Goal: Task Accomplishment & Management: Complete application form

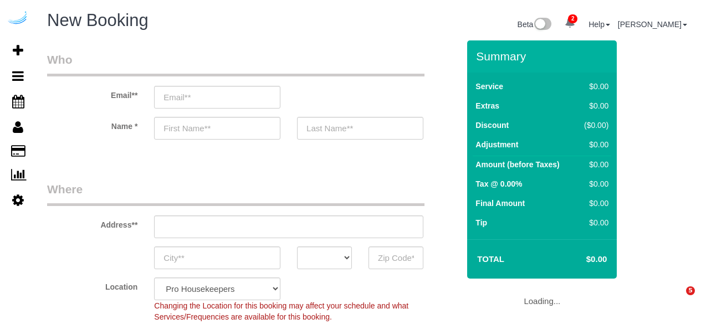
select select "4"
select select "number:9"
drag, startPoint x: 181, startPoint y: 97, endPoint x: 188, endPoint y: 96, distance: 7.3
click at [181, 97] on input "email" at bounding box center [217, 97] width 126 height 23
click at [215, 94] on input "email" at bounding box center [217, 97] width 126 height 23
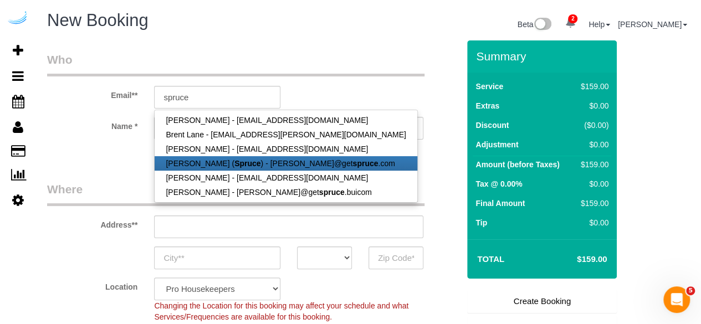
click at [217, 161] on link "[PERSON_NAME] ( Spruce ) - [PERSON_NAME]@get spruce .com" at bounding box center [286, 163] width 262 height 14
type input "[PERSON_NAME][EMAIL_ADDRESS][DOMAIN_NAME]"
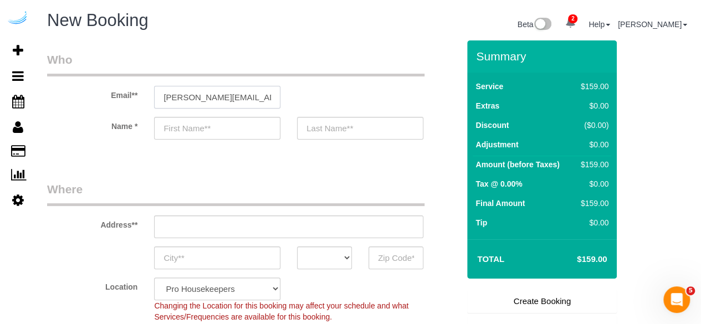
type input "[PERSON_NAME]"
type input "Louck"
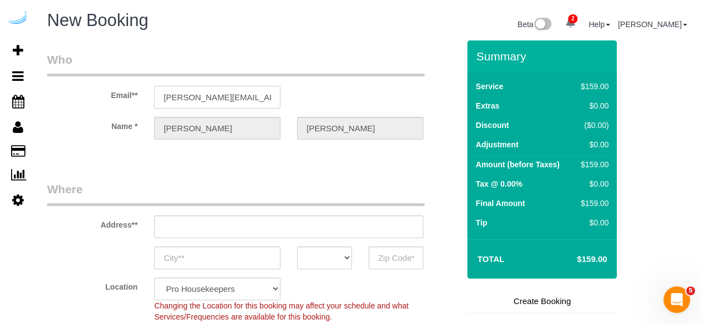
type input "3816 S Lamar Blvd"
type input "Austin"
select select "[GEOGRAPHIC_DATA]"
type input "78704"
select select "9"
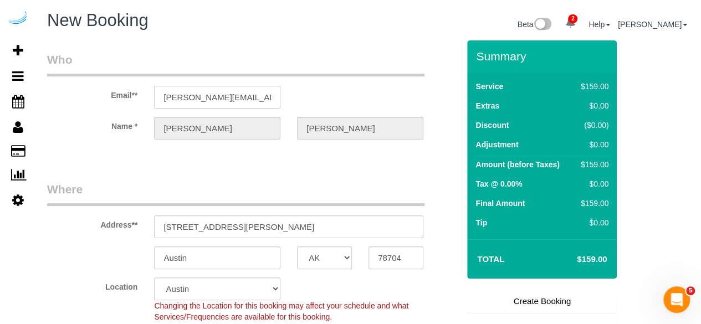
select select "object:2774"
click at [292, 228] on input "3816 S Lamar Blvd" at bounding box center [288, 226] width 269 height 23
paste input "20 Terminus Pl, Atlanta, GA 30305"
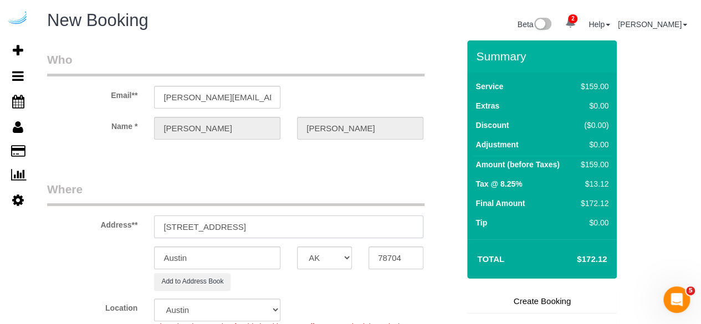
click at [268, 222] on input "20 Terminus Pl, Atlanta, GA 30305" at bounding box center [288, 226] width 269 height 23
drag, startPoint x: 268, startPoint y: 222, endPoint x: 345, endPoint y: 225, distance: 77.6
click at [345, 225] on input "20 Terminus Pl, Atlanta, GA 30305" at bounding box center [288, 226] width 269 height 23
type input "20 Terminus Pl, Atlanta, GA 30305"
click at [408, 260] on input "78704" at bounding box center [395, 257] width 55 height 23
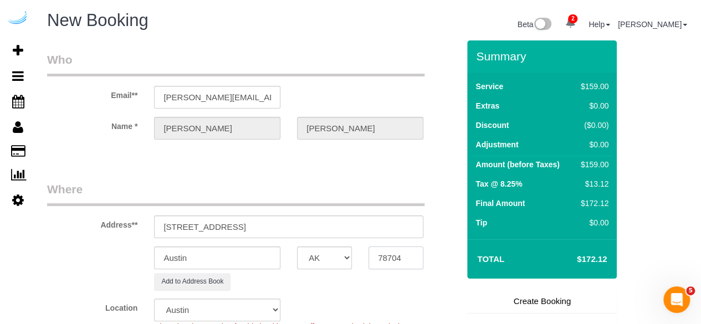
paste input "30305"
type input "30305"
drag, startPoint x: 335, startPoint y: 247, endPoint x: 335, endPoint y: 242, distance: 5.6
click at [335, 242] on sui-booking-address "Address** 20 Terminus Pl, Atlanta, GA 30305 Austin AK AL AR AZ CA CO CT DC DE F…" at bounding box center [253, 235] width 412 height 109
select select "GA"
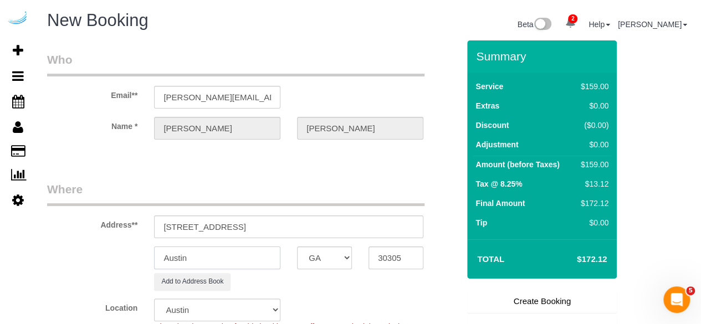
select select "8"
click at [237, 257] on input "Austin" at bounding box center [217, 257] width 126 height 23
type input "A"
select select "object:2821"
type input "[GEOGRAPHIC_DATA]"
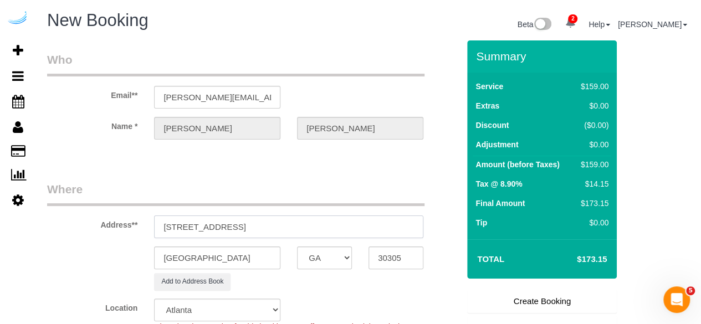
drag, startPoint x: 225, startPoint y: 228, endPoint x: 348, endPoint y: 222, distance: 122.6
click at [346, 222] on input "20 Terminus Pl, Atlanta, GA 30305" at bounding box center [288, 226] width 269 height 23
paste input "C-3335"
click at [264, 225] on input "20 Terminus Pl, Building C-3335, Unit C-3335 (" at bounding box center [288, 226] width 269 height 23
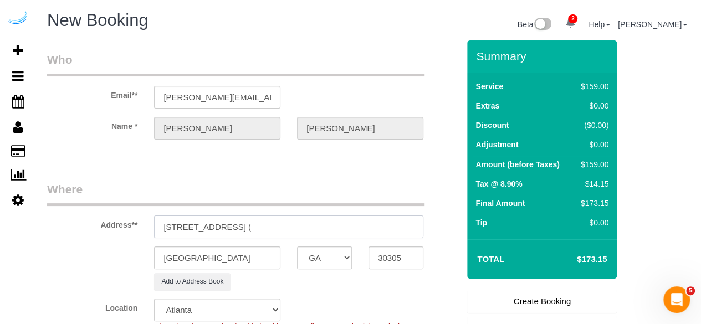
click at [394, 230] on input "20 Terminus Pl, Building C-3335, Unit C-3335 (" at bounding box center [288, 226] width 269 height 23
click at [398, 228] on input "20 Terminus Pl, Building C-3335, Unit C-3335 (" at bounding box center [288, 226] width 269 height 23
paste input "Mark Stevens"
click at [332, 230] on input "20 Terminus Pl, Building C-3335, Unit C-333,5 ( Mark Stevens" at bounding box center [288, 226] width 269 height 23
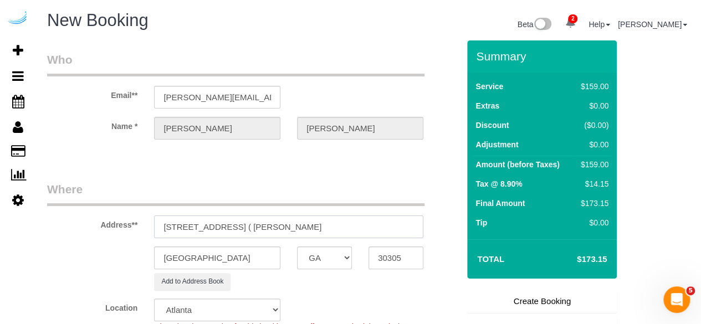
click at [404, 229] on input "20 Terminus Pl, Building C-3335, Unit C-3335 ( Mark Stevens" at bounding box center [288, 226] width 269 height 23
paste input "Bell Terminus"
click at [432, 129] on div "Name * Brandie Louck" at bounding box center [253, 128] width 428 height 23
click at [388, 233] on input "20 Terminus Pl, Building C-3335, Unit C-3335 ( Mark Stevens, Bell Terminus" at bounding box center [288, 226] width 269 height 23
paste input "1491771"
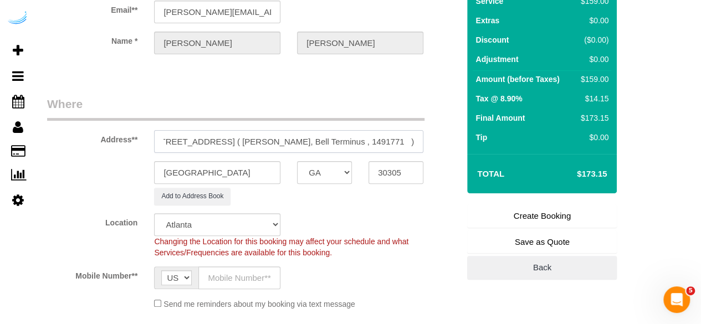
scroll to position [222, 0]
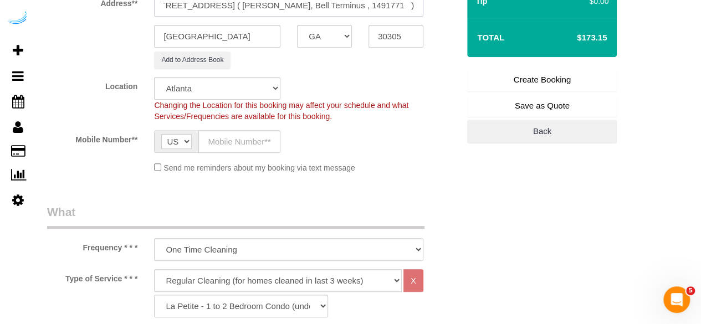
type input "20 Terminus Pl, Building C-3335, Unit C-3335 ( Mark Stevens, Bell Terminus , 14…"
drag, startPoint x: 269, startPoint y: 136, endPoint x: 271, endPoint y: 147, distance: 11.2
click at [269, 136] on input "text" at bounding box center [239, 141] width 82 height 23
type input "[PHONE_NUMBER]"
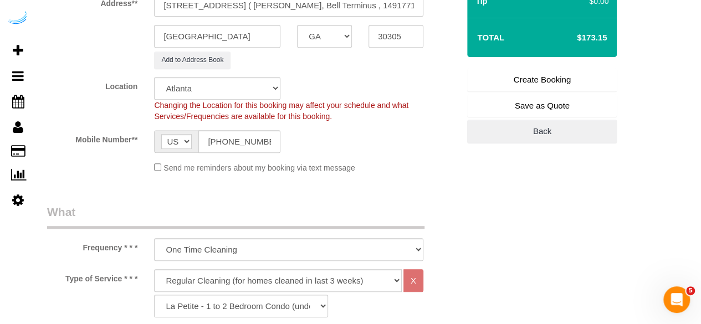
type input "[PERSON_NAME]"
type input "[PHONE_NUMBER]"
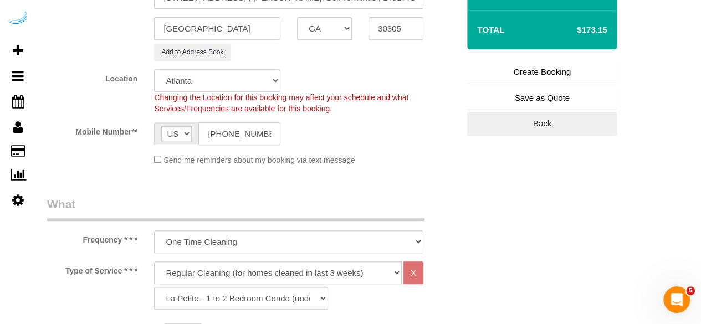
scroll to position [388, 0]
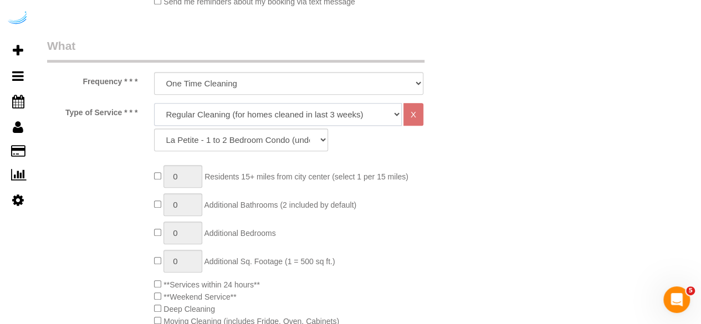
drag, startPoint x: 268, startPoint y: 117, endPoint x: 256, endPoint y: 123, distance: 13.1
click at [268, 117] on select "Deep Cleaning (for homes that have not been cleaned in 3+ weeks) Spruce Regular…" at bounding box center [278, 114] width 248 height 23
select select "282"
click at [154, 103] on select "Deep Cleaning (for homes that have not been cleaned in 3+ weeks) Spruce Regular…" at bounding box center [278, 114] width 248 height 23
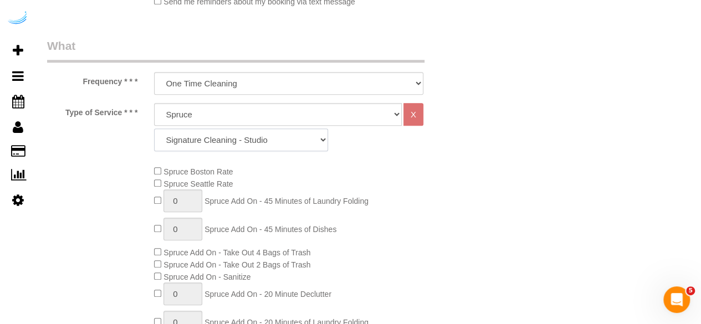
click at [240, 141] on select "Signature Cleaning - Studio Signature Cleaning - 1 Bed 1 Bath Signature Cleanin…" at bounding box center [241, 140] width 174 height 23
select select "309"
click at [154, 129] on select "Signature Cleaning - Studio Signature Cleaning - 1 Bed 1 Bath Signature Cleanin…" at bounding box center [241, 140] width 174 height 23
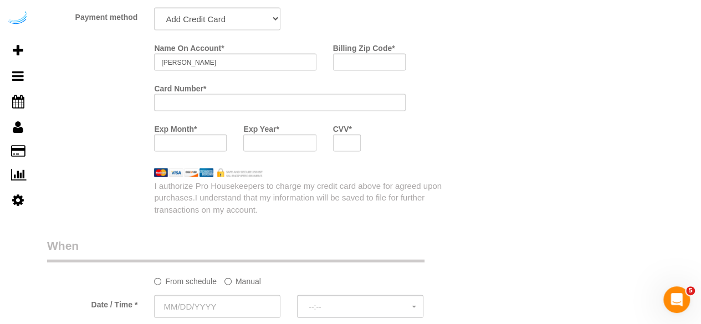
scroll to position [1052, 0]
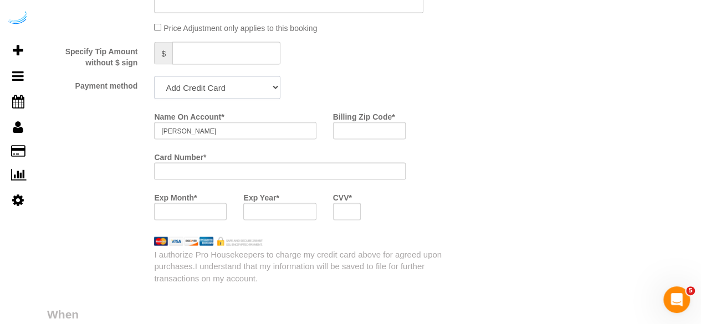
click at [238, 90] on select "Add Credit Card Cash Check Paypal" at bounding box center [217, 87] width 126 height 23
select select "string:check"
click at [154, 78] on select "Add Credit Card Cash Check Paypal" at bounding box center [217, 87] width 126 height 23
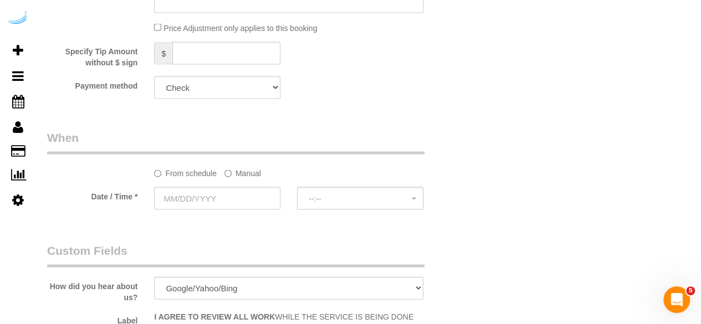
click at [255, 176] on label "Manual" at bounding box center [242, 171] width 37 height 15
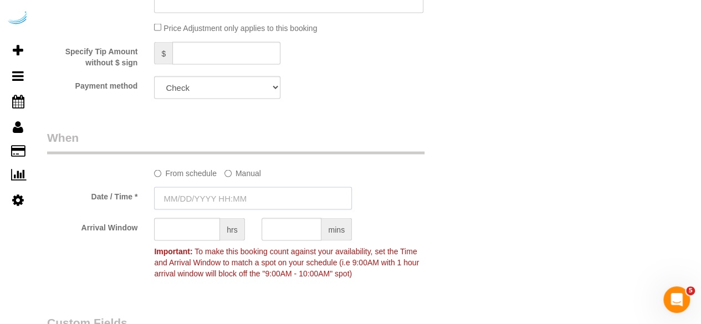
click at [224, 194] on input "text" at bounding box center [253, 198] width 198 height 23
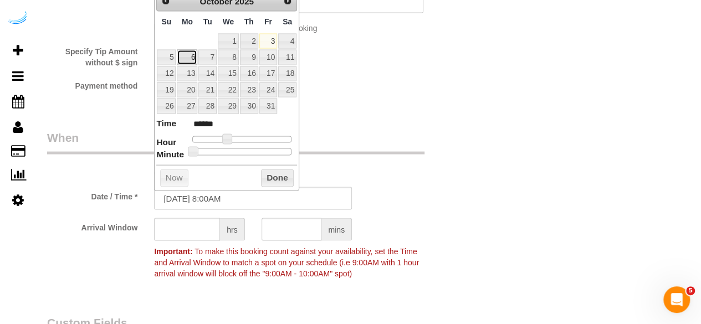
click at [189, 55] on link "6" at bounding box center [187, 57] width 20 height 15
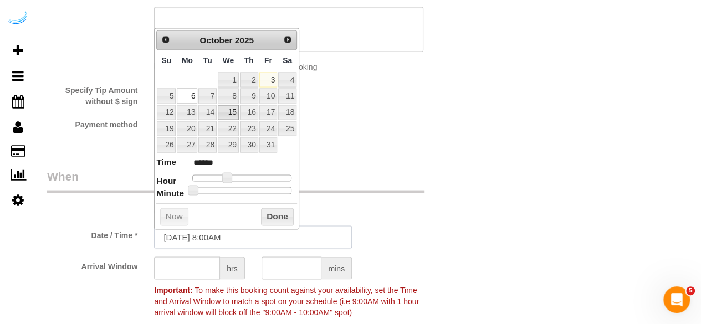
scroll to position [997, 0]
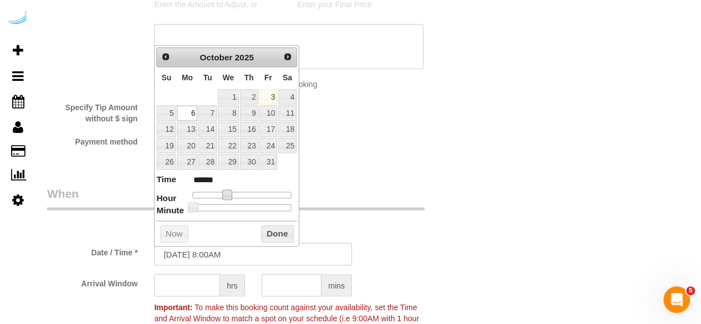
type input "10/06/2025 3:00PM"
type input "******"
type input "10/06/2025 4:00PM"
type input "******"
type input "10/06/2025 3:00PM"
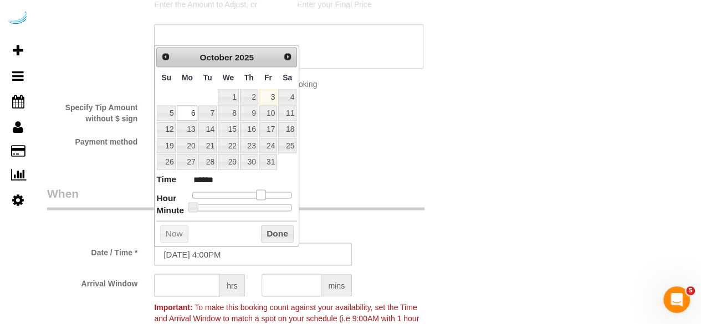
type input "******"
type input "10/06/2025 2:00PM"
type input "******"
type input "10/06/2025 1:00PM"
type input "******"
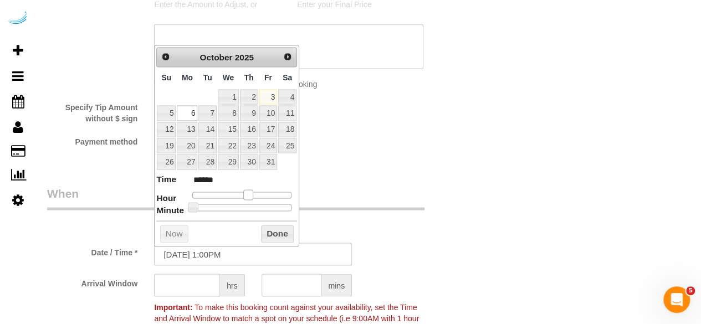
drag, startPoint x: 229, startPoint y: 193, endPoint x: 250, endPoint y: 196, distance: 21.3
click at [250, 196] on span at bounding box center [248, 194] width 10 height 10
click at [187, 282] on input "text" at bounding box center [187, 285] width 66 height 23
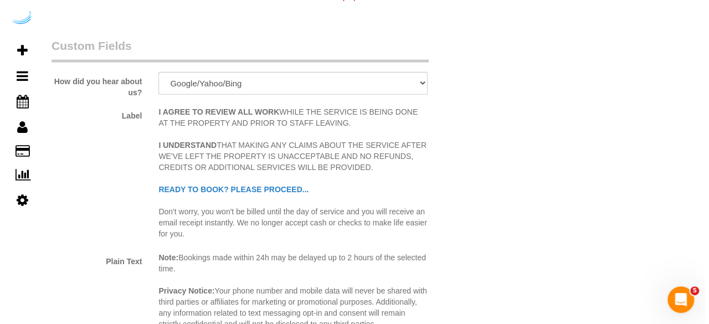
scroll to position [1606, 0]
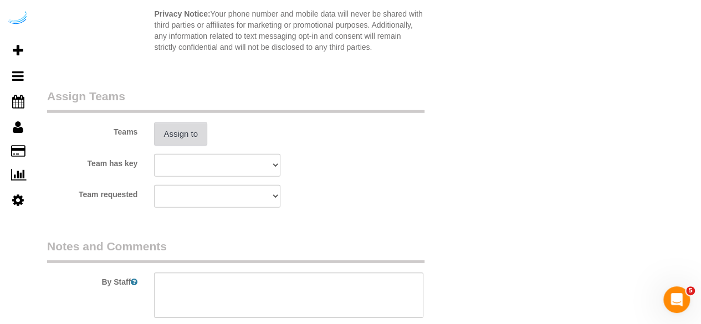
type input "4"
click at [178, 136] on button "Assign to" at bounding box center [180, 133] width 53 height 23
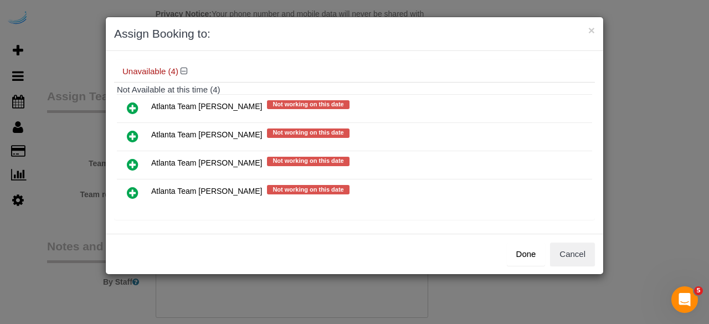
scroll to position [88, 0]
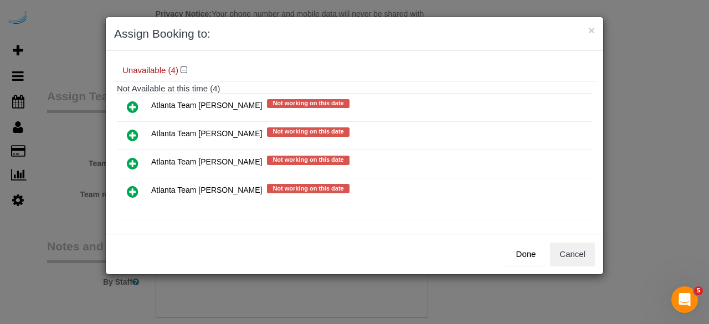
click at [131, 132] on icon at bounding box center [133, 135] width 12 height 13
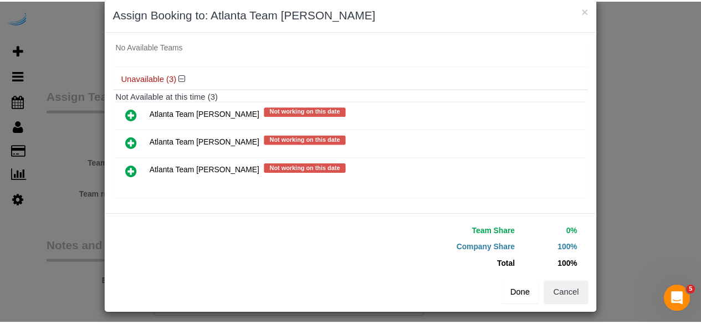
scroll to position [25, 0]
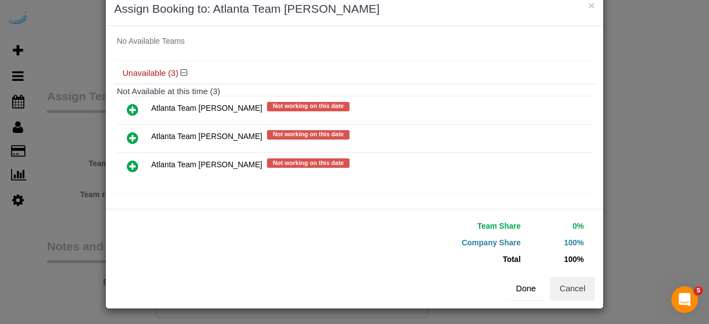
click at [525, 289] on button "Done" at bounding box center [526, 288] width 39 height 23
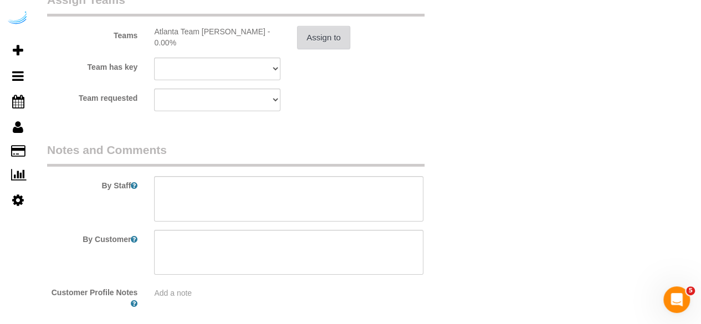
scroll to position [1756, 0]
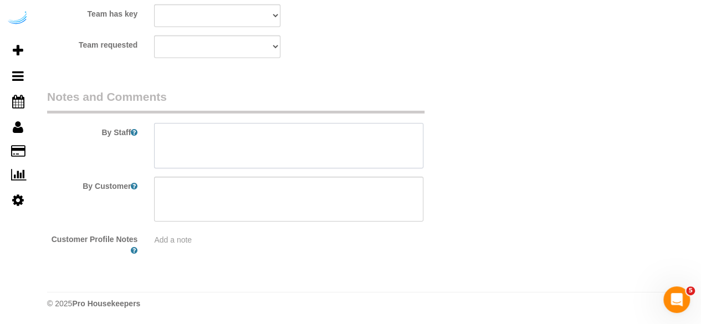
click at [311, 149] on textarea at bounding box center [288, 145] width 269 height 45
click at [328, 141] on textarea at bounding box center [288, 145] width 269 height 45
paste textarea "Permanent Notes:No notes from this customer.Today's Notes:No notes from this se…"
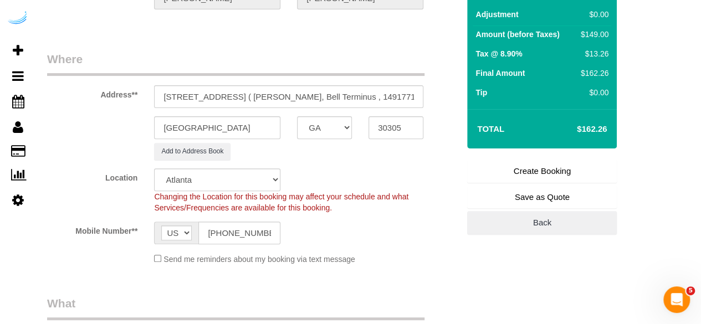
scroll to position [39, 0]
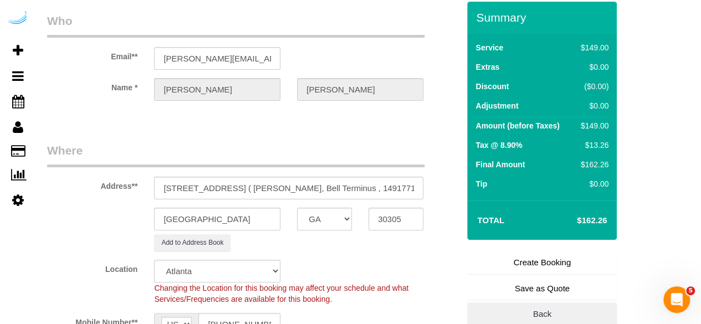
type textarea "Recurrency: Every 4 weeks Permanent Notes:No notes from this customer.Today's N…"
click at [521, 261] on link "Create Booking" at bounding box center [542, 262] width 150 height 23
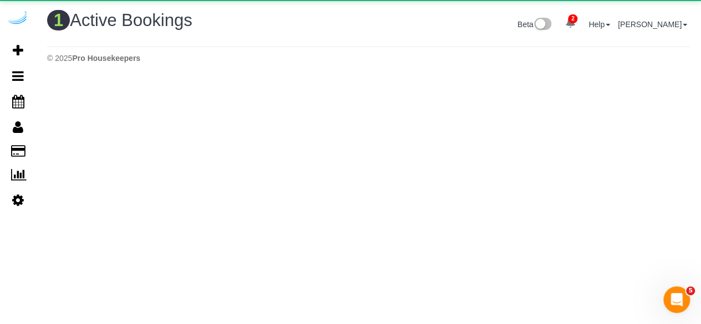
scroll to position [0, 0]
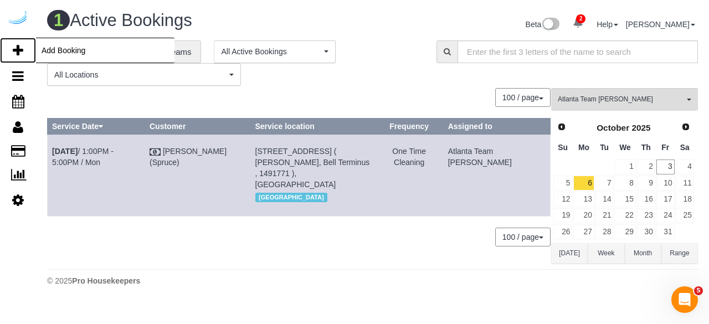
click at [9, 45] on link "Add Booking" at bounding box center [18, 50] width 36 height 25
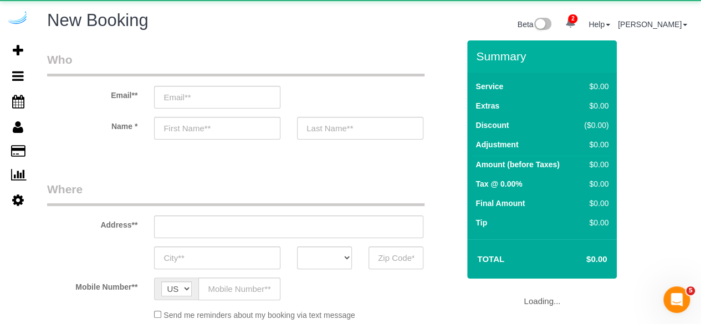
select select "number:9"
select select "object:4374"
select select "4"
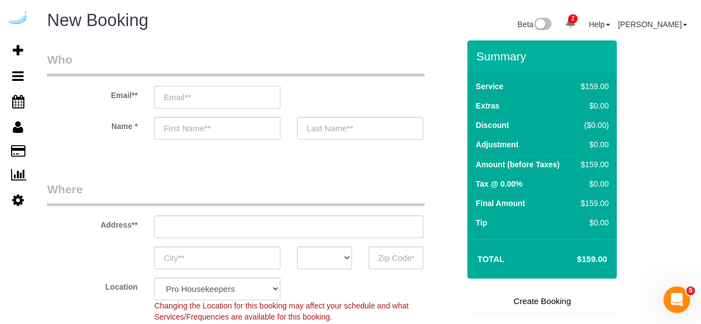
click at [242, 91] on input "email" at bounding box center [217, 97] width 126 height 23
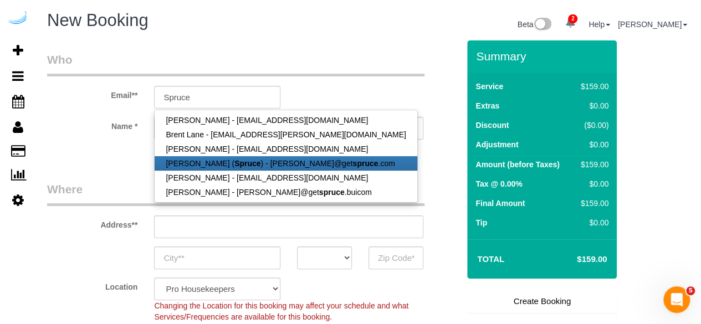
click at [192, 165] on link "[PERSON_NAME] ( Spruce ) - [PERSON_NAME]@get spruce .com" at bounding box center [286, 163] width 262 height 14
type input "[PERSON_NAME][EMAIL_ADDRESS][DOMAIN_NAME]"
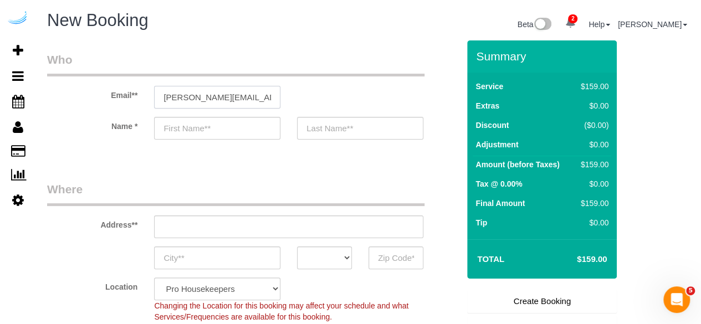
type input "[PERSON_NAME]"
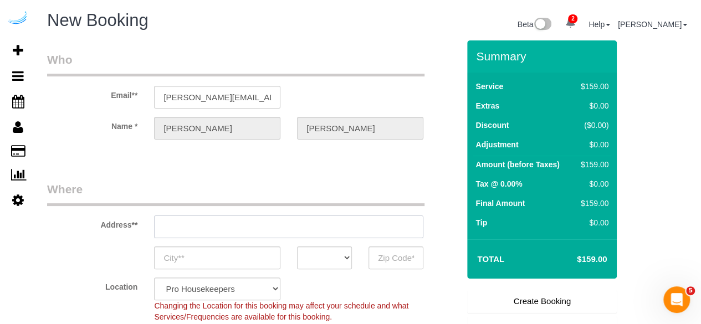
click at [263, 229] on input "text" at bounding box center [288, 226] width 269 height 23
type input "[STREET_ADDRESS][PERSON_NAME]"
type input "Austin"
select select "[GEOGRAPHIC_DATA]"
type input "78704"
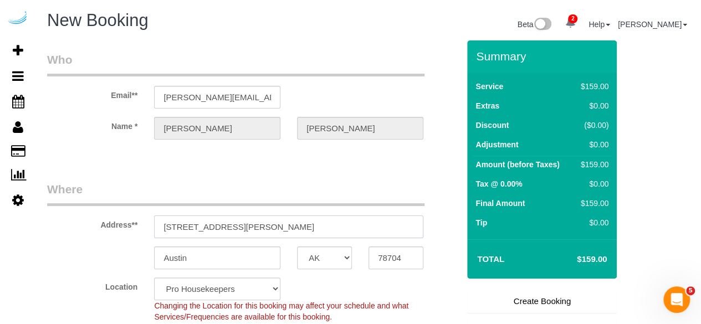
paste input "000 Briarcliff Rd NE, Atlanta, GA 30329"
type input "3000 Briarcliff Rd NE, Atlanta, GA 30329"
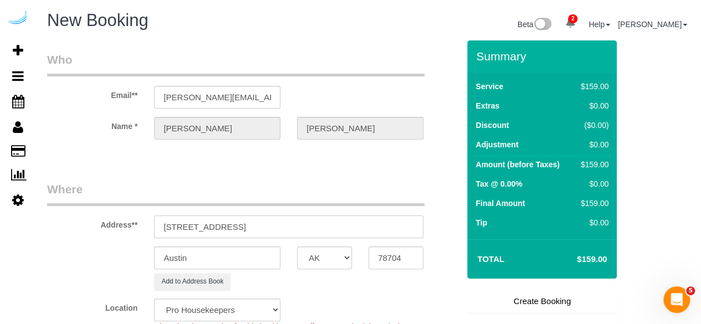
select select "9"
select select "object:4418"
drag, startPoint x: 289, startPoint y: 224, endPoint x: 403, endPoint y: 229, distance: 114.2
click at [403, 229] on input "3000 Briarcliff Rd NE, Atlanta, GA 30329" at bounding box center [288, 226] width 269 height 23
type input "3000 Briarcliff Rd NE, Atlanta, GA 30329"
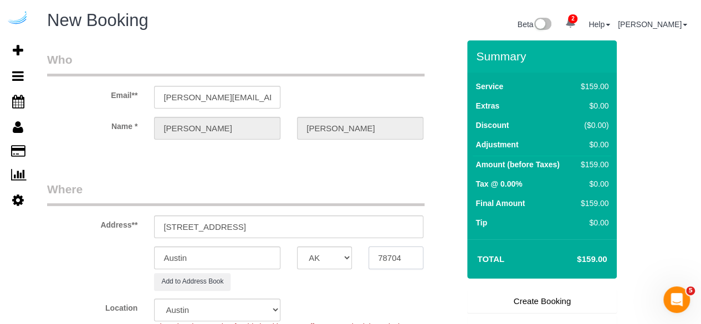
click at [393, 263] on input "78704" at bounding box center [395, 257] width 55 height 23
paste input "30329"
type input "30329"
click at [322, 261] on select "AK AL AR AZ CA CO CT DC DE [GEOGRAPHIC_DATA] [GEOGRAPHIC_DATA] HI IA ID IL IN K…" at bounding box center [324, 257] width 55 height 23
select select "8"
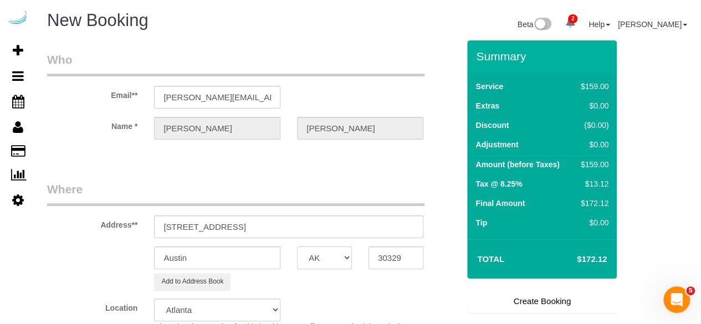
select select "GA"
click at [240, 255] on input "Austin" at bounding box center [217, 257] width 126 height 23
select select "object:4460"
type input "[GEOGRAPHIC_DATA]"
drag, startPoint x: 244, startPoint y: 220, endPoint x: 464, endPoint y: 212, distance: 220.0
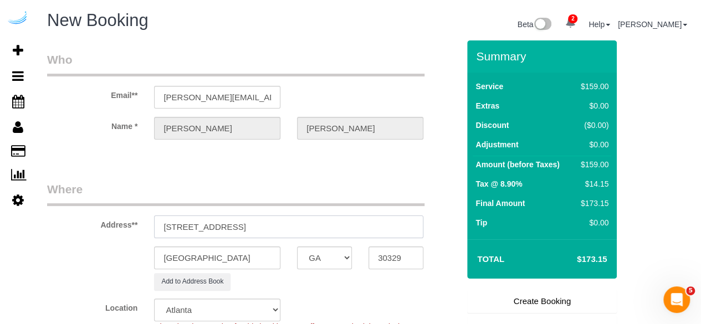
click at [464, 40] on form "Who Email** brandie@getspruce.com Name * Brandie Louck Where Address** 3000 Bri…" at bounding box center [368, 40] width 643 height 0
paste input "Teiona Laster"
click at [394, 224] on input "3000 Briarcliff Rd NE, Building 9, Unit 9302 ( Teiona Laster," at bounding box center [288, 226] width 269 height 23
paste input "Camden St. Clair"
paste input "1488945"
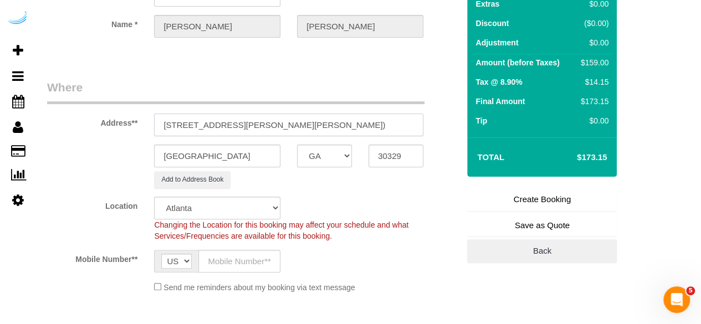
scroll to position [222, 0]
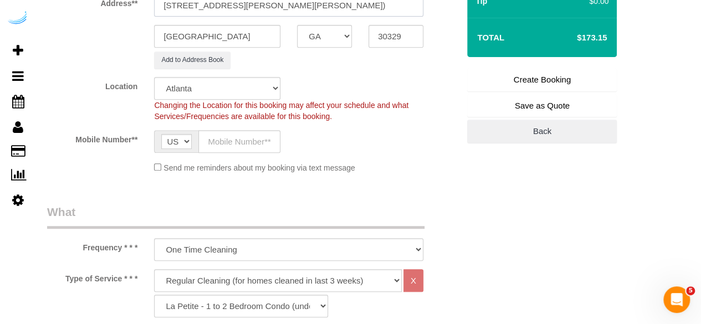
type input "3000 Briarcliff Rd NE, Building 9, Unit 9302 ( Teiona Laster, Camden St. Clair …"
click at [236, 142] on input "text" at bounding box center [239, 141] width 82 height 23
type input "[PHONE_NUMBER]"
type input "[PERSON_NAME]"
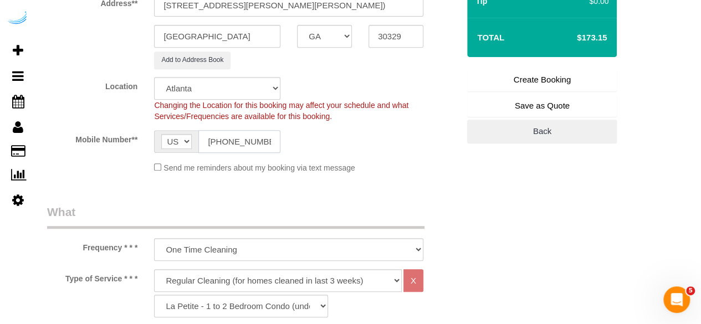
type input "[PHONE_NUMBER]"
click at [244, 280] on select "Deep Cleaning (for homes that have not been cleaned in 3+ weeks) Spruce Regular…" at bounding box center [278, 280] width 248 height 23
select select "282"
click at [154, 269] on select "Deep Cleaning (for homes that have not been cleaned in 3+ weeks) Spruce Regular…" at bounding box center [278, 280] width 248 height 23
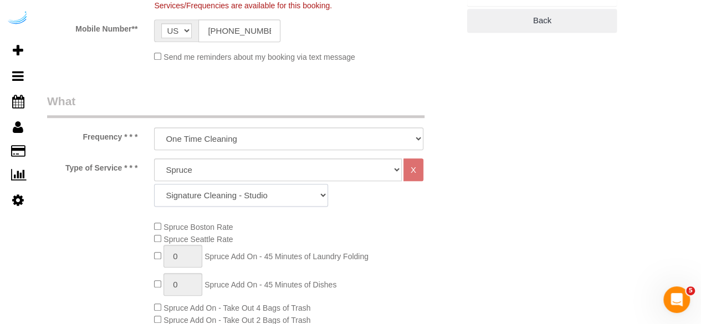
click at [231, 201] on select "Signature Cleaning - Studio Signature Cleaning - 1 Bed 1 Bath Signature Cleanin…" at bounding box center [241, 195] width 174 height 23
select select "312"
click at [154, 184] on select "Signature Cleaning - Studio Signature Cleaning - 1 Bed 1 Bath Signature Cleanin…" at bounding box center [241, 195] width 174 height 23
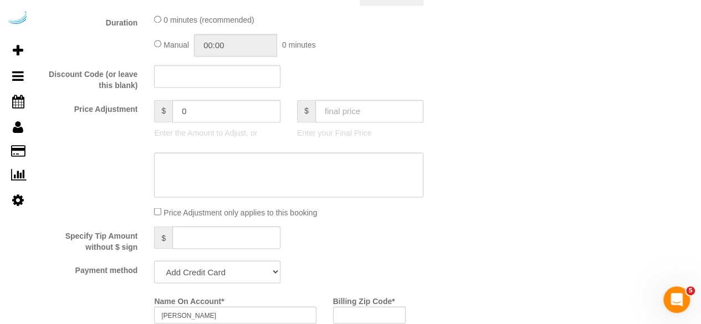
scroll to position [942, 0]
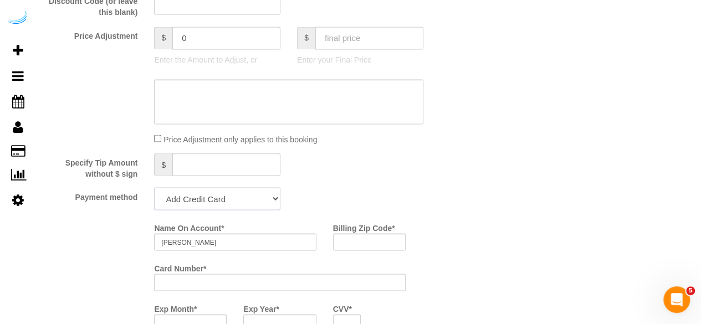
click at [215, 203] on select "Add Credit Card Cash Check Paypal" at bounding box center [217, 198] width 126 height 23
select select "string:check"
click at [154, 188] on select "Add Credit Card Cash Check Paypal" at bounding box center [217, 198] width 126 height 23
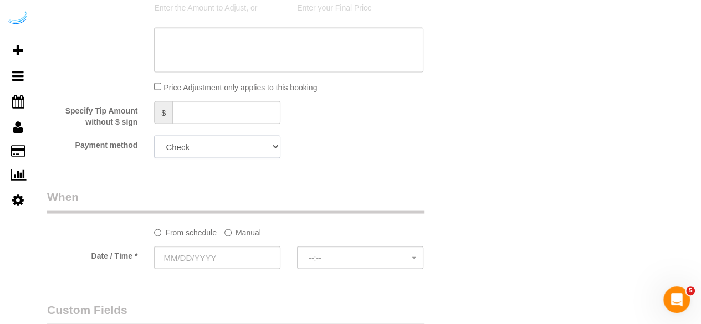
scroll to position [1052, 0]
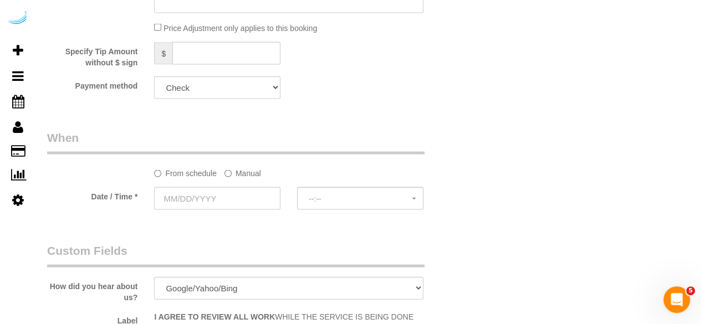
click at [245, 171] on label "Manual" at bounding box center [242, 171] width 37 height 15
drag, startPoint x: 245, startPoint y: 171, endPoint x: 243, endPoint y: 187, distance: 16.2
click at [245, 171] on label "Manual" at bounding box center [242, 171] width 37 height 15
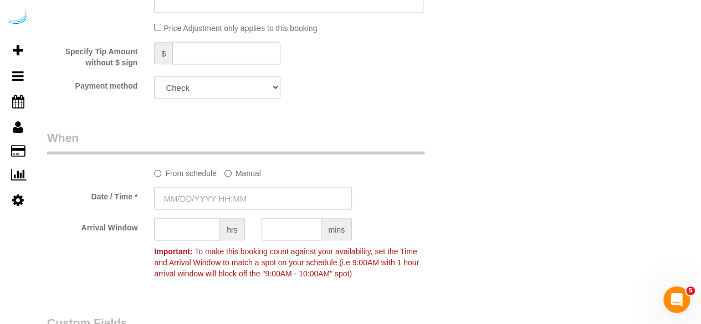
click at [232, 204] on input "text" at bounding box center [253, 198] width 198 height 23
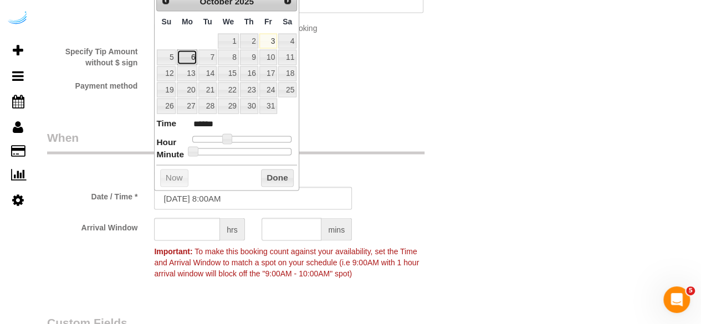
click at [189, 57] on link "6" at bounding box center [187, 57] width 20 height 15
type input "10/06/2025 9:00AM"
type input "******"
type input "10/06/2025 11:00AM"
type input "*******"
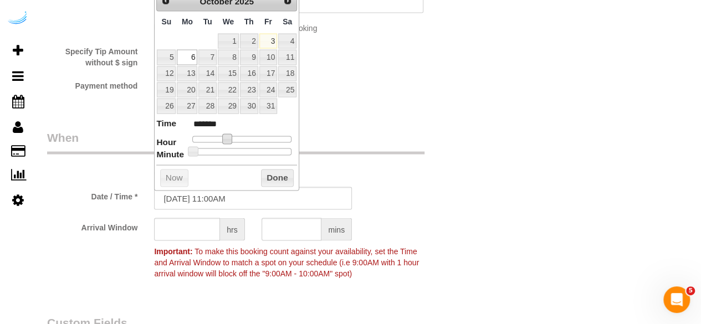
type input "10/06/2025 12:00PM"
type input "*******"
type input "10/06/2025 1:00PM"
type input "******"
type input "10/06/2025 2:00PM"
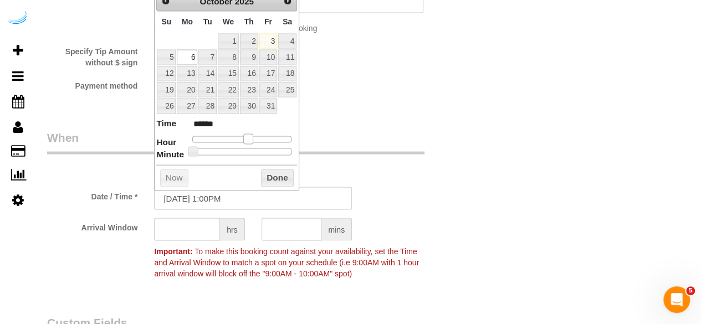
type input "******"
type input "10/06/2025 1:00PM"
type input "******"
type input "10/06/2025 12:00PM"
type input "*******"
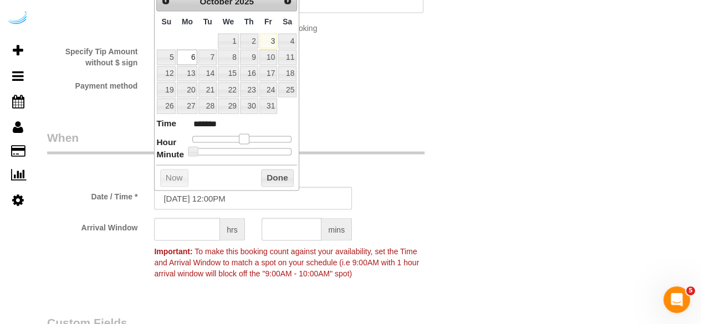
drag, startPoint x: 224, startPoint y: 137, endPoint x: 244, endPoint y: 138, distance: 19.4
click at [244, 138] on span at bounding box center [244, 139] width 10 height 10
type input "10/06/2025 1:00PM"
type input "******"
click at [243, 136] on span at bounding box center [248, 139] width 10 height 10
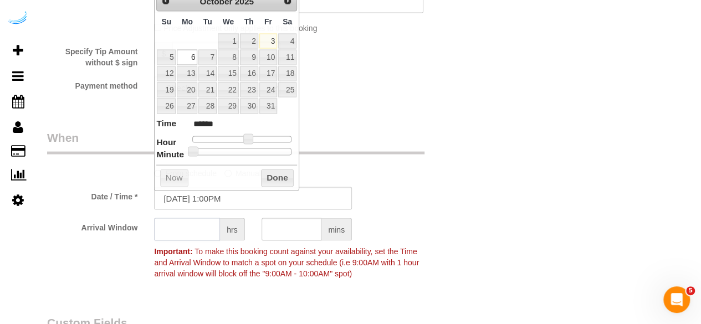
click at [205, 223] on input "text" at bounding box center [187, 229] width 66 height 23
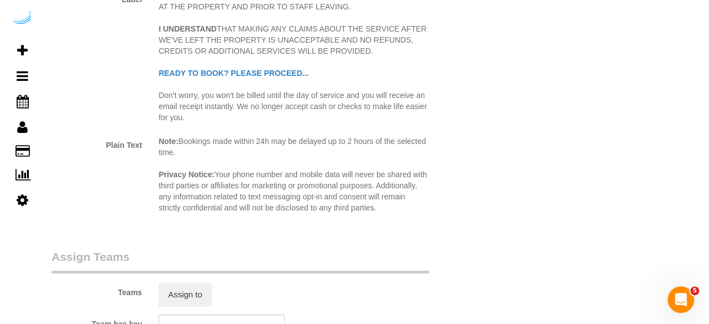
scroll to position [1496, 0]
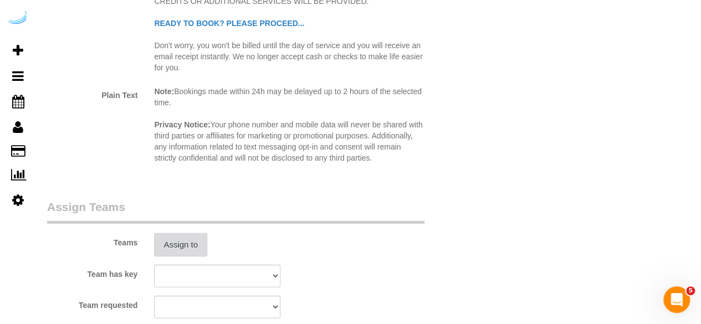
type input "4"
click at [184, 241] on button "Assign to" at bounding box center [180, 244] width 53 height 23
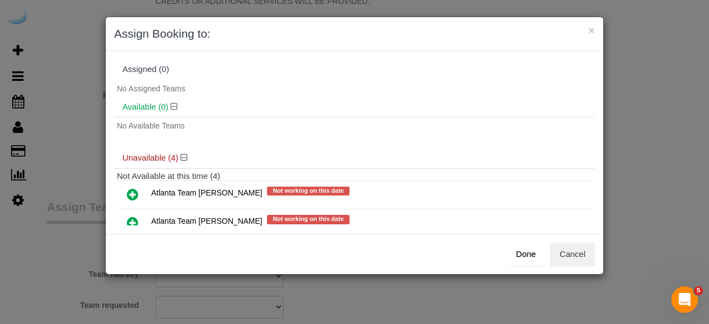
scroll to position [88, 0]
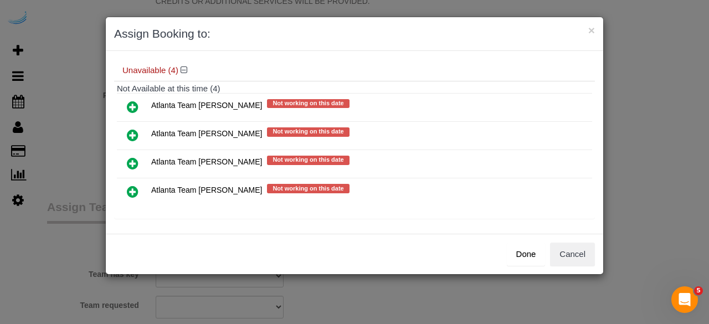
click at [135, 134] on icon at bounding box center [133, 135] width 12 height 13
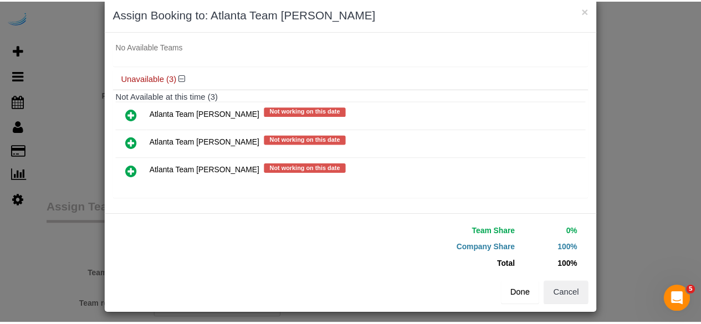
scroll to position [25, 0]
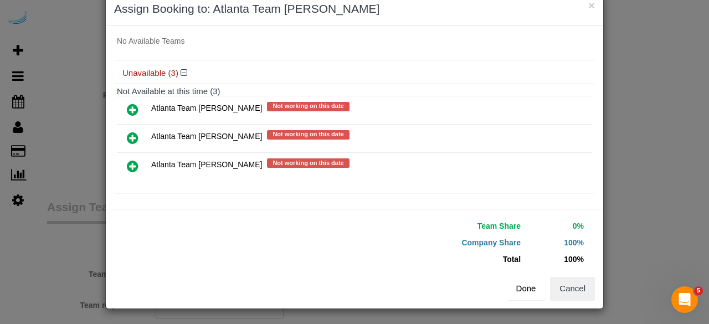
click at [519, 283] on button "Done" at bounding box center [526, 288] width 39 height 23
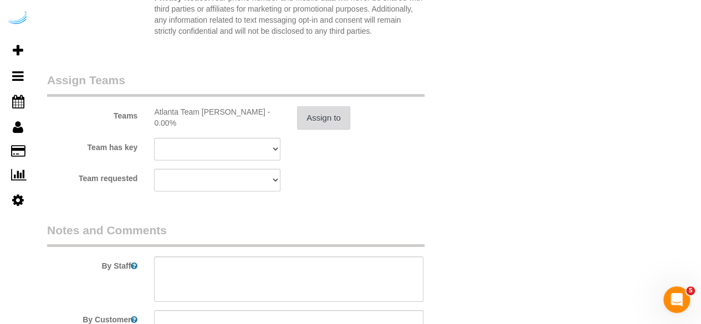
scroll to position [1756, 0]
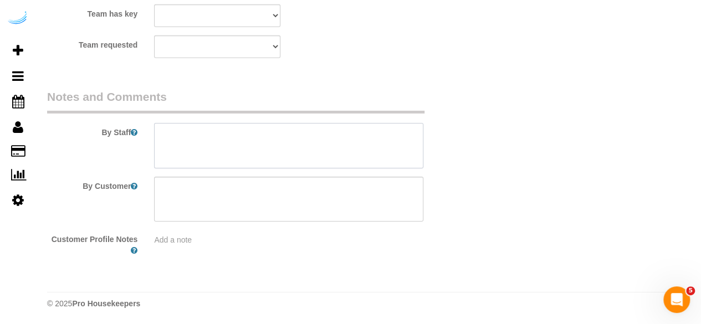
click at [336, 125] on textarea at bounding box center [288, 145] width 269 height 45
click at [350, 138] on textarea at bounding box center [288, 145] width 269 height 45
paste textarea "Permanent Notes:No notes from this [DOMAIN_NAME][DATE] Notes:No notes from this…"
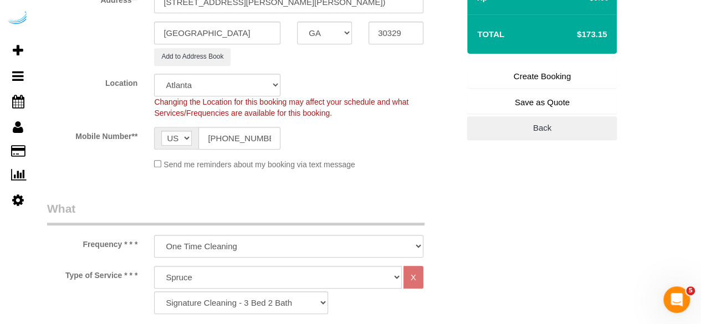
scroll to position [150, 0]
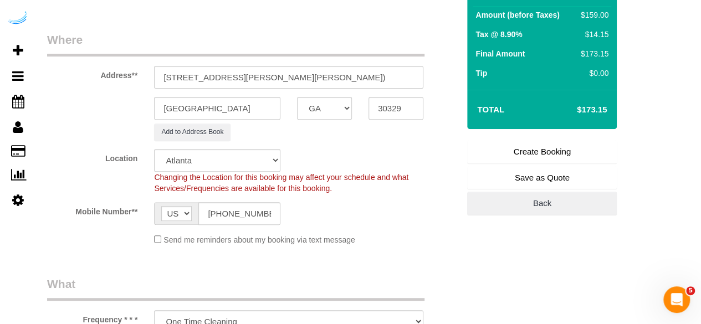
type textarea "Recurrency: Every 4 weeks Permanent Notes:No notes from this customer.Today's N…"
click at [555, 146] on link "Create Booking" at bounding box center [542, 151] width 150 height 23
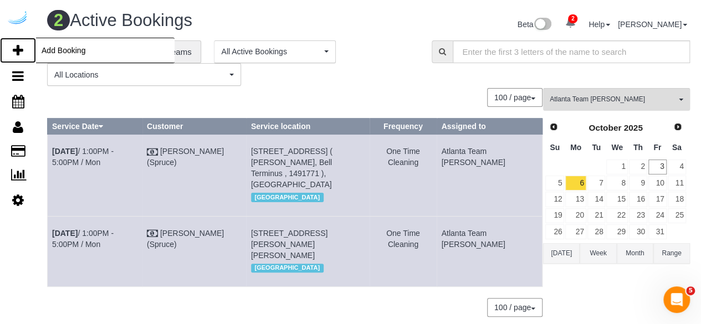
click at [30, 49] on link "Add Booking" at bounding box center [18, 50] width 36 height 25
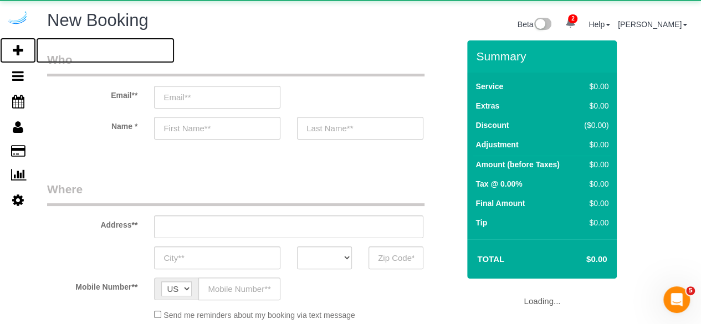
select select "number:9"
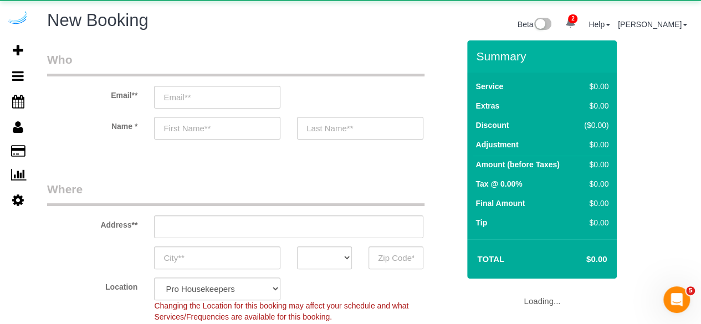
select select "object:6042"
select select "4"
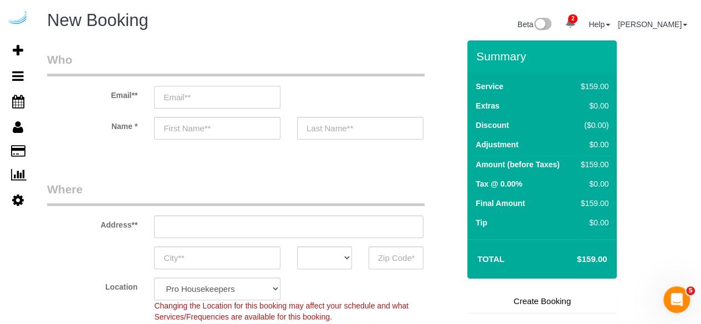
click at [257, 100] on input "email" at bounding box center [217, 97] width 126 height 23
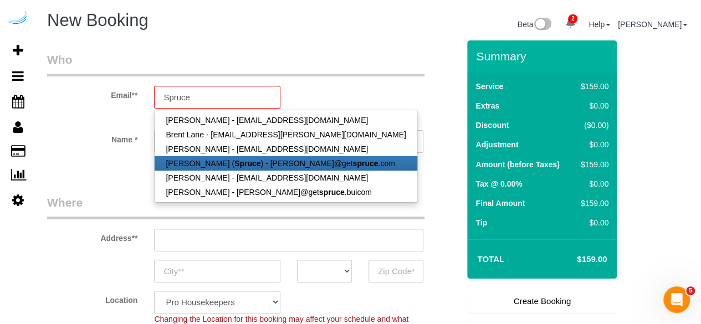
click at [234, 166] on strong "Spruce" at bounding box center [247, 163] width 26 height 9
type input "[PERSON_NAME][EMAIL_ADDRESS][DOMAIN_NAME]"
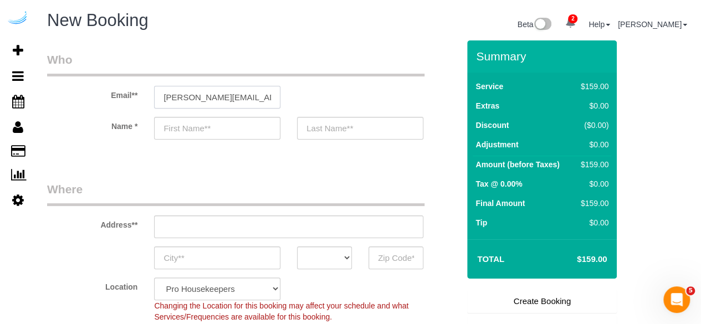
type input "[PERSON_NAME]"
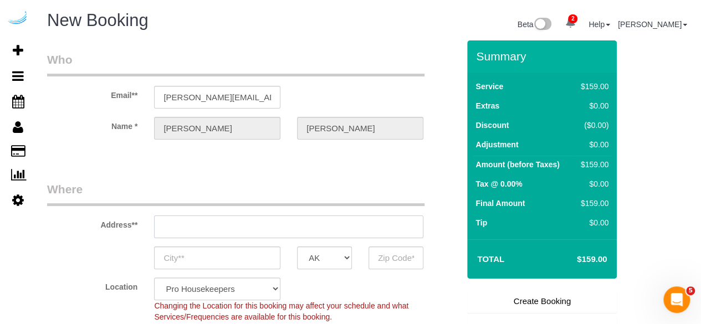
type input "[STREET_ADDRESS][PERSON_NAME]"
type input "Austin"
select select "[GEOGRAPHIC_DATA]"
type input "78704"
click at [292, 223] on input "[STREET_ADDRESS][PERSON_NAME]" at bounding box center [288, 226] width 269 height 23
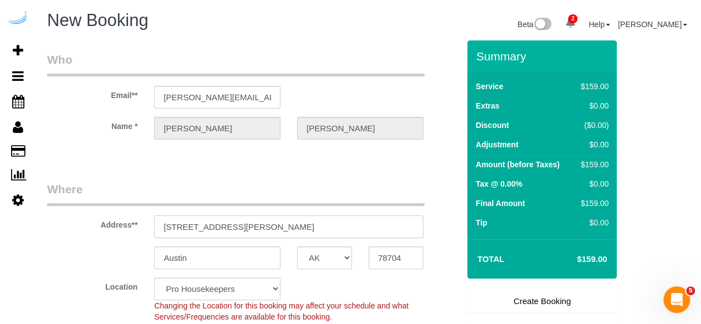
paste input "[STREET_ADDRESS]"
type input "[STREET_ADDRESS]"
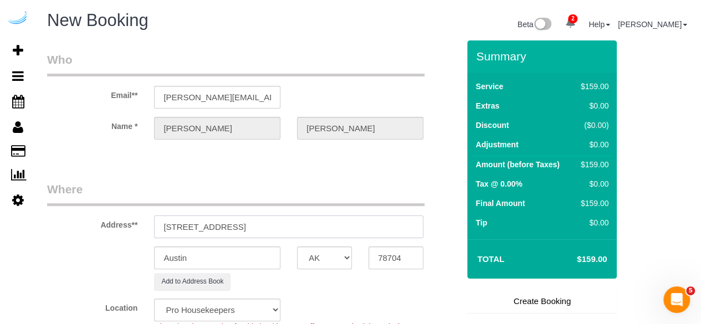
select select "9"
select select "object:6086"
drag, startPoint x: 280, startPoint y: 225, endPoint x: 351, endPoint y: 219, distance: 71.2
click at [348, 219] on input "[STREET_ADDRESS]" at bounding box center [288, 226] width 269 height 23
type input "[STREET_ADDRESS]"
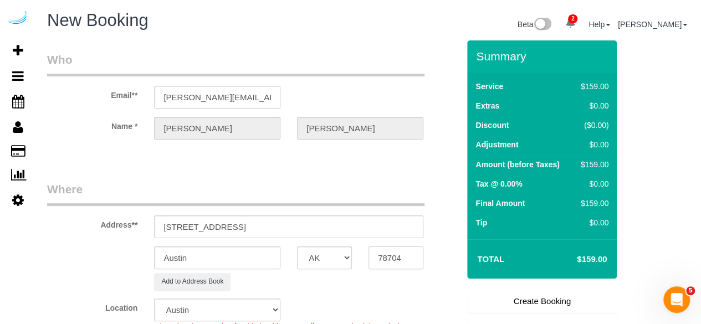
click at [379, 251] on input "78704" at bounding box center [395, 257] width 55 height 23
paste input "30308"
type input "30308"
click at [337, 260] on select "AK AL AR AZ CA CO CT DC DE [GEOGRAPHIC_DATA] [GEOGRAPHIC_DATA] HI IA ID IL IN K…" at bounding box center [324, 257] width 55 height 23
select select "GA"
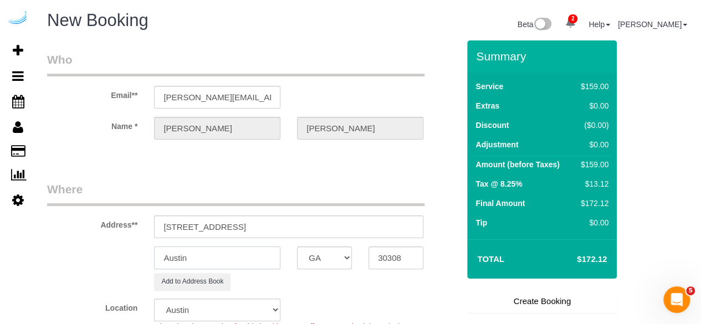
click at [239, 260] on input "Austin" at bounding box center [217, 257] width 126 height 23
select select "8"
select select "object:6128"
type input "[GEOGRAPHIC_DATA]"
click at [236, 222] on input "[STREET_ADDRESS]" at bounding box center [288, 226] width 269 height 23
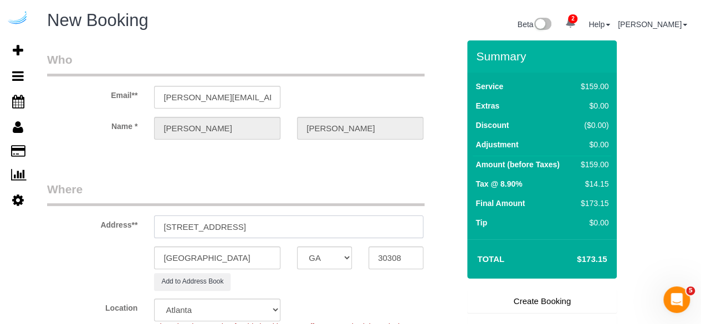
drag, startPoint x: 236, startPoint y: 222, endPoint x: 378, endPoint y: 224, distance: 142.4
click at [378, 224] on input "[STREET_ADDRESS]" at bounding box center [288, 226] width 269 height 23
paste input "Dawna Boone"
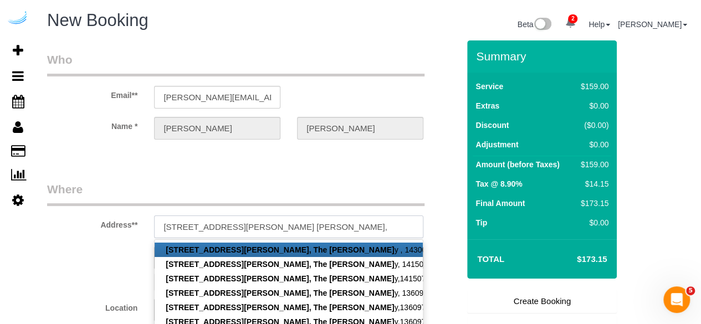
paste input "1450917"
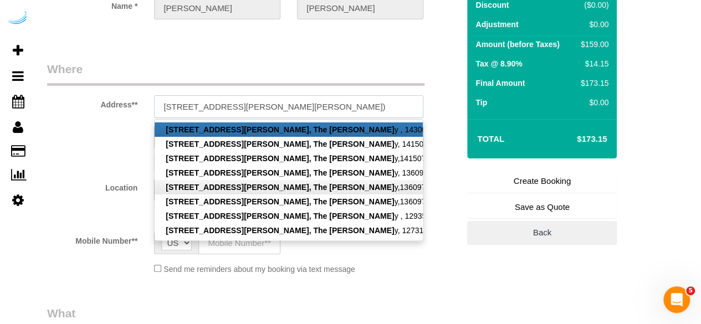
scroll to position [166, 0]
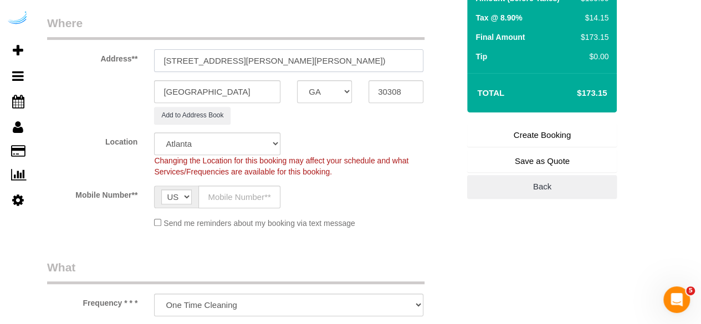
type input "770 Juniper St NE, Unit 1007 (Dawna Boone, The Hadley, 1450917)"
click at [248, 201] on input "text" at bounding box center [239, 197] width 82 height 23
type input "[PHONE_NUMBER]"
type input "[PERSON_NAME]"
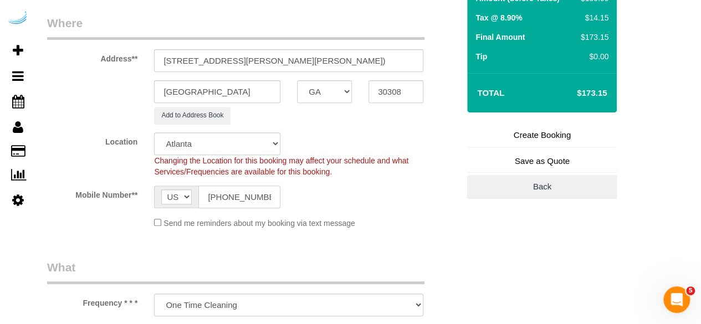
type input "[PHONE_NUMBER]"
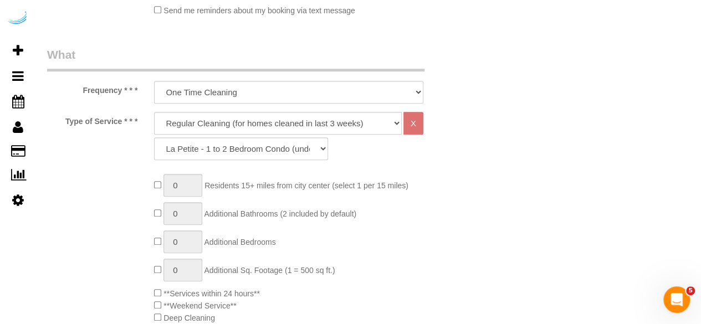
scroll to position [388, 0]
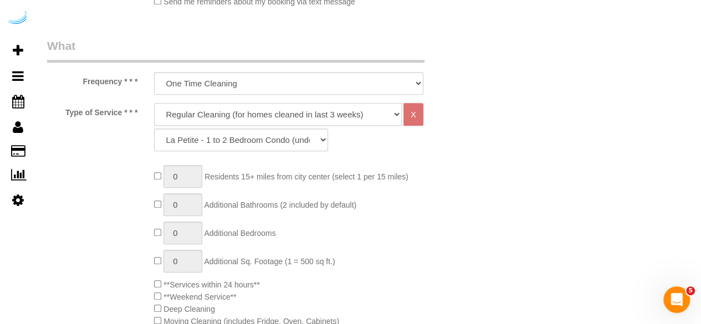
click at [257, 110] on select "Deep Cleaning (for homes that have not been cleaned in 3+ weeks) Spruce Regular…" at bounding box center [278, 114] width 248 height 23
select select "282"
click at [154, 103] on select "Deep Cleaning (for homes that have not been cleaned in 3+ weeks) Spruce Regular…" at bounding box center [278, 114] width 248 height 23
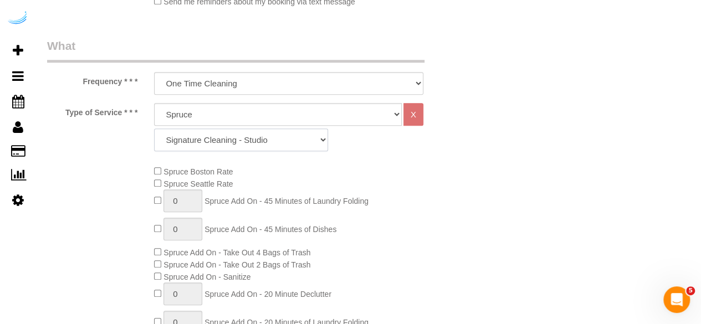
click at [310, 140] on select "Signature Cleaning - Studio Signature Cleaning - 1 Bed 1 Bath Signature Cleanin…" at bounding box center [241, 140] width 174 height 23
select select "306"
click at [154, 129] on select "Signature Cleaning - Studio Signature Cleaning - 1 Bed 1 Bath Signature Cleanin…" at bounding box center [241, 140] width 174 height 23
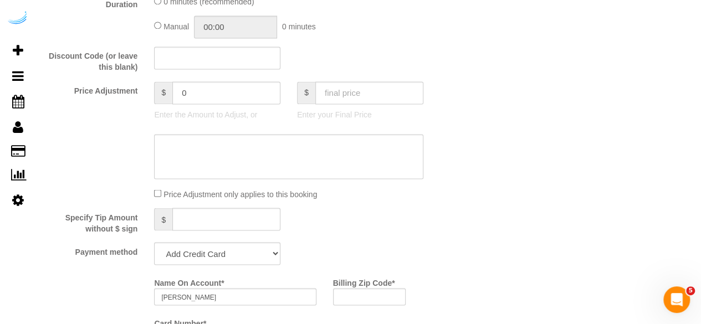
scroll to position [942, 0]
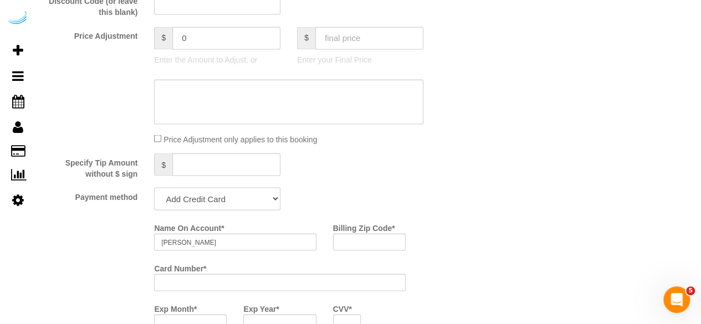
click at [196, 202] on select "Add Credit Card Cash Check Paypal" at bounding box center [217, 198] width 126 height 23
select select "string:check"
click at [154, 188] on select "Add Credit Card Cash Check Paypal" at bounding box center [217, 198] width 126 height 23
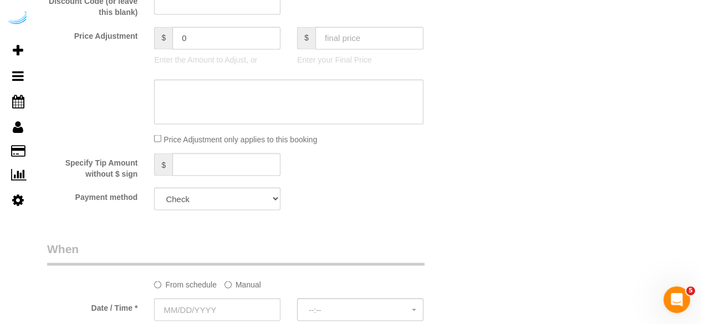
click at [235, 283] on label "Manual" at bounding box center [242, 282] width 37 height 15
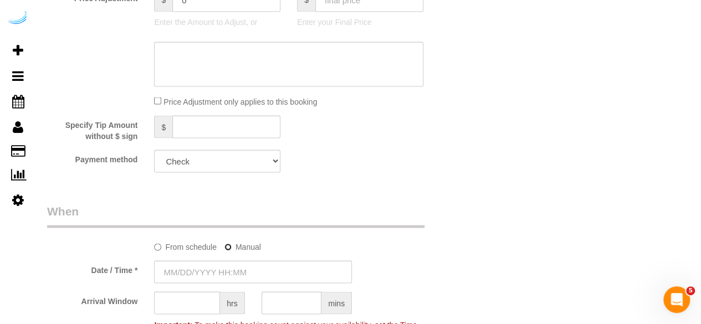
scroll to position [997, 0]
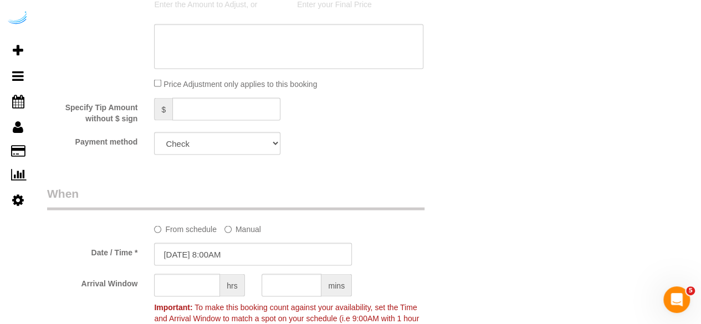
click at [218, 242] on sui-booking-spot "From schedule Manual Date / Time * 10/03/2025 8:00AM Arrival Window hrs mins Im…" at bounding box center [253, 262] width 412 height 155
click at [217, 244] on sui-booking-spot "From schedule Manual Date / Time * 10/03/2025 8:00AM Arrival Window hrs mins Im…" at bounding box center [253, 262] width 412 height 155
click at [217, 244] on input "[DATE] 8:00AM" at bounding box center [253, 254] width 198 height 23
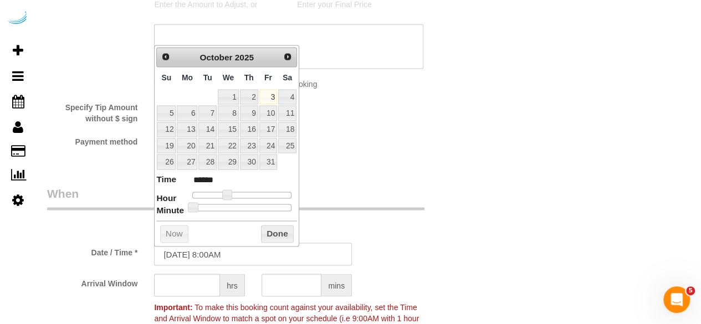
click at [205, 258] on input "[DATE] 8:00AM" at bounding box center [253, 254] width 198 height 23
click at [192, 110] on link "6" at bounding box center [187, 112] width 20 height 15
type input "10/06/2025 9:00AM"
type input "******"
type input "10/06/2025 10:00AM"
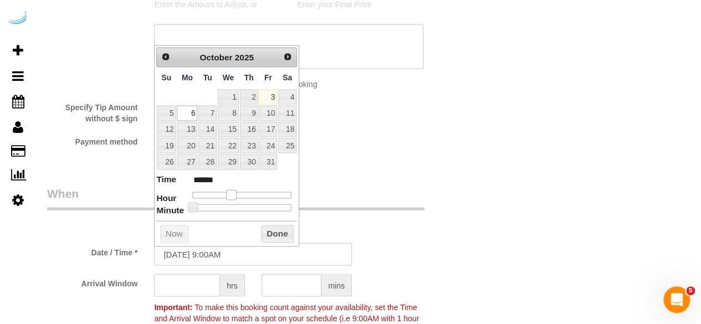
type input "*******"
type input "10/06/2025 11:00AM"
type input "*******"
drag, startPoint x: 224, startPoint y: 192, endPoint x: 238, endPoint y: 196, distance: 14.2
click at [238, 196] on span at bounding box center [240, 194] width 10 height 10
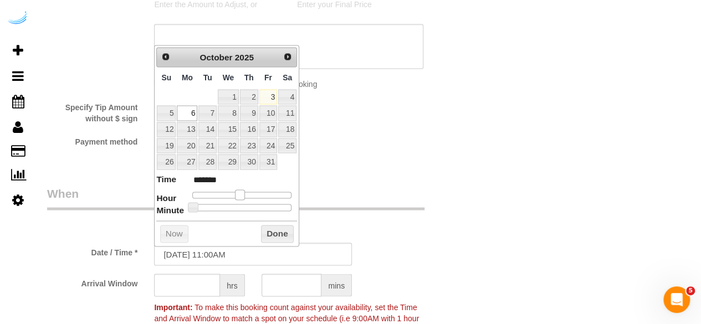
type input "10/06/2025 12:00PM"
type input "*******"
type input "10/06/2025 1:00PM"
type input "******"
drag, startPoint x: 238, startPoint y: 196, endPoint x: 245, endPoint y: 197, distance: 7.8
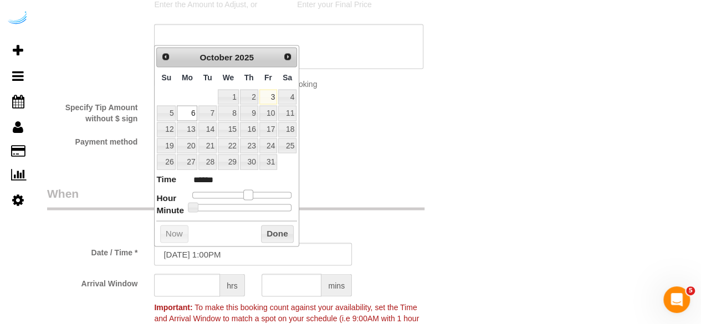
click at [245, 197] on span at bounding box center [248, 194] width 10 height 10
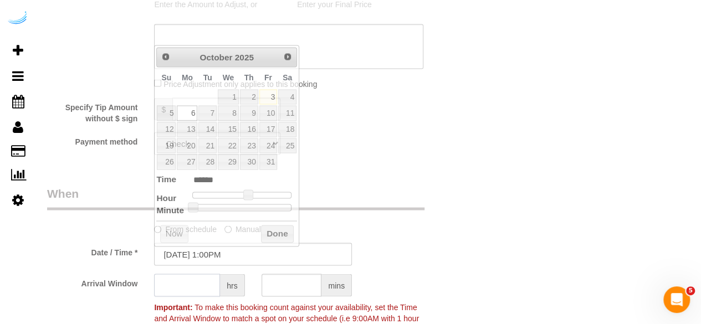
click at [203, 285] on input "text" at bounding box center [187, 285] width 66 height 23
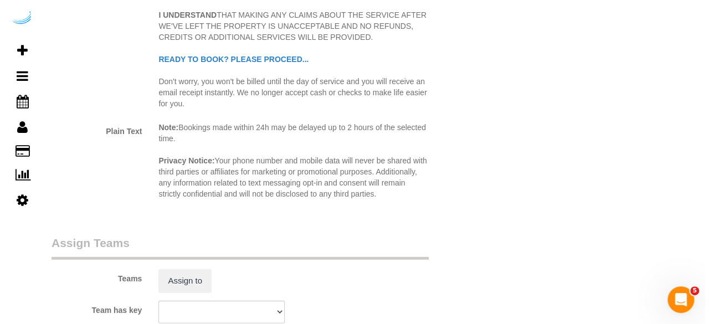
scroll to position [1551, 0]
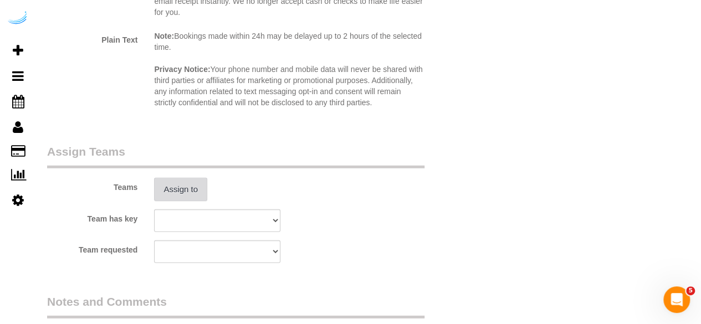
type input "4"
click at [192, 194] on button "Assign to" at bounding box center [180, 189] width 53 height 23
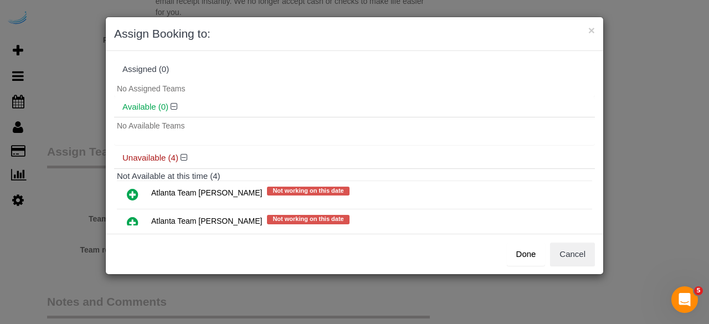
scroll to position [55, 0]
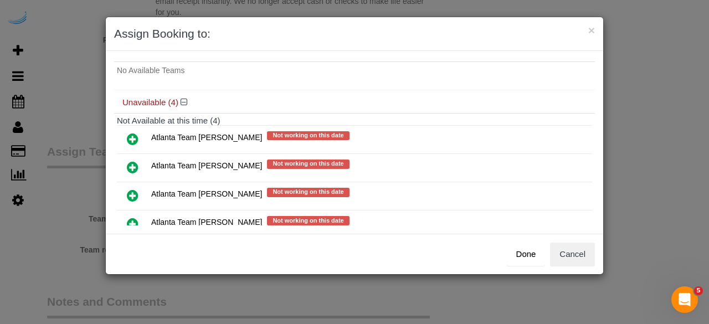
click at [132, 166] on icon at bounding box center [133, 167] width 12 height 13
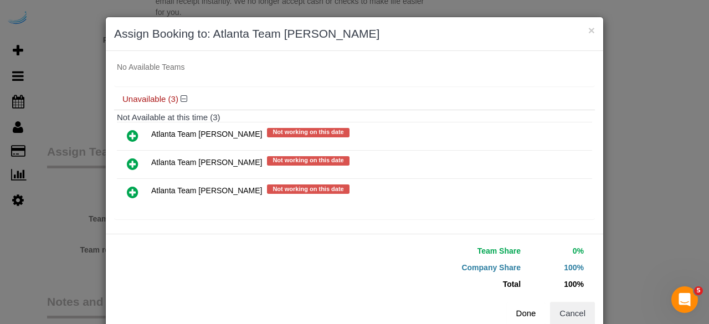
scroll to position [86, 0]
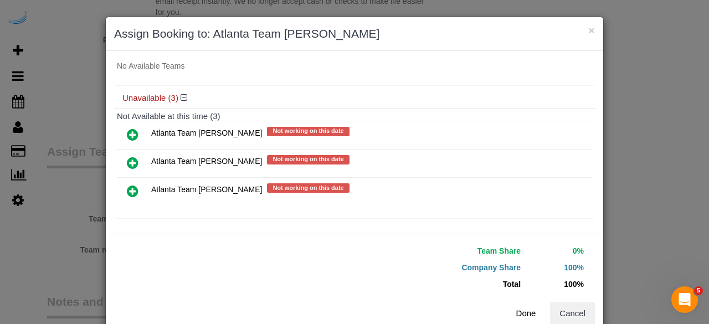
click at [522, 310] on button "Done" at bounding box center [526, 313] width 39 height 23
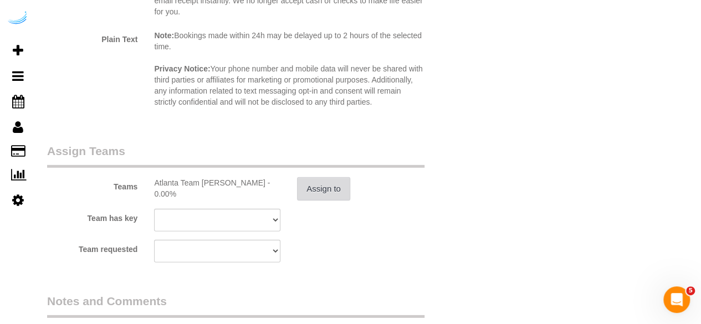
scroll to position [1756, 0]
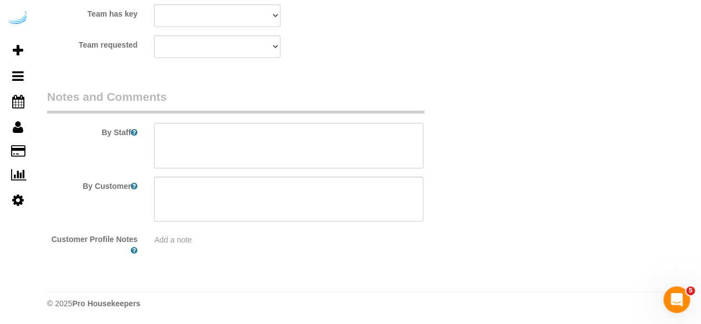
click at [286, 139] on textarea at bounding box center [288, 145] width 269 height 45
click at [317, 130] on textarea at bounding box center [288, 145] width 269 height 45
paste textarea "Permanent Notes:No notes from this [DOMAIN_NAME][DATE] Notes:No notes from this…"
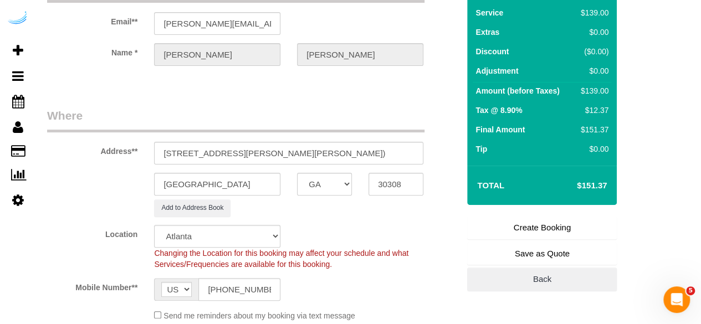
scroll to position [0, 0]
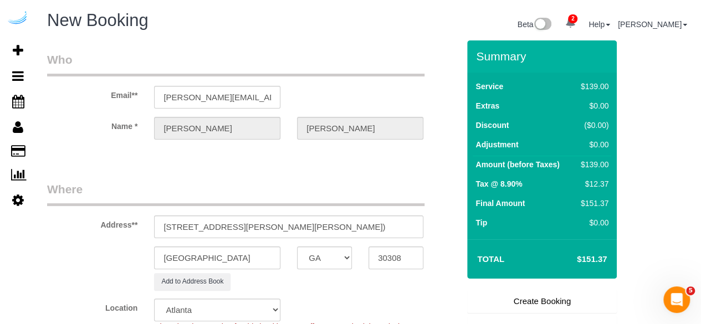
type textarea "Recurrency: Every 1 week Permanent Notes:No notes from this customer.Today's No…"
click at [520, 294] on link "Create Booking" at bounding box center [542, 301] width 150 height 23
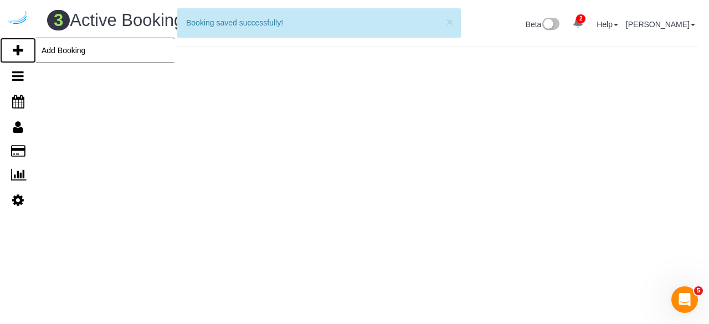
click at [24, 49] on link "Add Booking" at bounding box center [18, 50] width 36 height 25
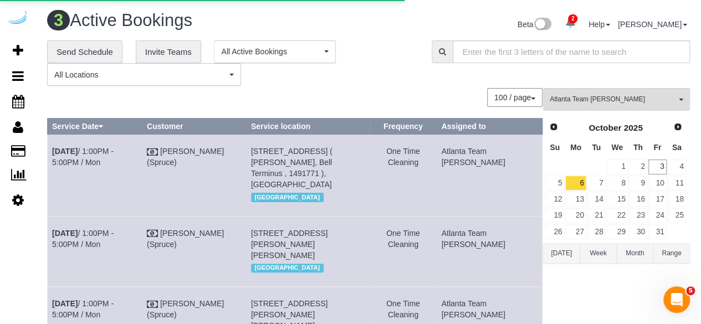
select select "number:9"
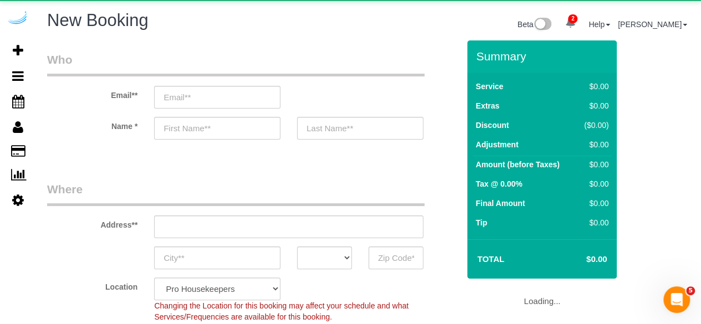
select select "object:7597"
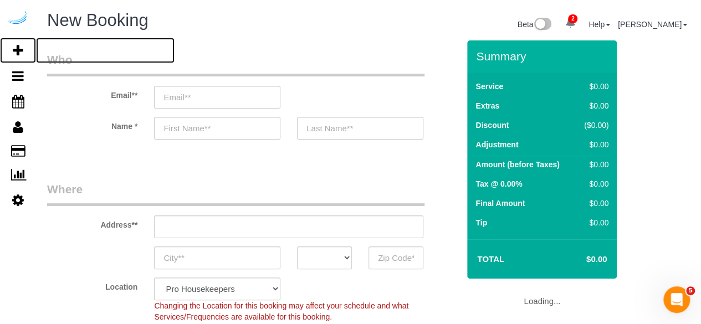
select select "4"
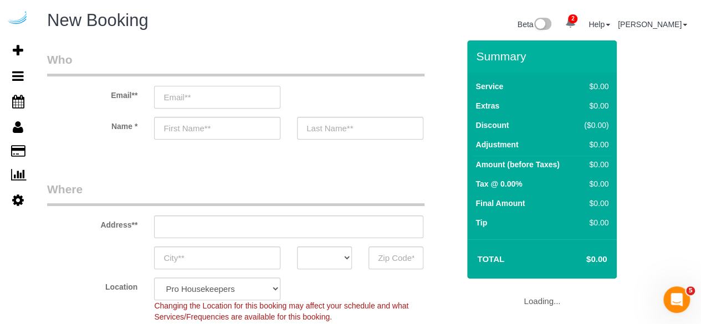
click at [258, 95] on input "email" at bounding box center [217, 97] width 126 height 23
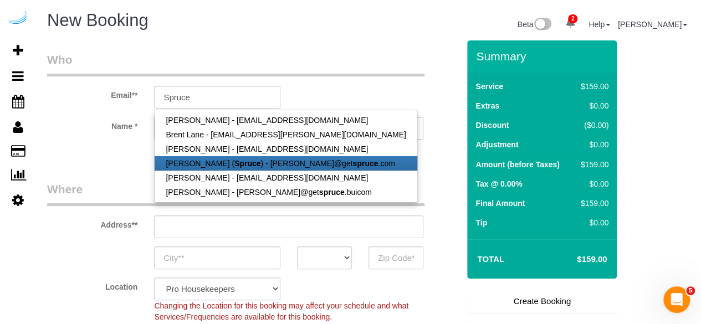
click at [236, 161] on strong "Spruce" at bounding box center [247, 163] width 26 height 9
type input "[PERSON_NAME][EMAIL_ADDRESS][DOMAIN_NAME]"
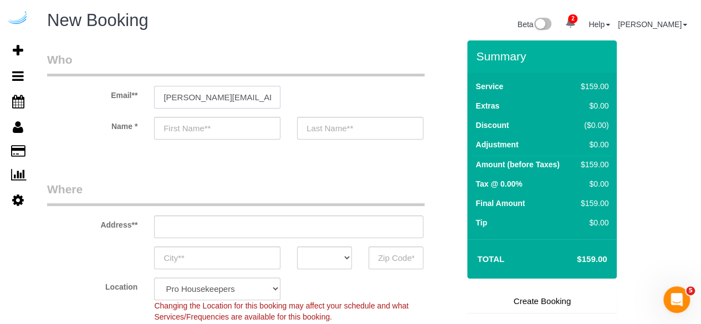
type input "[PERSON_NAME]"
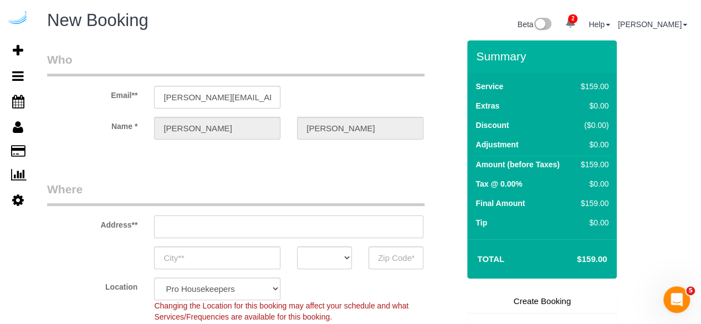
click at [263, 232] on input "text" at bounding box center [288, 226] width 269 height 23
type input "[STREET_ADDRESS][PERSON_NAME]"
type input "Austin"
select select "[GEOGRAPHIC_DATA]"
type input "78704"
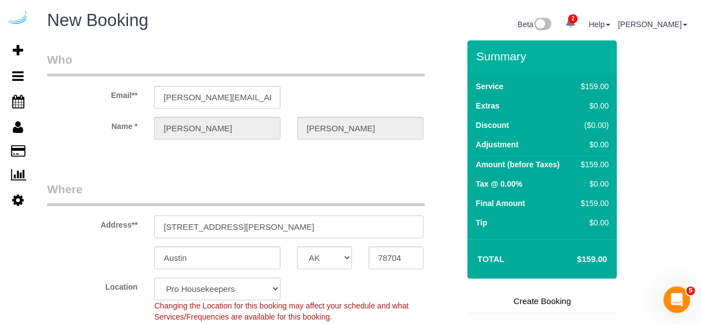
paste input "1125 Hammond Dr, Sandy Springs, GA 30328"
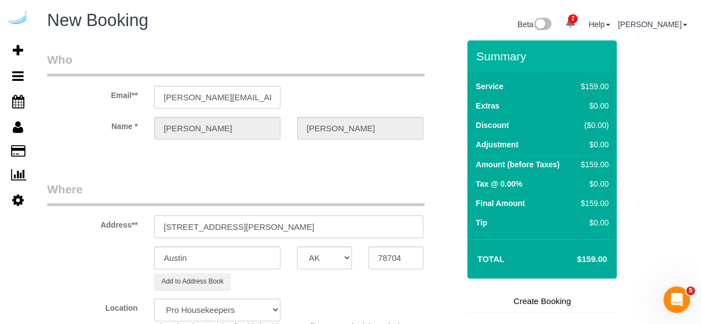
type input "1125 Hammond Dr, Sandy Springs, GA 30328"
drag, startPoint x: 311, startPoint y: 228, endPoint x: 387, endPoint y: 220, distance: 76.3
click at [387, 220] on input "1125 Hammond Dr, Sandy Springs, GA 30328" at bounding box center [288, 226] width 269 height 23
select select "9"
type input "1125 Hammond Dr, Sandy Springs, GA 30328"
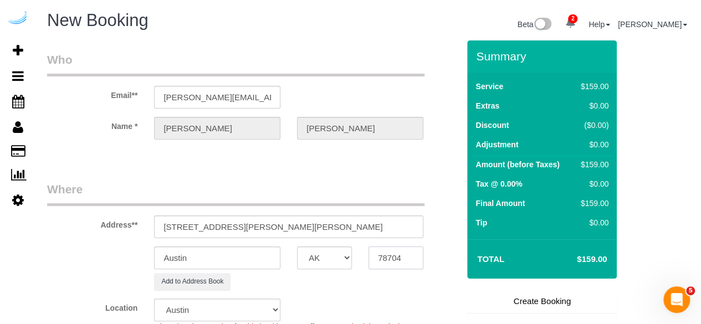
click at [398, 258] on input "78704" at bounding box center [395, 257] width 55 height 23
paste input "30328"
type input "30328"
click at [337, 258] on select "AK AL AR AZ CA CO CT DC DE [GEOGRAPHIC_DATA] [GEOGRAPHIC_DATA] HI IA ID IL IN K…" at bounding box center [324, 257] width 55 height 23
select select "GA"
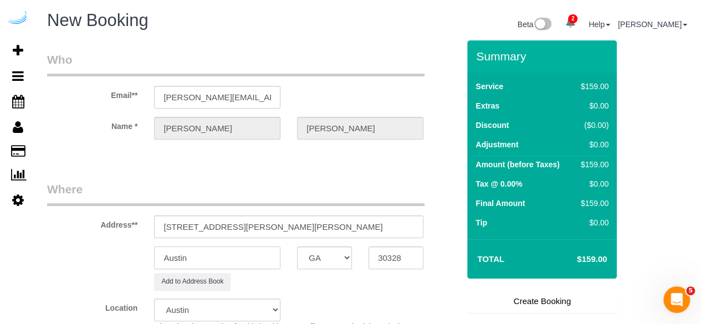
click at [255, 262] on input "Austin" at bounding box center [217, 257] width 126 height 23
select select "object:7770"
select select "8"
select select "object:7812"
drag, startPoint x: 291, startPoint y: 227, endPoint x: 238, endPoint y: 234, distance: 53.7
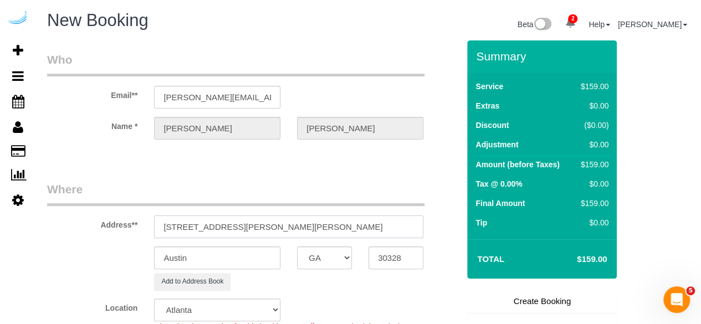
click at [238, 234] on input "1125 Hammond Dr, Sandy Springs, GA 30328" at bounding box center [288, 226] width 269 height 23
click at [230, 252] on input "Austin" at bounding box center [217, 257] width 126 height 23
paste input "Sandy Springs"
type input "Sandy Springs"
click at [238, 225] on input "1125 Hammond Dr, Sandy Springs, GA 30328" at bounding box center [288, 226] width 269 height 23
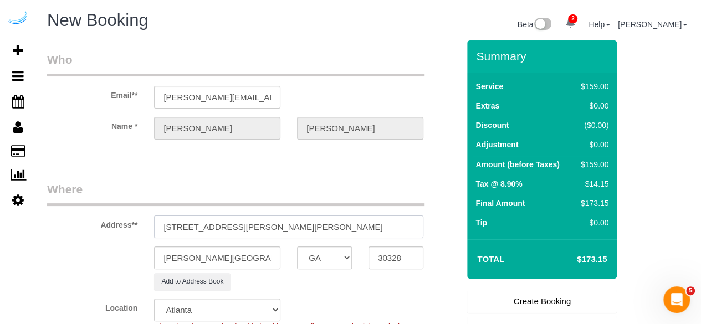
drag, startPoint x: 238, startPoint y: 225, endPoint x: 393, endPoint y: 215, distance: 155.4
click at [393, 215] on input "1125 Hammond Dr, Sandy Springs, GA 30328" at bounding box center [288, 226] width 269 height 23
paste input "Farhan Kheraj"
paste input "SYNC at Perimeter"
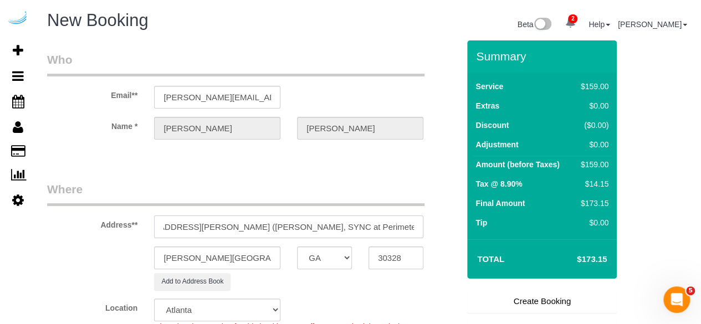
paste input "1452934"
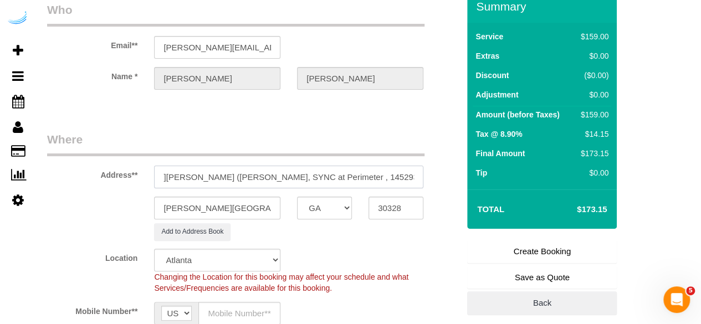
scroll to position [111, 0]
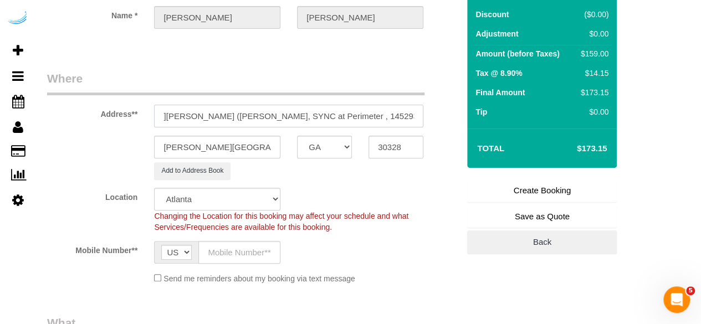
type input "1125 Hammond Dr, Building 571, Unit 571 (Farhan Kheraj, SYNC at Perimeter , 145…"
click at [240, 256] on input "text" at bounding box center [239, 252] width 82 height 23
type input "[PHONE_NUMBER]"
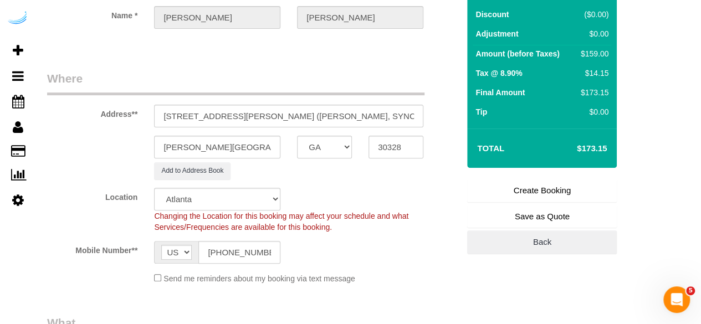
type input "[PERSON_NAME]"
type input "[PHONE_NUMBER]"
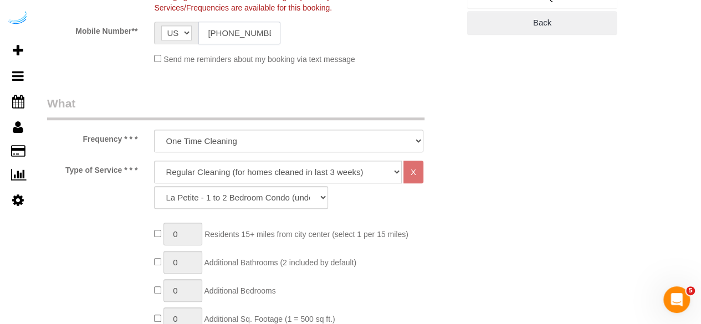
scroll to position [332, 0]
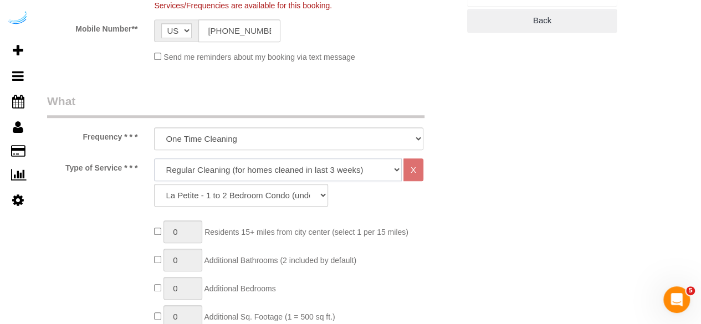
click at [275, 167] on select "Deep Cleaning (for homes that have not been cleaned in 3+ weeks) Spruce Regular…" at bounding box center [278, 169] width 248 height 23
select select "282"
click at [154, 158] on select "Deep Cleaning (for homes that have not been cleaned in 3+ weeks) Spruce Regular…" at bounding box center [278, 169] width 248 height 23
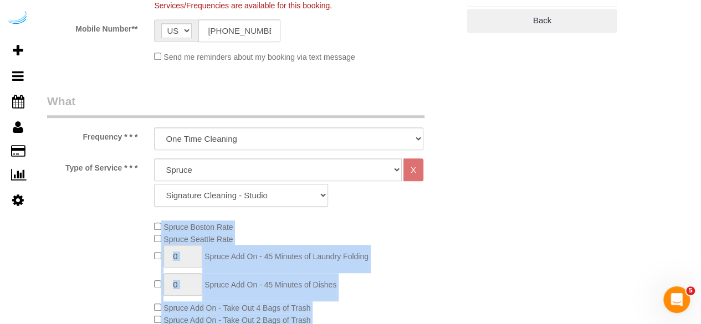
click at [257, 195] on select "Signature Cleaning - Studio Signature Cleaning - 1 Bed 1 Bath Signature Cleanin…" at bounding box center [241, 195] width 174 height 23
drag, startPoint x: 257, startPoint y: 195, endPoint x: 268, endPoint y: 183, distance: 16.1
click at [257, 195] on select "Signature Cleaning - Studio Signature Cleaning - 1 Bed 1 Bath Signature Cleanin…" at bounding box center [241, 195] width 174 height 23
select select "309"
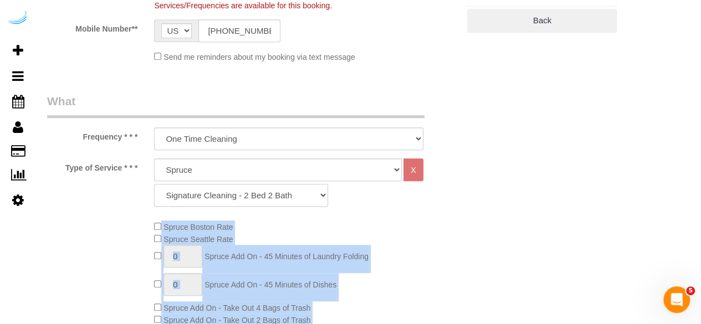
click at [154, 184] on select "Signature Cleaning - Studio Signature Cleaning - 1 Bed 1 Bath Signature Cleanin…" at bounding box center [241, 195] width 174 height 23
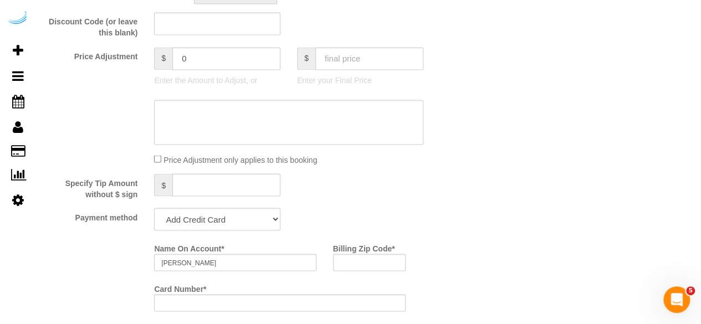
scroll to position [1052, 0]
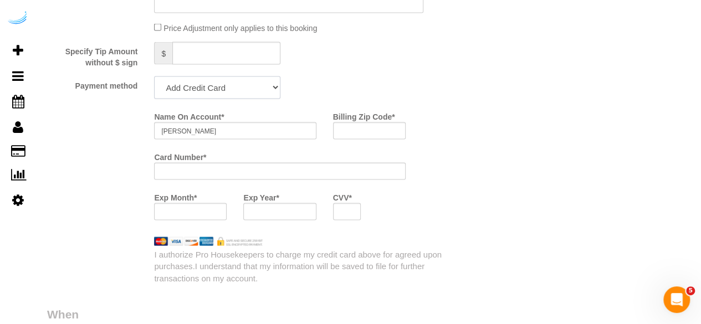
click at [219, 86] on select "Add Credit Card Cash Check Paypal" at bounding box center [217, 87] width 126 height 23
select select "string:check"
click at [154, 78] on select "Add Credit Card Cash Check Paypal" at bounding box center [217, 87] width 126 height 23
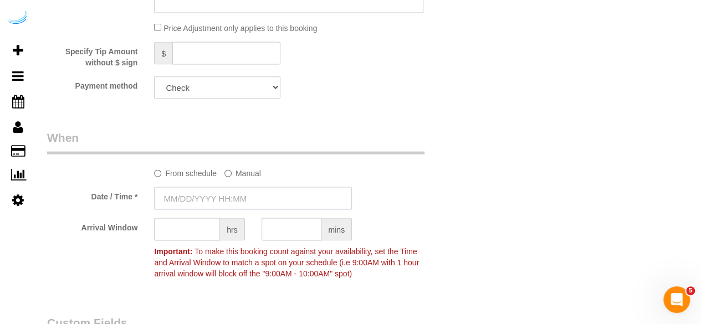
click at [218, 196] on input "text" at bounding box center [253, 198] width 198 height 23
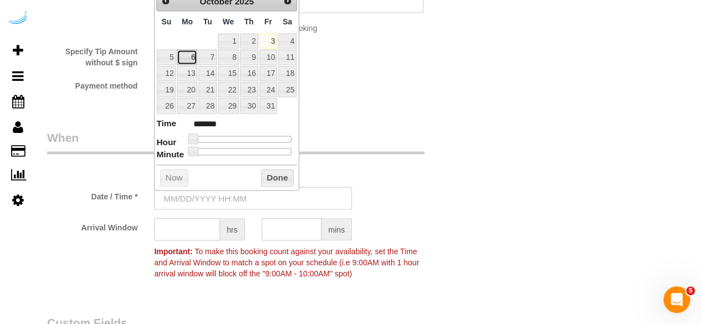
click at [195, 58] on link "6" at bounding box center [187, 57] width 20 height 15
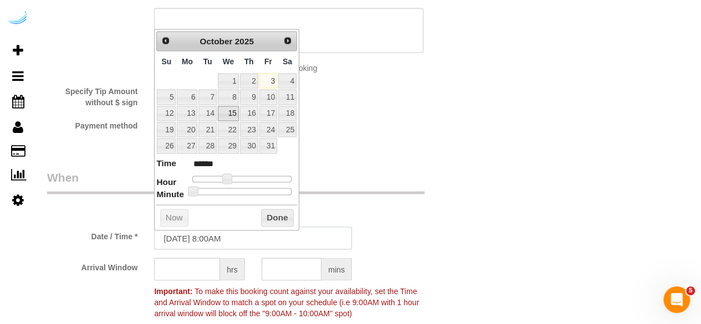
scroll to position [997, 0]
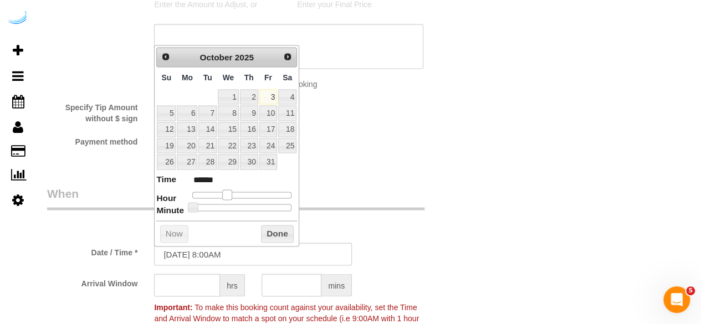
click at [228, 193] on span at bounding box center [227, 194] width 10 height 10
click at [230, 193] on span at bounding box center [227, 194] width 10 height 10
click at [239, 198] on dl "Time ****** Hour Minute Second Millisecond Microsecond Time Zone ***** ***** **…" at bounding box center [226, 192] width 141 height 38
click at [241, 194] on dl "Time ****** Hour Minute Second Millisecond Microsecond Time Zone ***** ***** **…" at bounding box center [226, 192] width 141 height 38
type input "10/03/2025 11:00AM"
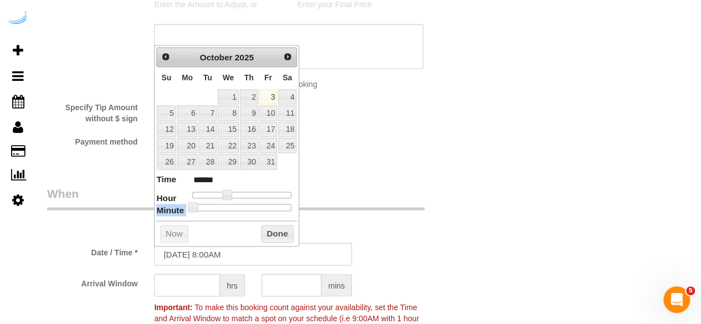
type input "*******"
click at [241, 194] on div at bounding box center [241, 195] width 99 height 7
click at [243, 194] on span at bounding box center [240, 194] width 10 height 10
click at [242, 194] on span at bounding box center [240, 194] width 10 height 10
type input "10/03/2025 10:00AM"
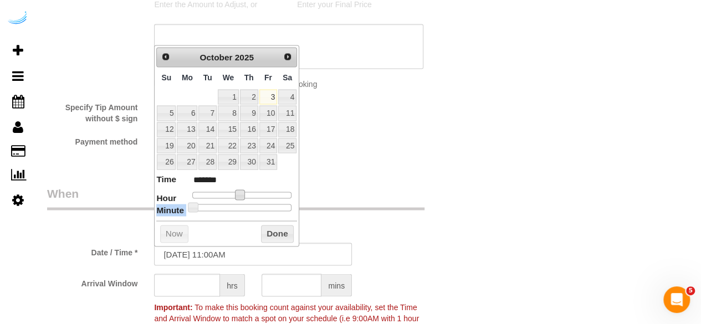
type input "*******"
click at [238, 194] on span at bounding box center [235, 194] width 10 height 10
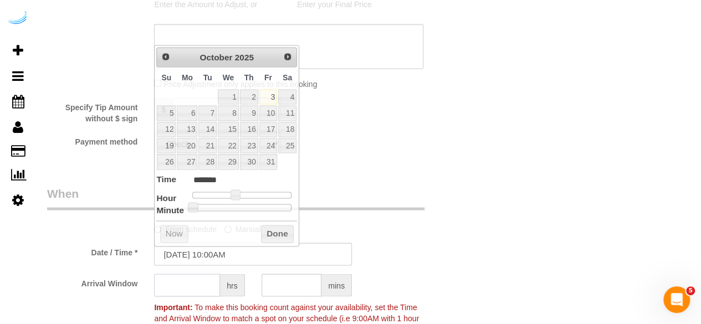
click at [179, 278] on input "text" at bounding box center [187, 285] width 66 height 23
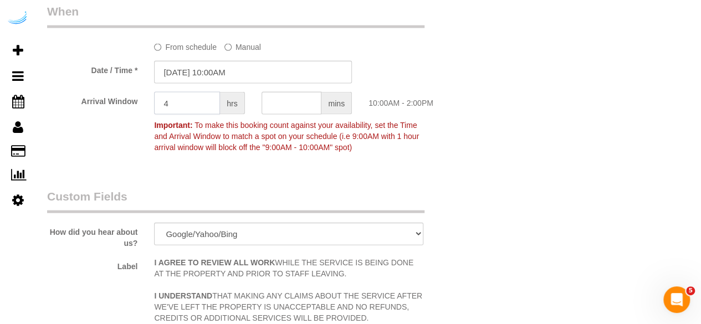
scroll to position [1163, 0]
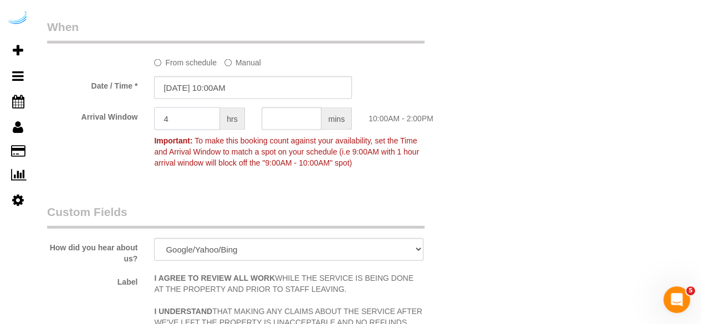
type input "4"
click at [209, 91] on input "10/03/2025 10:00AM" at bounding box center [253, 87] width 198 height 23
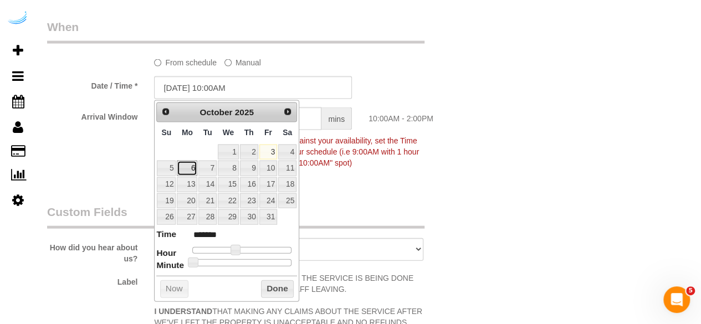
click at [191, 165] on link "6" at bounding box center [187, 168] width 20 height 15
type input "10/06/2025 10:00AM"
click at [191, 165] on link "6" at bounding box center [187, 168] width 20 height 15
click at [369, 170] on div "Arrival Window 4 hrs mins 10:00AM - 2:00PM Important: To make this booking coun…" at bounding box center [253, 140] width 428 height 66
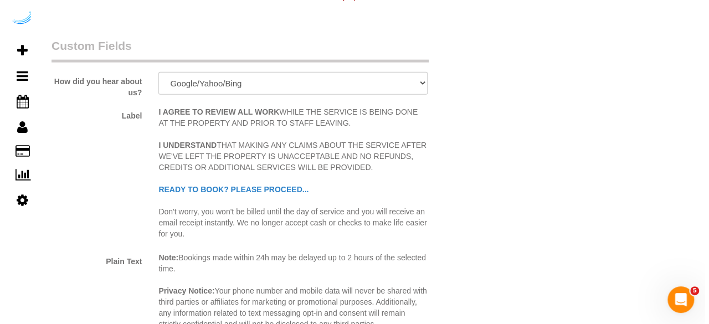
scroll to position [1496, 0]
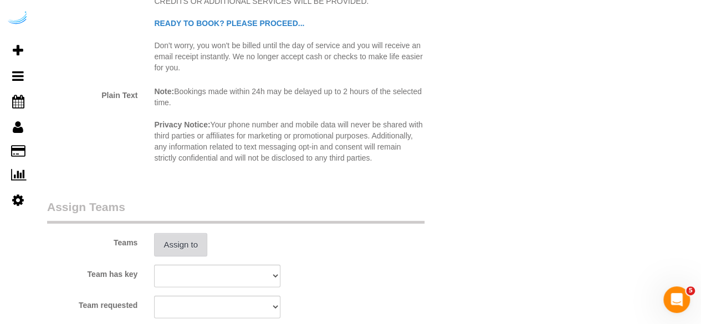
click at [181, 242] on button "Assign to" at bounding box center [180, 244] width 53 height 23
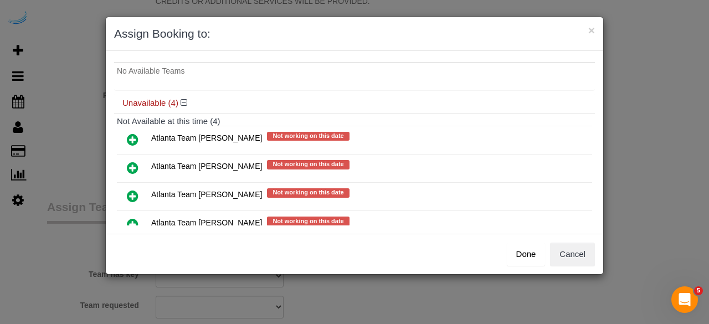
scroll to position [88, 0]
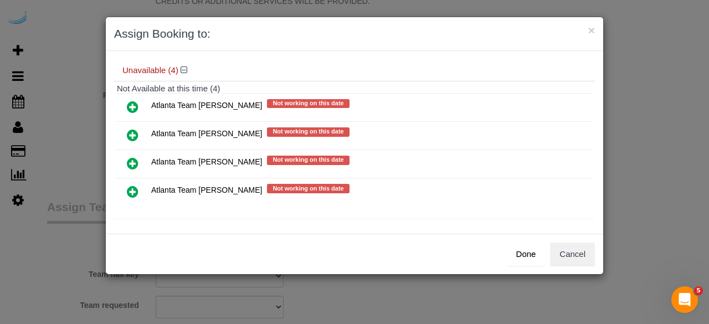
click at [133, 138] on icon at bounding box center [133, 135] width 12 height 13
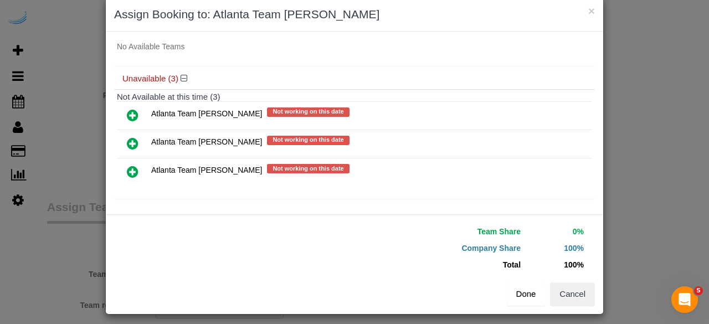
scroll to position [25, 0]
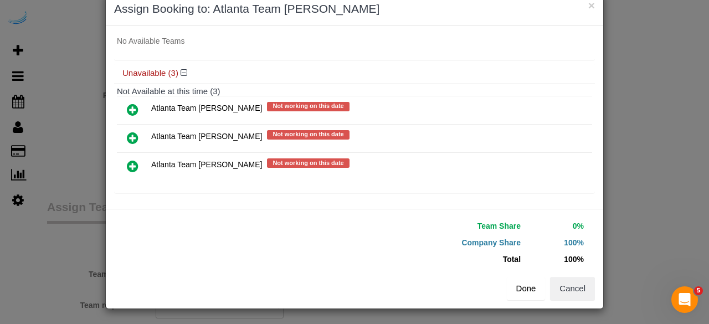
click at [530, 291] on button "Done" at bounding box center [526, 288] width 39 height 23
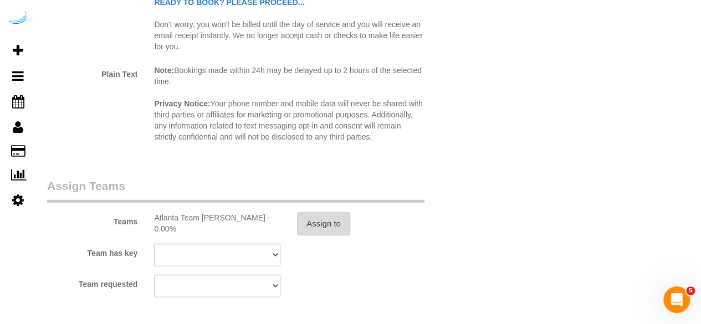
scroll to position [1717, 0]
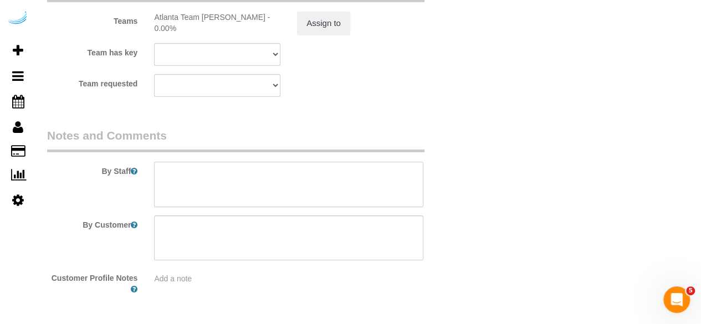
click at [283, 199] on textarea at bounding box center [288, 184] width 269 height 45
click at [258, 179] on textarea at bounding box center [288, 184] width 269 height 45
paste textarea "Permanent Notes:No notes from this customer.Today's Notes:No notes from this se…"
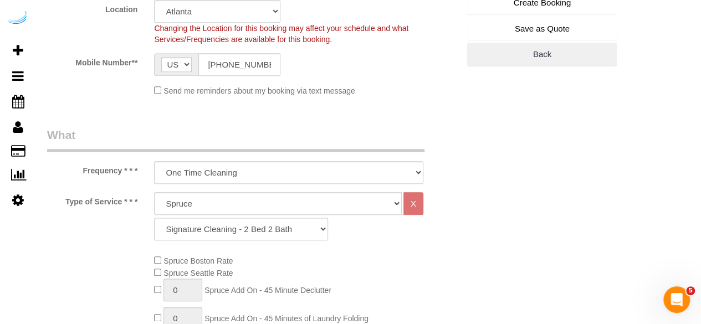
scroll to position [166, 0]
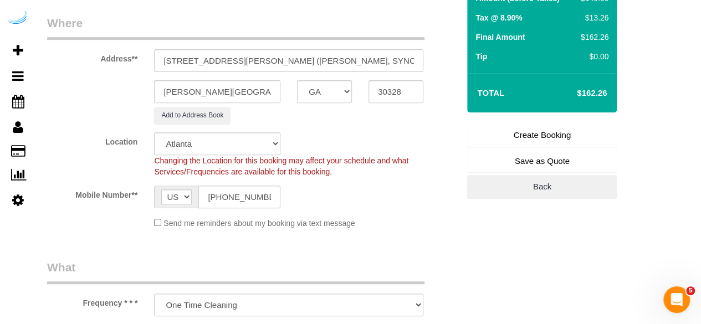
type textarea "Recurrency: Every 4 weeks Permanent Notes:No notes from this customer.Today's N…"
click at [494, 134] on link "Create Booking" at bounding box center [542, 135] width 150 height 23
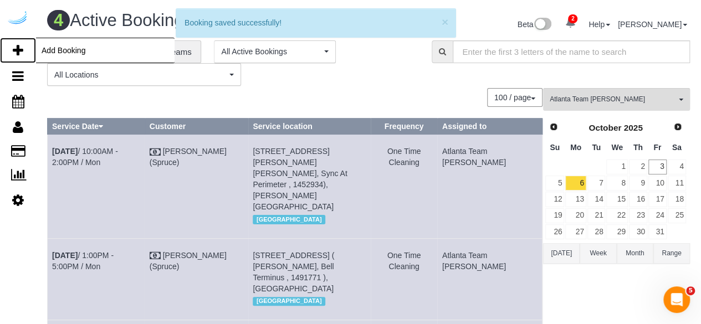
click at [13, 48] on icon at bounding box center [18, 50] width 11 height 13
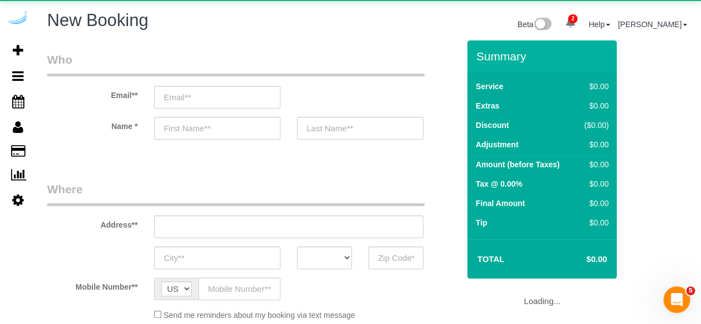
select select "object:9401"
select select "4"
select select "number:9"
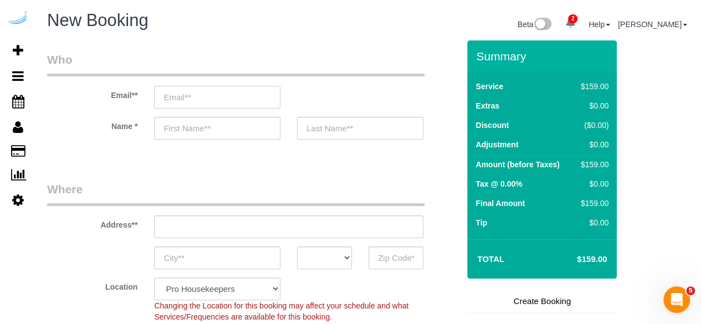
click at [267, 104] on input "email" at bounding box center [217, 97] width 126 height 23
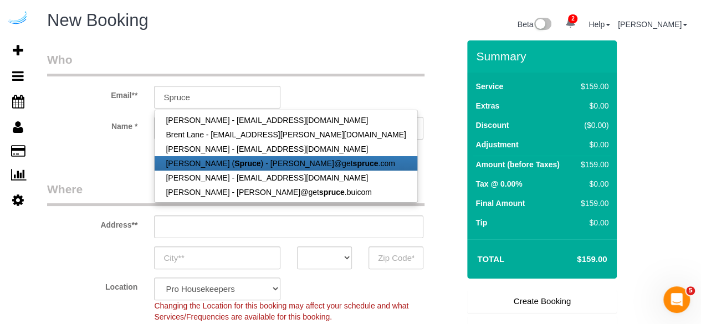
click at [244, 161] on strong "Spruce" at bounding box center [247, 163] width 26 height 9
type input "[PERSON_NAME][EMAIL_ADDRESS][DOMAIN_NAME]"
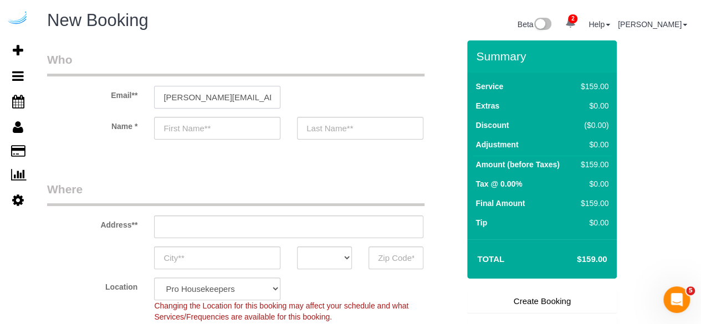
type input "[PERSON_NAME]"
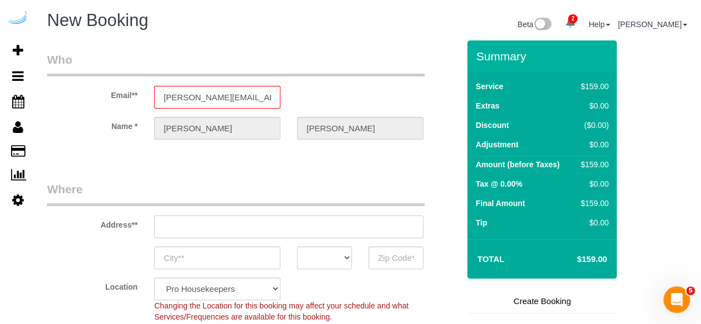
click at [276, 224] on input "text" at bounding box center [288, 226] width 269 height 23
paste input "705 Town Blvd, Atlanta, GA 30319"
type input "[STREET_ADDRESS][PERSON_NAME]"
type input "Austin"
select select "[GEOGRAPHIC_DATA]"
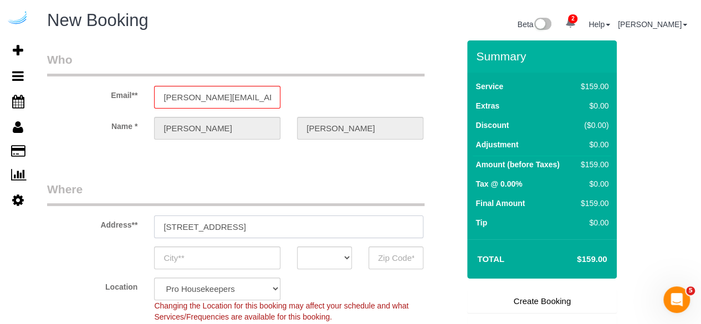
type input "78704"
click at [276, 224] on input "[STREET_ADDRESS][PERSON_NAME]" at bounding box center [288, 226] width 269 height 23
paste input "705 Town Blvd, Atlanta, GA 30319"
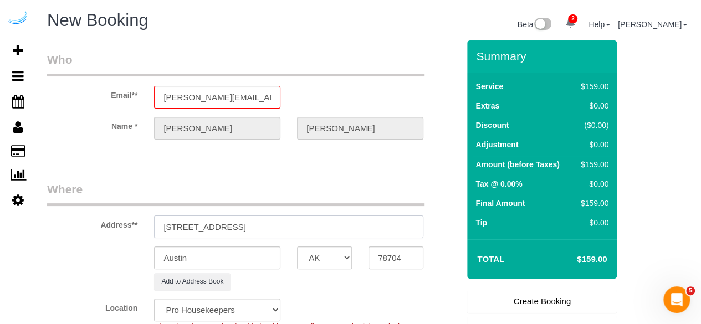
drag, startPoint x: 264, startPoint y: 228, endPoint x: 352, endPoint y: 234, distance: 87.7
click at [352, 234] on input "705 Town Blvd, Atlanta, GA 30319" at bounding box center [288, 226] width 269 height 23
type input "705 Town Blvd, Atlanta, GA 30319"
click at [402, 260] on input "78704" at bounding box center [395, 257] width 55 height 23
select select "9"
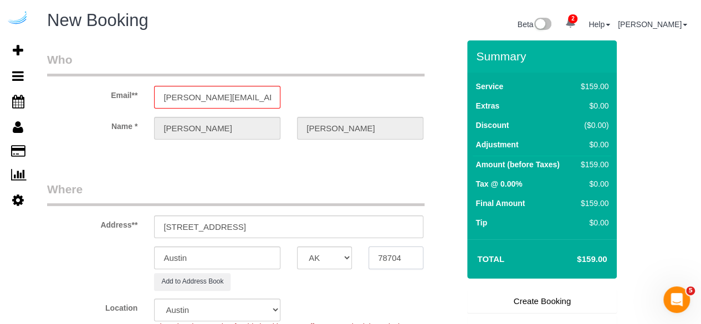
paste input "30319"
type input "30319"
click at [328, 251] on select "AK AL AR AZ CA CO CT DC DE [GEOGRAPHIC_DATA] [GEOGRAPHIC_DATA] HI IA ID IL IN K…" at bounding box center [324, 257] width 55 height 23
select select "object:9445"
select select "8"
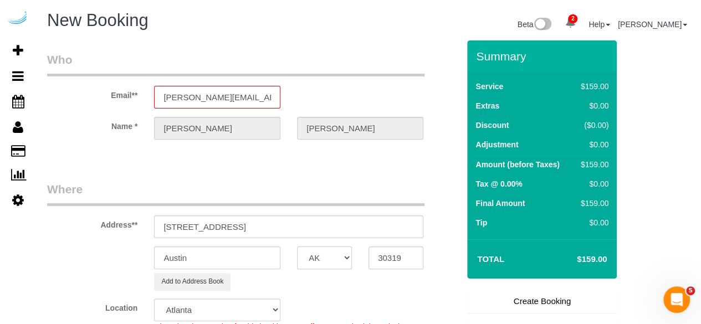
select select "GA"
click at [274, 255] on input "Austin" at bounding box center [217, 257] width 126 height 23
type input "At"
select select "object:9487"
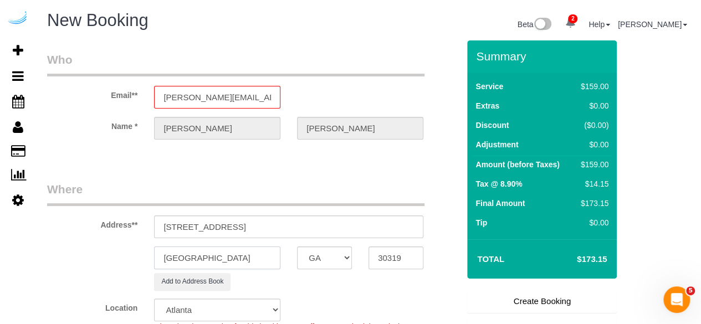
type input "[GEOGRAPHIC_DATA]"
drag, startPoint x: 220, startPoint y: 228, endPoint x: 350, endPoint y: 212, distance: 130.1
click at [350, 212] on div "Address** 705 Town Blvd, Atlanta, GA 30319" at bounding box center [253, 209] width 428 height 57
paste input "Rachel Reynolds"
paste input "The GoodWynn by ARIUM"
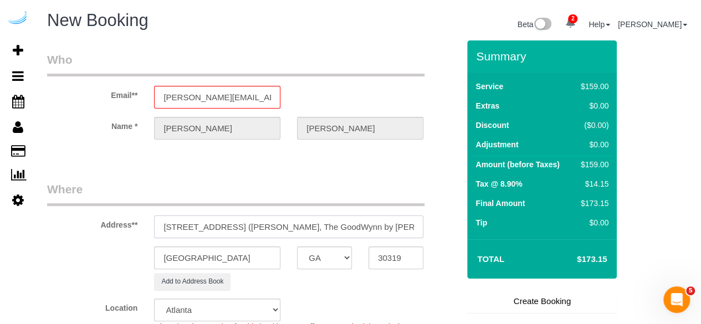
paste input "1484786"
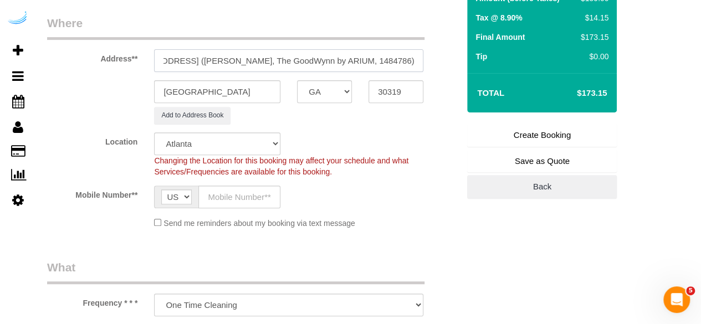
type input "705 Town Blvd, Building 339, Unit 339 (Rachel Reynolds, The GoodWynn by ARIUM, …"
click at [249, 202] on input "text" at bounding box center [239, 197] width 82 height 23
type input "[PHONE_NUMBER]"
type input "[PERSON_NAME]"
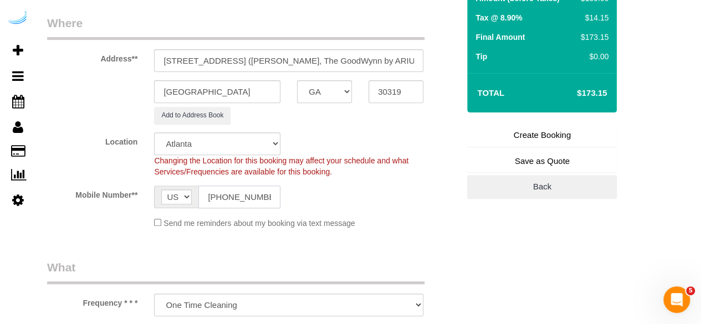
type input "[PHONE_NUMBER]"
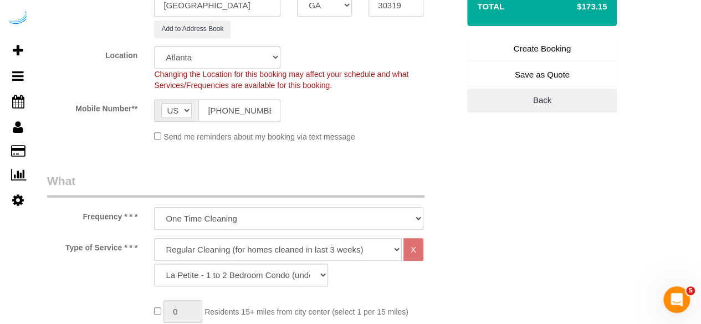
scroll to position [277, 0]
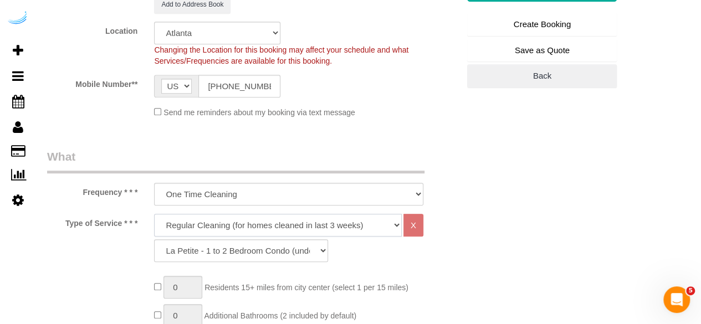
click at [275, 223] on select "Deep Cleaning (for homes that have not been cleaned in 3+ weeks) Spruce Regular…" at bounding box center [278, 225] width 248 height 23
select select "282"
click at [154, 214] on select "Deep Cleaning (for homes that have not been cleaned in 3+ weeks) Spruce Regular…" at bounding box center [278, 225] width 248 height 23
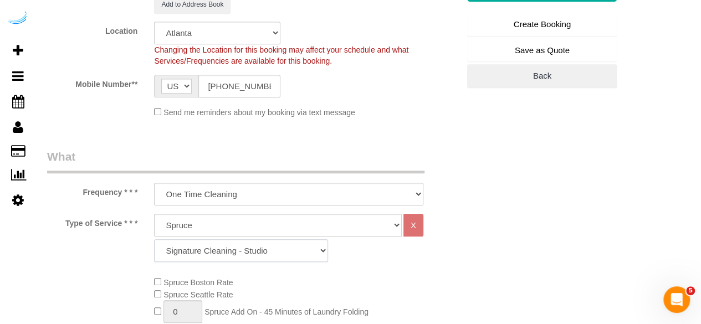
click at [276, 248] on select "Signature Cleaning - Studio Signature Cleaning - 1 Bed 1 Bath Signature Cleanin…" at bounding box center [241, 250] width 174 height 23
select select "320"
click at [154, 239] on select "Signature Cleaning - Studio Signature Cleaning - 1 Bed 1 Bath Signature Cleanin…" at bounding box center [241, 250] width 174 height 23
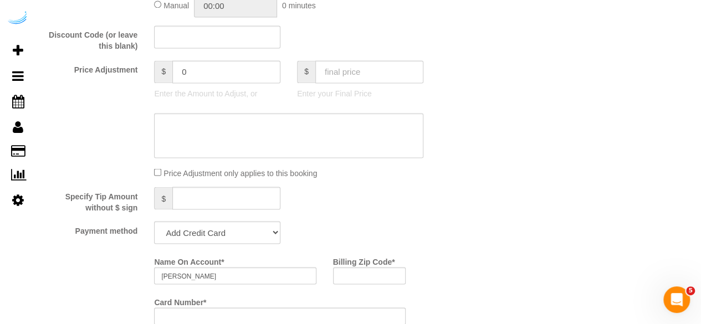
scroll to position [942, 0]
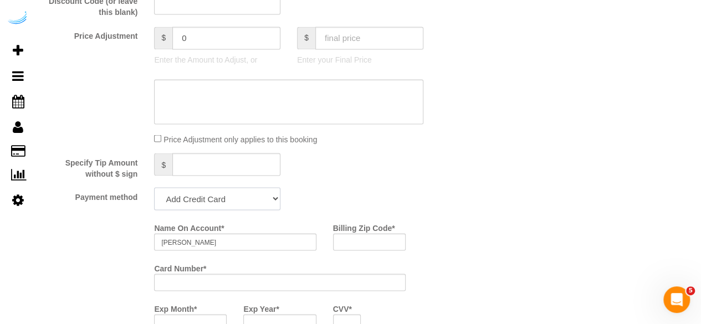
click at [212, 201] on select "Add Credit Card Cash Check Paypal" at bounding box center [217, 198] width 126 height 23
select select "string:check"
click at [154, 188] on select "Add Credit Card Cash Check Paypal" at bounding box center [217, 198] width 126 height 23
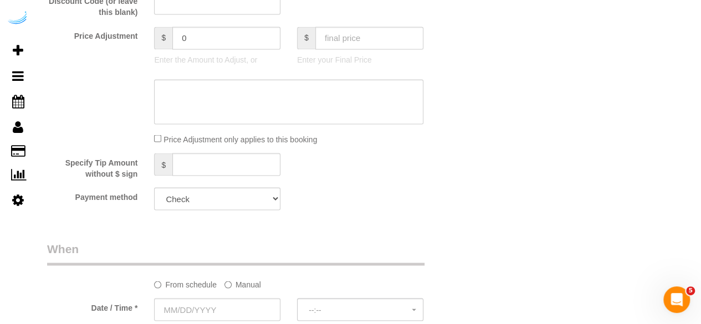
click at [237, 290] on label "Manual" at bounding box center [242, 282] width 37 height 15
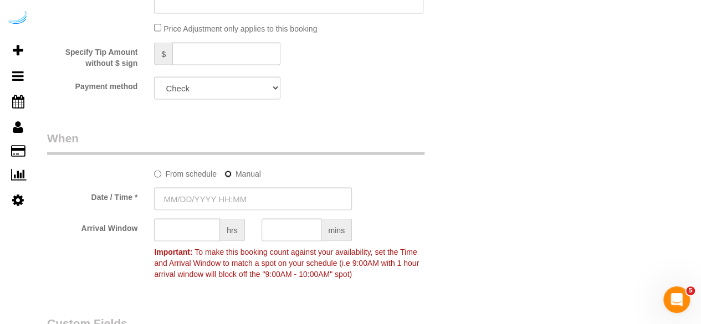
scroll to position [1052, 0]
click at [237, 206] on input "[DATE] 8:00AM" at bounding box center [253, 198] width 198 height 23
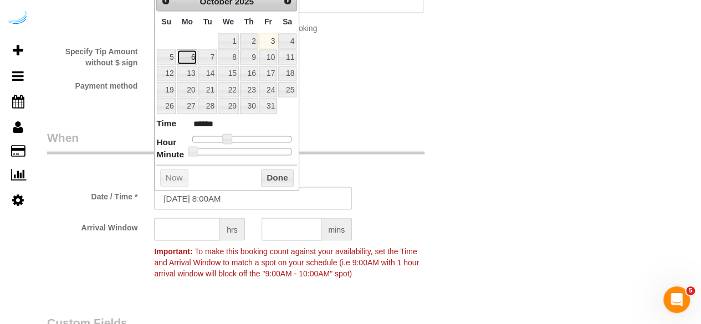
click at [188, 60] on link "6" at bounding box center [187, 57] width 20 height 15
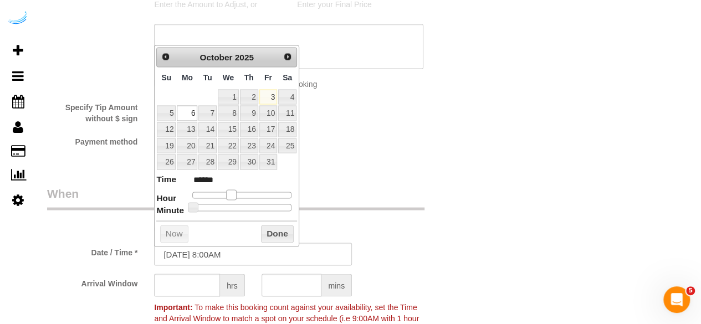
type input "10/06/2025 9:00AM"
type input "******"
type input "10/06/2025 10:00AM"
type input "*******"
drag, startPoint x: 227, startPoint y: 193, endPoint x: 235, endPoint y: 198, distance: 8.9
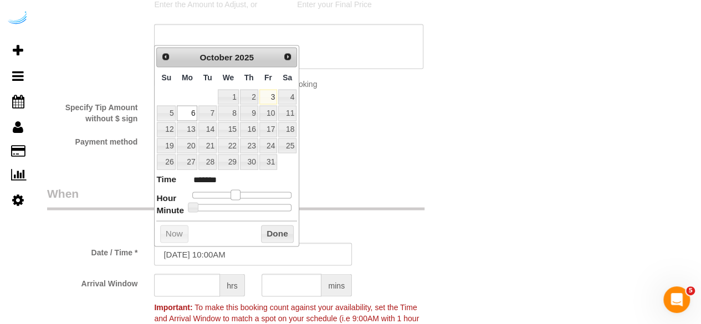
click at [235, 198] on dl "Time ******* Hour Minute Second Millisecond Microsecond Time Zone ***** ***** *…" at bounding box center [226, 192] width 141 height 38
type input "10/06/2025 9:00AM"
type input "******"
click at [232, 194] on span at bounding box center [231, 194] width 10 height 10
click at [176, 289] on input "text" at bounding box center [187, 285] width 66 height 23
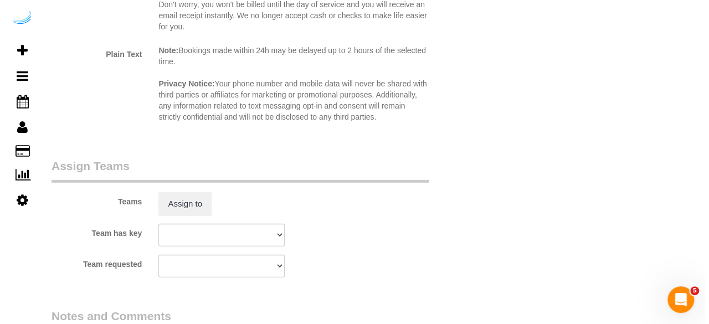
scroll to position [1551, 0]
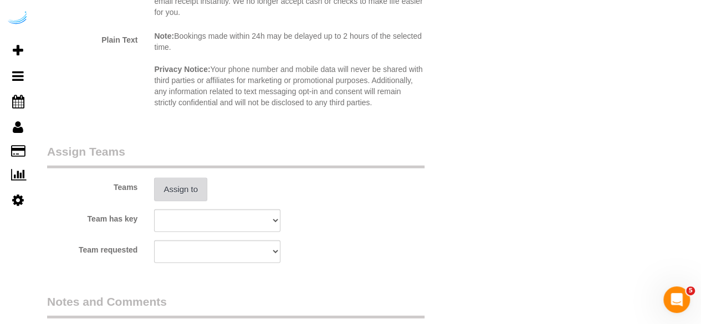
type input "8"
click at [192, 192] on button "Assign to" at bounding box center [180, 189] width 53 height 23
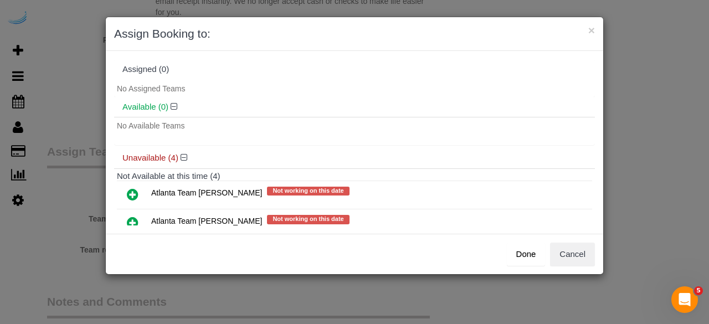
scroll to position [88, 0]
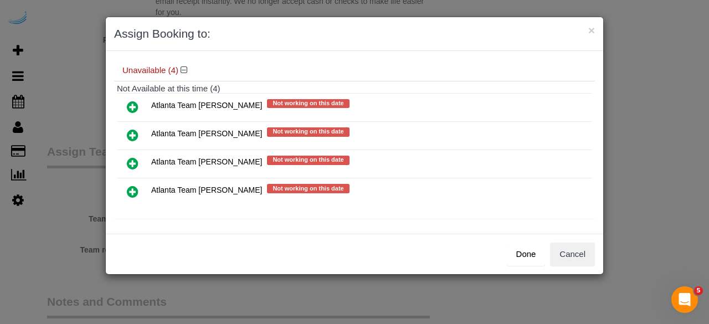
click at [130, 133] on icon at bounding box center [133, 135] width 12 height 13
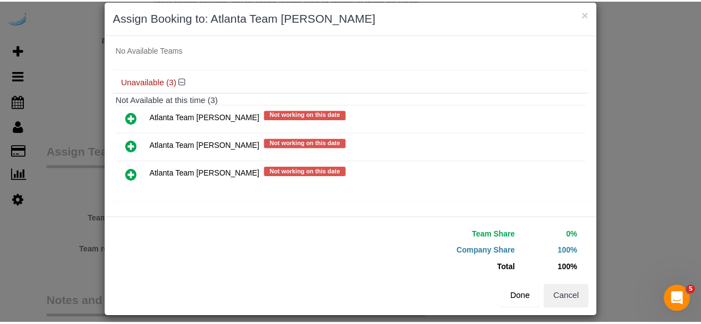
scroll to position [25, 0]
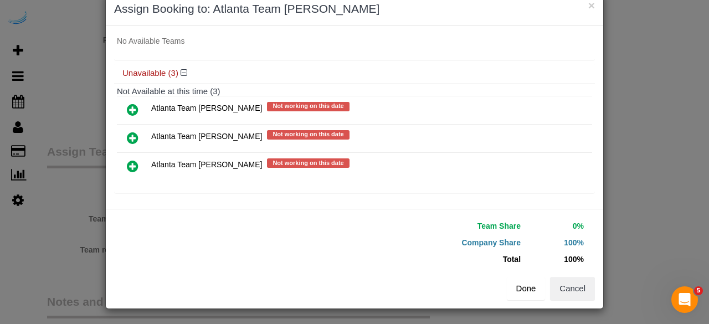
click at [527, 284] on button "Done" at bounding box center [526, 288] width 39 height 23
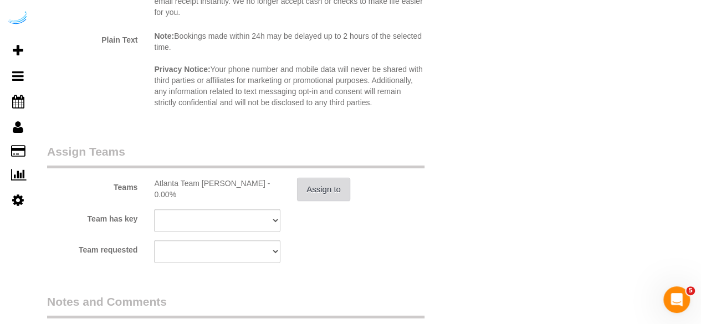
scroll to position [1756, 0]
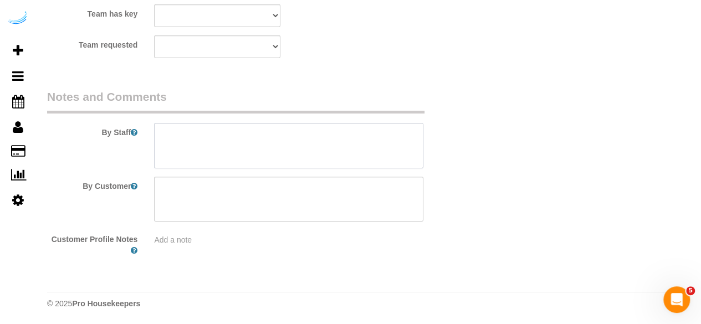
click at [239, 152] on textarea at bounding box center [288, 145] width 269 height 45
click at [358, 139] on textarea at bounding box center [288, 145] width 269 height 45
paste textarea "Permanent Notes:No notes from this customer.Today's Notes:Entrance code for our…"
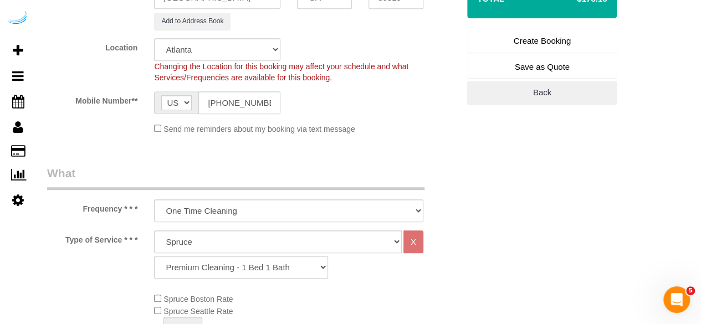
scroll to position [0, 0]
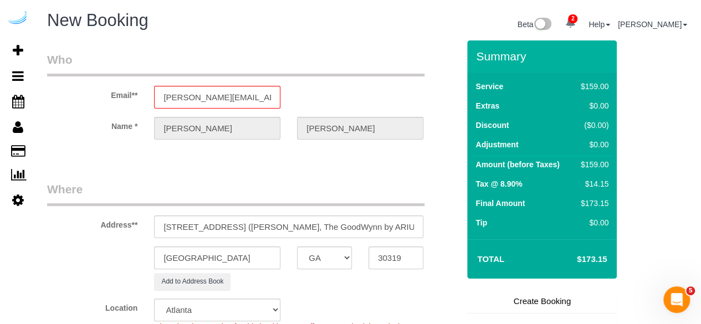
type textarea "Recurrency: Every 4 weeks Permanent Notes:No notes from this customer.Today's N…"
click at [535, 305] on link "Create Booking" at bounding box center [542, 301] width 150 height 23
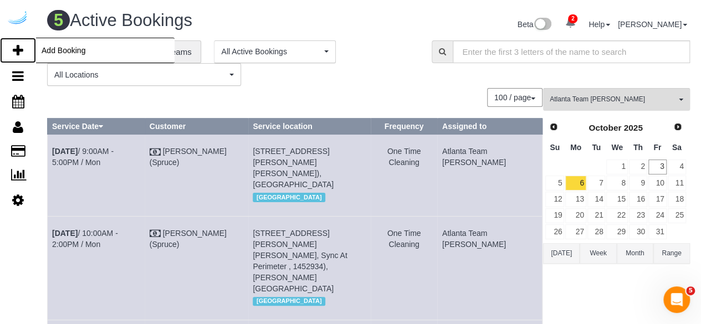
click at [27, 50] on link "Add Booking" at bounding box center [18, 50] width 36 height 25
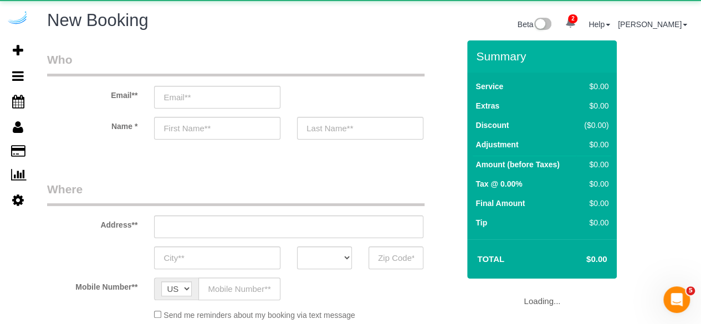
select select "object:11105"
select select "4"
select select "number:9"
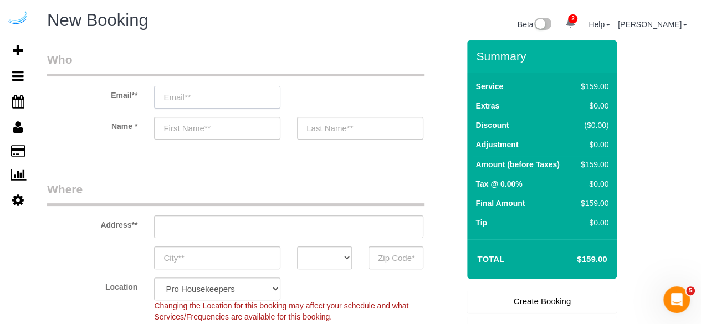
click at [247, 106] on input "email" at bounding box center [217, 97] width 126 height 23
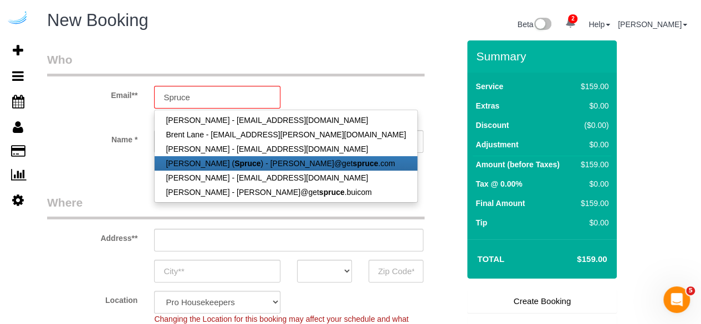
click at [247, 159] on link "[PERSON_NAME] ( Spruce ) - [PERSON_NAME]@get spruce .com" at bounding box center [286, 163] width 262 height 14
type input "[PERSON_NAME][EMAIL_ADDRESS][DOMAIN_NAME]"
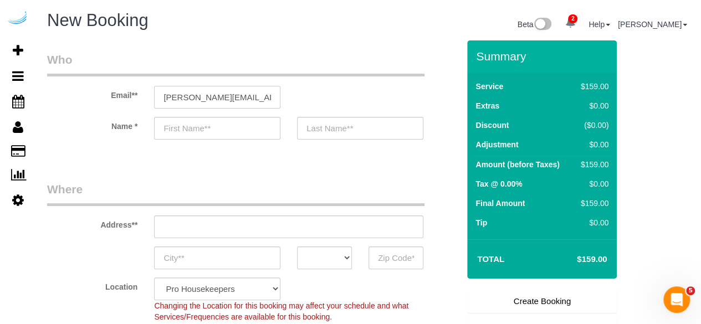
type input "[PERSON_NAME]"
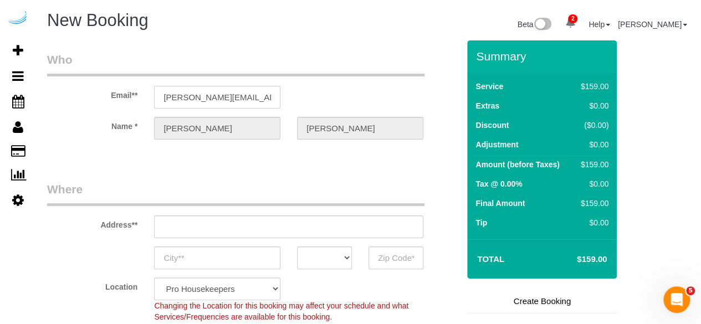
type input "[STREET_ADDRESS][PERSON_NAME]"
type input "Austin"
select select "[GEOGRAPHIC_DATA]"
type input "78704"
select select "9"
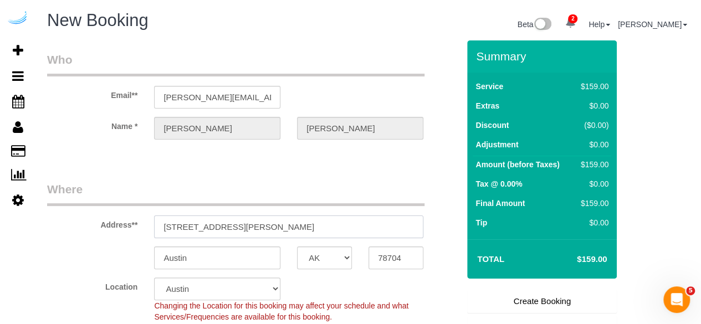
click at [286, 223] on input "[STREET_ADDRESS][PERSON_NAME]" at bounding box center [288, 226] width 269 height 23
select select "object:11144"
paste input "550 Abernathy Rd NE, Atlanta, GA 30328"
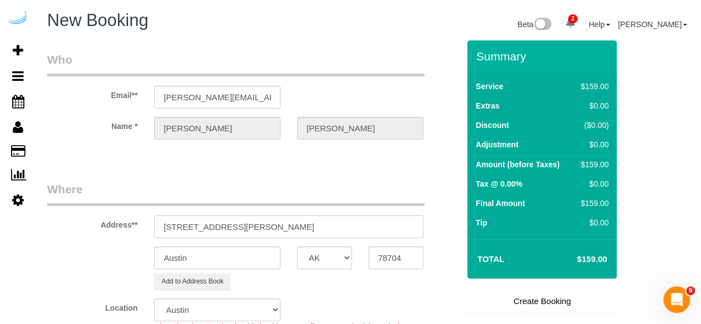
drag, startPoint x: 292, startPoint y: 222, endPoint x: 395, endPoint y: 231, distance: 102.9
click at [390, 231] on input "550 Abernathy Rd NE, Atlanta, GA 30328" at bounding box center [288, 226] width 269 height 23
type input "550 Abernathy Rd NE, Atlanta, GA 30328"
click at [396, 253] on input "78704" at bounding box center [395, 257] width 55 height 23
paste input "30328"
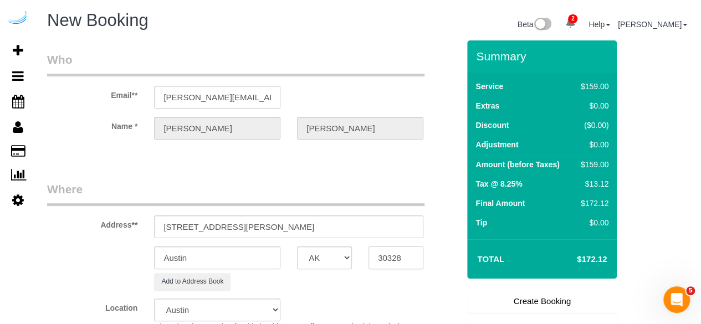
type input "30328"
click at [328, 259] on select "AK AL AR AZ CA CO CT DC DE [GEOGRAPHIC_DATA] [GEOGRAPHIC_DATA] HI IA ID IL IN K…" at bounding box center [324, 257] width 55 height 23
click at [269, 264] on input "Austin" at bounding box center [217, 257] width 126 height 23
drag, startPoint x: 249, startPoint y: 229, endPoint x: 399, endPoint y: 230, distance: 150.1
click at [399, 230] on input "550 Abernathy Rd NE, Atlanta, GA 30328" at bounding box center [288, 226] width 269 height 23
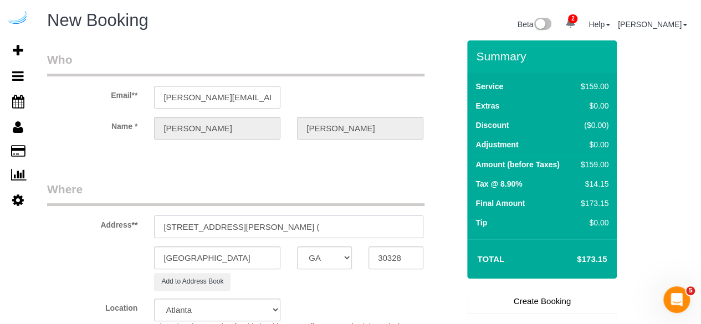
paste input "Melkia Waters"
paste input "Elliot Apartments on Abernathy"
paste input "1462076"
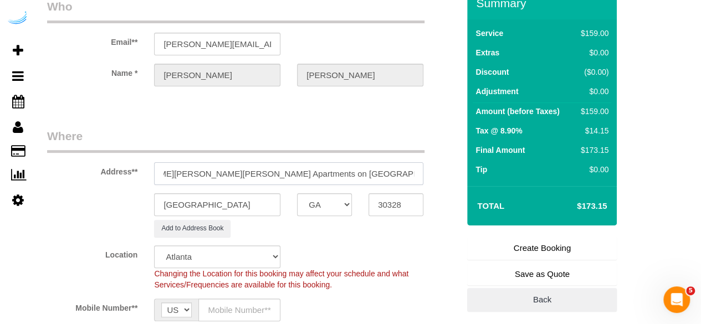
scroll to position [166, 0]
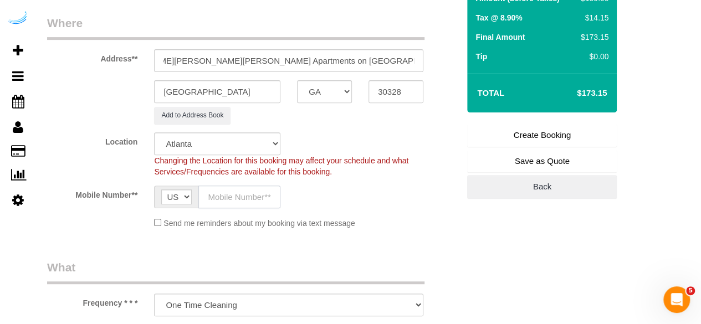
drag, startPoint x: 246, startPoint y: 191, endPoint x: 259, endPoint y: 207, distance: 20.5
click at [246, 192] on input "text" at bounding box center [239, 197] width 82 height 23
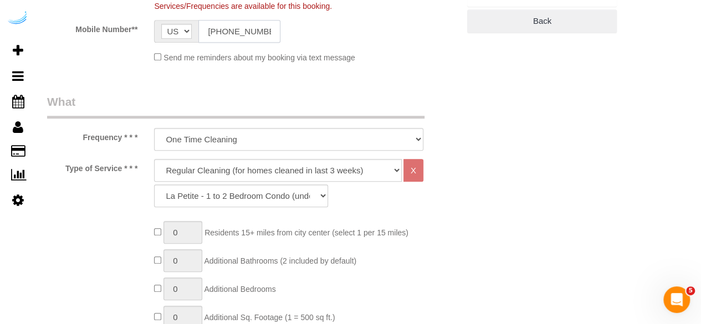
scroll to position [332, 0]
click at [271, 172] on select "Deep Cleaning (for homes that have not been cleaned in 3+ weeks) Spruce Regular…" at bounding box center [278, 169] width 248 height 23
drag, startPoint x: 276, startPoint y: 169, endPoint x: 267, endPoint y: 179, distance: 13.7
click at [276, 169] on select "Deep Cleaning (for homes that have not been cleaned in 3+ weeks) Spruce Regular…" at bounding box center [278, 169] width 248 height 23
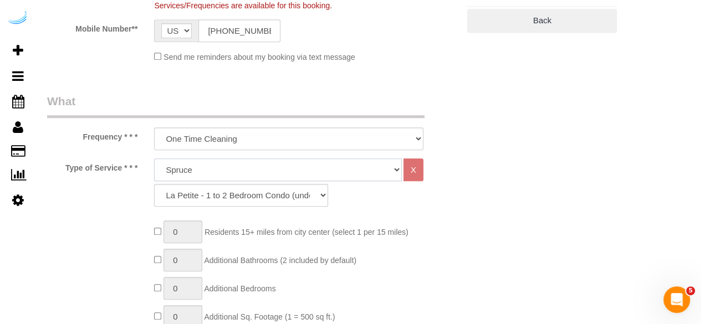
click at [154, 158] on select "Deep Cleaning (for homes that have not been cleaned in 3+ weeks) Spruce Regular…" at bounding box center [278, 169] width 248 height 23
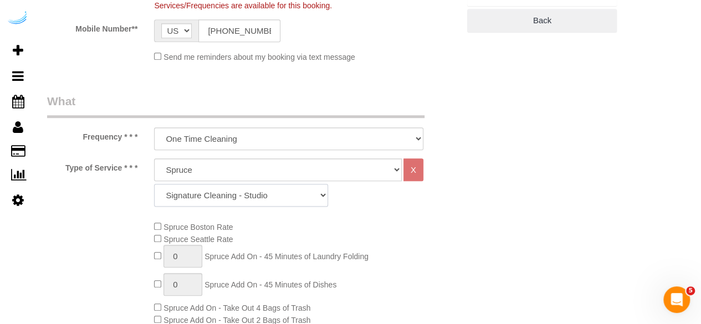
drag, startPoint x: 256, startPoint y: 200, endPoint x: 261, endPoint y: 183, distance: 17.5
click at [256, 200] on select "Signature Cleaning - Studio Signature Cleaning - 1 Bed 1 Bath Signature Cleanin…" at bounding box center [241, 195] width 174 height 23
click at [154, 184] on select "Signature Cleaning - Studio Signature Cleaning - 1 Bed 1 Bath Signature Cleanin…" at bounding box center [241, 195] width 174 height 23
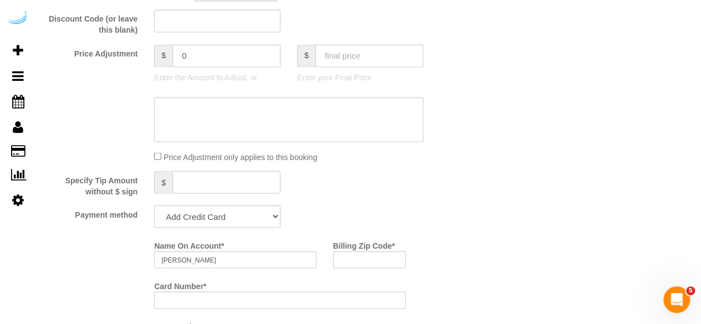
scroll to position [997, 0]
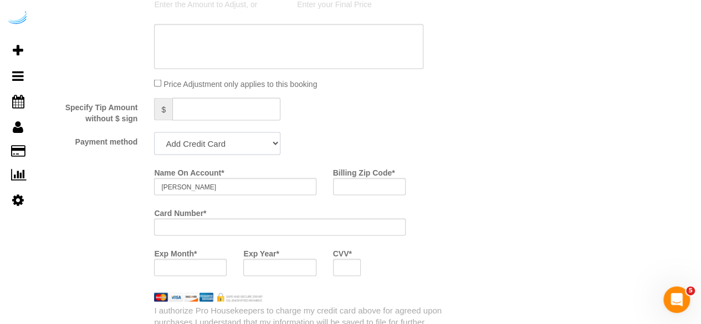
drag, startPoint x: 249, startPoint y: 143, endPoint x: 244, endPoint y: 153, distance: 10.9
click at [249, 143] on select "Add Credit Card Cash Check Paypal" at bounding box center [217, 143] width 126 height 23
click at [154, 133] on select "Add Credit Card Cash Check Paypal" at bounding box center [217, 143] width 126 height 23
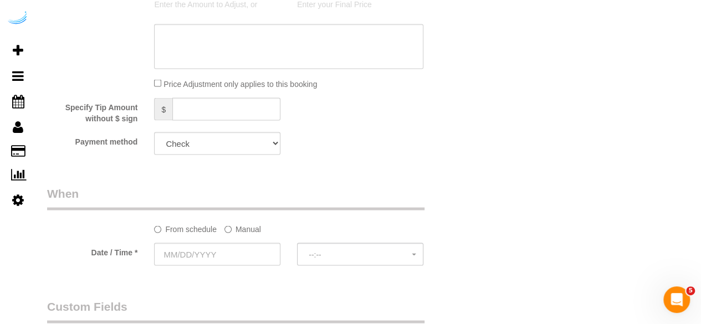
click at [247, 231] on label "Manual" at bounding box center [242, 226] width 37 height 15
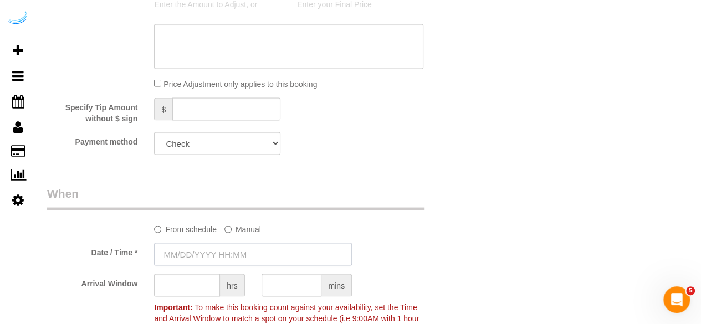
click at [234, 260] on input "text" at bounding box center [253, 254] width 198 height 23
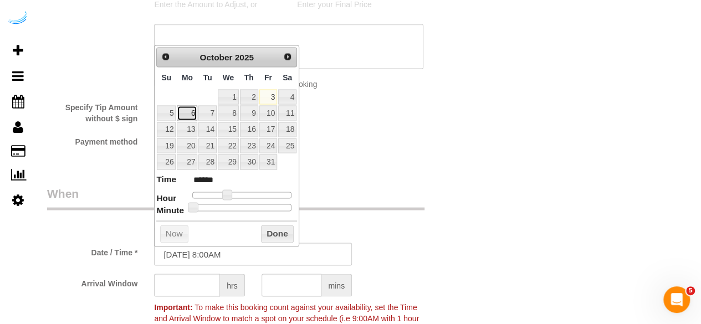
click at [189, 110] on link "6" at bounding box center [187, 112] width 20 height 15
click at [227, 192] on span at bounding box center [231, 194] width 10 height 10
click at [192, 283] on input "text" at bounding box center [187, 285] width 66 height 23
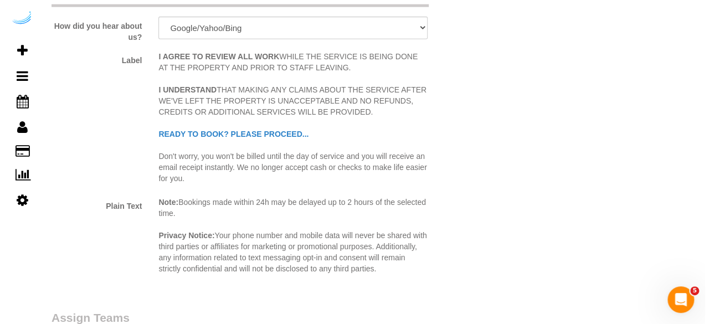
scroll to position [1662, 0]
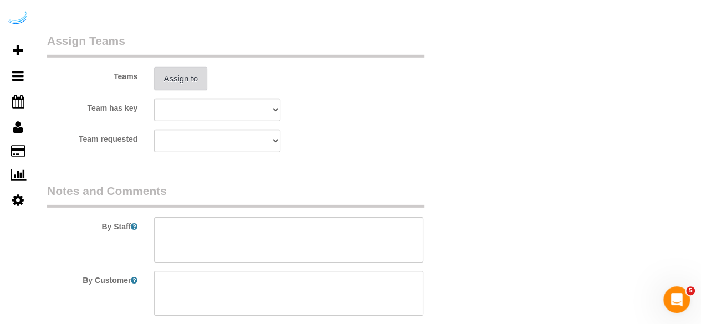
click at [181, 76] on button "Assign to" at bounding box center [180, 78] width 53 height 23
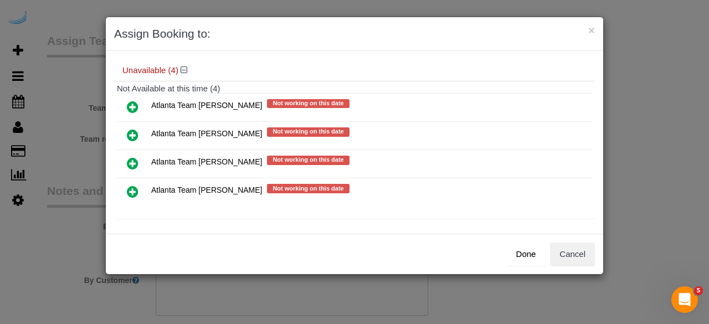
click at [127, 129] on icon at bounding box center [133, 135] width 12 height 13
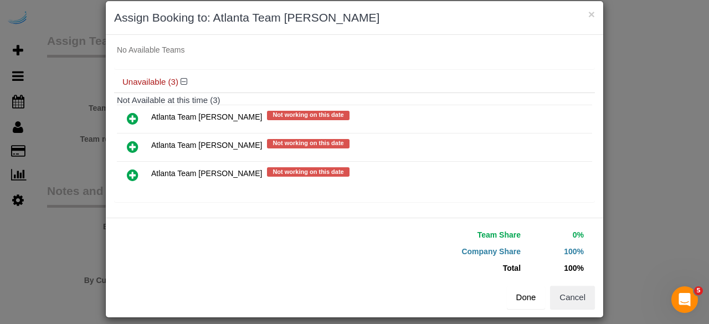
scroll to position [25, 0]
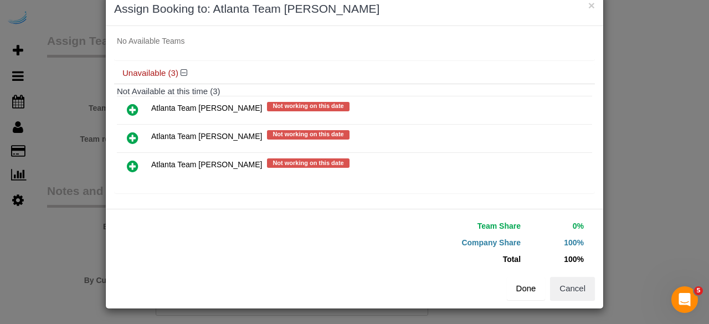
click at [533, 289] on button "Done" at bounding box center [526, 288] width 39 height 23
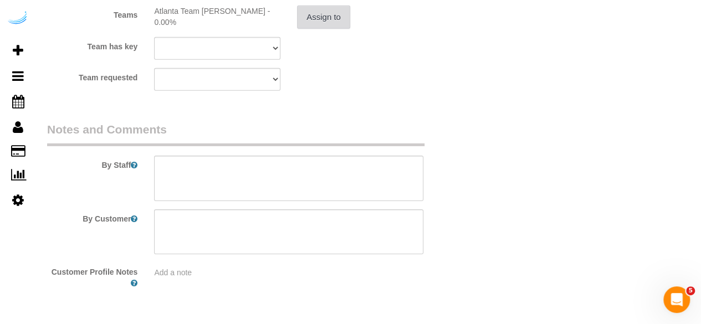
scroll to position [1756, 0]
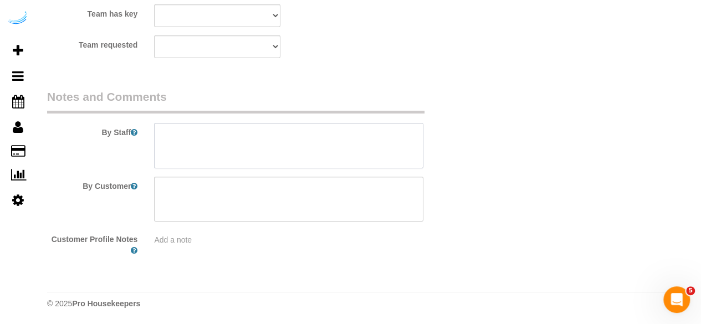
click at [288, 140] on textarea at bounding box center [288, 145] width 269 height 45
click at [355, 137] on textarea at bounding box center [288, 145] width 269 height 45
paste textarea "Permanent Notes:No notes from this customer.Today's Notes:No notes from this se…"
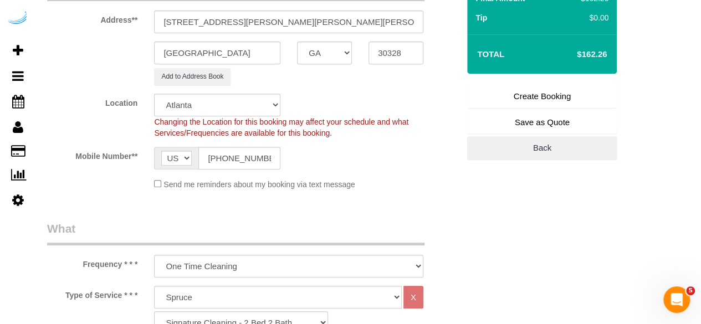
scroll to position [0, 0]
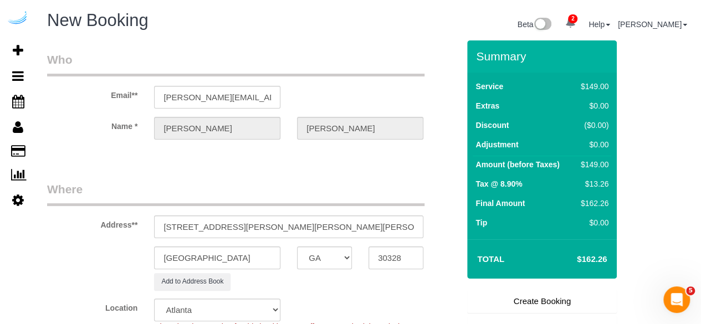
click at [522, 295] on link "Create Booking" at bounding box center [542, 301] width 150 height 23
click at [522, 295] on fieldset "Create Booking Save as Quote Back" at bounding box center [542, 327] width 150 height 75
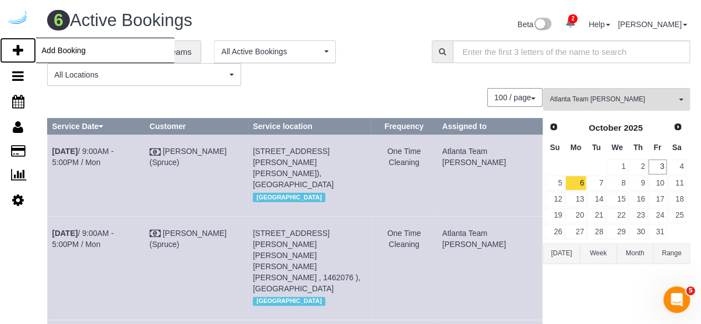
click at [14, 44] on icon at bounding box center [18, 50] width 11 height 13
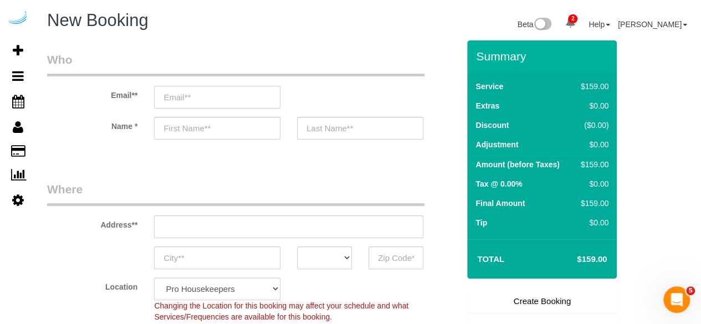
click at [212, 94] on input "email" at bounding box center [217, 97] width 126 height 23
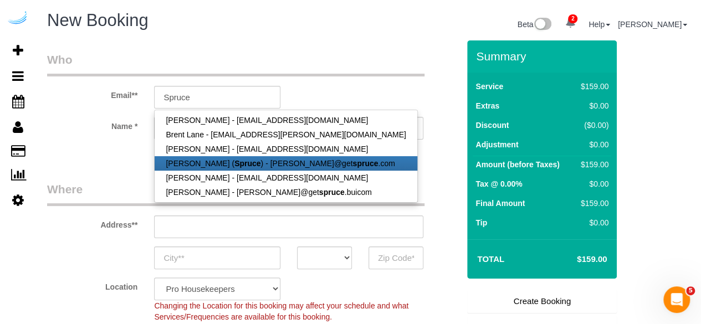
click at [254, 158] on link "[PERSON_NAME] ( Spruce ) - [PERSON_NAME]@get spruce .com" at bounding box center [286, 163] width 262 height 14
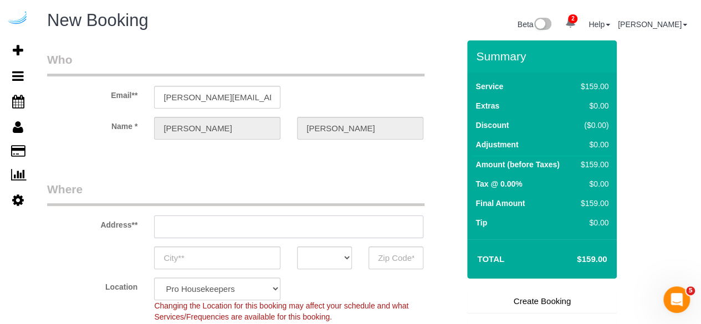
click at [276, 234] on input "text" at bounding box center [288, 226] width 269 height 23
paste input "[STREET_ADDRESS]"
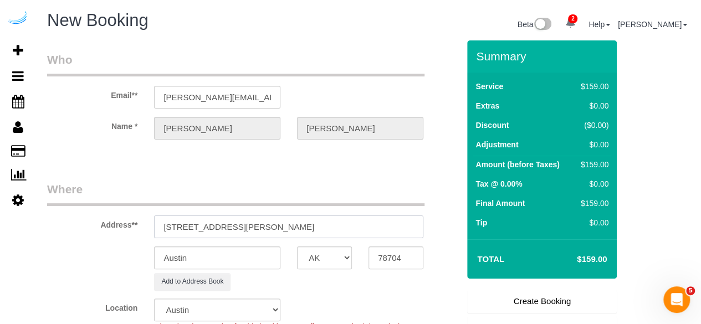
drag, startPoint x: 351, startPoint y: 227, endPoint x: 415, endPoint y: 224, distance: 64.3
click at [413, 224] on input "3816 S Lamar Blvd770 Juniper St NE, Atlanta, GA 30308" at bounding box center [288, 226] width 269 height 23
click at [393, 255] on input "78704" at bounding box center [395, 257] width 55 height 23
paste input "30308"
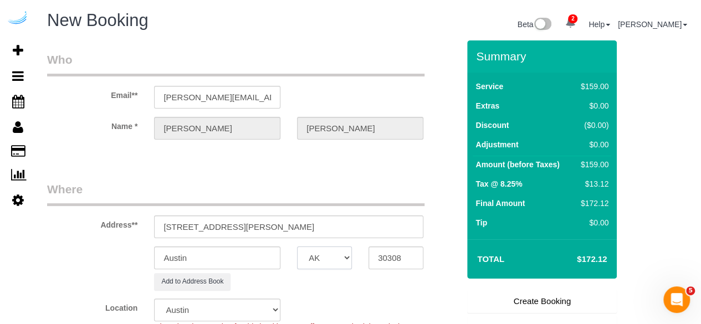
click at [337, 257] on select "AK AL AR AZ CA CO CT DC DE [GEOGRAPHIC_DATA] [GEOGRAPHIC_DATA] HI IA ID IL IN K…" at bounding box center [324, 257] width 55 height 23
click at [275, 259] on input "Austin" at bounding box center [217, 257] width 126 height 23
click at [469, 40] on form "Who Email** brandie@getspruce.com Name * Brandie Louck Where Address** 3816 S L…" at bounding box center [368, 40] width 643 height 0
paste input "Deconte Kolleh"
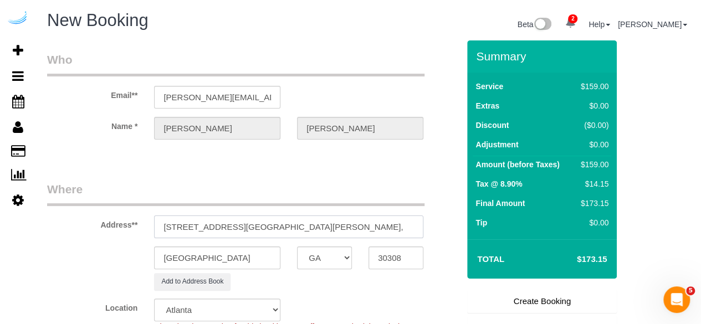
click at [348, 227] on input "3816 S Lamar Blvd770 Juniper St NE, Building 2110, Unit 2110 9Deconte Kolleh," at bounding box center [288, 226] width 269 height 23
click at [417, 230] on input "3816 S Lamar Blvd770 Juniper St NE, Building 2110, Unit 2110 (Deconte Kolleh," at bounding box center [288, 226] width 269 height 23
paste input "1455303"
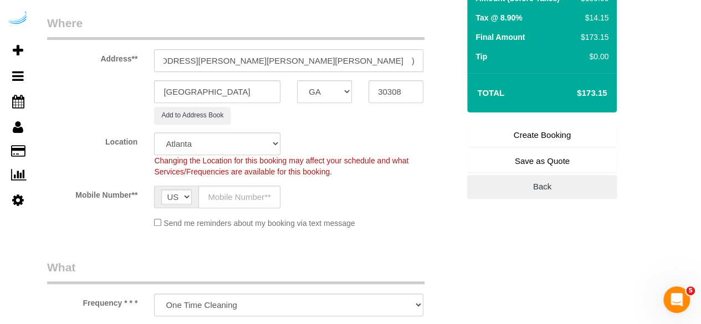
scroll to position [332, 0]
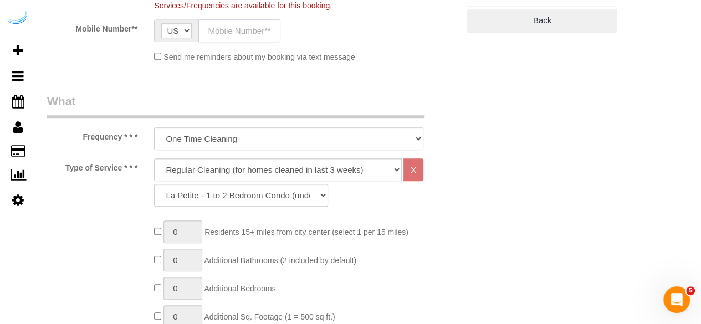
drag, startPoint x: 256, startPoint y: 32, endPoint x: 261, endPoint y: 40, distance: 10.0
click at [256, 32] on input "text" at bounding box center [239, 30] width 82 height 23
drag, startPoint x: 268, startPoint y: 166, endPoint x: 253, endPoint y: 175, distance: 17.2
click at [268, 166] on select "Deep Cleaning (for homes that have not been cleaned in 3+ weeks) Spruce Regular…" at bounding box center [278, 169] width 248 height 23
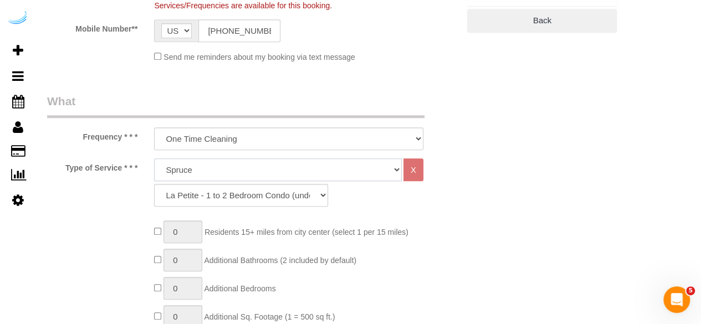
click at [154, 158] on select "Deep Cleaning (for homes that have not been cleaned in 3+ weeks) Spruce Regular…" at bounding box center [278, 169] width 248 height 23
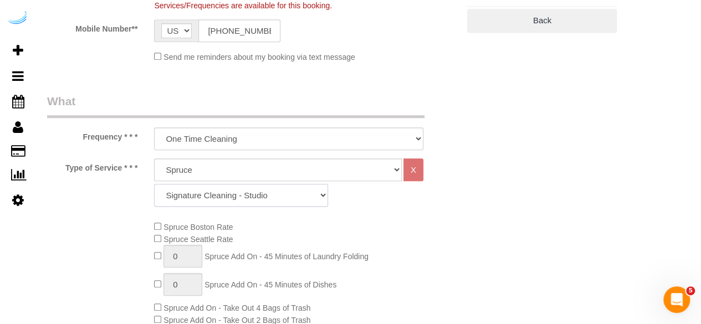
click at [258, 206] on select "Signature Cleaning - Studio Signature Cleaning - 1 Bed 1 Bath Signature Cleanin…" at bounding box center [241, 195] width 174 height 23
click at [154, 184] on select "Signature Cleaning - Studio Signature Cleaning - 1 Bed 1 Bath Signature Cleanin…" at bounding box center [241, 195] width 174 height 23
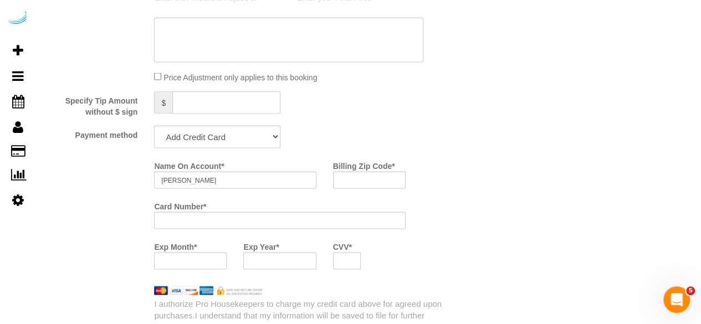
scroll to position [997, 0]
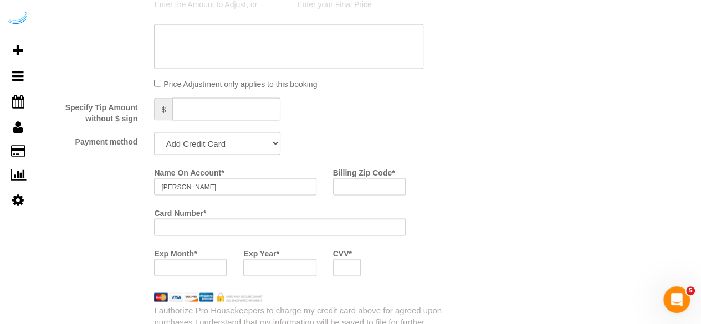
drag, startPoint x: 242, startPoint y: 148, endPoint x: 232, endPoint y: 173, distance: 27.2
click at [242, 148] on select "Add Credit Card Cash Check Paypal" at bounding box center [217, 143] width 126 height 23
drag, startPoint x: 264, startPoint y: 142, endPoint x: 256, endPoint y: 154, distance: 13.7
click at [264, 142] on select "Add Credit Card Cash Check Paypal" at bounding box center [217, 143] width 126 height 23
click at [154, 133] on select "Add Credit Card Cash Check Paypal" at bounding box center [217, 143] width 126 height 23
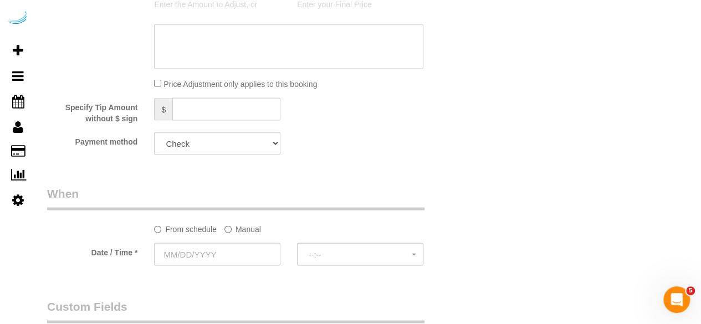
drag, startPoint x: 248, startPoint y: 228, endPoint x: 239, endPoint y: 241, distance: 15.2
click at [248, 228] on label "Manual" at bounding box center [242, 226] width 37 height 15
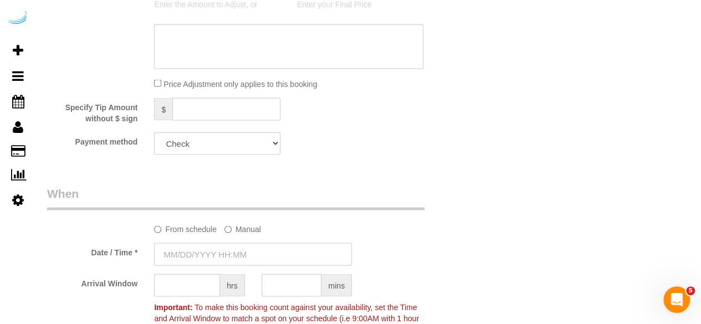
click at [227, 255] on input "text" at bounding box center [253, 254] width 198 height 23
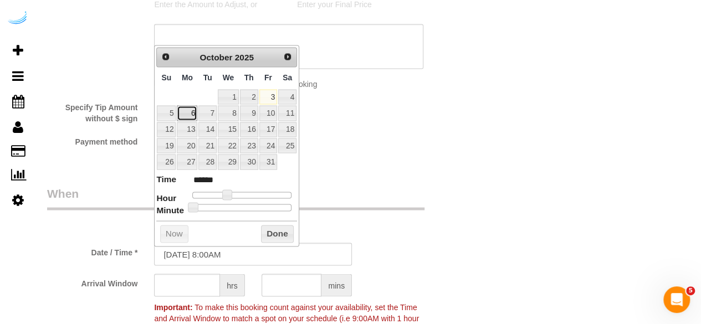
click at [194, 109] on link "6" at bounding box center [187, 112] width 20 height 15
drag, startPoint x: 226, startPoint y: 195, endPoint x: 235, endPoint y: 194, distance: 9.4
click at [235, 194] on span at bounding box center [235, 194] width 10 height 10
click at [233, 193] on span at bounding box center [231, 194] width 10 height 10
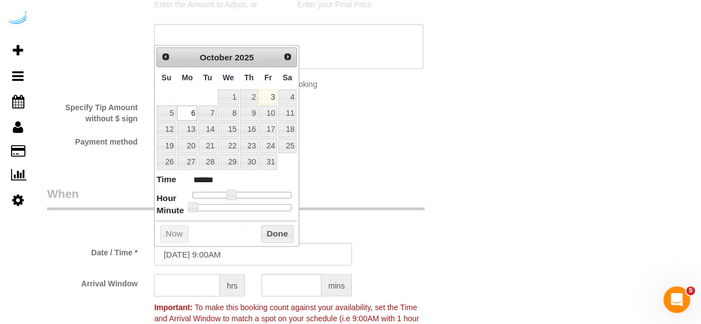
click at [193, 283] on input "text" at bounding box center [187, 285] width 66 height 23
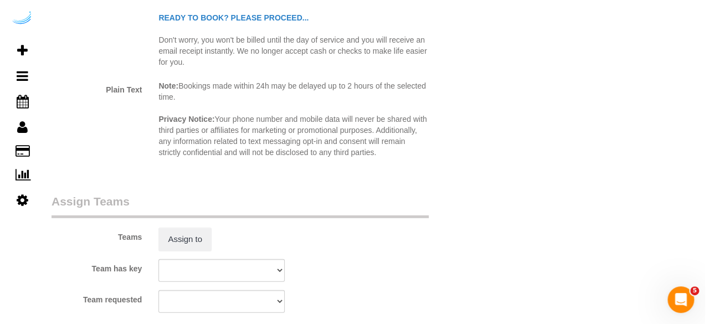
scroll to position [1606, 0]
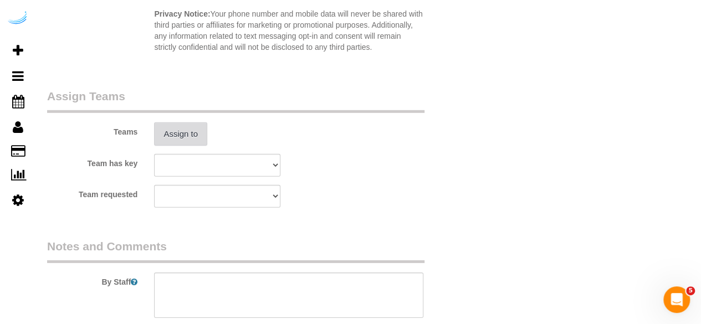
click at [184, 130] on button "Assign to" at bounding box center [180, 133] width 53 height 23
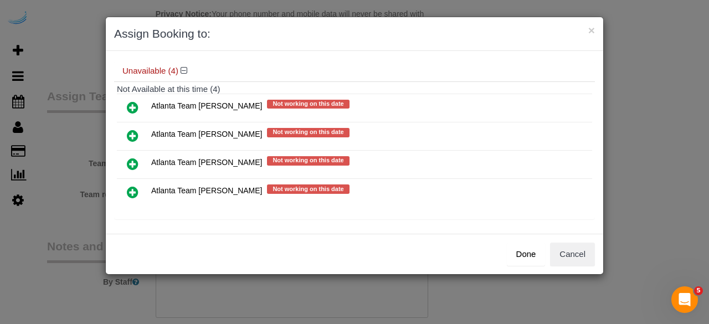
scroll to position [88, 0]
click at [135, 129] on icon at bounding box center [133, 135] width 12 height 13
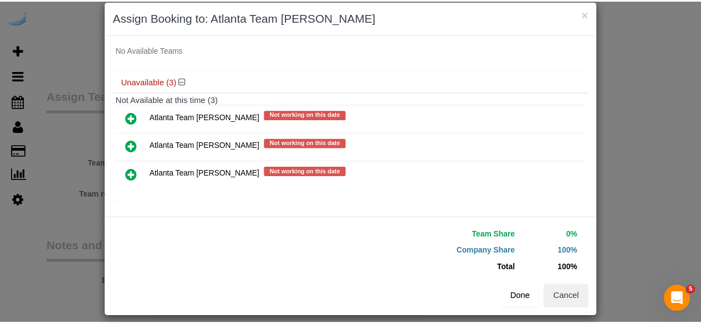
scroll to position [25, 0]
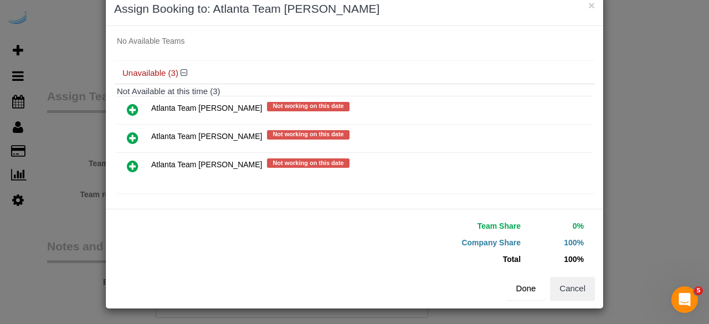
click at [523, 290] on button "Done" at bounding box center [526, 288] width 39 height 23
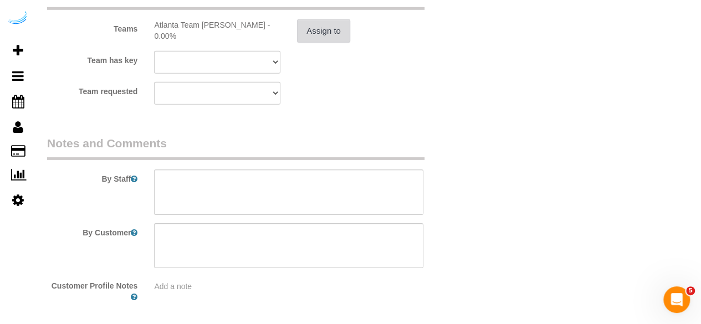
scroll to position [1756, 0]
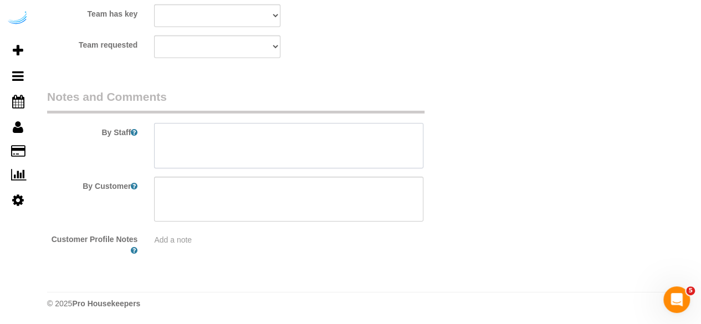
click at [312, 153] on textarea at bounding box center [288, 145] width 269 height 45
click at [271, 149] on textarea at bounding box center [288, 145] width 269 height 45
paste textarea "Permanent Notes:No notes from this [DOMAIN_NAME][DATE] Notes:No notes from this…"
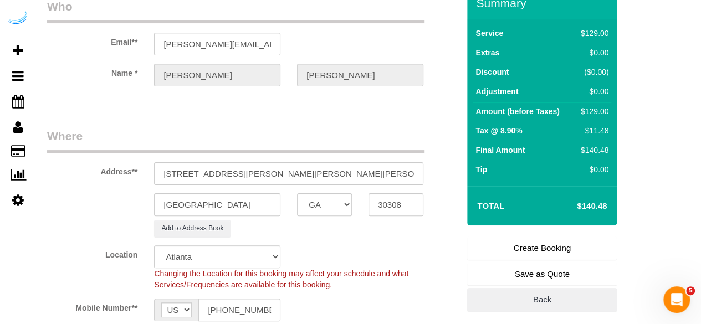
scroll to position [111, 0]
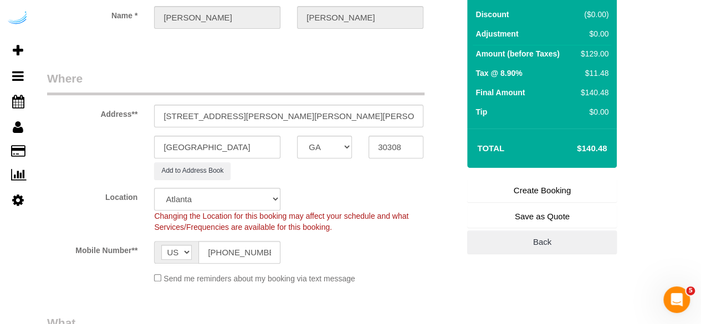
click at [549, 192] on link "Create Booking" at bounding box center [542, 190] width 150 height 23
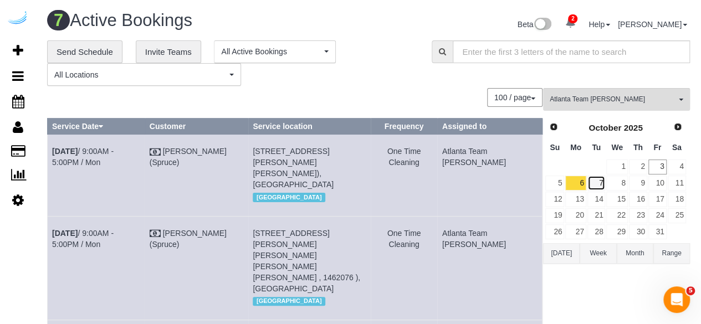
click at [602, 184] on link "7" at bounding box center [596, 183] width 18 height 15
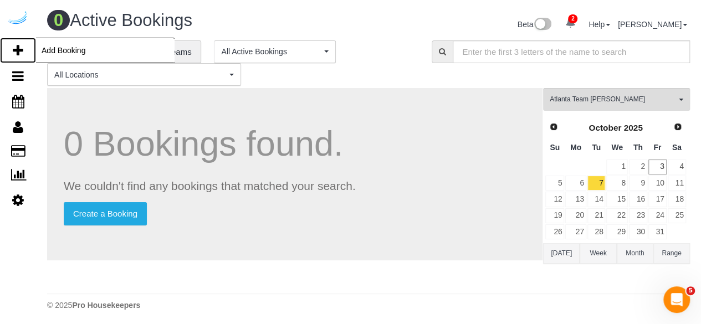
click at [28, 45] on link "Add Booking" at bounding box center [18, 50] width 36 height 25
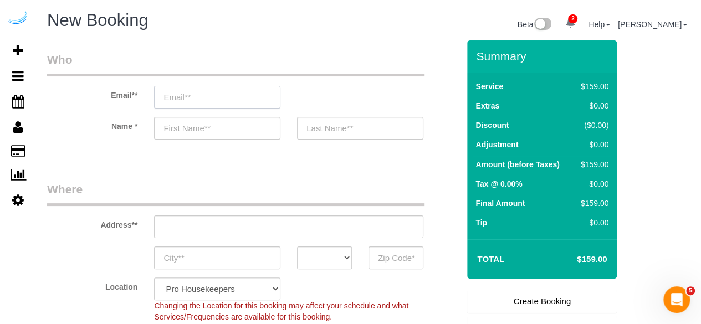
click at [172, 96] on input "email" at bounding box center [217, 97] width 126 height 23
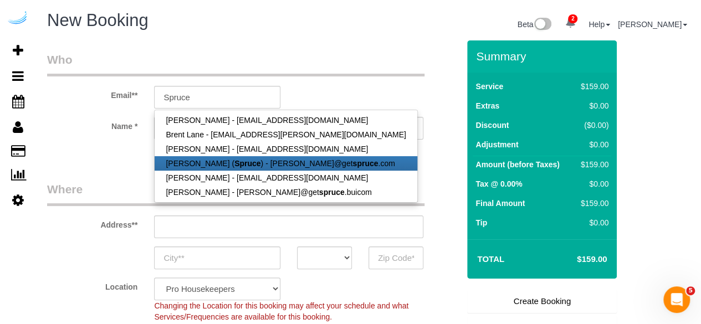
click at [197, 162] on link "[PERSON_NAME] ( Spruce ) - [PERSON_NAME]@get spruce .com" at bounding box center [286, 163] width 262 height 14
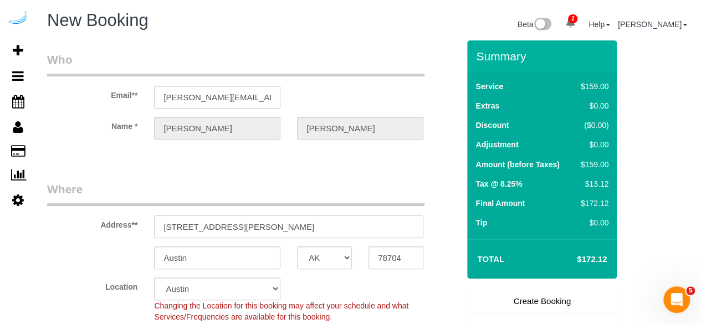
click at [292, 220] on input "[STREET_ADDRESS][PERSON_NAME]" at bounding box center [288, 226] width 269 height 23
paste input "230 Bill Kennedy Wy SE, Atlanta, GA 30316"
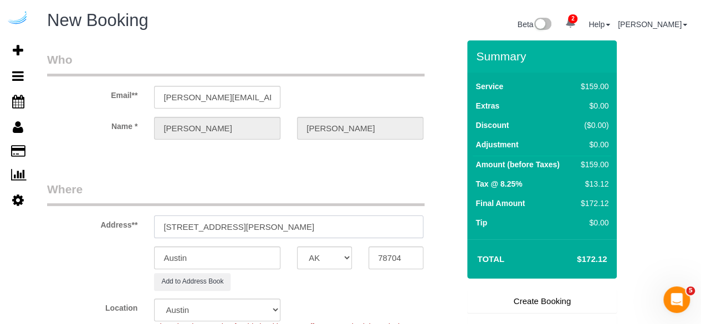
click at [358, 222] on input "230 Bill Kennedy Wy SE, Atlanta, GA 30316" at bounding box center [288, 226] width 269 height 23
click at [304, 227] on input "230 Bill Kennedy Wy SE, Atlanta, GA 30316" at bounding box center [288, 226] width 269 height 23
click at [348, 228] on input "230 Bill Kennedy Wy SE, Atlanta, GA 30316" at bounding box center [288, 226] width 269 height 23
click at [392, 256] on input "78704" at bounding box center [395, 257] width 55 height 23
paste input "30316"
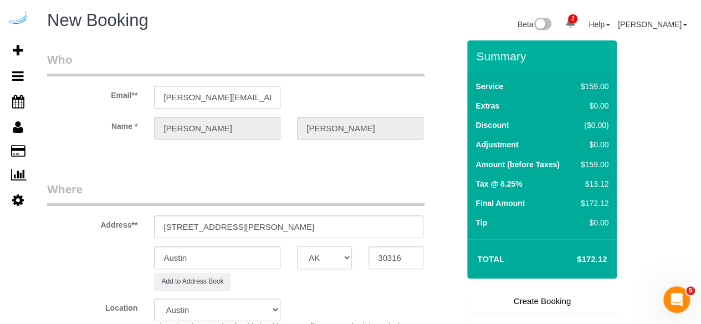
click at [342, 255] on select "AK AL AR AZ CA CO CT DC DE [GEOGRAPHIC_DATA] [GEOGRAPHIC_DATA] HI IA ID IL IN K…" at bounding box center [324, 257] width 55 height 23
click at [280, 261] on input "Austin" at bounding box center [217, 257] width 126 height 23
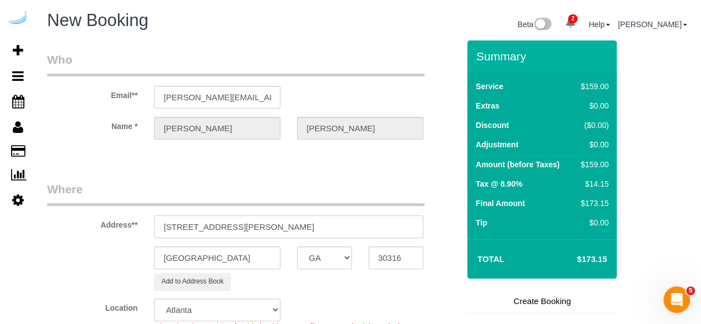
drag, startPoint x: 263, startPoint y: 224, endPoint x: 407, endPoint y: 246, distance: 145.2
click at [388, 241] on sui-booking-address "Address** 230 Bill Kennedy Wy SE, Atlanta, GA 30316 Atlanta AK AL AR AZ CA CO C…" at bounding box center [253, 235] width 412 height 109
click at [405, 246] on sui-booking-address "Address** 230 Bill Kennedy Wy SE, Atlanta, GA 30316 Atlanta AK AL AR AZ CA CO C…" at bounding box center [253, 235] width 412 height 109
drag, startPoint x: 258, startPoint y: 226, endPoint x: 357, endPoint y: 223, distance: 98.7
click at [357, 223] on input "230 Bill Kennedy Wy SE, Atlanta, GA 30316" at bounding box center [288, 226] width 269 height 23
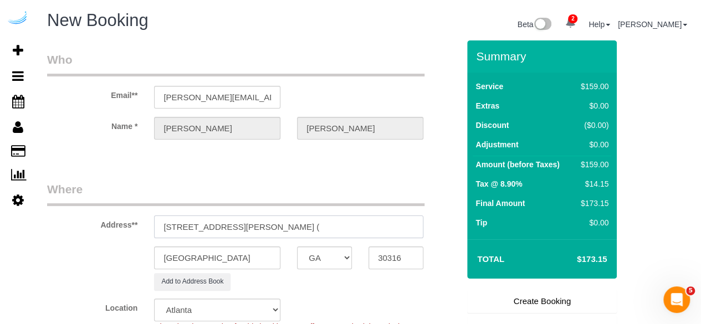
paste input "Sydney Parker"
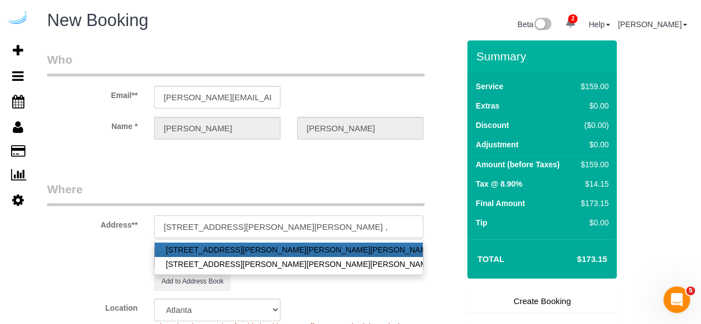
paste input "Elan Madison Yards"
paste input "1457399"
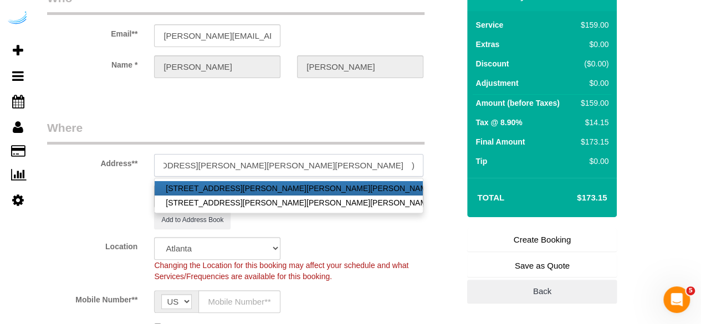
scroll to position [166, 0]
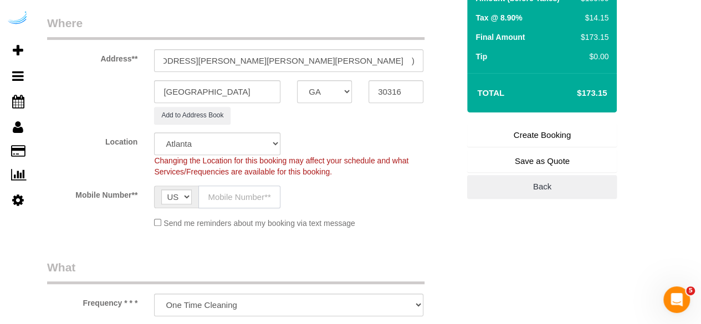
click at [243, 199] on input "text" at bounding box center [239, 197] width 82 height 23
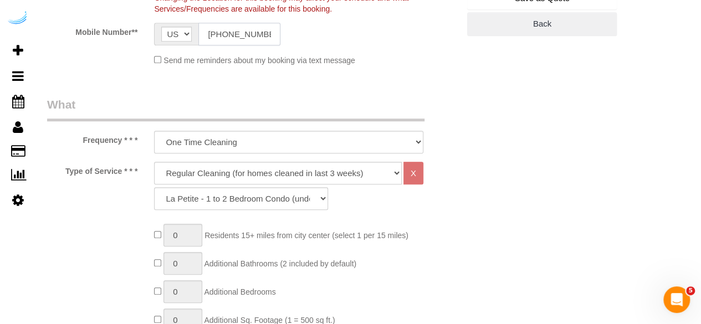
scroll to position [332, 0]
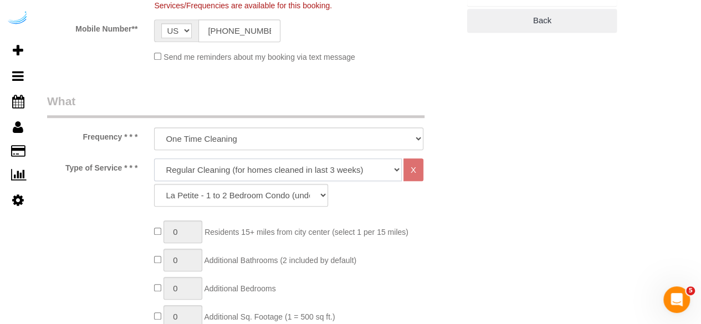
drag, startPoint x: 299, startPoint y: 170, endPoint x: 289, endPoint y: 178, distance: 13.4
click at [299, 170] on select "Deep Cleaning (for homes that have not been cleaned in 3+ weeks) Spruce Regular…" at bounding box center [278, 169] width 248 height 23
click at [154, 158] on select "Deep Cleaning (for homes that have not been cleaned in 3+ weeks) Spruce Regular…" at bounding box center [278, 169] width 248 height 23
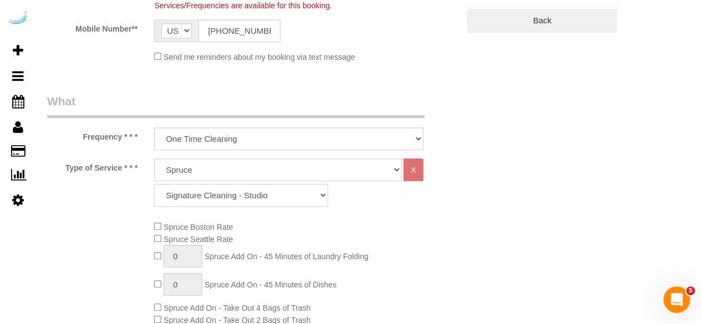
click at [275, 194] on select "Signature Cleaning - Studio Signature Cleaning - 1 Bed 1 Bath Signature Cleanin…" at bounding box center [241, 195] width 174 height 23
click at [154, 184] on select "Signature Cleaning - Studio Signature Cleaning - 1 Bed 1 Bath Signature Cleanin…" at bounding box center [241, 195] width 174 height 23
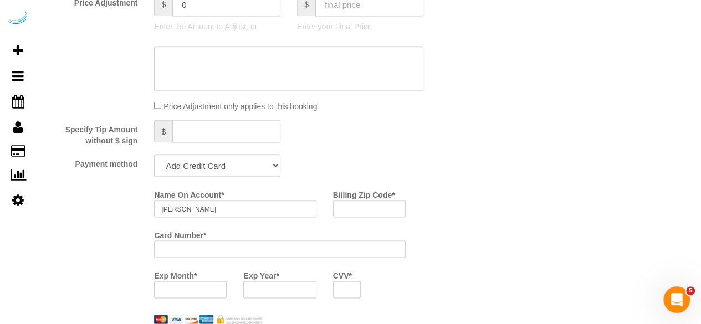
scroll to position [997, 0]
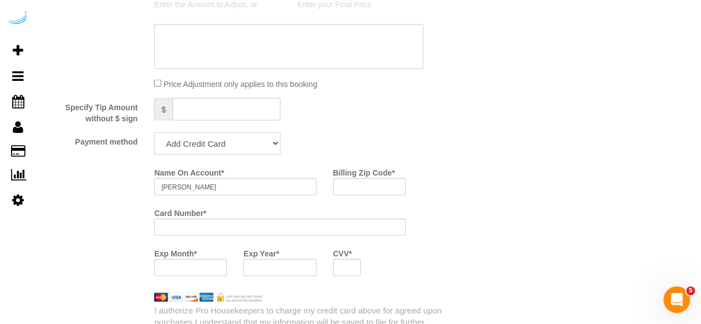
click at [224, 139] on select "Add Credit Card Cash Check Paypal" at bounding box center [217, 143] width 126 height 23
click at [154, 133] on select "Add Credit Card Cash Check Paypal" at bounding box center [217, 143] width 126 height 23
drag, startPoint x: 222, startPoint y: 152, endPoint x: 209, endPoint y: 194, distance: 43.3
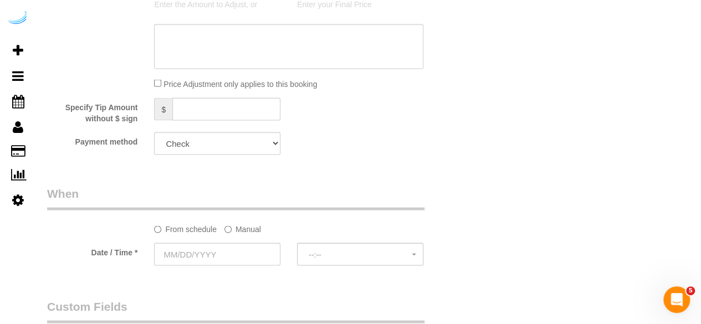
click at [233, 227] on label "Manual" at bounding box center [242, 226] width 37 height 15
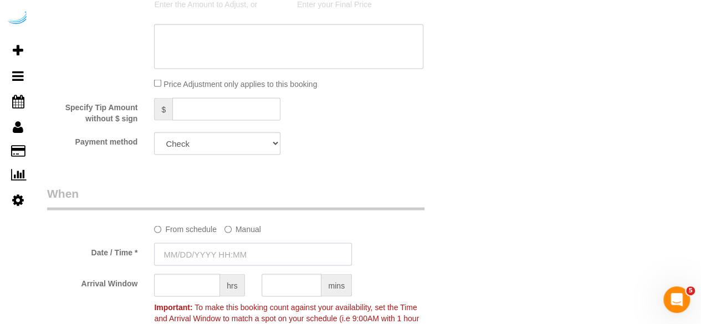
click at [216, 255] on input "text" at bounding box center [253, 254] width 198 height 23
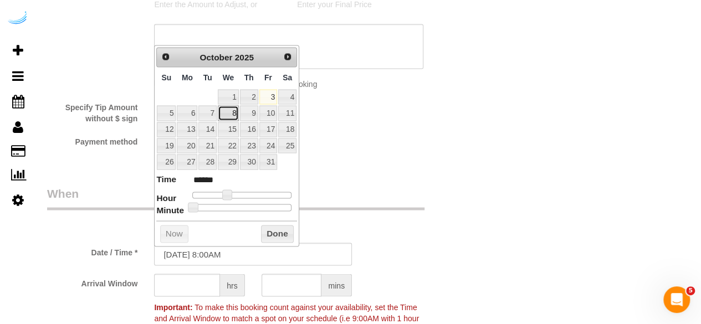
click at [233, 115] on link "8" at bounding box center [228, 112] width 21 height 15
click at [227, 193] on span at bounding box center [227, 194] width 10 height 10
drag, startPoint x: 227, startPoint y: 193, endPoint x: 245, endPoint y: 196, distance: 17.9
click at [245, 196] on span at bounding box center [244, 194] width 10 height 10
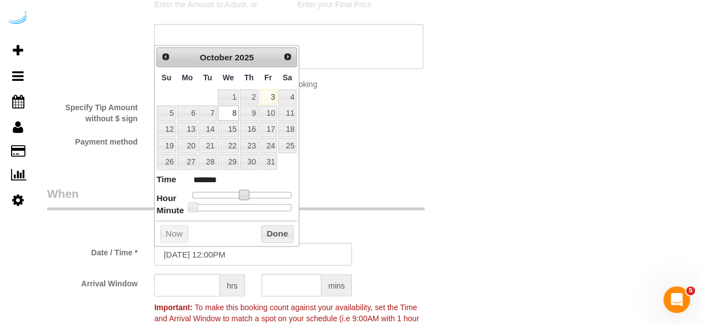
click at [248, 197] on span at bounding box center [244, 194] width 10 height 10
click at [253, 197] on span at bounding box center [248, 194] width 10 height 10
click at [192, 286] on input "text" at bounding box center [187, 285] width 66 height 23
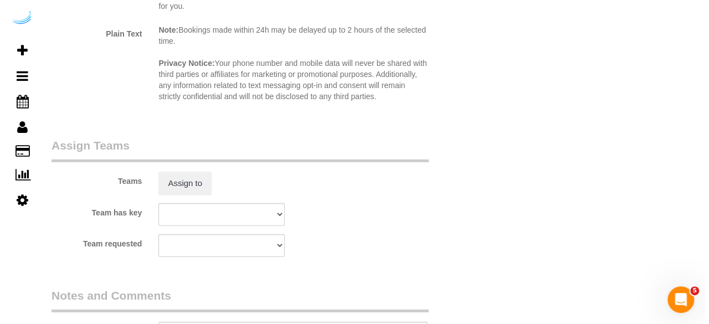
scroll to position [1606, 0]
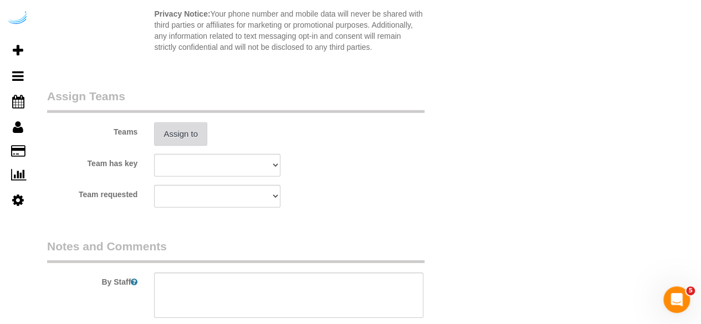
click at [184, 130] on button "Assign to" at bounding box center [180, 133] width 53 height 23
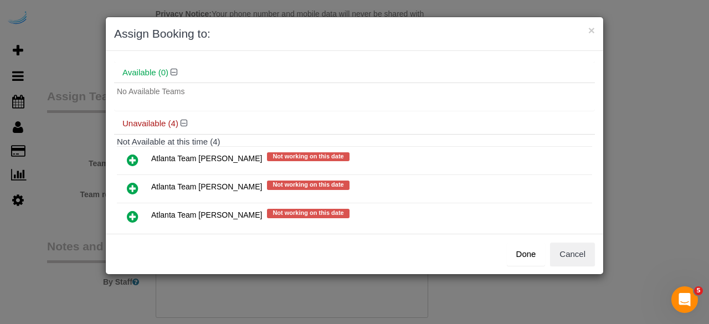
scroll to position [88, 0]
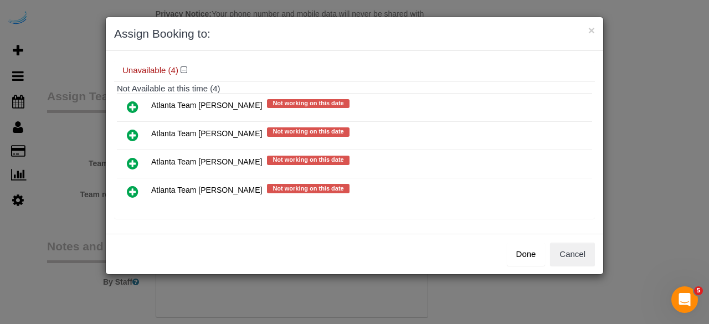
click at [135, 134] on icon at bounding box center [133, 135] width 12 height 13
click at [135, 119] on link at bounding box center [133, 107] width 26 height 22
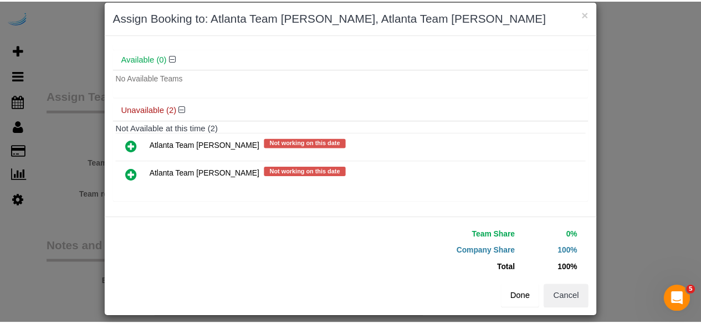
scroll to position [25, 0]
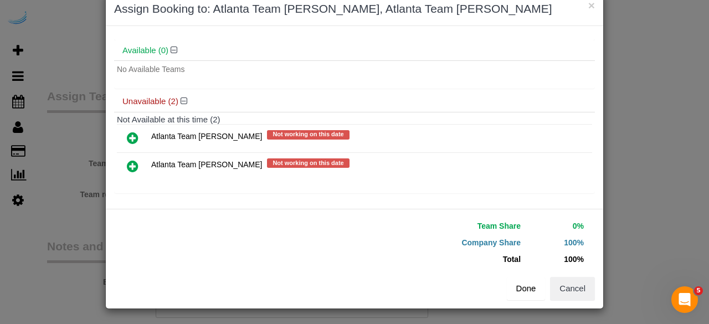
click at [525, 285] on button "Done" at bounding box center [526, 288] width 39 height 23
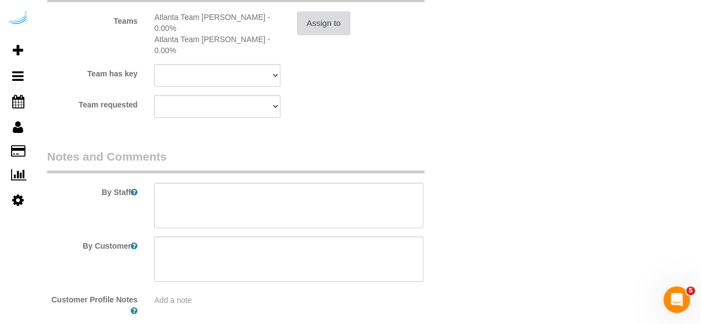
scroll to position [1756, 0]
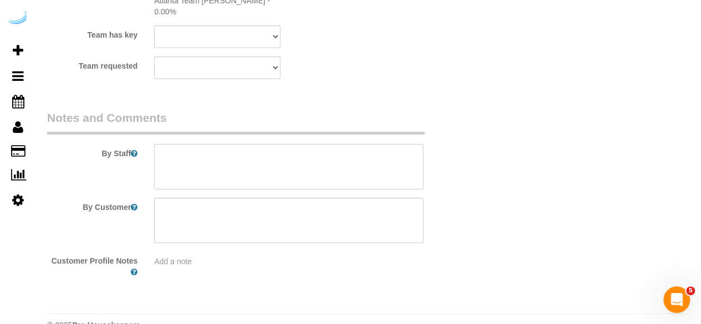
click at [268, 166] on textarea at bounding box center [288, 166] width 269 height 45
paste textarea "1457399"
click at [249, 151] on textarea at bounding box center [288, 166] width 269 height 45
paste textarea "1457399"
click at [249, 151] on textarea at bounding box center [288, 166] width 269 height 45
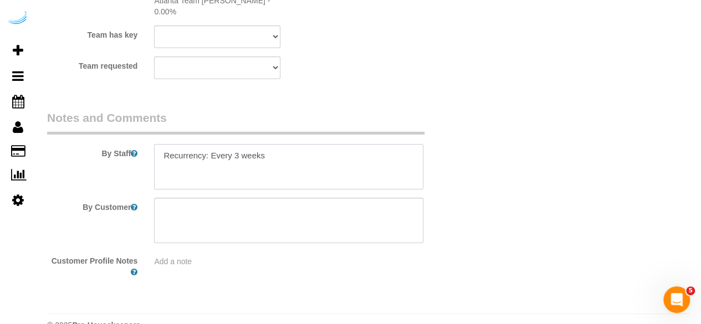
paste textarea "Permanent Notes:No notes from this customer.Today's Notes:No notes from this se…"
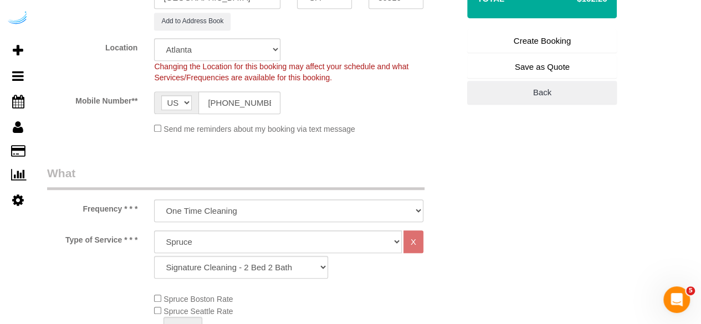
scroll to position [94, 0]
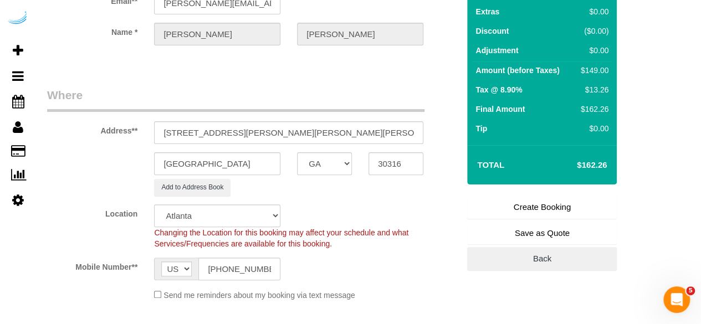
click at [532, 202] on link "Create Booking" at bounding box center [542, 207] width 150 height 23
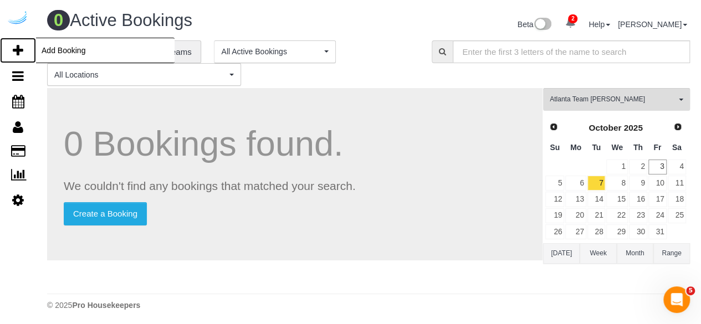
click at [18, 51] on icon at bounding box center [18, 50] width 11 height 13
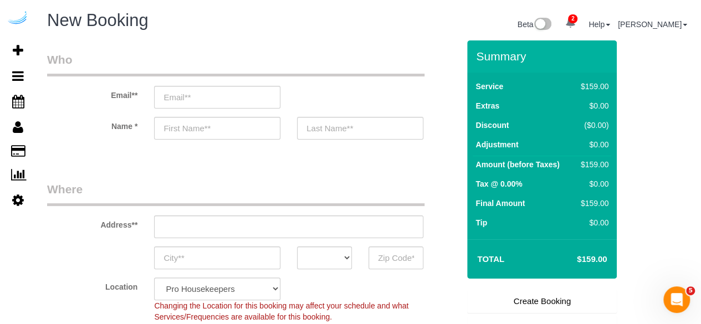
drag, startPoint x: 240, startPoint y: 77, endPoint x: 237, endPoint y: 84, distance: 7.7
click at [239, 78] on div "Email**" at bounding box center [253, 80] width 428 height 57
drag, startPoint x: 237, startPoint y: 84, endPoint x: 236, endPoint y: 90, distance: 6.2
click at [237, 86] on div "Email**" at bounding box center [253, 80] width 428 height 57
click at [236, 91] on input "email" at bounding box center [217, 97] width 126 height 23
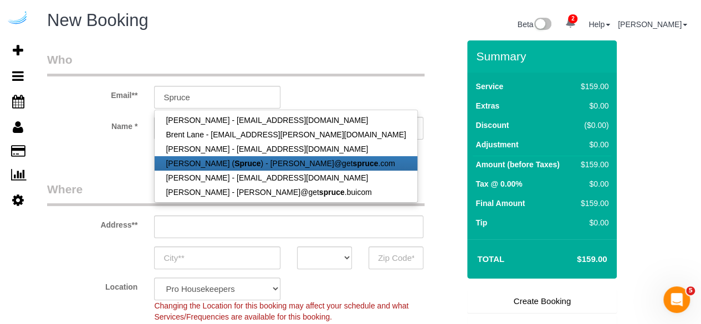
click at [234, 165] on strong "Spruce" at bounding box center [247, 163] width 26 height 9
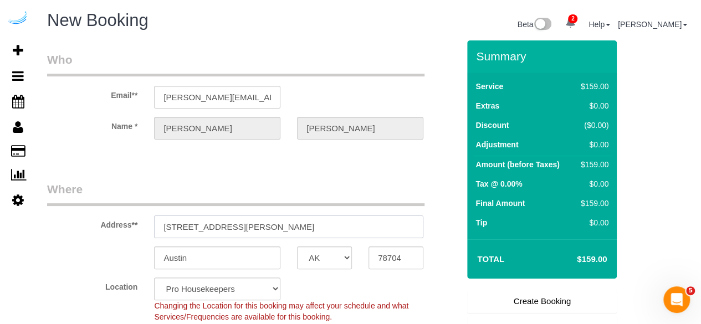
click at [296, 222] on input "[STREET_ADDRESS][PERSON_NAME]" at bounding box center [288, 226] width 269 height 23
paste input "[STREET_ADDRESS]"
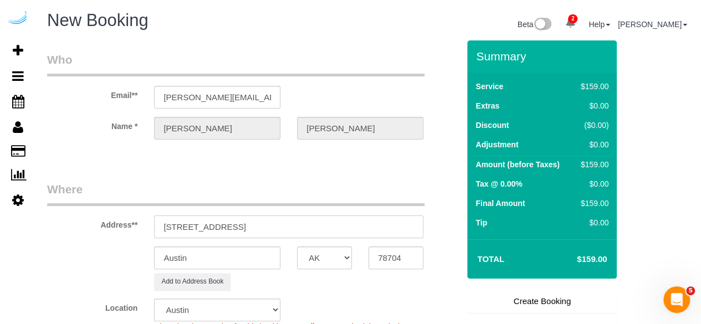
drag, startPoint x: 277, startPoint y: 226, endPoint x: 382, endPoint y: 222, distance: 105.3
click at [381, 222] on input "[STREET_ADDRESS]" at bounding box center [288, 226] width 269 height 23
click at [383, 260] on input "78704" at bounding box center [395, 257] width 55 height 23
paste input "30308"
click at [337, 261] on select "AK AL AR AZ CA CO CT DC DE [GEOGRAPHIC_DATA] [GEOGRAPHIC_DATA] HI IA ID IL IN K…" at bounding box center [324, 257] width 55 height 23
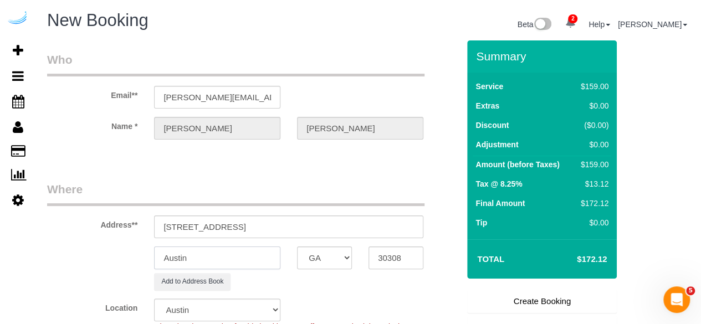
click at [267, 258] on input "Austin" at bounding box center [217, 257] width 126 height 23
drag, startPoint x: 234, startPoint y: 227, endPoint x: 424, endPoint y: 216, distance: 190.8
click at [415, 213] on div "Address** 770 Juniper St NE, Atlanta, GA 30308" at bounding box center [253, 209] width 428 height 57
paste input "Zahra Mobini"
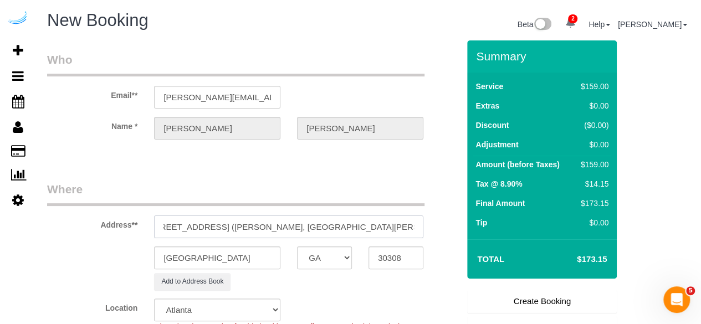
paste input "1468454"
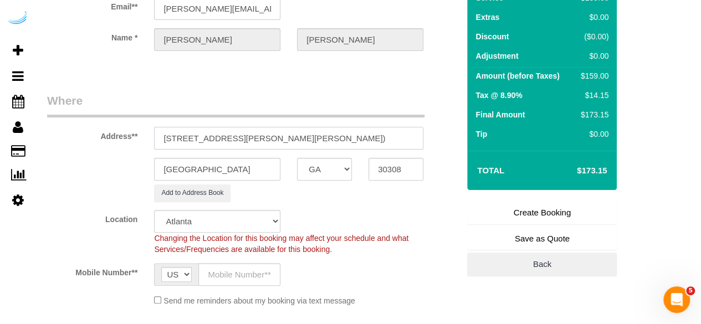
scroll to position [222, 0]
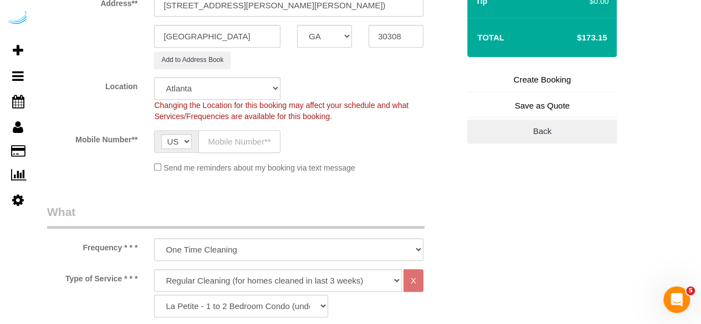
click at [246, 151] on input "text" at bounding box center [239, 141] width 82 height 23
click at [256, 279] on select "Deep Cleaning (for homes that have not been cleaned in 3+ weeks) Spruce Regular…" at bounding box center [278, 280] width 248 height 23
click at [154, 269] on select "Deep Cleaning (for homes that have not been cleaned in 3+ weeks) Spruce Regular…" at bounding box center [278, 280] width 248 height 23
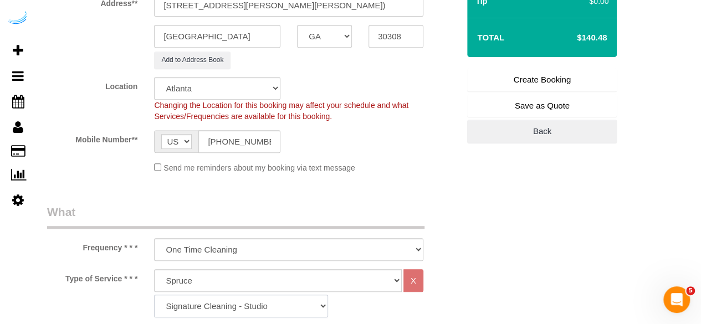
click at [230, 300] on select "Signature Cleaning - Studio Signature Cleaning - 1 Bed 1 Bath Signature Cleanin…" at bounding box center [241, 306] width 174 height 23
click at [154, 295] on select "Signature Cleaning - Studio Signature Cleaning - 1 Bed 1 Bath Signature Cleanin…" at bounding box center [241, 306] width 174 height 23
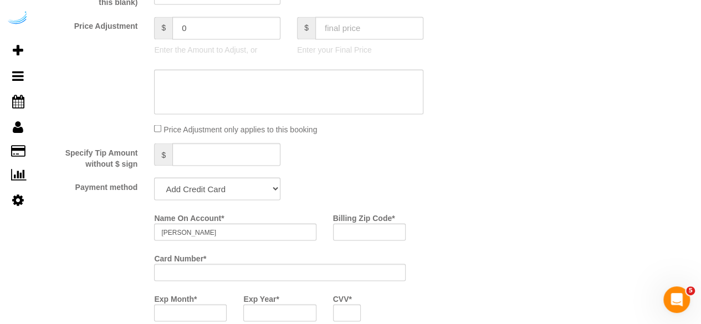
scroll to position [997, 0]
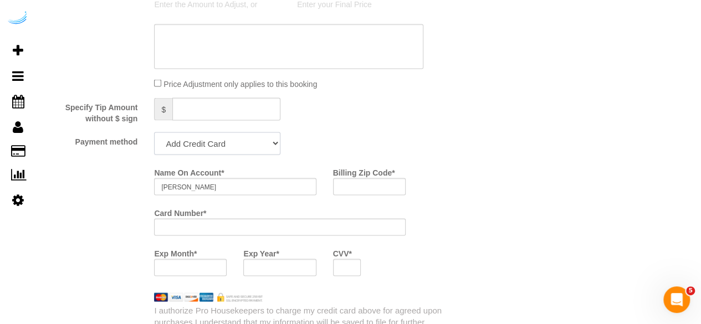
click at [215, 145] on select "Add Credit Card Cash Check Paypal" at bounding box center [217, 143] width 126 height 23
click at [154, 133] on select "Add Credit Card Cash Check Paypal" at bounding box center [217, 143] width 126 height 23
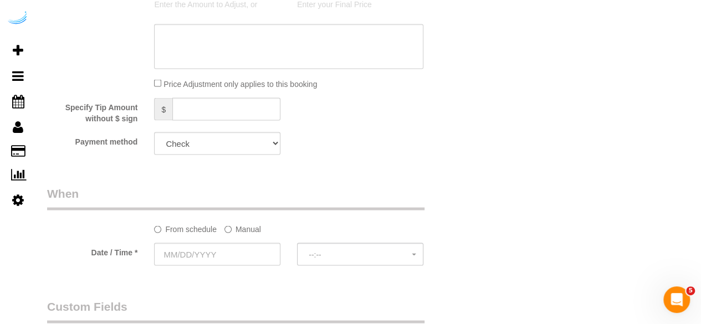
click at [239, 230] on label "Manual" at bounding box center [242, 226] width 37 height 15
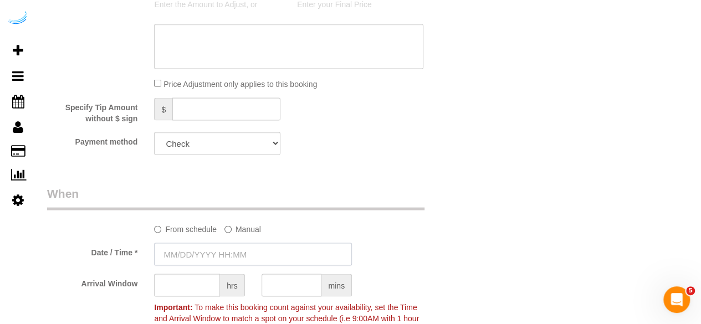
click at [218, 253] on input "text" at bounding box center [253, 254] width 198 height 23
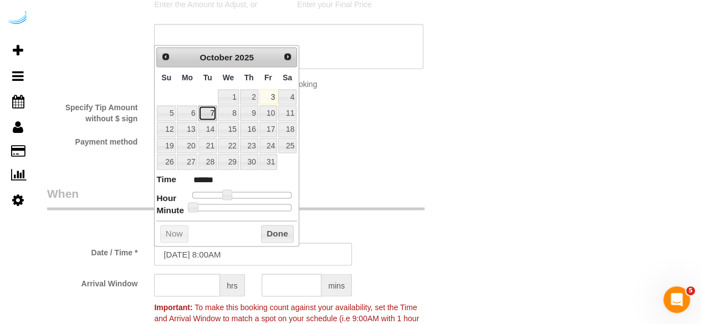
click at [206, 115] on link "7" at bounding box center [207, 112] width 18 height 15
drag, startPoint x: 224, startPoint y: 193, endPoint x: 247, endPoint y: 196, distance: 23.5
click at [247, 196] on span at bounding box center [248, 194] width 10 height 10
click at [184, 283] on input "text" at bounding box center [187, 285] width 66 height 23
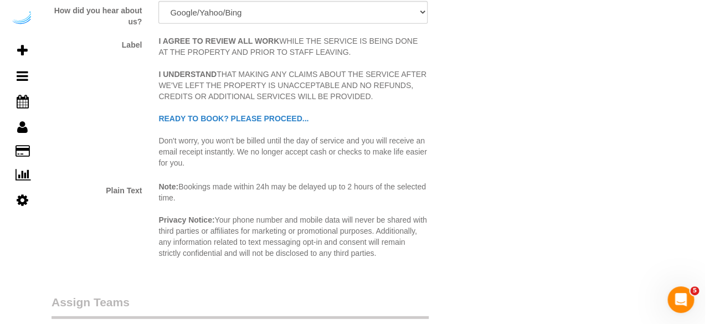
scroll to position [1551, 0]
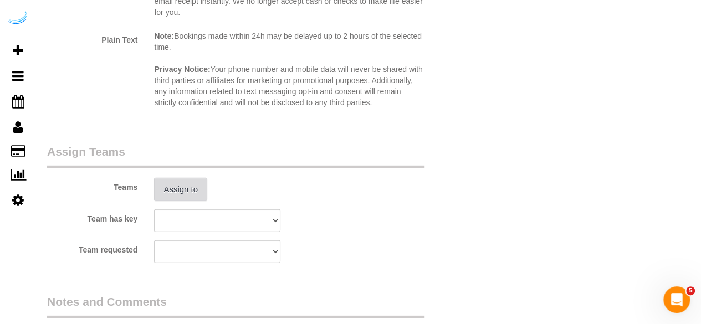
click at [195, 184] on button "Assign to" at bounding box center [180, 189] width 53 height 23
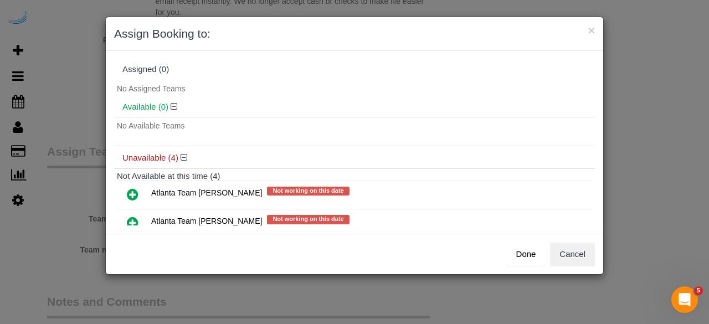
scroll to position [88, 0]
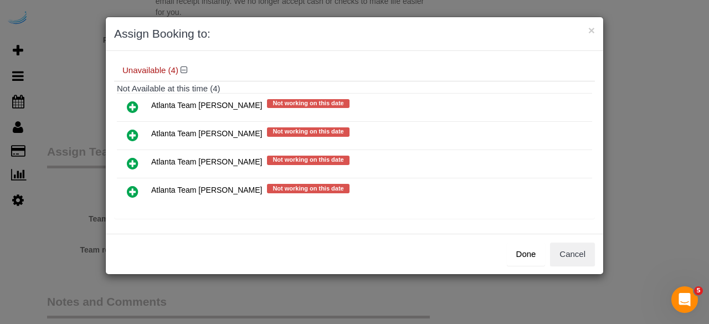
click at [133, 131] on icon at bounding box center [133, 135] width 12 height 13
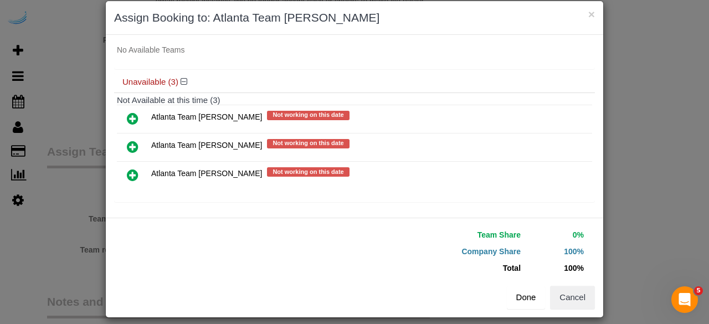
scroll to position [25, 0]
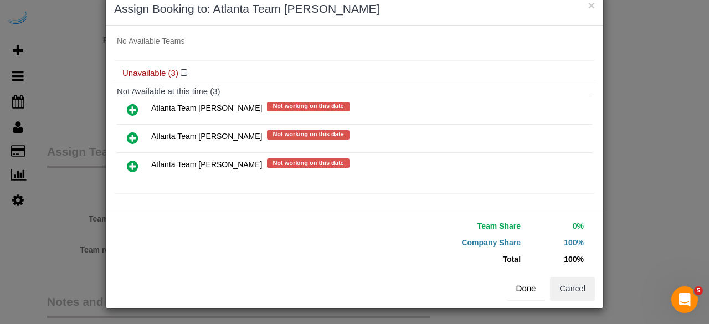
click at [529, 293] on button "Done" at bounding box center [526, 288] width 39 height 23
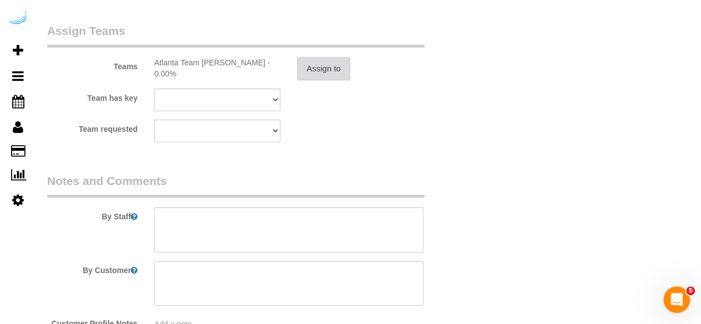
scroll to position [1717, 0]
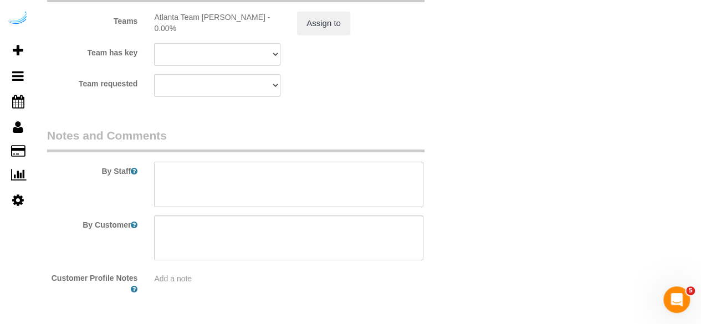
click at [249, 183] on textarea at bounding box center [288, 184] width 269 height 45
click at [367, 179] on textarea at bounding box center [288, 184] width 269 height 45
paste textarea "Permanent Notes:No notes from this [DOMAIN_NAME][DATE] Notes:No notes from this…"
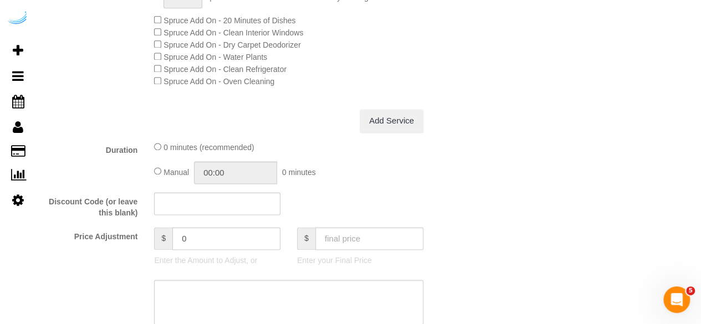
scroll to position [166, 0]
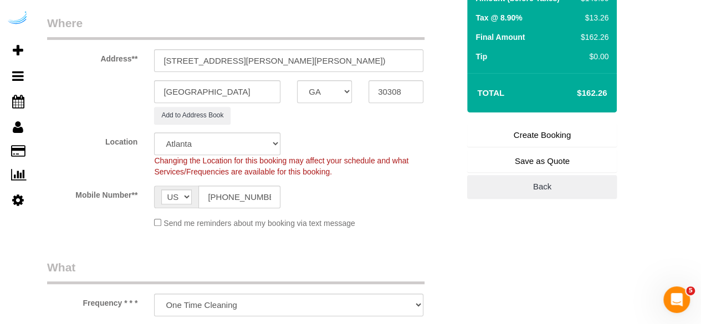
click at [540, 138] on link "Create Booking" at bounding box center [542, 135] width 150 height 23
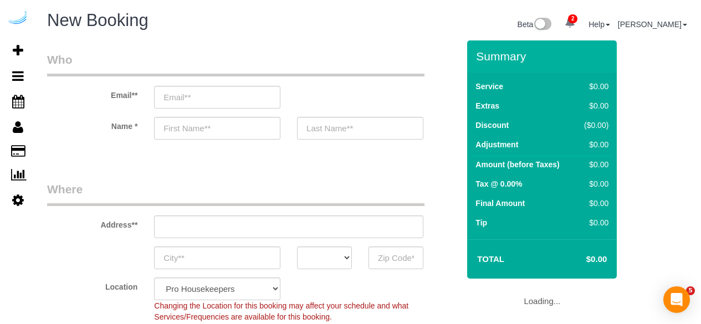
select select "4"
select select "number:9"
click at [253, 96] on input "email" at bounding box center [217, 97] width 126 height 23
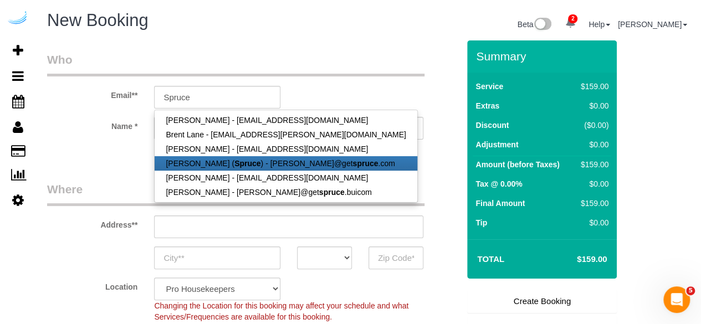
click at [254, 165] on link "Brandie Louck ( Spruce ) - brandie@get spruce .com" at bounding box center [286, 163] width 262 height 14
type input "brandie@getspruce.com"
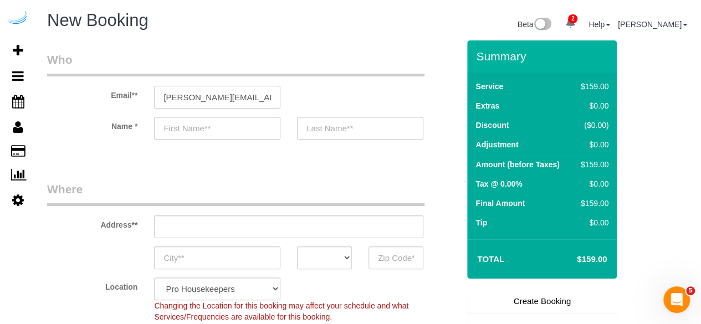
type input "Brandie"
type input "Louck"
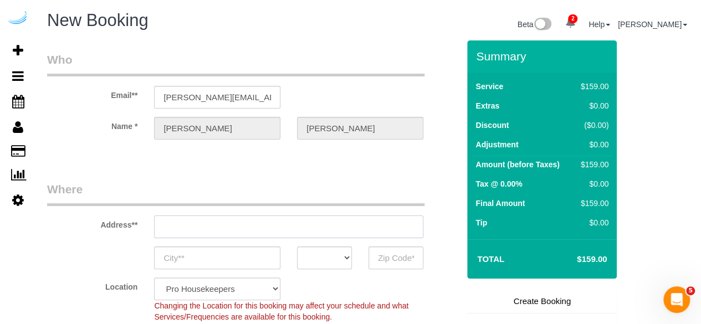
click at [291, 222] on input "text" at bounding box center [288, 226] width 269 height 23
type input "3816 S Lamar Blvd"
type input "Austin"
select select "[GEOGRAPHIC_DATA]"
type input "78704"
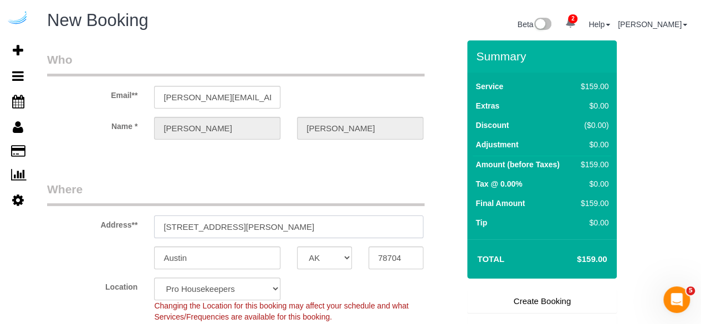
paste input "1382 Peachtree St NE, Atlanta, GA 30309"
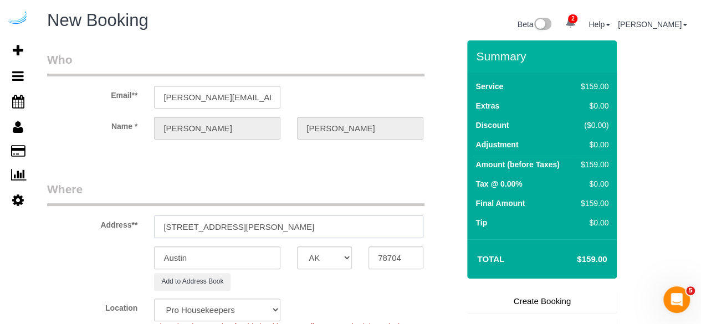
click at [291, 225] on input "3816 S Lamar Blvd1382 Peachtree St NE, Atlanta, GA 30309" at bounding box center [288, 226] width 269 height 23
paste input "text"
type input "1382 Peachtree St NE, Atlanta, GA 30309"
select select "9"
select select "object:1547"
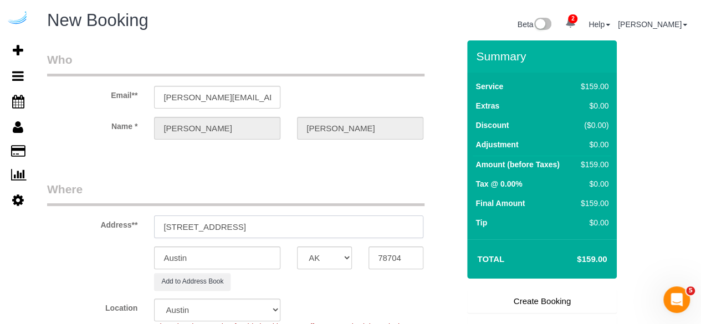
drag, startPoint x: 291, startPoint y: 225, endPoint x: 372, endPoint y: 237, distance: 81.2
click at [362, 234] on input "1382 Peachtree St NE, Atlanta, GA 30309" at bounding box center [288, 226] width 269 height 23
type input "1382 Peachtree St NE, Atlanta, GA 30309"
click at [380, 259] on input "78704" at bounding box center [395, 257] width 55 height 23
paste input "30309"
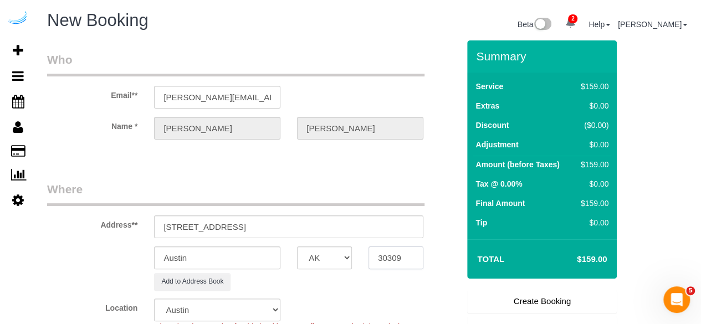
type input "30309"
click at [341, 254] on select "AK AL AR AZ CA CO CT DC DE [GEOGRAPHIC_DATA] [GEOGRAPHIC_DATA] HI IA ID IL IN K…" at bounding box center [324, 257] width 55 height 23
select select "GA"
click at [254, 265] on input "Austin" at bounding box center [217, 257] width 126 height 23
select select "8"
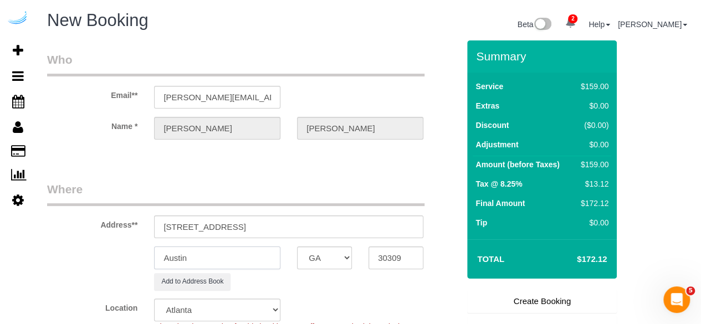
type input "A"
select select "object:1589"
type input "[GEOGRAPHIC_DATA]"
drag, startPoint x: 251, startPoint y: 224, endPoint x: 523, endPoint y: 270, distance: 275.4
click at [523, 40] on form "Who Email** brandie@getspruce.com Name * Brandie Louck Where Address** 1382 Pea…" at bounding box center [368, 40] width 643 height 0
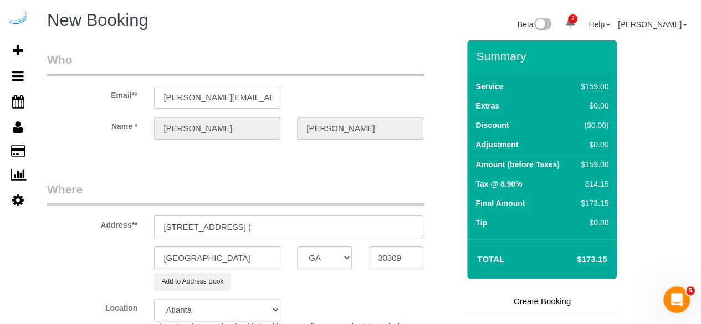
paste input "Helena Hanna"
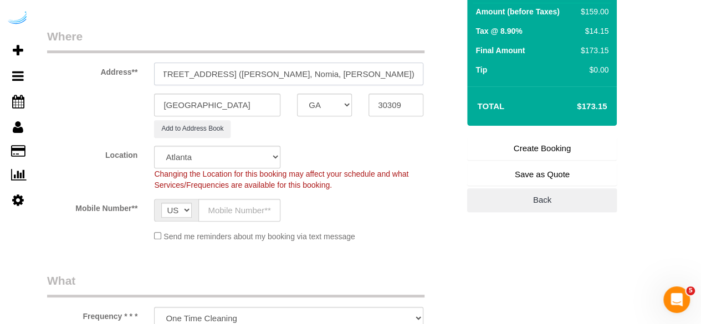
scroll to position [222, 0]
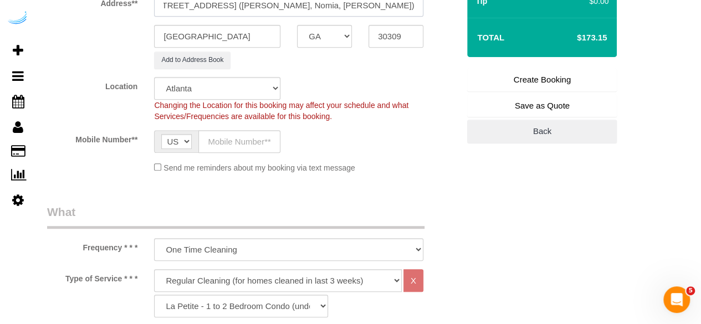
type input "1382 Peachtree St NE, Building 1605, Unit 1605 (Helena Hanna, Nomia, Helena Han…"
click at [225, 143] on input "text" at bounding box center [239, 141] width 82 height 23
type input "[PHONE_NUMBER]"
type input "[PERSON_NAME]"
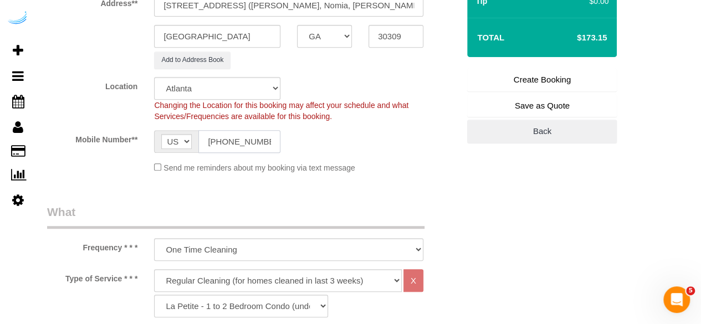
type input "[PHONE_NUMBER]"
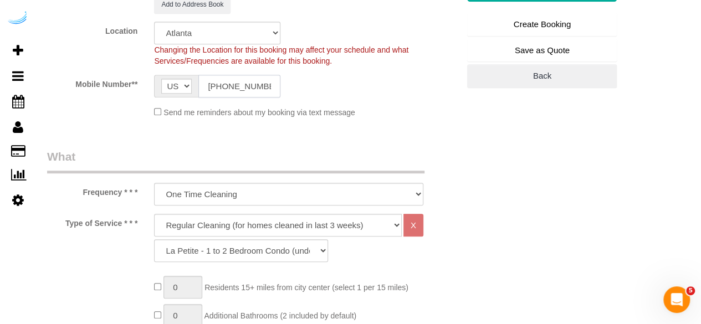
scroll to position [332, 0]
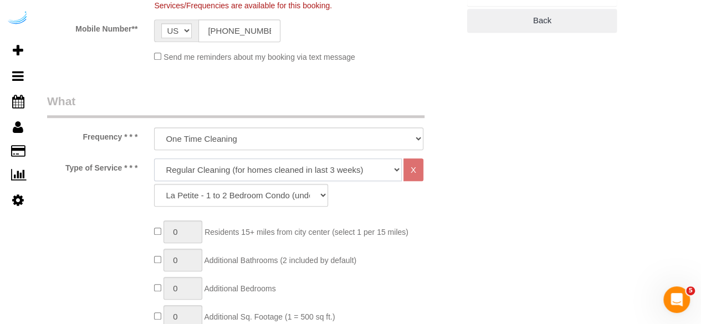
click at [298, 163] on select "Deep Cleaning (for homes that have not been cleaned in 3+ weeks) Spruce Regular…" at bounding box center [278, 169] width 248 height 23
click at [298, 174] on select "Deep Cleaning (for homes that have not been cleaned in 3+ weeks) Spruce Regular…" at bounding box center [278, 169] width 248 height 23
click at [309, 170] on select "Deep Cleaning (for homes that have not been cleaned in 3+ weeks) Spruce Regular…" at bounding box center [278, 169] width 248 height 23
select select "282"
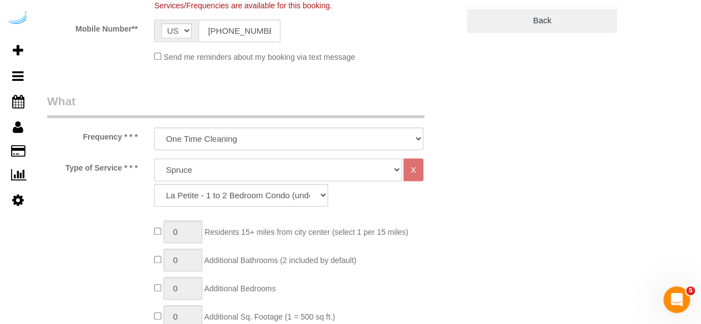
click at [154, 158] on select "Deep Cleaning (for homes that have not been cleaned in 3+ weeks) Spruce Regular…" at bounding box center [278, 169] width 248 height 23
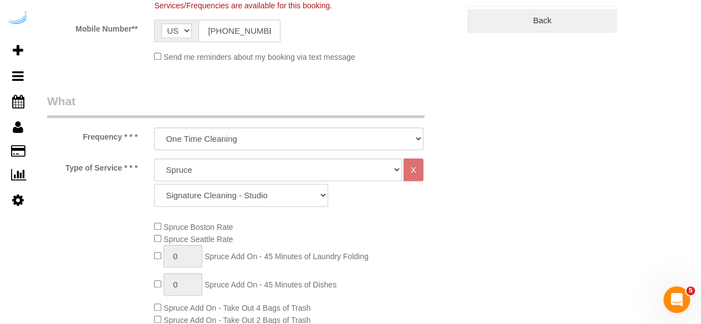
drag, startPoint x: 263, startPoint y: 199, endPoint x: 263, endPoint y: 189, distance: 10.0
click at [263, 199] on select "Signature Cleaning - Studio Signature Cleaning - 1 Bed 1 Bath Signature Cleanin…" at bounding box center [241, 195] width 174 height 23
select select "304"
click at [154, 184] on select "Signature Cleaning - Studio Signature Cleaning - 1 Bed 1 Bath Signature Cleanin…" at bounding box center [241, 195] width 174 height 23
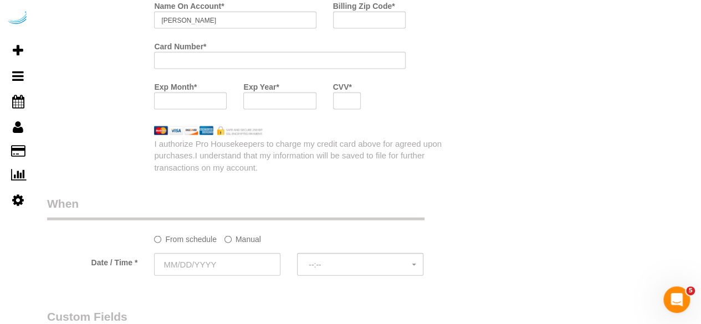
scroll to position [997, 0]
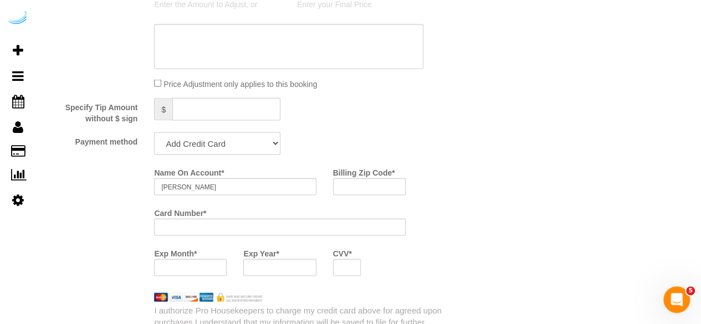
drag, startPoint x: 214, startPoint y: 142, endPoint x: 211, endPoint y: 163, distance: 21.2
click at [214, 142] on select "Add Credit Card Cash Check Paypal" at bounding box center [217, 143] width 126 height 23
click at [239, 142] on select "Add Credit Card Cash Check Paypal" at bounding box center [217, 143] width 126 height 23
select select "string:check"
click at [154, 133] on select "Add Credit Card Cash Check Paypal" at bounding box center [217, 143] width 126 height 23
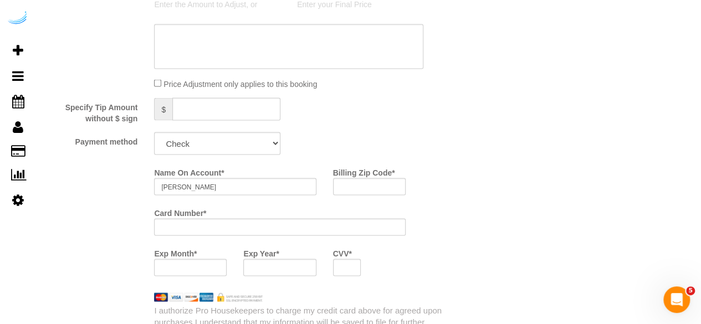
drag, startPoint x: 233, startPoint y: 153, endPoint x: 210, endPoint y: 197, distance: 48.6
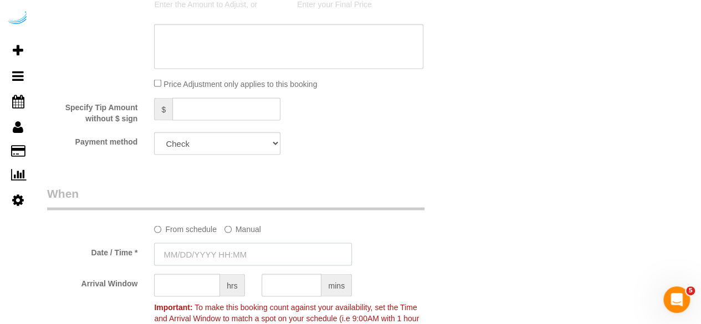
click at [215, 265] on input "text" at bounding box center [253, 254] width 198 height 23
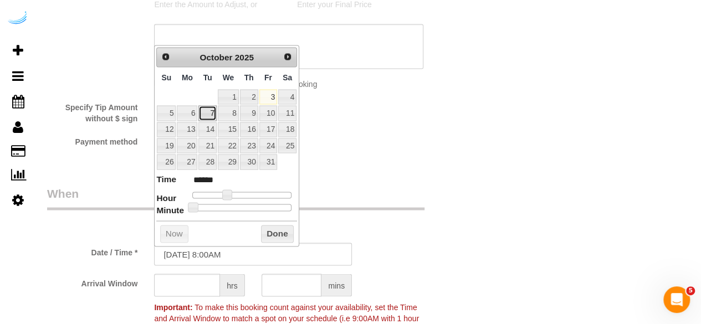
click at [212, 117] on link "7" at bounding box center [207, 112] width 18 height 15
type input "10/07/2025 9:00AM"
type input "******"
type input "10/07/2025 10:00AM"
type input "*******"
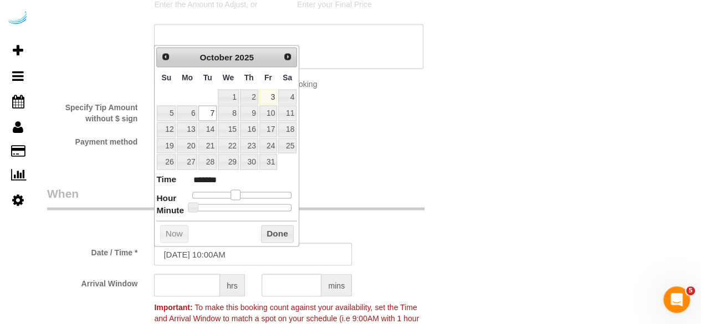
type input "10/07/2025 11:00AM"
type input "*******"
type input "10/07/2025 12:00PM"
type input "*******"
type input "10/07/2025 1:00PM"
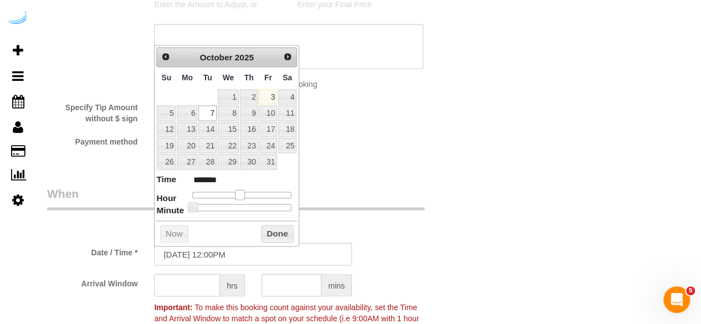
type input "******"
type input "10/07/2025 2:00PM"
type input "******"
drag, startPoint x: 225, startPoint y: 192, endPoint x: 249, endPoint y: 196, distance: 24.6
click at [249, 196] on span at bounding box center [253, 194] width 10 height 10
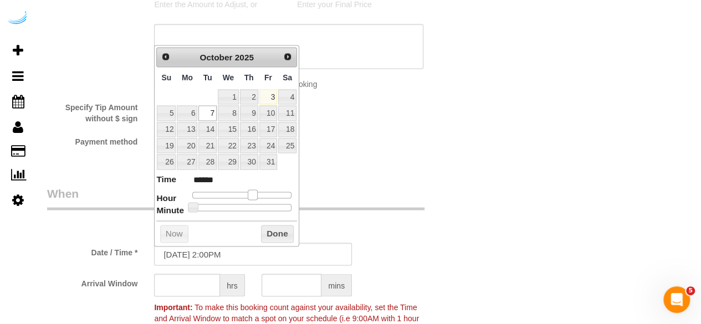
type input "10/07/2025 1:00PM"
type input "******"
type input "10/07/2025 12:00PM"
type input "*******"
type input "10/07/2025 1:00PM"
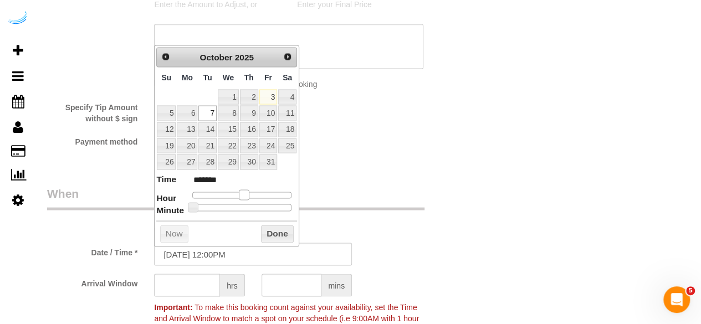
type input "******"
click at [250, 196] on span at bounding box center [248, 194] width 10 height 10
click at [173, 292] on input "text" at bounding box center [187, 285] width 66 height 23
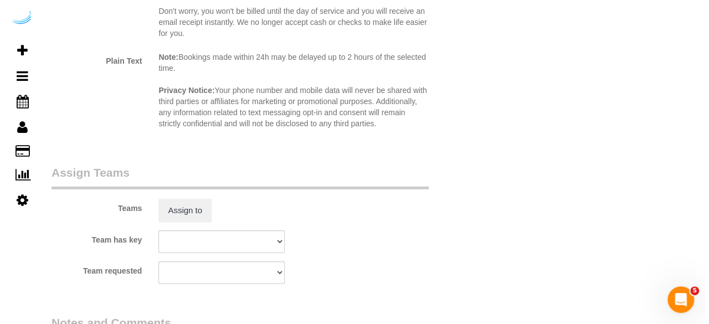
scroll to position [1606, 0]
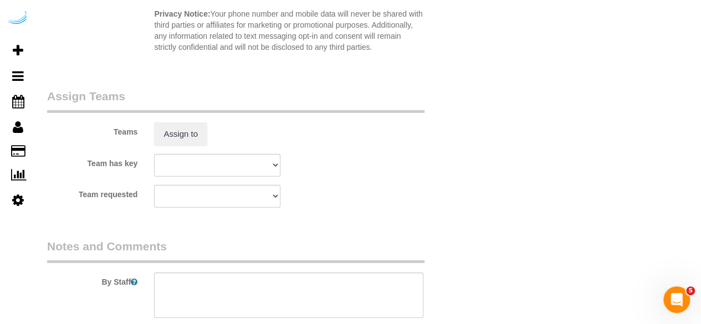
type input "4"
click at [200, 108] on legend "Assign Teams" at bounding box center [235, 100] width 377 height 25
click at [189, 135] on button "Assign to" at bounding box center [180, 133] width 53 height 23
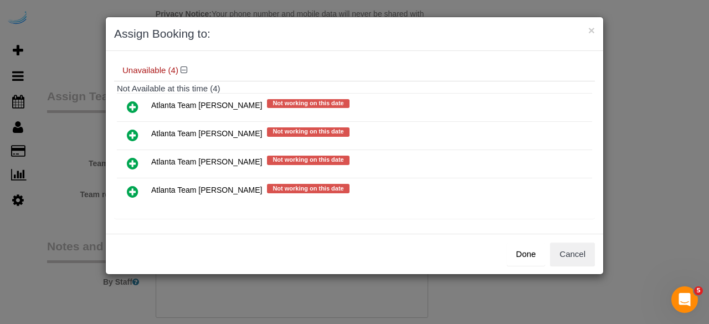
click at [134, 130] on icon at bounding box center [133, 135] width 12 height 13
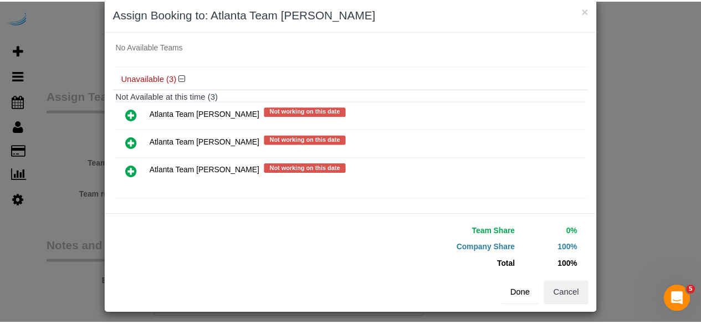
scroll to position [25, 0]
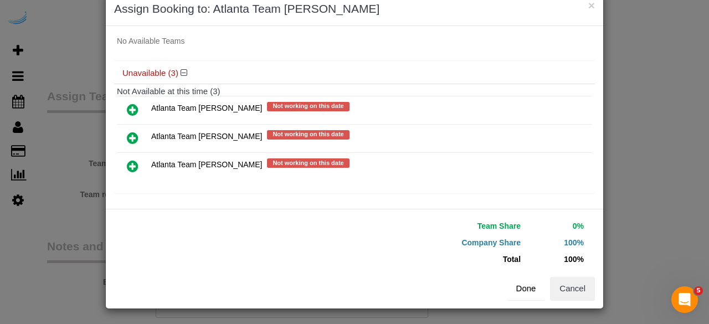
click at [521, 284] on button "Done" at bounding box center [526, 288] width 39 height 23
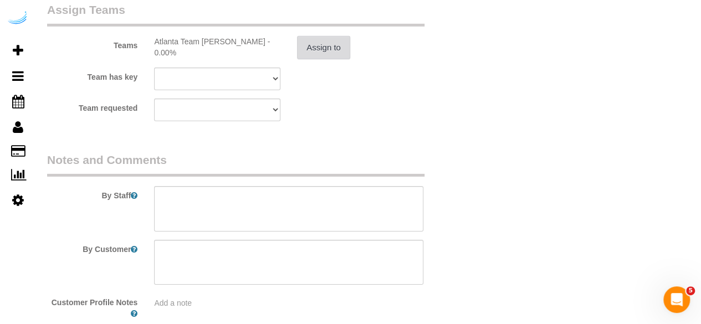
scroll to position [1756, 0]
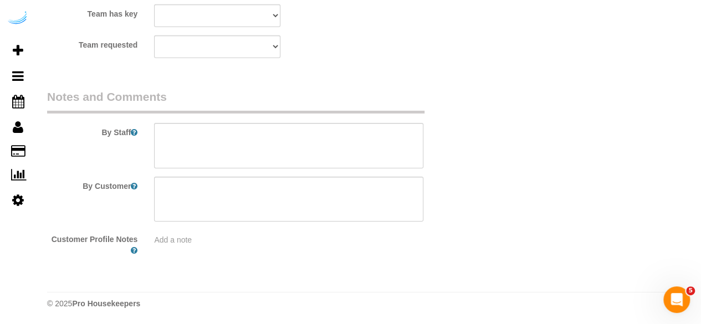
click at [297, 170] on sui-booking-comments "By Staff By Customer Customer Profile Notes Add a note" at bounding box center [253, 173] width 412 height 168
drag, startPoint x: 297, startPoint y: 170, endPoint x: 305, endPoint y: 139, distance: 32.0
click at [297, 170] on sui-booking-comments "By Staff By Customer Customer Profile Notes Add a note" at bounding box center [253, 173] width 412 height 168
click at [298, 168] on sui-booking-comments "By Staff By Customer Customer Profile Notes Add a note" at bounding box center [253, 173] width 412 height 168
click at [310, 174] on sui-booking-comments "By Staff By Customer Customer Profile Notes Add a note" at bounding box center [253, 173] width 412 height 168
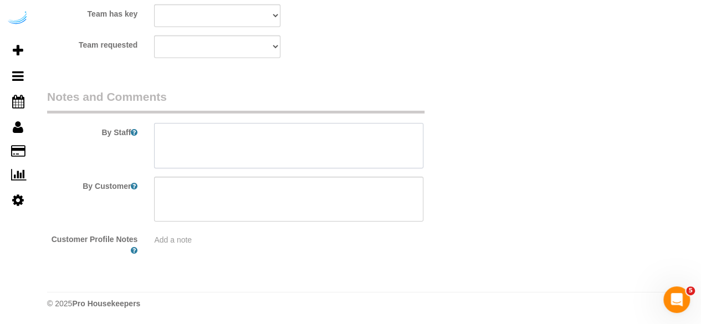
click at [318, 137] on textarea at bounding box center [288, 145] width 269 height 45
click at [294, 135] on textarea at bounding box center [288, 145] width 269 height 45
paste textarea "Permanent Notes:No notes from this customer.Today's Notes:No notes from this se…"
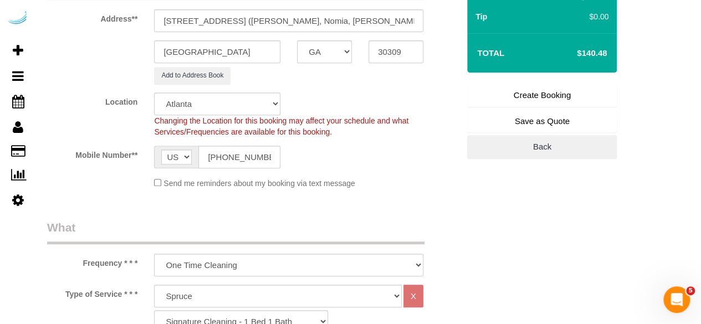
scroll to position [94, 0]
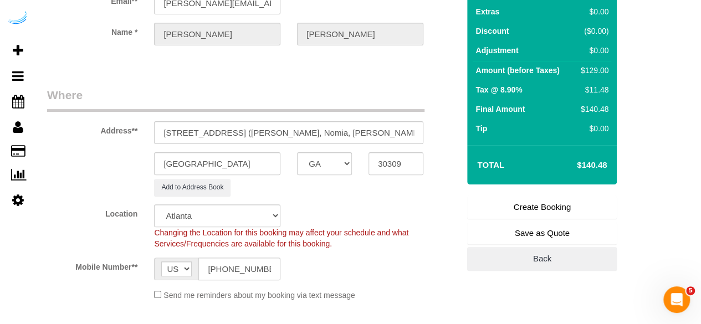
type textarea "Recurrency: Every 2 weeks Permanent Notes:No notes from this customer.Today's N…"
drag, startPoint x: 546, startPoint y: 185, endPoint x: 545, endPoint y: 198, distance: 12.8
click at [546, 185] on div "Summary Service $129.00 Extras $0.00 Discount ($0.00) Adjustment $0.00 Amount (…" at bounding box center [542, 108] width 150 height 325
click at [544, 208] on link "Create Booking" at bounding box center [542, 207] width 150 height 23
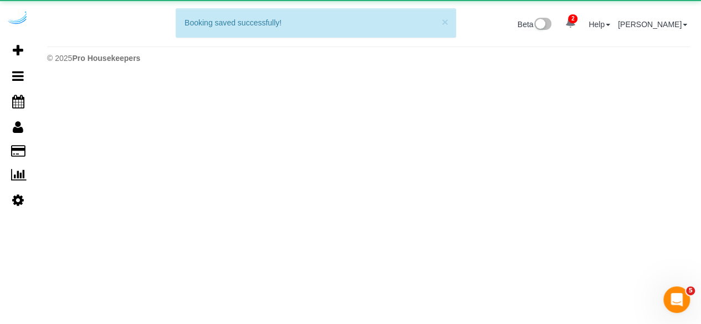
scroll to position [0, 0]
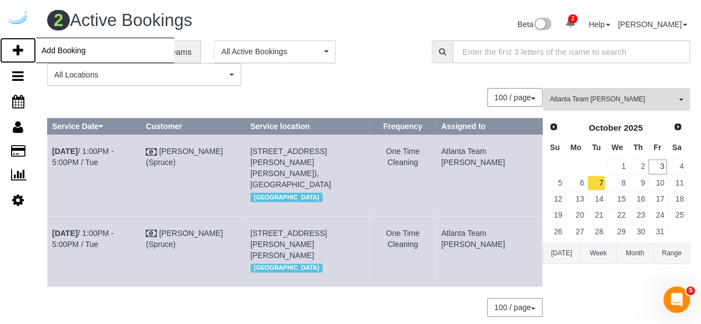
click at [11, 49] on link "Add Booking" at bounding box center [18, 50] width 36 height 25
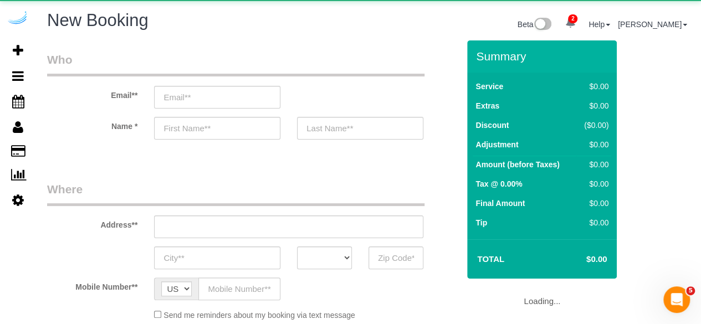
select select "object:3134"
select select "4"
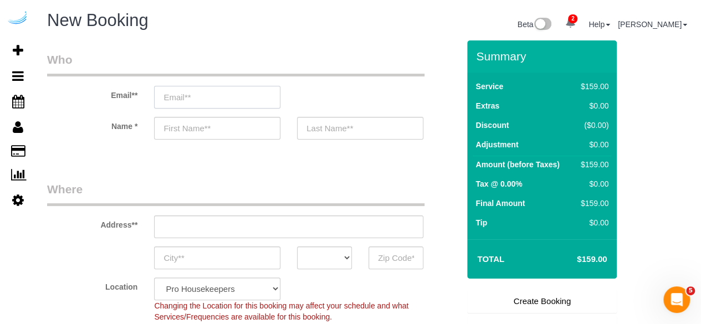
click at [213, 99] on input "email" at bounding box center [217, 97] width 126 height 23
click at [215, 98] on input "email" at bounding box center [217, 97] width 126 height 23
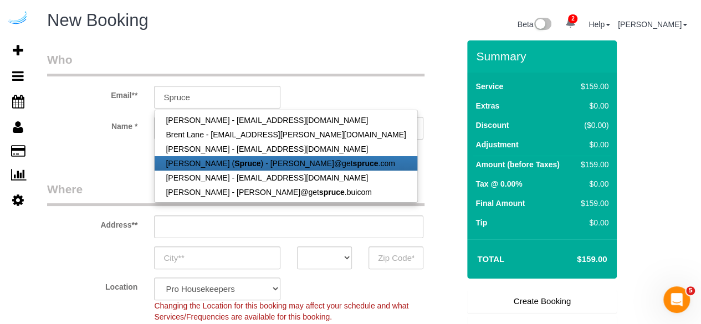
click at [247, 168] on link "[PERSON_NAME] ( Spruce ) - [PERSON_NAME]@get spruce .com" at bounding box center [286, 163] width 262 height 14
type input "[PERSON_NAME][EMAIL_ADDRESS][DOMAIN_NAME]"
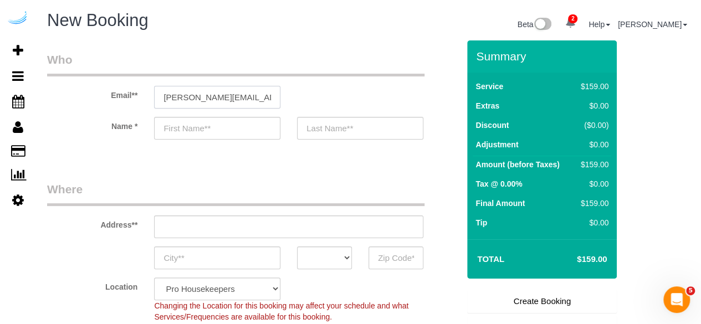
type input "[PERSON_NAME]"
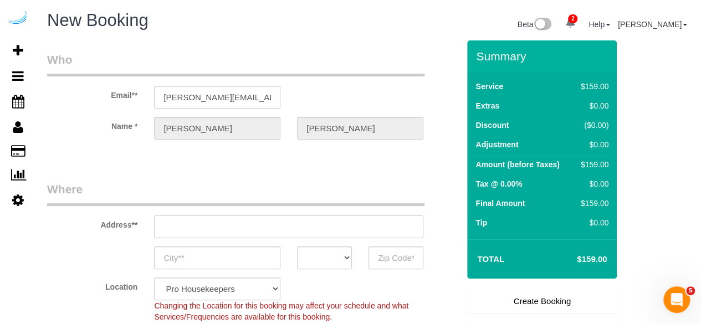
click at [334, 234] on input "text" at bounding box center [288, 226] width 269 height 23
type input "[STREET_ADDRESS][PERSON_NAME]"
type input "Austin"
select select "[GEOGRAPHIC_DATA]"
type input "78704"
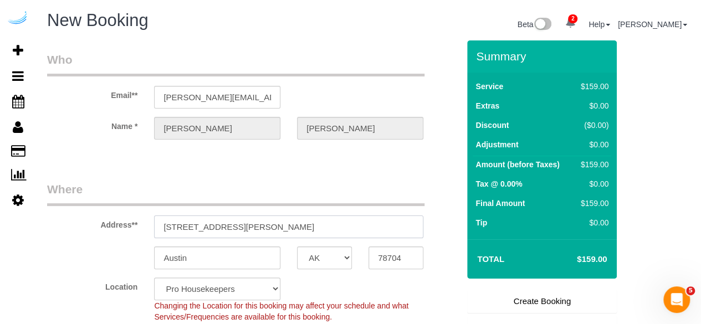
paste input "741 Morosgo Dr NE, Atlanta, GA 30324"
type input "741 Morosgo Dr NE, Atlanta, GA 30324"
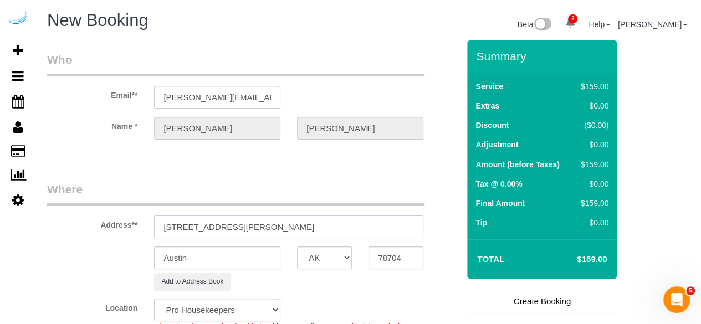
select select "9"
select select "object:3178"
drag, startPoint x: 288, startPoint y: 225, endPoint x: 348, endPoint y: 220, distance: 60.0
click at [325, 220] on input "741 Morosgo Dr NE, Atlanta, GA 30324" at bounding box center [288, 226] width 269 height 23
click at [348, 220] on input "741 Morosgo Dr NE, Atlanta, GA 30324" at bounding box center [288, 226] width 269 height 23
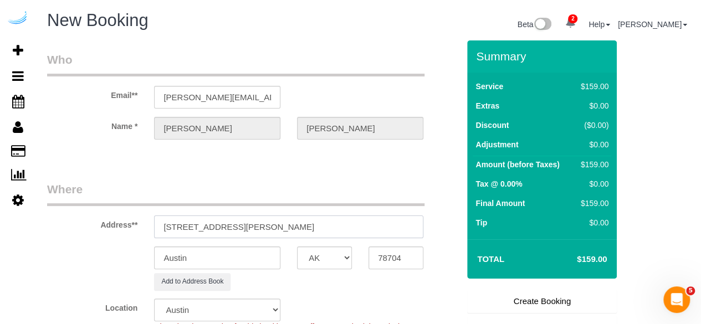
click at [333, 224] on input "741 Morosgo Dr NE, Atlanta, GA 30324" at bounding box center [288, 226] width 269 height 23
drag, startPoint x: 333, startPoint y: 224, endPoint x: 279, endPoint y: 220, distance: 54.4
click at [333, 224] on input "741 Morosgo Dr NE, Atlanta, GA 30324" at bounding box center [288, 226] width 269 height 23
type input "741 Morosgo Dr NE, Atlanta, GA 30324"
click at [390, 261] on input "78704" at bounding box center [395, 257] width 55 height 23
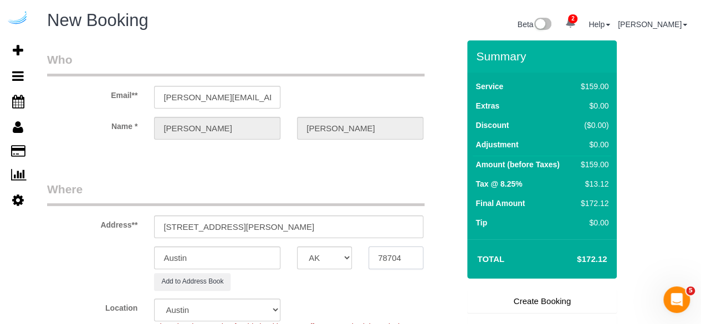
paste input "3032"
type input "30324"
click at [330, 251] on select "AK AL AR AZ CA CO CT DC DE [GEOGRAPHIC_DATA] [GEOGRAPHIC_DATA] HI IA ID IL IN K…" at bounding box center [324, 257] width 55 height 23
select select "GA"
select select "8"
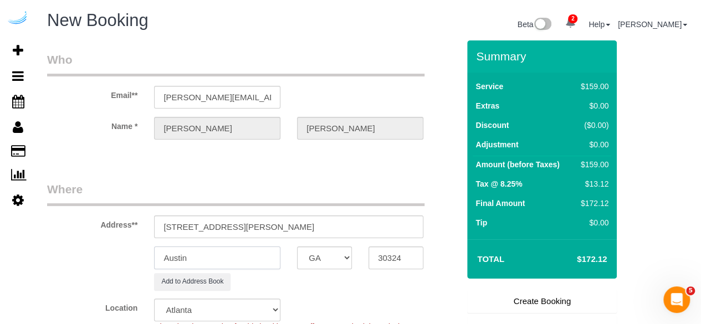
click at [272, 258] on input "Austin" at bounding box center [217, 257] width 126 height 23
type input "A"
select select "object:3220"
type input "[GEOGRAPHIC_DATA]"
drag, startPoint x: 243, startPoint y: 227, endPoint x: 437, endPoint y: 226, distance: 194.4
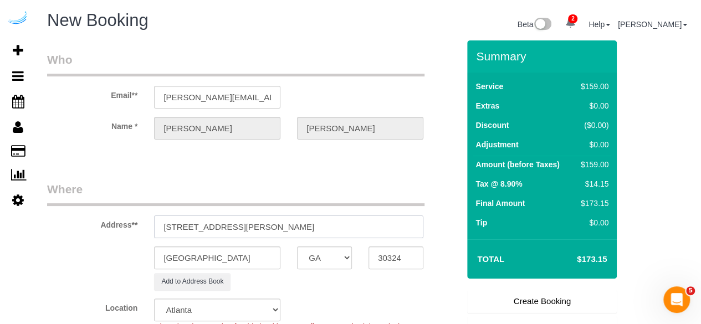
click at [436, 225] on div "Address** 741 Morosgo Dr NE, Atlanta, GA 30324" at bounding box center [253, 209] width 428 height 57
paste input "Courtney Scott"
paste input "CORE at Lindbergh"
paste input "1481208"
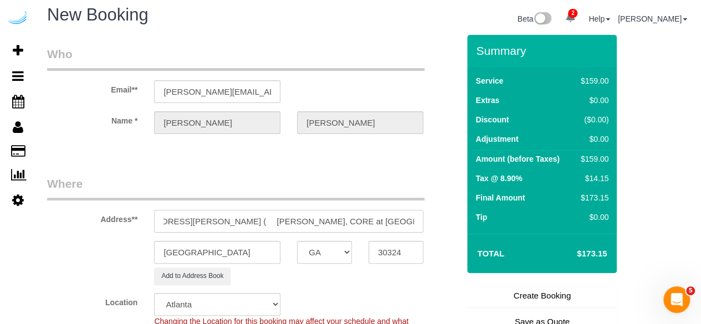
scroll to position [277, 0]
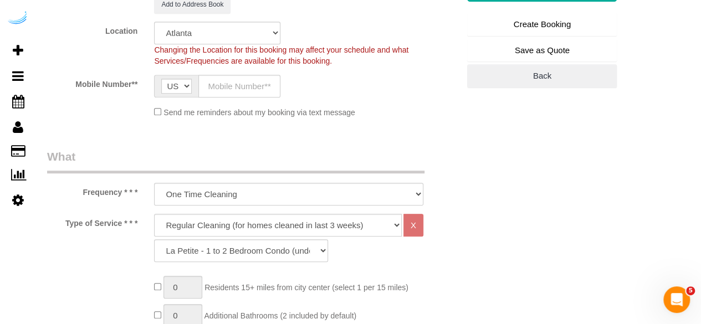
type input "741 Morosgo Dr NE, Unit 1268 ( Courtney Scott, CORE at Lindbergh , 1481208)"
drag, startPoint x: 242, startPoint y: 88, endPoint x: 243, endPoint y: 95, distance: 7.2
click at [242, 88] on input "text" at bounding box center [239, 86] width 82 height 23
type input "[PHONE_NUMBER]"
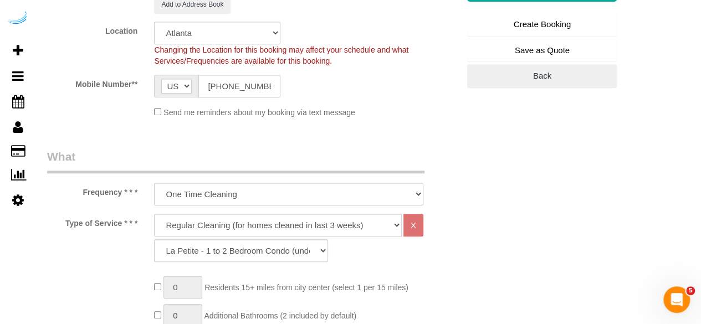
type input "[PERSON_NAME]"
type input "[PHONE_NUMBER]"
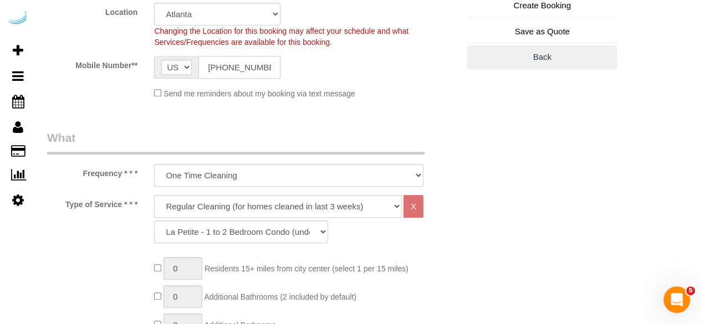
scroll to position [388, 0]
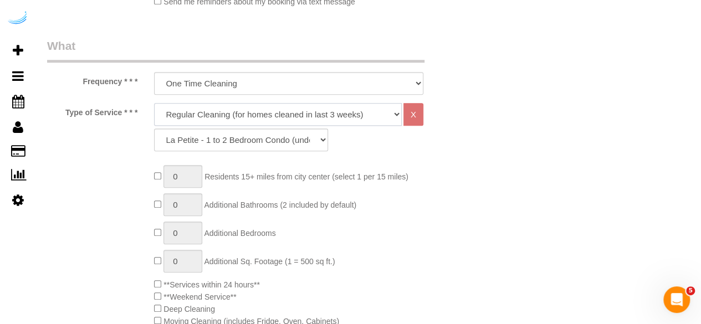
click at [279, 103] on select "Deep Cleaning (for homes that have not been cleaned in 3+ weeks) Spruce Regular…" at bounding box center [278, 114] width 248 height 23
click at [273, 122] on select "Deep Cleaning (for homes that have not been cleaned in 3+ weeks) Spruce Regular…" at bounding box center [278, 114] width 248 height 23
select select "282"
click at [154, 103] on select "Deep Cleaning (for homes that have not been cleaned in 3+ weeks) Spruce Regular…" at bounding box center [278, 114] width 248 height 23
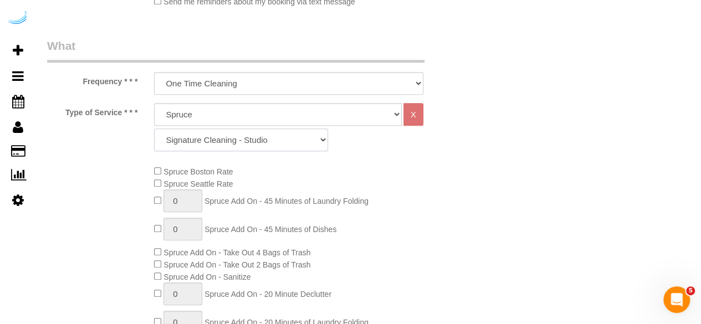
click at [263, 138] on select "Signature Cleaning - Studio Signature Cleaning - 1 Bed 1 Bath Signature Cleanin…" at bounding box center [241, 140] width 174 height 23
click at [263, 133] on select "Signature Cleaning - Studio Signature Cleaning - 1 Bed 1 Bath Signature Cleanin…" at bounding box center [241, 140] width 174 height 23
select select "304"
click at [154, 129] on select "Signature Cleaning - Studio Signature Cleaning - 1 Bed 1 Bath Signature Cleanin…" at bounding box center [241, 140] width 174 height 23
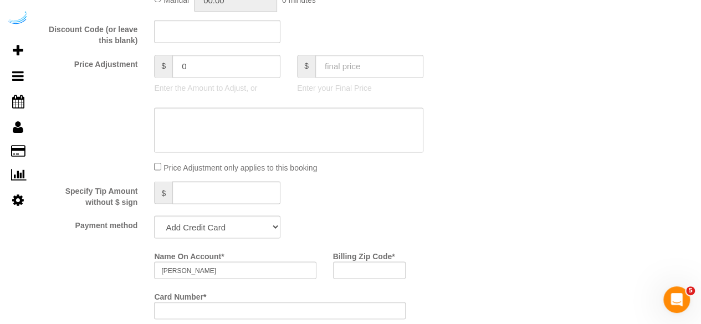
scroll to position [997, 0]
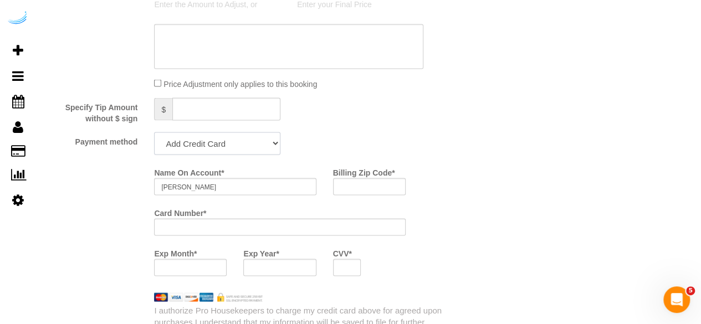
drag, startPoint x: 206, startPoint y: 147, endPoint x: 203, endPoint y: 154, distance: 7.7
click at [205, 148] on select "Add Credit Card Cash Check Paypal" at bounding box center [217, 143] width 126 height 23
select select "string:check"
click at [154, 133] on select "Add Credit Card Cash Check Paypal" at bounding box center [217, 143] width 126 height 23
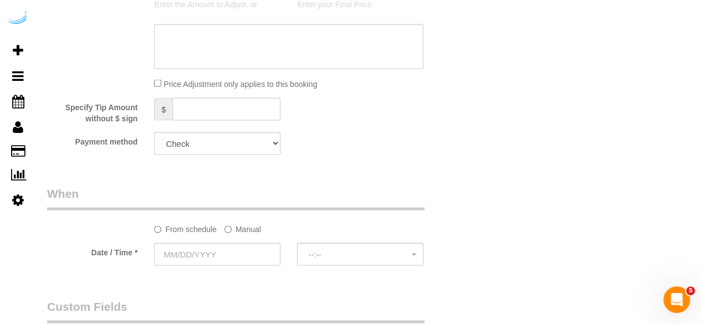
click at [244, 230] on label "Manual" at bounding box center [242, 226] width 37 height 15
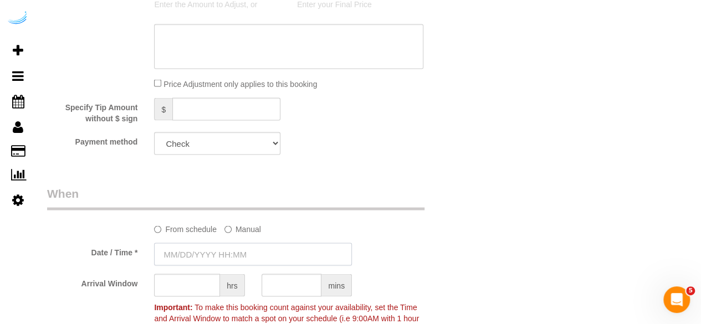
click at [228, 248] on input "text" at bounding box center [253, 254] width 198 height 23
drag, startPoint x: 228, startPoint y: 248, endPoint x: 224, endPoint y: 243, distance: 6.3
click at [228, 248] on input "text" at bounding box center [253, 254] width 198 height 23
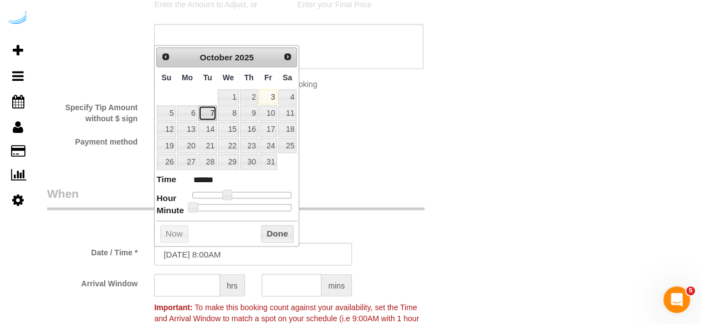
click at [205, 111] on link "7" at bounding box center [207, 112] width 18 height 15
type input "10/07/2025 9:00AM"
type input "******"
click at [229, 191] on span at bounding box center [231, 194] width 10 height 10
click at [191, 292] on input "text" at bounding box center [187, 285] width 66 height 23
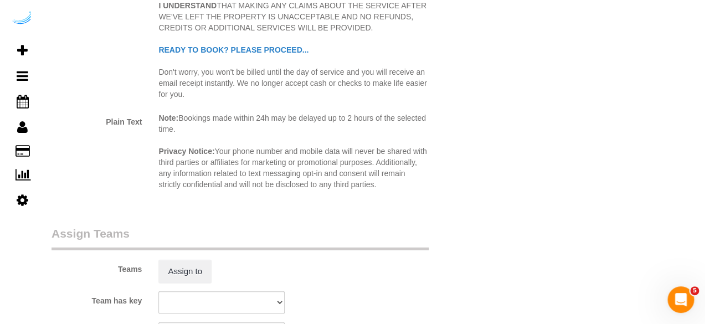
scroll to position [1606, 0]
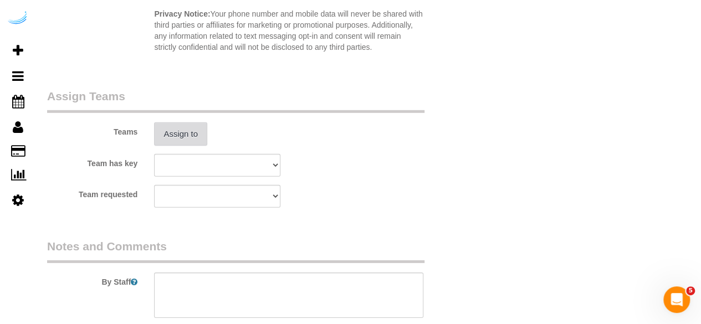
type input "8"
click at [198, 122] on button "Assign to" at bounding box center [180, 133] width 53 height 23
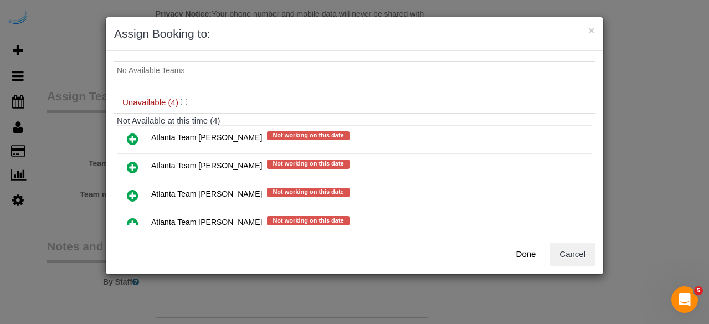
click at [131, 169] on icon at bounding box center [133, 167] width 12 height 13
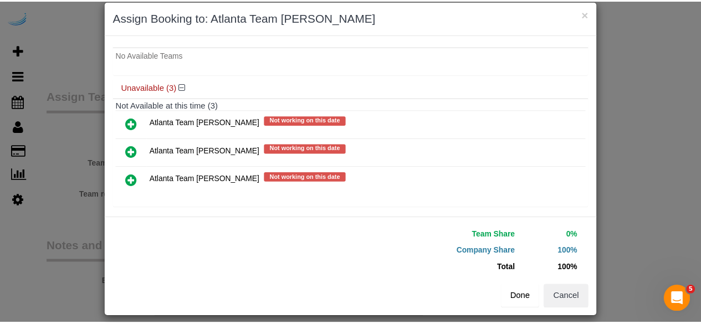
scroll to position [25, 0]
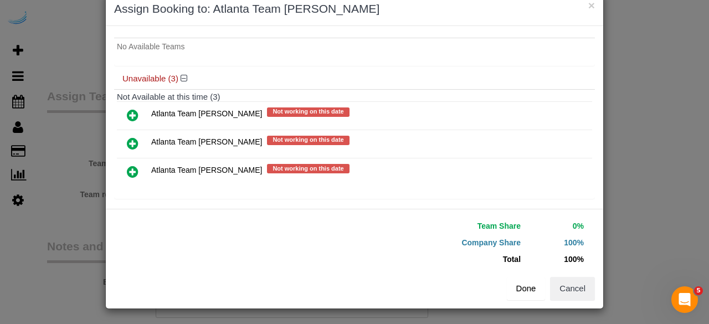
click at [512, 287] on button "Done" at bounding box center [526, 288] width 39 height 23
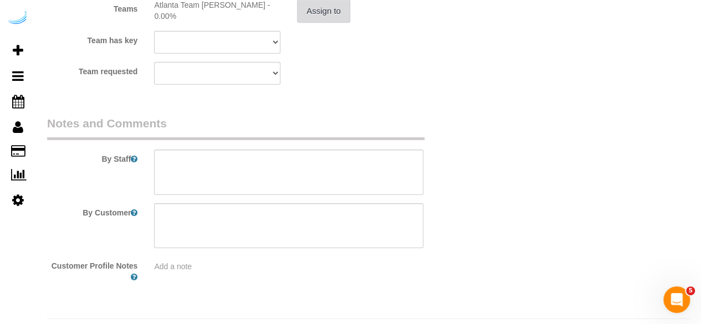
scroll to position [1756, 0]
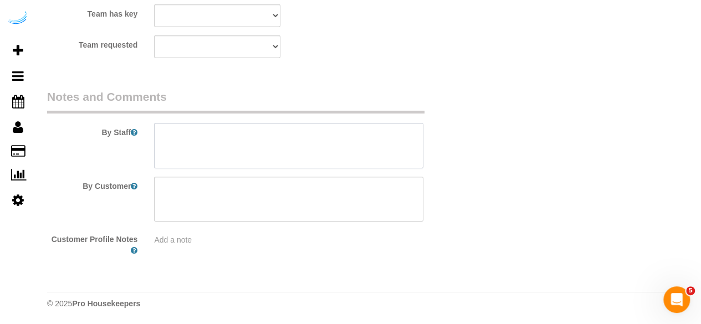
click at [269, 156] on textarea at bounding box center [288, 145] width 269 height 45
click at [325, 146] on textarea at bounding box center [288, 145] width 269 height 45
paste textarea "Permanent Notes:No notes from this customer.Today's Notes:No notes from this se…"
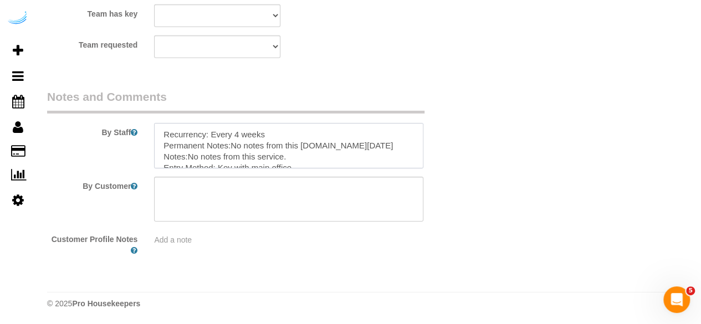
scroll to position [60, 0]
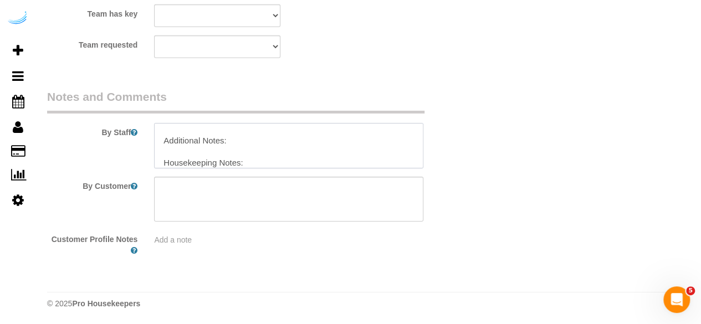
type textarea "Recurrency: Every 4 weeks Permanent Notes:No notes from this customer.Today's N…"
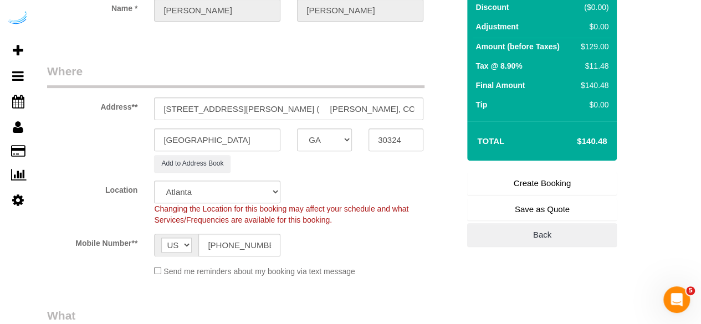
scroll to position [39, 0]
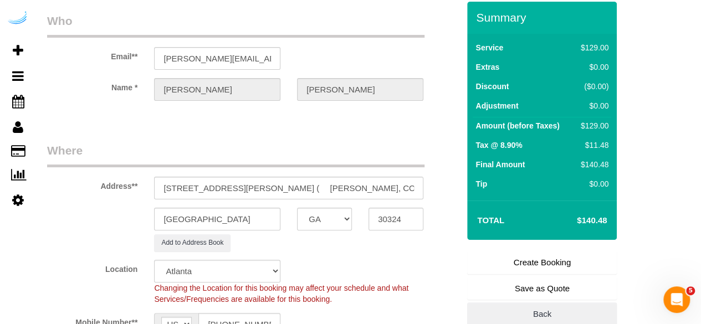
click at [563, 264] on link "Create Booking" at bounding box center [542, 262] width 150 height 23
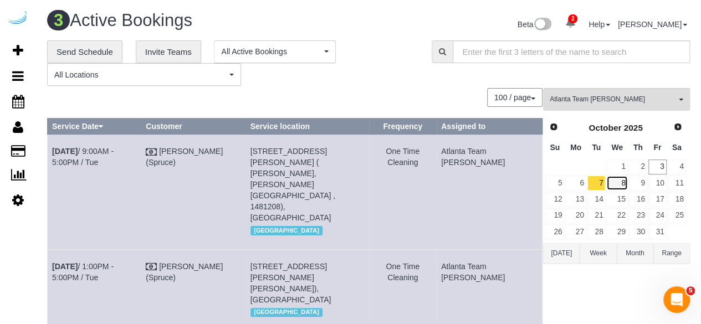
click at [620, 184] on link "8" at bounding box center [616, 183] width 21 height 15
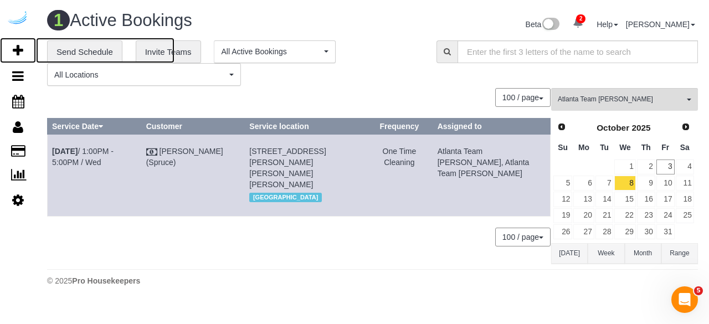
drag, startPoint x: 25, startPoint y: 54, endPoint x: 59, endPoint y: 4, distance: 59.8
click at [25, 54] on link "Add Booking" at bounding box center [18, 50] width 36 height 25
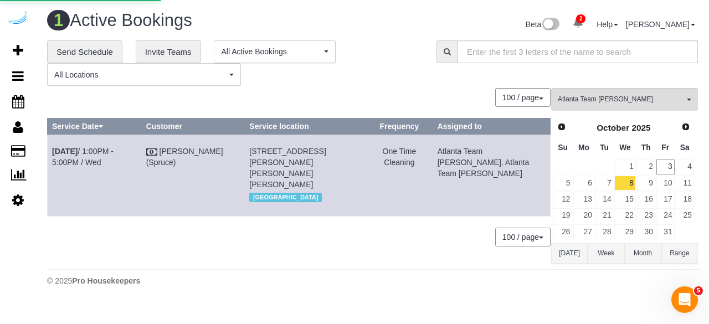
select select "number:9"
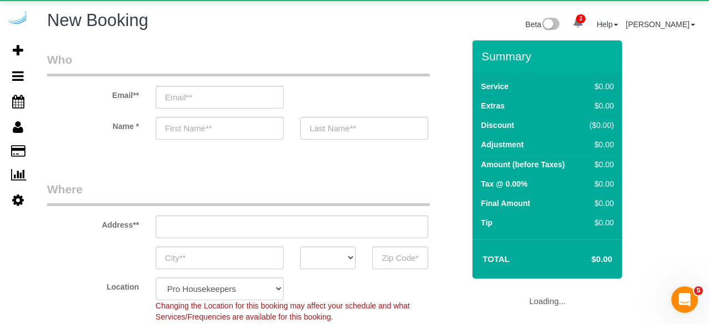
select select "4"
select select "object:4787"
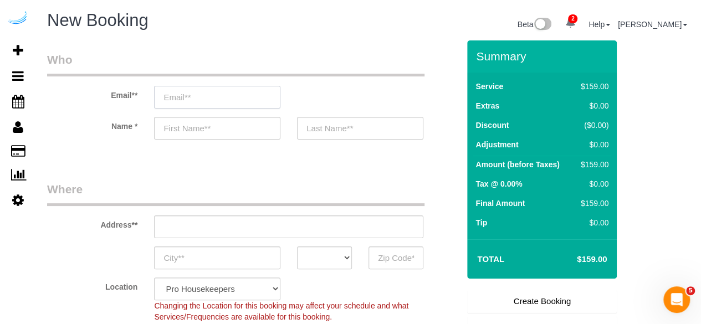
click at [217, 94] on input "email" at bounding box center [217, 97] width 126 height 23
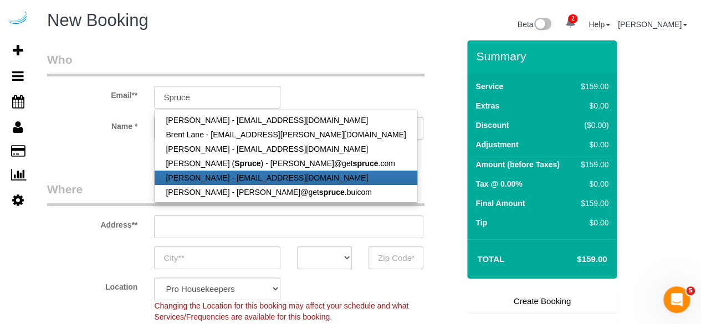
click at [255, 171] on link "[PERSON_NAME] - [EMAIL_ADDRESS][DOMAIN_NAME]" at bounding box center [286, 178] width 262 height 14
type input "mjwessonusaf@gmail.com"
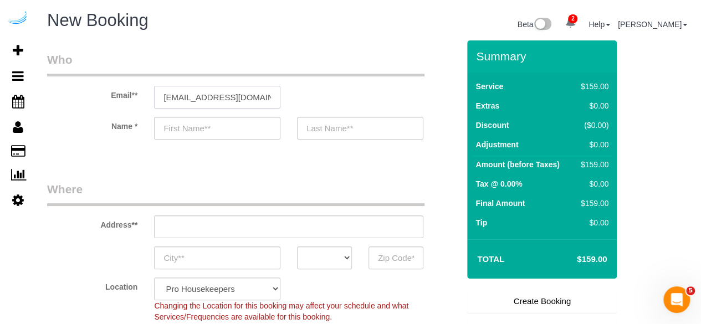
type input "Mark"
type input "Wesson"
type input "(414) 731-9334"
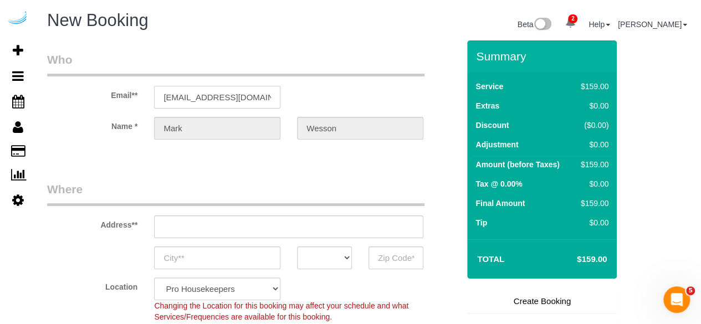
type input "4473 Spruce Creek Dr, Apt #11"
type input "Batavia"
select select "OH"
type input "45103"
click at [258, 103] on input "mjwessonusaf@gmail.com" at bounding box center [217, 97] width 126 height 23
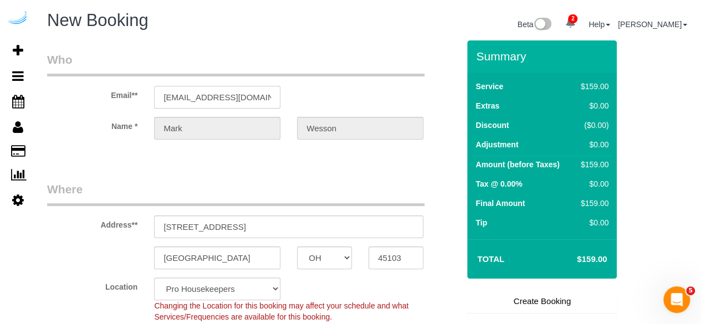
select select "string:fspay-95179ce2-00f6-44f6-9513-edc66634d4fc"
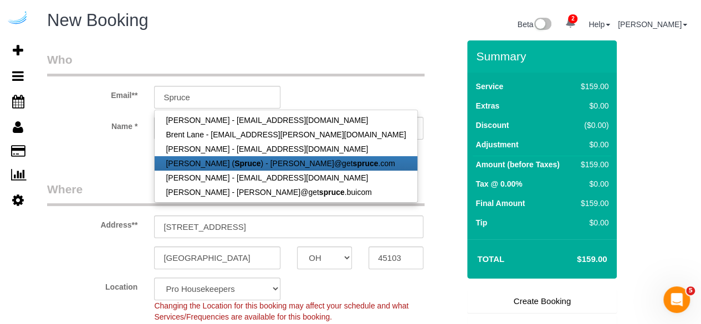
click at [238, 156] on link "[PERSON_NAME] ( Spruce ) - [PERSON_NAME]@get spruce .com" at bounding box center [286, 163] width 262 height 14
type input "[PERSON_NAME][EMAIL_ADDRESS][DOMAIN_NAME]"
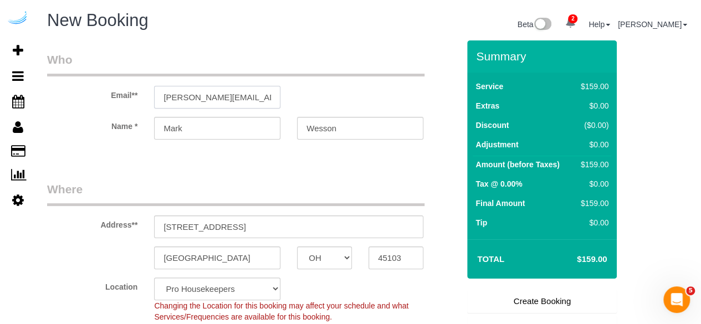
type input "[PERSON_NAME]"
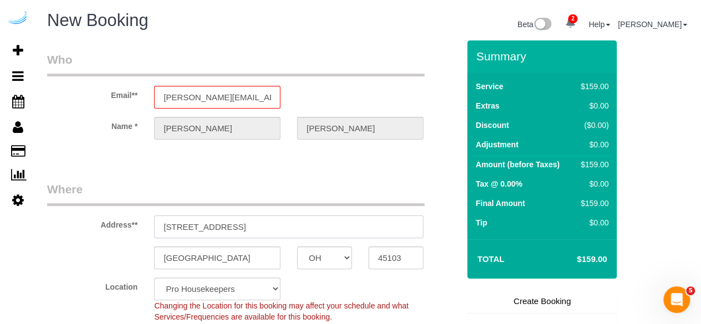
click at [313, 224] on input "4473 Spruce Creek Dr, Apt #11" at bounding box center [288, 226] width 269 height 23
type input "[STREET_ADDRESS][PERSON_NAME]"
type input "Austin"
select select "[GEOGRAPHIC_DATA]"
type input "78704"
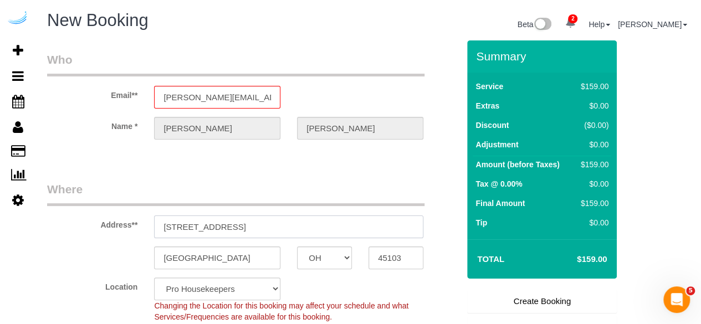
select select "string:fspay"
click at [313, 224] on input "[STREET_ADDRESS][PERSON_NAME]" at bounding box center [288, 226] width 269 height 23
paste input "230 Bill Kennedy Wy SE, Atlanta, GA 30316"
type input "230 Bill Kennedy Wy SE, Atlanta, GA 30316"
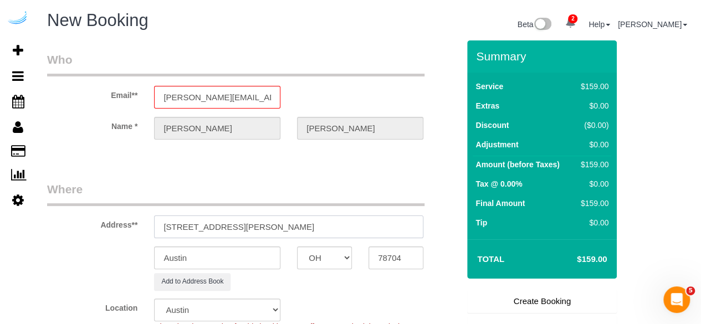
select select "9"
select select "object:4875"
drag, startPoint x: 302, startPoint y: 223, endPoint x: 363, endPoint y: 214, distance: 61.6
click at [340, 217] on input "230 Bill Kennedy Wy SE, Atlanta, GA 30316" at bounding box center [288, 226] width 269 height 23
type input "230 Bill Kennedy Wy SE, Atlanta, GA 30316"
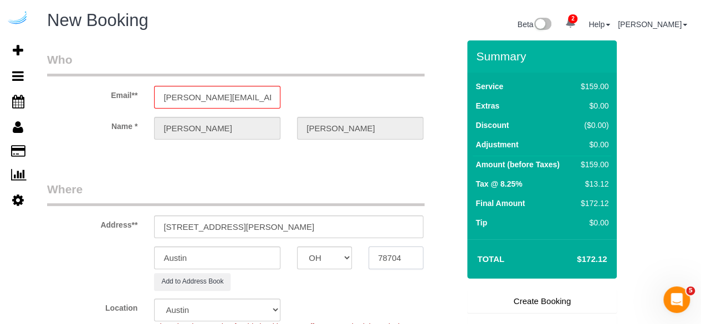
click at [383, 252] on input "78704" at bounding box center [395, 257] width 55 height 23
paste input "30316"
type input "30316"
click at [355, 256] on div "AK AL AR AZ CA CO CT DC DE [GEOGRAPHIC_DATA] [GEOGRAPHIC_DATA] HI IA ID IL IN K…" at bounding box center [324, 257] width 71 height 23
select select "8"
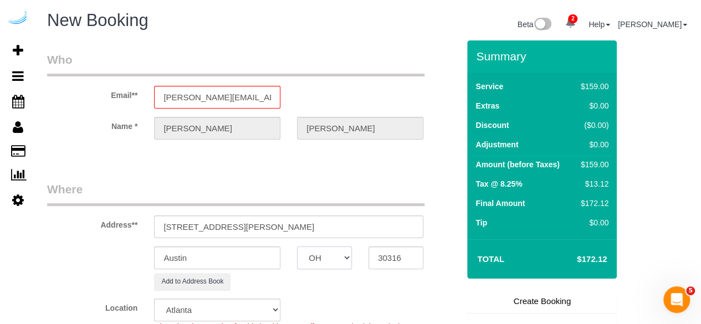
click at [315, 255] on select "AK AL AR AZ CA CO CT DC DE [GEOGRAPHIC_DATA] [GEOGRAPHIC_DATA] HI IA ID IL IN K…" at bounding box center [324, 257] width 55 height 23
select select "object:4917"
click at [332, 255] on select "AK AL AR AZ CA CO CT DC DE [GEOGRAPHIC_DATA] [GEOGRAPHIC_DATA] HI IA ID IL IN K…" at bounding box center [324, 257] width 55 height 23
click at [333, 255] on select "AK AL AR AZ CA CO CT DC DE [GEOGRAPHIC_DATA] [GEOGRAPHIC_DATA] HI IA ID IL IN K…" at bounding box center [324, 257] width 55 height 23
select select "GA"
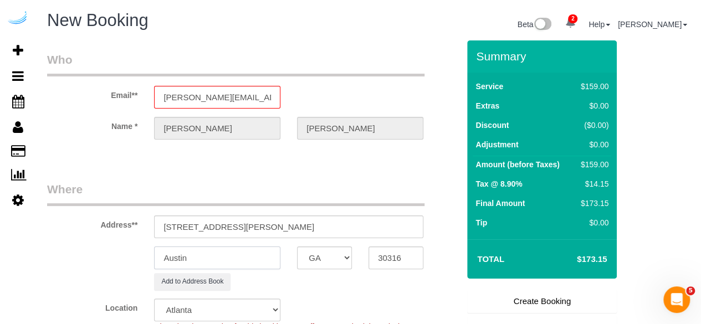
click at [256, 253] on input "Austin" at bounding box center [217, 257] width 126 height 23
type input "[GEOGRAPHIC_DATA]"
drag, startPoint x: 259, startPoint y: 231, endPoint x: 383, endPoint y: 214, distance: 125.3
click at [383, 214] on div "Address** 230 Bill Kennedy Wy SE, Atlanta, GA 30316" at bounding box center [253, 209] width 428 height 57
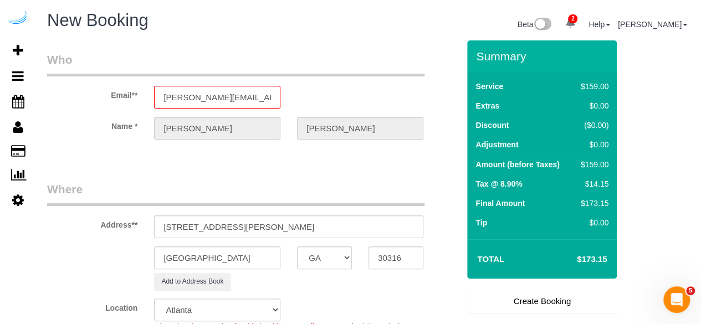
click at [383, 214] on div "Address** 230 Bill Kennedy Wy SE, Atlanta, GA 30316" at bounding box center [253, 209] width 428 height 57
drag, startPoint x: 258, startPoint y: 227, endPoint x: 389, endPoint y: 203, distance: 133.3
click at [389, 203] on fieldset "Where Address** 230 Bill Kennedy Wy SE, Atlanta, GA 30316 Atlanta AK AL AR AZ C…" at bounding box center [253, 292] width 412 height 222
paste input "Ammar Chaudhry"
paste input "Elan Madison Yards"
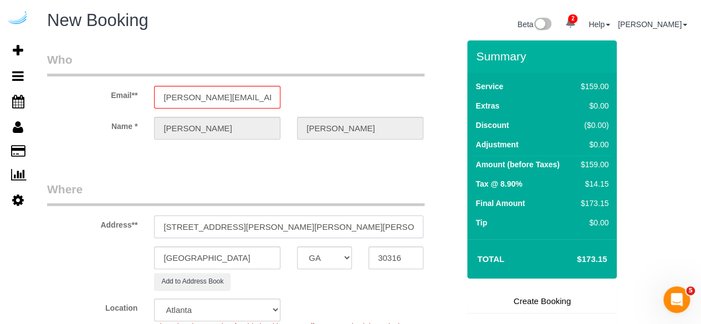
paste input "1492536"
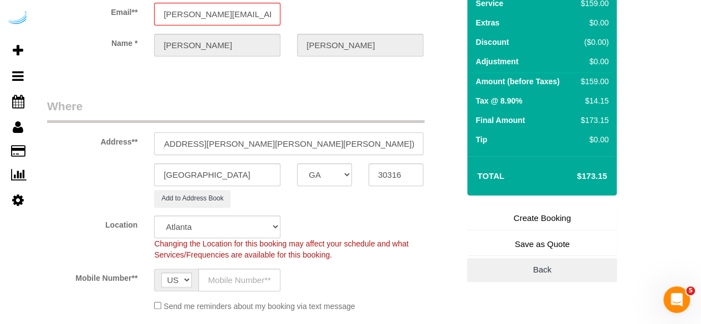
scroll to position [166, 0]
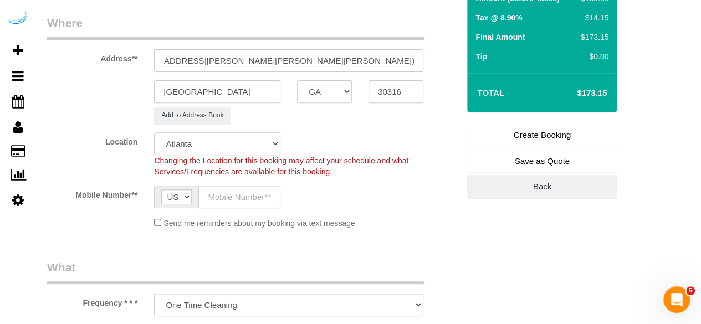
type input "230 Bill Kennedy Wy SE, Building 307, Unit 307 (Ammar Chaudhry, Elan Madison Ya…"
drag, startPoint x: 236, startPoint y: 191, endPoint x: 263, endPoint y: 206, distance: 30.8
click at [236, 191] on input "text" at bounding box center [239, 197] width 82 height 23
type input "[PHONE_NUMBER]"
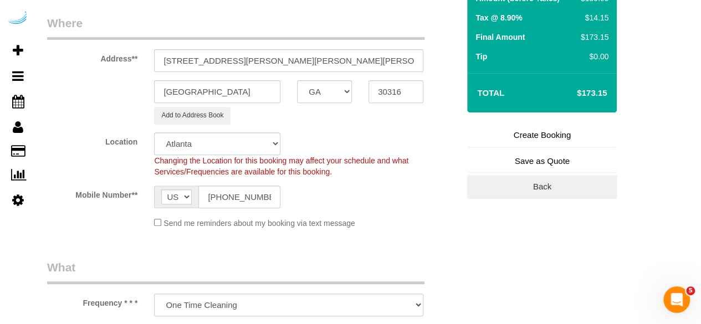
type input "[PERSON_NAME]"
type input "[PHONE_NUMBER]"
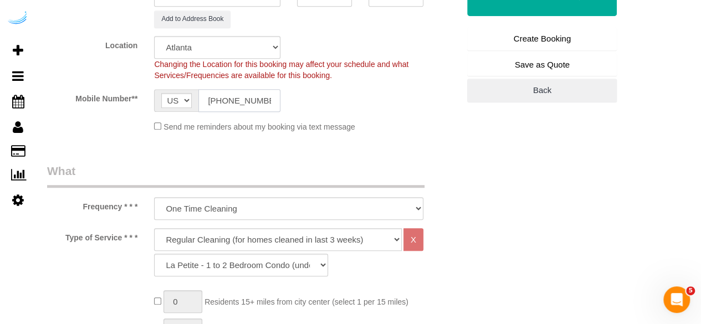
scroll to position [332, 0]
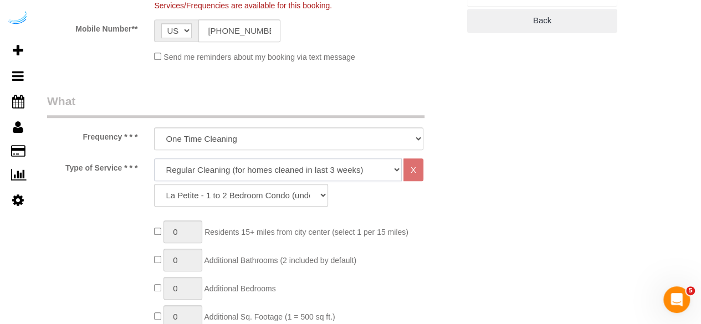
click at [261, 165] on select "Deep Cleaning (for homes that have not been cleaned in 3+ weeks) Spruce Regular…" at bounding box center [278, 169] width 248 height 23
select select "282"
click at [154, 158] on select "Deep Cleaning (for homes that have not been cleaned in 3+ weeks) Spruce Regular…" at bounding box center [278, 169] width 248 height 23
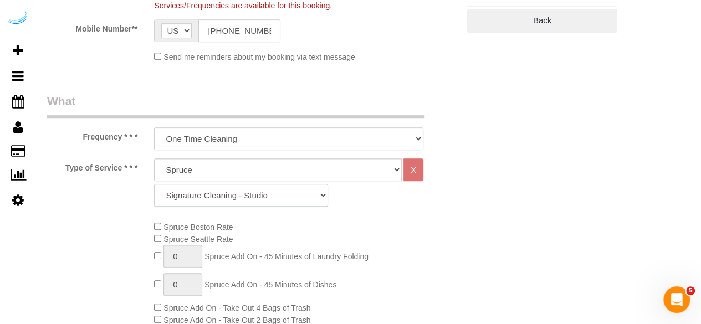
click at [243, 201] on select "Signature Cleaning - Studio Signature Cleaning - 1 Bed 1 Bath Signature Cleanin…" at bounding box center [241, 195] width 174 height 23
select select "320"
click at [154, 184] on select "Signature Cleaning - Studio Signature Cleaning - 1 Bed 1 Bath Signature Cleanin…" at bounding box center [241, 195] width 174 height 23
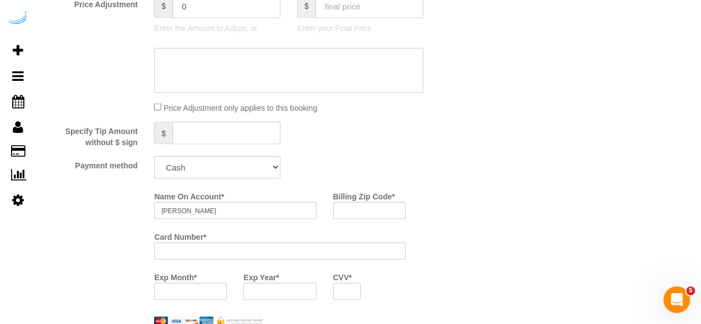
scroll to position [997, 0]
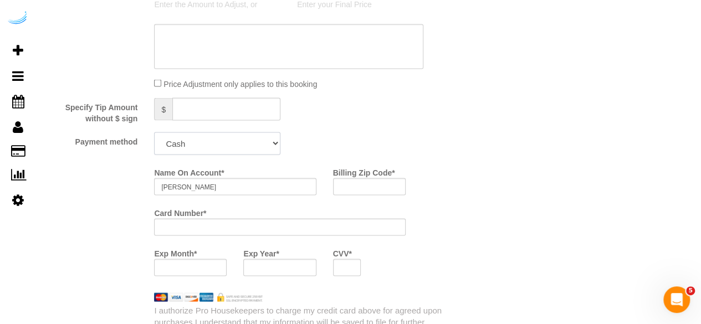
drag, startPoint x: 225, startPoint y: 146, endPoint x: 226, endPoint y: 154, distance: 8.3
click at [225, 146] on select "Add Credit Card Cash Check Paypal" at bounding box center [217, 143] width 126 height 23
select select "string:check"
click at [154, 133] on select "Add Credit Card Cash Check Paypal" at bounding box center [217, 143] width 126 height 23
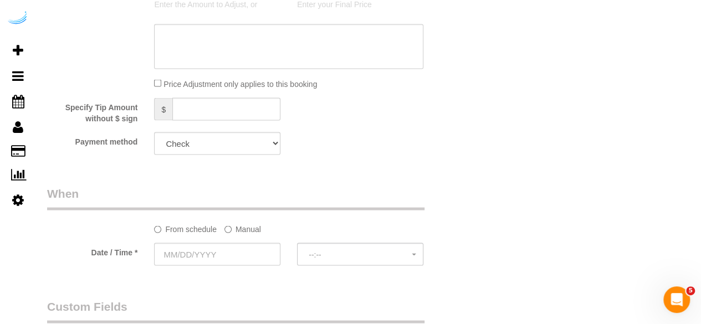
click at [254, 231] on label "Manual" at bounding box center [242, 226] width 37 height 15
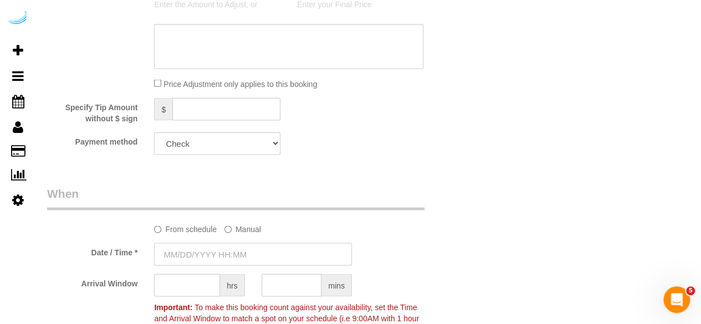
click at [230, 254] on input "text" at bounding box center [253, 254] width 198 height 23
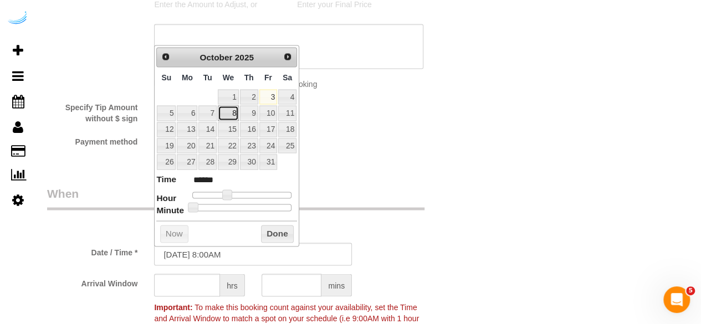
click at [236, 109] on link "8" at bounding box center [228, 112] width 21 height 15
type input "10/08/2025 9:00AM"
type input "******"
type input "10/08/2025 10:00AM"
type input "*******"
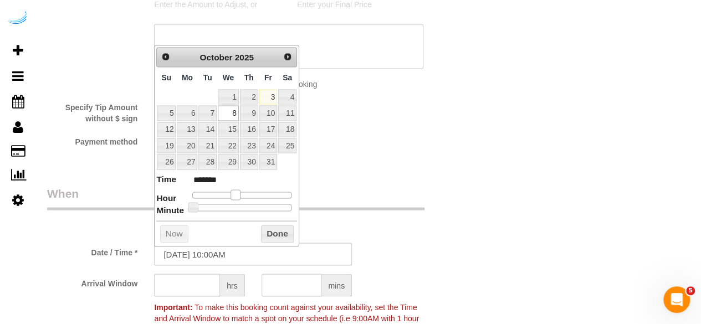
type input "10/08/2025 11:00AM"
type input "*******"
type input "10/08/2025 12:00PM"
type input "*******"
type input "10/08/2025 1:00PM"
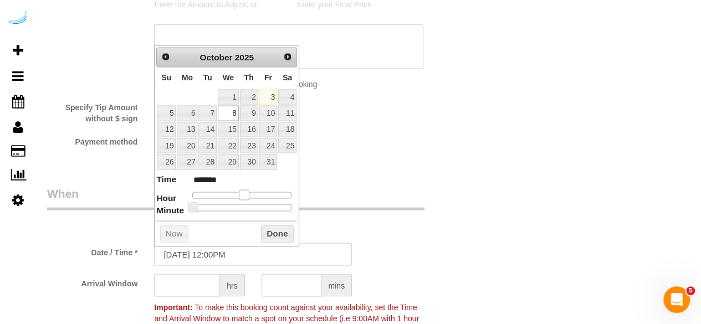
type input "******"
drag, startPoint x: 226, startPoint y: 191, endPoint x: 246, endPoint y: 191, distance: 19.9
click at [246, 191] on span at bounding box center [248, 194] width 10 height 10
click at [178, 285] on input "text" at bounding box center [187, 285] width 66 height 23
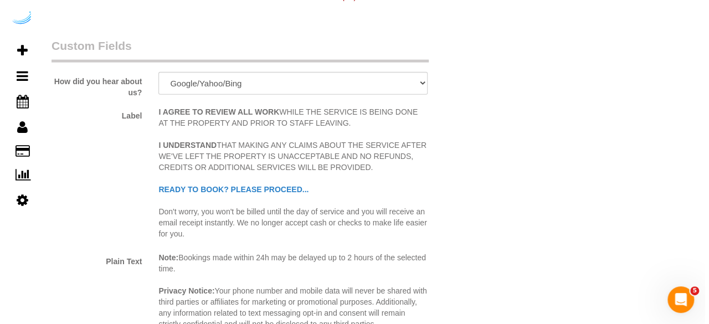
scroll to position [1551, 0]
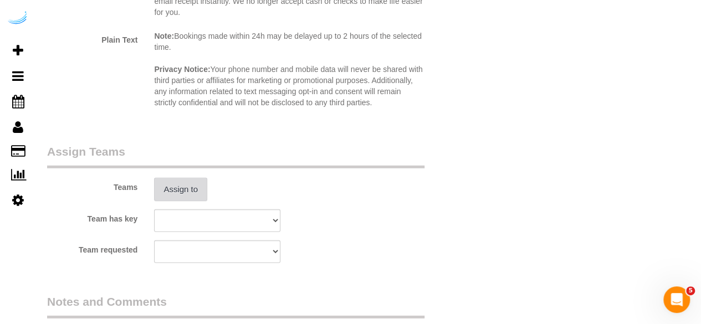
type input "4"
click at [189, 196] on button "Assign to" at bounding box center [180, 189] width 53 height 23
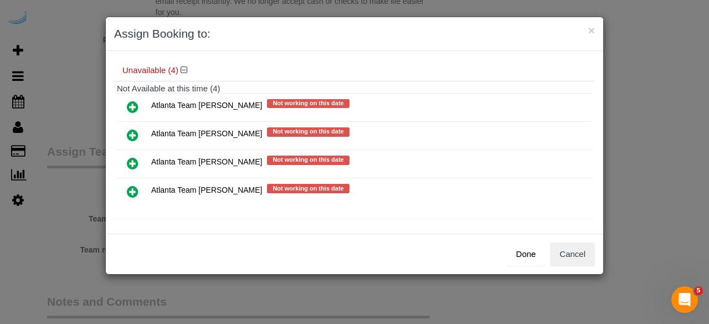
click at [133, 131] on icon at bounding box center [133, 135] width 12 height 13
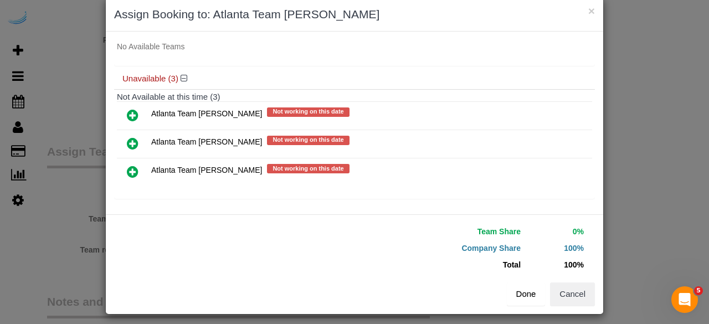
scroll to position [25, 0]
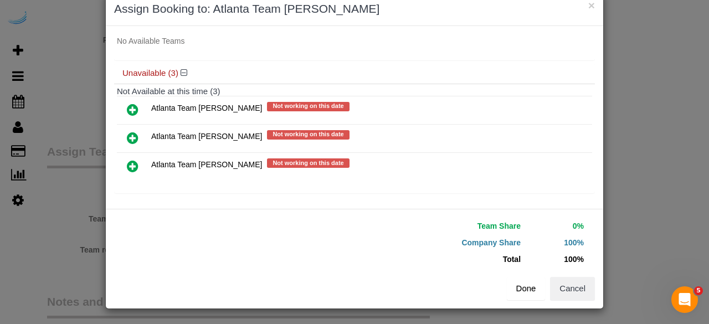
click at [521, 292] on button "Done" at bounding box center [526, 288] width 39 height 23
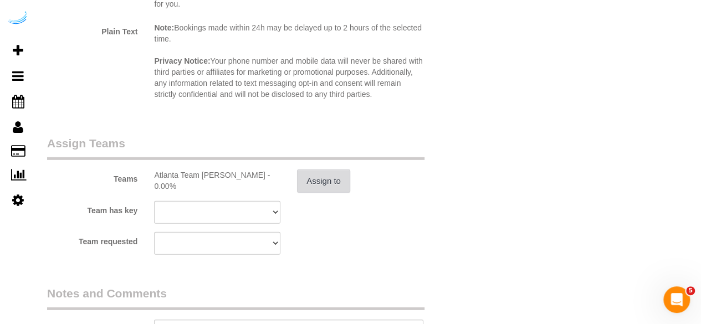
scroll to position [1717, 0]
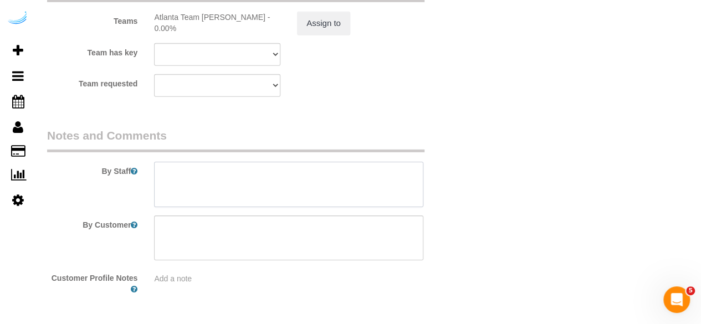
click at [229, 186] on textarea at bounding box center [288, 184] width 269 height 45
click at [366, 178] on textarea at bounding box center [288, 184] width 269 height 45
paste textarea "Permanent Notes:No notes from this customer.Today's Notes:Clean grout in shower…"
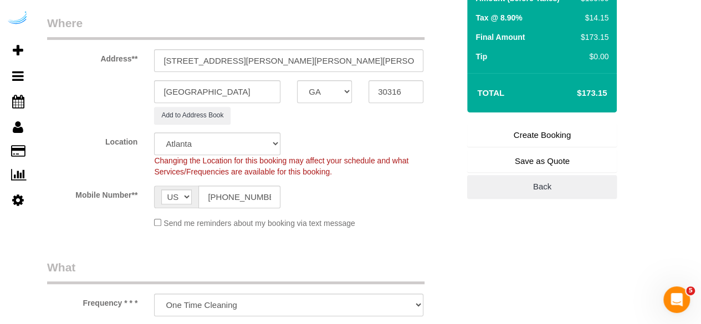
scroll to position [0, 0]
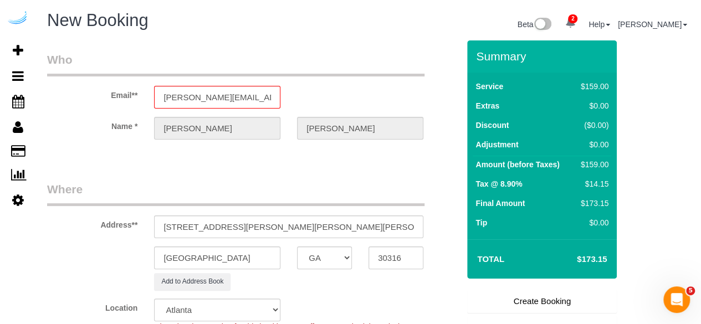
type textarea "Recurrency: Every 5 weeks Permanent Notes:No notes from this customer.Today's N…"
click at [518, 299] on link "Create Booking" at bounding box center [542, 301] width 150 height 23
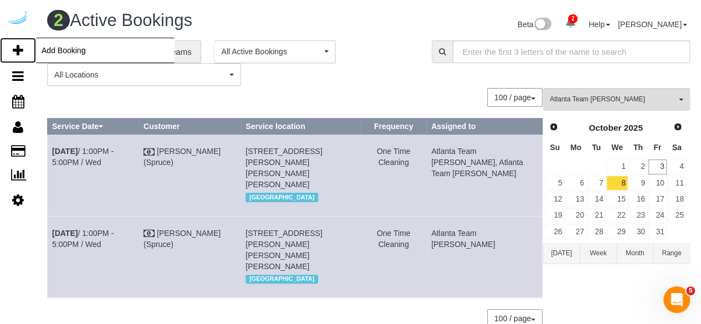
click at [29, 45] on link "Add Booking" at bounding box center [18, 50] width 36 height 25
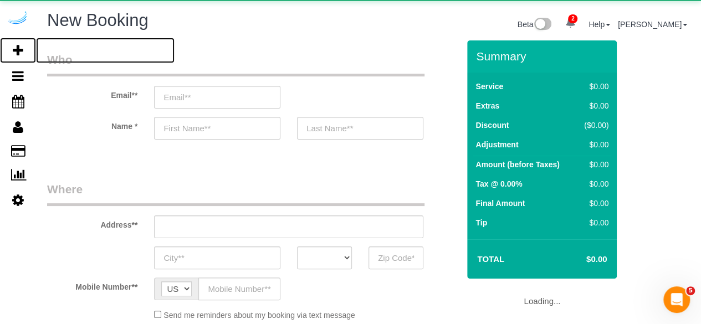
select select "number:9"
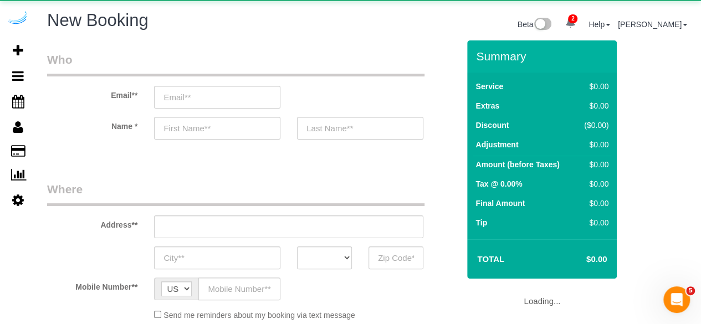
select select "object:6459"
select select "4"
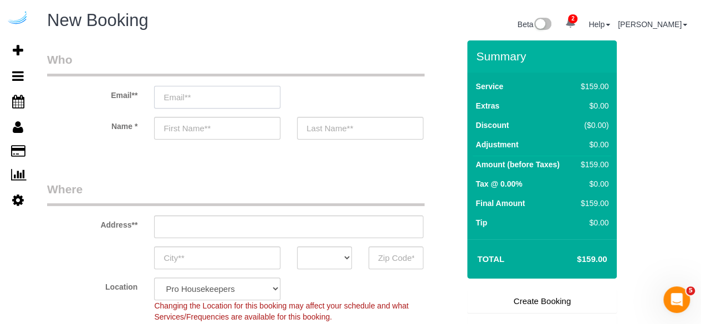
click at [260, 96] on input "email" at bounding box center [217, 97] width 126 height 23
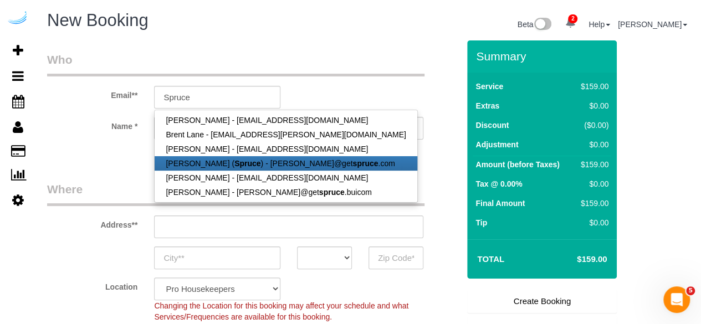
click at [242, 162] on strong "Spruce" at bounding box center [247, 163] width 26 height 9
type input "[PERSON_NAME][EMAIL_ADDRESS][DOMAIN_NAME]"
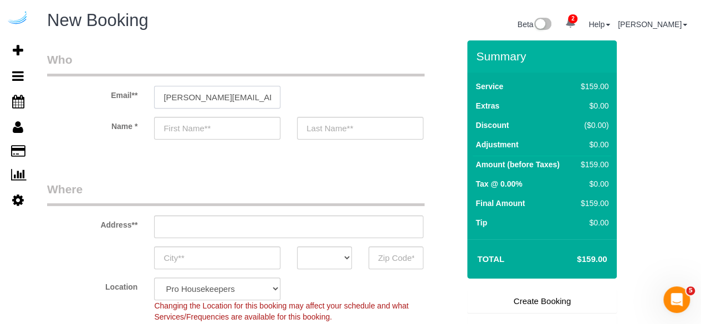
type input "[PERSON_NAME]"
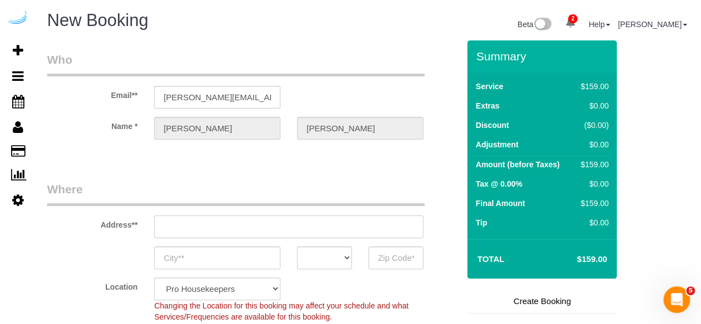
click at [276, 219] on input "text" at bounding box center [288, 226] width 269 height 23
type input "[STREET_ADDRESS][PERSON_NAME]"
type input "Austin"
select select "[GEOGRAPHIC_DATA]"
type input "78704"
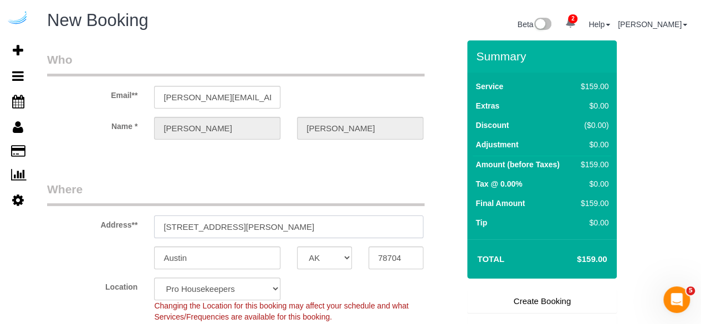
paste input "8085 Adair Ln, Sandy Springs, GA 30350"
type input "8085 Adair Ln, Sandy Springs, GA 30350"
select select "9"
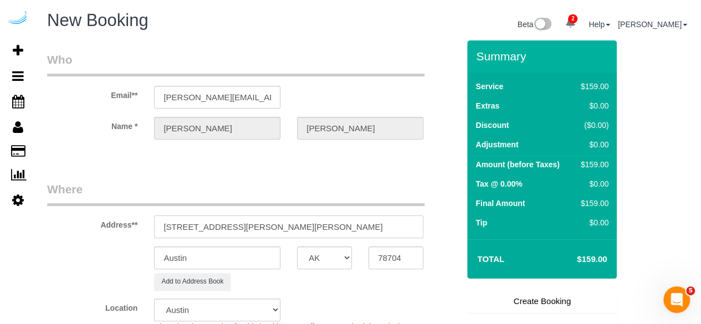
select select "object:6503"
drag, startPoint x: 292, startPoint y: 225, endPoint x: 415, endPoint y: 253, distance: 126.5
click at [394, 237] on input "8085 Adair Ln, Sandy Springs, GA 30350" at bounding box center [288, 226] width 269 height 23
type input "8085 Adair Ln, Sandy Springs, GA 30350"
click at [414, 260] on input "78704" at bounding box center [395, 257] width 55 height 23
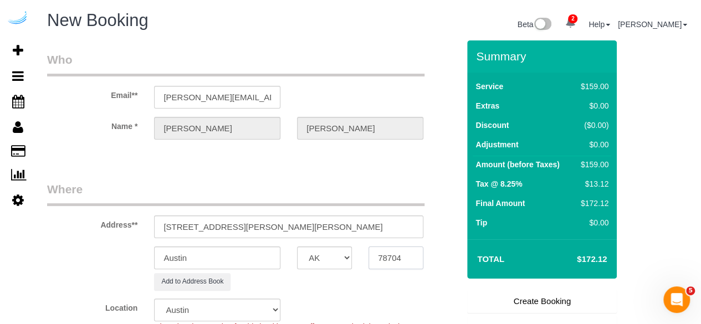
paste input "30350"
type input "30350"
click at [325, 261] on select "AK AL AR AZ CA CO CT DC DE [GEOGRAPHIC_DATA] [GEOGRAPHIC_DATA] HI IA ID IL IN K…" at bounding box center [324, 257] width 55 height 23
select select "8"
select select "GA"
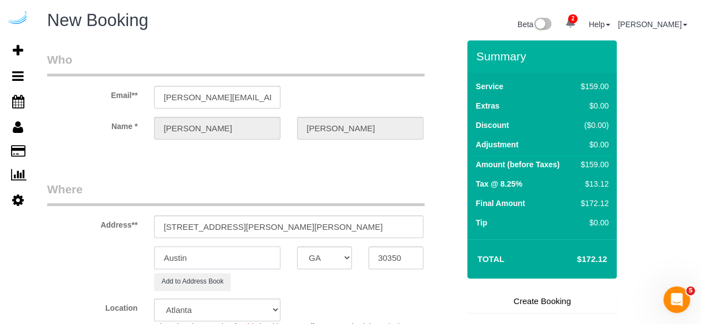
click at [270, 256] on input "Austin" at bounding box center [217, 257] width 126 height 23
select select "object:6545"
drag, startPoint x: 273, startPoint y: 229, endPoint x: 218, endPoint y: 231, distance: 54.3
click at [218, 231] on input "8085 Adair Ln, Sandy Springs, GA 30350" at bounding box center [288, 226] width 269 height 23
click at [225, 255] on input "Austin" at bounding box center [217, 257] width 126 height 23
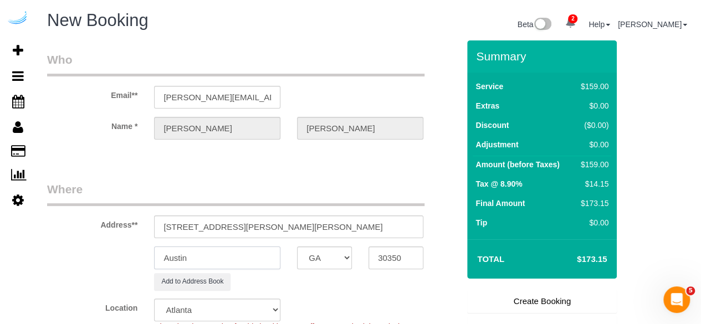
paste input "Sandy Springs"
type input "Sandy Springs"
drag, startPoint x: 222, startPoint y: 225, endPoint x: 371, endPoint y: 218, distance: 149.7
click at [371, 218] on input "8085 Adair Ln, Sandy Springs, GA 30350" at bounding box center [288, 226] width 269 height 23
paste input "Elizabeth Small"
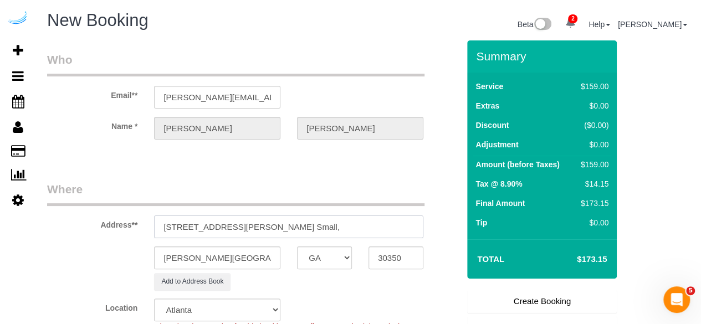
paste input "Arium Morgan Falls"
paste input "1452554"
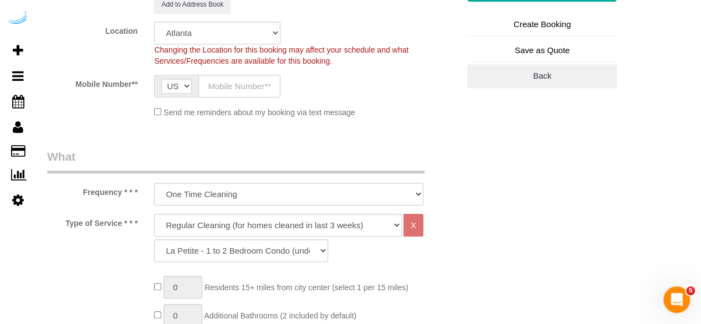
type input "8085 Adair Ln, Building 3100, Unit 3111 ( Elizabeth Small, Arium Morgan Falls ,…"
drag, startPoint x: 222, startPoint y: 88, endPoint x: 227, endPoint y: 96, distance: 10.0
click at [222, 88] on input "text" at bounding box center [239, 86] width 82 height 23
type input "[PHONE_NUMBER]"
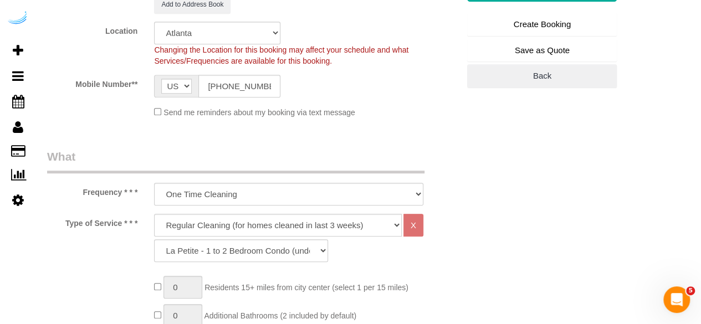
type input "[PERSON_NAME]"
type input "[PHONE_NUMBER]"
drag, startPoint x: 222, startPoint y: 229, endPoint x: 223, endPoint y: 213, distance: 16.1
click at [222, 229] on select "Deep Cleaning (for homes that have not been cleaned in 3+ weeks) Spruce Regular…" at bounding box center [278, 225] width 248 height 23
select select "282"
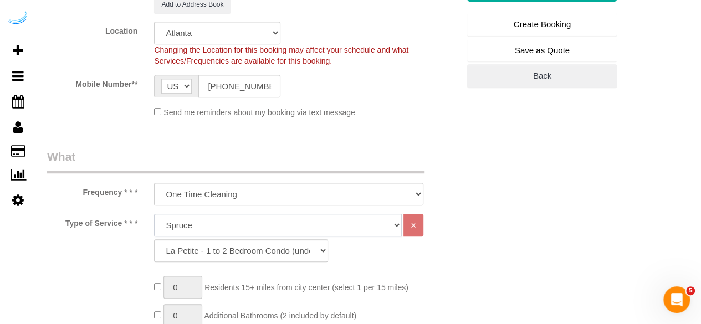
click at [154, 214] on select "Deep Cleaning (for homes that have not been cleaned in 3+ weeks) Spruce Regular…" at bounding box center [278, 225] width 248 height 23
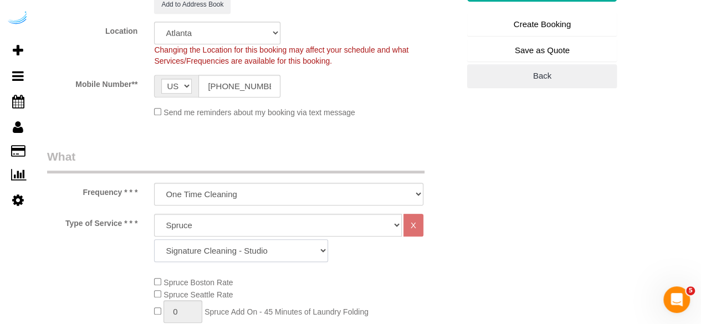
drag, startPoint x: 238, startPoint y: 250, endPoint x: 239, endPoint y: 239, distance: 11.1
click at [238, 250] on select "Signature Cleaning - Studio Signature Cleaning - 1 Bed 1 Bath Signature Cleanin…" at bounding box center [241, 250] width 174 height 23
select select "320"
click at [154, 239] on select "Signature Cleaning - Studio Signature Cleaning - 1 Bed 1 Bath Signature Cleanin…" at bounding box center [241, 250] width 174 height 23
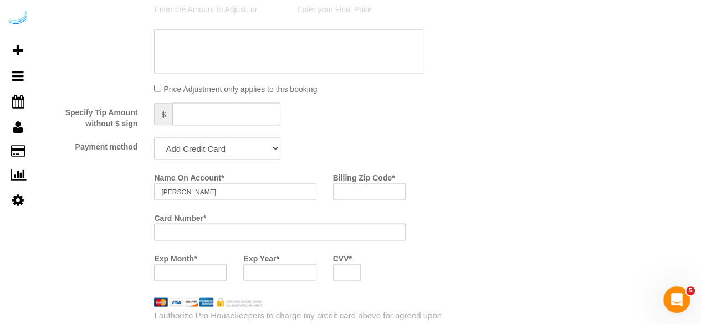
scroll to position [1052, 0]
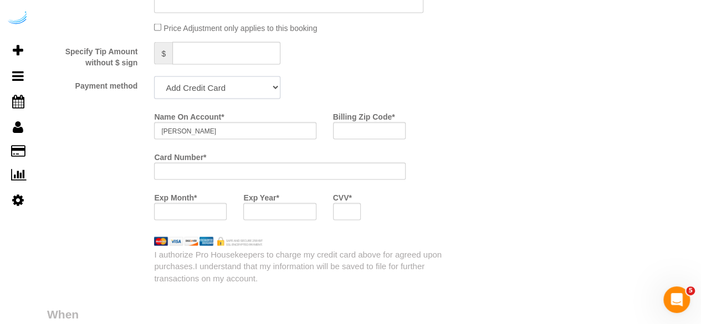
click at [259, 88] on select "Add Credit Card Cash Check Paypal" at bounding box center [217, 87] width 126 height 23
select select "string:check"
click at [154, 78] on select "Add Credit Card Cash Check Paypal" at bounding box center [217, 87] width 126 height 23
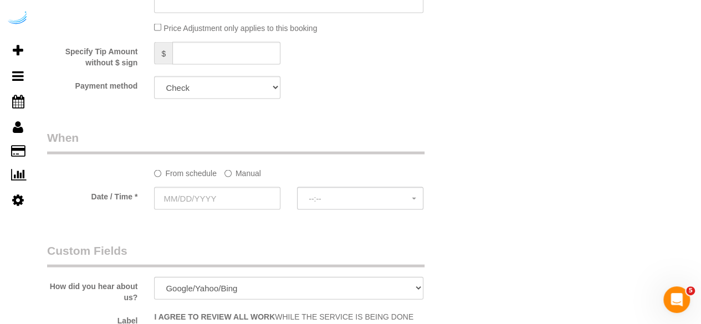
click at [242, 173] on label "Manual" at bounding box center [242, 171] width 37 height 15
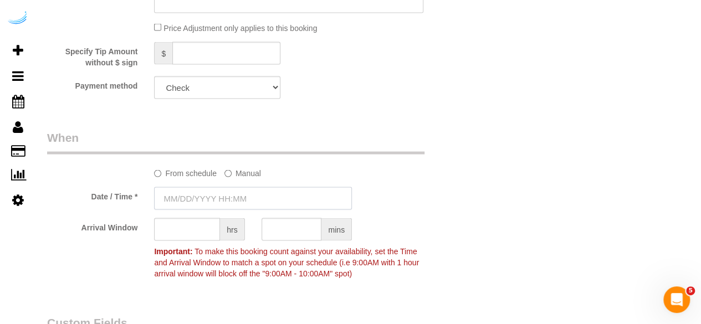
click at [215, 196] on input "text" at bounding box center [253, 198] width 198 height 23
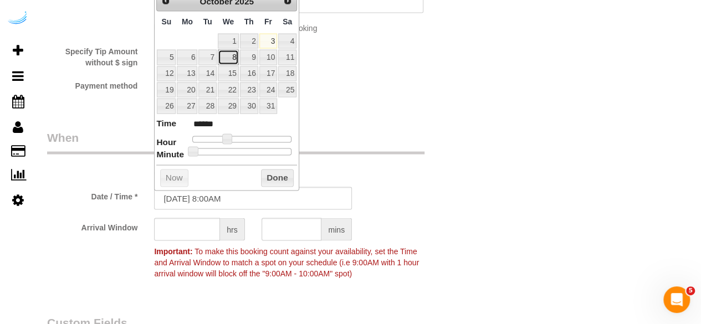
click at [231, 53] on link "8" at bounding box center [228, 57] width 21 height 15
type input "10/08/2025 9:00AM"
type input "******"
click at [232, 137] on span at bounding box center [227, 139] width 10 height 10
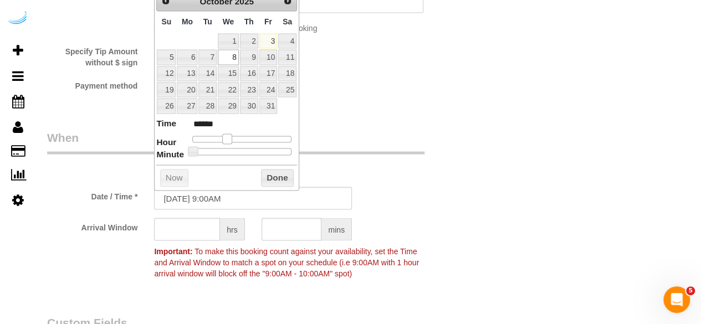
type input "10/08/2025 10:00AM"
type input "*******"
type input "10/08/2025 11:00AM"
type input "*******"
type input "10/08/2025 12:00PM"
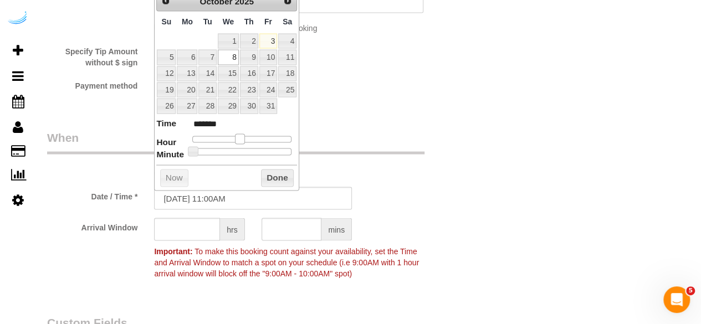
type input "*******"
type input "10/08/2025 1:00PM"
type input "******"
drag, startPoint x: 233, startPoint y: 137, endPoint x: 250, endPoint y: 139, distance: 17.3
click at [250, 139] on span at bounding box center [248, 139] width 10 height 10
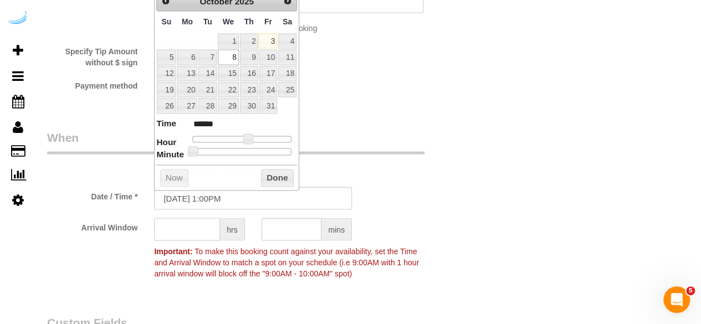
click at [201, 230] on input "text" at bounding box center [187, 229] width 66 height 23
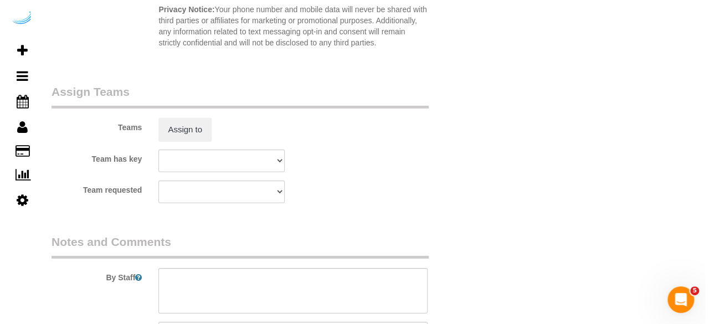
scroll to position [1662, 0]
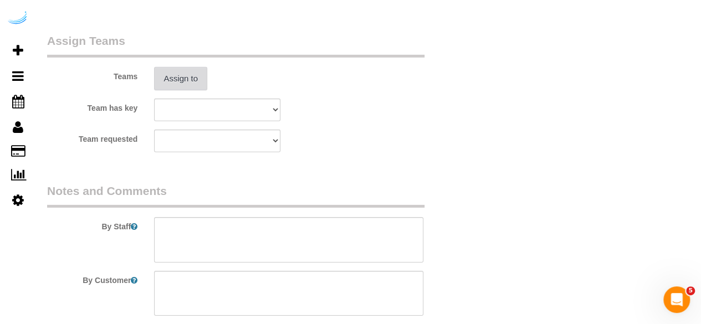
type input "4"
click at [188, 80] on button "Assign to" at bounding box center [180, 78] width 53 height 23
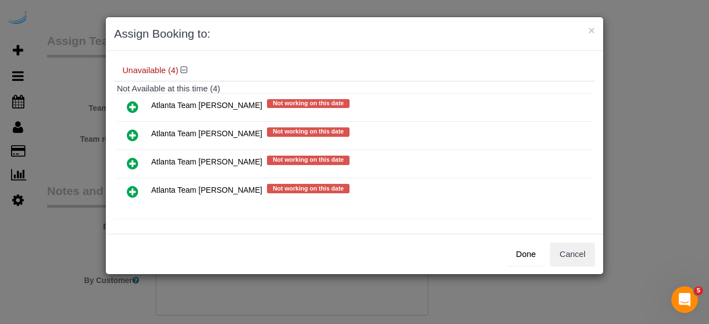
click at [134, 131] on icon at bounding box center [133, 135] width 12 height 13
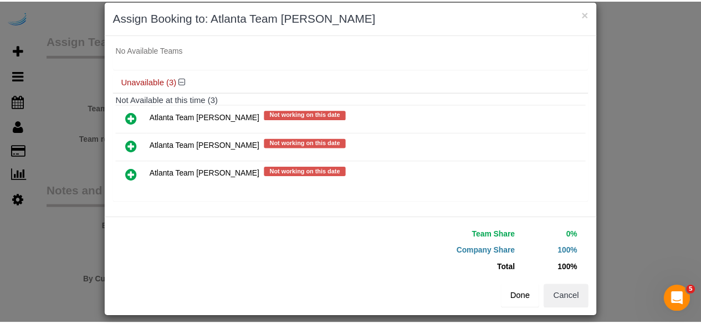
scroll to position [25, 0]
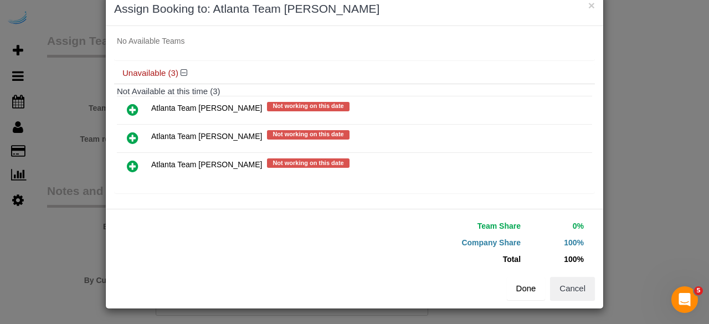
click at [521, 287] on button "Done" at bounding box center [526, 288] width 39 height 23
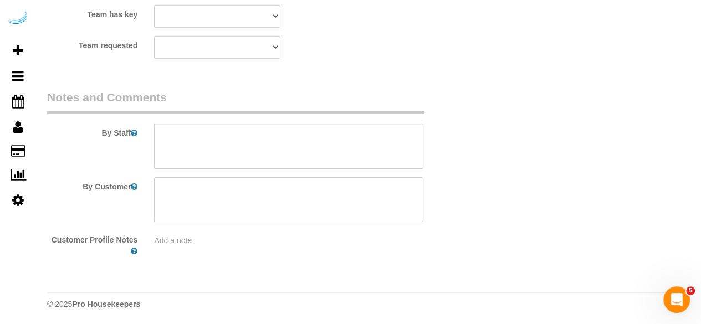
scroll to position [1756, 0]
click at [278, 130] on textarea at bounding box center [288, 145] width 269 height 45
paste textarea "Permanent Notes:No notes from this customer.Today's Notes:I had a small stroke …"
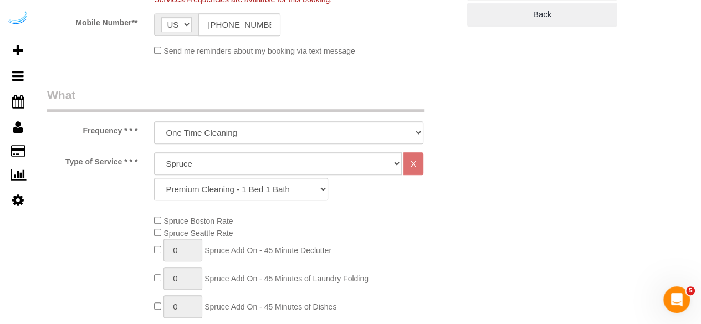
scroll to position [260, 0]
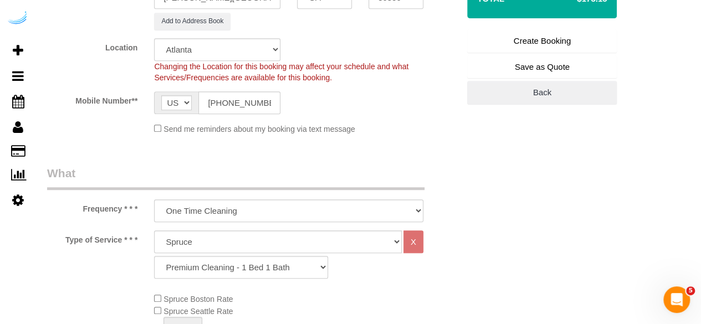
type textarea "Recurrency: Every 1 week Permanent Notes:No notes from this customer.Today's No…"
click at [547, 35] on link "Create Booking" at bounding box center [542, 40] width 150 height 23
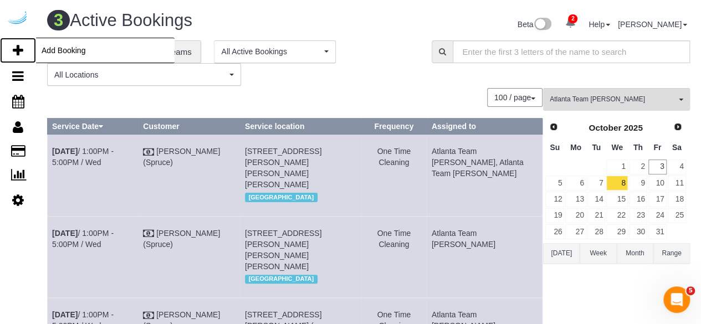
drag, startPoint x: 17, startPoint y: 45, endPoint x: 33, endPoint y: 40, distance: 17.3
click at [17, 45] on icon at bounding box center [18, 50] width 11 height 13
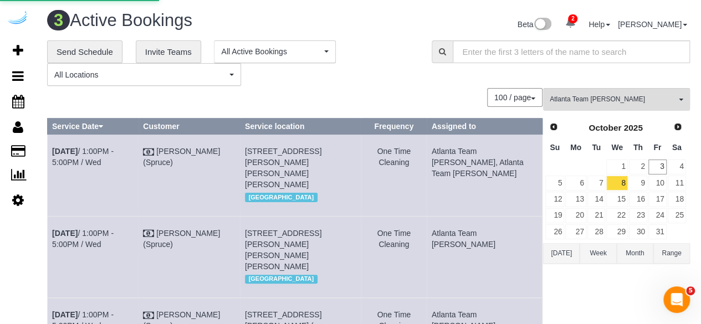
select select "number:9"
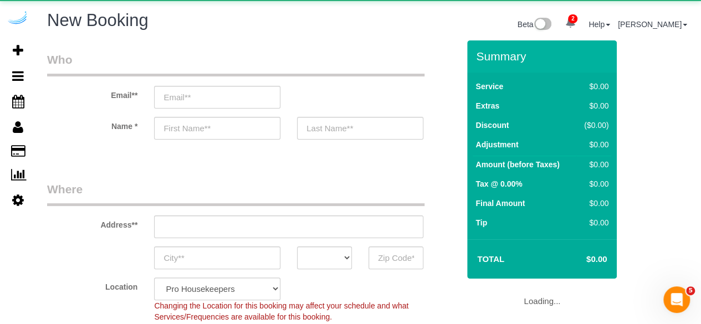
select select "object:8119"
select select "4"
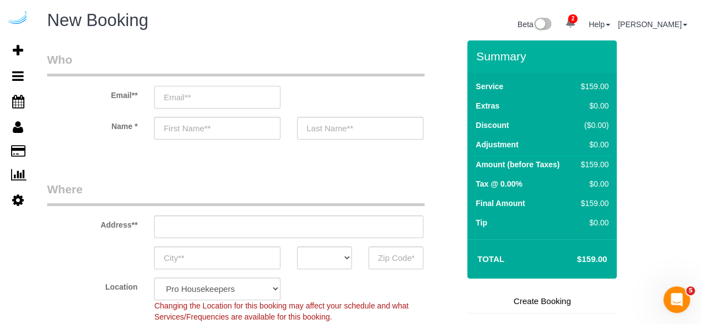
click at [269, 90] on input "email" at bounding box center [217, 97] width 126 height 23
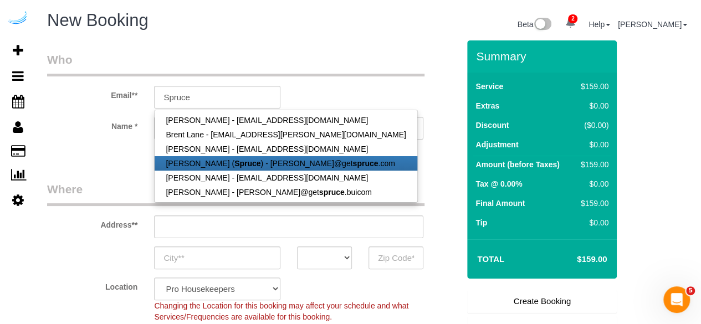
click at [245, 162] on strong "Spruce" at bounding box center [247, 163] width 26 height 9
type input "[PERSON_NAME][EMAIL_ADDRESS][DOMAIN_NAME]"
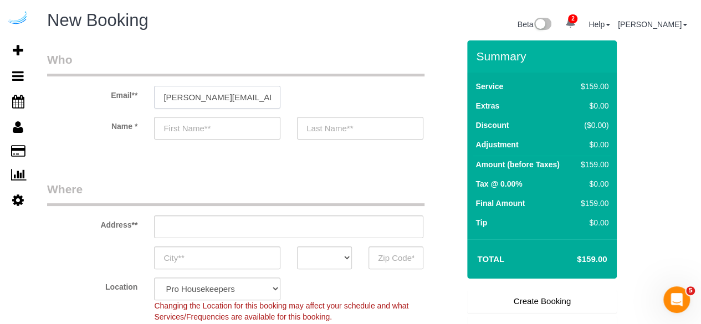
type input "[PERSON_NAME]"
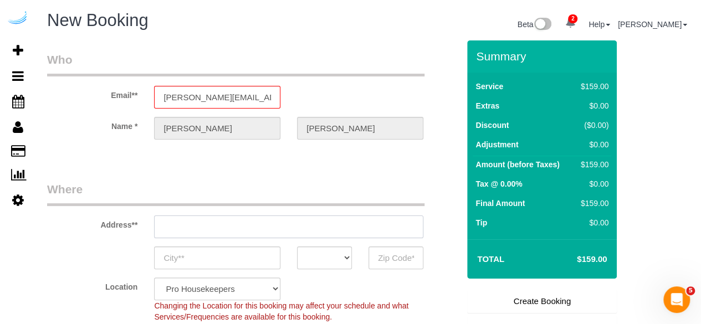
click at [282, 226] on input "text" at bounding box center [288, 226] width 269 height 23
type input "[STREET_ADDRESS][PERSON_NAME]"
type input "Austin"
select select "[GEOGRAPHIC_DATA]"
type input "78704"
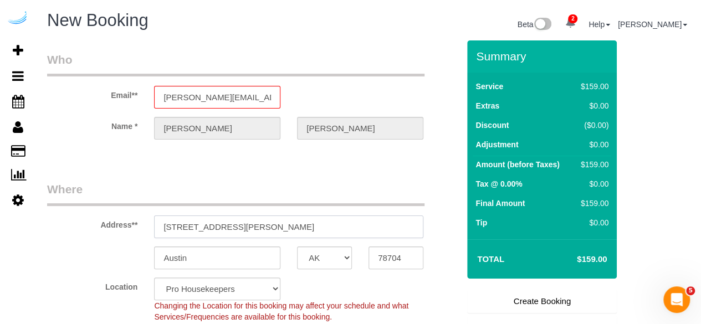
click at [282, 226] on input "[STREET_ADDRESS][PERSON_NAME]" at bounding box center [288, 226] width 269 height 23
paste input "1125 Hammond Dr, Sandy Springs, GA 30328"
type input "1125 Hammond Dr, Sandy Springs, GA 30328"
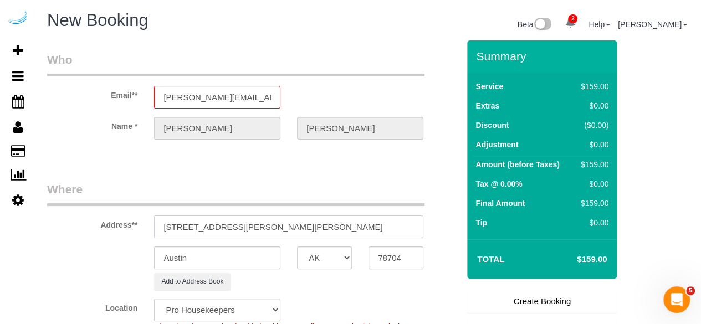
select select "9"
select select "object:8163"
drag, startPoint x: 310, startPoint y: 226, endPoint x: 485, endPoint y: 263, distance: 178.9
click at [475, 40] on form "Who Email** brandie@getspruce.com Name * Brandie Louck Where Address** 1125 Ham…" at bounding box center [368, 40] width 643 height 0
type input "1125 Hammond Dr, Sandy Springs, GA 30328"
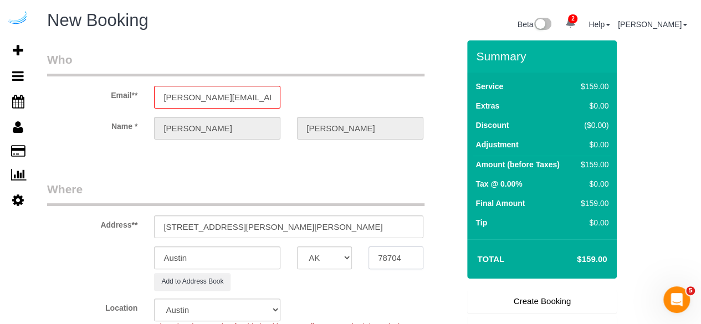
click at [421, 254] on input "78704" at bounding box center [395, 257] width 55 height 23
paste input "30328"
type input "30328"
click at [320, 254] on select "AK AL AR AZ CA CO CT DC DE [GEOGRAPHIC_DATA] [GEOGRAPHIC_DATA] HI IA ID IL IN K…" at bounding box center [324, 257] width 55 height 23
select select "8"
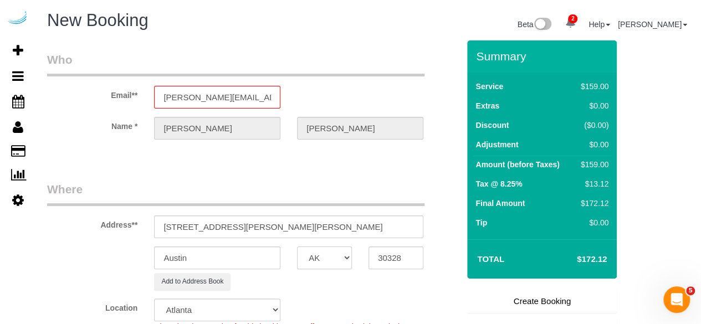
select select "GA"
click at [268, 258] on input "Austin" at bounding box center [217, 257] width 126 height 23
select select "object:8205"
drag, startPoint x: 290, startPoint y: 227, endPoint x: 237, endPoint y: 228, distance: 53.2
click at [237, 228] on input "1125 Hammond Dr, Sandy Springs, GA 30328" at bounding box center [288, 226] width 269 height 23
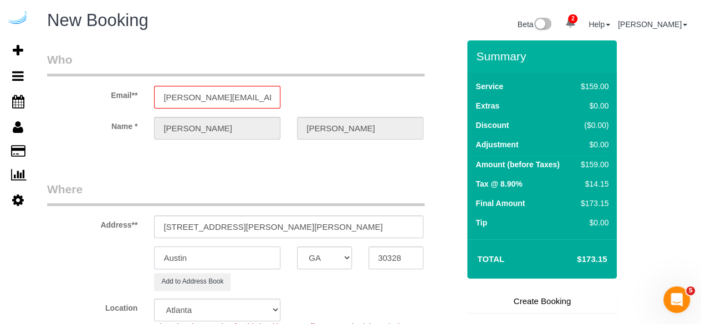
click at [242, 258] on input "Austin" at bounding box center [217, 257] width 126 height 23
paste input "Sandy Springs"
type input "Sandy Springs"
click at [238, 227] on input "1125 Hammond Dr, Sandy Springs, GA 30328" at bounding box center [288, 226] width 269 height 23
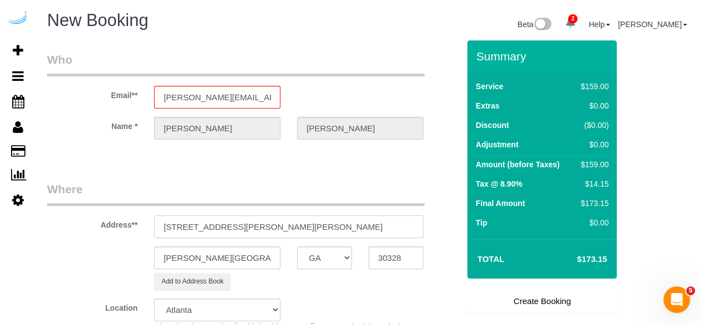
drag, startPoint x: 424, startPoint y: 228, endPoint x: 438, endPoint y: 231, distance: 14.2
click at [438, 231] on div "Address** 1125 Hammond Dr, Sandy Springs, GA 30328" at bounding box center [253, 209] width 428 height 57
click at [356, 233] on input "1125 Hammond Dr, Sandy Springs, GA 30328" at bounding box center [288, 226] width 269 height 23
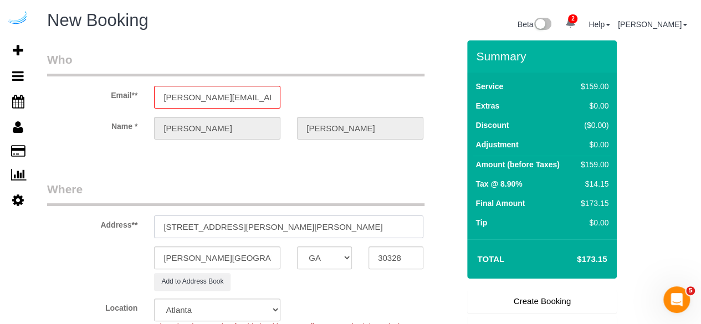
drag, startPoint x: 238, startPoint y: 223, endPoint x: 386, endPoint y: 245, distance: 149.5
click at [386, 245] on sui-booking-address "Address** 1125 Hammond Dr, Sandy Springs, GA 30328 Sandy Springs AK AL AR AZ CA…" at bounding box center [253, 235] width 412 height 109
paste input "Ilene Abrams"
paste input "SYNC at Perimeter"
paste input "1450803"
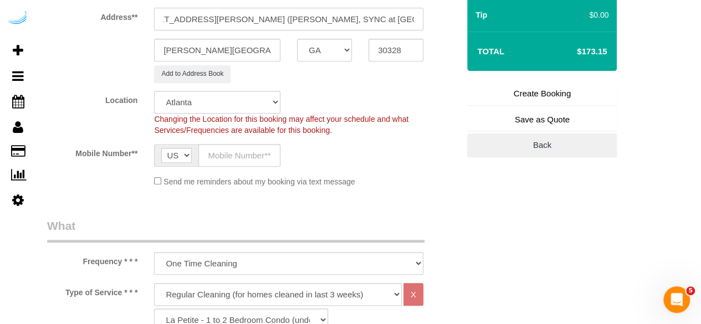
scroll to position [222, 0]
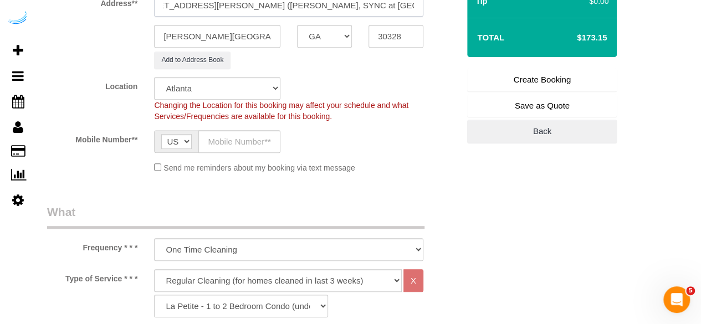
type input "1125 Hammond Dr, Unit 230 (Ilene Abrams, SYNC at Perimeter , 1450803 )"
drag, startPoint x: 239, startPoint y: 141, endPoint x: 249, endPoint y: 152, distance: 14.1
click at [239, 141] on input "text" at bounding box center [239, 141] width 82 height 23
type input "[PHONE_NUMBER]"
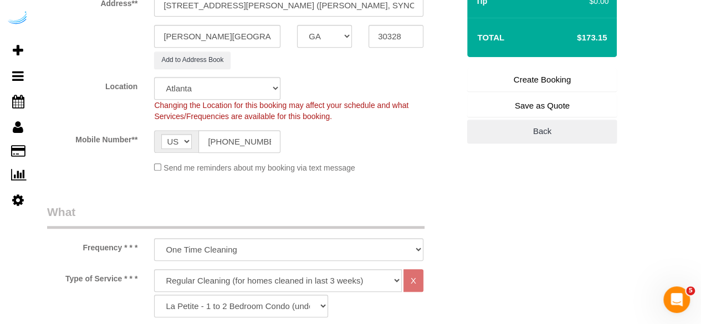
type input "[PERSON_NAME]"
type input "[PHONE_NUMBER]"
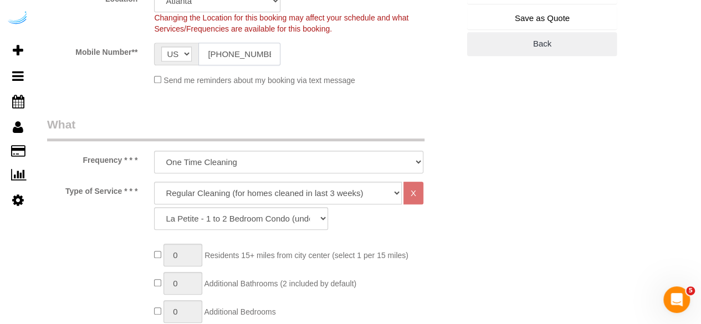
scroll to position [332, 0]
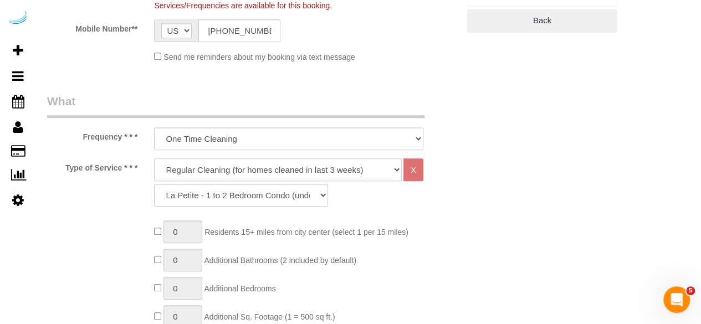
click at [271, 168] on select "Deep Cleaning (for homes that have not been cleaned in 3+ weeks) Spruce Regular…" at bounding box center [278, 169] width 248 height 23
drag, startPoint x: 267, startPoint y: 165, endPoint x: 263, endPoint y: 170, distance: 6.3
click at [267, 165] on select "Deep Cleaning (for homes that have not been cleaned in 3+ weeks) Spruce Regular…" at bounding box center [278, 169] width 248 height 23
select select "282"
click at [154, 158] on select "Deep Cleaning (for homes that have not been cleaned in 3+ weeks) Spruce Regular…" at bounding box center [278, 169] width 248 height 23
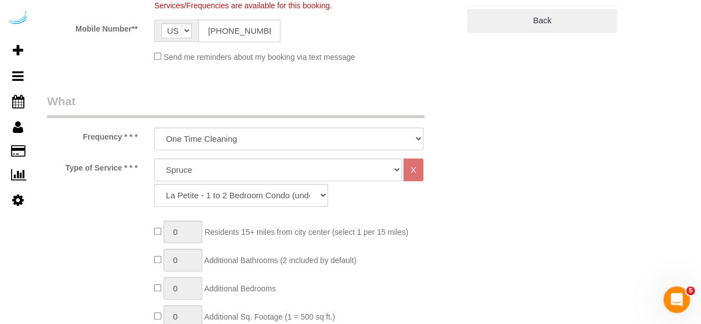
click at [223, 211] on div "Deep Cleaning (for homes that have not been cleaned in 3+ weeks) Spruce Regular…" at bounding box center [289, 185] width 286 height 54
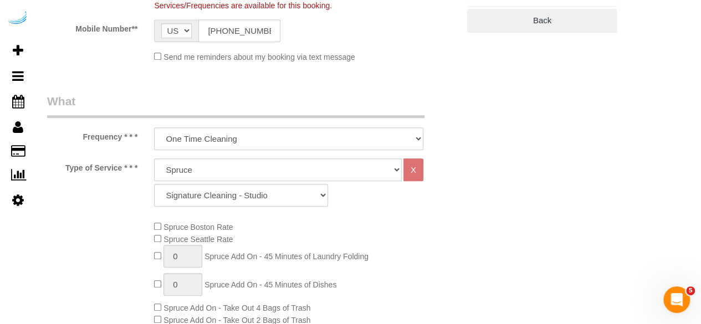
drag, startPoint x: 226, startPoint y: 209, endPoint x: 231, endPoint y: 202, distance: 8.3
click at [226, 209] on div "Deep Cleaning (for homes that have not been cleaned in 3+ weeks) Spruce Regular…" at bounding box center [289, 185] width 286 height 54
drag, startPoint x: 232, startPoint y: 201, endPoint x: 243, endPoint y: 184, distance: 20.0
click at [232, 201] on select "Signature Cleaning - Studio Signature Cleaning - 1 Bed 1 Bath Signature Cleanin…" at bounding box center [241, 195] width 174 height 23
select select "309"
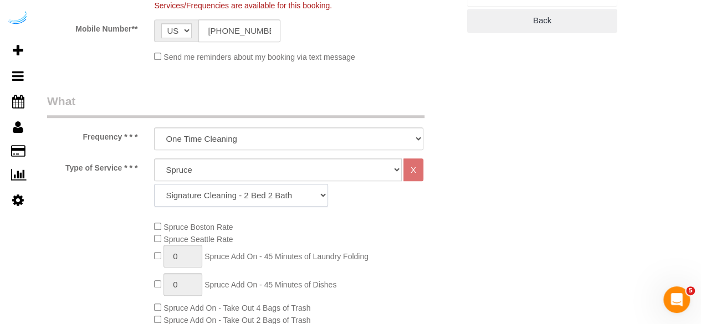
click at [154, 184] on select "Signature Cleaning - Studio Signature Cleaning - 1 Bed 1 Bath Signature Cleanin…" at bounding box center [241, 195] width 174 height 23
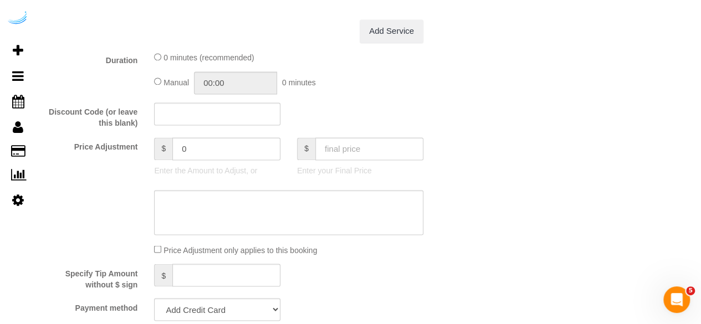
scroll to position [997, 0]
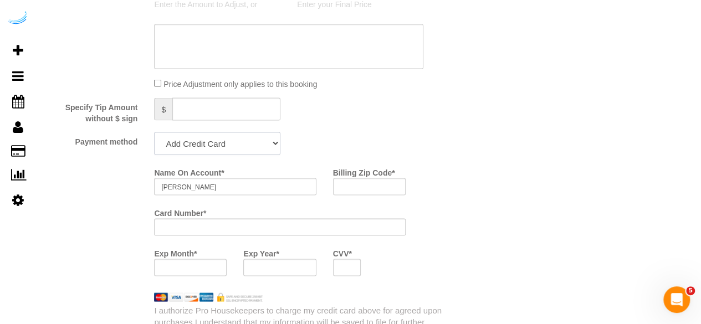
click at [259, 139] on select "Add Credit Card Cash Check Paypal" at bounding box center [217, 143] width 126 height 23
select select "string:check"
click at [154, 133] on select "Add Credit Card Cash Check Paypal" at bounding box center [217, 143] width 126 height 23
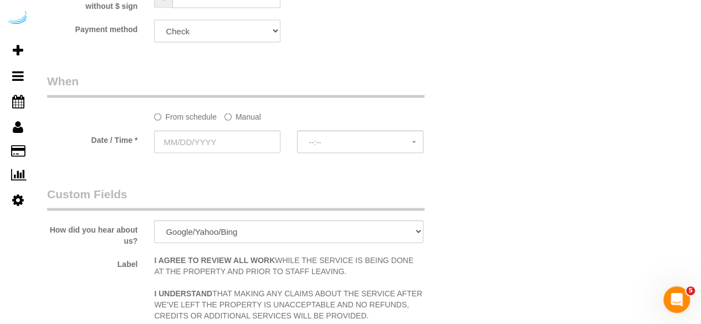
scroll to position [1163, 0]
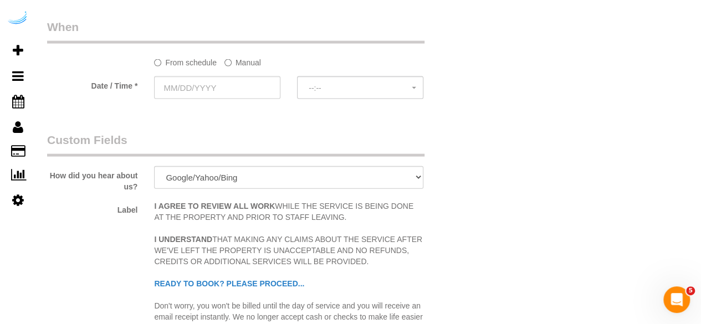
click at [246, 64] on label "Manual" at bounding box center [242, 60] width 37 height 15
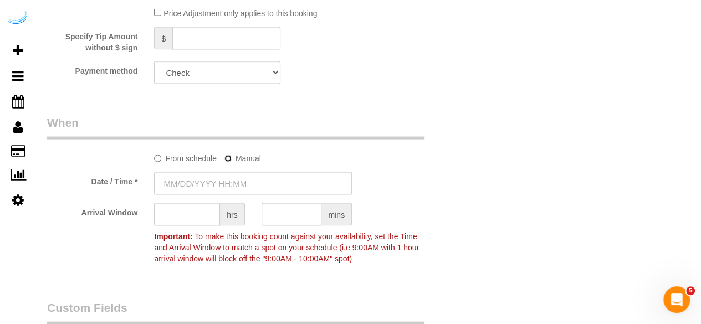
scroll to position [1052, 0]
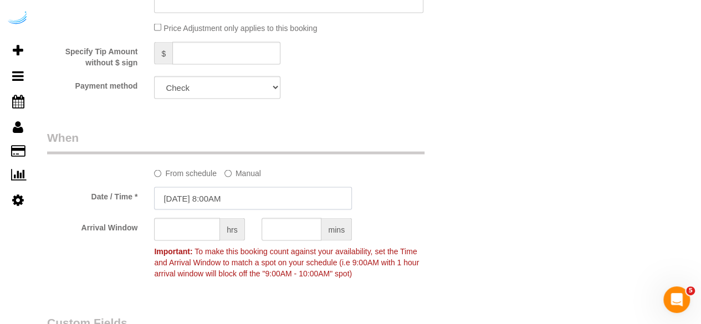
click at [223, 192] on input "[DATE] 8:00AM" at bounding box center [253, 198] width 198 height 23
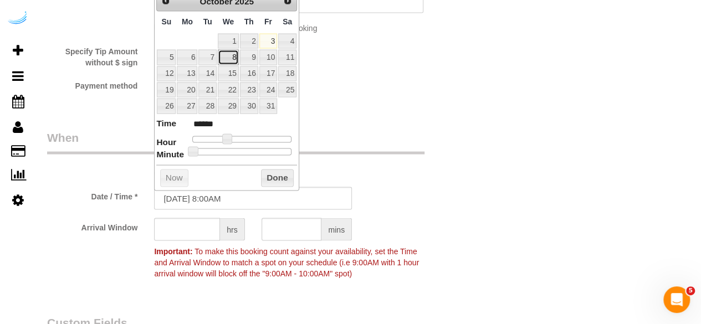
click at [232, 50] on link "8" at bounding box center [228, 57] width 21 height 15
type input "10/08/2025 9:00AM"
type input "******"
type input "10/08/2025 10:00AM"
type input "*******"
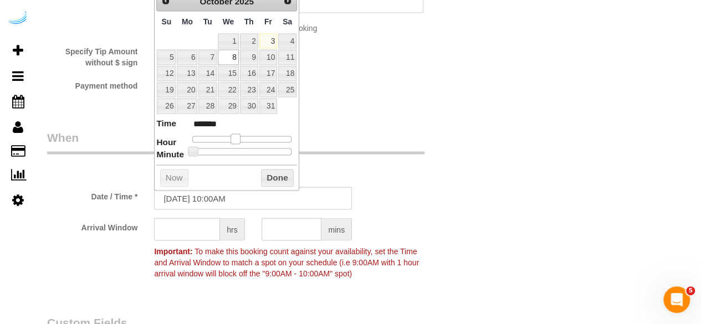
type input "10/08/2025 11:00AM"
type input "*******"
type input "10/08/2025 12:00PM"
type input "*******"
drag, startPoint x: 226, startPoint y: 136, endPoint x: 245, endPoint y: 137, distance: 18.9
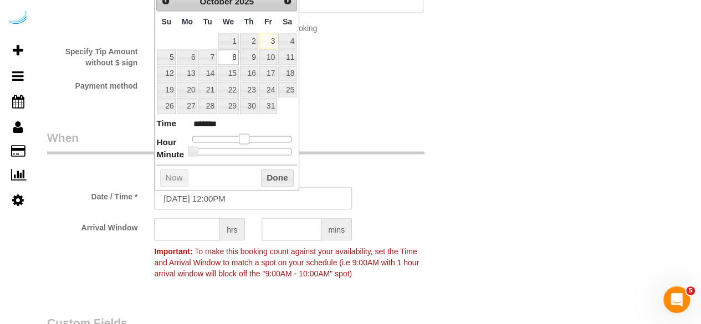
click at [245, 137] on span at bounding box center [244, 139] width 10 height 10
type input "10/08/2025 1:00PM"
type input "******"
click at [249, 137] on span at bounding box center [248, 139] width 10 height 10
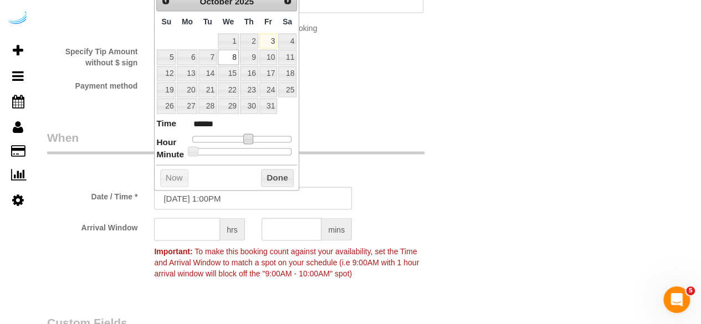
click at [189, 235] on input "text" at bounding box center [187, 229] width 66 height 23
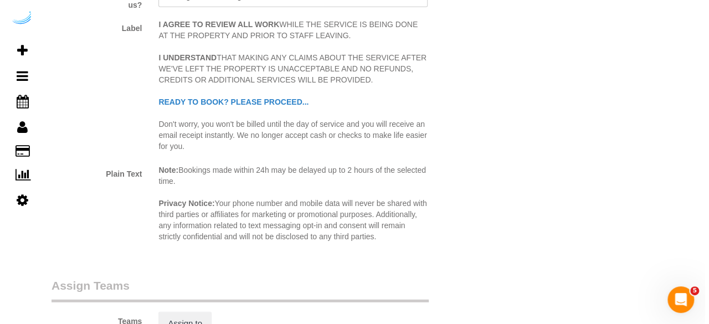
scroll to position [1606, 0]
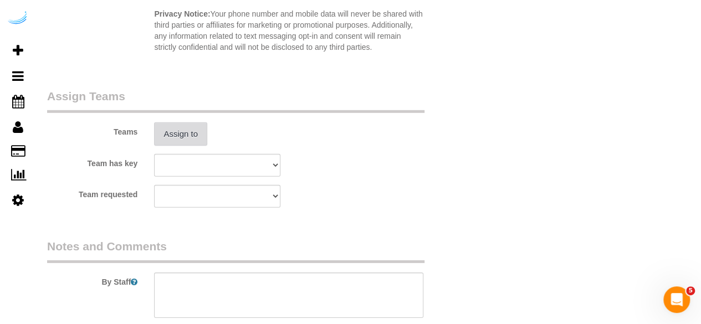
type input "4"
click at [186, 135] on button "Assign to" at bounding box center [180, 133] width 53 height 23
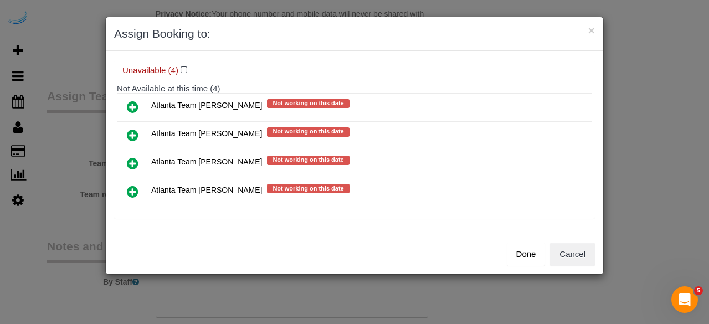
click at [134, 132] on icon at bounding box center [133, 135] width 12 height 13
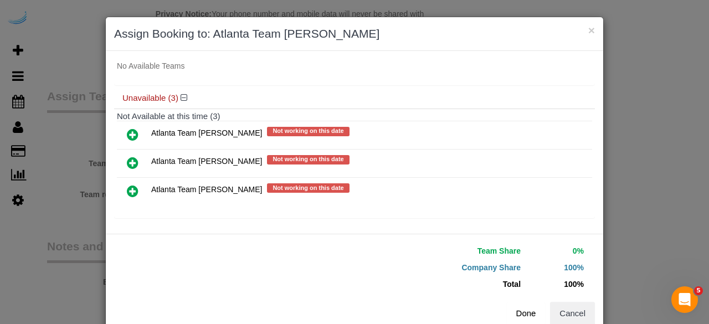
scroll to position [25, 0]
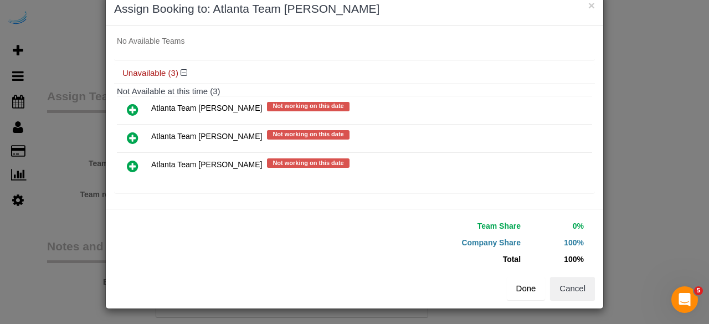
click at [522, 284] on button "Done" at bounding box center [526, 288] width 39 height 23
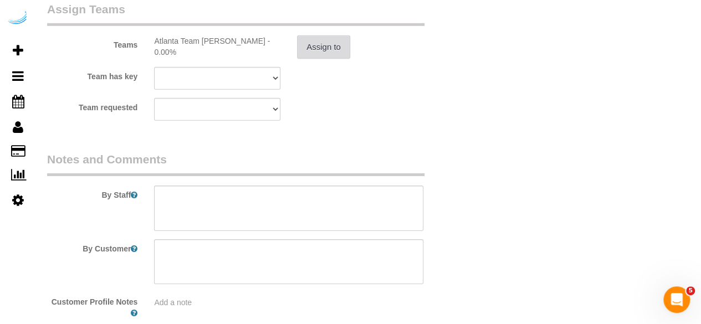
scroll to position [1756, 0]
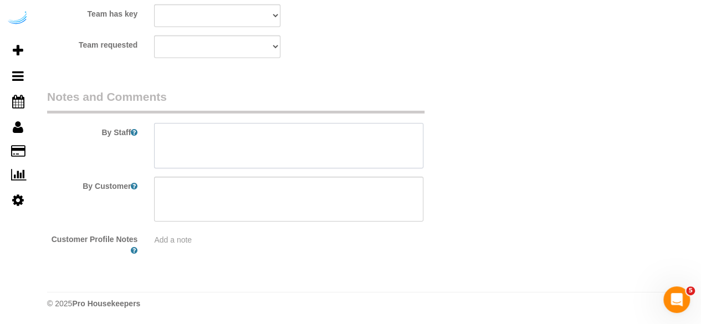
click at [326, 159] on textarea at bounding box center [288, 145] width 269 height 45
paste textarea "Permanent Notes:very particular customer Prefers Brittany! Let's do our best to…"
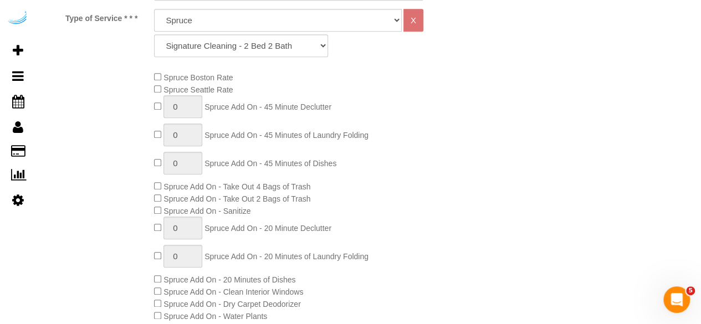
scroll to position [260, 0]
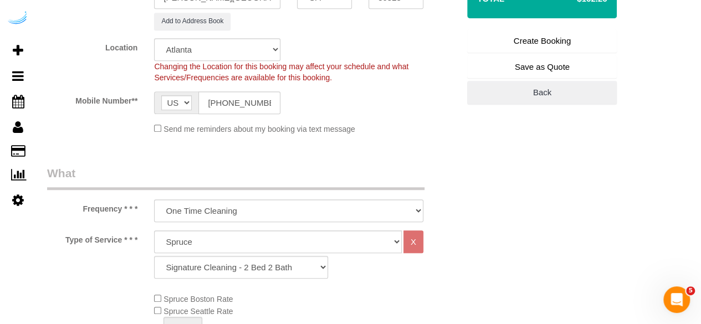
click at [533, 41] on link "Create Booking" at bounding box center [542, 40] width 150 height 23
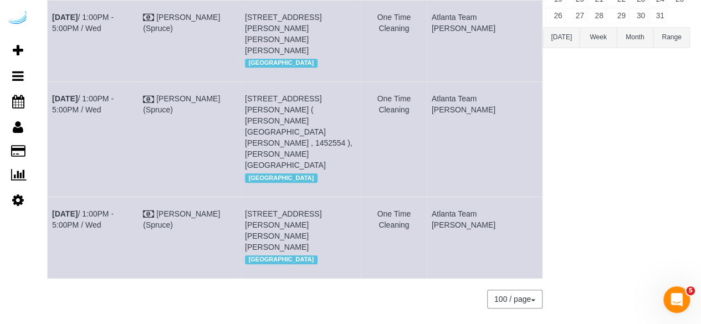
scroll to position [50, 0]
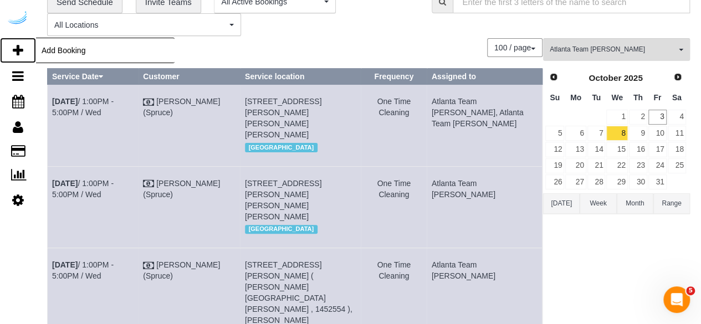
click at [15, 47] on icon at bounding box center [18, 50] width 11 height 13
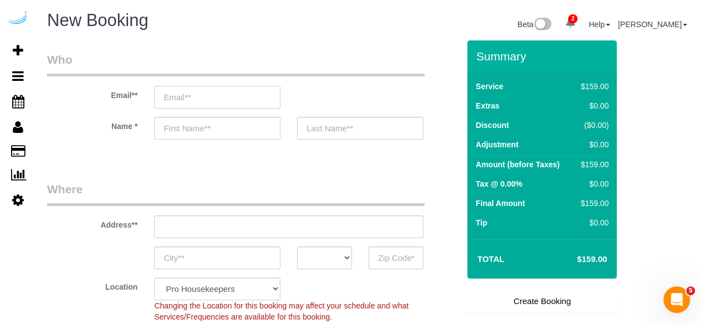
click at [248, 96] on input "email" at bounding box center [217, 97] width 126 height 23
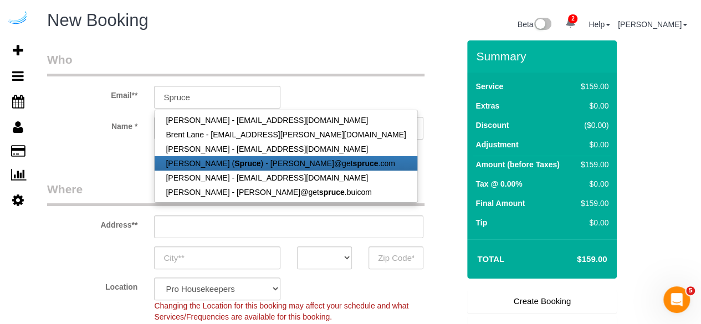
click at [223, 156] on link "[PERSON_NAME] ( Spruce ) - [PERSON_NAME]@get spruce .com" at bounding box center [286, 163] width 262 height 14
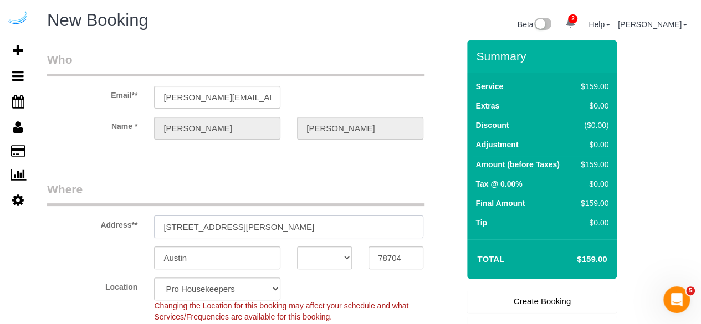
click at [249, 222] on input "[STREET_ADDRESS][PERSON_NAME]" at bounding box center [288, 226] width 269 height 23
paste input "000 Briarcliff Rd NE, Atlanta, GA 30329"
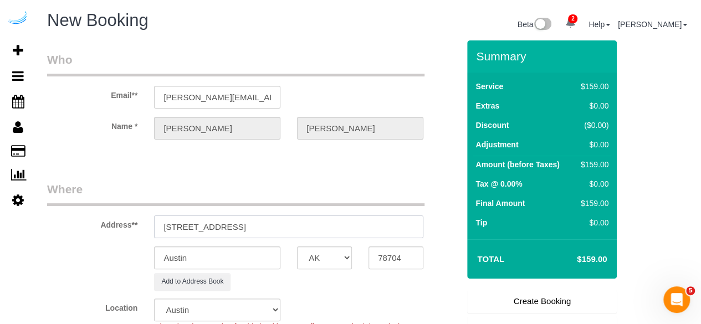
click at [370, 228] on input "3000 Briarcliff Rd NE, Atlanta, GA 30329" at bounding box center [288, 226] width 269 height 23
drag, startPoint x: 291, startPoint y: 225, endPoint x: 409, endPoint y: 244, distance: 120.1
click at [391, 235] on input "3000 Briarcliff Rd NE, Atlanta, GA 30329" at bounding box center [288, 226] width 269 height 23
click at [411, 258] on input "78704" at bounding box center [395, 257] width 55 height 23
paste input "30329"
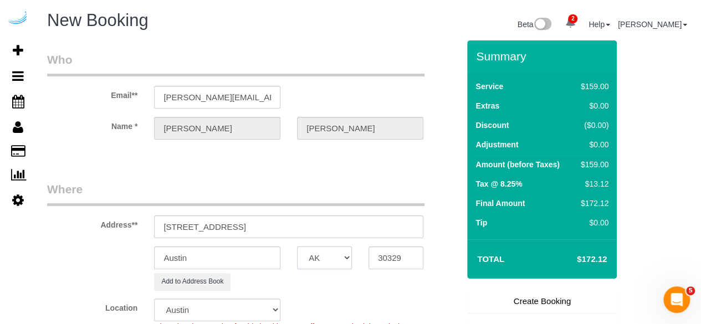
click at [312, 253] on select "AK AL AR AZ CA CO CT DC DE [GEOGRAPHIC_DATA] [GEOGRAPHIC_DATA] HI IA ID IL IN K…" at bounding box center [324, 257] width 55 height 23
click at [267, 256] on input "Austin" at bounding box center [217, 257] width 126 height 23
drag, startPoint x: 248, startPoint y: 226, endPoint x: 392, endPoint y: 221, distance: 143.6
click at [392, 221] on input "3000 Briarcliff Rd NE, Atlanta, GA 30329" at bounding box center [288, 226] width 269 height 23
paste input "Gabrielle Carr"
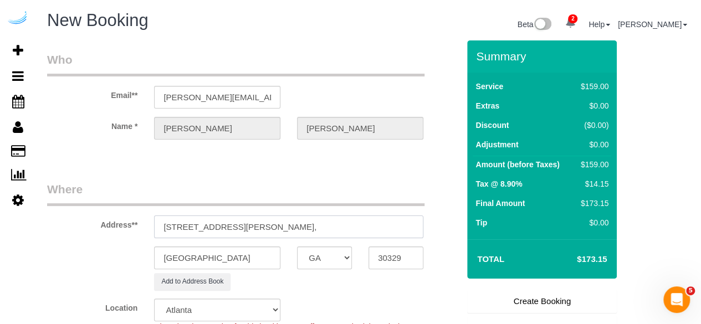
paste input "Camden St. Clair"
paste input "1480844"
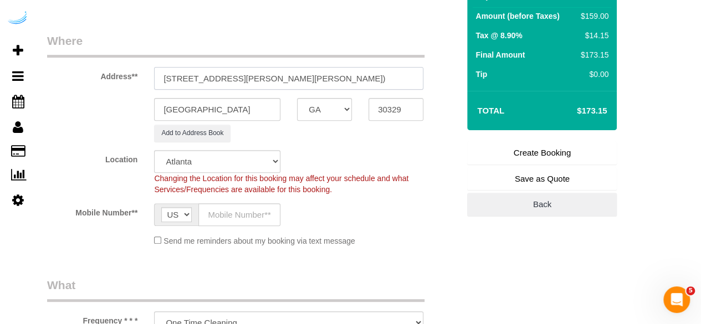
scroll to position [222, 0]
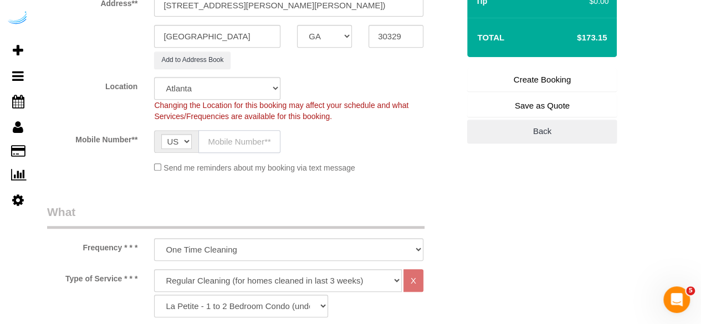
click at [213, 135] on input "text" at bounding box center [239, 141] width 82 height 23
drag, startPoint x: 250, startPoint y: 281, endPoint x: 247, endPoint y: 271, distance: 10.3
click at [250, 281] on select "Deep Cleaning (for homes that have not been cleaned in 3+ weeks) Spruce Regular…" at bounding box center [278, 280] width 248 height 23
click at [154, 269] on select "Deep Cleaning (for homes that have not been cleaned in 3+ weeks) Spruce Regular…" at bounding box center [278, 280] width 248 height 23
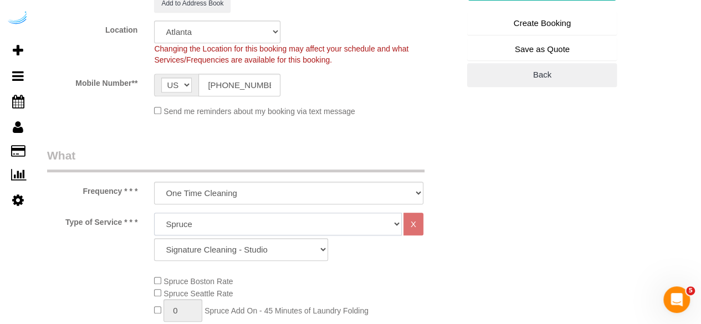
scroll to position [332, 0]
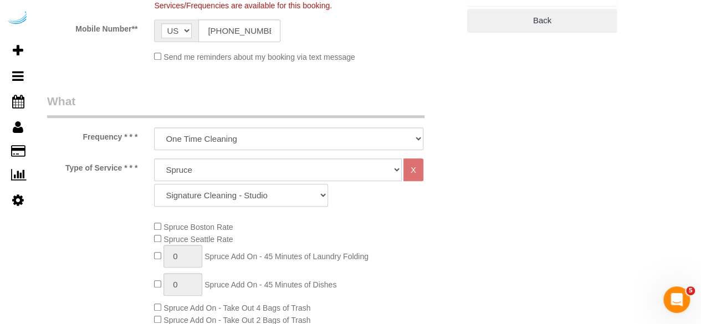
click at [249, 199] on select "Signature Cleaning - Studio Signature Cleaning - 1 Bed 1 Bath Signature Cleanin…" at bounding box center [241, 195] width 174 height 23
click at [154, 184] on select "Signature Cleaning - Studio Signature Cleaning - 1 Bed 1 Bath Signature Cleanin…" at bounding box center [241, 195] width 174 height 23
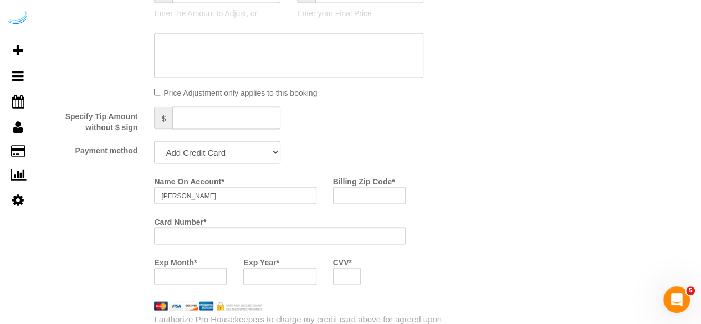
scroll to position [1052, 0]
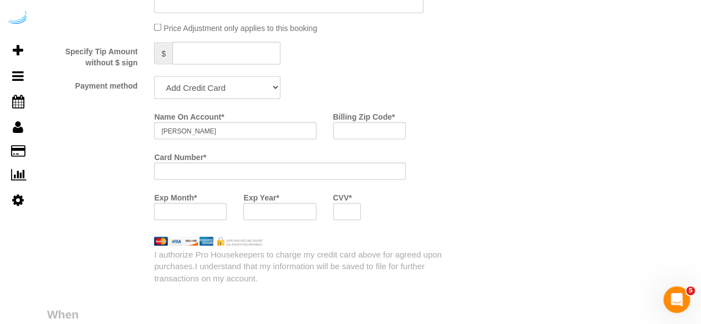
drag, startPoint x: 222, startPoint y: 82, endPoint x: 222, endPoint y: 95, distance: 13.3
click at [222, 82] on select "Add Credit Card Cash Check Paypal" at bounding box center [217, 87] width 126 height 23
click at [154, 78] on select "Add Credit Card Cash Check Paypal" at bounding box center [217, 87] width 126 height 23
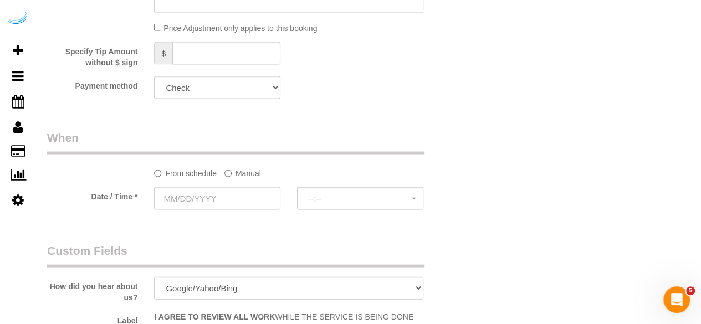
click at [244, 174] on label "Manual" at bounding box center [242, 171] width 37 height 15
drag, startPoint x: 244, startPoint y: 174, endPoint x: 237, endPoint y: 182, distance: 11.0
click at [244, 174] on label "Manual" at bounding box center [242, 171] width 37 height 15
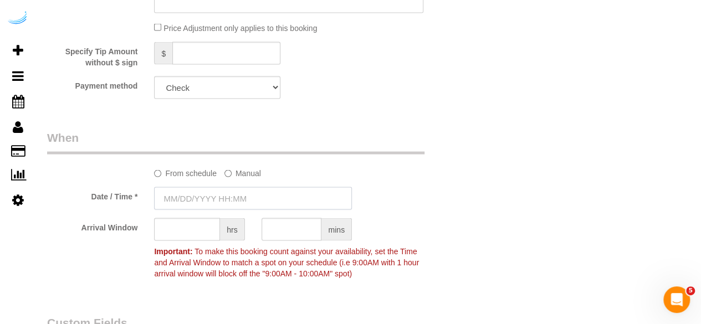
click at [217, 197] on input "text" at bounding box center [253, 198] width 198 height 23
drag, startPoint x: 217, startPoint y: 197, endPoint x: 207, endPoint y: 153, distance: 44.9
click at [217, 197] on input "text" at bounding box center [253, 198] width 198 height 23
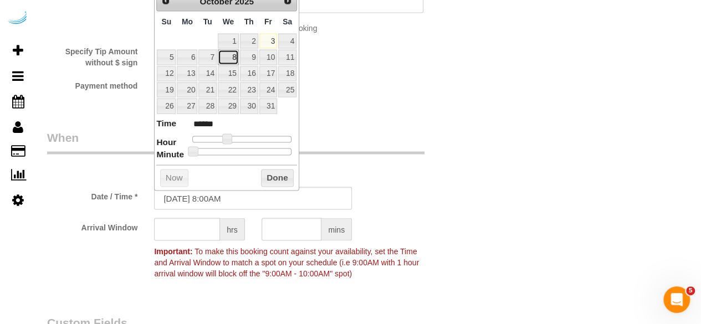
click at [226, 57] on link "8" at bounding box center [228, 57] width 21 height 15
click at [228, 138] on span at bounding box center [227, 139] width 10 height 10
click at [231, 137] on span at bounding box center [231, 139] width 10 height 10
click at [196, 238] on input "text" at bounding box center [187, 229] width 66 height 23
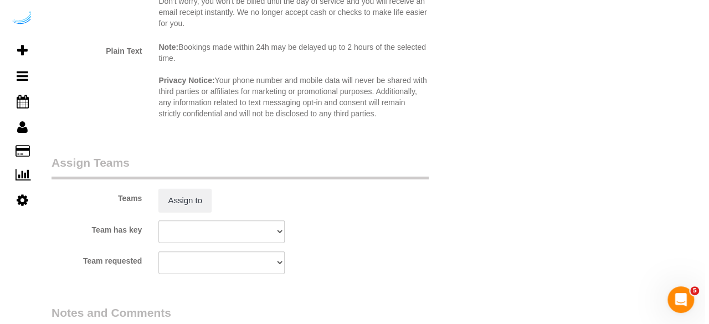
scroll to position [1662, 0]
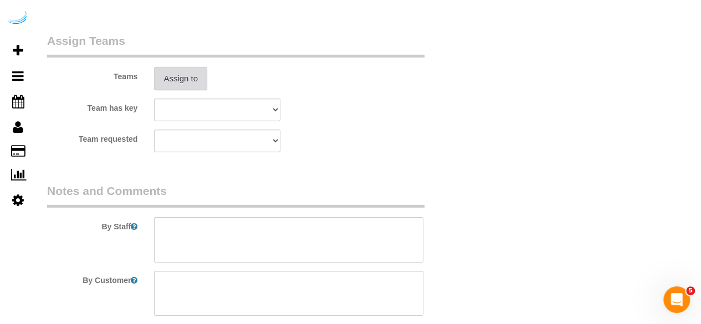
click at [198, 70] on button "Assign to" at bounding box center [180, 78] width 53 height 23
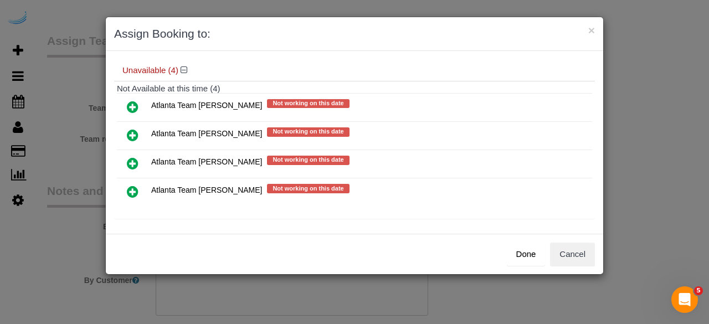
click at [132, 132] on icon at bounding box center [133, 135] width 12 height 13
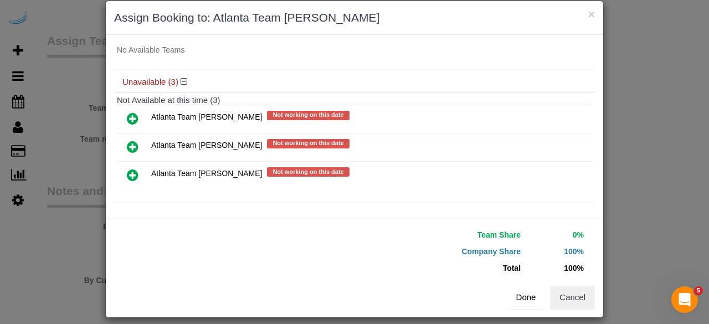
scroll to position [25, 0]
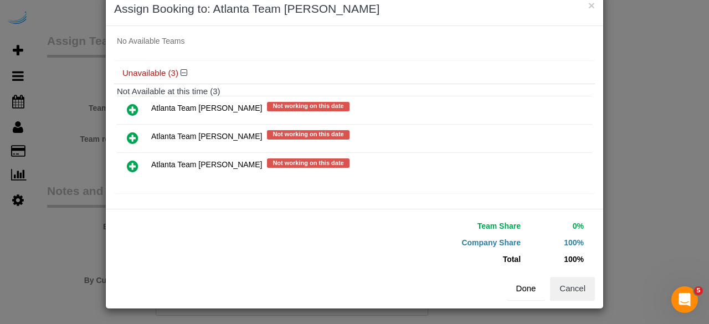
click at [536, 285] on button "Done" at bounding box center [526, 288] width 39 height 23
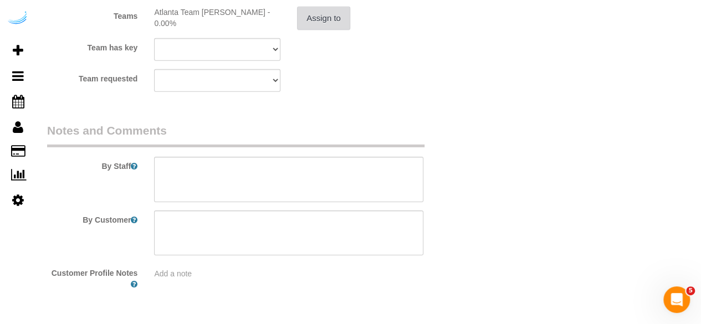
scroll to position [1756, 0]
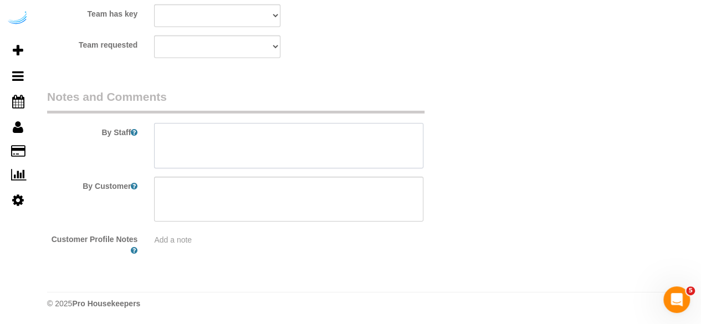
click at [339, 151] on textarea at bounding box center [288, 145] width 269 height 45
click at [325, 147] on textarea at bounding box center [288, 145] width 269 height 45
paste textarea "Permanent Notes:No notes from this customer.Today's Notes:No notes from this se…"
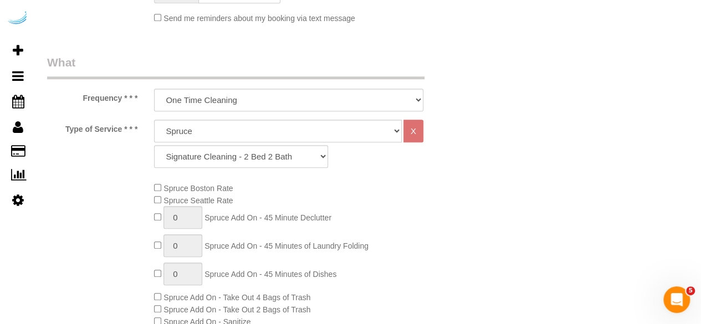
scroll to position [94, 0]
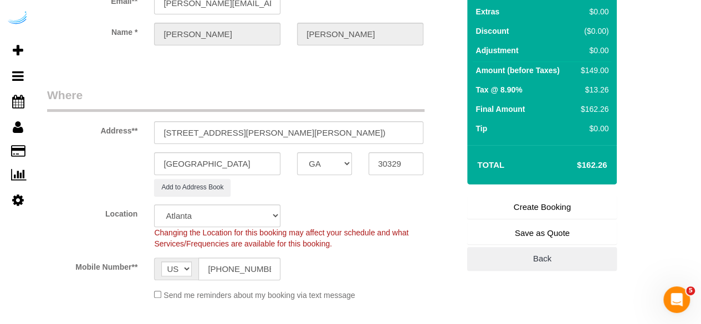
click at [510, 203] on link "Create Booking" at bounding box center [542, 207] width 150 height 23
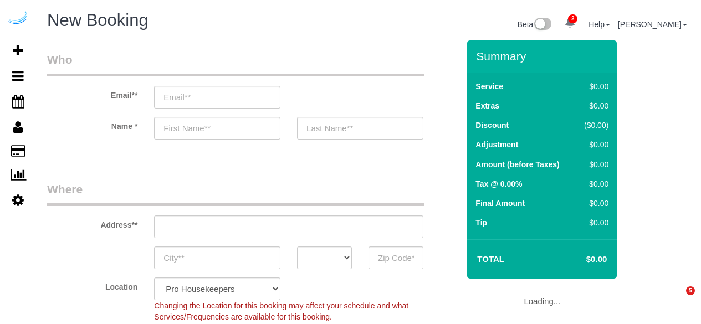
select select "4"
select select "number:9"
click at [249, 95] on input "email" at bounding box center [217, 97] width 126 height 23
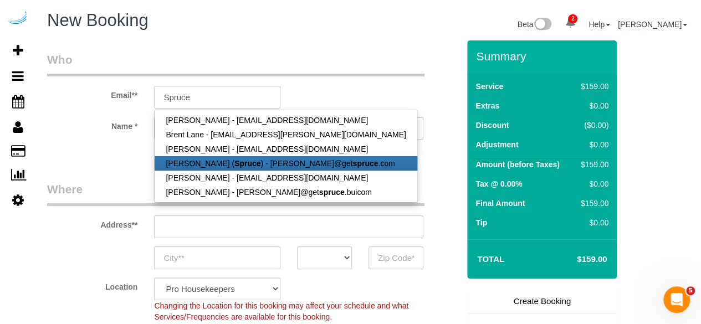
click at [242, 168] on link "Brandie Louck ( Spruce ) - brandie@get spruce .com" at bounding box center [286, 163] width 262 height 14
type input "brandie@getspruce.com"
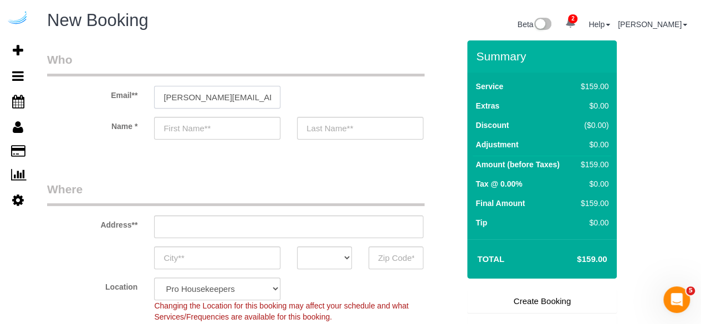
type input "Brandie"
type input "Louck"
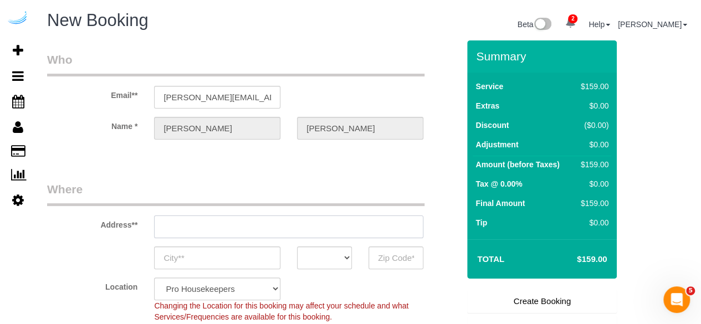
click at [334, 227] on input "text" at bounding box center [288, 226] width 269 height 23
type input "[STREET_ADDRESS][PERSON_NAME]"
type input "Austin"
select select "[GEOGRAPHIC_DATA]"
type input "78704"
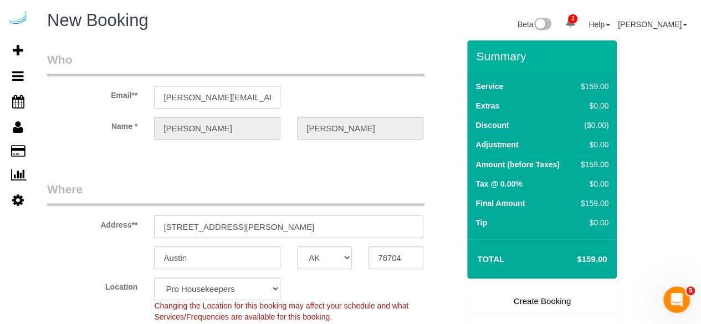
paste input "705 Town Blvd, Atlanta, GA 30319"
type input "705 Town Blvd, Atlanta, GA 30319"
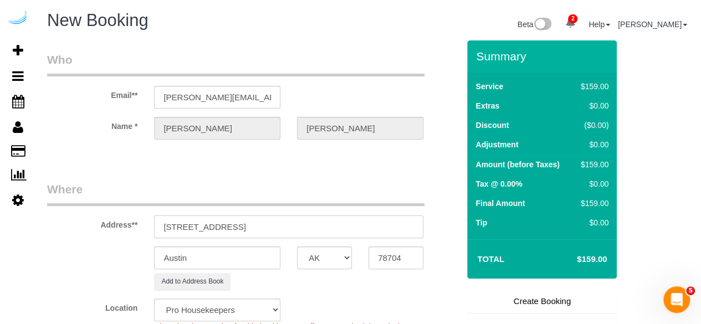
select select "9"
select select "object:1595"
click at [265, 225] on input "705 Town Blvd, Atlanta, GA 30319" at bounding box center [288, 226] width 269 height 23
click at [274, 225] on input "705 Town Blvd, Atlanta, GA 30319" at bounding box center [288, 226] width 269 height 23
type input "705 Town Blvd, Atlanta, GA 30319"
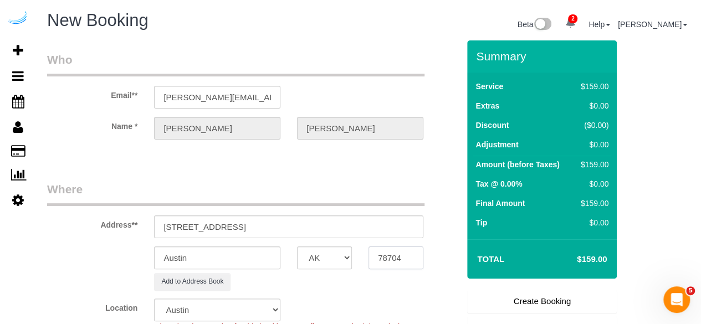
click at [396, 261] on input "78704" at bounding box center [395, 257] width 55 height 23
paste input "30319"
type input "30319"
click at [312, 251] on select "AK AL AR AZ CA CO CT DC DE [GEOGRAPHIC_DATA] [GEOGRAPHIC_DATA] HI IA ID IL IN K…" at bounding box center [324, 257] width 55 height 23
select select "GA"
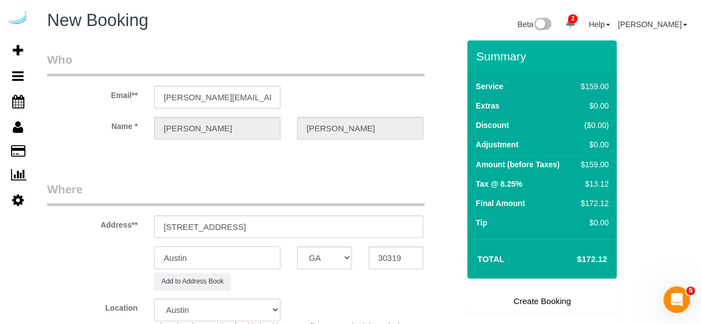
click at [252, 256] on input "Austin" at bounding box center [217, 257] width 126 height 23
select select "8"
select select "object:1637"
type input "a"
type input "[GEOGRAPHIC_DATA]"
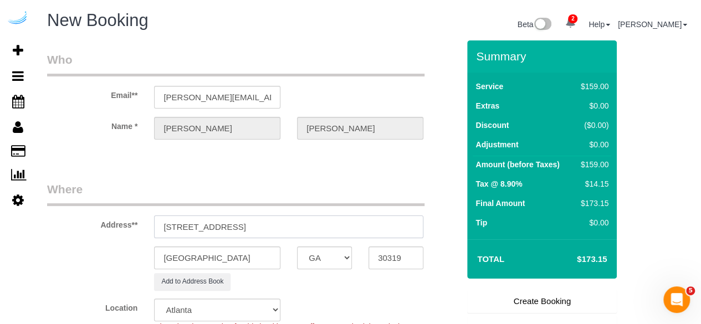
click at [221, 225] on input "705 Town Blvd, Atlanta, GA 30319" at bounding box center [288, 226] width 269 height 23
click at [392, 221] on input "705 Town Blvd, Atlanta, GA 30319" at bounding box center [288, 226] width 269 height 23
drag, startPoint x: 239, startPoint y: 223, endPoint x: 409, endPoint y: 242, distance: 170.5
click at [398, 239] on sui-booking-address "Address** 705 Town Blvd, Atlanta, GA 30319 Atlanta AK AL AR AZ CA CO CT DC DE F…" at bounding box center [253, 235] width 412 height 109
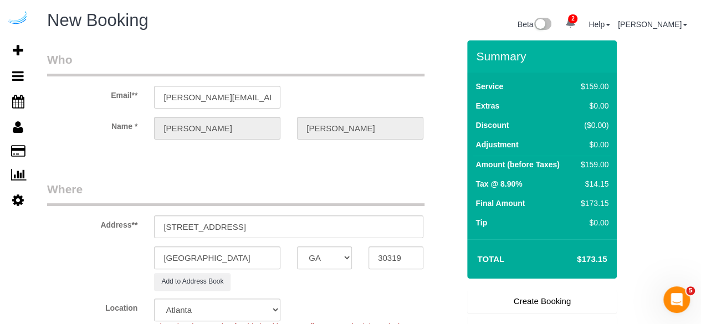
click at [405, 242] on sui-booking-address "Address** 705 Town Blvd, Atlanta, GA 30319 Atlanta AK AL AR AZ CA CO CT DC DE F…" at bounding box center [253, 235] width 412 height 109
click at [409, 242] on sui-booking-address "Address** 705 Town Blvd, Atlanta, GA 30319 Atlanta AK AL AR AZ CA CO CT DC DE F…" at bounding box center [253, 235] width 412 height 109
drag, startPoint x: 220, startPoint y: 224, endPoint x: 315, endPoint y: 220, distance: 94.2
click at [315, 220] on input "705 Town Blvd, Atlanta, GA 30319" at bounding box center [288, 226] width 269 height 23
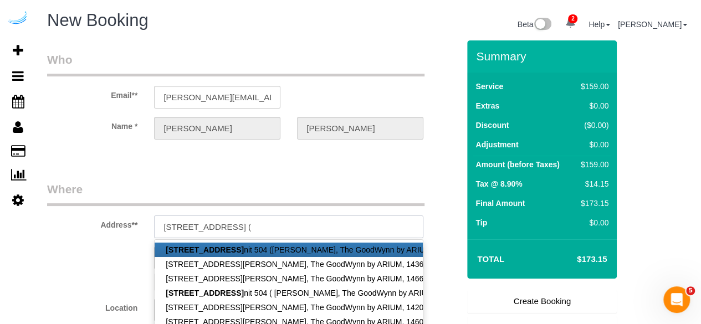
paste input "Sheri Travis"
paste input "The GoodWynn by ARIUM"
paste input "1456141"
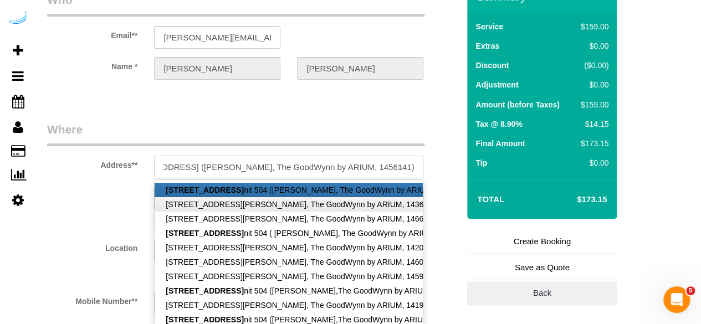
scroll to position [166, 0]
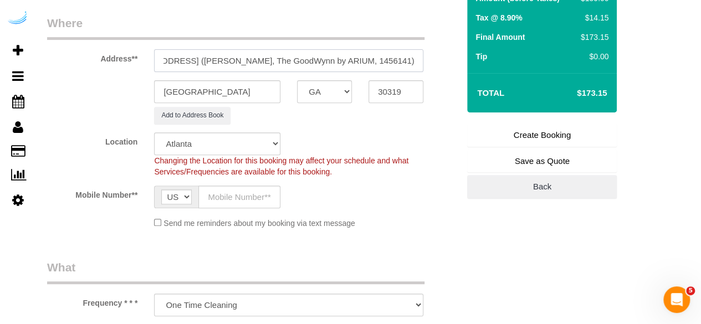
type input "705 Town Blvd, Building 504, Unit 504 (Sheri Travis, The GoodWynn by ARIUM, 145…"
click at [246, 201] on input "text" at bounding box center [239, 197] width 82 height 23
type input "[PHONE_NUMBER]"
type input "[PERSON_NAME]"
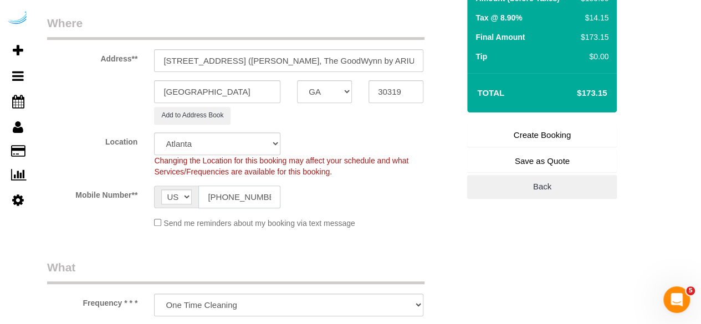
type input "[PHONE_NUMBER]"
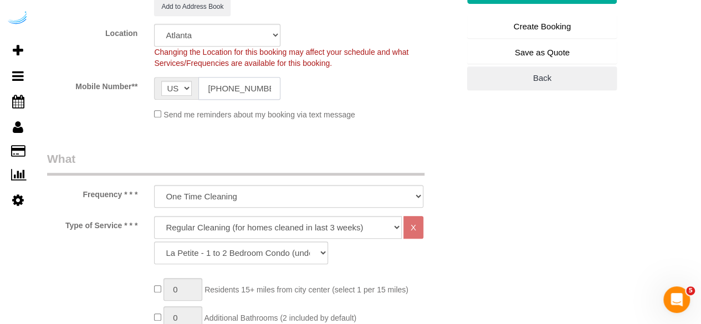
scroll to position [388, 0]
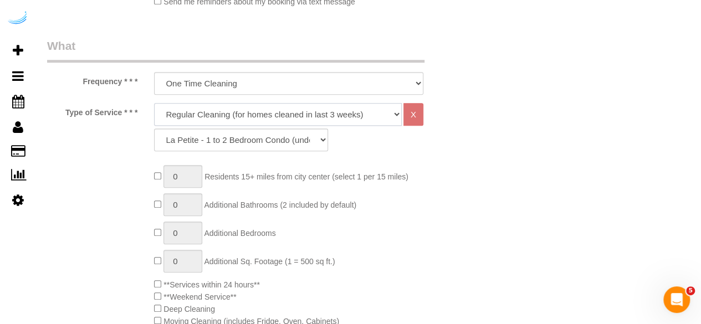
click at [250, 118] on select "Deep Cleaning (for homes that have not been cleaned in 3+ weeks) Spruce Regular…" at bounding box center [278, 114] width 248 height 23
click at [154, 103] on select "Deep Cleaning (for homes that have not been cleaned in 3+ weeks) Spruce Regular…" at bounding box center [278, 114] width 248 height 23
click at [245, 119] on select "Deep Cleaning (for homes that have not been cleaned in 3+ weeks) Spruce Regular…" at bounding box center [278, 114] width 248 height 23
select select "282"
click at [154, 103] on select "Deep Cleaning (for homes that have not been cleaned in 3+ weeks) Spruce Regular…" at bounding box center [278, 114] width 248 height 23
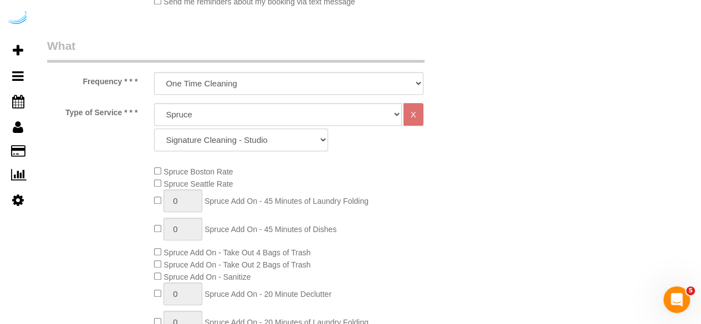
click at [236, 146] on select "Signature Cleaning - Studio Signature Cleaning - 1 Bed 1 Bath Signature Cleanin…" at bounding box center [241, 140] width 174 height 23
select select "304"
click at [154, 129] on select "Signature Cleaning - Studio Signature Cleaning - 1 Bed 1 Bath Signature Cleanin…" at bounding box center [241, 140] width 174 height 23
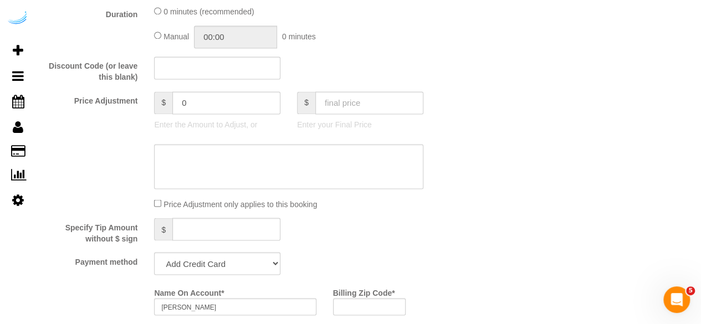
scroll to position [942, 0]
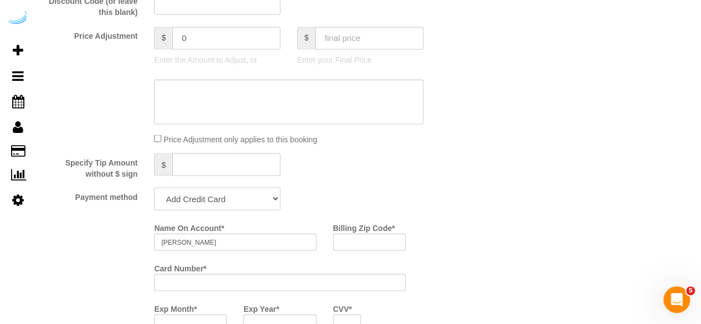
drag, startPoint x: 213, startPoint y: 193, endPoint x: 212, endPoint y: 202, distance: 8.9
click at [213, 193] on select "Add Credit Card Cash Check Paypal" at bounding box center [217, 198] width 126 height 23
select select "string:check"
click at [154, 188] on select "Add Credit Card Cash Check Paypal" at bounding box center [217, 198] width 126 height 23
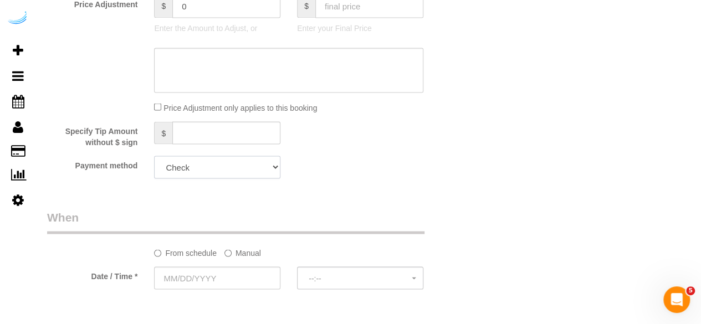
scroll to position [997, 0]
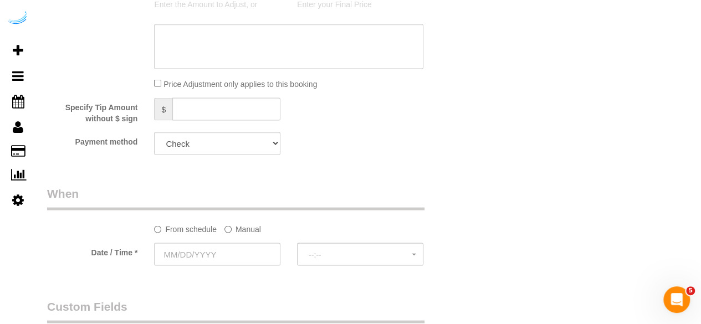
click at [240, 232] on label "Manual" at bounding box center [242, 226] width 37 height 15
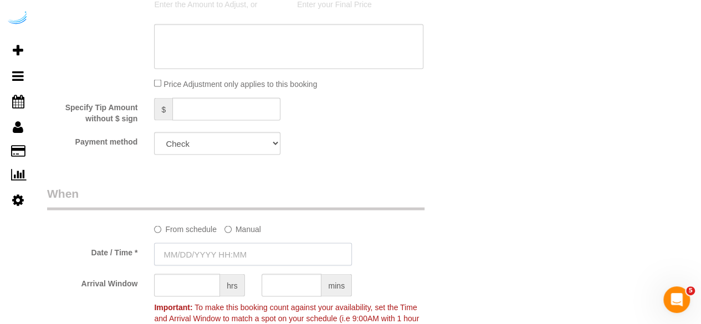
click at [217, 248] on input "text" at bounding box center [253, 254] width 198 height 23
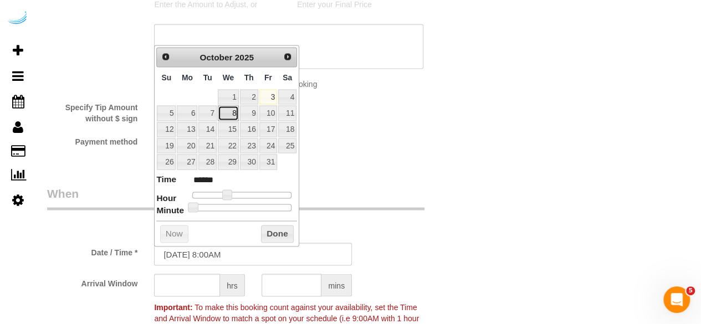
click at [230, 109] on link "8" at bounding box center [228, 112] width 21 height 15
type input "10/08/2025 9:00AM"
type input "******"
drag, startPoint x: 227, startPoint y: 194, endPoint x: 233, endPoint y: 196, distance: 6.9
click at [233, 196] on span at bounding box center [231, 194] width 10 height 10
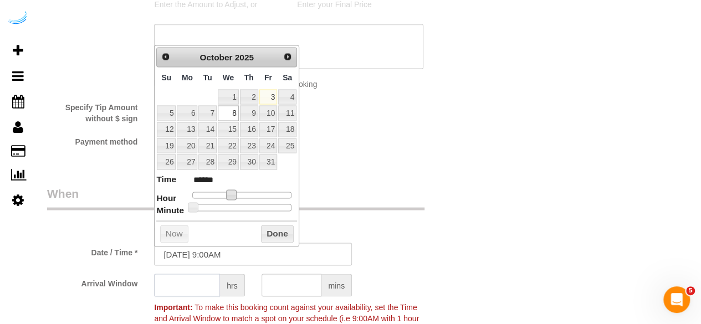
click at [203, 284] on input "text" at bounding box center [187, 285] width 66 height 23
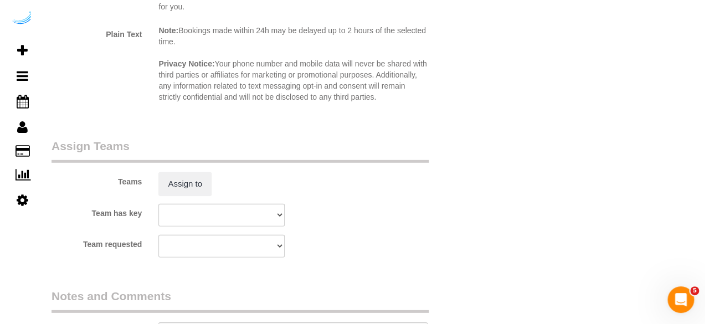
scroll to position [1662, 0]
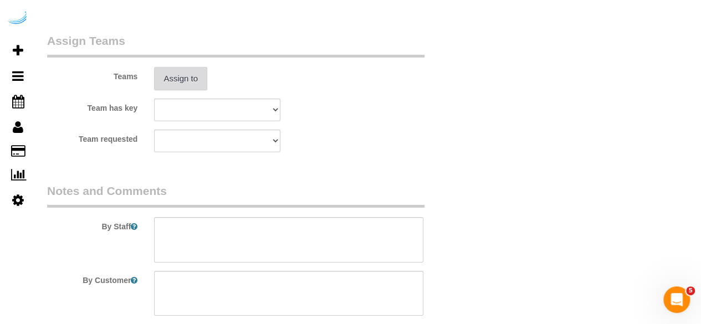
type input "4"
click at [194, 82] on button "Assign to" at bounding box center [180, 78] width 53 height 23
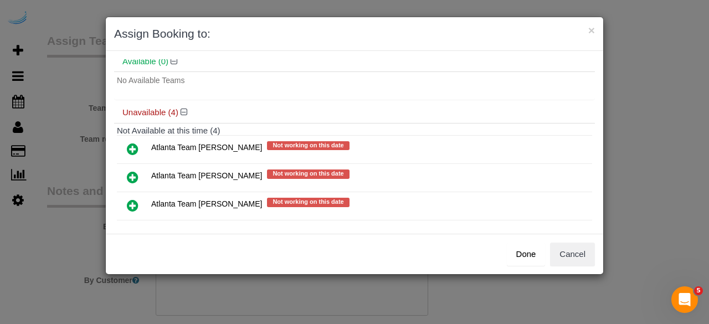
scroll to position [88, 0]
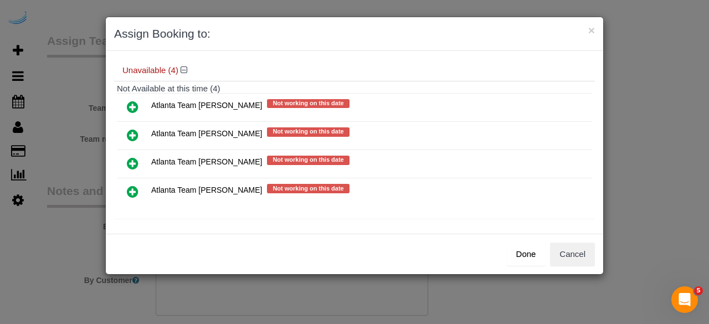
click at [138, 129] on link at bounding box center [133, 136] width 26 height 22
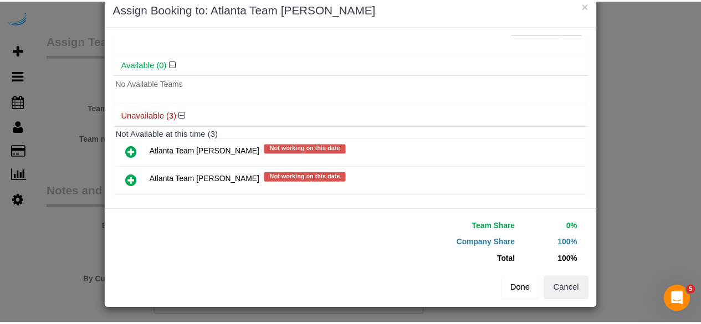
scroll to position [0, 0]
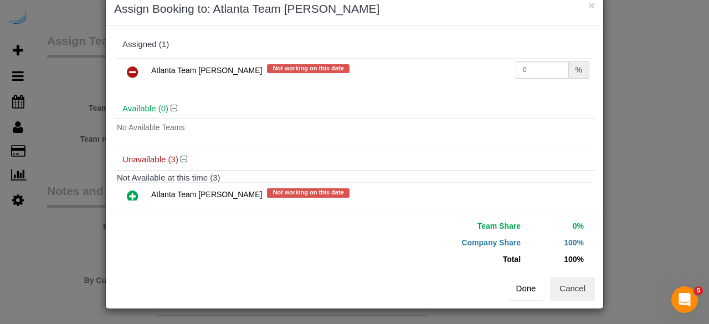
click at [528, 293] on button "Done" at bounding box center [526, 288] width 39 height 23
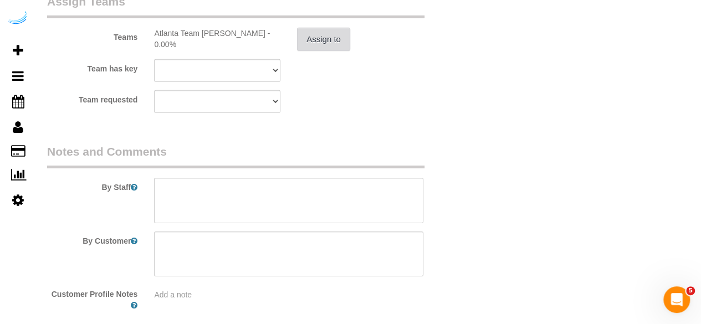
scroll to position [1756, 0]
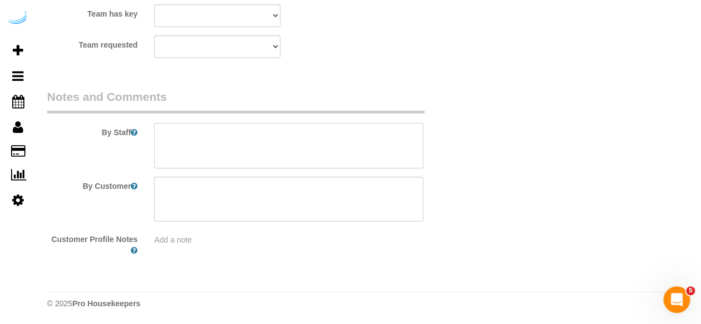
click at [315, 156] on textarea at bounding box center [288, 145] width 269 height 45
click at [334, 138] on textarea at bounding box center [288, 145] width 269 height 45
paste textarea "Permanent Notes:No notes from this customer.Today's Notes:No notes from this se…"
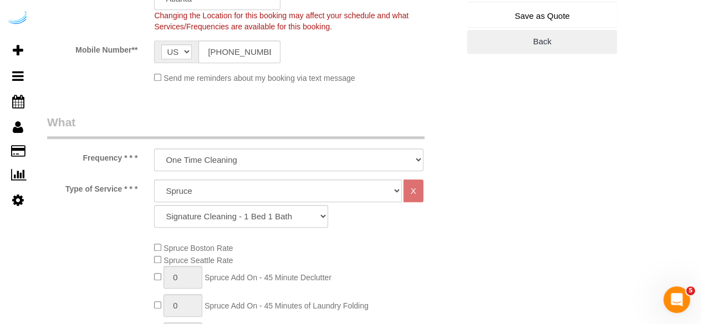
scroll to position [205, 0]
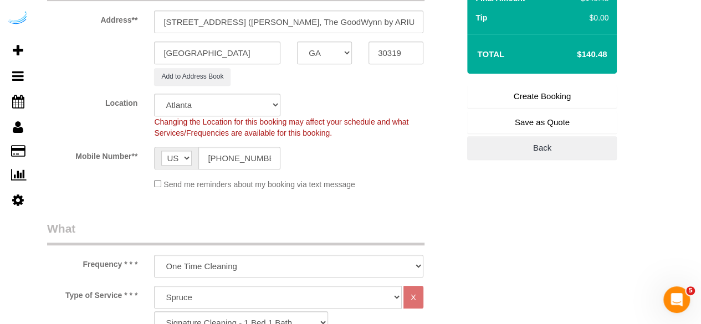
type textarea "Recurrency: Every 4 weeks Permanent Notes:No notes from this customer.Today's N…"
click at [559, 99] on link "Create Booking" at bounding box center [542, 96] width 150 height 23
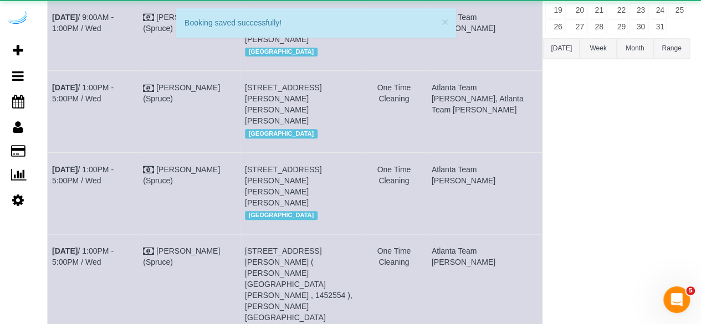
scroll to position [0, 0]
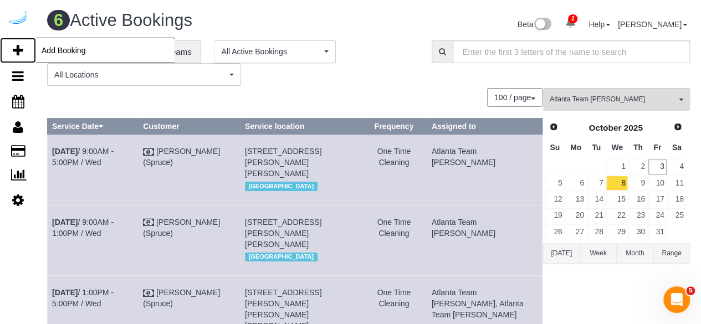
click at [10, 49] on link "Add Booking" at bounding box center [18, 50] width 36 height 25
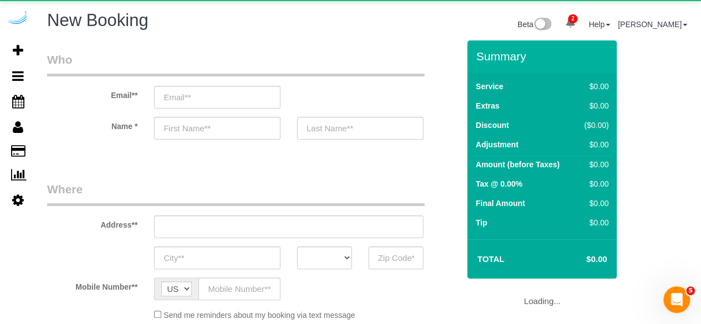
select select "number:9"
select select "object:3343"
select select "4"
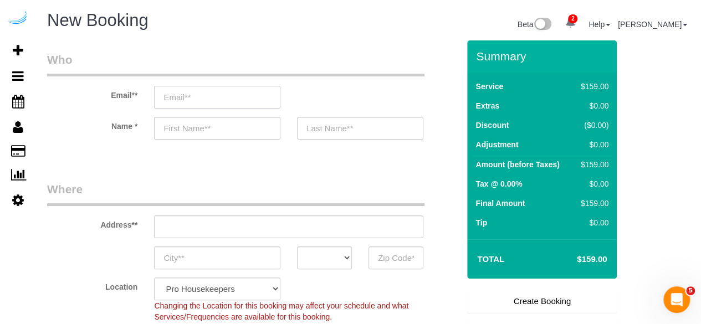
click at [213, 95] on input "email" at bounding box center [217, 97] width 126 height 23
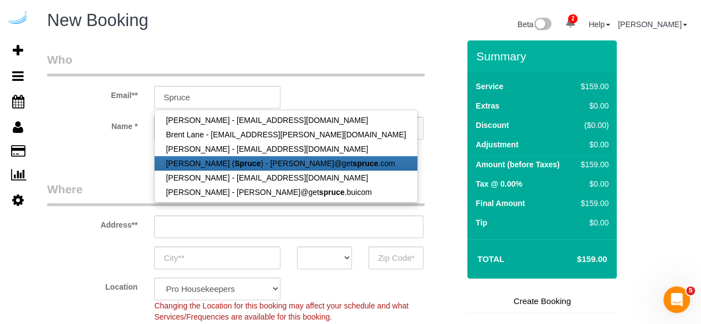
click at [234, 162] on strong "Spruce" at bounding box center [247, 163] width 26 height 9
type input "[PERSON_NAME][EMAIL_ADDRESS][DOMAIN_NAME]"
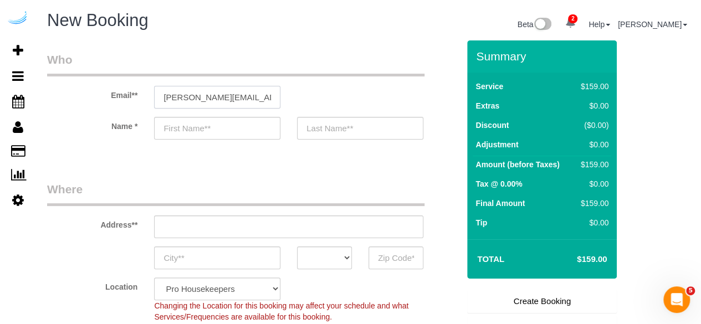
type input "[PERSON_NAME]"
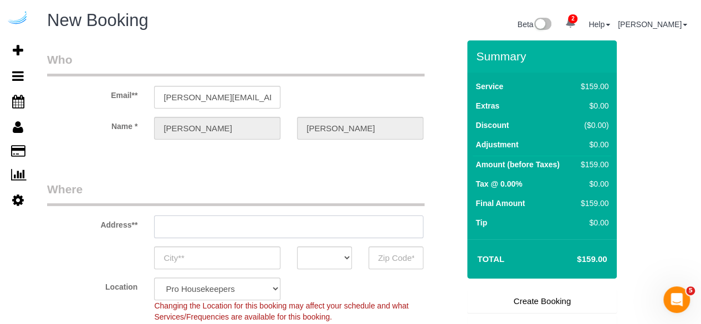
click at [283, 229] on input "text" at bounding box center [288, 226] width 269 height 23
type input "[STREET_ADDRESS][PERSON_NAME]"
type input "Austin"
select select "[GEOGRAPHIC_DATA]"
type input "78704"
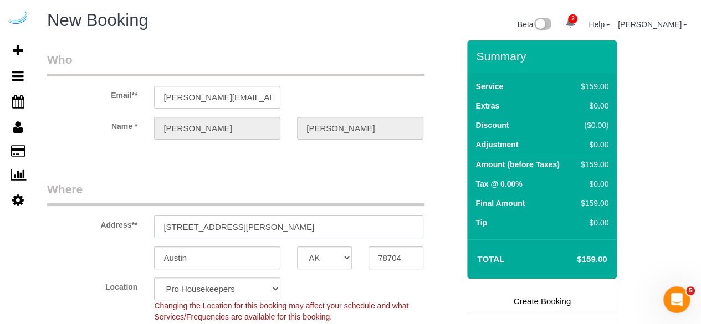
paste input "[STREET_ADDRESS]"
type input "[STREET_ADDRESS]"
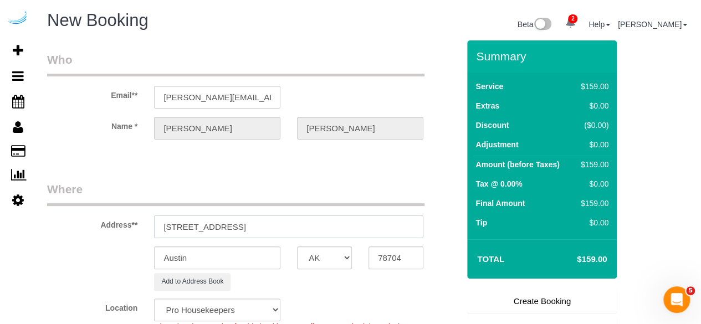
select select "9"
drag, startPoint x: 281, startPoint y: 229, endPoint x: 401, endPoint y: 254, distance: 122.3
click at [357, 225] on input "[STREET_ADDRESS]" at bounding box center [288, 226] width 269 height 23
select select "object:3387"
type input "[STREET_ADDRESS]"
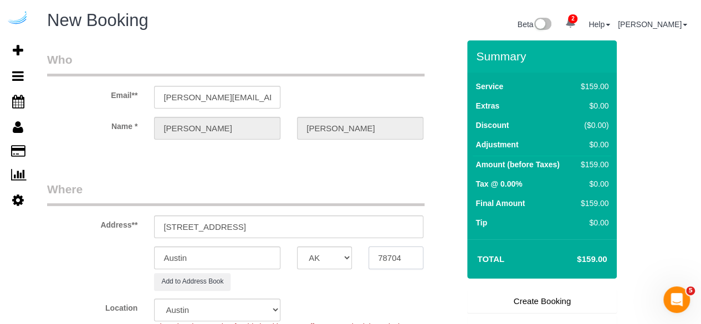
click at [402, 259] on input "78704" at bounding box center [395, 257] width 55 height 23
paste input "30308"
type input "30308"
click at [342, 261] on select "AK AL AR AZ CA CO CT DC DE [GEOGRAPHIC_DATA] [GEOGRAPHIC_DATA] HI IA ID IL IN K…" at bounding box center [324, 257] width 55 height 23
select select "8"
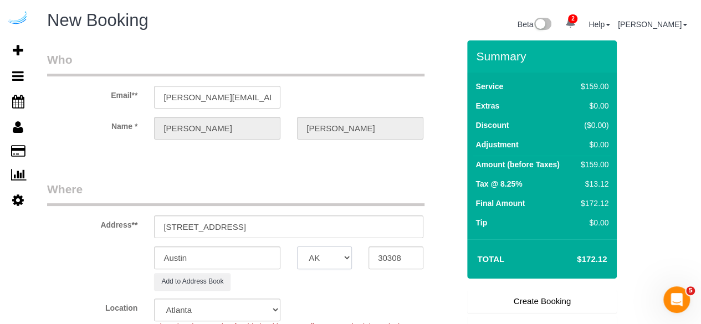
select select "GA"
click at [273, 254] on input "Austin" at bounding box center [217, 257] width 126 height 23
select select "object:3429"
type input "[GEOGRAPHIC_DATA]"
drag, startPoint x: 234, startPoint y: 227, endPoint x: 516, endPoint y: 232, distance: 282.6
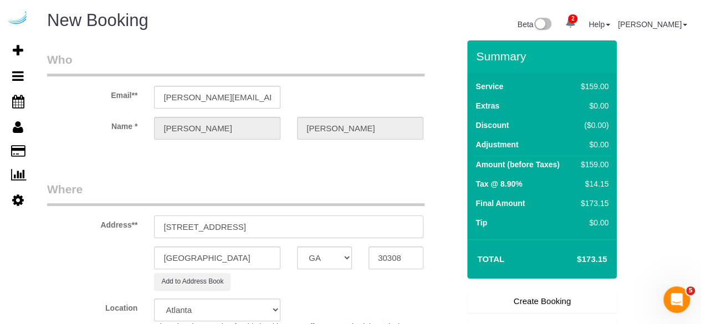
click at [515, 40] on form "Who Email** brandie@getspruce.com Name * Brandie Louck Where Address** 770 Juni…" at bounding box center [368, 40] width 643 height 0
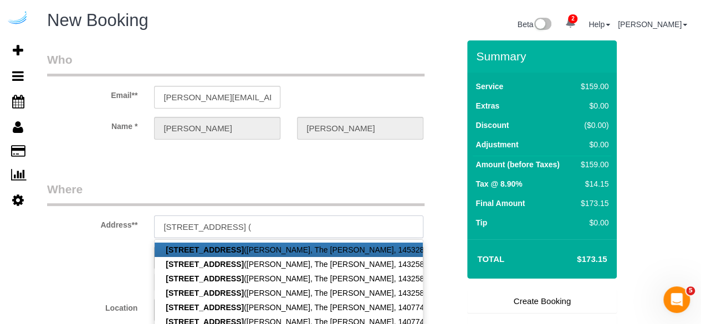
paste input "Ellen Caparosa"
paste input "1453287"
type input "770 Juniper St NE, Building 2412, Unit 2412 (Ellen Caparosa, The Hadley, 145328…"
click at [342, 182] on legend "Where" at bounding box center [235, 193] width 377 height 25
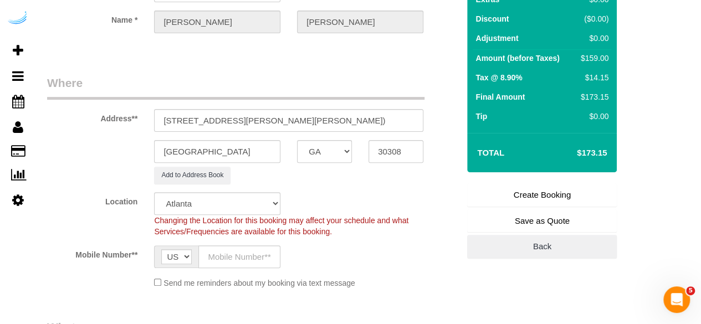
scroll to position [166, 0]
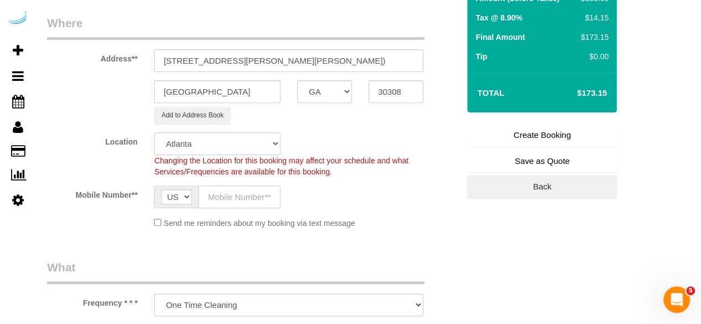
click at [251, 193] on input "text" at bounding box center [239, 197] width 82 height 23
type input "[PHONE_NUMBER]"
type input "[PERSON_NAME]"
type input "[PHONE_NUMBER]"
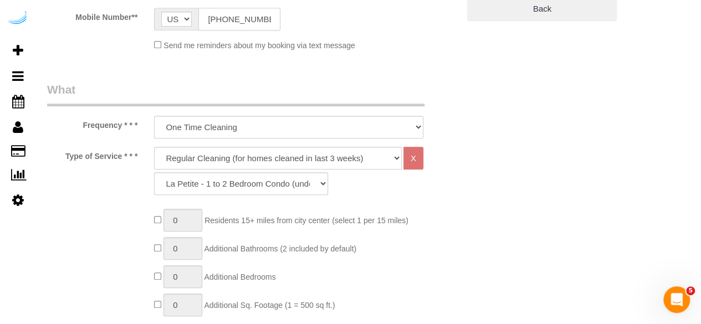
scroll to position [443, 0]
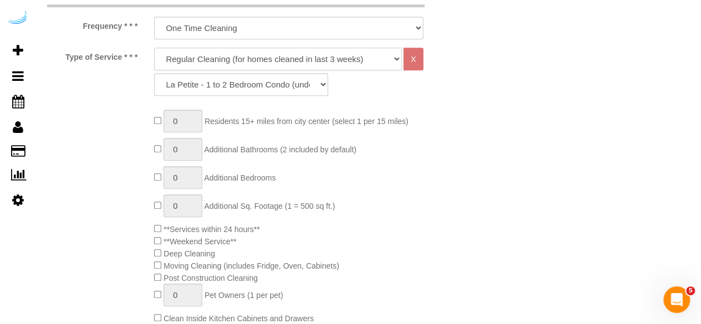
click at [263, 56] on select "Deep Cleaning (for homes that have not been cleaned in 3+ weeks) Spruce Regular…" at bounding box center [278, 59] width 248 height 23
drag, startPoint x: 274, startPoint y: 56, endPoint x: 269, endPoint y: 67, distance: 12.1
click at [274, 56] on select "Deep Cleaning (for homes that have not been cleaned in 3+ weeks) Spruce Regular…" at bounding box center [278, 59] width 248 height 23
select select "282"
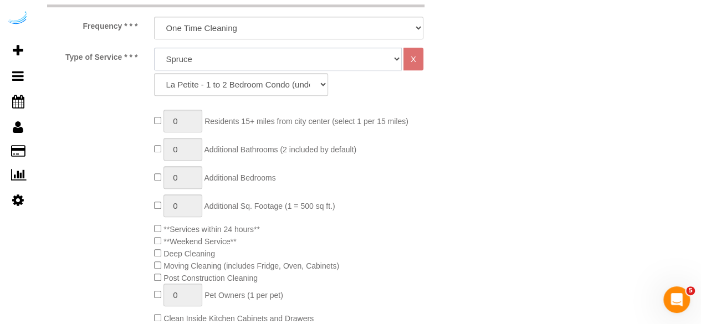
click at [154, 48] on select "Deep Cleaning (for homes that have not been cleaned in 3+ weeks) Spruce Regular…" at bounding box center [278, 59] width 248 height 23
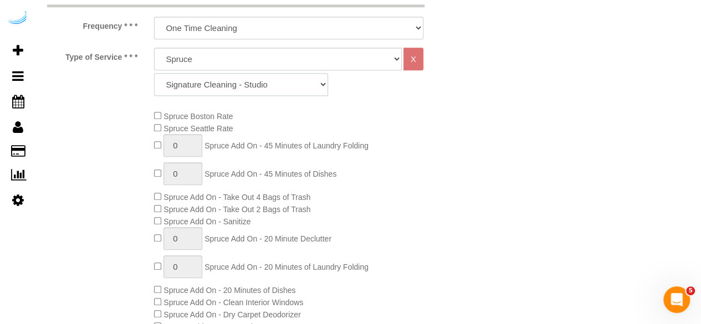
click at [263, 83] on select "Signature Cleaning - Studio Signature Cleaning - 1 Bed 1 Bath Signature Cleanin…" at bounding box center [241, 84] width 174 height 23
click at [154, 73] on select "Signature Cleaning - Studio Signature Cleaning - 1 Bed 1 Bath Signature Cleanin…" at bounding box center [241, 84] width 174 height 23
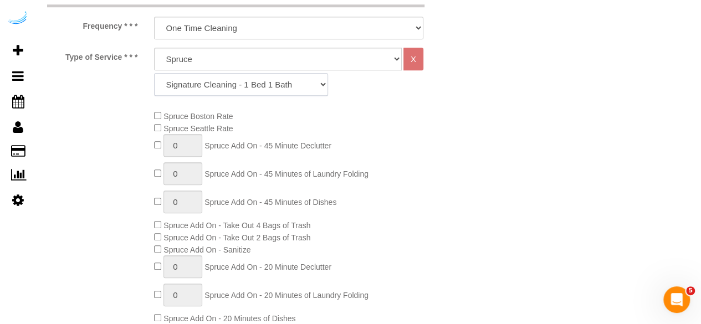
click at [296, 93] on select "Signature Cleaning - Studio Signature Cleaning - 1 Bed 1 Bath Signature Cleanin…" at bounding box center [241, 84] width 174 height 23
select select "309"
click at [154, 73] on select "Signature Cleaning - Studio Signature Cleaning - 1 Bed 1 Bath Signature Cleanin…" at bounding box center [241, 84] width 174 height 23
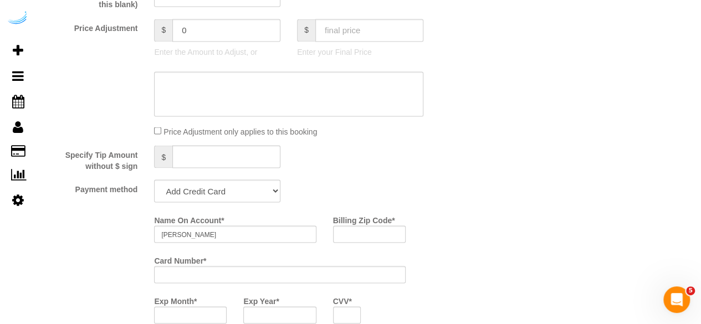
scroll to position [997, 0]
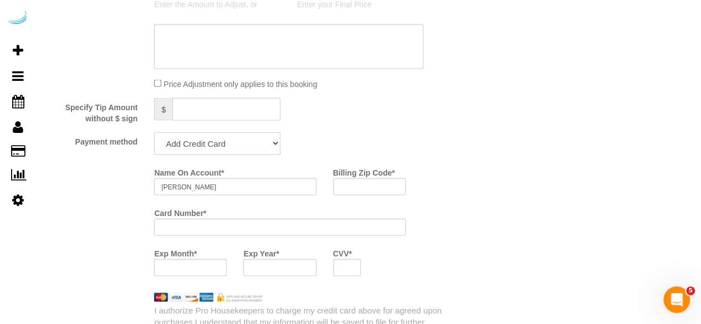
click at [223, 144] on select "Add Credit Card Cash Check Paypal" at bounding box center [217, 143] width 126 height 23
click at [223, 143] on select "Add Credit Card Cash Check Paypal" at bounding box center [217, 143] width 126 height 23
drag, startPoint x: 242, startPoint y: 142, endPoint x: 234, endPoint y: 155, distance: 14.2
click at [242, 142] on select "Add Credit Card Cash Check Paypal" at bounding box center [217, 143] width 126 height 23
select select "string:check"
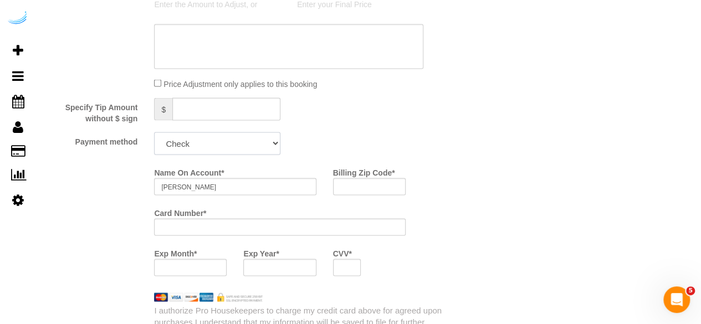
click at [154, 133] on select "Add Credit Card Cash Check Paypal" at bounding box center [217, 143] width 126 height 23
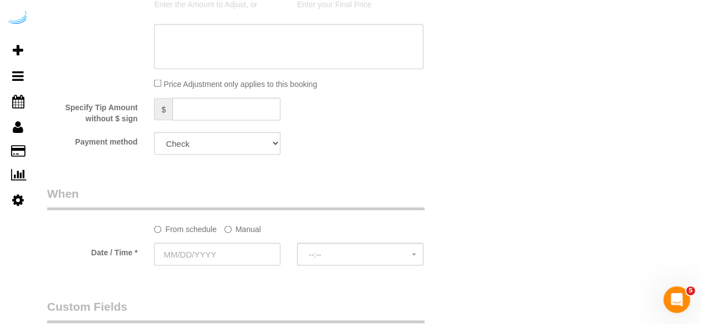
click at [238, 229] on label "Manual" at bounding box center [242, 226] width 37 height 15
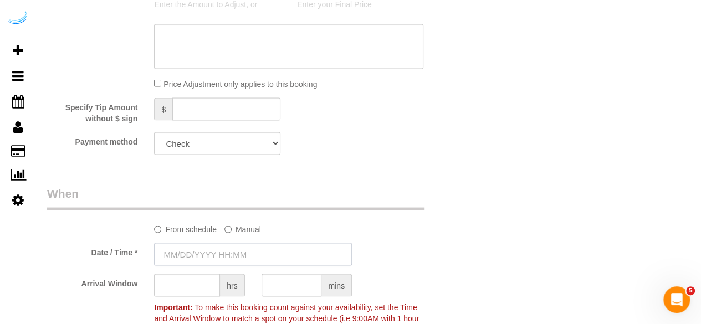
click at [212, 253] on input "text" at bounding box center [253, 254] width 198 height 23
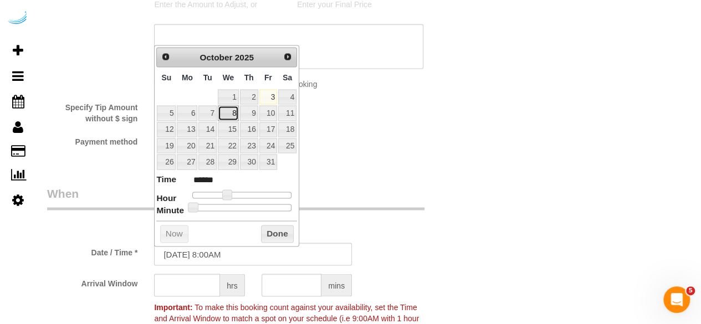
click at [233, 110] on link "8" at bounding box center [228, 112] width 21 height 15
type input "10/08/2025 9:00AM"
type input "******"
click at [229, 196] on span at bounding box center [231, 194] width 10 height 10
click at [184, 283] on input "text" at bounding box center [187, 285] width 66 height 23
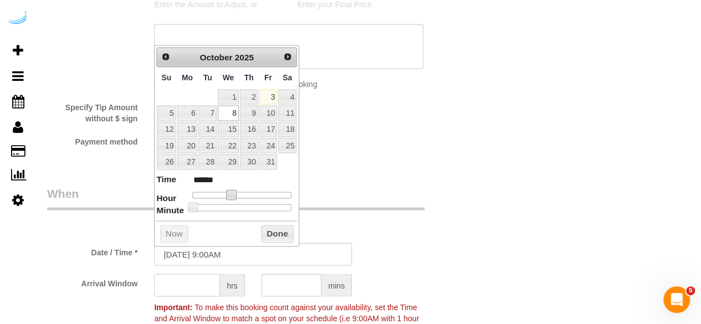
click at [184, 283] on input "text" at bounding box center [187, 285] width 66 height 23
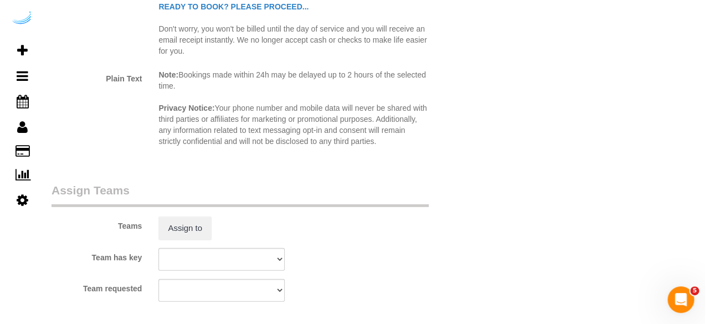
scroll to position [1551, 0]
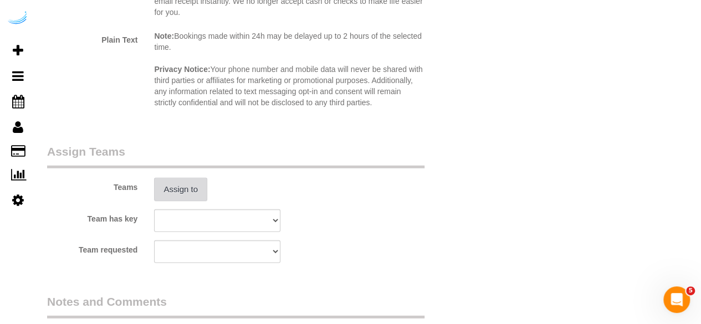
type input "4"
click at [183, 188] on button "Assign to" at bounding box center [180, 189] width 53 height 23
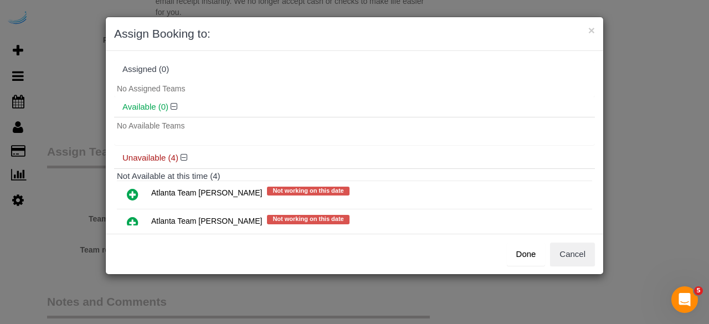
scroll to position [88, 0]
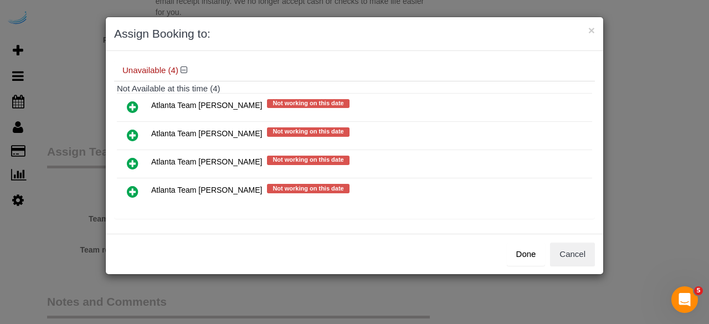
click at [130, 132] on icon at bounding box center [133, 135] width 12 height 13
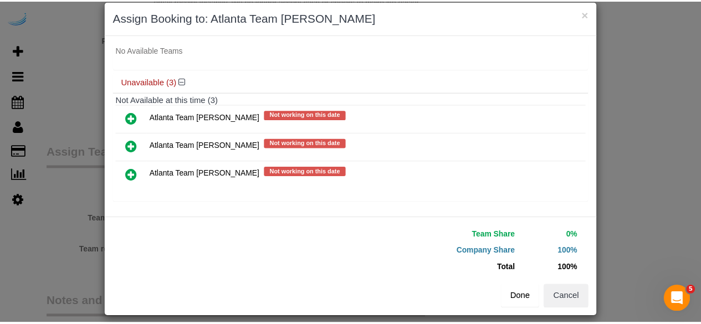
scroll to position [25, 0]
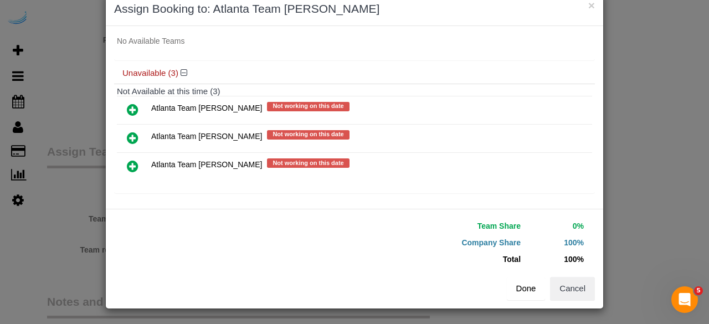
click at [518, 286] on button "Done" at bounding box center [526, 288] width 39 height 23
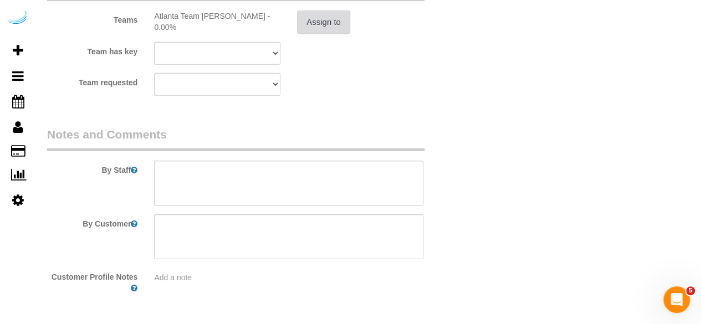
scroll to position [1756, 0]
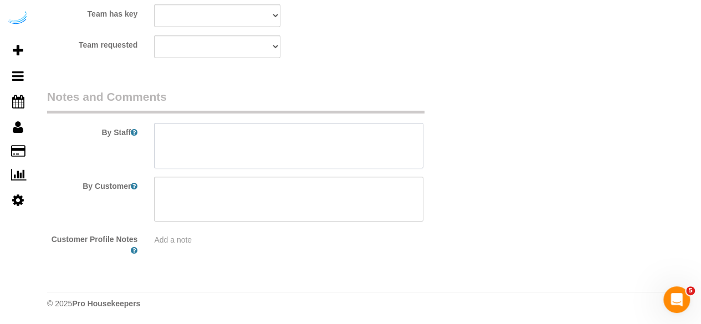
click at [295, 154] on textarea at bounding box center [288, 145] width 269 height 45
click at [339, 148] on textarea at bounding box center [288, 145] width 269 height 45
paste textarea "Permanent Notes:No notes from this customer.Today's Notes:No notes from this se…"
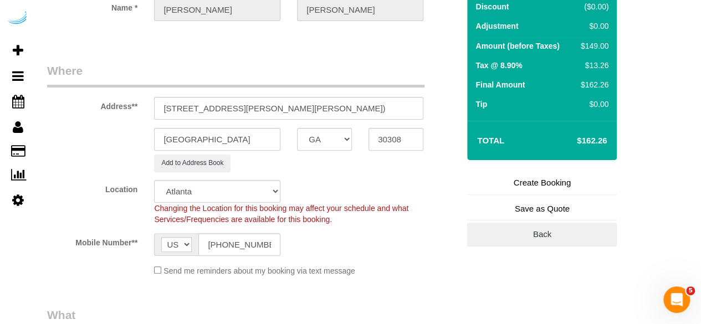
scroll to position [39, 0]
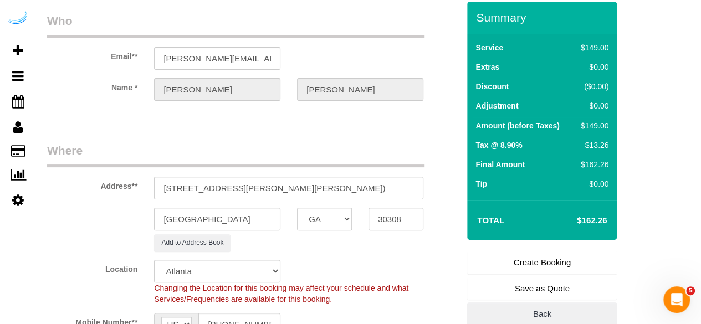
type textarea "Recurrency: Every 1 week Permanent Notes:No notes from this customer.Today's No…"
click at [522, 264] on link "Create Booking" at bounding box center [542, 262] width 150 height 23
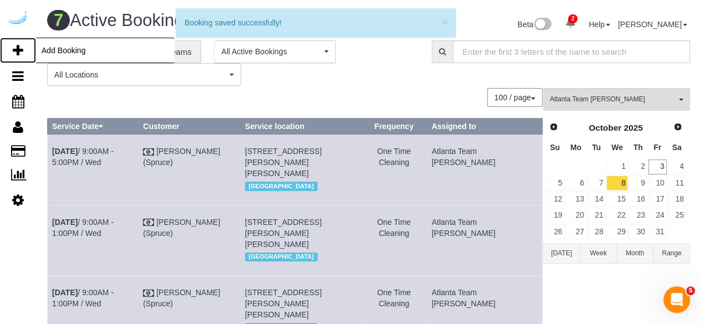
click at [17, 49] on icon at bounding box center [18, 50] width 11 height 13
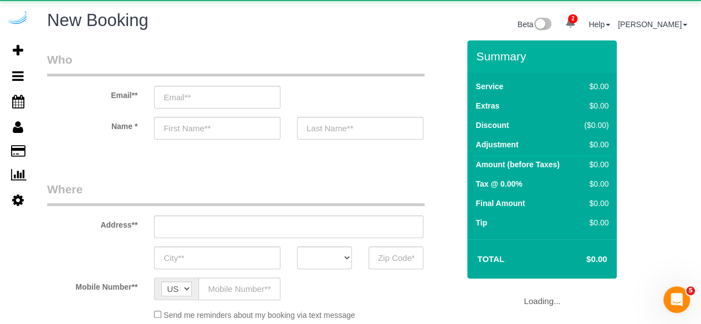
select select "4"
select select "number:9"
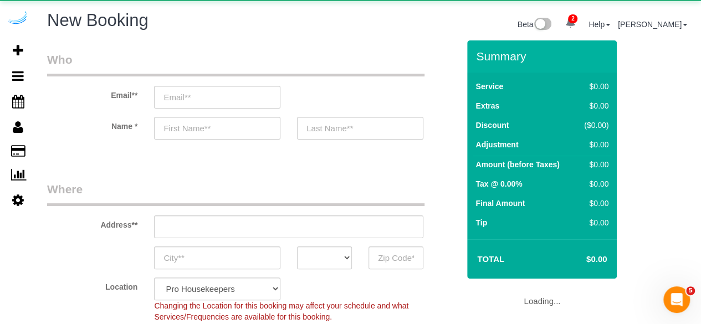
select select "object:5179"
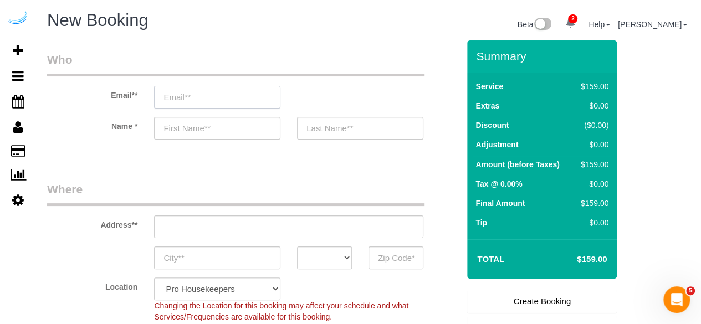
click at [230, 107] on input "email" at bounding box center [217, 97] width 126 height 23
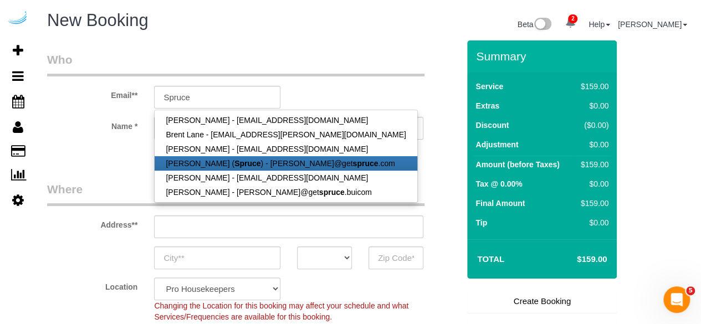
click at [215, 159] on link "[PERSON_NAME] ( Spruce ) - [PERSON_NAME]@get spruce .com" at bounding box center [286, 163] width 262 height 14
type input "[PERSON_NAME][EMAIL_ADDRESS][DOMAIN_NAME]"
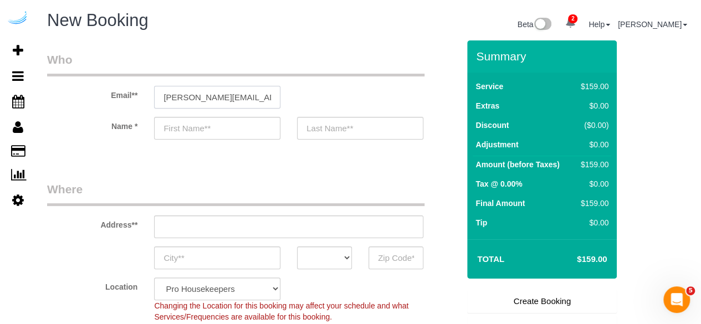
type input "[PERSON_NAME]"
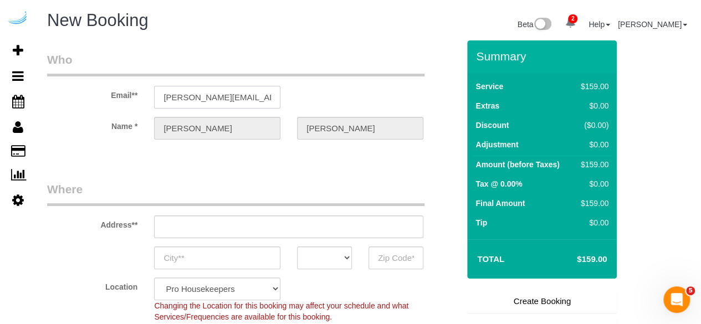
type input "[STREET_ADDRESS][PERSON_NAME]"
type input "Austin"
select select "[GEOGRAPHIC_DATA]"
type input "78704"
click at [286, 226] on input "[STREET_ADDRESS][PERSON_NAME]" at bounding box center [288, 226] width 269 height 23
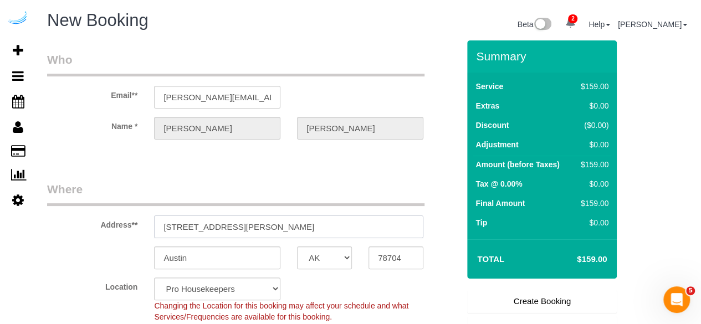
select select "9"
paste input "372 Peachtree Rd NE, Atlanta, GA 30326"
type input "3372 Peachtree Rd NE, Atlanta, GA 30326"
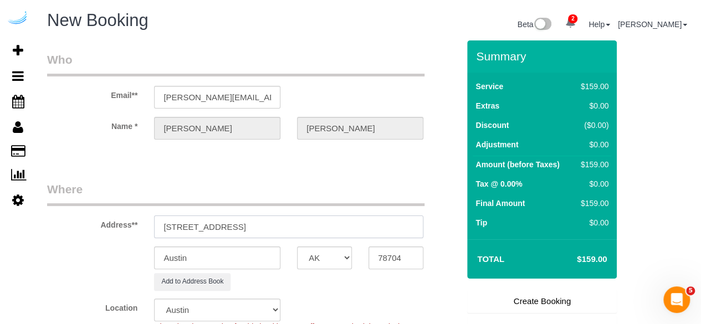
select select "object:5223"
click at [362, 230] on input "3372 Peachtree Rd NE, Atlanta, GA 30326" at bounding box center [288, 226] width 269 height 23
click at [367, 232] on input "3372 Peachtree Rd NE, Atlanta, GA 30326" at bounding box center [288, 226] width 269 height 23
drag, startPoint x: 297, startPoint y: 224, endPoint x: 347, endPoint y: 233, distance: 50.7
click at [326, 228] on input "3372 Peachtree Rd NE, Atlanta, GA 30326" at bounding box center [288, 226] width 269 height 23
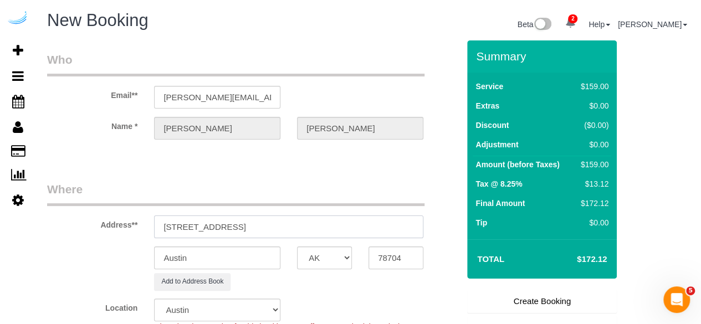
type input "3372 Peachtree Rd NE, Atlanta, GA 30326"
click at [369, 238] on sui-booking-address "Address** 3372 Peachtree Rd NE, Atlanta, GA 30326 Austin AK AL AR AZ CA CO CT D…" at bounding box center [253, 235] width 412 height 109
click at [375, 253] on input "78704" at bounding box center [395, 257] width 55 height 23
paste input "3372 Peach"
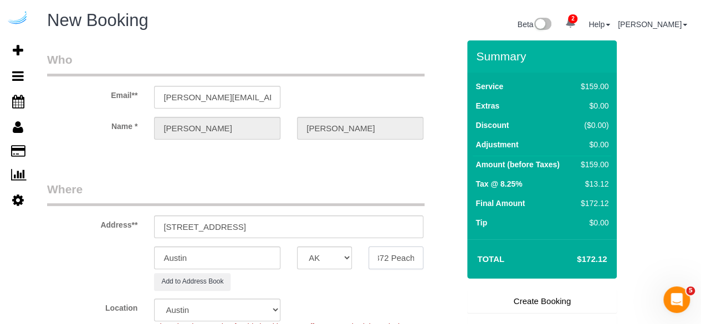
type input "3372 Peach"
drag, startPoint x: 326, startPoint y: 225, endPoint x: 356, endPoint y: 225, distance: 30.5
click at [349, 225] on input "3372 Peachtree Rd NE, Atlanta, GA 30326" at bounding box center [288, 226] width 269 height 23
click at [295, 222] on input "3372 Peachtree Rd NE, Atlanta, GA 30326" at bounding box center [288, 226] width 269 height 23
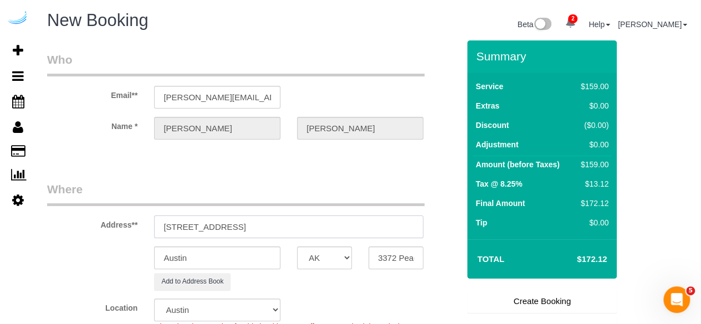
select select "1"
drag, startPoint x: 328, startPoint y: 223, endPoint x: 369, endPoint y: 233, distance: 42.2
click at [369, 233] on input "3372 Peachtree Rd NE, Atlanta, GA 30326" at bounding box center [288, 226] width 269 height 23
select select "object:5265"
click at [394, 261] on input "3372 Peach" at bounding box center [395, 257] width 55 height 23
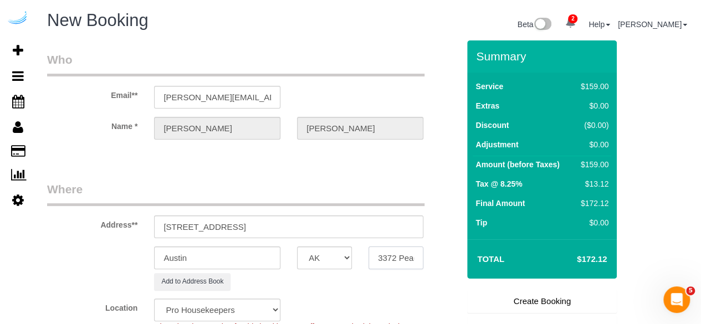
paste input "0326"
type input "30326"
click at [342, 258] on select "AK AL AR AZ CA CO CT DC DE [GEOGRAPHIC_DATA] [GEOGRAPHIC_DATA] HI IA ID IL IN K…" at bounding box center [324, 257] width 55 height 23
select select "8"
select select "GA"
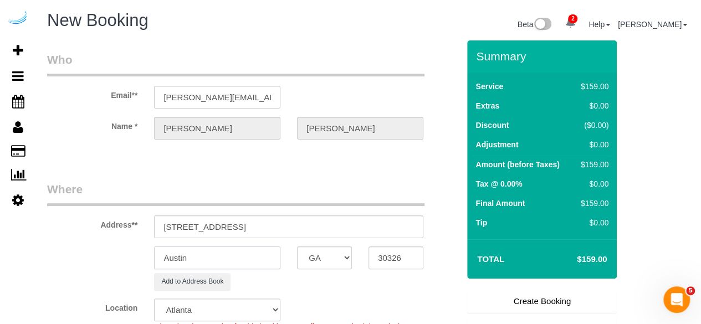
click at [274, 261] on input "Austin" at bounding box center [217, 257] width 126 height 23
select select "object:5722"
type input "[GEOGRAPHIC_DATA]"
drag, startPoint x: 254, startPoint y: 227, endPoint x: 370, endPoint y: 226, distance: 116.3
click at [370, 226] on input "3372 Peachtree Rd NE, Atlanta, GA 30326" at bounding box center [288, 226] width 269 height 23
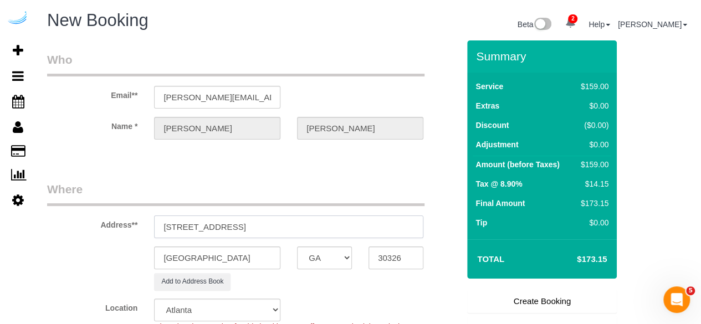
click at [370, 226] on input "3372 Peachtree Rd NE, Atlanta, GA 30326" at bounding box center [288, 226] width 269 height 23
drag, startPoint x: 261, startPoint y: 223, endPoint x: 404, endPoint y: 218, distance: 143.0
click at [404, 218] on input "3372 Peachtree Rd NE, Atlanta, GA 30326" at bounding box center [288, 226] width 269 height 23
paste input "Latoya Jackson"
paste input "Elora at Buckhead"
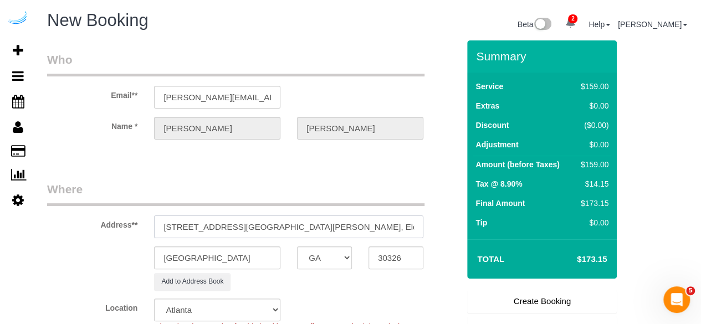
paste input "1453180"
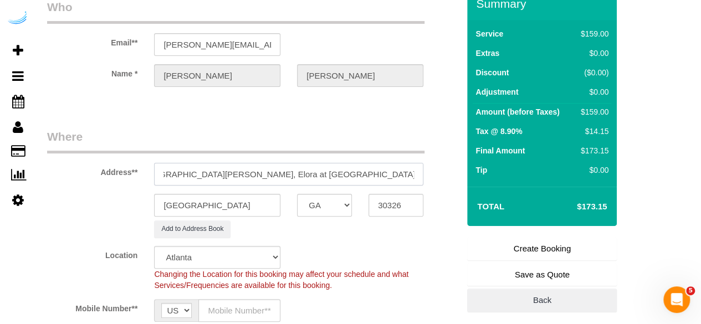
scroll to position [166, 0]
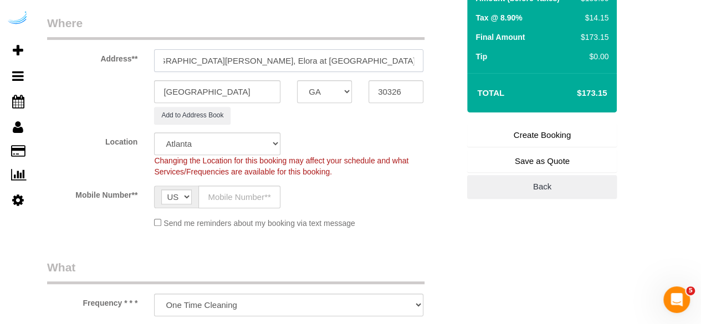
type input "3372 Peachtree Rd NE, Building 1002, Unit 1002 (Latoya Jackson, Elora at Buckhe…"
drag, startPoint x: 239, startPoint y: 201, endPoint x: 256, endPoint y: 206, distance: 17.2
click at [239, 201] on input "text" at bounding box center [239, 197] width 82 height 23
type input "[PHONE_NUMBER]"
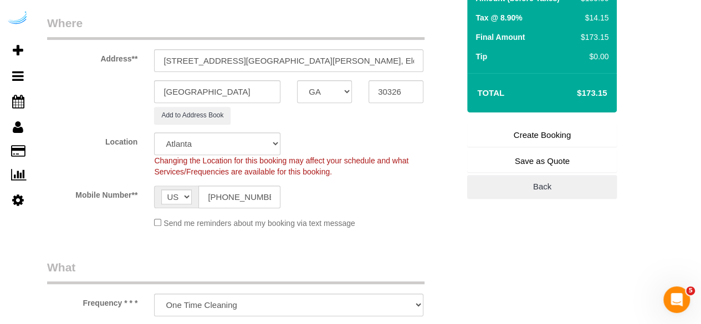
type input "[PERSON_NAME]"
type input "[PHONE_NUMBER]"
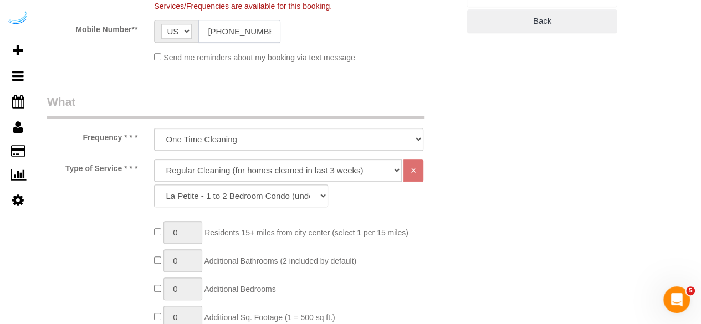
scroll to position [332, 0]
click at [277, 166] on select "Deep Cleaning (for homes that have not been cleaned in 3+ weeks) Spruce Regular…" at bounding box center [278, 169] width 248 height 23
select select "282"
click at [154, 158] on select "Deep Cleaning (for homes that have not been cleaned in 3+ weeks) Spruce Regular…" at bounding box center [278, 169] width 248 height 23
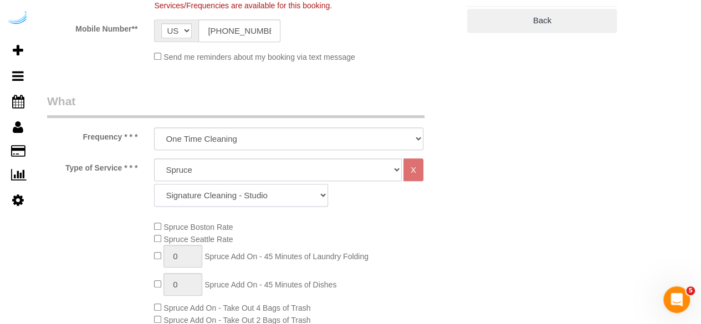
click at [269, 193] on select "Signature Cleaning - Studio Signature Cleaning - 1 Bed 1 Bath Signature Cleanin…" at bounding box center [241, 195] width 174 height 23
click at [271, 192] on select "Signature Cleaning - Studio Signature Cleaning - 1 Bed 1 Bath Signature Cleanin…" at bounding box center [241, 195] width 174 height 23
select select "309"
click at [154, 184] on select "Signature Cleaning - Studio Signature Cleaning - 1 Bed 1 Bath Signature Cleanin…" at bounding box center [241, 195] width 174 height 23
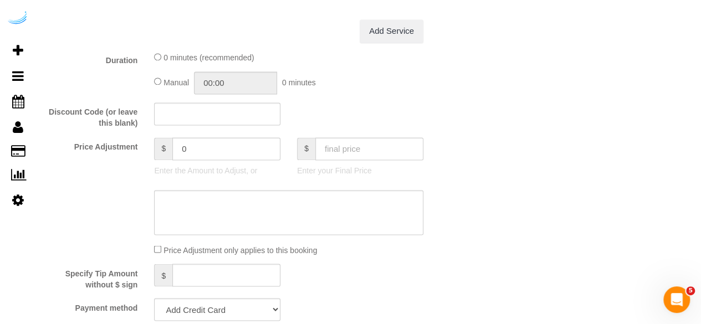
scroll to position [997, 0]
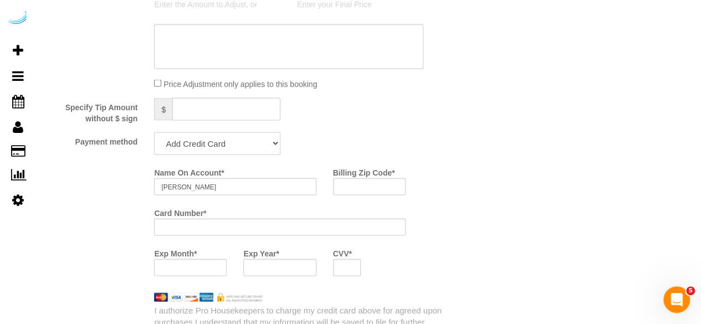
drag, startPoint x: 237, startPoint y: 149, endPoint x: 233, endPoint y: 155, distance: 7.2
click at [237, 149] on select "Add Credit Card Cash Check Paypal" at bounding box center [217, 143] width 126 height 23
click at [154, 133] on select "Add Credit Card Cash Check Paypal" at bounding box center [217, 143] width 126 height 23
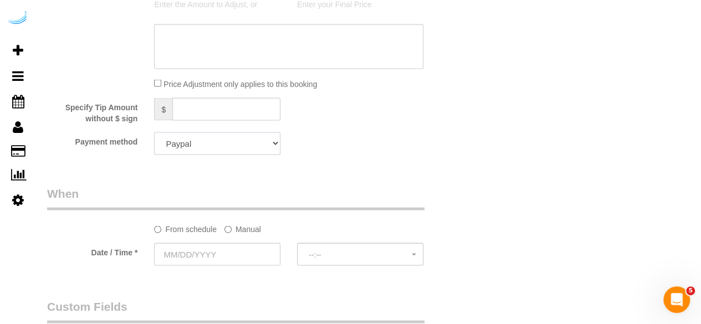
click at [238, 148] on select "Add Credit Card Cash Check Paypal" at bounding box center [217, 143] width 126 height 23
select select "string:check"
click at [154, 133] on select "Add Credit Card Cash Check Paypal" at bounding box center [217, 143] width 126 height 23
drag, startPoint x: 237, startPoint y: 154, endPoint x: 218, endPoint y: 190, distance: 40.9
click at [218, 190] on legend "When" at bounding box center [235, 197] width 377 height 25
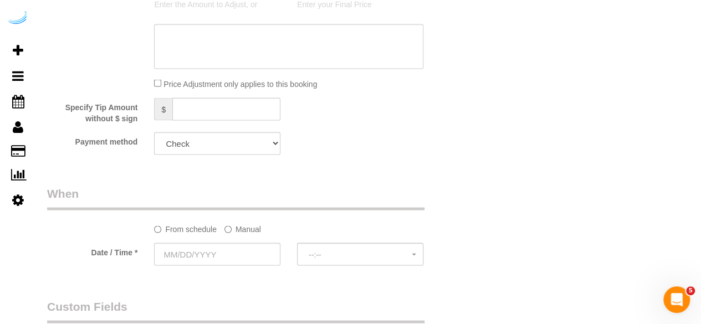
click at [234, 230] on label "Manual" at bounding box center [242, 226] width 37 height 15
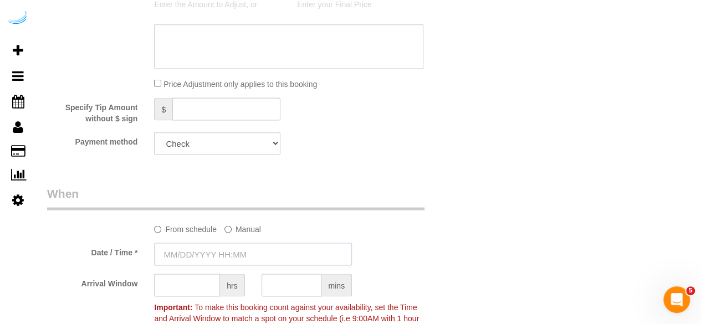
click at [213, 251] on input "text" at bounding box center [253, 254] width 198 height 23
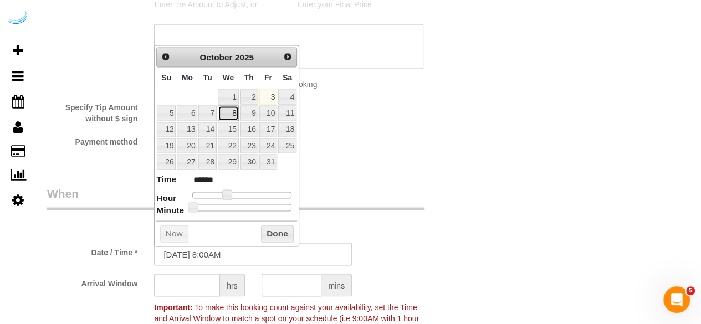
click at [230, 114] on link "8" at bounding box center [228, 112] width 21 height 15
type input "10/08/2025 9:00AM"
type input "******"
click at [232, 194] on span at bounding box center [227, 194] width 10 height 10
click at [232, 194] on span at bounding box center [231, 194] width 10 height 10
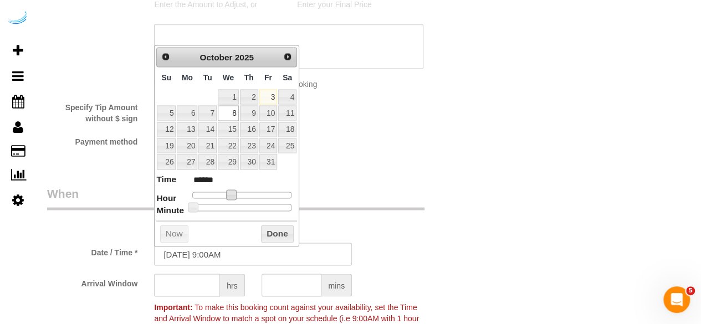
click at [232, 194] on span at bounding box center [231, 194] width 10 height 10
click at [197, 286] on input "text" at bounding box center [187, 285] width 66 height 23
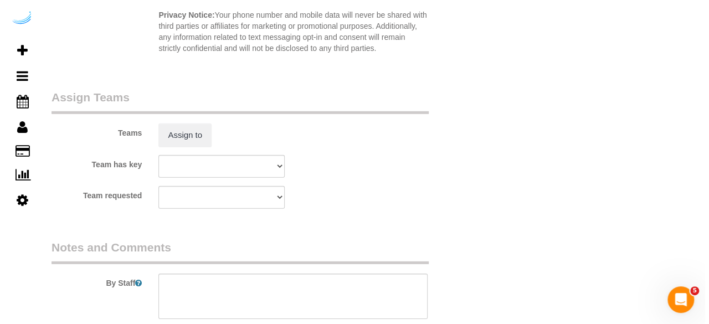
scroll to position [1662, 0]
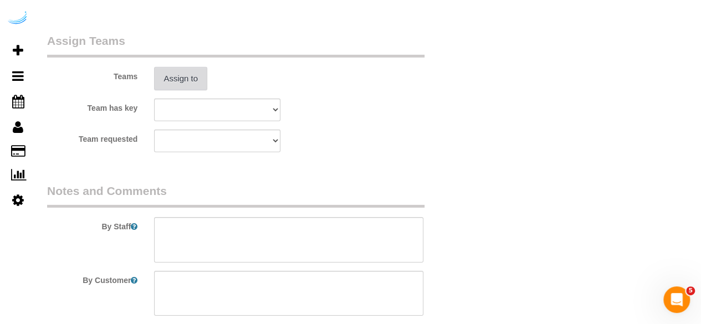
type input "4"
click at [191, 79] on button "Assign to" at bounding box center [180, 78] width 53 height 23
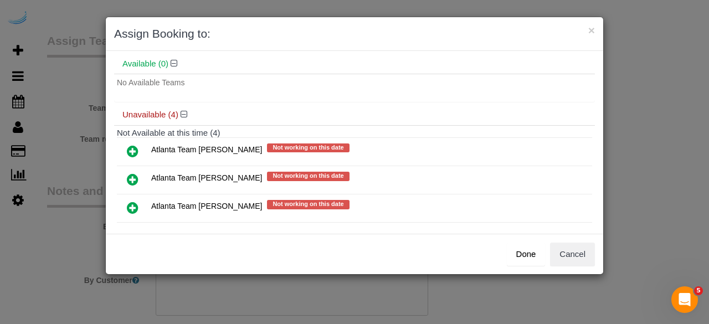
scroll to position [88, 0]
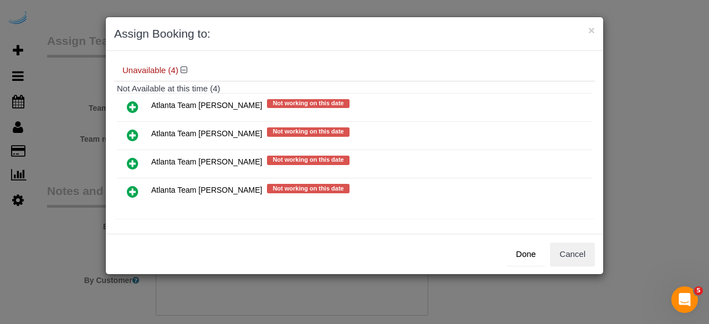
click at [133, 130] on icon at bounding box center [133, 135] width 12 height 13
click at [133, 114] on icon at bounding box center [133, 106] width 12 height 13
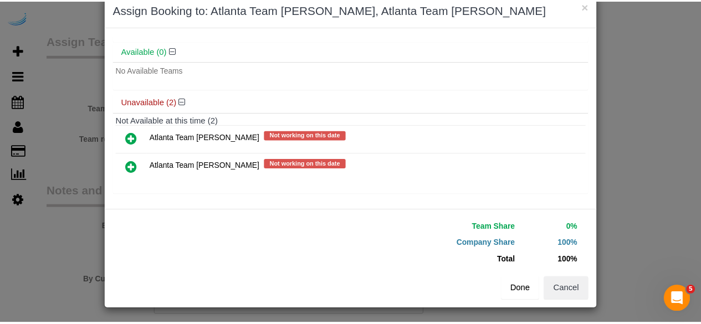
scroll to position [25, 0]
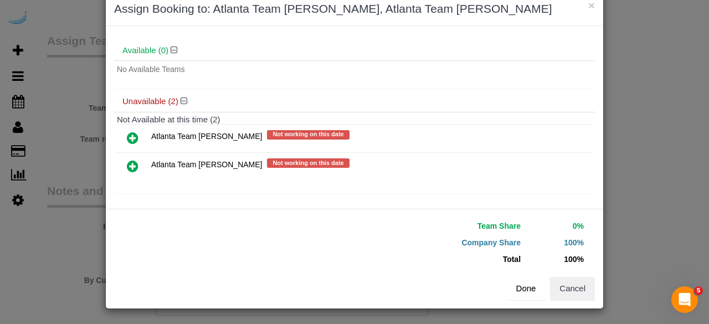
click at [509, 286] on button "Done" at bounding box center [526, 288] width 39 height 23
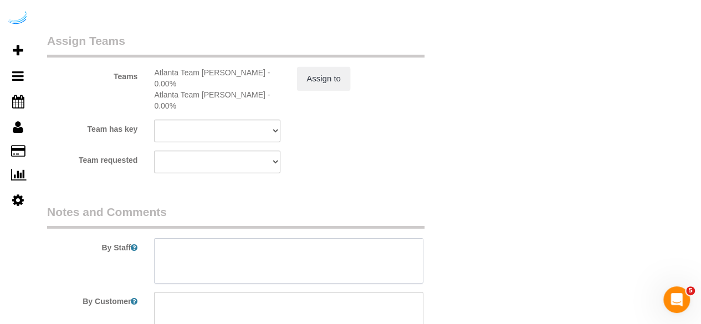
click at [297, 254] on textarea at bounding box center [288, 260] width 269 height 45
click at [246, 243] on textarea at bounding box center [288, 260] width 269 height 45
paste textarea "Permanent Notes:No notes from this customer.Today's Notes:No notes from this se…"
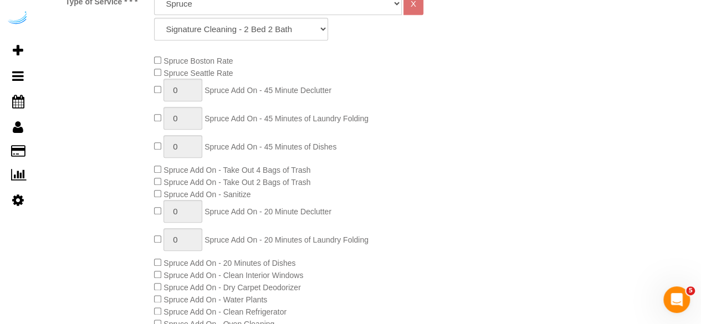
scroll to position [222, 0]
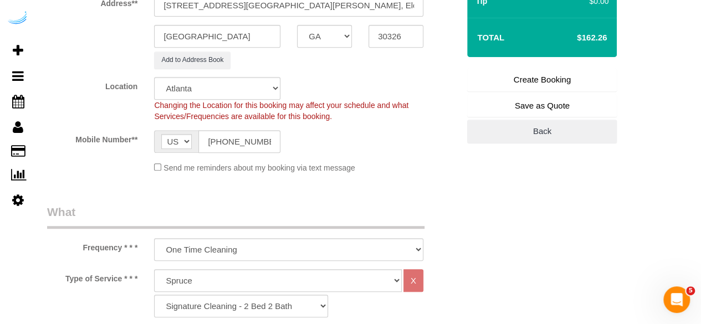
type textarea "Recurrency: Every 2 weeks Permanent Notes:No notes from this customer.Today's N…"
click at [536, 83] on link "Create Booking" at bounding box center [542, 79] width 150 height 23
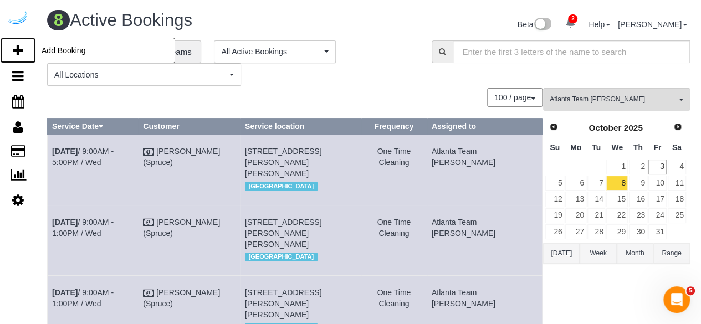
click at [19, 45] on icon at bounding box center [18, 50] width 11 height 13
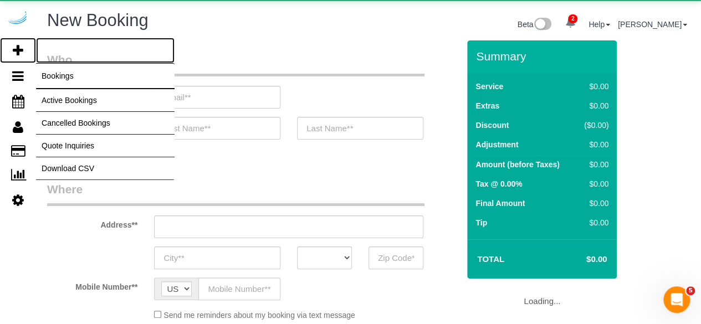
select select "object:6719"
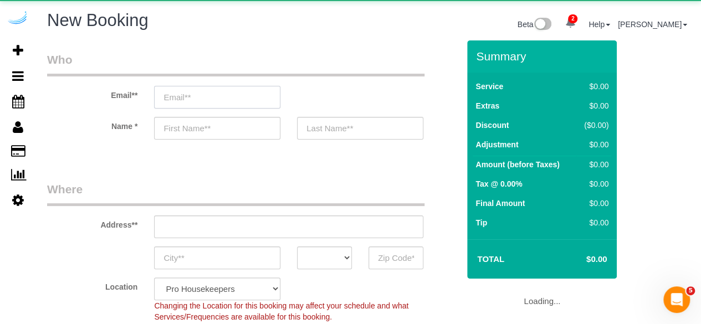
click at [234, 91] on input "email" at bounding box center [217, 97] width 126 height 23
select select "4"
select select "number:9"
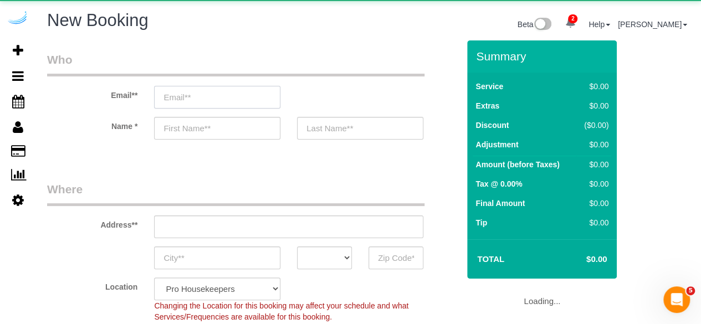
select select "object:7357"
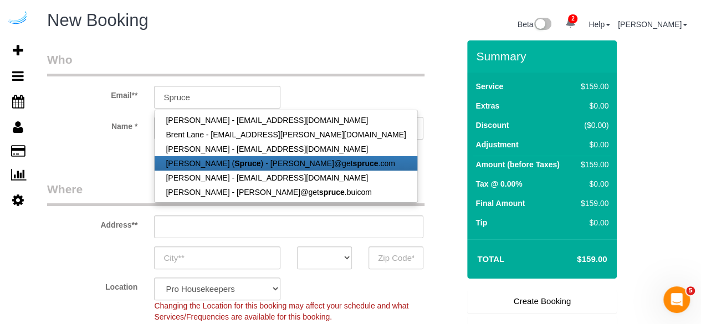
click at [251, 168] on link "[PERSON_NAME] ( Spruce ) - [PERSON_NAME]@get spruce .com" at bounding box center [286, 163] width 262 height 14
type input "[PERSON_NAME][EMAIL_ADDRESS][DOMAIN_NAME]"
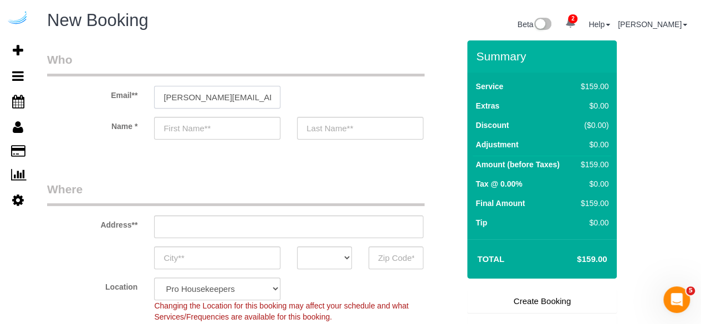
type input "[PERSON_NAME]"
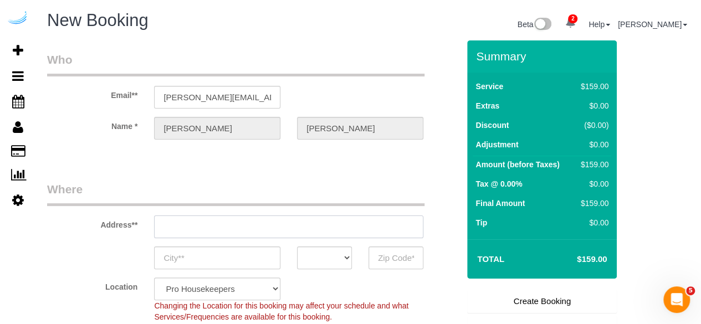
click at [326, 217] on input "text" at bounding box center [288, 226] width 269 height 23
type input "[STREET_ADDRESS][PERSON_NAME]"
type input "Austin"
select select "[GEOGRAPHIC_DATA]"
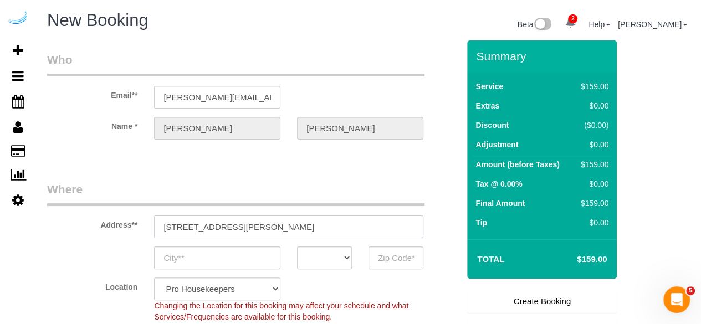
type input "78704"
paste input "2395 Herodian Way, Smyrna, GA 30080"
type input "2395 Herodian Way, Smyrna, GA 30080"
select select "9"
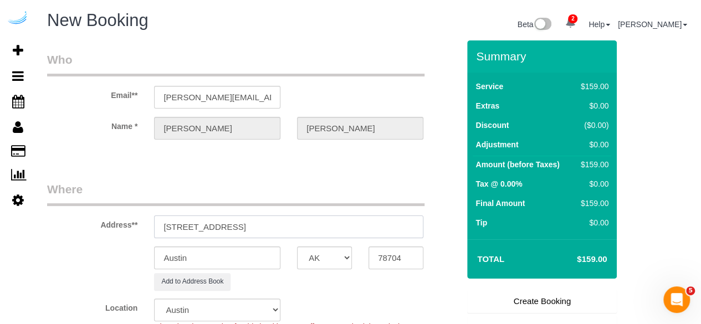
select select "object:7401"
drag, startPoint x: 286, startPoint y: 224, endPoint x: 387, endPoint y: 211, distance: 101.7
click at [350, 211] on div "Address** 2395 Herodian Way, Smyrna, GA 30080" at bounding box center [253, 209] width 428 height 57
type input "2395 Herodian Way, Smyrna, GA 30080"
click at [380, 211] on div "Address** 2395 Herodian Way, Smyrna, GA 30080" at bounding box center [253, 209] width 428 height 57
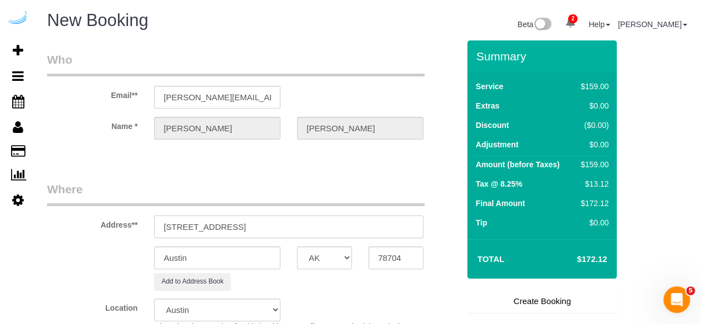
drag, startPoint x: 287, startPoint y: 231, endPoint x: 382, endPoint y: 239, distance: 95.0
click at [338, 225] on input "2395 Herodian Way, Smyrna, GA 30080" at bounding box center [288, 226] width 269 height 23
click at [398, 255] on input "78704" at bounding box center [395, 257] width 55 height 23
paste input "30080"
type input "30080"
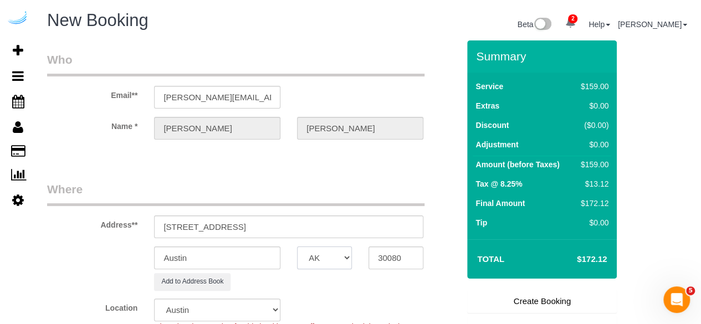
click at [331, 256] on select "AK AL AR AZ CA CO CT DC DE [GEOGRAPHIC_DATA] [GEOGRAPHIC_DATA] HI IA ID IL IN K…" at bounding box center [324, 257] width 55 height 23
select select "GA"
click at [256, 264] on input "Austin" at bounding box center [217, 257] width 126 height 23
select select "8"
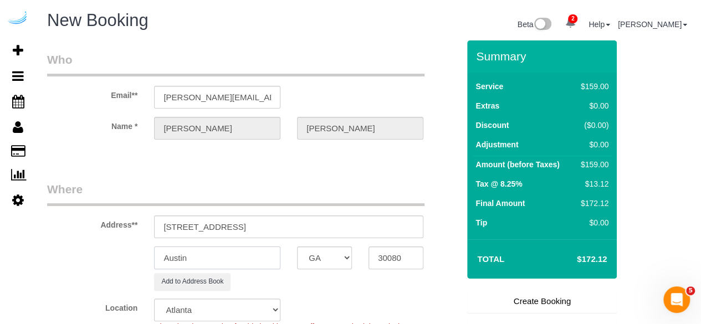
select select "object:7443"
type input "Smyrna"
drag, startPoint x: 239, startPoint y: 228, endPoint x: 383, endPoint y: 214, distance: 144.6
click at [383, 215] on input "2395 Herodian Way, Smyrna, GA 30080" at bounding box center [288, 226] width 269 height 23
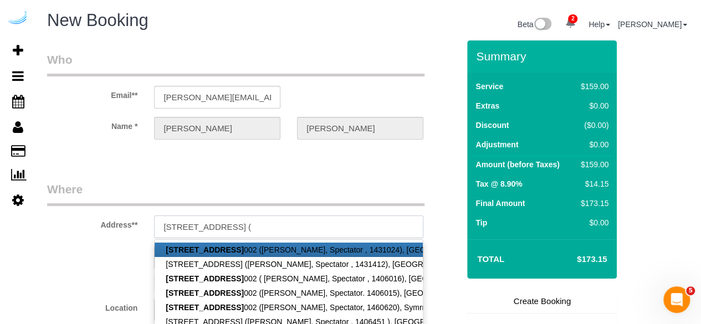
paste input "Kristen Vaughn"
paste input "Spectator"
paste input "1451902"
type input "2395 Herodian Way, Unit 2002 (Kristen Vaughn , Spectator , 1451902)"
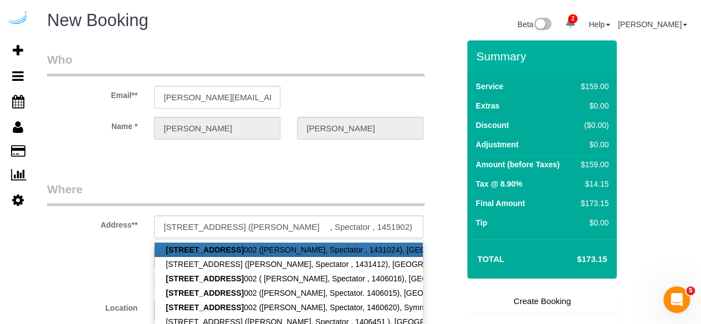
click at [205, 158] on fieldset "Who Email** brandie@getspruce.com Name * Brandie Louck" at bounding box center [253, 105] width 412 height 107
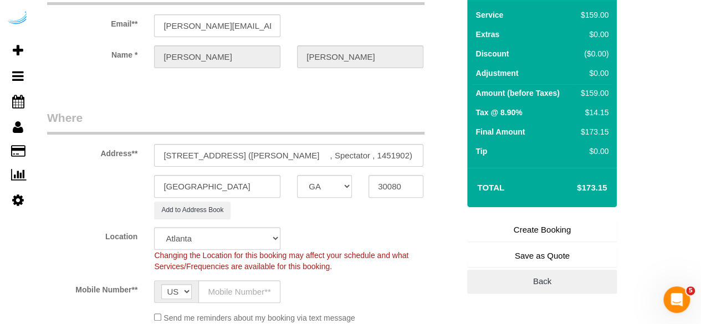
scroll to position [166, 0]
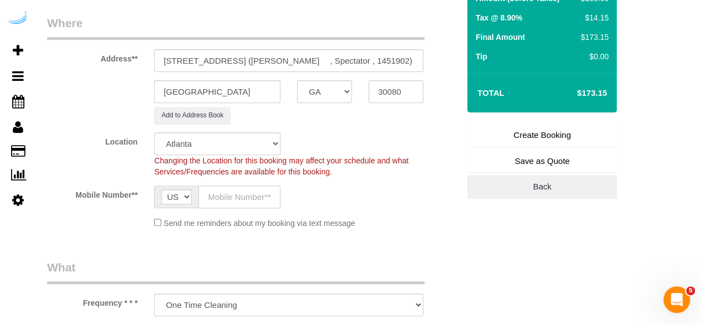
click at [225, 202] on input "text" at bounding box center [239, 197] width 82 height 23
type input "[PHONE_NUMBER]"
type input "[PERSON_NAME]"
type input "[PHONE_NUMBER]"
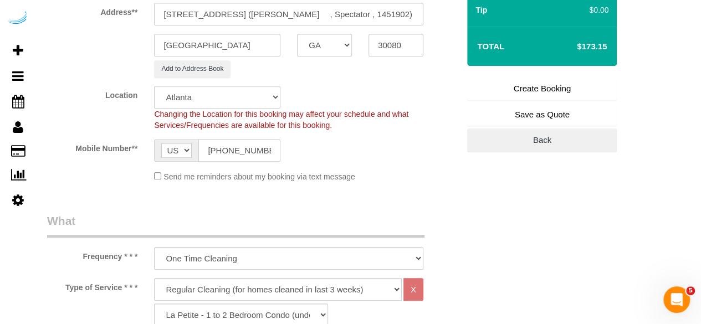
scroll to position [332, 0]
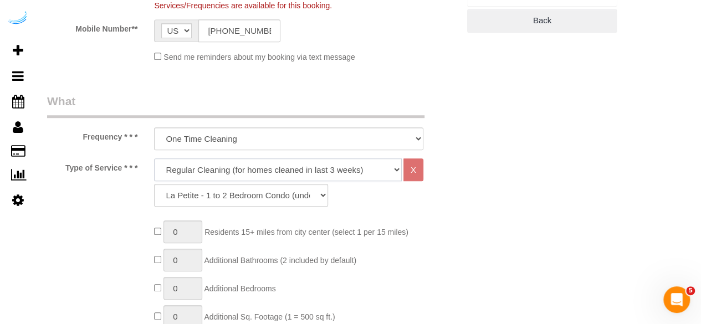
click at [270, 165] on select "Deep Cleaning (for homes that have not been cleaned in 3+ weeks) Spruce Regular…" at bounding box center [278, 169] width 248 height 23
drag, startPoint x: 270, startPoint y: 165, endPoint x: 254, endPoint y: 208, distance: 46.3
click at [270, 165] on select "Deep Cleaning (for homes that have not been cleaned in 3+ weeks) Spruce Regular…" at bounding box center [278, 169] width 248 height 23
drag, startPoint x: 276, startPoint y: 164, endPoint x: 273, endPoint y: 178, distance: 14.9
click at [276, 164] on select "Deep Cleaning (for homes that have not been cleaned in 3+ weeks) Spruce Regular…" at bounding box center [278, 169] width 248 height 23
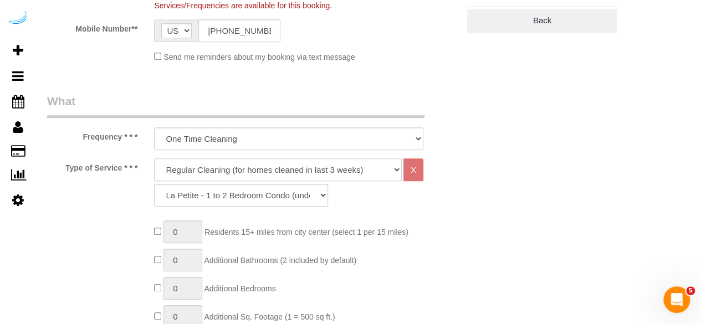
select select "282"
click at [154, 158] on select "Deep Cleaning (for homes that have not been cleaned in 3+ weeks) Spruce Regular…" at bounding box center [278, 169] width 248 height 23
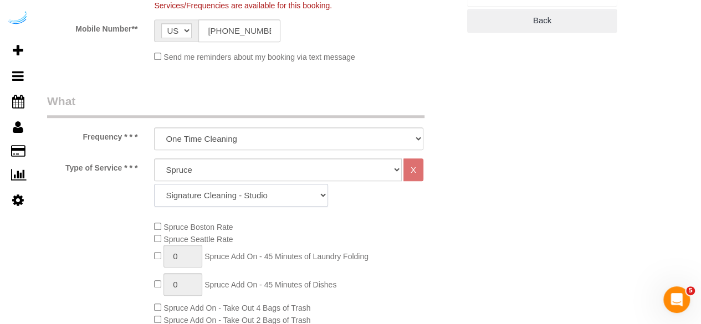
drag, startPoint x: 294, startPoint y: 194, endPoint x: 291, endPoint y: 183, distance: 10.8
click at [294, 194] on select "Signature Cleaning - Studio Signature Cleaning - 1 Bed 1 Bath Signature Cleanin…" at bounding box center [241, 195] width 174 height 23
click at [154, 184] on select "Signature Cleaning - Studio Signature Cleaning - 1 Bed 1 Bath Signature Cleanin…" at bounding box center [241, 195] width 174 height 23
click at [255, 194] on select "Signature Cleaning - Studio Signature Cleaning - 1 Bed 1 Bath Signature Cleanin…" at bounding box center [241, 195] width 174 height 23
select select "304"
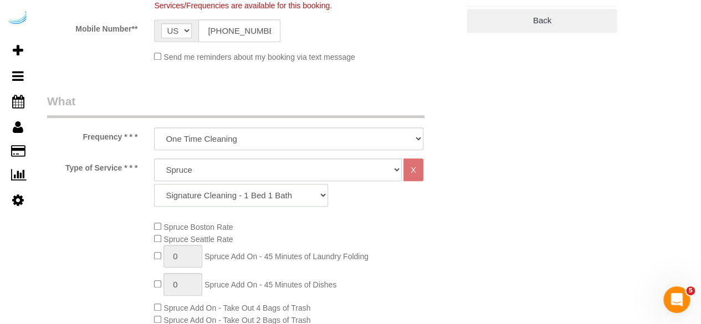
click at [154, 184] on select "Signature Cleaning - Studio Signature Cleaning - 1 Bed 1 Bath Signature Cleanin…" at bounding box center [241, 195] width 174 height 23
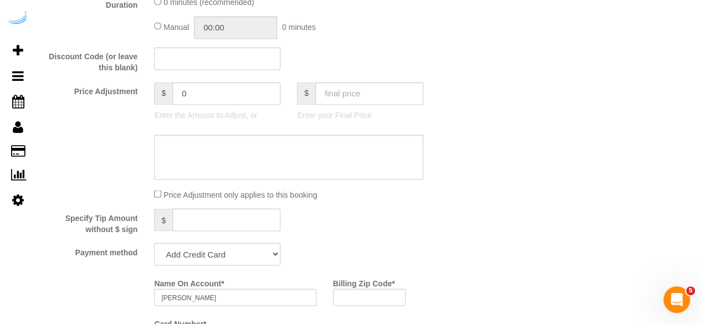
scroll to position [1052, 0]
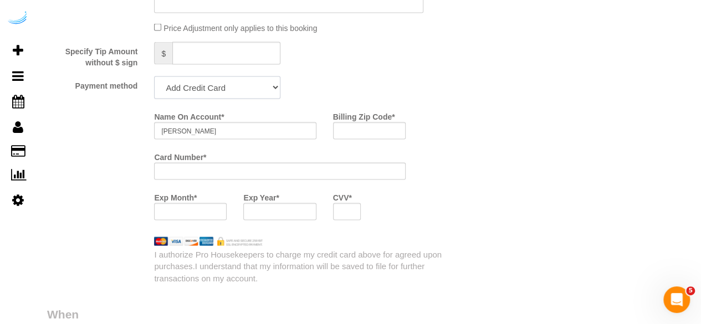
click at [229, 98] on select "Add Credit Card Cash Check Paypal" at bounding box center [217, 87] width 126 height 23
select select "string:check"
click at [154, 78] on select "Add Credit Card Cash Check Paypal" at bounding box center [217, 87] width 126 height 23
click at [216, 129] on div "Who Email** brandie@getspruce.com Name * Brandie Louck Where Address** 2395 Her…" at bounding box center [253, 41] width 428 height 2107
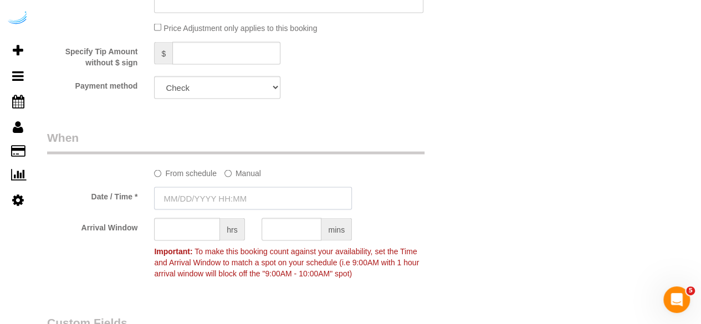
click at [222, 194] on input "text" at bounding box center [253, 198] width 198 height 23
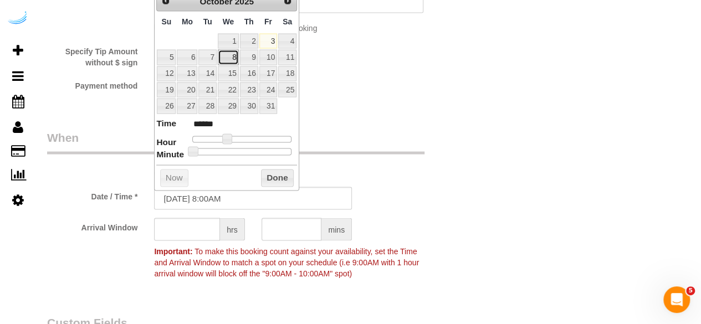
click at [233, 57] on link "8" at bounding box center [228, 57] width 21 height 15
type input "10/08/2025 9:00AM"
type input "******"
click at [229, 137] on span at bounding box center [227, 139] width 10 height 10
click at [230, 137] on span at bounding box center [231, 139] width 10 height 10
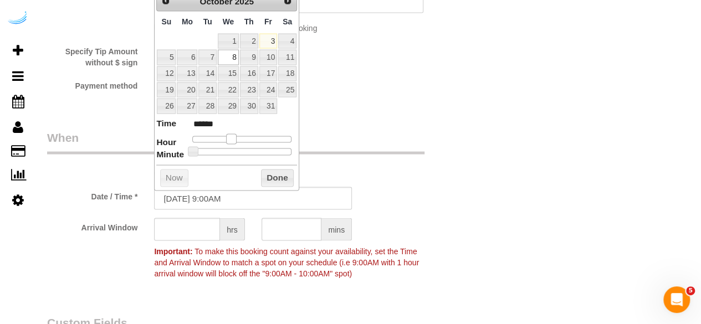
click at [230, 137] on span at bounding box center [231, 139] width 10 height 10
click at [210, 227] on input "text" at bounding box center [187, 229] width 66 height 23
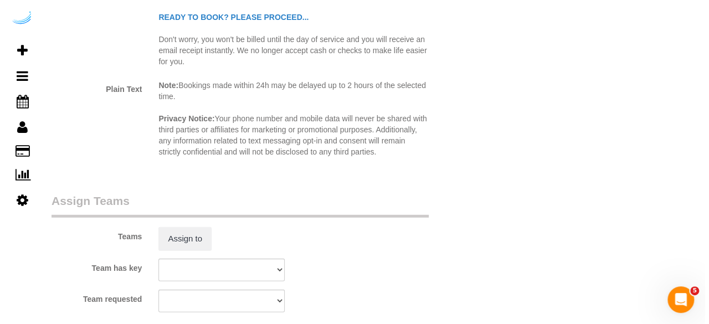
scroll to position [1551, 0]
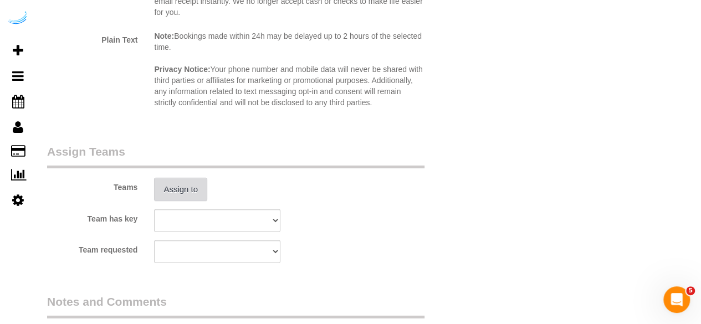
type input "4"
click at [179, 193] on button "Assign to" at bounding box center [180, 189] width 53 height 23
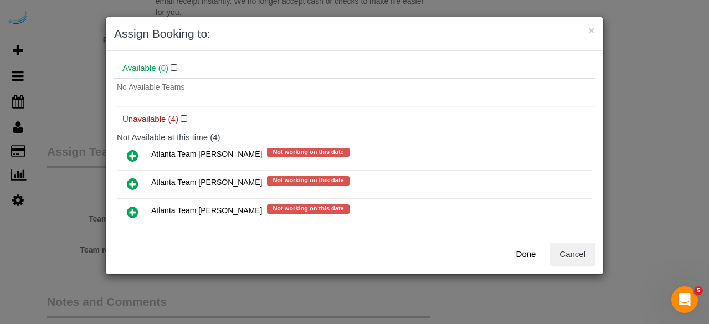
scroll to position [88, 0]
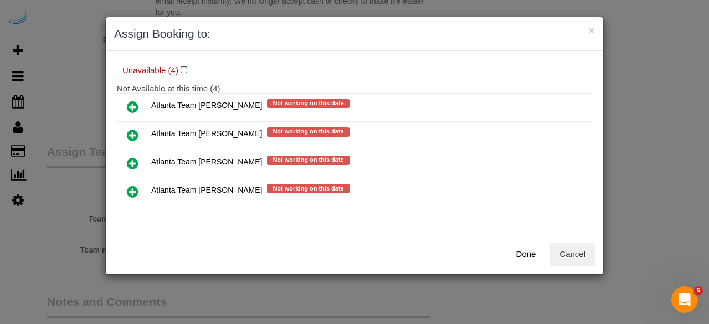
click at [132, 129] on icon at bounding box center [133, 135] width 12 height 13
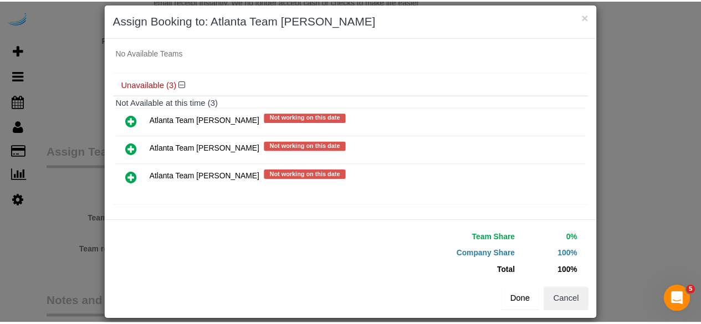
scroll to position [25, 0]
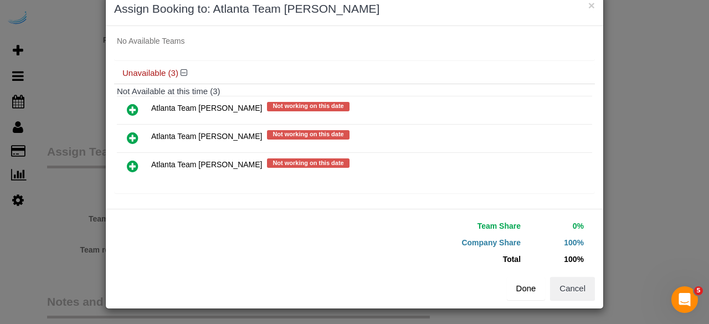
click at [516, 281] on button "Done" at bounding box center [526, 288] width 39 height 23
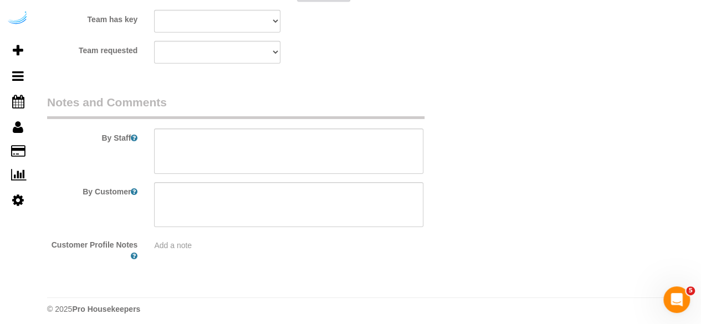
scroll to position [1756, 0]
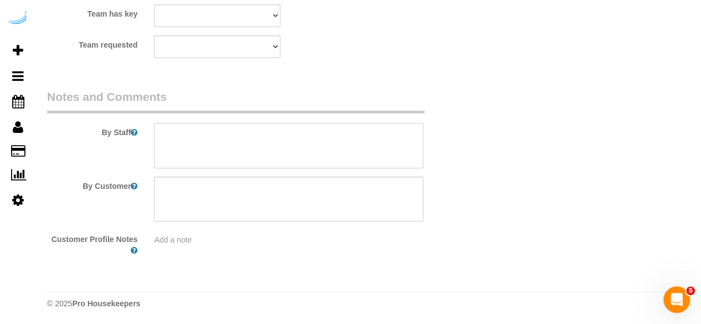
click at [242, 154] on textarea at bounding box center [288, 145] width 269 height 45
click at [322, 142] on textarea at bounding box center [288, 145] width 269 height 45
paste textarea "Permanent Notes:No notes from this customer.Today's Notes:No notes from this se…"
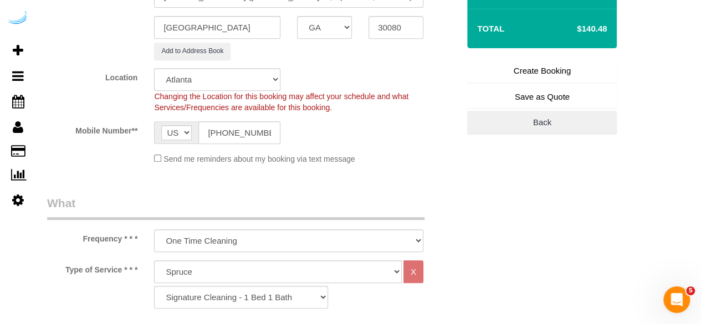
scroll to position [0, 0]
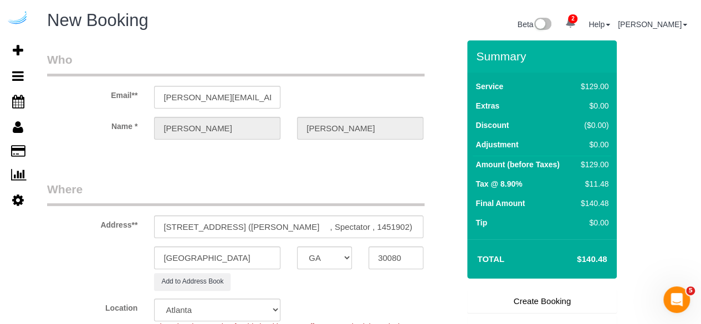
type textarea "Recurrency: Every 2 weeks Permanent Notes:No notes from this customer.Today's N…"
click at [529, 302] on link "Create Booking" at bounding box center [542, 301] width 150 height 23
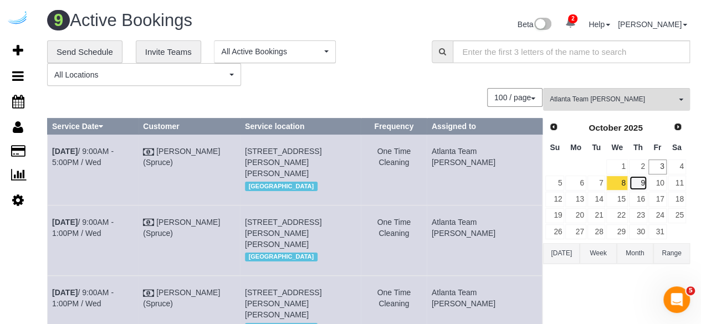
click at [643, 182] on link "9" at bounding box center [638, 183] width 18 height 15
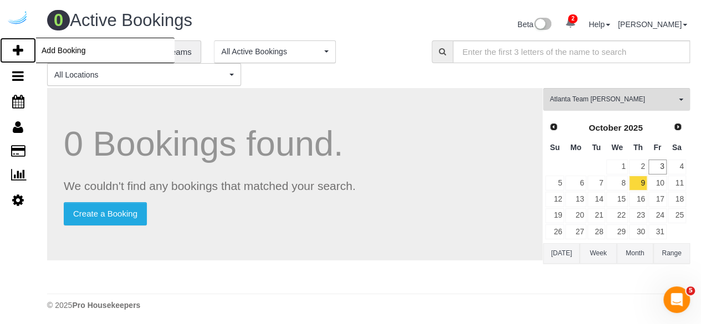
click at [23, 53] on link "Add Booking" at bounding box center [18, 50] width 36 height 25
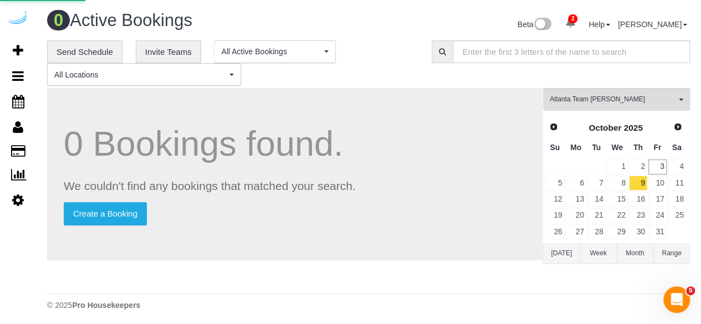
select select "number:9"
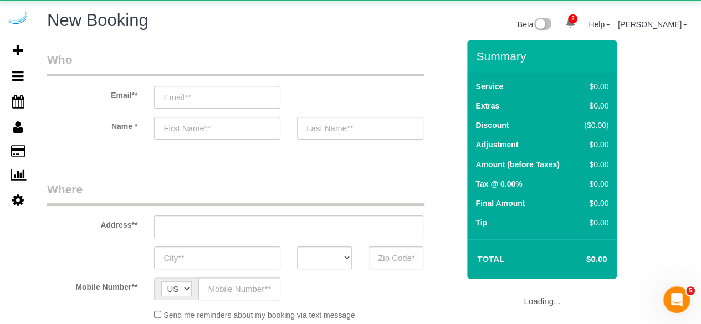
select select "object:9124"
select select "4"
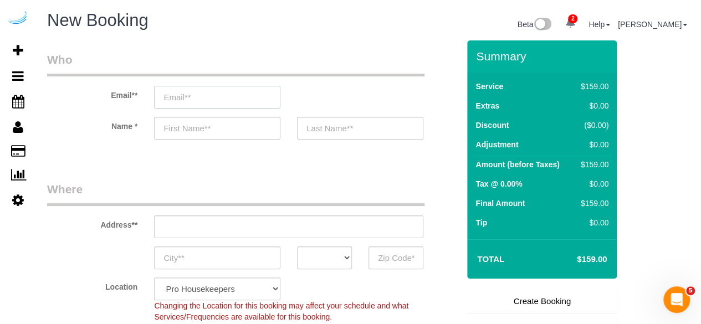
click at [259, 102] on input "email" at bounding box center [217, 97] width 126 height 23
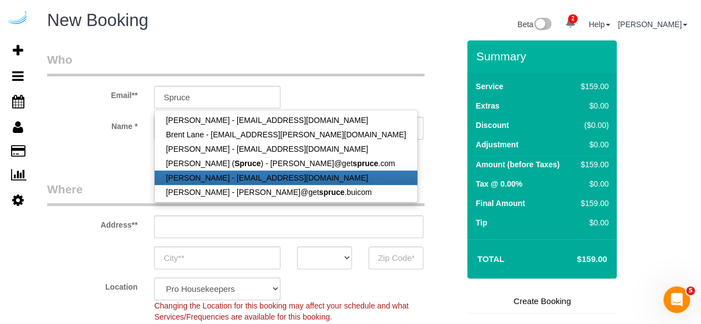
click at [232, 171] on link "[PERSON_NAME] - [EMAIL_ADDRESS][DOMAIN_NAME]" at bounding box center [286, 178] width 262 height 14
type input "mjwessonusaf@gmail.com"
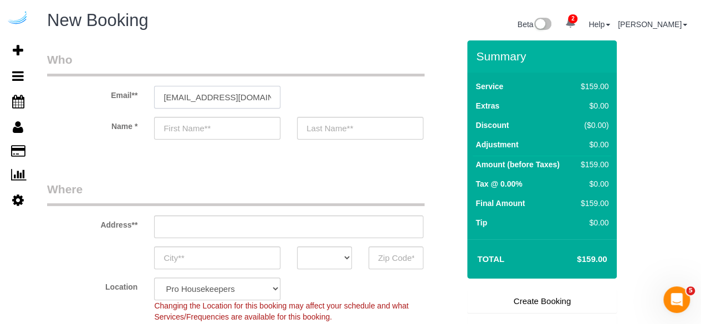
click at [240, 99] on input "mjwessonusaf@gmail.com" at bounding box center [217, 97] width 126 height 23
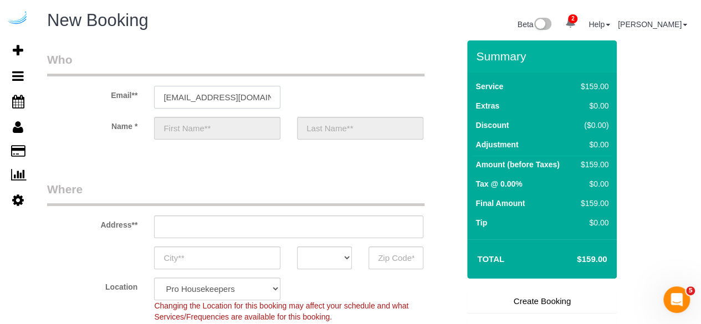
type input "Mark"
type input "Wesson"
type input "(414) 731-9334"
type input "Spr"
type input "4473 Spruce Creek Dr, Apt #11"
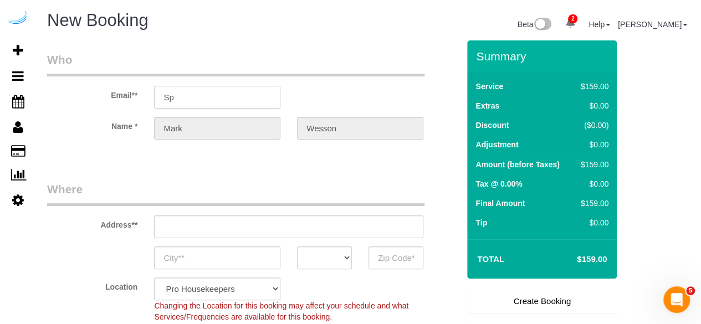
type input "Batavia"
select select "OH"
type input "45103"
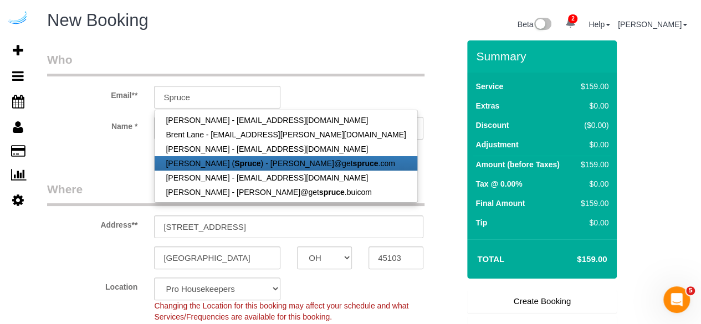
click at [233, 167] on link "[PERSON_NAME] ( Spruce ) - [PERSON_NAME]@get spruce .com" at bounding box center [286, 163] width 262 height 14
type input "[PERSON_NAME][EMAIL_ADDRESS][DOMAIN_NAME]"
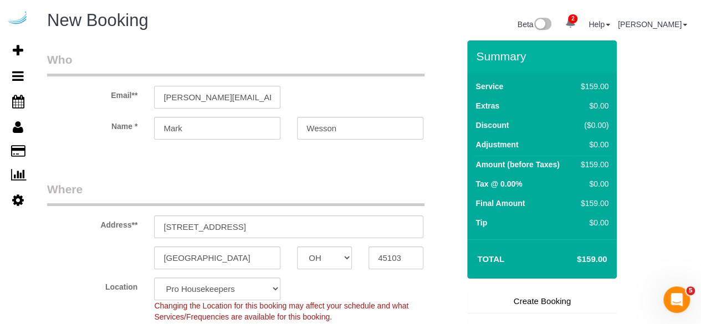
type input "[PERSON_NAME]"
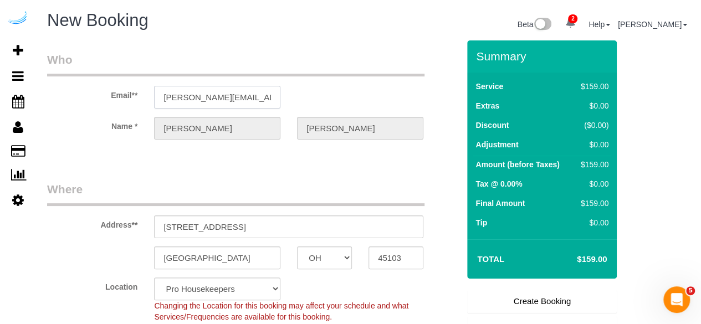
type input "[STREET_ADDRESS][PERSON_NAME]"
type input "Austin"
select select "[GEOGRAPHIC_DATA]"
type input "78704"
click at [285, 224] on input "[STREET_ADDRESS][PERSON_NAME]" at bounding box center [288, 226] width 269 height 23
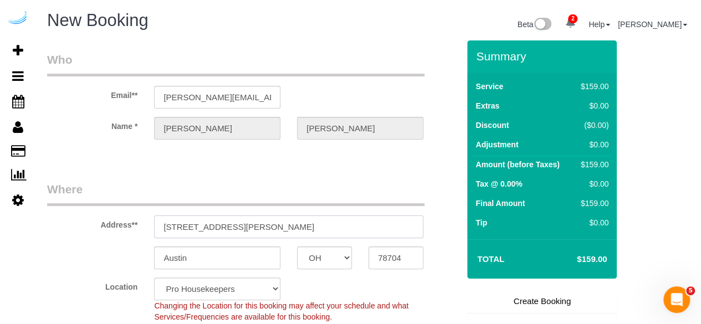
paste input "6125 Roswell Rd, Atlanta, GA 30328"
type input "6125 Roswell Rd, Atlanta, GA 30328"
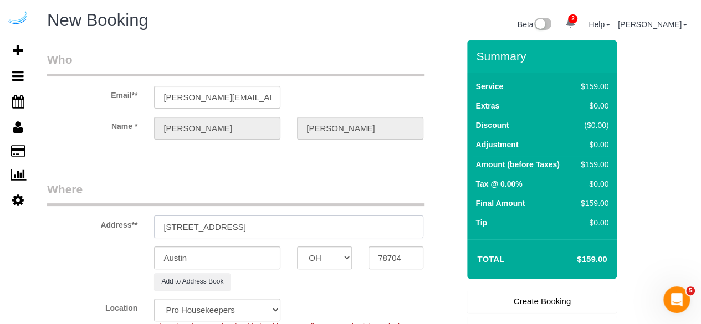
select select "9"
select select "object:9198"
drag, startPoint x: 275, startPoint y: 228, endPoint x: 377, endPoint y: 234, distance: 102.7
click at [377, 234] on input "6125 Roswell Rd, Atlanta, GA 30328" at bounding box center [288, 226] width 269 height 23
type input "6125 Roswell Rd, Atlanta, GA 30328"
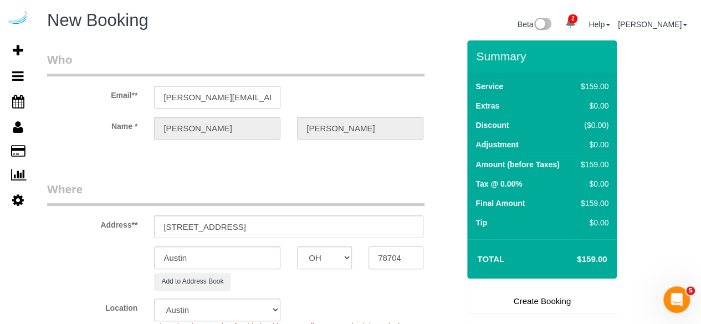
click at [389, 258] on input "78704" at bounding box center [395, 257] width 55 height 23
paste input "30328"
type input "30328"
click at [339, 257] on select "AK AL AR AZ CA CO CT DC DE [GEOGRAPHIC_DATA] [GEOGRAPHIC_DATA] HI IA ID IL IN K…" at bounding box center [324, 257] width 55 height 23
select select "8"
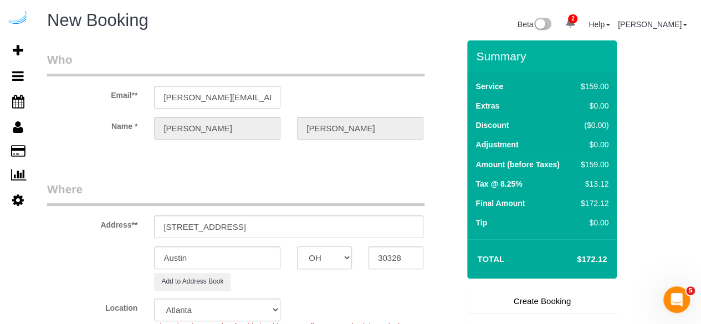
select select "GA"
click at [267, 254] on input "Austin" at bounding box center [217, 257] width 126 height 23
select select "object:9240"
type input "[GEOGRAPHIC_DATA]"
drag, startPoint x: 232, startPoint y: 227, endPoint x: 390, endPoint y: 223, distance: 157.9
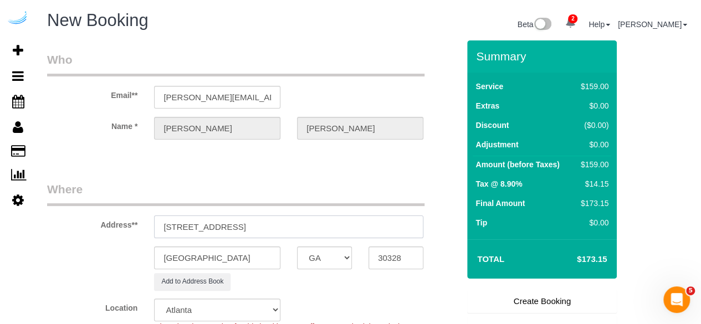
click at [381, 224] on input "6125 Roswell Rd, Atlanta, GA 30328" at bounding box center [288, 226] width 269 height 23
paste input "Eron Moore"
paste input "The Morgan Sandy Springs"
paste input "1491458"
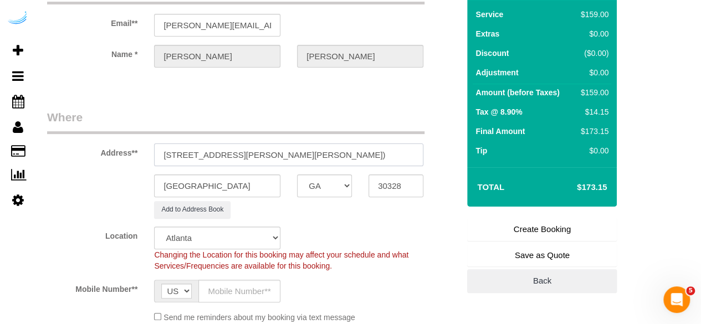
scroll to position [111, 0]
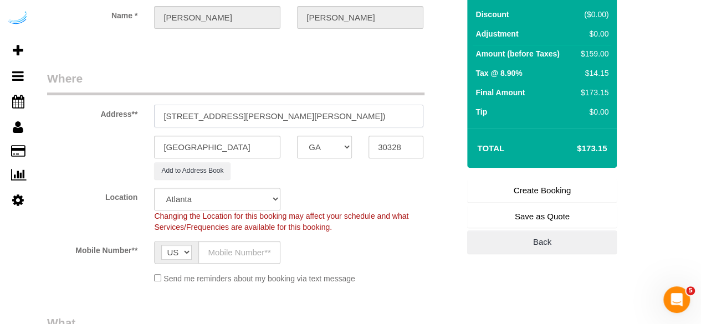
type input "6125 Roswell Rd, Unit 538 (Eron Moore, The Morgan Sandy Springs , 1491458)"
drag, startPoint x: 229, startPoint y: 259, endPoint x: 237, endPoint y: 247, distance: 14.0
click at [229, 259] on input "text" at bounding box center [239, 252] width 82 height 23
type input "[PHONE_NUMBER]"
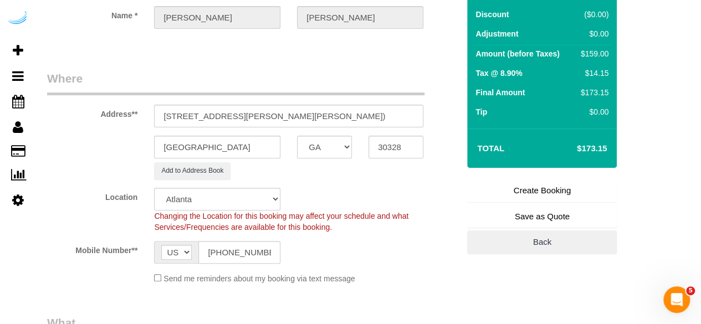
type input "[PERSON_NAME]"
type input "[PHONE_NUMBER]"
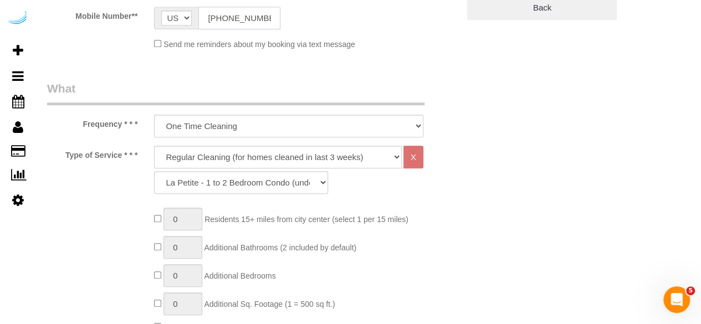
scroll to position [388, 0]
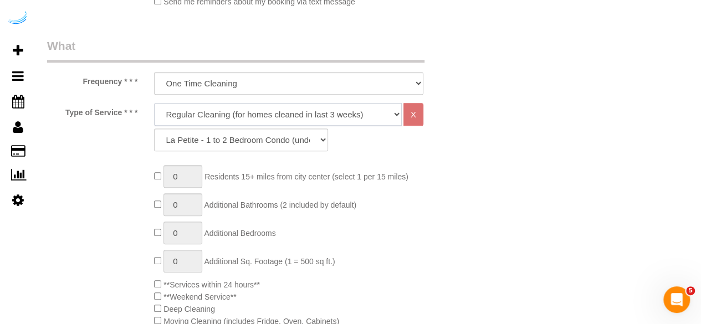
drag, startPoint x: 266, startPoint y: 111, endPoint x: 262, endPoint y: 124, distance: 13.3
click at [266, 111] on select "Deep Cleaning (for homes that have not been cleaned in 3+ weeks) Spruce Regular…" at bounding box center [278, 114] width 248 height 23
select select "282"
click at [154, 103] on select "Deep Cleaning (for homes that have not been cleaned in 3+ weeks) Spruce Regular…" at bounding box center [278, 114] width 248 height 23
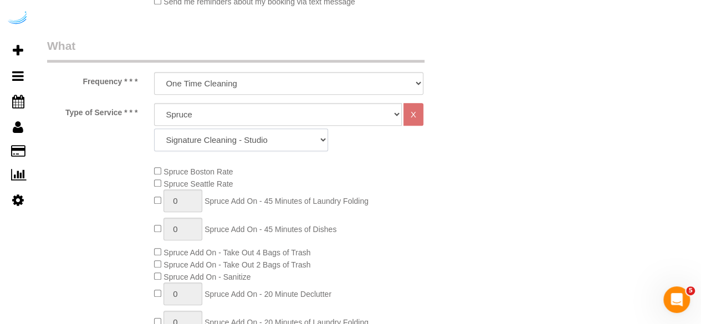
drag, startPoint x: 261, startPoint y: 142, endPoint x: 264, endPoint y: 137, distance: 6.0
click at [261, 142] on select "Signature Cleaning - Studio Signature Cleaning - 1 Bed 1 Bath Signature Cleanin…" at bounding box center [241, 140] width 174 height 23
select select "306"
click at [154, 129] on select "Signature Cleaning - Studio Signature Cleaning - 1 Bed 1 Bath Signature Cleanin…" at bounding box center [241, 140] width 174 height 23
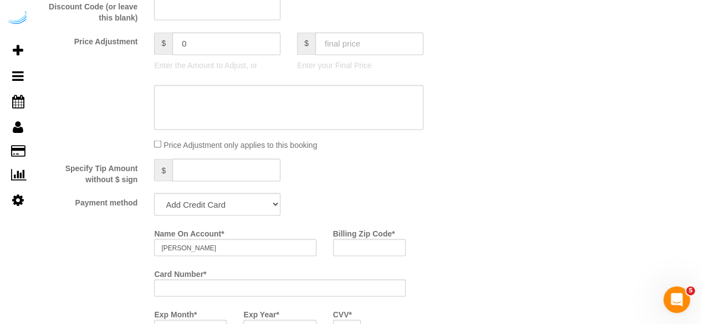
scroll to position [997, 0]
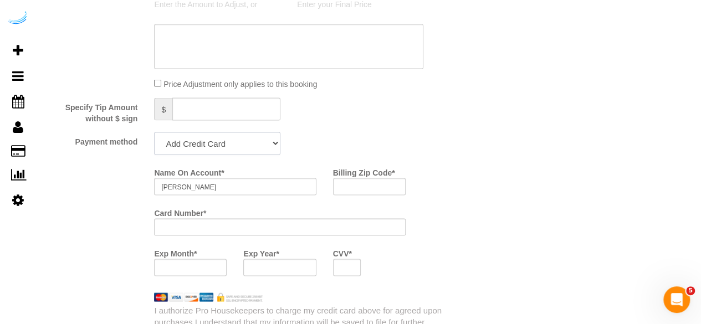
drag, startPoint x: 226, startPoint y: 147, endPoint x: 225, endPoint y: 155, distance: 7.3
click at [226, 147] on select "Add Credit Card Cash Check Paypal" at bounding box center [217, 143] width 126 height 23
select select "string:check"
click at [154, 133] on select "Add Credit Card Cash Check Paypal" at bounding box center [217, 143] width 126 height 23
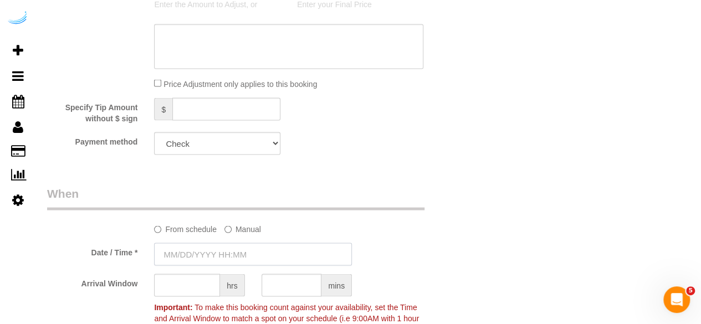
click at [209, 263] on input "text" at bounding box center [253, 254] width 198 height 23
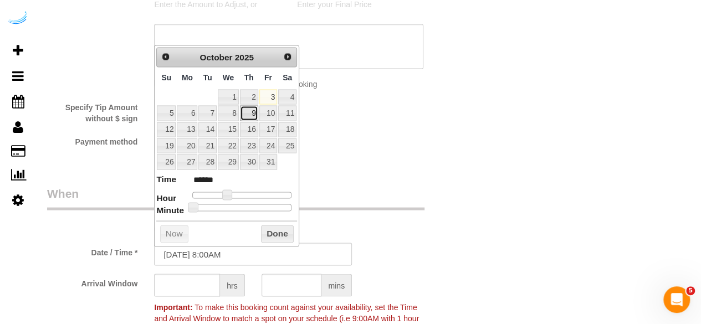
click at [253, 111] on link "9" at bounding box center [249, 112] width 18 height 15
type input "10/09/2025 9:00AM"
type input "******"
type input "10/09/2025 10:00AM"
type input "*******"
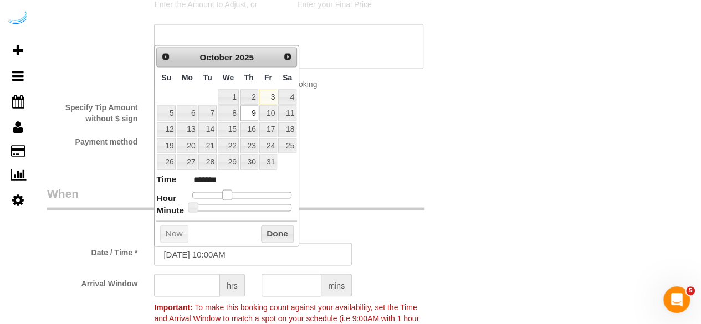
type input "10/09/2025 11:00AM"
type input "*******"
type input "10/09/2025 12:00PM"
type input "*******"
type input "10/09/2025 1:00PM"
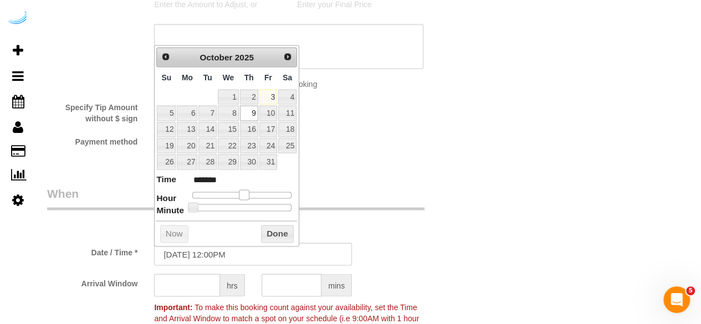
type input "******"
drag, startPoint x: 229, startPoint y: 194, endPoint x: 249, endPoint y: 192, distance: 20.0
click at [249, 192] on span at bounding box center [248, 194] width 10 height 10
click at [202, 286] on input "text" at bounding box center [187, 285] width 66 height 23
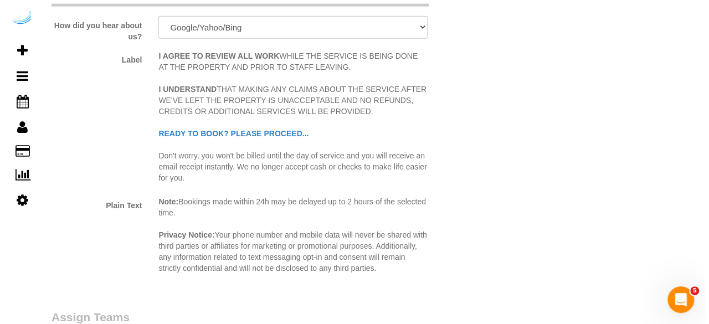
scroll to position [1606, 0]
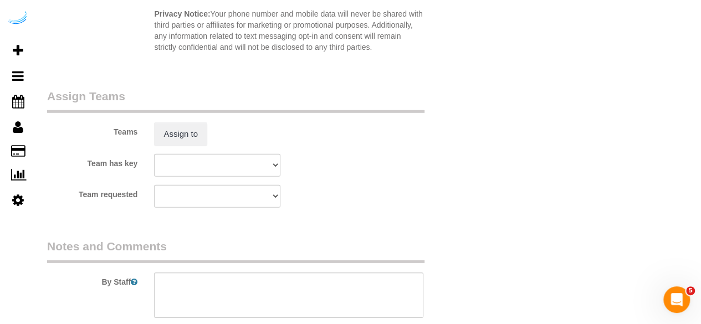
type input "4"
click at [188, 117] on div "Teams Assign to" at bounding box center [253, 117] width 428 height 58
click at [188, 132] on button "Assign to" at bounding box center [180, 133] width 53 height 23
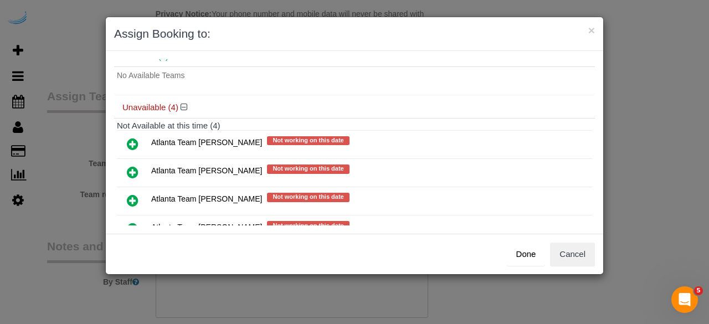
scroll to position [88, 0]
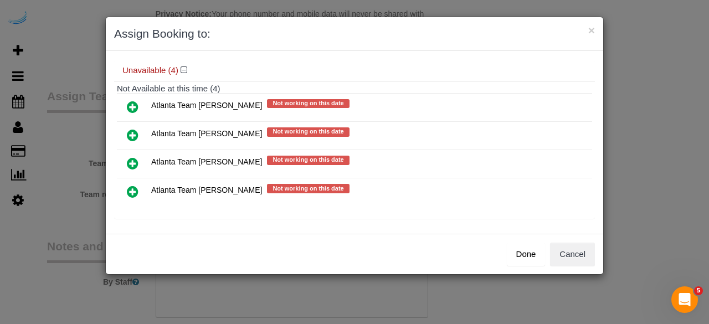
click at [132, 132] on icon at bounding box center [133, 135] width 12 height 13
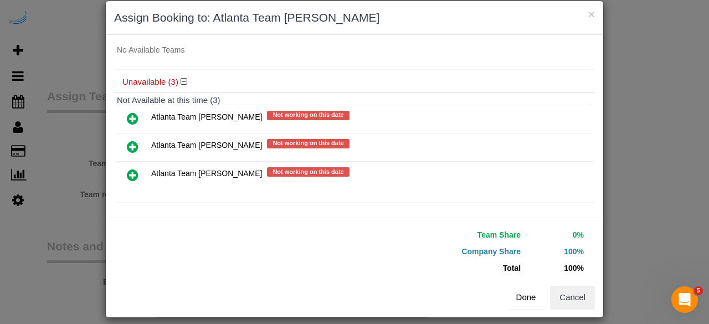
scroll to position [25, 0]
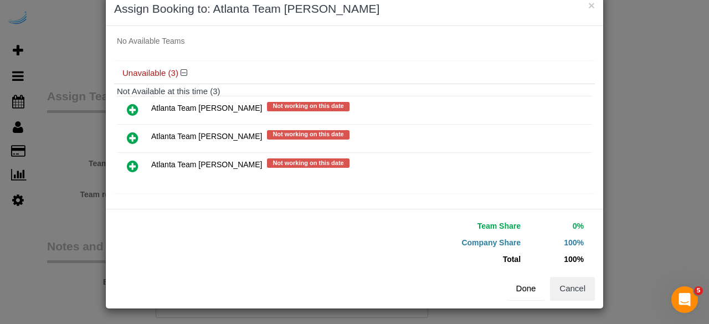
click at [527, 291] on button "Done" at bounding box center [526, 288] width 39 height 23
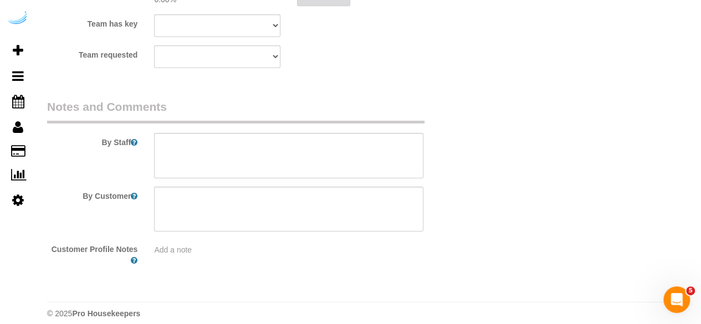
scroll to position [1756, 0]
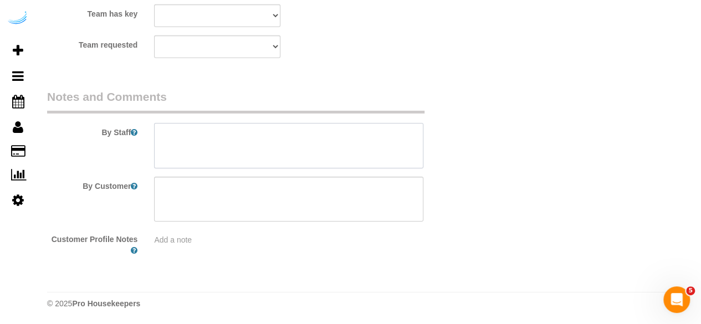
click at [343, 145] on textarea at bounding box center [288, 145] width 269 height 45
click at [346, 142] on textarea at bounding box center [288, 145] width 269 height 45
paste textarea "Permanent Notes:No notes from this [DOMAIN_NAME][DATE] Notes:No notes from this…"
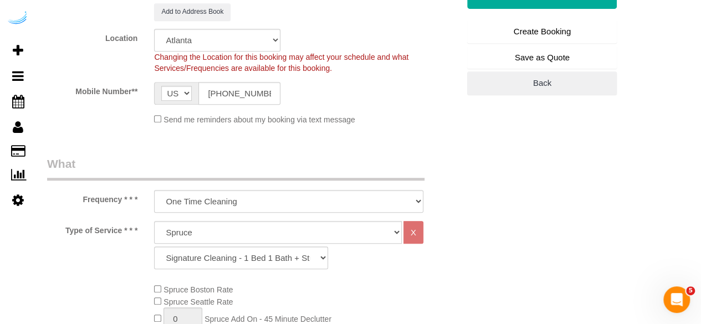
scroll to position [205, 0]
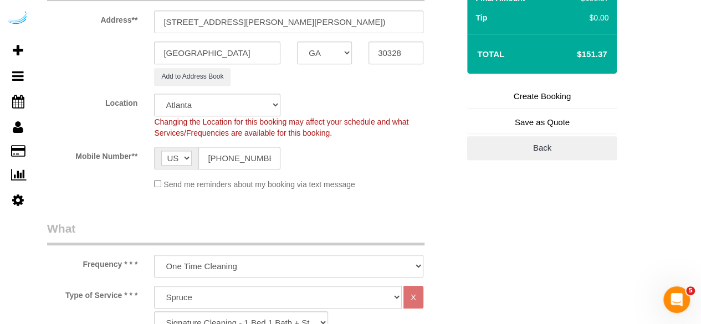
type textarea "Recurrency: Every 5 weeks Permanent Notes:No notes from this [DOMAIN_NAME][DATE…"
click at [537, 89] on link "Create Booking" at bounding box center [542, 96] width 150 height 23
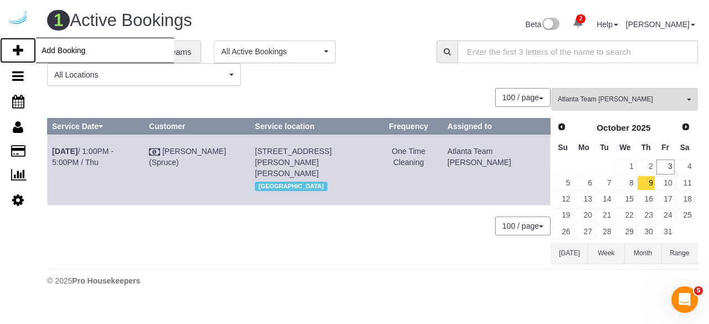
drag, startPoint x: 15, startPoint y: 44, endPoint x: 27, endPoint y: 38, distance: 13.6
click at [14, 45] on icon at bounding box center [18, 50] width 11 height 13
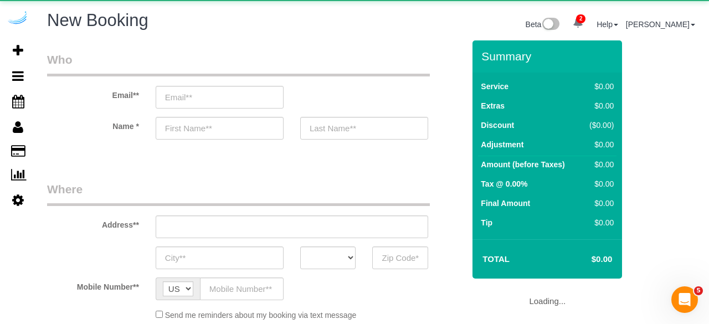
select select "number:9"
select select "object:10790"
select select "4"
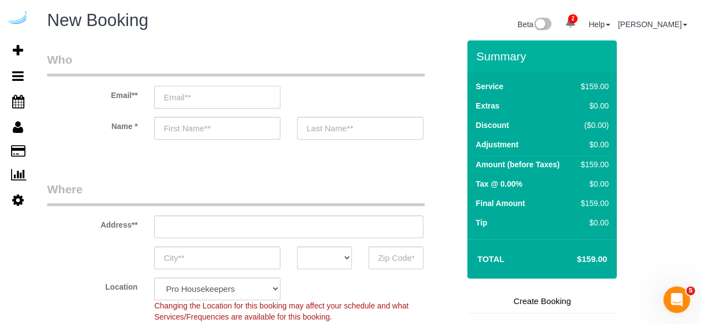
click at [244, 91] on input "email" at bounding box center [217, 97] width 126 height 23
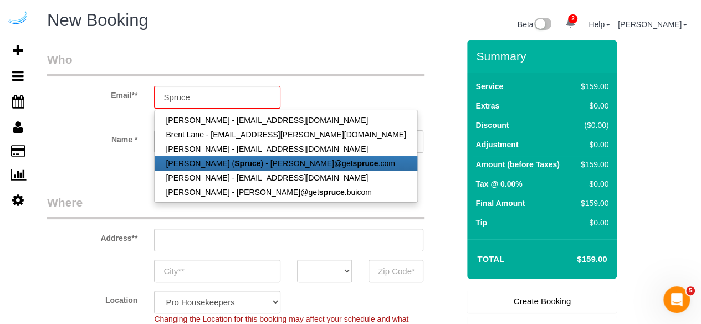
click at [251, 162] on link "[PERSON_NAME] ( Spruce ) - [PERSON_NAME]@get spruce .com" at bounding box center [286, 163] width 262 height 14
type input "[PERSON_NAME][EMAIL_ADDRESS][DOMAIN_NAME]"
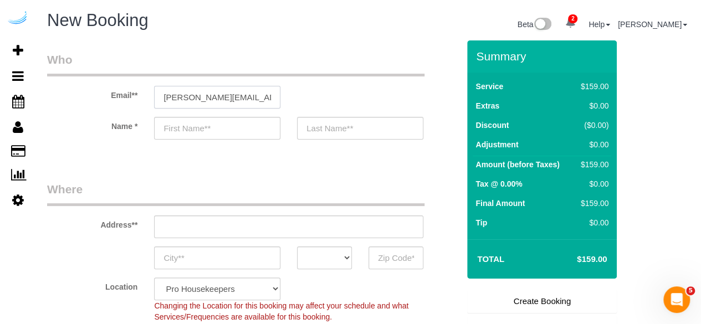
type input "[PERSON_NAME]"
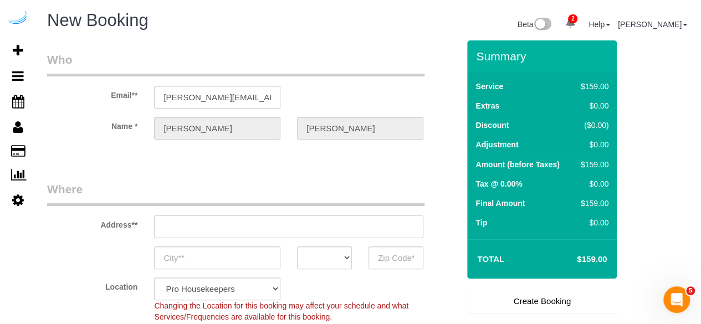
click at [282, 222] on input "text" at bounding box center [288, 226] width 269 height 23
type input "[STREET_ADDRESS][PERSON_NAME]"
type input "Austin"
select select "[GEOGRAPHIC_DATA]"
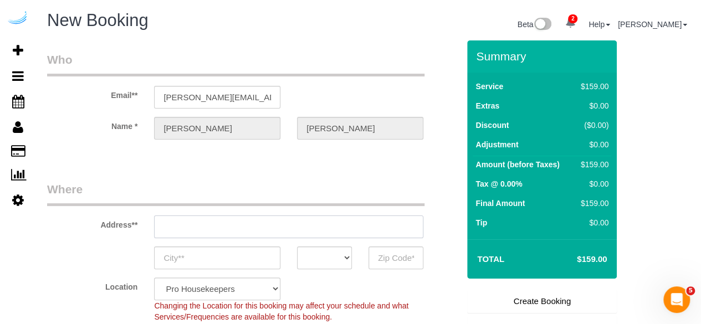
type input "78704"
paste input "1382 Peachtree St NE, Atlanta, GA 30309"
type input "1382 Peachtree St NE, Atlanta, GA 30309"
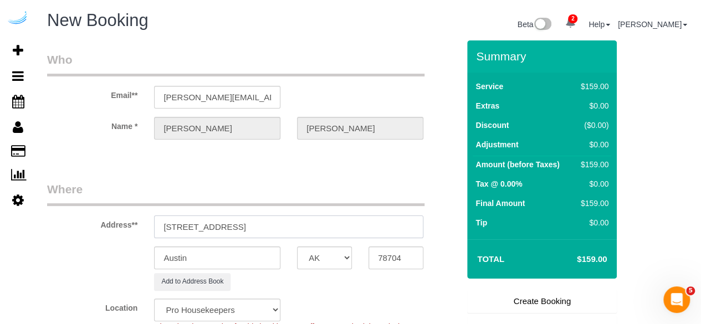
select select "9"
drag, startPoint x: 293, startPoint y: 227, endPoint x: 390, endPoint y: 237, distance: 97.4
click at [294, 227] on input "1382 Peachtree St NE, Atlanta, GA 30309" at bounding box center [288, 226] width 269 height 23
type input "1382 Peachtree St NE, Atlanta, GA 30309"
select select "object:10834"
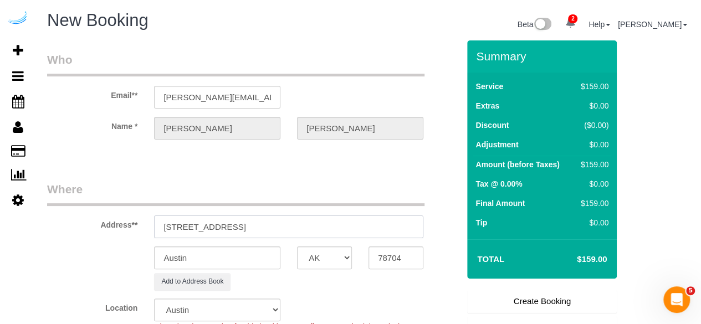
click at [295, 227] on input "1382 Peachtree St NE, Atlanta, GA 30309" at bounding box center [288, 226] width 269 height 23
drag, startPoint x: 295, startPoint y: 227, endPoint x: 392, endPoint y: 248, distance: 98.7
click at [375, 235] on input "1382 Peachtree St NE, Atlanta, GA 30309" at bounding box center [288, 226] width 269 height 23
type input "1382 Peachtree St NE, Atlanta, GA 30309"
click at [394, 252] on input "78704" at bounding box center [395, 257] width 55 height 23
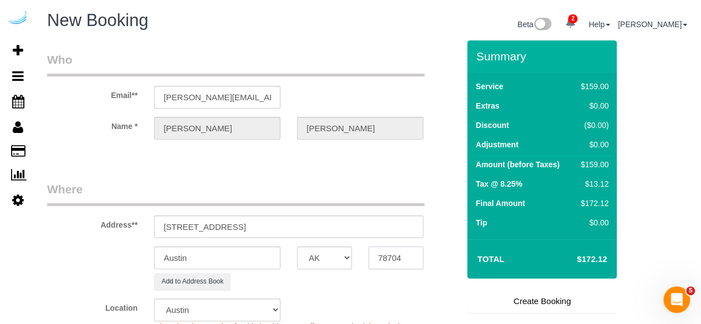
paste input "30309"
type input "30309"
click at [335, 256] on select "AK AL AR AZ CA CO CT DC DE [GEOGRAPHIC_DATA] [GEOGRAPHIC_DATA] HI IA ID IL IN K…" at bounding box center [324, 257] width 55 height 23
select select "GA"
click at [261, 252] on input "Austin" at bounding box center [217, 257] width 126 height 23
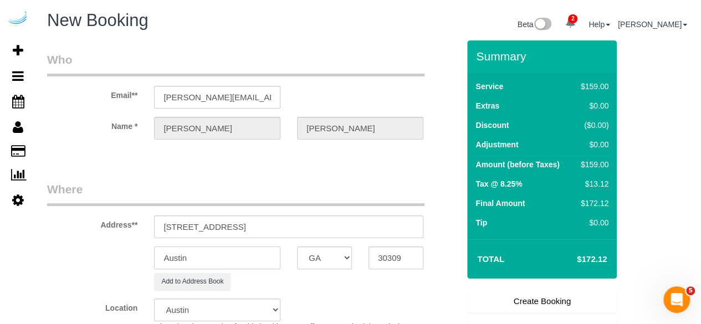
select select "8"
select select "object:10876"
type input "[GEOGRAPHIC_DATA]"
click at [251, 225] on input "1382 Peachtree St NE, Atlanta, GA 30309" at bounding box center [288, 226] width 269 height 23
click at [372, 219] on input "1382 Peachtree St NE, Atlanta, GA 30309" at bounding box center [288, 226] width 269 height 23
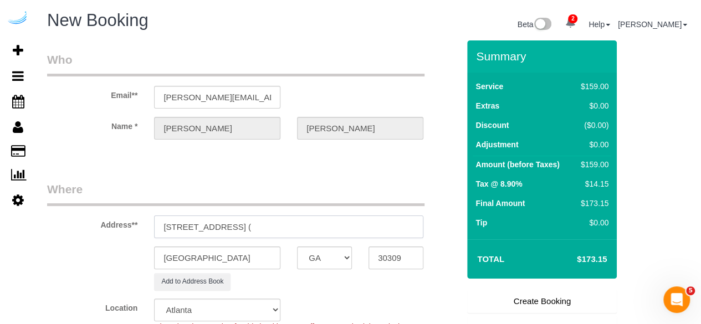
paste input "Devin James"
paste input "1473322"
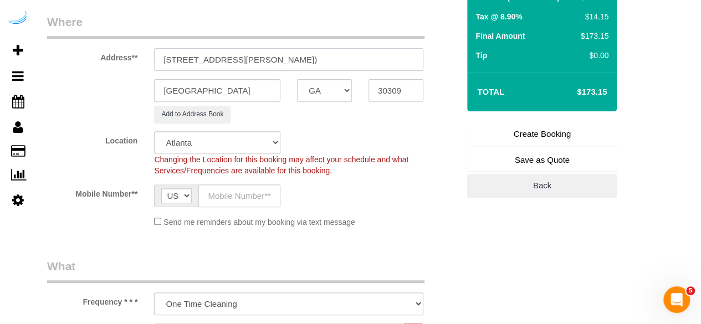
scroll to position [222, 0]
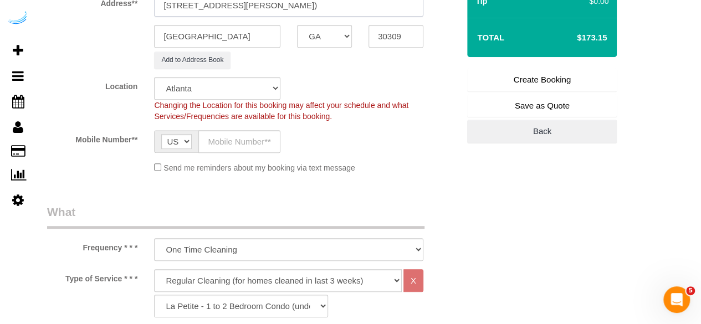
type input "1382 Peachtree St NE, Unit 2514 (Devin James, Nomia, 1473322)"
click at [243, 127] on sui-booking-location "Location Pro Housekeepers [GEOGRAPHIC_DATA] [GEOGRAPHIC_DATA] [GEOGRAPHIC_DATA]…" at bounding box center [253, 125] width 412 height 96
click at [251, 148] on input "text" at bounding box center [239, 141] width 82 height 23
type input "[PHONE_NUMBER]"
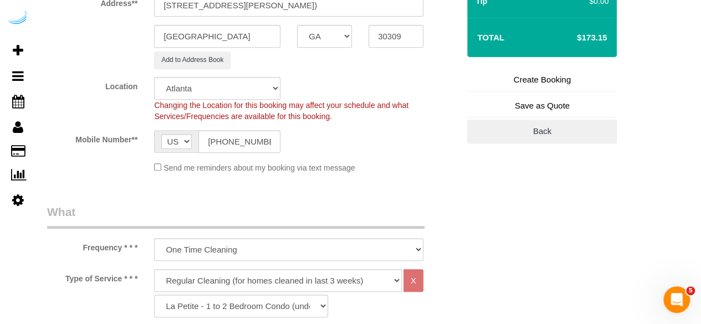
type input "[PERSON_NAME]"
type input "[PHONE_NUMBER]"
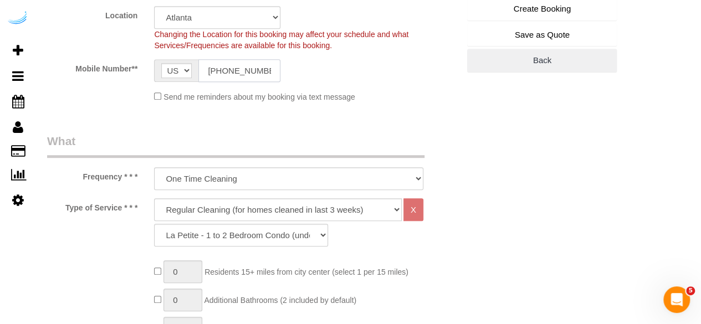
scroll to position [332, 0]
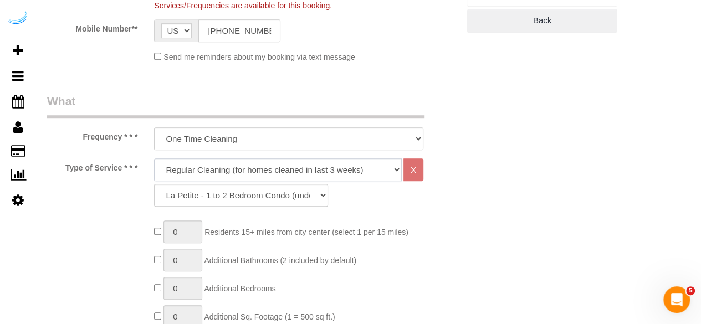
click at [254, 165] on select "Deep Cleaning (for homes that have not been cleaned in 3+ weeks) Spruce Regular…" at bounding box center [278, 169] width 248 height 23
click at [154, 158] on select "Deep Cleaning (for homes that have not been cleaned in 3+ weeks) Spruce Regular…" at bounding box center [278, 169] width 248 height 23
click at [239, 164] on select "Deep Cleaning (for homes that have not been cleaned in 3+ weeks) Spruce Regular…" at bounding box center [278, 169] width 248 height 23
select select "282"
click at [154, 158] on select "Deep Cleaning (for homes that have not been cleaned in 3+ weeks) Spruce Regular…" at bounding box center [278, 169] width 248 height 23
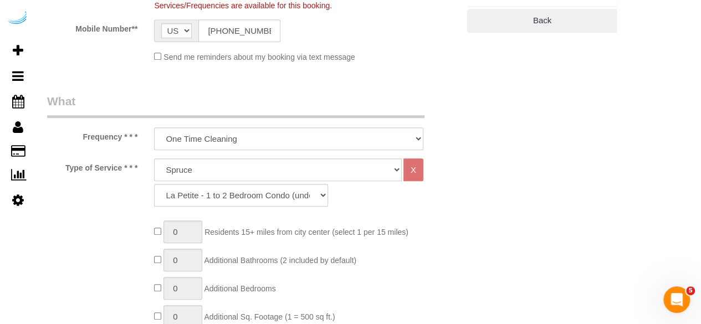
drag, startPoint x: 230, startPoint y: 177, endPoint x: 206, endPoint y: 215, distance: 45.3
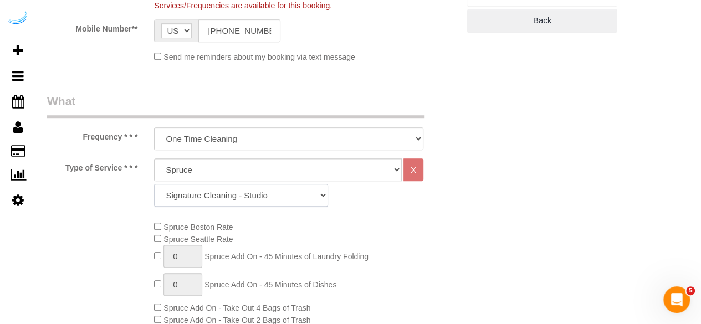
drag, startPoint x: 275, startPoint y: 205, endPoint x: 274, endPoint y: 197, distance: 8.4
click at [275, 205] on select "Signature Cleaning - Studio Signature Cleaning - 1 Bed 1 Bath Signature Cleanin…" at bounding box center [241, 195] width 174 height 23
select select "320"
click at [154, 184] on select "Signature Cleaning - Studio Signature Cleaning - 1 Bed 1 Bath Signature Cleanin…" at bounding box center [241, 195] width 174 height 23
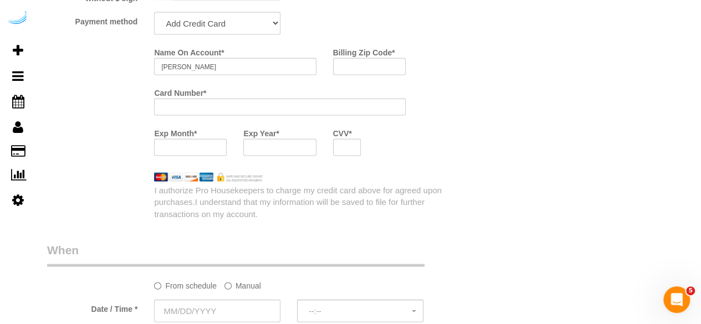
scroll to position [1052, 0]
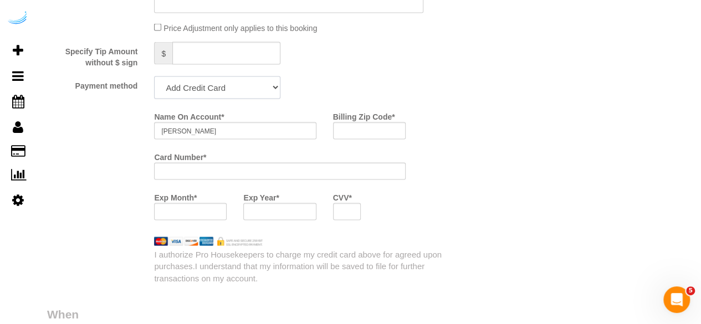
click at [220, 86] on select "Add Credit Card Cash Check Paypal" at bounding box center [217, 87] width 126 height 23
drag, startPoint x: 219, startPoint y: 86, endPoint x: 210, endPoint y: 103, distance: 18.6
click at [219, 86] on select "Add Credit Card Cash Check Paypal" at bounding box center [217, 87] width 126 height 23
drag, startPoint x: 248, startPoint y: 83, endPoint x: 242, endPoint y: 97, distance: 15.6
click at [248, 83] on select "Add Credit Card Cash Check Paypal" at bounding box center [217, 87] width 126 height 23
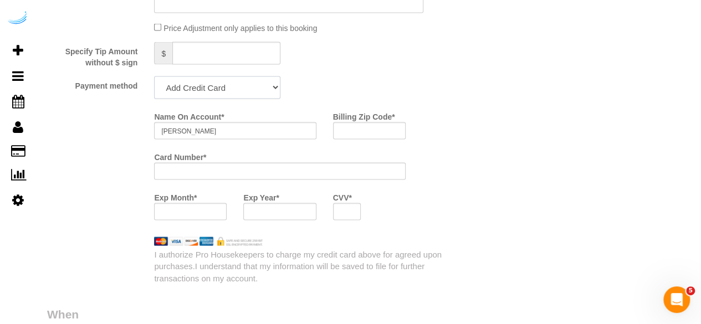
select select "string:check"
click at [154, 78] on select "Add Credit Card Cash Check Paypal" at bounding box center [217, 87] width 126 height 23
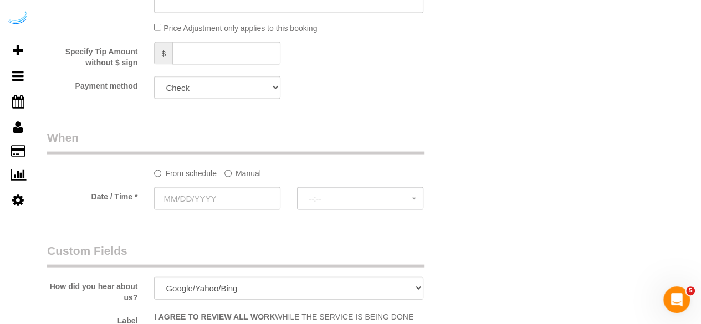
click at [237, 175] on label "Manual" at bounding box center [242, 171] width 37 height 15
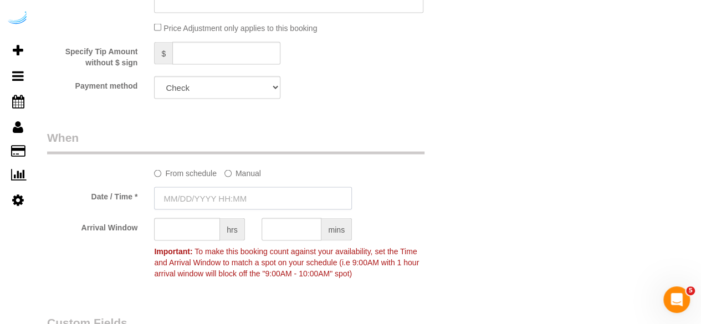
click at [204, 199] on input "text" at bounding box center [253, 198] width 198 height 23
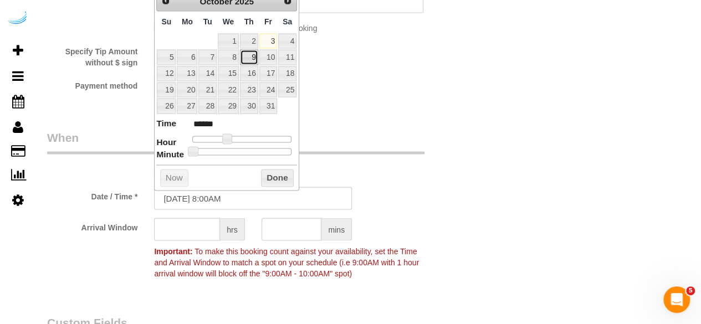
click at [254, 60] on link "9" at bounding box center [249, 57] width 18 height 15
type input "10/09/2025 9:00AM"
drag, startPoint x: 228, startPoint y: 138, endPoint x: 250, endPoint y: 136, distance: 22.3
click at [250, 136] on span at bounding box center [248, 139] width 10 height 10
click at [184, 231] on input "text" at bounding box center [187, 229] width 66 height 23
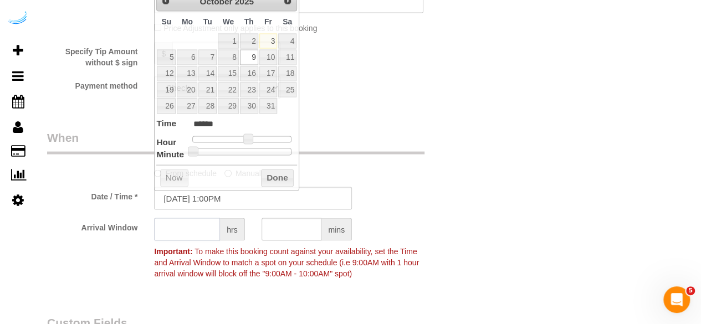
click at [184, 231] on input "text" at bounding box center [187, 229] width 66 height 23
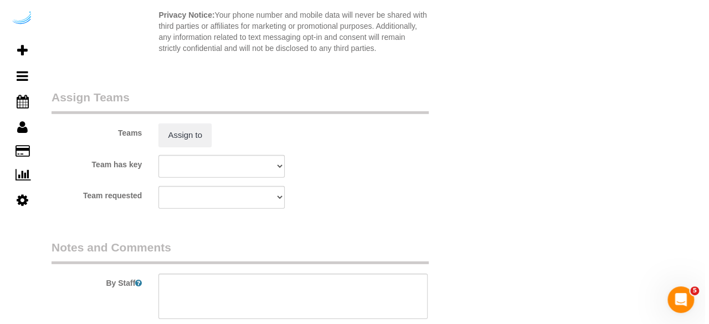
scroll to position [1606, 0]
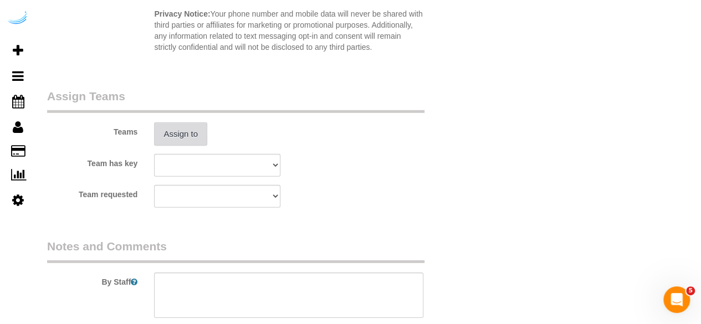
click at [189, 131] on button "Assign to" at bounding box center [180, 133] width 53 height 23
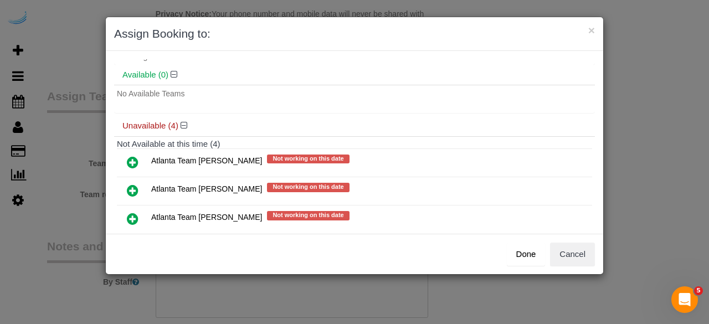
scroll to position [88, 0]
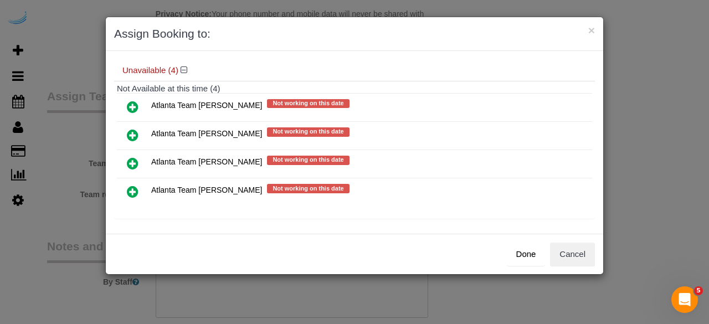
click at [129, 135] on icon at bounding box center [133, 135] width 12 height 13
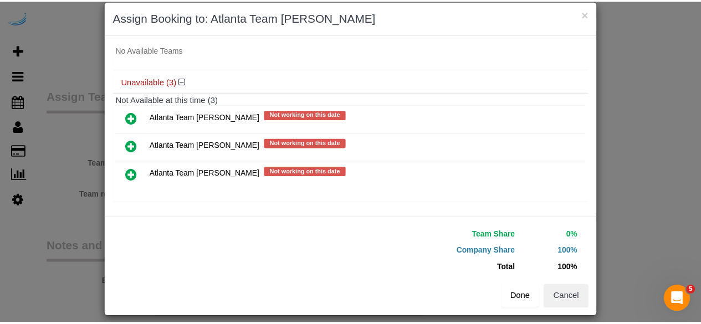
scroll to position [25, 0]
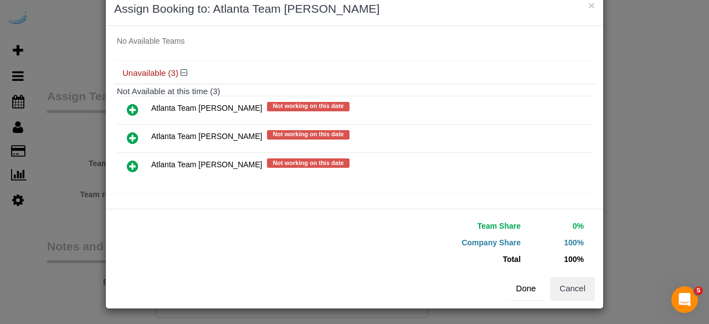
click at [515, 281] on button "Done" at bounding box center [526, 288] width 39 height 23
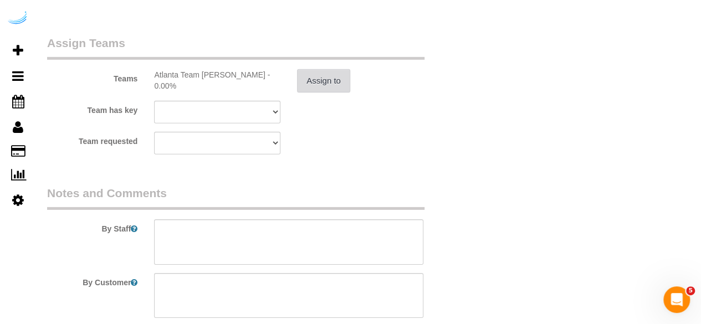
scroll to position [1756, 0]
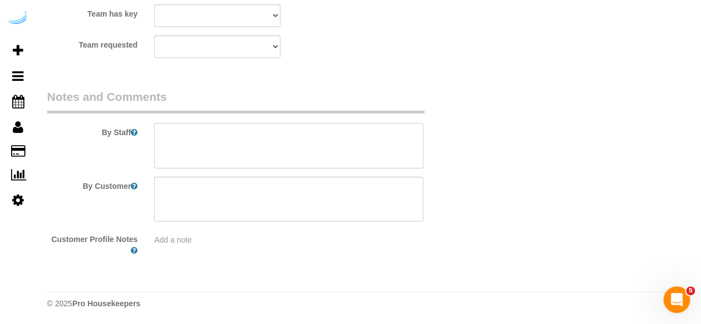
click at [295, 152] on textarea at bounding box center [288, 145] width 269 height 45
paste textarea "Permanent Notes:No notes from this customer.Today's Notes:No notes from this se…"
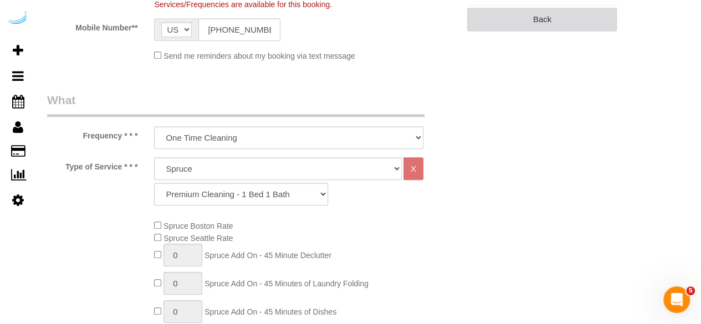
scroll to position [205, 0]
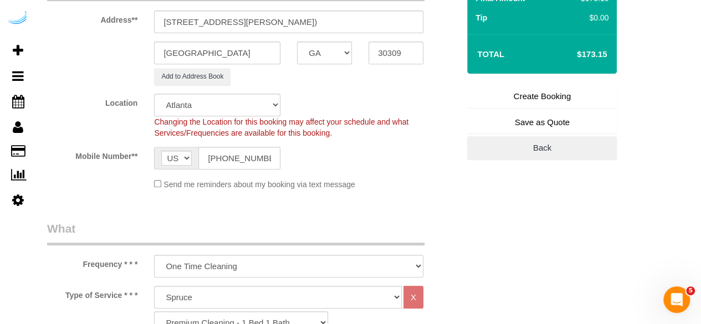
click at [548, 88] on link "Create Booking" at bounding box center [542, 96] width 150 height 23
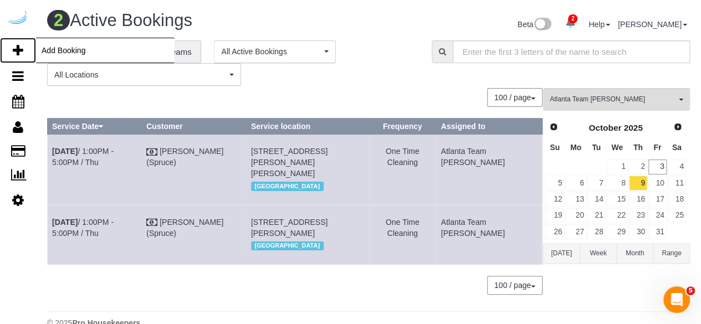
click at [20, 45] on icon at bounding box center [18, 50] width 11 height 13
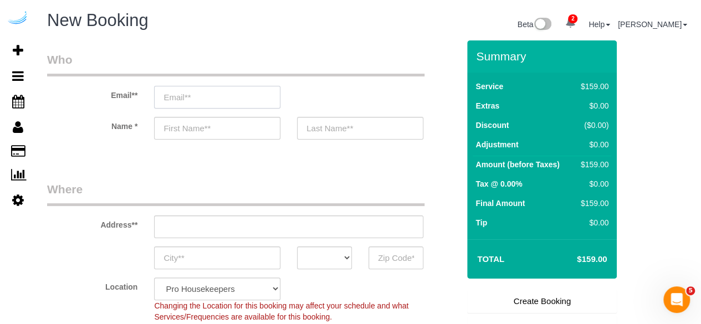
click at [234, 102] on input "email" at bounding box center [217, 97] width 126 height 23
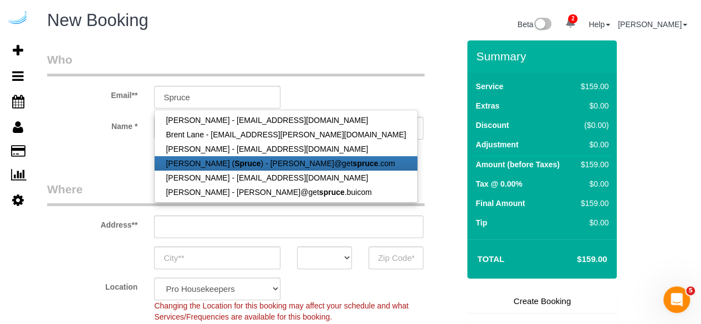
click at [237, 161] on strong "Spruce" at bounding box center [247, 163] width 26 height 9
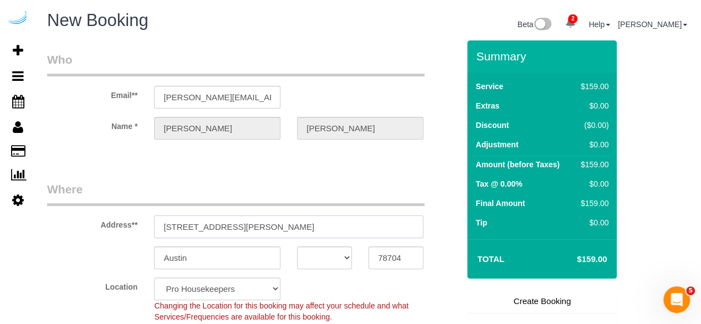
click at [278, 223] on input "[STREET_ADDRESS][PERSON_NAME]" at bounding box center [288, 226] width 269 height 23
paste input "5479 Glenridge Dr, Sandy Springs, GA 30342"
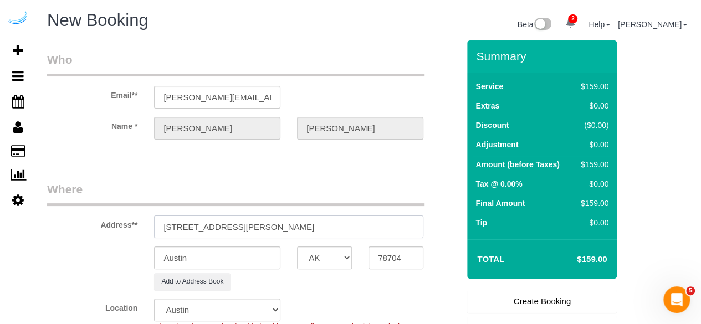
drag, startPoint x: 305, startPoint y: 225, endPoint x: 407, endPoint y: 243, distance: 102.9
click at [404, 242] on sui-booking-address "Address** 5479 Glenridge Dr, Sandy Springs, GA 30342 Austin AK AL AR AZ CA CO C…" at bounding box center [253, 235] width 412 height 109
click at [413, 252] on input "78704" at bounding box center [395, 257] width 55 height 23
paste input "30342"
click at [317, 254] on select "AK AL AR AZ CA CO CT DC DE [GEOGRAPHIC_DATA] [GEOGRAPHIC_DATA] HI IA ID IL IN K…" at bounding box center [324, 257] width 55 height 23
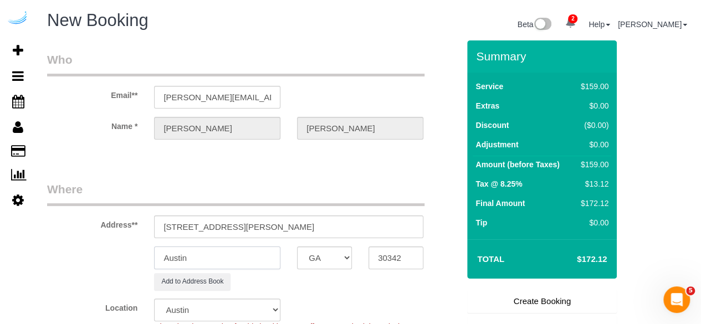
click at [252, 259] on input "Austin" at bounding box center [217, 257] width 126 height 23
drag, startPoint x: 289, startPoint y: 229, endPoint x: 282, endPoint y: 229, distance: 7.2
click at [285, 228] on input "5479 Glenridge Dr, Sandy Springs, GA 30342" at bounding box center [288, 226] width 269 height 23
click at [269, 229] on input "5479 Glenridge Dr, Sandy Sprisng, GA 30342" at bounding box center [288, 226] width 269 height 23
drag, startPoint x: 266, startPoint y: 229, endPoint x: 237, endPoint y: 230, distance: 28.8
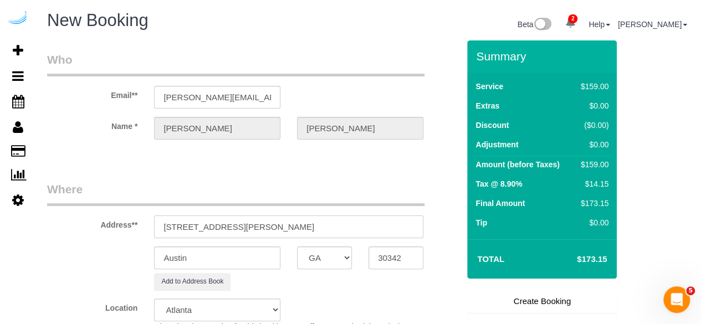
click at [237, 230] on input "5479 Glenridge Dr, Sandy Sprisng, GA 30342" at bounding box center [288, 226] width 269 height 23
drag, startPoint x: 287, startPoint y: 227, endPoint x: 238, endPoint y: 228, distance: 49.9
click at [238, 228] on input "5479 Glenridge Dr, Sandy Sprisng, GA 30342" at bounding box center [288, 226] width 269 height 23
click at [219, 256] on input "Austin" at bounding box center [217, 257] width 126 height 23
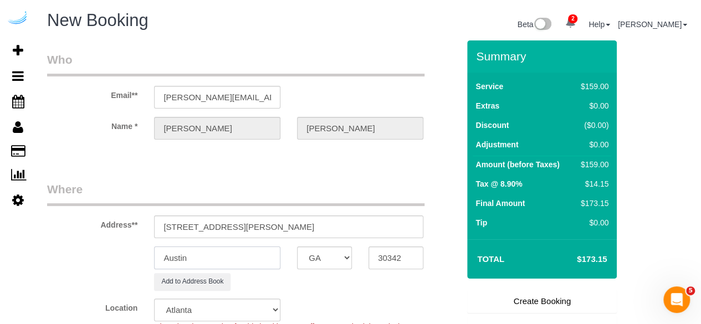
click at [219, 256] on input "Austin" at bounding box center [217, 257] width 126 height 23
paste input "Sandy Sprisng"
drag, startPoint x: 238, startPoint y: 229, endPoint x: 378, endPoint y: 214, distance: 140.9
click at [377, 214] on div "Address** 5479 Glenridge Dr, Sandy Sprisng, GA 30342" at bounding box center [253, 209] width 428 height 57
paste input "Sandy Sprisng"
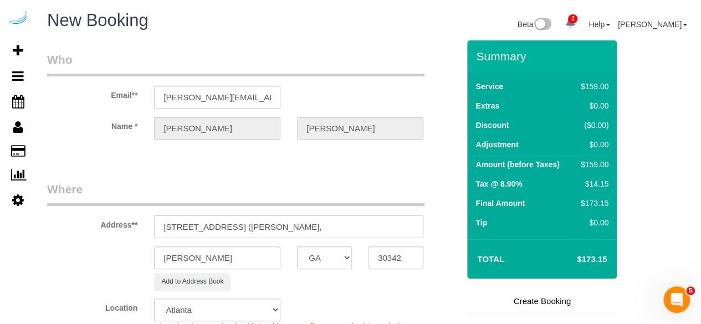
paste input "The Stratford"
paste input "1471894"
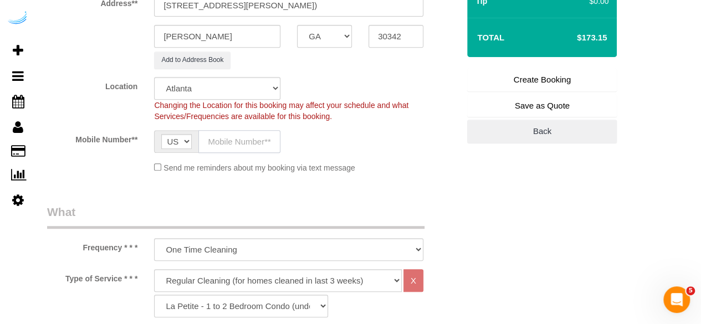
click at [236, 144] on input "text" at bounding box center [239, 141] width 82 height 23
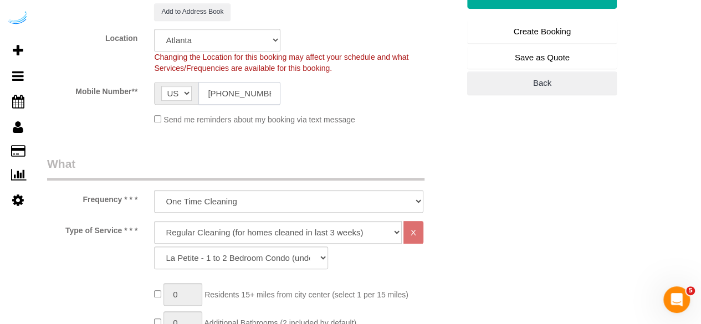
scroll to position [332, 0]
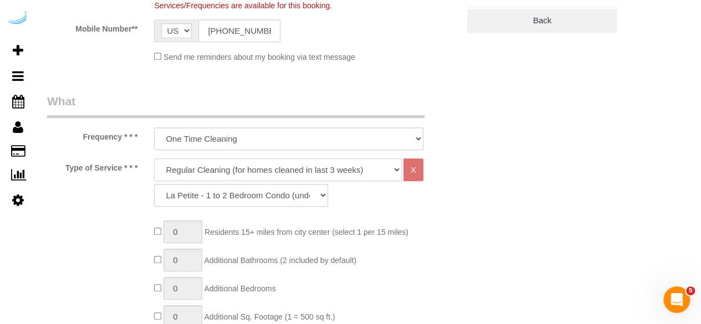
drag, startPoint x: 255, startPoint y: 173, endPoint x: 250, endPoint y: 179, distance: 7.5
click at [255, 173] on select "Deep Cleaning (for homes that have not been cleaned in 3+ weeks) Spruce Regular…" at bounding box center [278, 169] width 248 height 23
click at [154, 158] on select "Deep Cleaning (for homes that have not been cleaned in 3+ weeks) Spruce Regular…" at bounding box center [278, 169] width 248 height 23
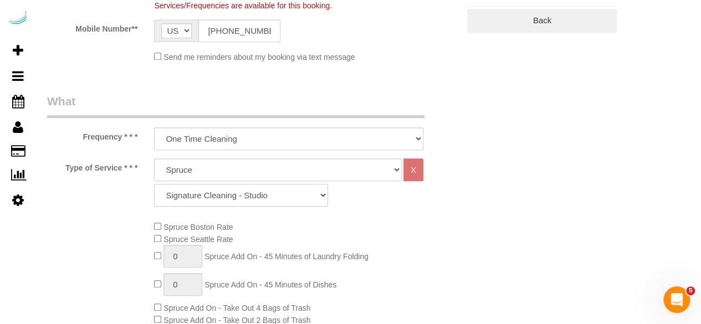
drag, startPoint x: 240, startPoint y: 200, endPoint x: 242, endPoint y: 189, distance: 10.6
click at [240, 200] on select "Signature Cleaning - Studio Signature Cleaning - 1 Bed 1 Bath Signature Cleanin…" at bounding box center [241, 195] width 174 height 23
click at [154, 184] on select "Signature Cleaning - Studio Signature Cleaning - 1 Bed 1 Bath Signature Cleanin…" at bounding box center [241, 195] width 174 height 23
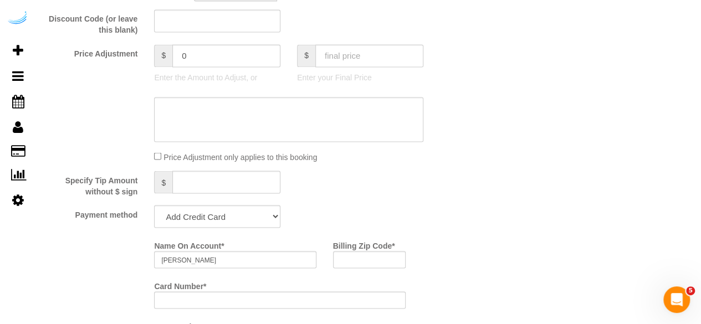
scroll to position [942, 0]
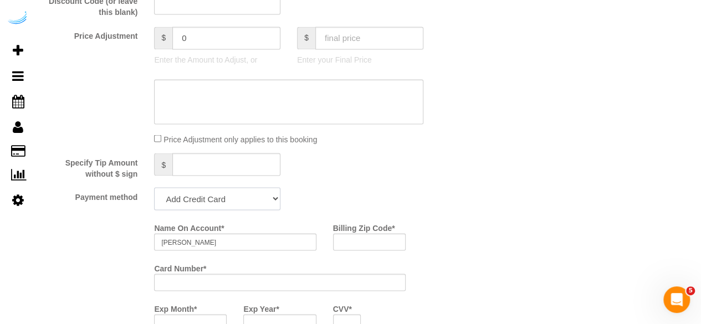
click at [205, 204] on select "Add Credit Card Cash Check Paypal" at bounding box center [217, 198] width 126 height 23
click at [154, 188] on select "Add Credit Card Cash Check Paypal" at bounding box center [217, 198] width 126 height 23
drag, startPoint x: 202, startPoint y: 210, endPoint x: 204, endPoint y: 251, distance: 41.1
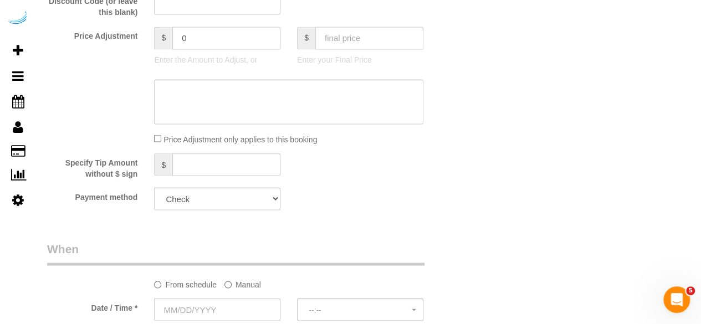
click at [237, 289] on label "Manual" at bounding box center [242, 282] width 37 height 15
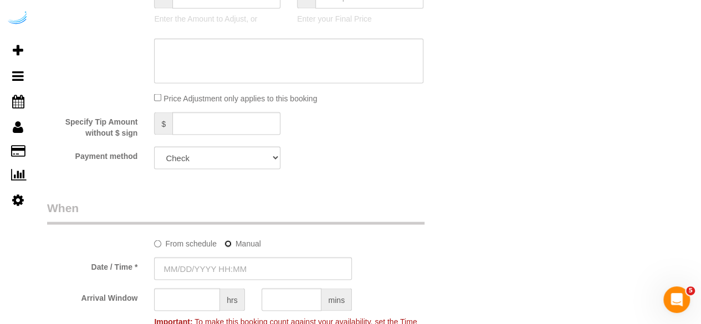
scroll to position [997, 0]
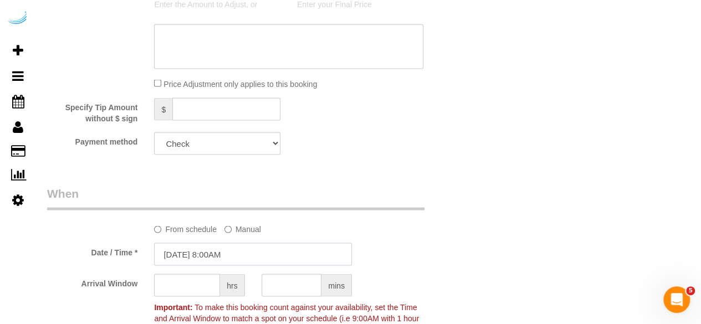
click at [225, 252] on input "[DATE] 8:00AM" at bounding box center [253, 254] width 198 height 23
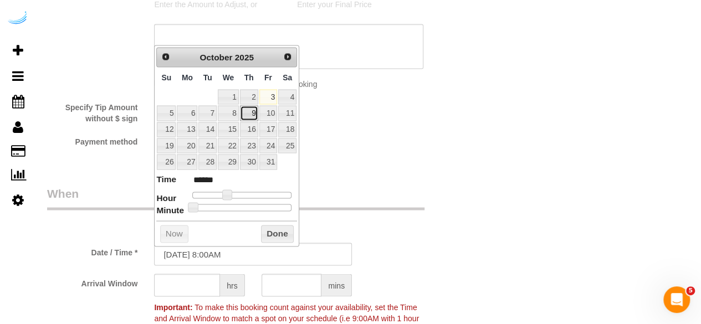
click at [251, 110] on link "9" at bounding box center [249, 112] width 18 height 15
click at [227, 192] on span at bounding box center [227, 194] width 10 height 10
drag, startPoint x: 227, startPoint y: 192, endPoint x: 247, endPoint y: 187, distance: 20.7
click at [228, 192] on span at bounding box center [227, 194] width 10 height 10
drag, startPoint x: 247, startPoint y: 187, endPoint x: 249, endPoint y: 193, distance: 7.0
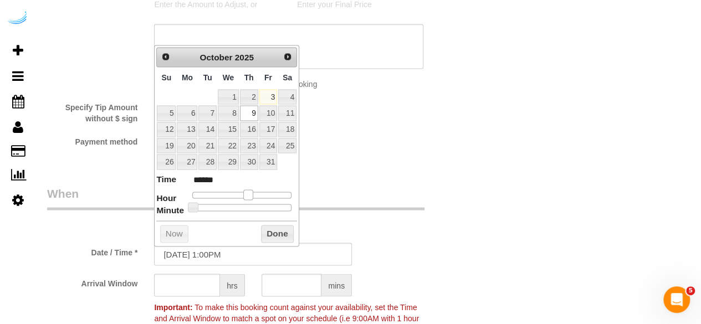
click at [249, 193] on div at bounding box center [241, 195] width 99 height 7
click at [194, 279] on input "text" at bounding box center [187, 285] width 66 height 23
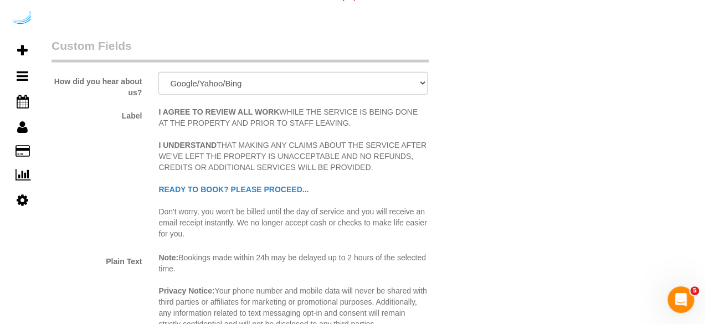
scroll to position [1551, 0]
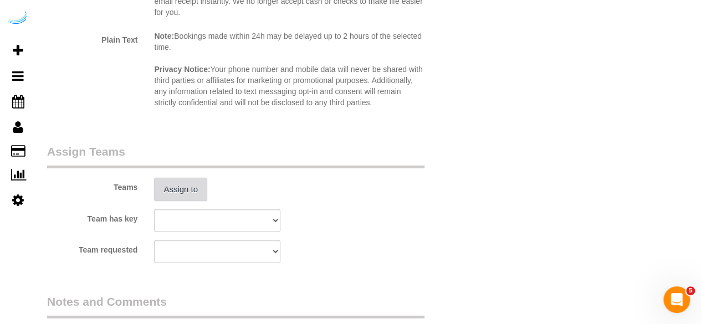
click at [179, 188] on button "Assign to" at bounding box center [180, 189] width 53 height 23
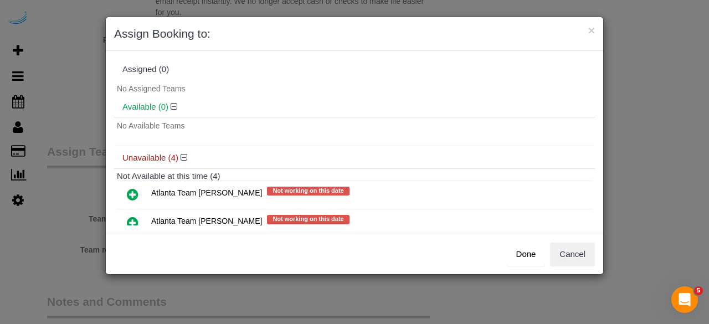
drag, startPoint x: 132, startPoint y: 220, endPoint x: 148, endPoint y: 213, distance: 17.9
click at [132, 220] on icon at bounding box center [133, 222] width 12 height 13
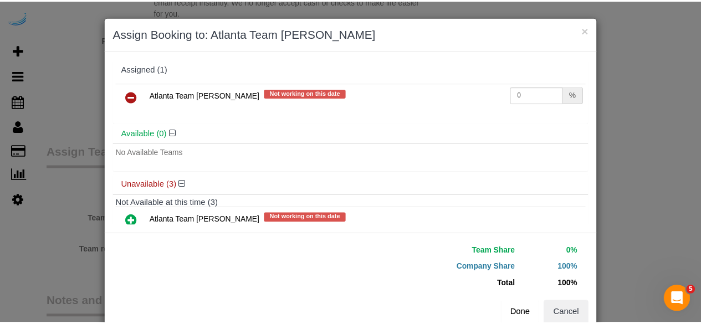
scroll to position [86, 0]
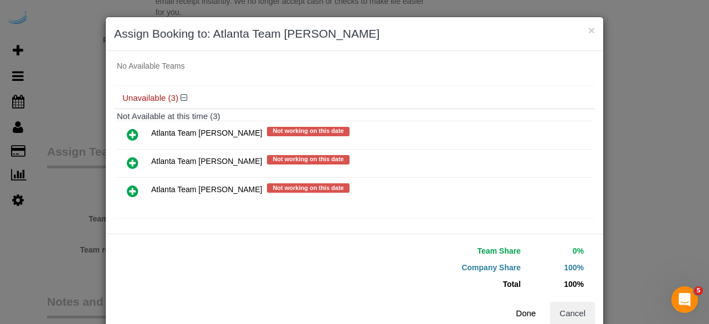
click at [520, 311] on button "Done" at bounding box center [526, 313] width 39 height 23
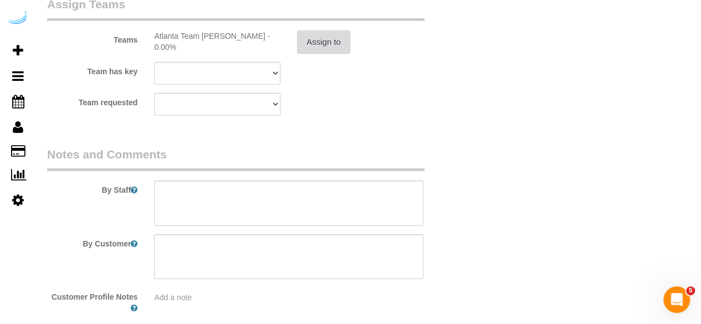
scroll to position [1756, 0]
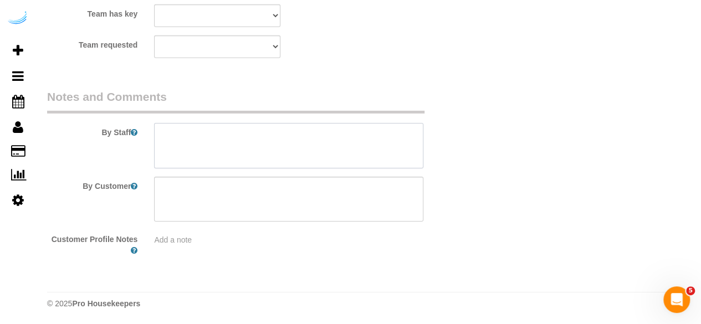
click at [316, 162] on textarea at bounding box center [288, 145] width 269 height 45
click at [341, 149] on textarea at bounding box center [288, 145] width 269 height 45
paste textarea "Permanent Notes:No notes from this customer.Today's Notes:No notes from this se…"
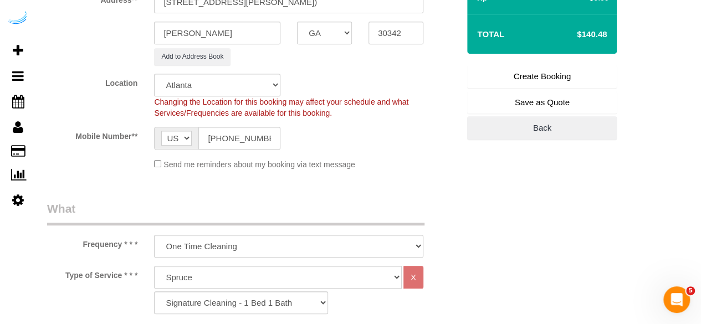
scroll to position [150, 0]
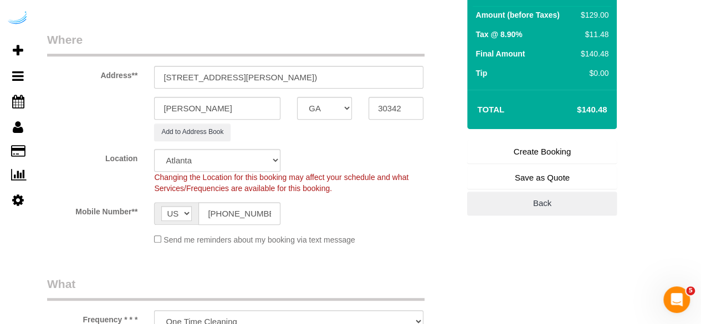
click at [542, 146] on link "Create Booking" at bounding box center [542, 151] width 150 height 23
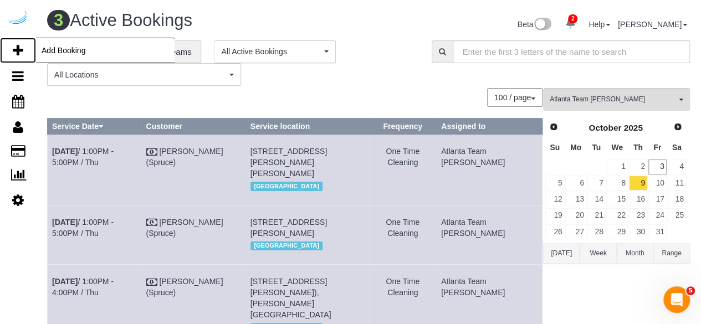
drag, startPoint x: 28, startPoint y: 52, endPoint x: 53, endPoint y: 40, distance: 27.8
click at [28, 52] on link "Add Booking" at bounding box center [18, 50] width 36 height 25
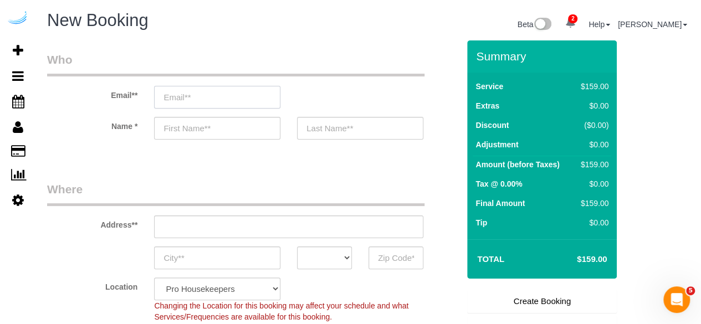
click at [191, 97] on input "email" at bounding box center [217, 97] width 126 height 23
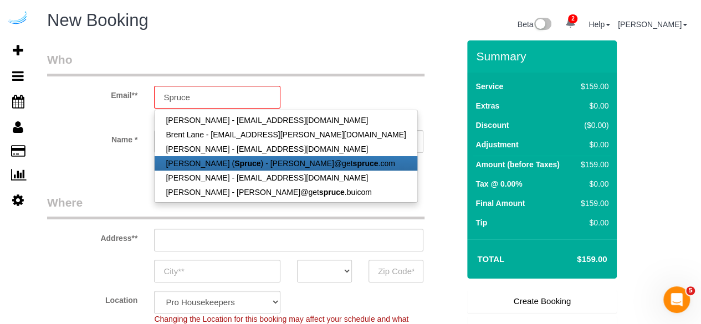
click at [234, 160] on strong "Spruce" at bounding box center [247, 163] width 26 height 9
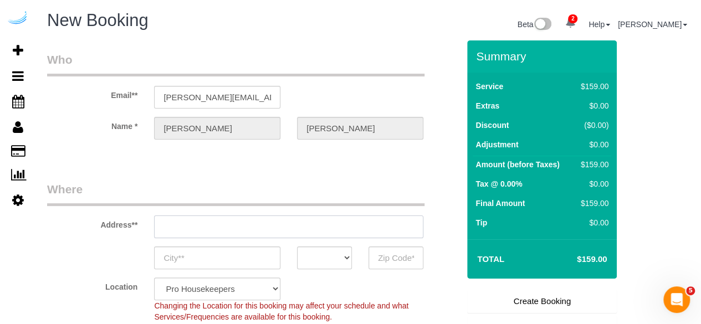
click at [269, 228] on input "text" at bounding box center [288, 226] width 269 height 23
paste input "5479 Glenridge Dr, Sandy Springs, GA 30342"
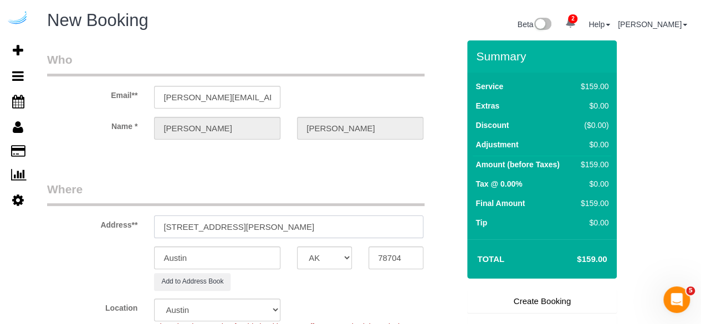
drag, startPoint x: 306, startPoint y: 220, endPoint x: 401, endPoint y: 239, distance: 96.6
click at [398, 239] on sui-booking-address "Address** 5479 Glenridge Dr, Sandy Springs, GA 30342 Austin AK AL AR AZ CA CO C…" at bounding box center [253, 235] width 412 height 109
click at [402, 254] on input "78704" at bounding box center [395, 257] width 55 height 23
paste input "30342"
drag, startPoint x: 309, startPoint y: 255, endPoint x: 301, endPoint y: 261, distance: 9.5
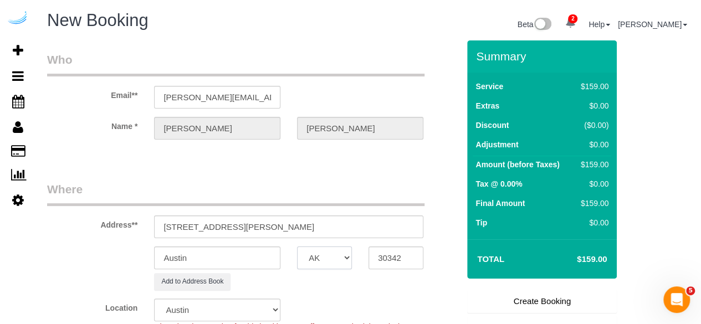
click at [309, 255] on select "AK AL AR AZ CA CO CT DC DE [GEOGRAPHIC_DATA] [GEOGRAPHIC_DATA] HI IA ID IL IN K…" at bounding box center [324, 257] width 55 height 23
click at [255, 261] on input "Austin" at bounding box center [217, 257] width 126 height 23
drag, startPoint x: 288, startPoint y: 227, endPoint x: 260, endPoint y: 231, distance: 28.0
click at [263, 231] on input "5479 Glenridge Dr, Sandy Springs, GA 30342" at bounding box center [288, 226] width 269 height 23
drag, startPoint x: 250, startPoint y: 231, endPoint x: 243, endPoint y: 228, distance: 8.2
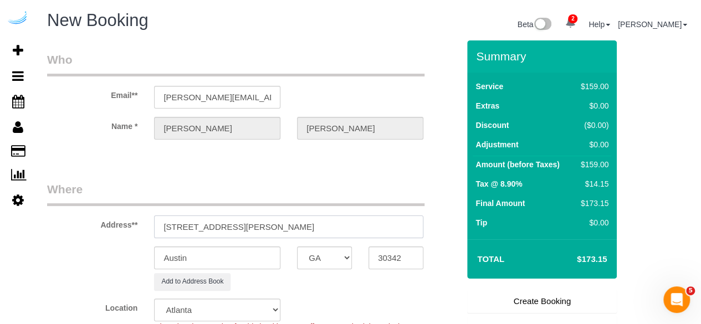
click at [239, 231] on input "5479 Glenridge Dr, Sandy Springs, GA 30342" at bounding box center [288, 226] width 269 height 23
drag, startPoint x: 288, startPoint y: 224, endPoint x: 271, endPoint y: 228, distance: 16.9
click at [273, 228] on input "5479 Glenridge Dr, Sandy Springs, GA 30342" at bounding box center [288, 226] width 269 height 23
drag, startPoint x: 271, startPoint y: 228, endPoint x: 239, endPoint y: 225, distance: 32.2
click at [265, 228] on input "5479 Glenridge Dr, Sandy Springs, GA 30342" at bounding box center [288, 226] width 269 height 23
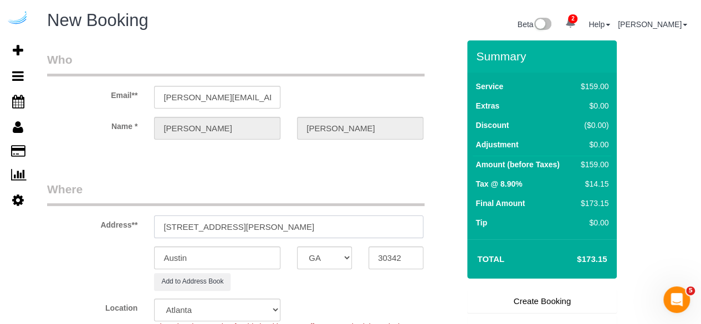
drag, startPoint x: 235, startPoint y: 229, endPoint x: 283, endPoint y: 228, distance: 48.2
click at [281, 227] on input "5479 Glenridge Dr, Sandy Springs, GA 30342" at bounding box center [288, 226] width 269 height 23
click at [239, 225] on input "5479 Glenridge Dr, Sandy Springs, GA 30342" at bounding box center [288, 226] width 269 height 23
click at [239, 224] on input "5479 Glenridge Dr, Sandy Springs, GA 30342" at bounding box center [288, 226] width 269 height 23
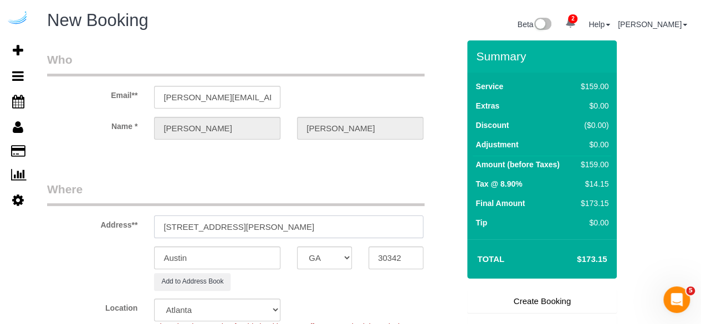
click at [239, 224] on input "5479 Glenridge Dr, Sandy Springs, GA 30342" at bounding box center [288, 226] width 269 height 23
click at [237, 225] on input "5479 Glenridge Dr, Sandy Springs, GA 30342" at bounding box center [288, 226] width 269 height 23
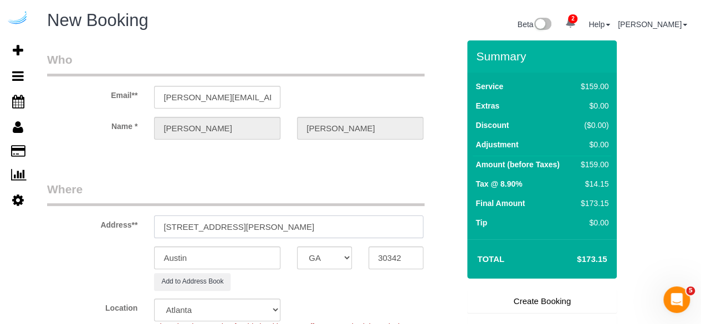
click at [268, 230] on input "5479 Glenridge Dr, Sandy Springs, GA 30342" at bounding box center [288, 226] width 269 height 23
click at [266, 229] on input "5479 Glenridge Dr, Sandy Springs, GA 30342" at bounding box center [288, 226] width 269 height 23
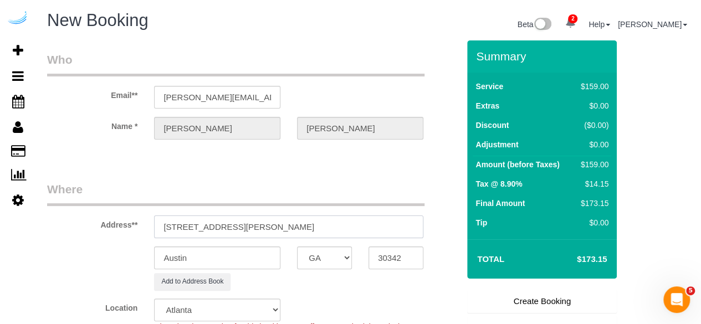
click at [266, 229] on input "5479 Glenridge Dr, Sandy Springs, GA 30342" at bounding box center [288, 226] width 269 height 23
click at [280, 227] on input "5479 Glenridge Dr, Sandy Springs, GA 30342" at bounding box center [288, 226] width 269 height 23
drag, startPoint x: 237, startPoint y: 227, endPoint x: 261, endPoint y: 227, distance: 24.9
click at [260, 227] on input "5479 Glenridge Dr, Sandy Springs, GA 30342" at bounding box center [288, 226] width 269 height 23
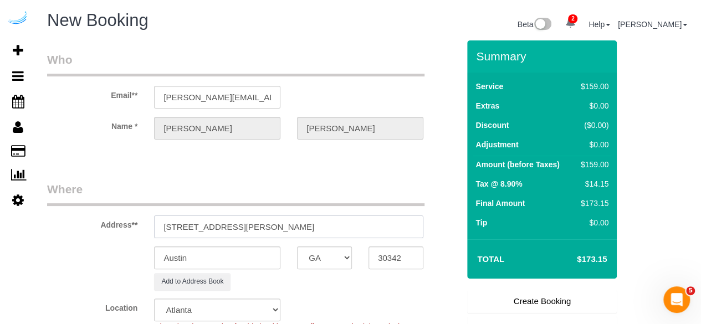
click at [292, 225] on input "5479 Glenridge Dr, Sandy Springs, GA 30342" at bounding box center [288, 226] width 269 height 23
drag, startPoint x: 289, startPoint y: 226, endPoint x: 271, endPoint y: 226, distance: 17.7
click at [274, 226] on input "5479 Glenridge Dr, Sandy Springs, GA 30342" at bounding box center [288, 226] width 269 height 23
click at [287, 235] on input "5479 Glenridge Dr, Saingsndy Spr, GA 30342" at bounding box center [288, 226] width 269 height 23
drag, startPoint x: 235, startPoint y: 228, endPoint x: 287, endPoint y: 232, distance: 52.8
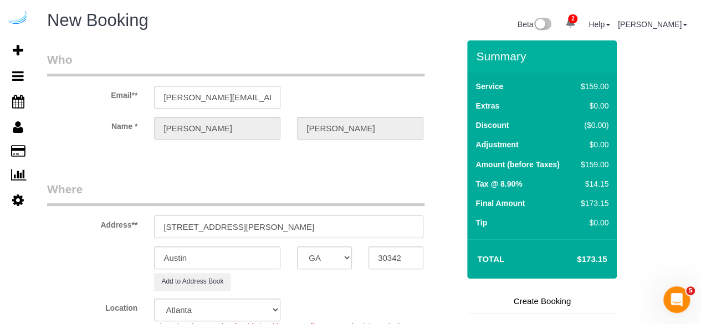
click at [287, 232] on input "5479 Glenridge Dr, Sandy Springs, GA 30342" at bounding box center [288, 226] width 269 height 23
click at [242, 262] on input "Austin" at bounding box center [217, 257] width 126 height 23
paste input "Sandy Springs"
drag, startPoint x: 236, startPoint y: 229, endPoint x: 371, endPoint y: 225, distance: 135.2
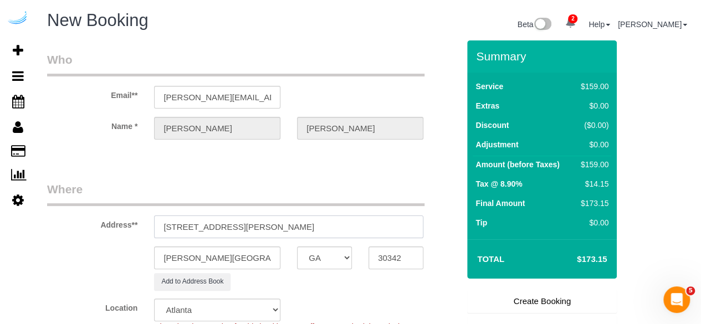
click at [370, 225] on input "5479 Glenridge Dr, Sandy Springs, GA 30342" at bounding box center [288, 226] width 269 height 23
paste input "Sidhant Verghese"
paste input "The Stratford"
paste input "1451477"
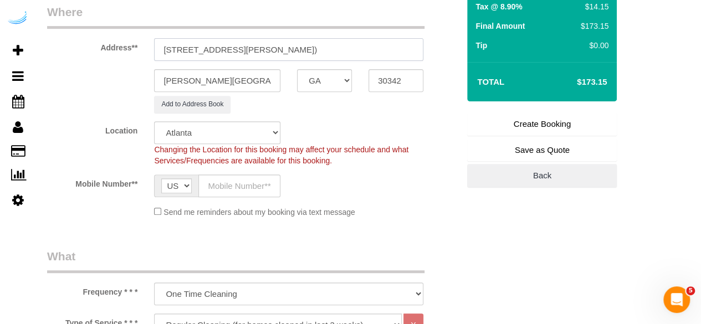
scroll to position [277, 0]
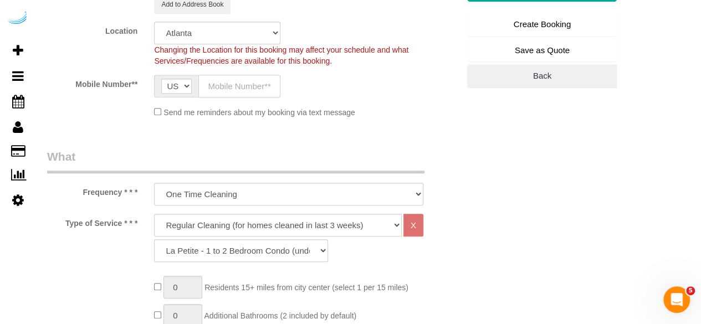
drag, startPoint x: 264, startPoint y: 75, endPoint x: 263, endPoint y: 93, distance: 17.8
click at [264, 75] on input "text" at bounding box center [239, 86] width 82 height 23
drag, startPoint x: 222, startPoint y: 219, endPoint x: 219, endPoint y: 213, distance: 6.7
click at [222, 219] on select "Deep Cleaning (for homes that have not been cleaned in 3+ weeks) Spruce Regular…" at bounding box center [278, 225] width 248 height 23
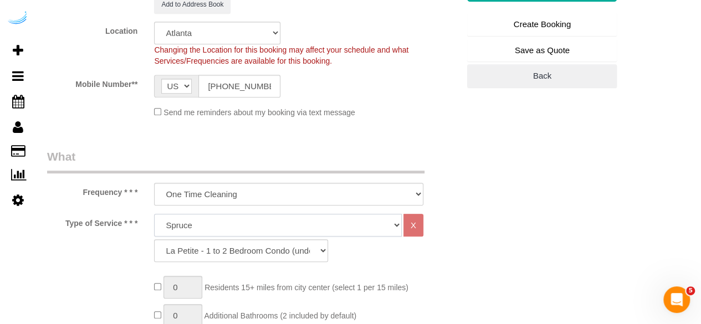
click at [154, 214] on select "Deep Cleaning (for homes that have not been cleaned in 3+ weeks) Spruce Regular…" at bounding box center [278, 225] width 248 height 23
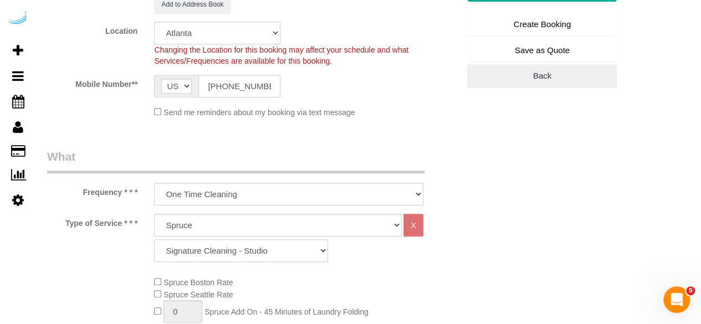
click at [217, 247] on select "Signature Cleaning - Studio Signature Cleaning - 1 Bed 1 Bath Signature Cleanin…" at bounding box center [241, 250] width 174 height 23
click at [154, 239] on select "Signature Cleaning - Studio Signature Cleaning - 1 Bed 1 Bath Signature Cleanin…" at bounding box center [241, 250] width 174 height 23
click at [268, 250] on select "Signature Cleaning - Studio Signature Cleaning - 1 Bed 1 Bath Signature Cleanin…" at bounding box center [241, 250] width 174 height 23
drag, startPoint x: 268, startPoint y: 250, endPoint x: 281, endPoint y: 189, distance: 62.4
click at [268, 250] on select "Signature Cleaning - Studio Signature Cleaning - 1 Bed 1 Bath Signature Cleanin…" at bounding box center [241, 250] width 174 height 23
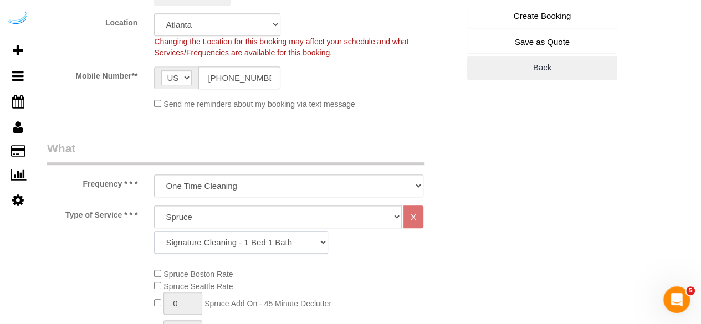
scroll to position [388, 0]
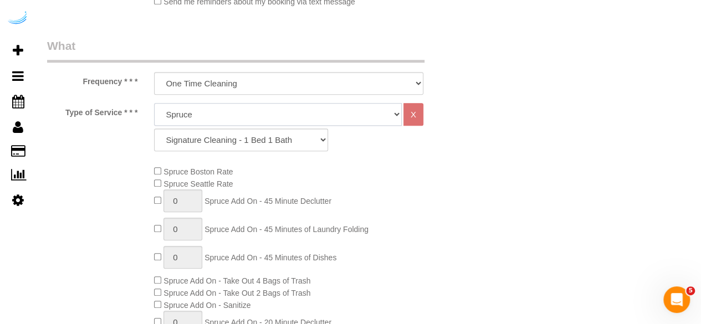
click at [300, 111] on select "Deep Cleaning (for homes that have not been cleaned in 3+ weeks) Spruce Regular…" at bounding box center [278, 114] width 248 height 23
drag, startPoint x: 300, startPoint y: 111, endPoint x: 290, endPoint y: 136, distance: 26.8
click at [300, 111] on select "Deep Cleaning (for homes that have not been cleaned in 3+ weeks) Spruce Regular…" at bounding box center [278, 114] width 248 height 23
click at [290, 142] on select "Signature Cleaning - Studio Signature Cleaning - 1 Bed 1 Bath Signature Cleanin…" at bounding box center [241, 140] width 174 height 23
click at [154, 129] on select "Signature Cleaning - Studio Signature Cleaning - 1 Bed 1 Bath Signature Cleanin…" at bounding box center [241, 140] width 174 height 23
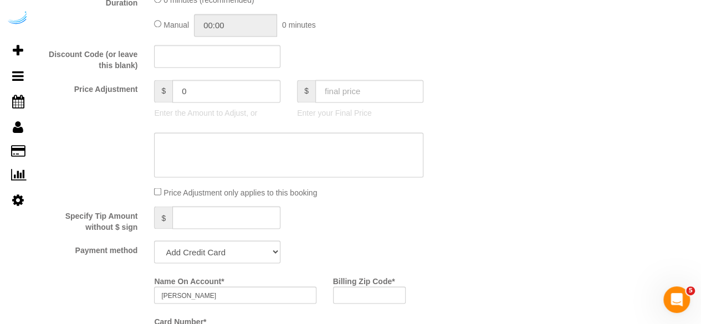
scroll to position [942, 0]
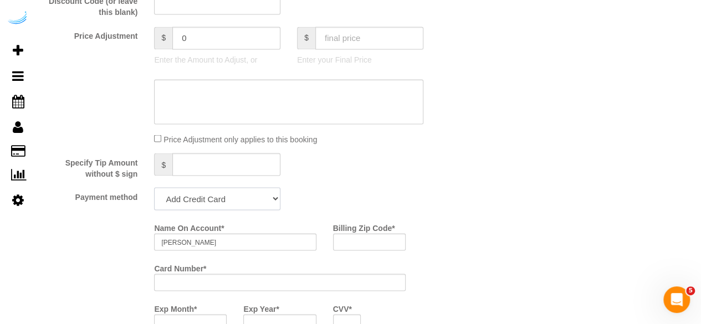
click at [197, 206] on select "Add Credit Card Cash Check Paypal" at bounding box center [217, 198] width 126 height 23
click at [154, 188] on select "Add Credit Card Cash Check Paypal" at bounding box center [217, 198] width 126 height 23
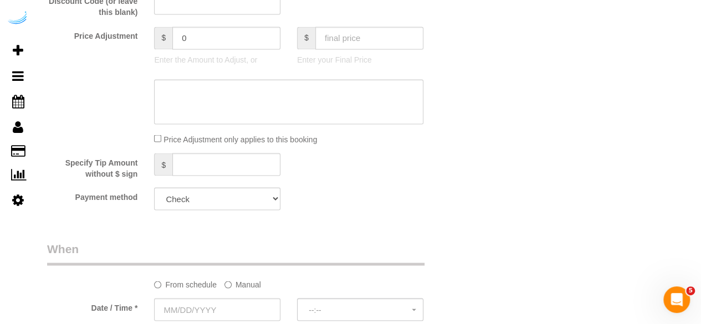
click at [235, 287] on label "Manual" at bounding box center [242, 282] width 37 height 15
click at [211, 309] on input "text" at bounding box center [253, 309] width 198 height 23
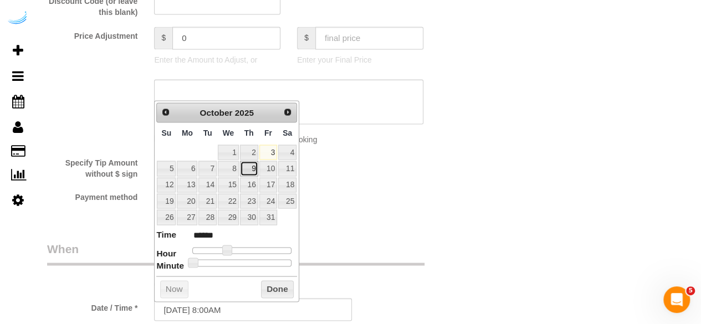
click at [257, 165] on link "9" at bounding box center [249, 168] width 18 height 15
drag, startPoint x: 225, startPoint y: 250, endPoint x: 233, endPoint y: 251, distance: 7.8
click at [233, 251] on span at bounding box center [235, 250] width 10 height 10
drag, startPoint x: 238, startPoint y: 248, endPoint x: 231, endPoint y: 250, distance: 7.4
click at [231, 250] on span at bounding box center [227, 250] width 10 height 10
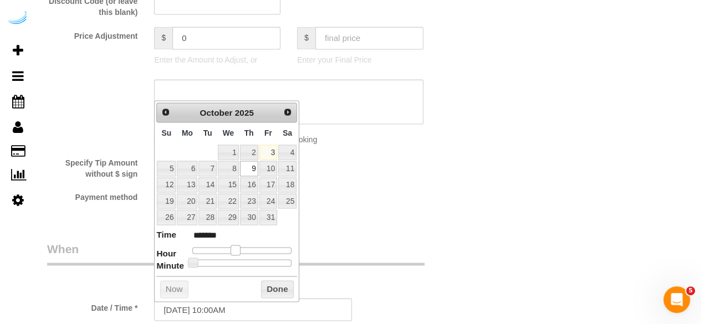
click at [233, 248] on div at bounding box center [241, 250] width 99 height 7
click at [228, 249] on span at bounding box center [231, 250] width 10 height 10
click at [194, 262] on span at bounding box center [193, 263] width 10 height 10
drag, startPoint x: 194, startPoint y: 262, endPoint x: 253, endPoint y: 265, distance: 58.8
click at [253, 265] on div "Prev Next October 2025 Su Mo Tu We Th Fr Sa 1 2 3 4 5 6 7 8 9 10 11 12 13 14 15…" at bounding box center [226, 201] width 145 height 202
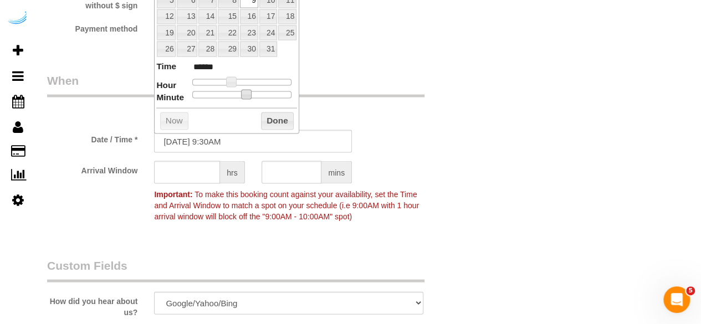
scroll to position [1163, 0]
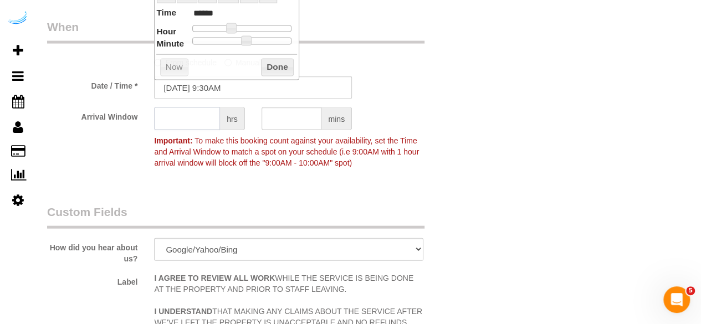
click at [191, 127] on input "text" at bounding box center [187, 118] width 66 height 23
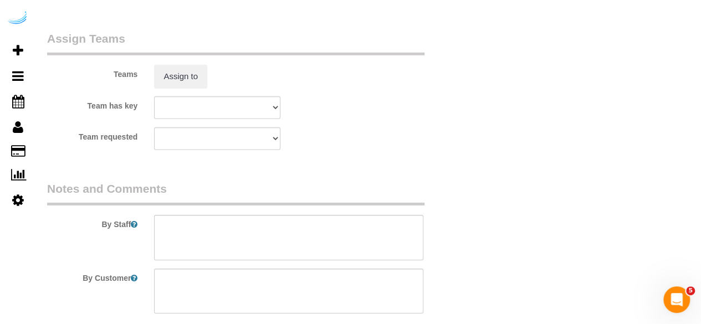
scroll to position [1717, 0]
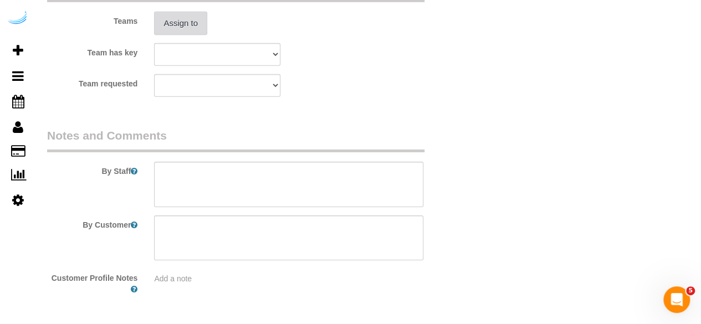
click at [198, 24] on button "Assign to" at bounding box center [180, 23] width 53 height 23
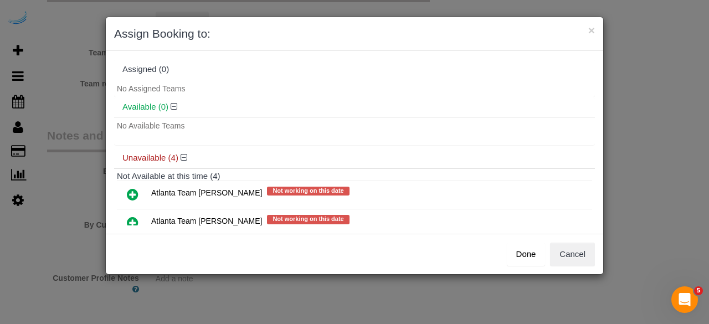
click at [127, 219] on icon at bounding box center [133, 222] width 12 height 13
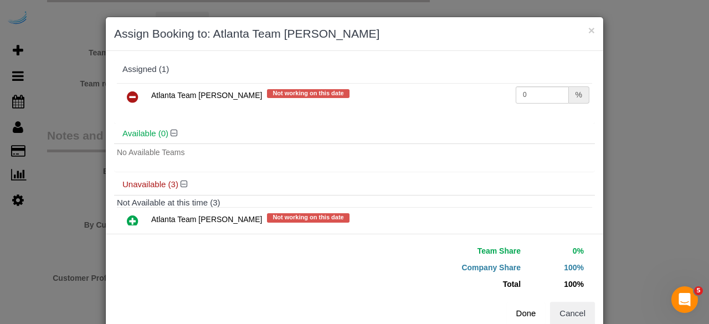
click at [510, 314] on button "Done" at bounding box center [526, 313] width 39 height 23
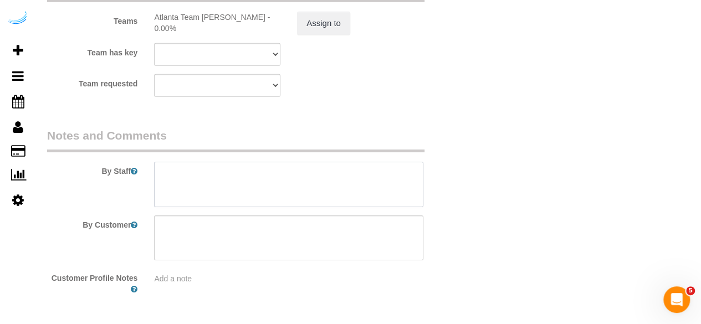
click at [339, 178] on textarea at bounding box center [288, 184] width 269 height 45
click at [301, 184] on textarea at bounding box center [288, 184] width 269 height 45
paste textarea "Permanent Notes:No notes from this customer.Today's Notes:No notes from this se…"
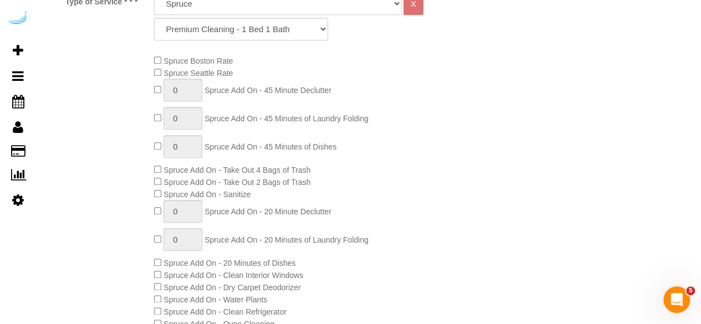
scroll to position [222, 0]
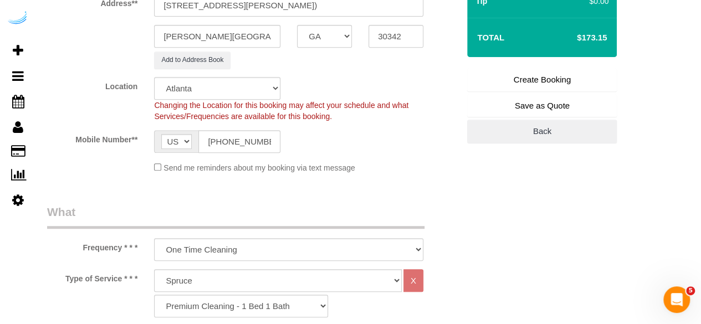
click at [540, 77] on link "Create Booking" at bounding box center [542, 79] width 150 height 23
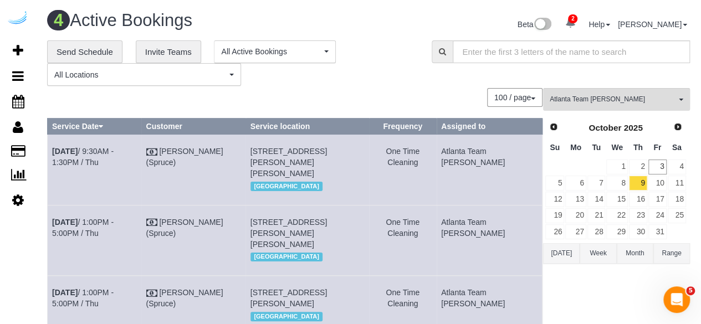
click at [666, 184] on td "10" at bounding box center [657, 183] width 19 height 16
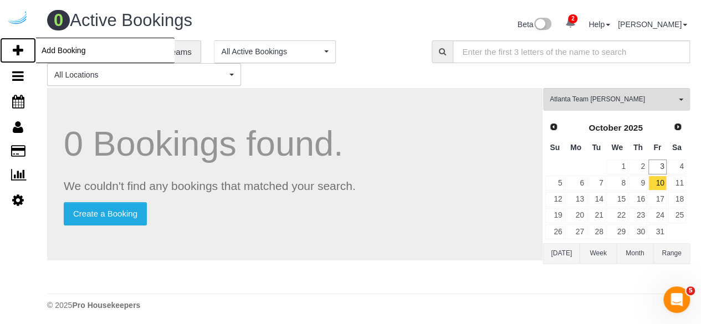
click at [14, 50] on icon at bounding box center [18, 50] width 11 height 13
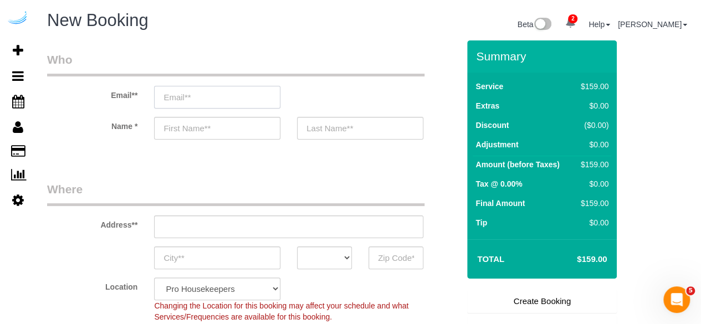
click at [186, 94] on input "email" at bounding box center [217, 97] width 126 height 23
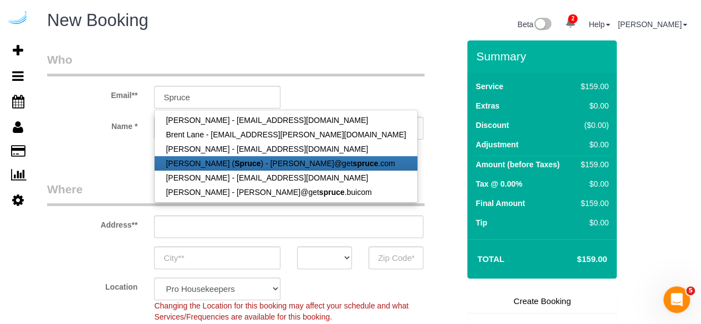
click at [196, 160] on link "[PERSON_NAME] ( Spruce ) - [PERSON_NAME]@get spruce .com" at bounding box center [286, 163] width 262 height 14
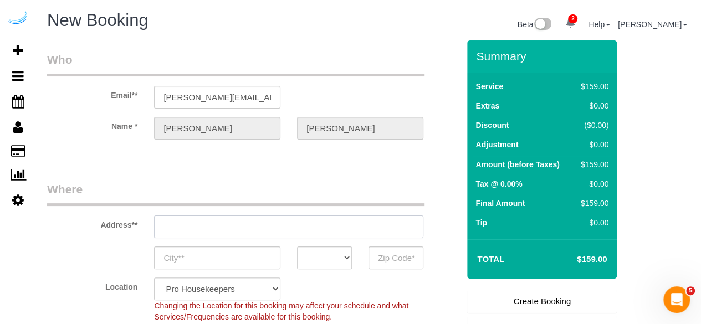
click at [256, 230] on input "text" at bounding box center [288, 226] width 269 height 23
paste input "6125 Roswell Rd, Atlanta, GA 30328"
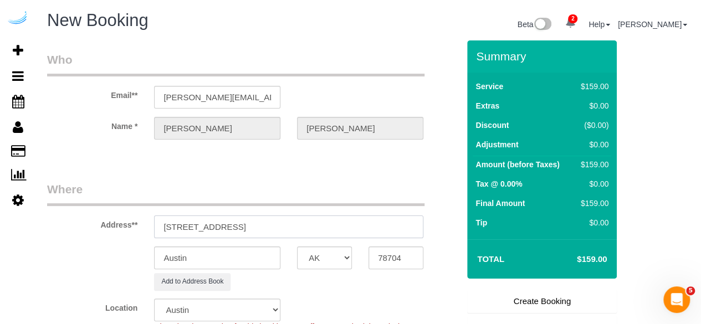
drag, startPoint x: 306, startPoint y: 224, endPoint x: 344, endPoint y: 231, distance: 38.9
click at [312, 224] on input "6125 Roswell Rd, Atlanta, GA 30328" at bounding box center [288, 226] width 269 height 23
drag, startPoint x: 344, startPoint y: 231, endPoint x: 374, endPoint y: 240, distance: 31.7
click at [363, 237] on input "6125 Roswell Rd, Atlanta, GA 30328" at bounding box center [288, 226] width 269 height 23
drag, startPoint x: 276, startPoint y: 229, endPoint x: 330, endPoint y: 230, distance: 54.3
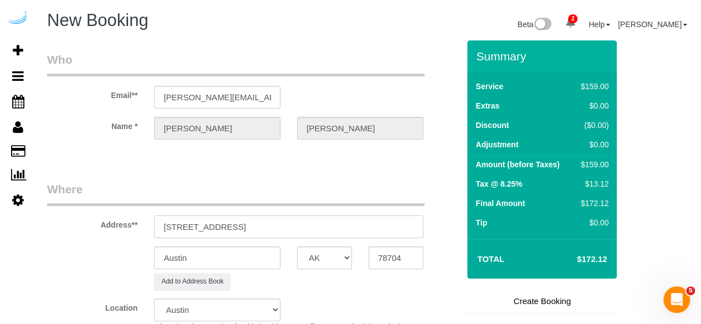
click at [296, 230] on input "6125 Roswell Rd, Atlanta, GA 30328" at bounding box center [288, 226] width 269 height 23
click at [382, 252] on input "78704" at bounding box center [395, 257] width 55 height 23
paste input "30328"
click at [316, 253] on select "AK AL AR AZ CA CO CT DC DE [GEOGRAPHIC_DATA] [GEOGRAPHIC_DATA] HI IA ID IL IN K…" at bounding box center [324, 257] width 55 height 23
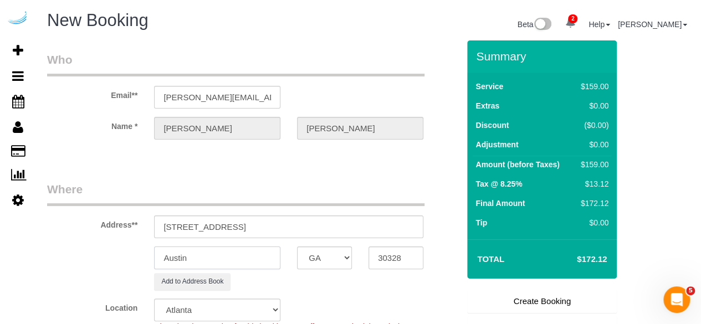
click at [258, 255] on input "Austin" at bounding box center [217, 257] width 126 height 23
drag, startPoint x: 230, startPoint y: 225, endPoint x: 351, endPoint y: 232, distance: 120.4
click at [348, 232] on input "6125 Roswell Rd, Atlanta, GA 30328" at bounding box center [288, 226] width 269 height 23
paste input "Keval Desai"
click at [293, 228] on input "6125 Roswell Rd, Building 426, Unti 426 (Keval Desai," at bounding box center [288, 226] width 269 height 23
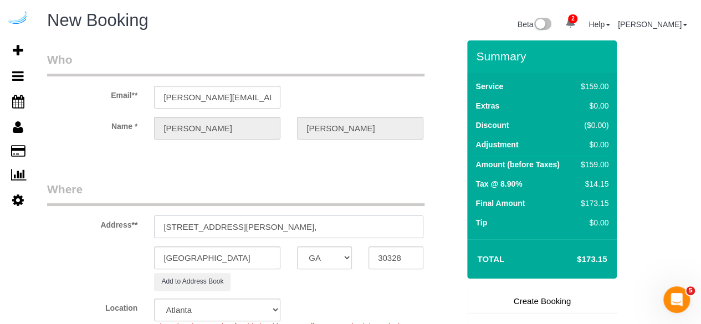
click at [378, 220] on input "6125 Roswell Rd, Building 426, Unit 426 (Keval Desai," at bounding box center [288, 226] width 269 height 23
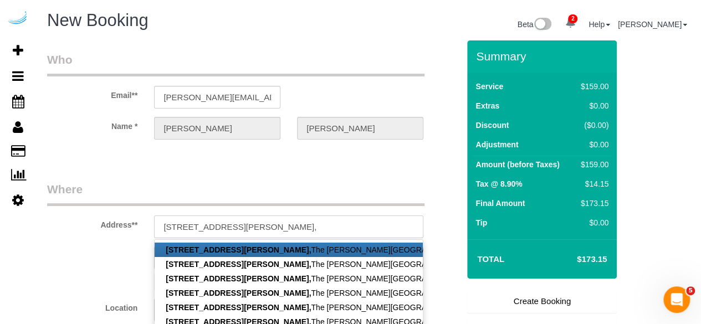
paste input "The Morgan Sandy Springs"
paste input "1492101"
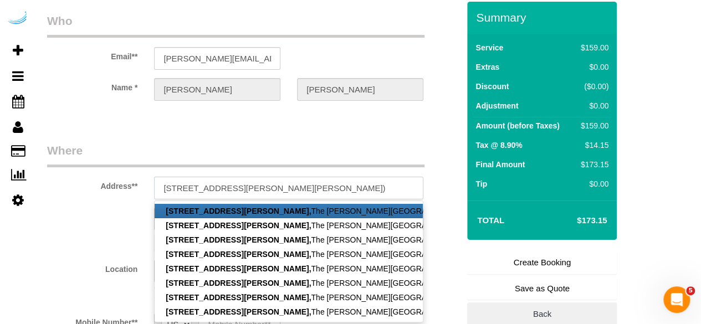
scroll to position [55, 0]
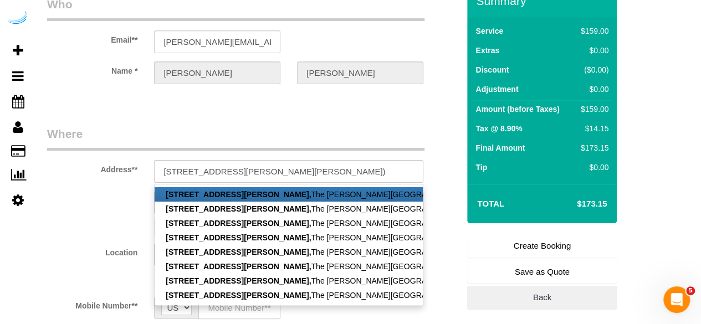
click at [257, 128] on legend "Where" at bounding box center [235, 138] width 377 height 25
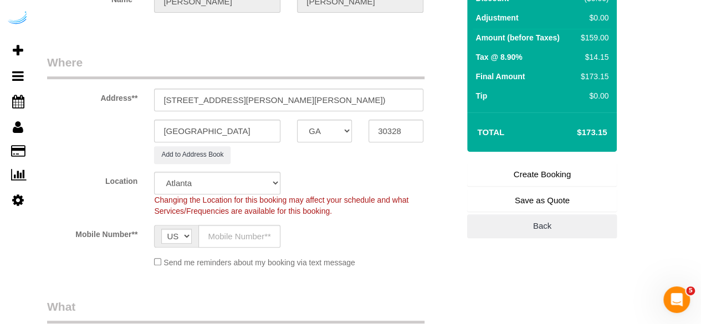
scroll to position [166, 0]
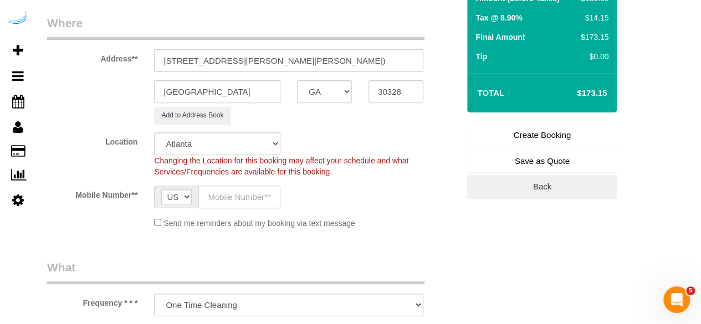
click at [232, 198] on input "text" at bounding box center [239, 197] width 82 height 23
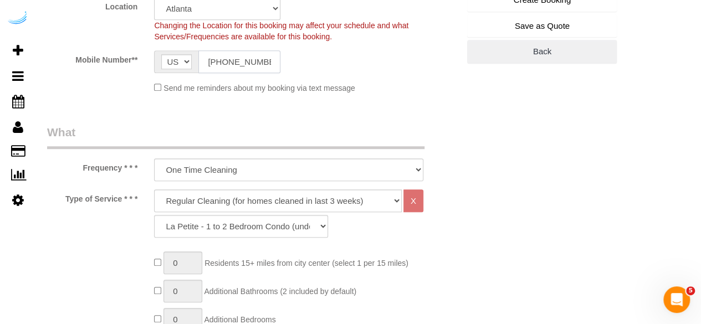
scroll to position [332, 0]
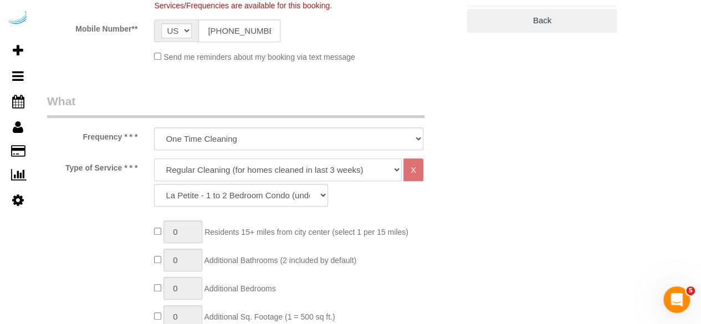
click at [255, 164] on select "Deep Cleaning (for homes that have not been cleaned in 3+ weeks) Spruce Regular…" at bounding box center [278, 169] width 248 height 23
click at [154, 158] on select "Deep Cleaning (for homes that have not been cleaned in 3+ weeks) Spruce Regular…" at bounding box center [278, 169] width 248 height 23
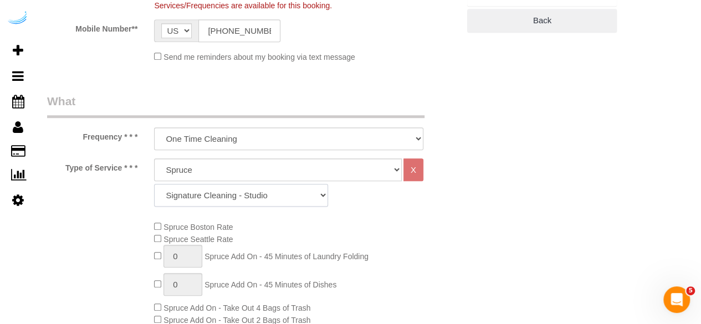
click at [258, 189] on select "Signature Cleaning - Studio Signature Cleaning - 1 Bed 1 Bath Signature Cleanin…" at bounding box center [241, 195] width 174 height 23
click at [154, 184] on select "Signature Cleaning - Studio Signature Cleaning - 1 Bed 1 Bath Signature Cleanin…" at bounding box center [241, 195] width 174 height 23
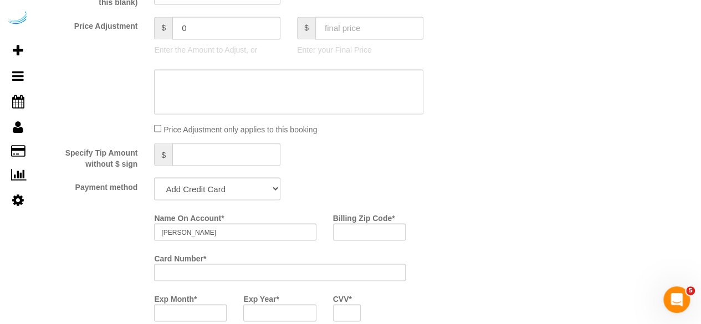
scroll to position [997, 0]
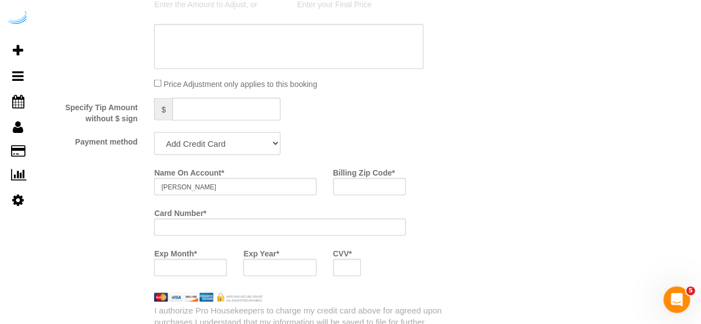
drag, startPoint x: 212, startPoint y: 145, endPoint x: 213, endPoint y: 153, distance: 8.4
click at [212, 145] on select "Add Credit Card Cash Check Paypal" at bounding box center [217, 143] width 126 height 23
click at [154, 133] on select "Add Credit Card Cash Check Paypal" at bounding box center [217, 143] width 126 height 23
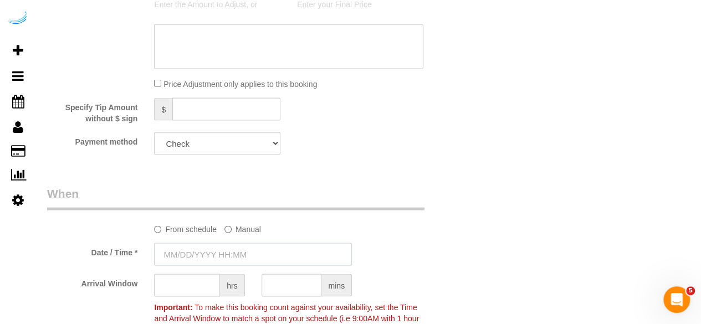
click at [207, 251] on input "text" at bounding box center [253, 254] width 198 height 23
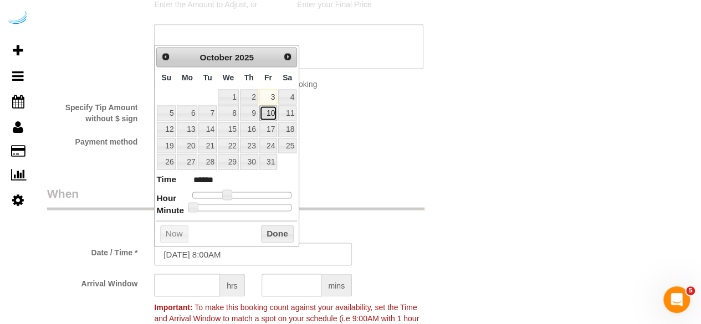
click at [265, 111] on link "10" at bounding box center [268, 112] width 18 height 15
click at [224, 189] on span at bounding box center [227, 194] width 10 height 10
click at [225, 189] on span at bounding box center [227, 194] width 10 height 10
drag, startPoint x: 230, startPoint y: 189, endPoint x: 255, endPoint y: 196, distance: 26.2
click at [255, 196] on span at bounding box center [253, 194] width 10 height 10
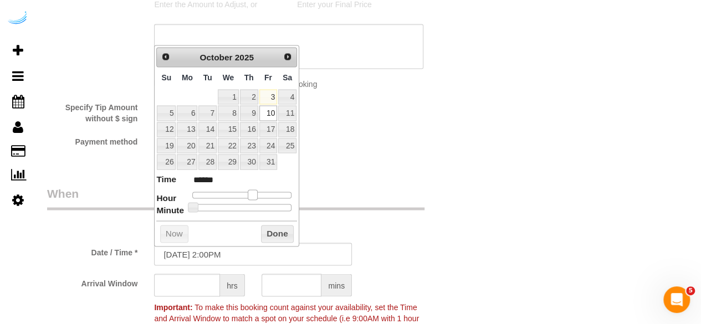
click at [254, 196] on span at bounding box center [253, 194] width 10 height 10
click at [251, 197] on span at bounding box center [248, 194] width 10 height 10
click at [196, 286] on input "text" at bounding box center [187, 285] width 66 height 23
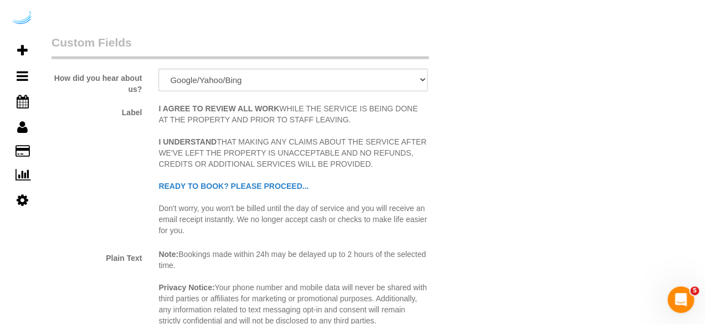
scroll to position [1551, 0]
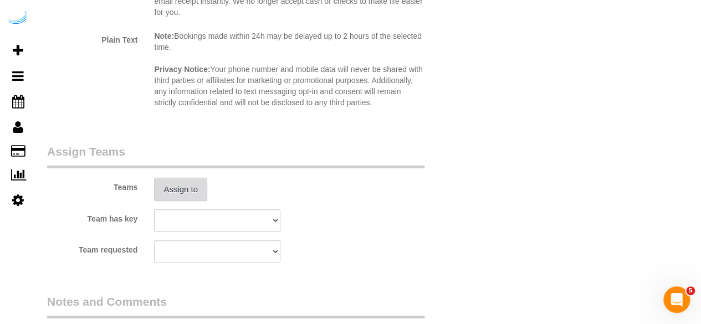
click at [196, 187] on button "Assign to" at bounding box center [180, 189] width 53 height 23
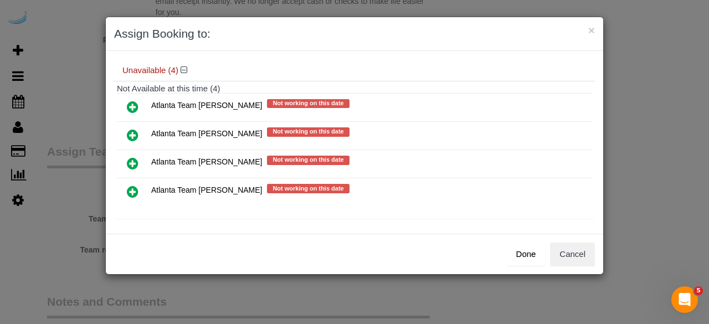
click at [130, 129] on icon at bounding box center [133, 135] width 12 height 13
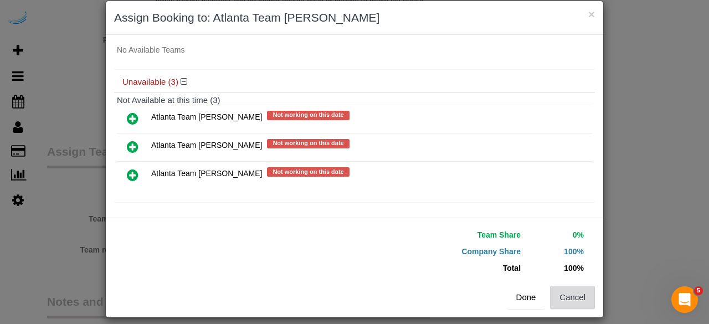
scroll to position [25, 0]
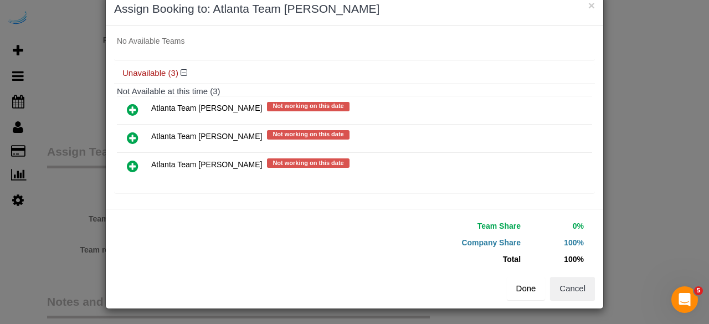
click at [526, 295] on button "Done" at bounding box center [526, 288] width 39 height 23
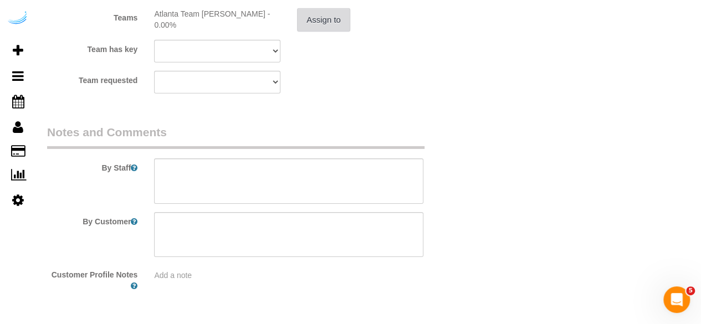
scroll to position [1756, 0]
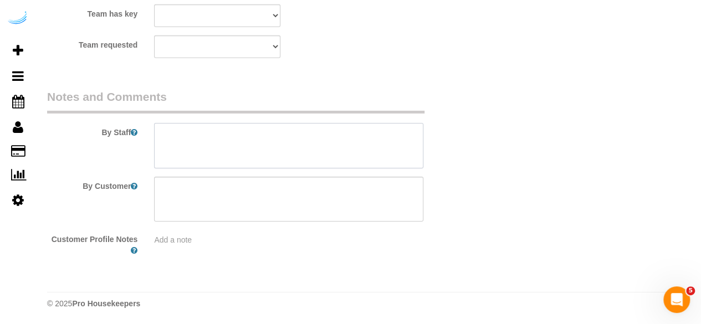
click at [325, 158] on textarea at bounding box center [288, 145] width 269 height 45
click at [318, 147] on textarea at bounding box center [288, 145] width 269 height 45
paste textarea "Permanent Notes:No notes from this customer.Today's Notes:Text me when you’re o…"
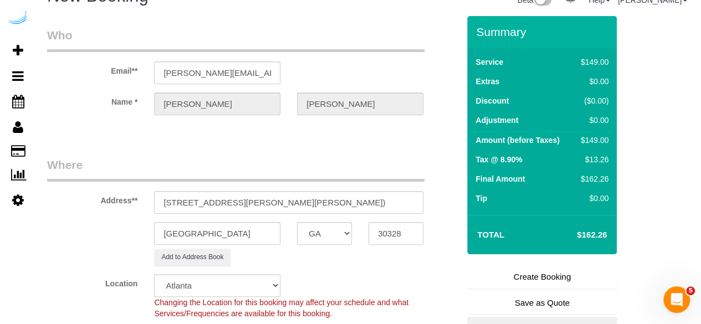
scroll to position [0, 0]
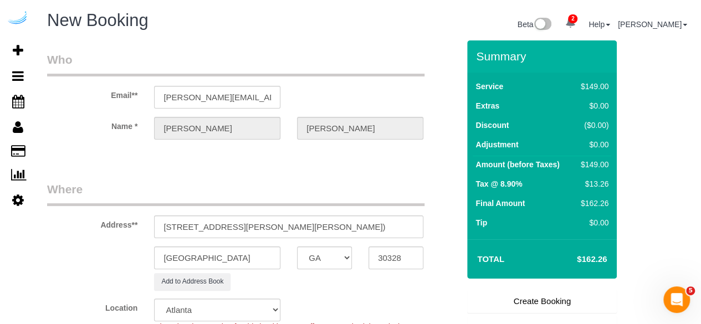
click at [525, 297] on link "Create Booking" at bounding box center [542, 301] width 150 height 23
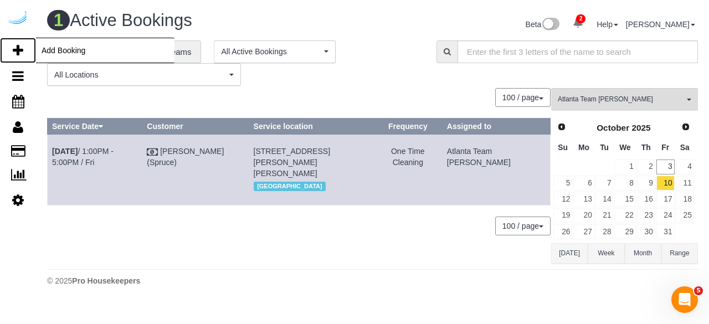
click at [18, 50] on icon at bounding box center [18, 50] width 11 height 13
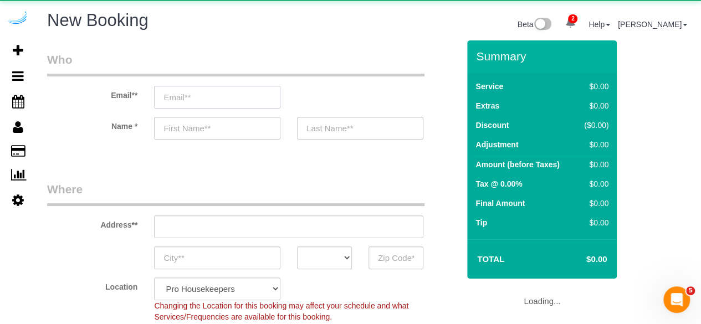
click at [222, 94] on input "email" at bounding box center [217, 97] width 126 height 23
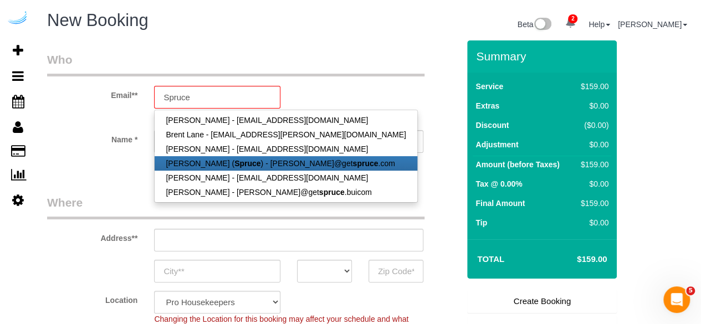
click at [245, 167] on strong "Spruce" at bounding box center [247, 163] width 26 height 9
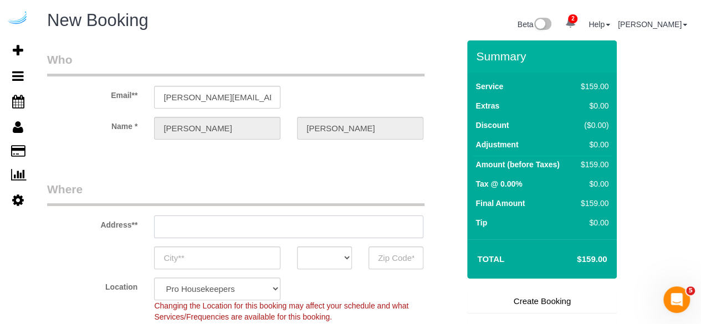
click at [271, 220] on input "text" at bounding box center [288, 226] width 269 height 23
paste input "8800 Dunwoody Pl, Atlanta, GA 30350"
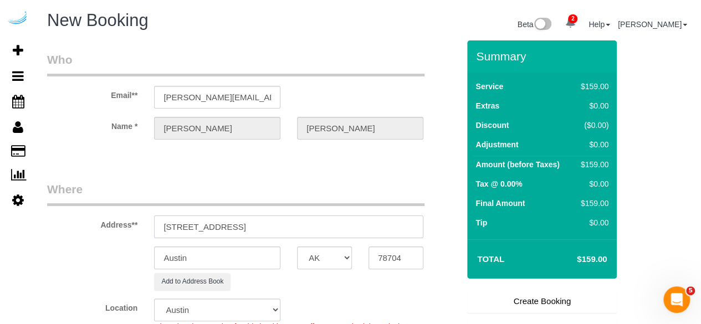
drag, startPoint x: 282, startPoint y: 226, endPoint x: 373, endPoint y: 224, distance: 91.4
click at [367, 224] on input "8800 Dunwoody Pl, Atlanta, GA 30350" at bounding box center [288, 226] width 269 height 23
click at [394, 251] on input "78704" at bounding box center [395, 257] width 55 height 23
paste input "30350"
click at [348, 264] on select "AK AL AR AZ CA CO CT DC DE [GEOGRAPHIC_DATA] [GEOGRAPHIC_DATA] HI IA ID IL IN K…" at bounding box center [324, 257] width 55 height 23
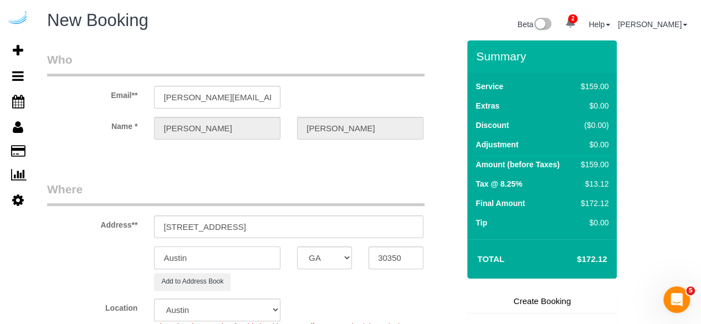
click at [245, 261] on input "Austin" at bounding box center [217, 257] width 126 height 23
click at [239, 225] on input "8800 Dunwoody Pl, Atlanta, GA 30350" at bounding box center [288, 226] width 269 height 23
drag, startPoint x: 239, startPoint y: 225, endPoint x: 410, endPoint y: 225, distance: 171.2
click at [410, 225] on input "8800 Dunwoody Pl, Atlanta, GA 30350" at bounding box center [288, 226] width 269 height 23
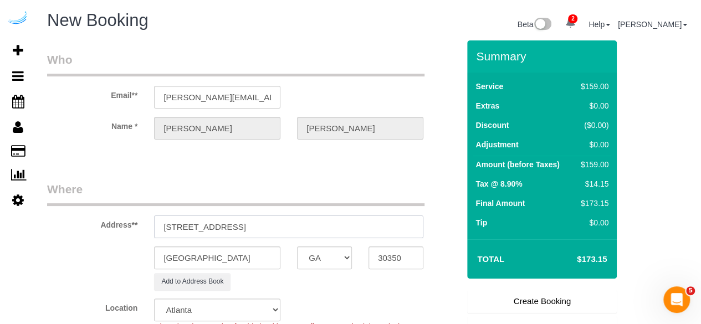
click at [410, 225] on input "8800 Dunwoody Pl, Atlanta, GA 30350" at bounding box center [288, 226] width 269 height 23
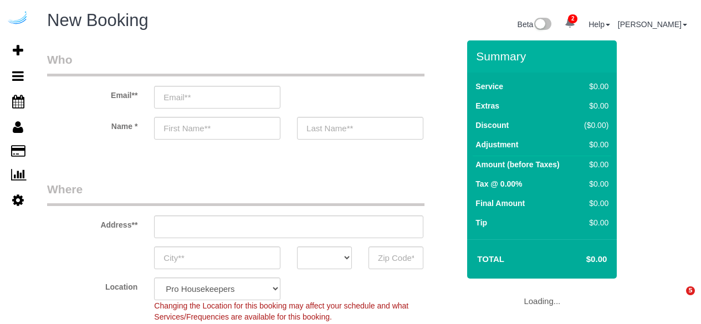
select select "4"
select select "number:9"
select select "4"
select select "number:9"
drag, startPoint x: 0, startPoint y: 0, endPoint x: 238, endPoint y: 101, distance: 258.6
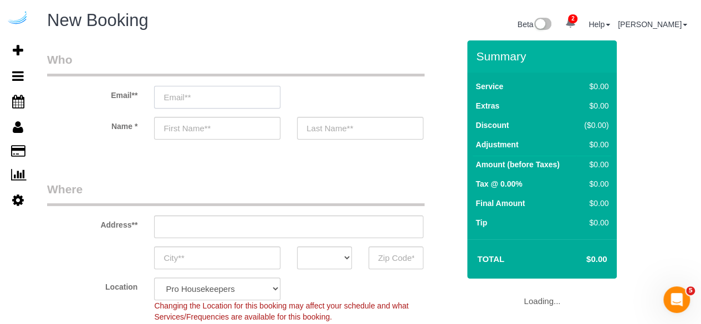
click at [238, 101] on input "email" at bounding box center [217, 97] width 126 height 23
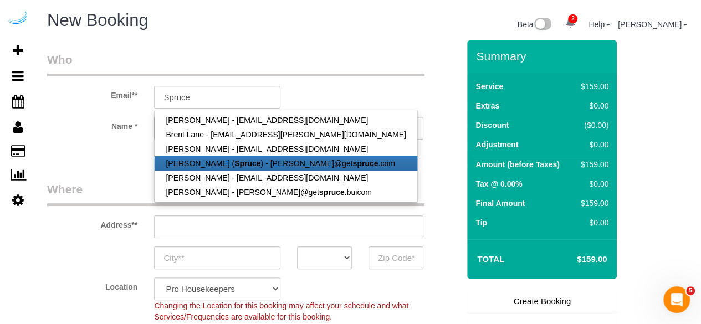
click at [234, 162] on strong "Spruce" at bounding box center [247, 163] width 26 height 9
type input "[PERSON_NAME][EMAIL_ADDRESS][DOMAIN_NAME]"
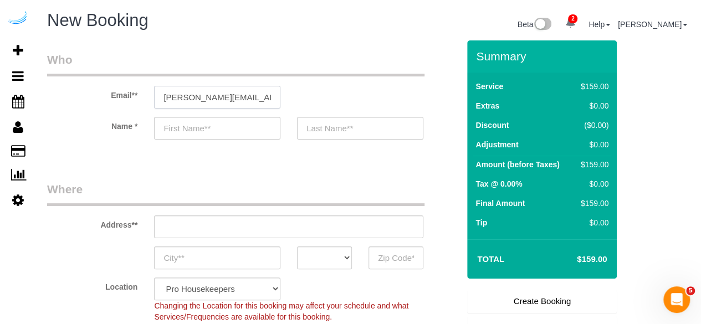
type input "[PERSON_NAME]"
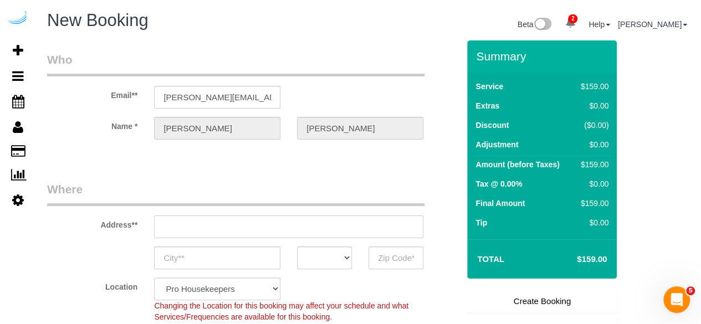
click at [299, 231] on input "text" at bounding box center [288, 226] width 269 height 23
type input "[STREET_ADDRESS][PERSON_NAME]"
type input "Austin"
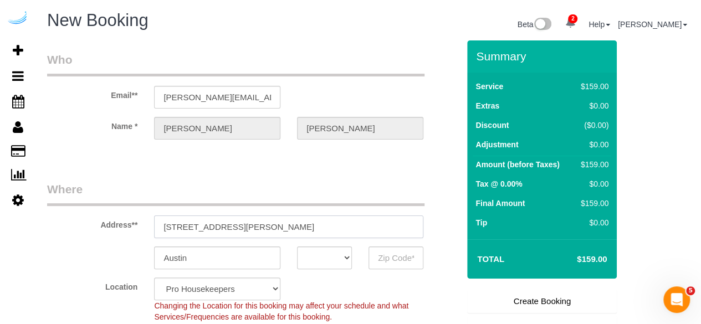
select select "[GEOGRAPHIC_DATA]"
type input "78704"
paste input "[STREET_ADDRESS]"
type input "[STREET_ADDRESS]"
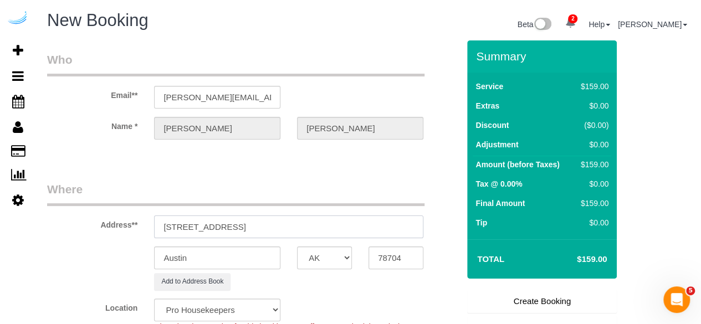
select select "9"
select select "object:1559"
click at [299, 230] on input "[STREET_ADDRESS]" at bounding box center [288, 226] width 269 height 23
paste input "text"
drag, startPoint x: 297, startPoint y: 227, endPoint x: 360, endPoint y: 223, distance: 62.7
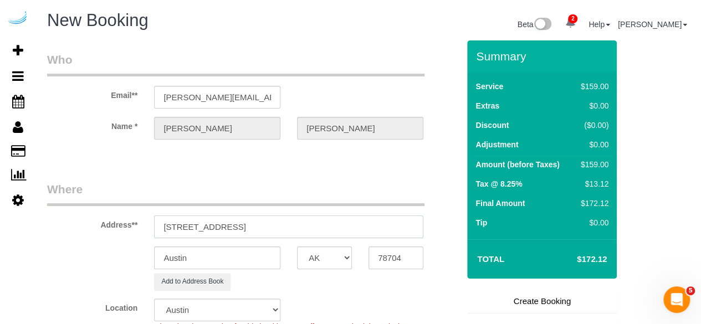
click at [356, 223] on input "[STREET_ADDRESS]" at bounding box center [288, 226] width 269 height 23
click at [357, 223] on input "[STREET_ADDRESS]" at bounding box center [288, 226] width 269 height 23
type input "[STREET_ADDRESS]"
click at [374, 250] on input "78704" at bounding box center [395, 257] width 55 height 23
paste input "30326"
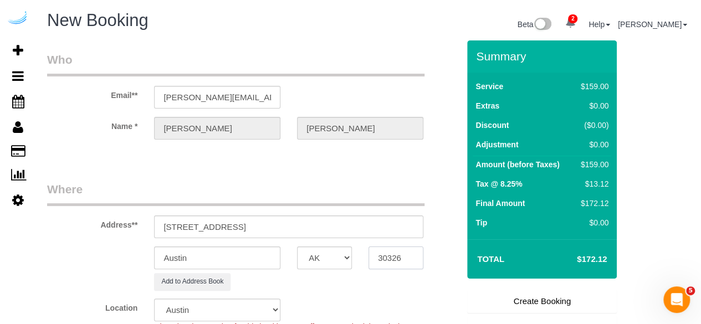
type input "30326"
click at [325, 255] on select "AK AL AR AZ CA CO CT DC DE [GEOGRAPHIC_DATA] [GEOGRAPHIC_DATA] HI IA ID IL IN K…" at bounding box center [324, 257] width 55 height 23
select select "8"
select select "GA"
click at [258, 259] on input "Austin" at bounding box center [217, 257] width 126 height 23
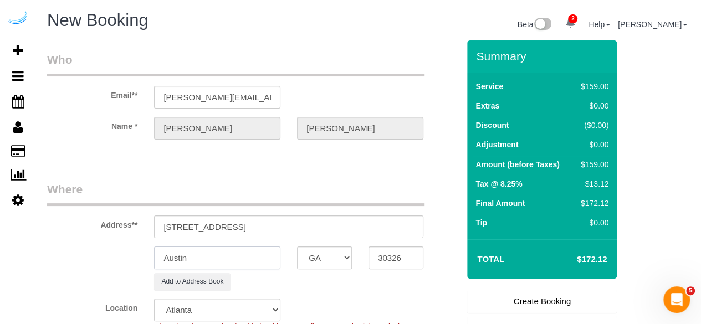
select select "object:1601"
type input "[GEOGRAPHIC_DATA]"
drag, startPoint x: 252, startPoint y: 228, endPoint x: 384, endPoint y: 211, distance: 133.5
click at [384, 211] on div "Address** [STREET_ADDRESS]" at bounding box center [253, 209] width 428 height 57
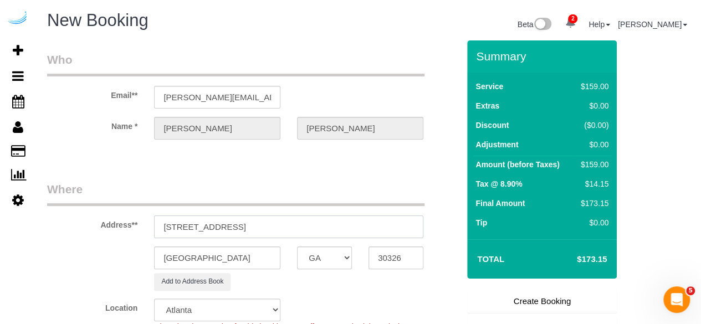
click at [253, 227] on input "[STREET_ADDRESS]" at bounding box center [288, 226] width 269 height 23
click at [435, 249] on div "[GEOGRAPHIC_DATA] AK AL AR AZ CA CO CT DC DE [GEOGRAPHIC_DATA] [GEOGRAPHIC_DATA…" at bounding box center [253, 257] width 428 height 23
click at [269, 231] on input "[STREET_ADDRESS]" at bounding box center [288, 226] width 269 height 23
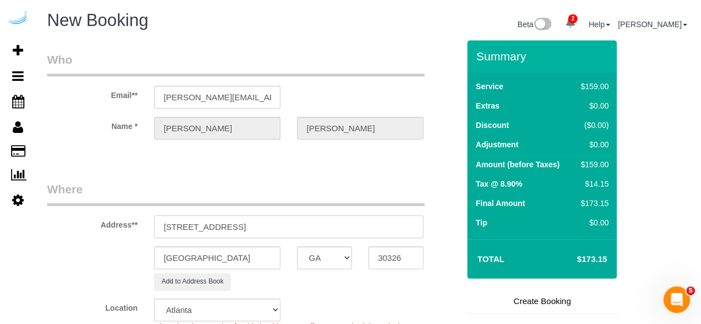
click at [261, 228] on input "[STREET_ADDRESS]" at bounding box center [288, 226] width 269 height 23
drag, startPoint x: 253, startPoint y: 228, endPoint x: 373, endPoint y: 232, distance: 120.8
click at [373, 232] on input "[STREET_ADDRESS]" at bounding box center [288, 226] width 269 height 23
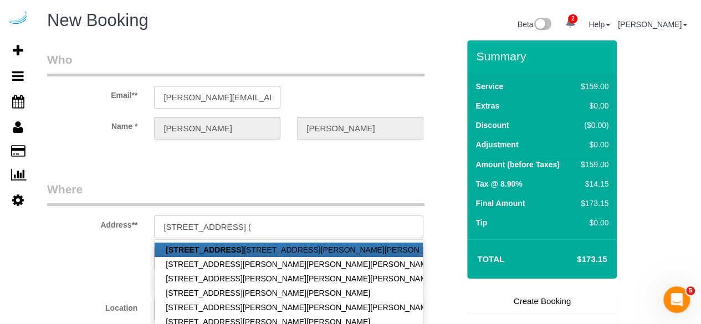
paste input "[PERSON_NAME]"
click at [323, 230] on input "[STREET_ADDRESS] ([PERSON_NAME]," at bounding box center [288, 226] width 269 height 23
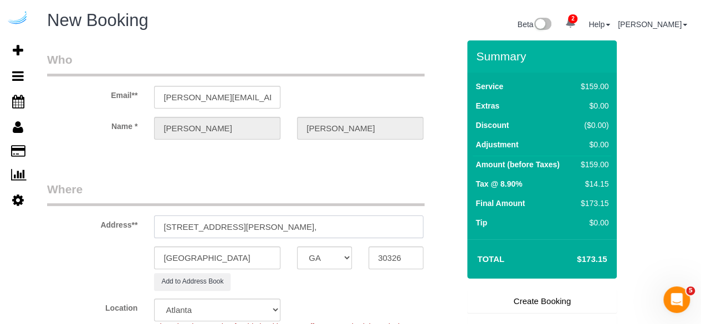
click at [411, 229] on input "[STREET_ADDRESS][PERSON_NAME]," at bounding box center [288, 226] width 269 height 23
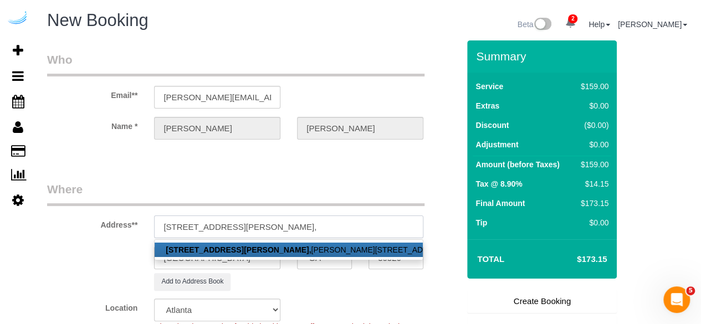
paste input "[PERSON_NAME] Place"
paste input "1485229"
type input "[STREET_ADDRESS][PERSON_NAME][PERSON_NAME])"
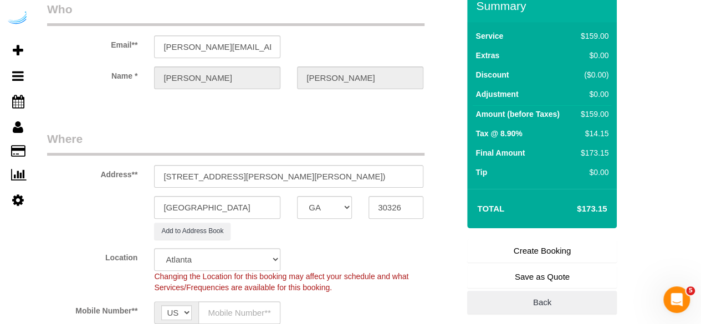
scroll to position [166, 0]
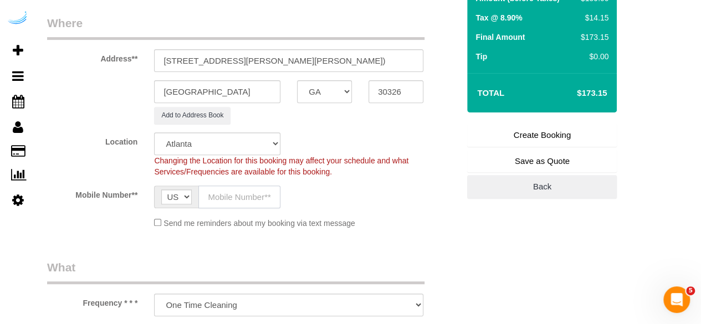
click at [225, 203] on input "text" at bounding box center [239, 197] width 82 height 23
type input "[PHONE_NUMBER]"
type input "[PERSON_NAME]"
type input "[PHONE_NUMBER]"
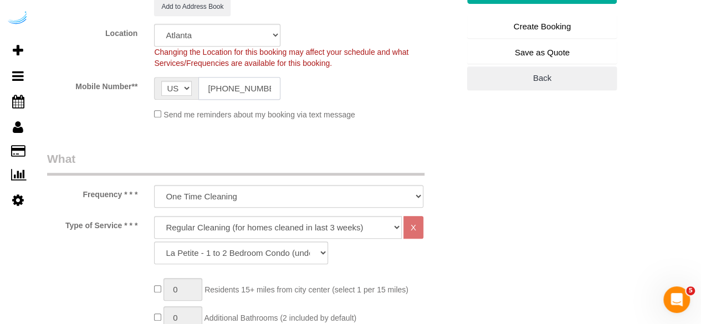
scroll to position [388, 0]
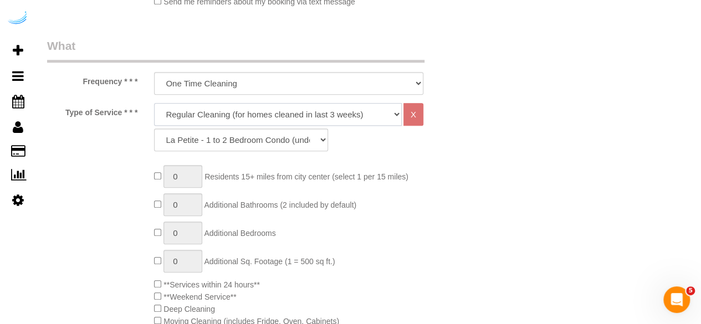
click at [274, 105] on select "Deep Cleaning (for homes that have not been cleaned in 3+ weeks) Spruce Regular…" at bounding box center [278, 114] width 248 height 23
select select "282"
click at [154, 103] on select "Deep Cleaning (for homes that have not been cleaned in 3+ weeks) Spruce Regular…" at bounding box center [278, 114] width 248 height 23
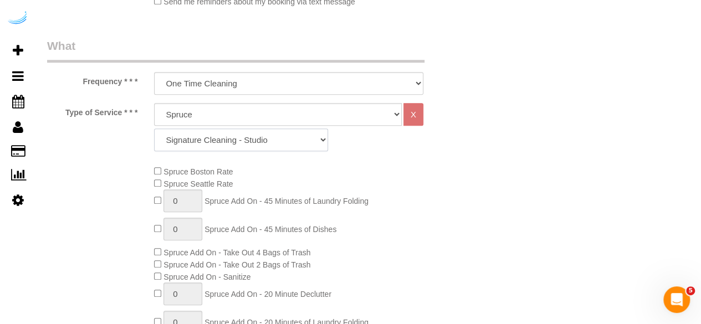
click at [266, 141] on select "Signature Cleaning - Studio Signature Cleaning - 1 Bed 1 Bath Signature Cleanin…" at bounding box center [241, 140] width 174 height 23
select select "312"
click at [154, 129] on select "Signature Cleaning - Studio Signature Cleaning - 1 Bed 1 Bath Signature Cleanin…" at bounding box center [241, 140] width 174 height 23
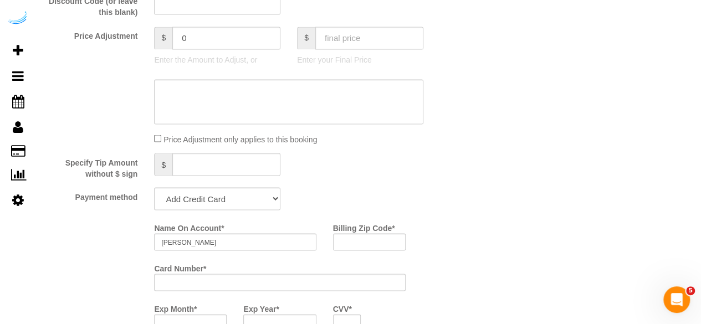
scroll to position [1052, 0]
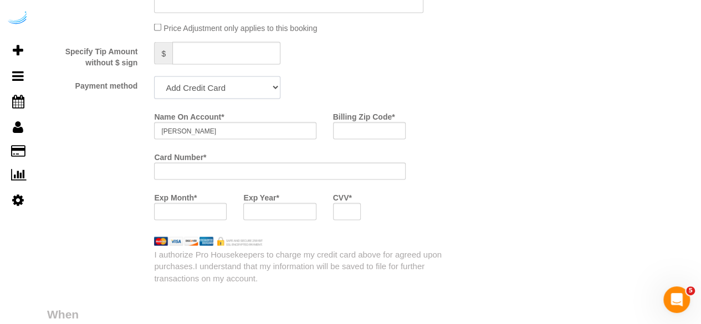
drag, startPoint x: 253, startPoint y: 91, endPoint x: 245, endPoint y: 100, distance: 11.4
click at [253, 91] on select "Add Credit Card Cash Check Paypal" at bounding box center [217, 87] width 126 height 23
select select "string:check"
click at [154, 78] on select "Add Credit Card Cash Check Paypal" at bounding box center [217, 87] width 126 height 23
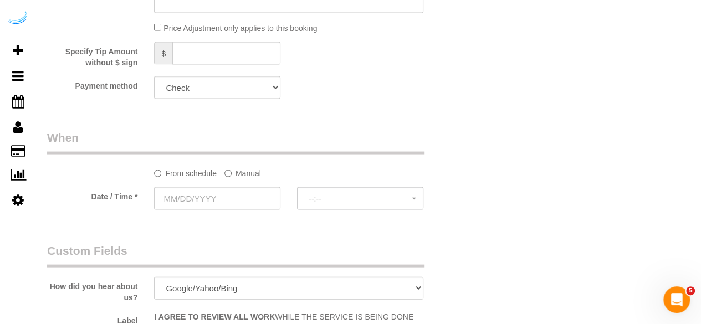
click at [240, 179] on label "Manual" at bounding box center [242, 171] width 37 height 15
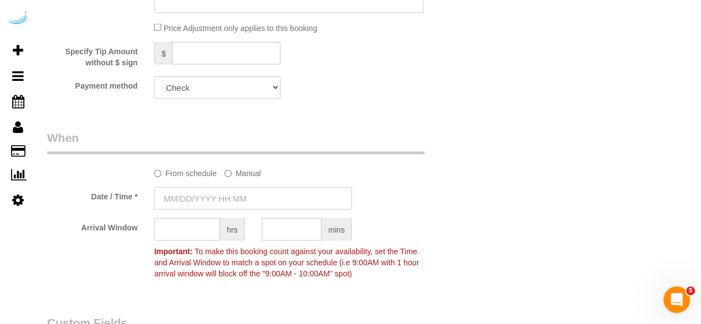
click at [213, 196] on input "text" at bounding box center [253, 198] width 198 height 23
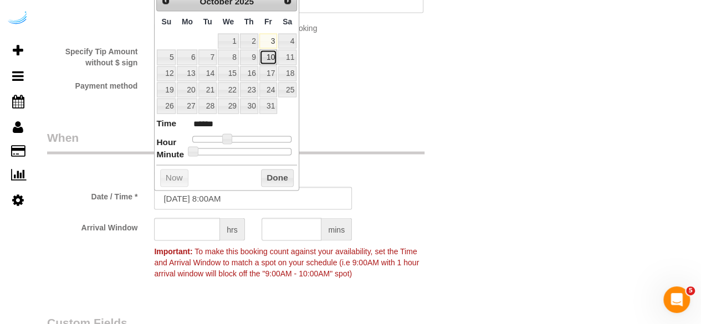
click at [268, 58] on link "10" at bounding box center [268, 57] width 18 height 15
click at [232, 137] on span at bounding box center [227, 139] width 10 height 10
type input "[DATE] 10:00AM"
type input "*******"
type input "[DATE] 11:00AM"
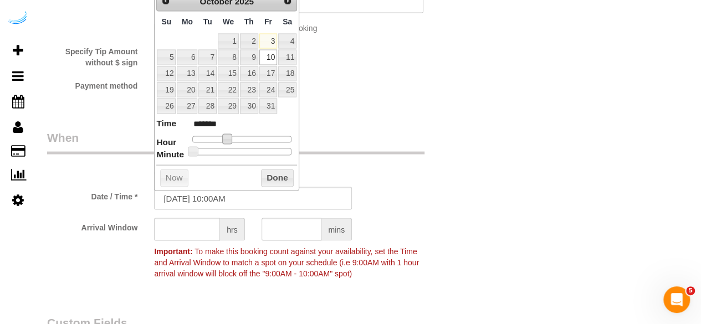
type input "*******"
type input "[DATE] 12:00PM"
type input "*******"
type input "[DATE] 1:00PM"
type input "******"
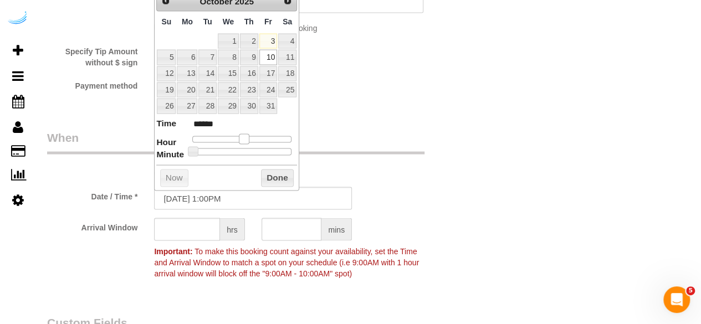
type input "[DATE] 2:00PM"
type input "******"
type input "[DATE] 1:00PM"
type input "******"
drag, startPoint x: 242, startPoint y: 136, endPoint x: 250, endPoint y: 138, distance: 8.5
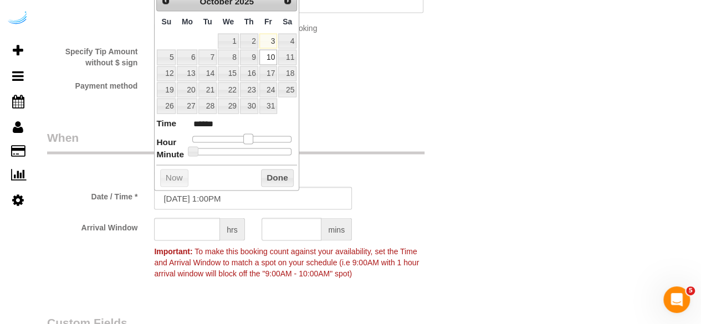
click at [250, 138] on span at bounding box center [248, 139] width 10 height 10
click at [179, 228] on input "text" at bounding box center [187, 229] width 66 height 23
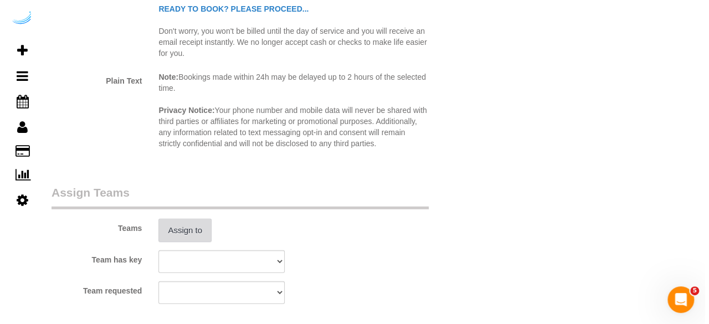
scroll to position [1551, 0]
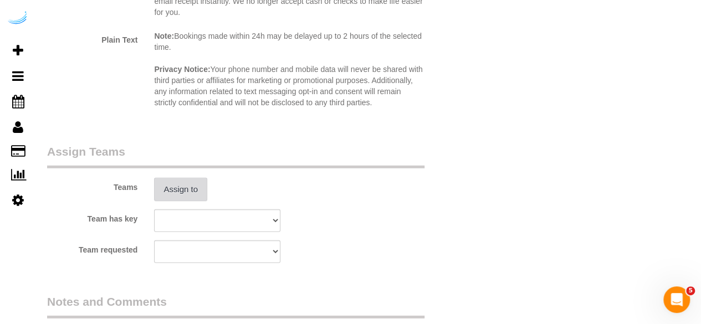
type input "4"
click at [186, 192] on button "Assign to" at bounding box center [180, 189] width 53 height 23
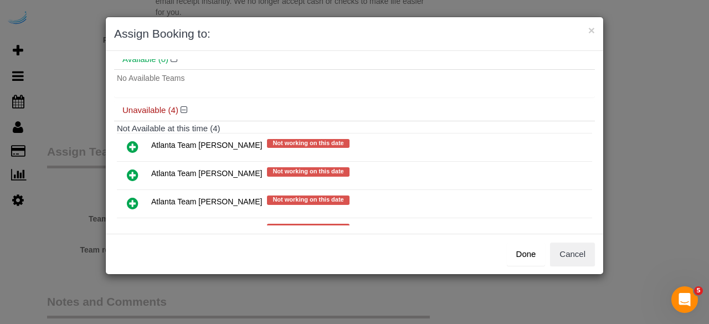
scroll to position [88, 0]
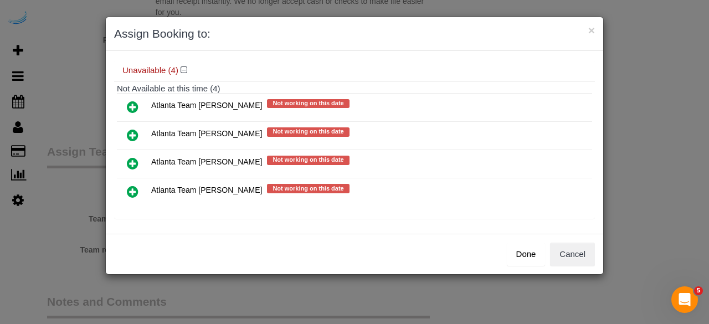
click at [131, 132] on icon at bounding box center [133, 135] width 12 height 13
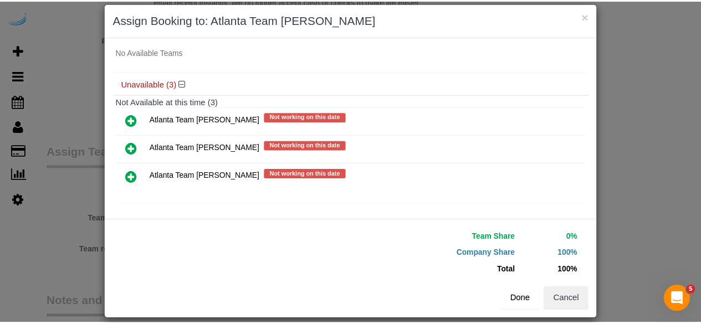
scroll to position [25, 0]
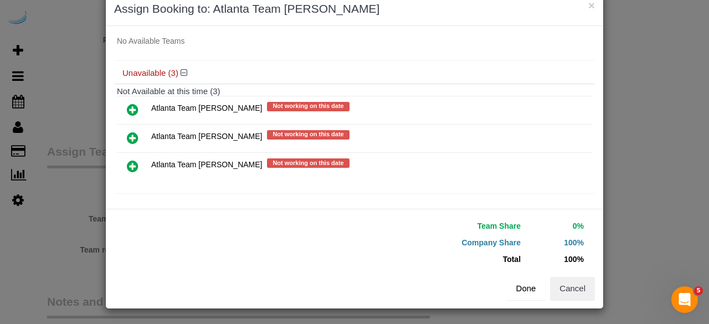
click at [525, 293] on button "Done" at bounding box center [526, 288] width 39 height 23
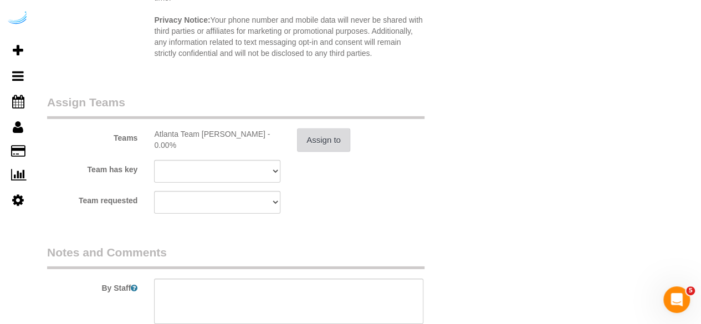
scroll to position [1717, 0]
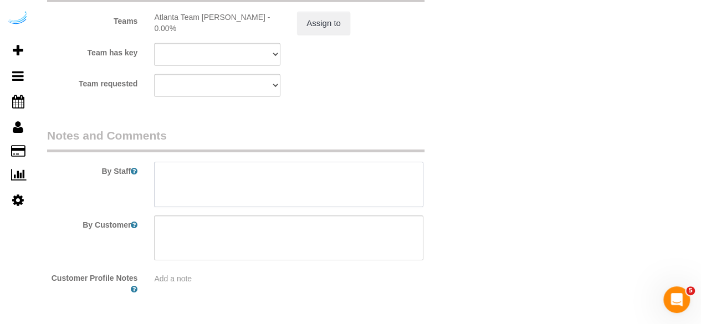
click at [317, 186] on textarea at bounding box center [288, 184] width 269 height 45
paste textarea "Permanent Notes:No notes from this [DOMAIN_NAME][DATE] Notes:No notes from this…"
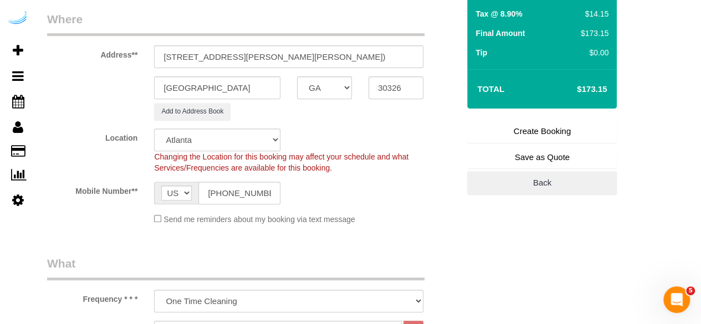
scroll to position [55, 0]
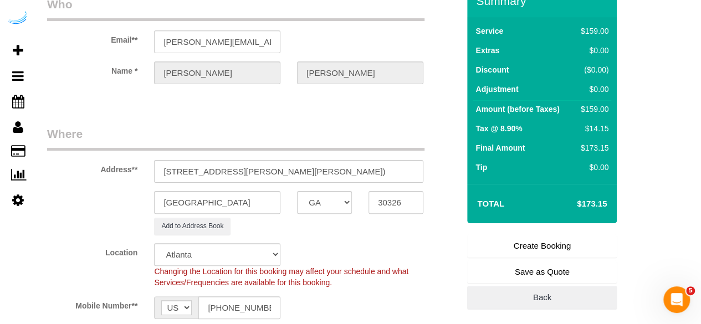
type textarea "Recurrency: Every 2 weeks Permanent Notes:No notes from this [DOMAIN_NAME][DATE…"
click at [518, 249] on link "Create Booking" at bounding box center [542, 245] width 150 height 23
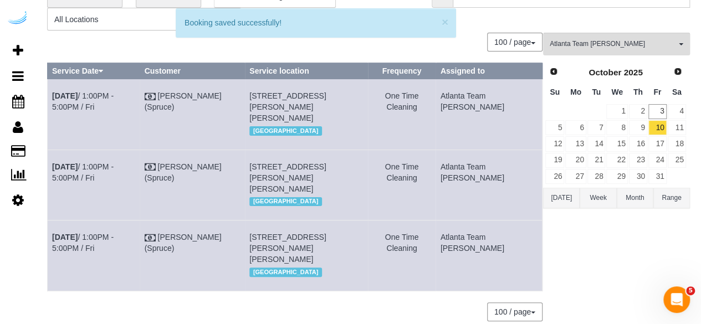
scroll to position [0, 0]
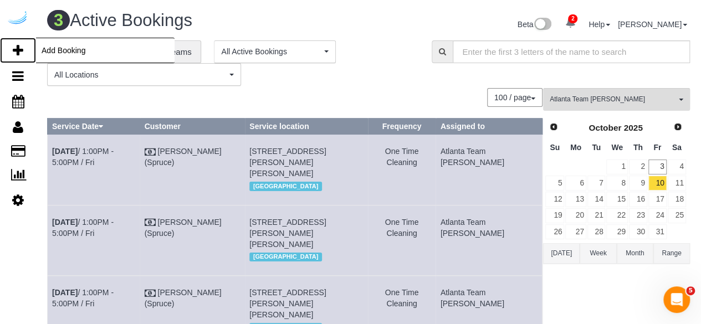
click at [12, 44] on link "Add Booking" at bounding box center [18, 50] width 36 height 25
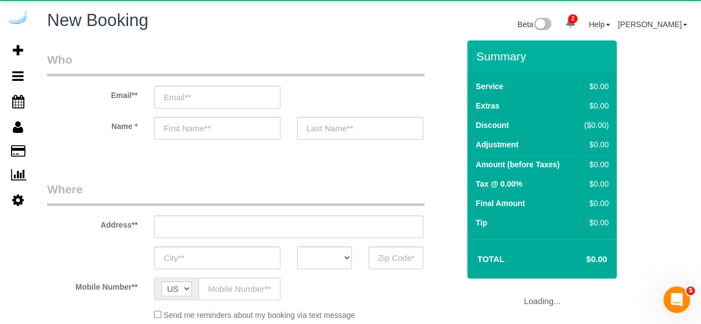
select select "number:9"
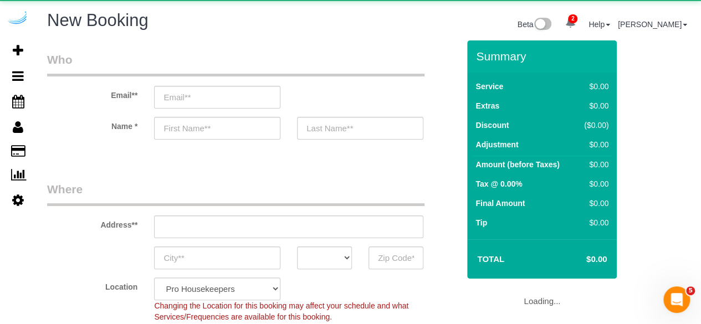
select select "object:3210"
select select "4"
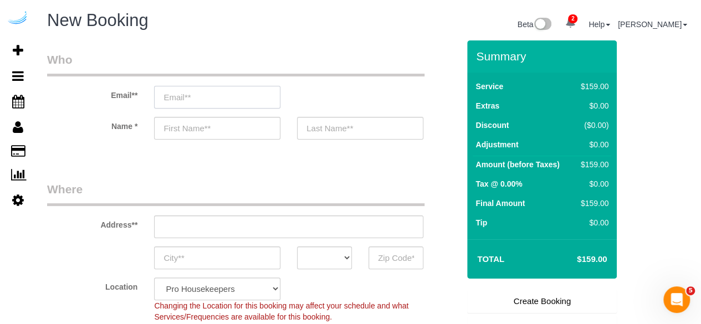
click at [251, 90] on input "email" at bounding box center [217, 97] width 126 height 23
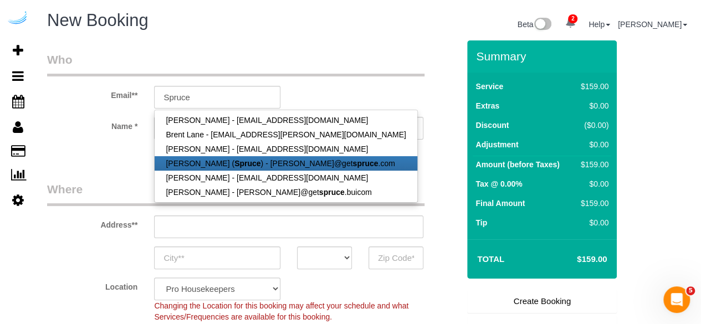
click at [242, 167] on link "[PERSON_NAME] ( Spruce ) - [PERSON_NAME]@get spruce .com" at bounding box center [286, 163] width 262 height 14
type input "[PERSON_NAME][EMAIL_ADDRESS][DOMAIN_NAME]"
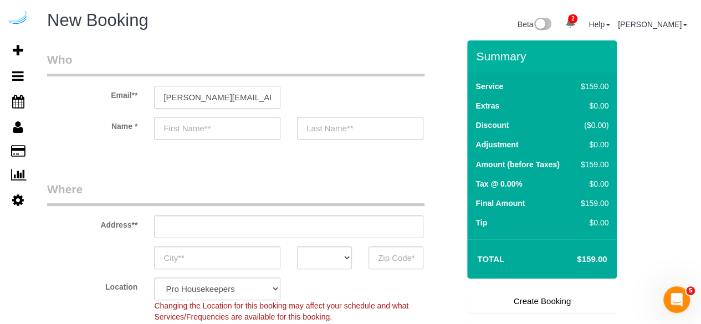
type input "[PERSON_NAME]"
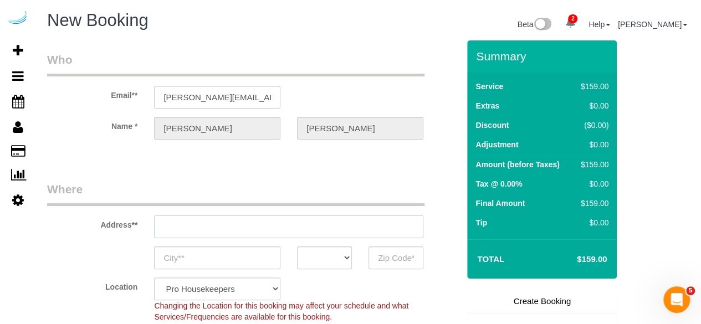
click at [274, 222] on input "text" at bounding box center [288, 226] width 269 height 23
type input "[STREET_ADDRESS][PERSON_NAME]"
type input "Austin"
select select "[GEOGRAPHIC_DATA]"
type input "78704"
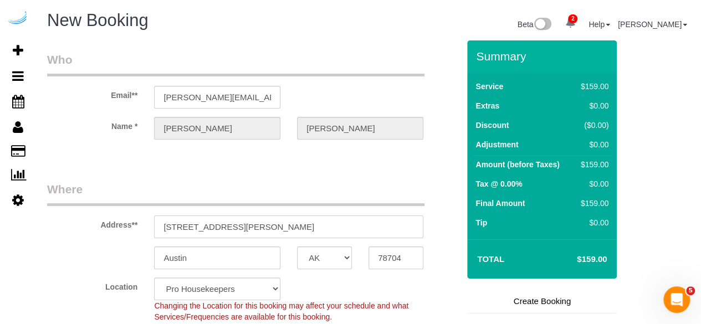
paste input "[STREET_ADDRESS]"
type input "[STREET_ADDRESS]"
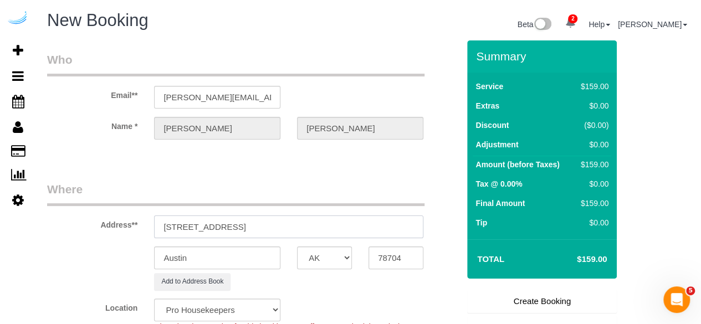
select select "9"
select select "object:3254"
click at [295, 225] on input "[STREET_ADDRESS]" at bounding box center [288, 226] width 269 height 23
click at [304, 225] on input "[STREET_ADDRESS]" at bounding box center [288, 226] width 269 height 23
click at [363, 234] on input "[STREET_ADDRESS]" at bounding box center [288, 226] width 269 height 23
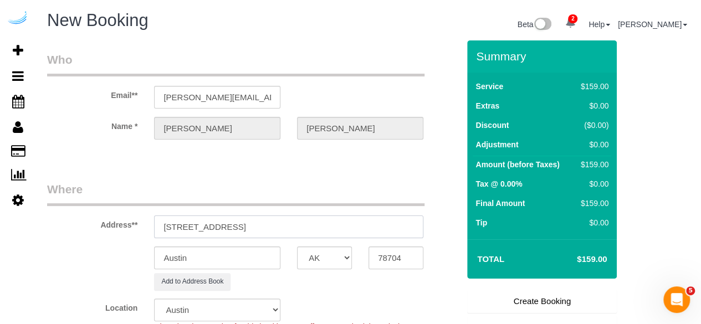
click at [363, 234] on input "[STREET_ADDRESS]" at bounding box center [288, 226] width 269 height 23
click at [295, 225] on input "[STREET_ADDRESS]" at bounding box center [288, 226] width 269 height 23
drag, startPoint x: 351, startPoint y: 227, endPoint x: 388, endPoint y: 233, distance: 37.2
click at [382, 232] on input "[STREET_ADDRESS]" at bounding box center [288, 226] width 269 height 23
type input "[STREET_ADDRESS]"
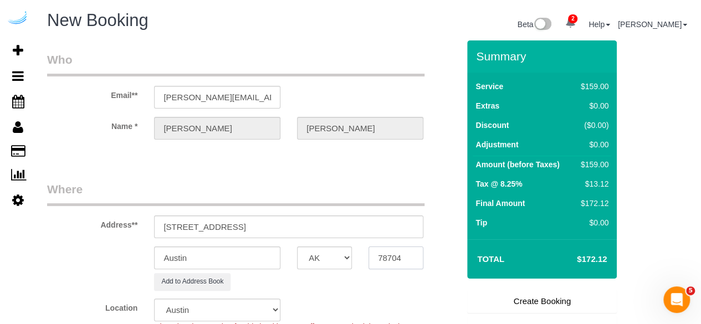
click at [403, 262] on input "78704" at bounding box center [395, 257] width 55 height 23
paste input "30326"
type input "30326"
click at [318, 254] on select "AK AL AR AZ CA CO CT DC DE [GEOGRAPHIC_DATA] [GEOGRAPHIC_DATA] HI IA ID IL IN K…" at bounding box center [324, 257] width 55 height 23
select select "GA"
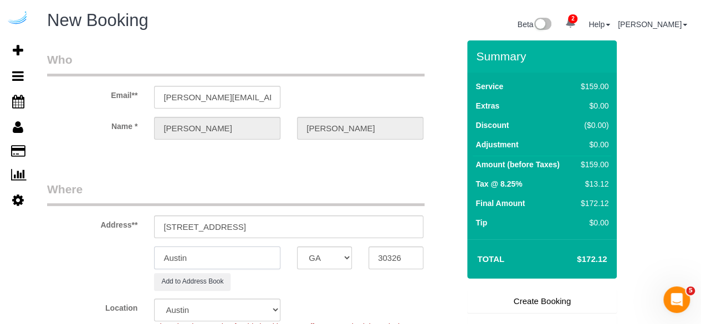
click at [240, 264] on input "Austin" at bounding box center [217, 257] width 126 height 23
select select "8"
select select "object:3296"
type input "[GEOGRAPHIC_DATA]"
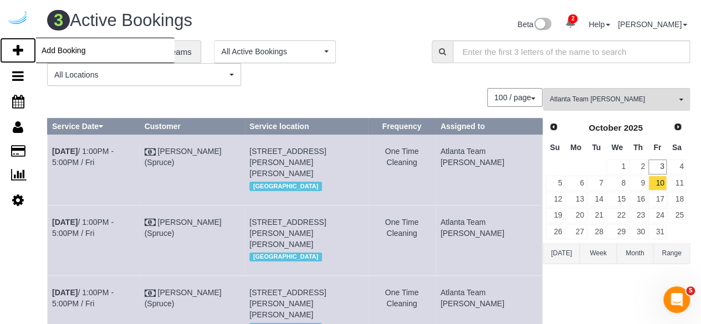
click at [23, 48] on icon at bounding box center [18, 50] width 11 height 13
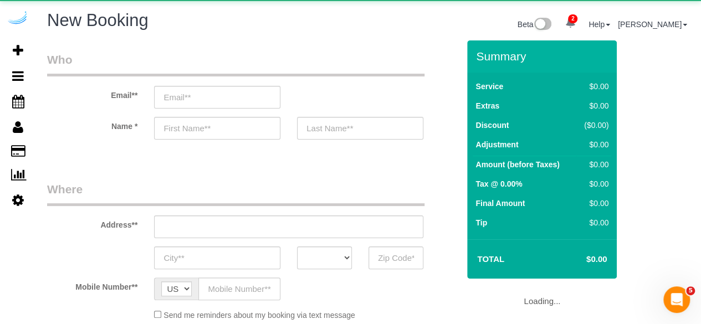
select select "object:4487"
select select "4"
select select "number:9"
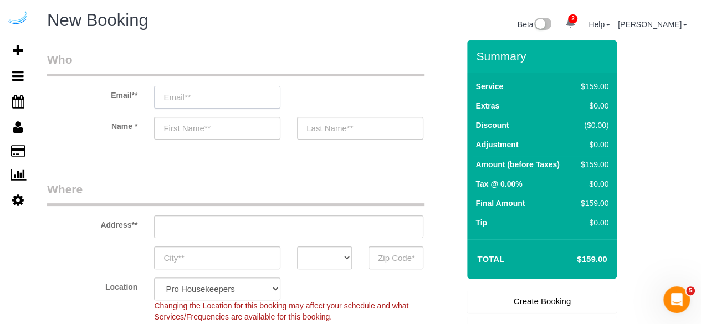
click at [264, 95] on input "email" at bounding box center [217, 97] width 126 height 23
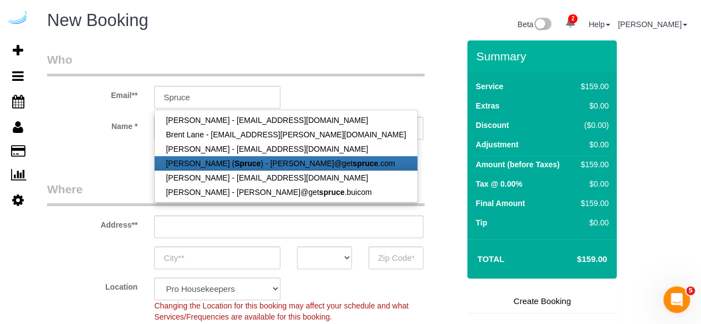
click at [254, 165] on link "[PERSON_NAME] ( Spruce ) - [PERSON_NAME]@get spruce .com" at bounding box center [286, 163] width 262 height 14
type input "[PERSON_NAME][EMAIL_ADDRESS][DOMAIN_NAME]"
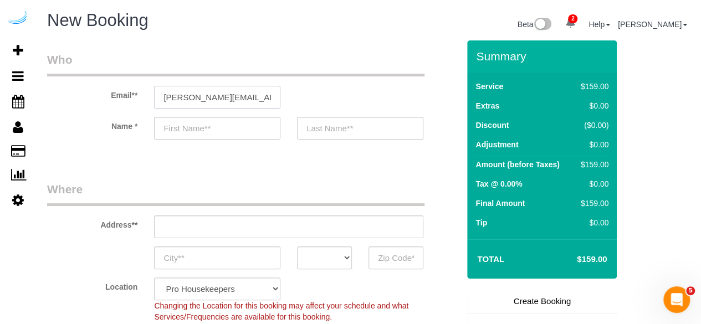
type input "[PERSON_NAME]"
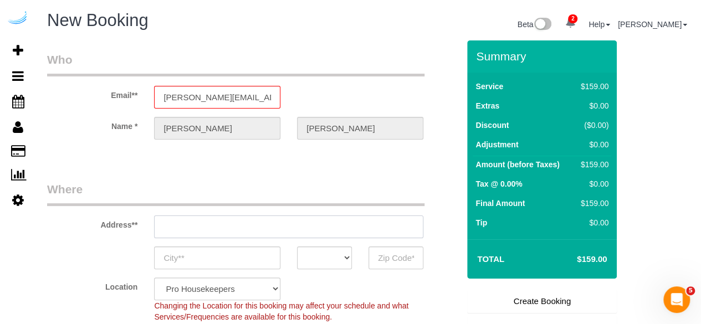
click at [291, 227] on input "text" at bounding box center [288, 226] width 269 height 23
click at [292, 228] on input "text" at bounding box center [288, 226] width 269 height 23
type input "[STREET_ADDRESS][PERSON_NAME]"
type input "Austin"
select select "[GEOGRAPHIC_DATA]"
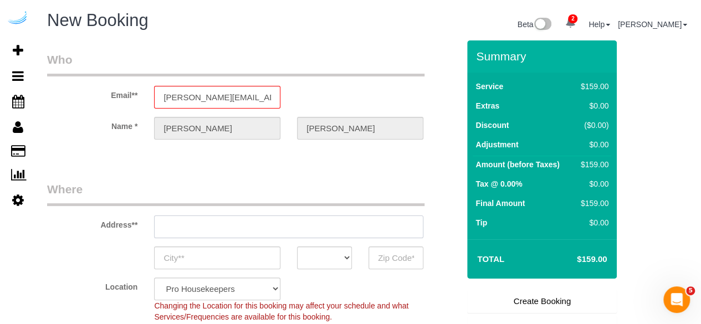
type input "78704"
paste input "[STREET_ADDRESS]"
type input "[STREET_ADDRESS]"
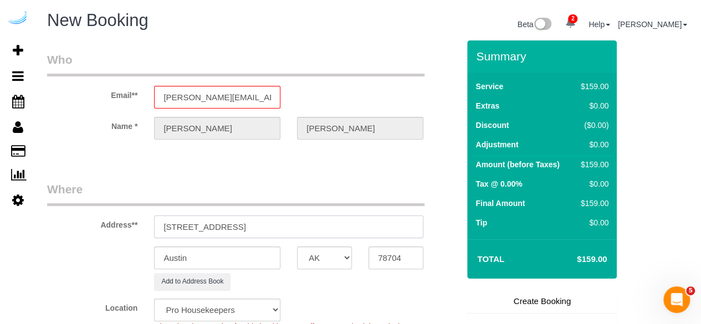
select select "9"
select select "object:4531"
drag, startPoint x: 275, startPoint y: 225, endPoint x: 317, endPoint y: 229, distance: 42.8
click at [300, 227] on input "[STREET_ADDRESS]" at bounding box center [288, 226] width 269 height 23
type input "[STREET_ADDRESS]"
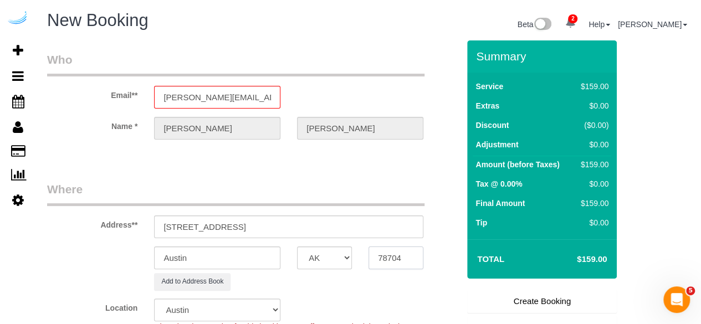
click at [381, 261] on input "78704" at bounding box center [395, 257] width 55 height 23
paste input "30328"
type input "30328"
click at [340, 260] on select "AK AL AR AZ CA CO CT DC DE [GEOGRAPHIC_DATA] [GEOGRAPHIC_DATA] HI IA ID IL IN K…" at bounding box center [324, 257] width 55 height 23
select select "GA"
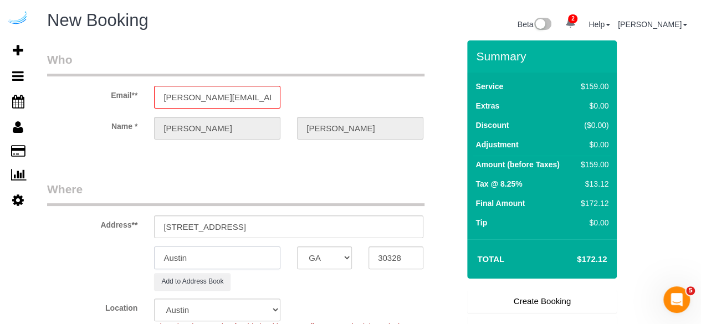
click at [259, 251] on input "Austin" at bounding box center [217, 257] width 126 height 23
select select "8"
select select "object:4573"
type input "[GEOGRAPHIC_DATA]"
click at [237, 224] on input "[STREET_ADDRESS]" at bounding box center [288, 226] width 269 height 23
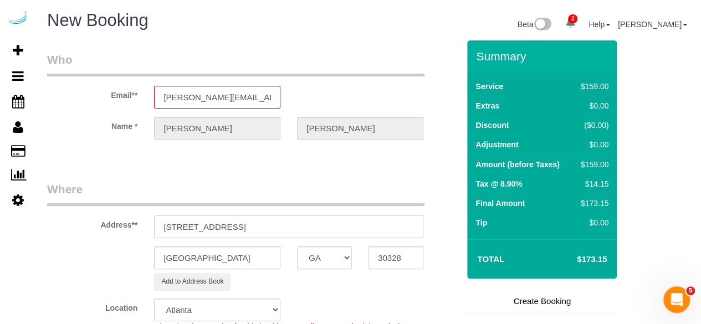
drag, startPoint x: 232, startPoint y: 225, endPoint x: 341, endPoint y: 221, distance: 109.8
click at [341, 221] on input "[STREET_ADDRESS]" at bounding box center [288, 226] width 269 height 23
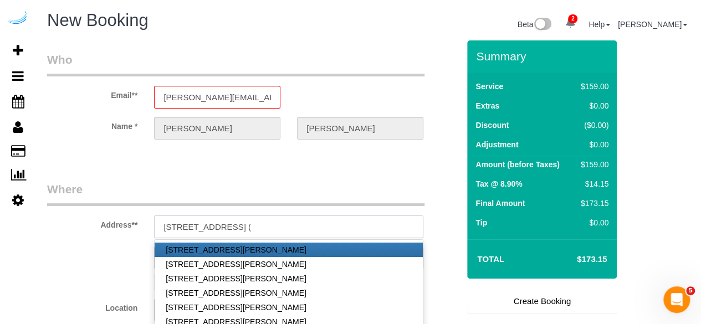
paste input "[PERSON_NAME]"
click at [295, 229] on input "[STREET_ADDRESS] ([PERSON_NAME]," at bounding box center [288, 226] width 269 height 23
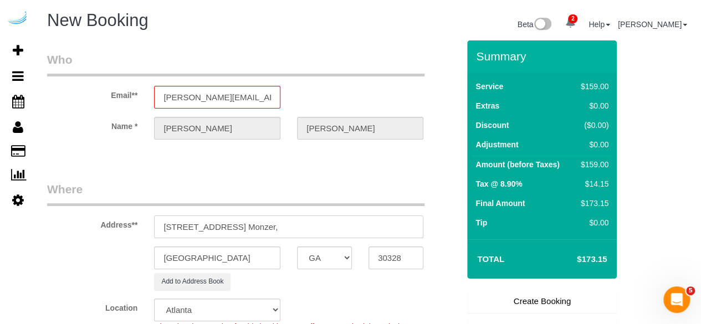
click at [400, 231] on input "[STREET_ADDRESS] Monzer," at bounding box center [288, 226] width 269 height 23
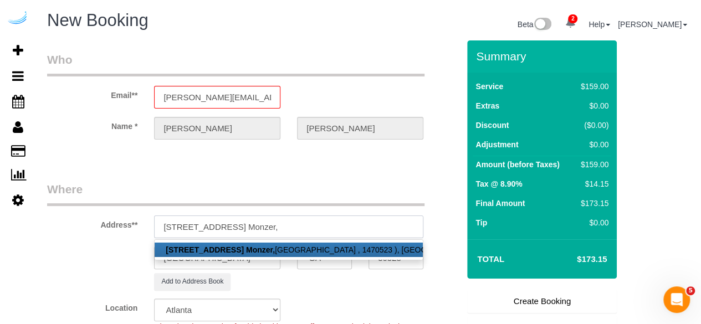
paste input "[GEOGRAPHIC_DATA]"
paste input "1470524"
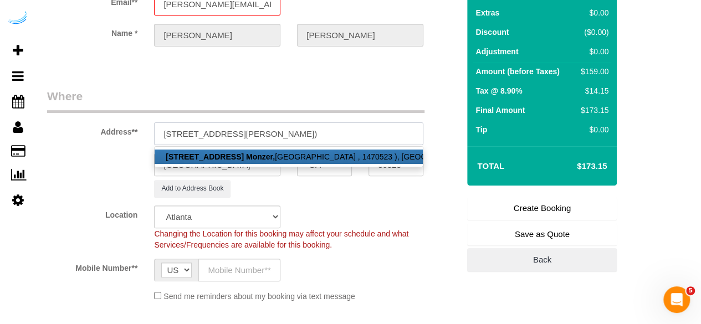
scroll to position [166, 0]
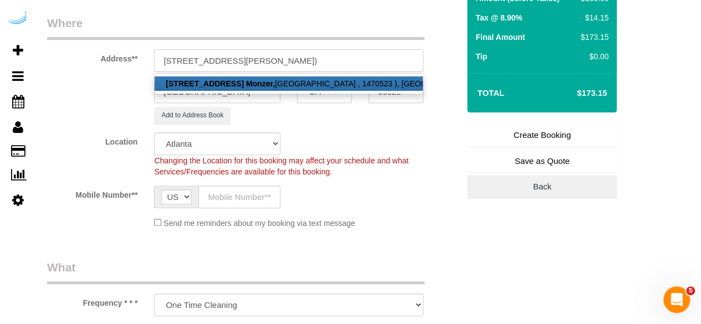
type input "[STREET_ADDRESS][PERSON_NAME])"
click at [237, 193] on input "text" at bounding box center [239, 197] width 82 height 23
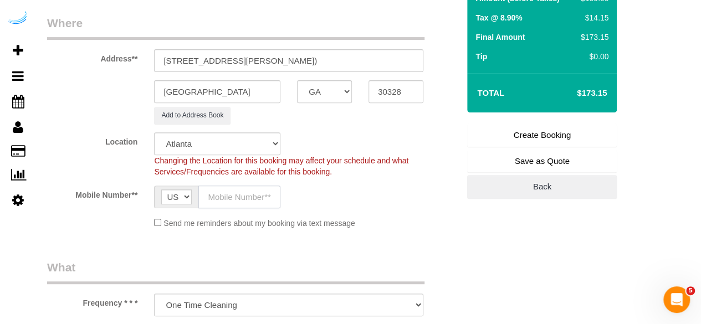
scroll to position [0, 0]
type input "[PHONE_NUMBER]"
type input "[PERSON_NAME]"
type input "[PHONE_NUMBER]"
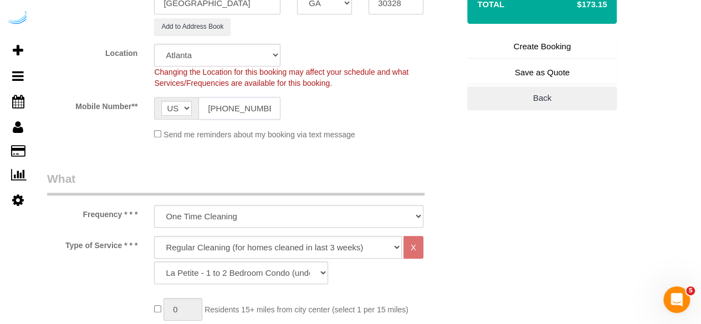
scroll to position [332, 0]
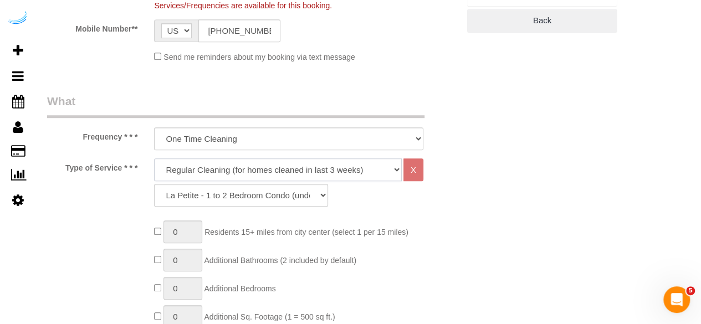
click at [250, 158] on select "Deep Cleaning (for homes that have not been cleaned in 3+ weeks) Spruce Regular…" at bounding box center [278, 169] width 248 height 23
drag, startPoint x: 250, startPoint y: 158, endPoint x: 238, endPoint y: 190, distance: 33.8
click at [250, 158] on select "Deep Cleaning (for homes that have not been cleaned in 3+ weeks) Spruce Regular…" at bounding box center [278, 169] width 248 height 23
drag, startPoint x: 268, startPoint y: 162, endPoint x: 254, endPoint y: 178, distance: 20.8
click at [268, 162] on select "Deep Cleaning (for homes that have not been cleaned in 3+ weeks) Spruce Regular…" at bounding box center [278, 169] width 248 height 23
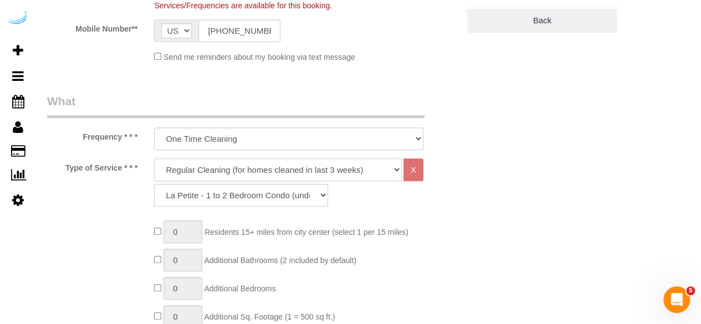
select select "282"
click at [154, 158] on select "Deep Cleaning (for homes that have not been cleaned in 3+ weeks) Spruce Regular…" at bounding box center [278, 169] width 248 height 23
select select "303"
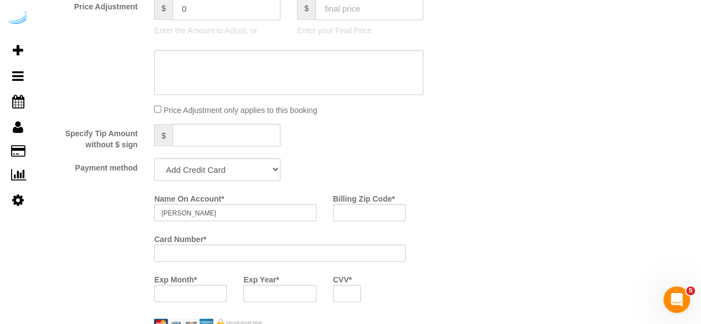
scroll to position [942, 0]
click at [203, 177] on select "Add Credit Card Cash Check Paypal" at bounding box center [217, 170] width 126 height 23
select select "string:check"
click at [154, 160] on select "Add Credit Card Cash Check Paypal" at bounding box center [217, 170] width 126 height 23
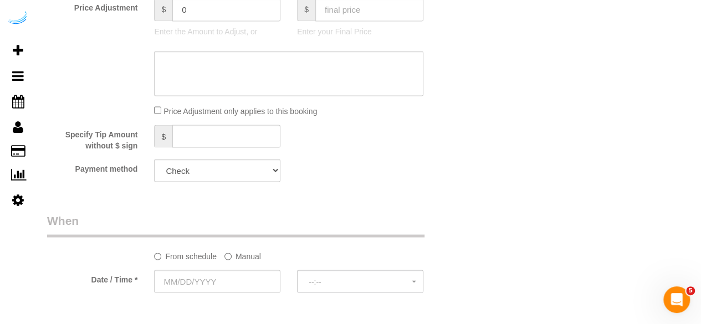
click at [233, 251] on label "Manual" at bounding box center [242, 253] width 37 height 15
click at [214, 273] on input "text" at bounding box center [253, 281] width 198 height 23
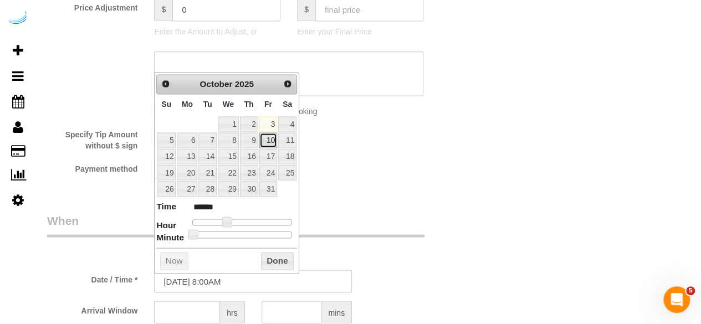
click at [265, 138] on link "10" at bounding box center [268, 139] width 18 height 15
click at [228, 217] on span at bounding box center [227, 222] width 10 height 10
type input "[DATE] 9:00AM"
type input "******"
type input "[DATE] 10:00AM"
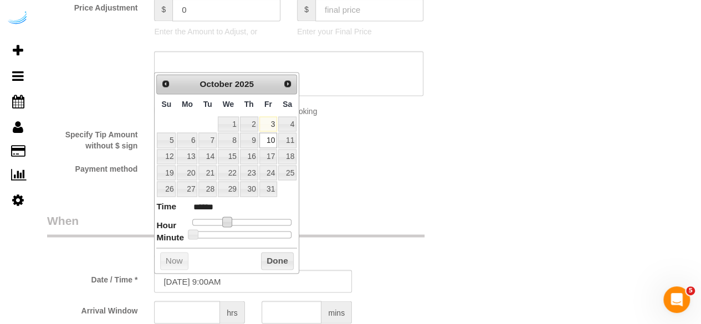
type input "*******"
type input "[DATE] 11:00AM"
type input "*******"
click at [232, 217] on span at bounding box center [227, 222] width 10 height 10
click at [251, 217] on dl "Time ******* Hour Minute Second Millisecond Microsecond Time Zone ***** ***** *…" at bounding box center [226, 219] width 141 height 38
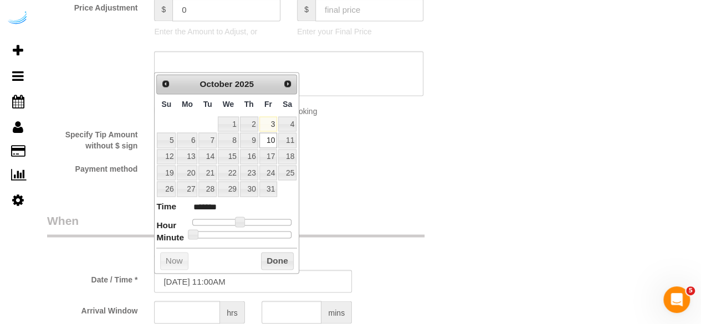
type input "[DATE] 2:00PM"
type input "******"
type input "[DATE] 3:00PM"
type input "******"
type input "[DATE] 4:00PM"
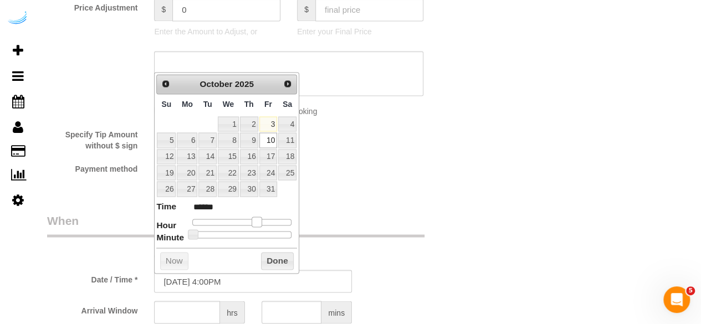
type input "******"
type input "[DATE] 3:00PM"
type input "******"
click at [256, 219] on div at bounding box center [241, 222] width 99 height 7
drag, startPoint x: 256, startPoint y: 219, endPoint x: 242, endPoint y: 227, distance: 16.1
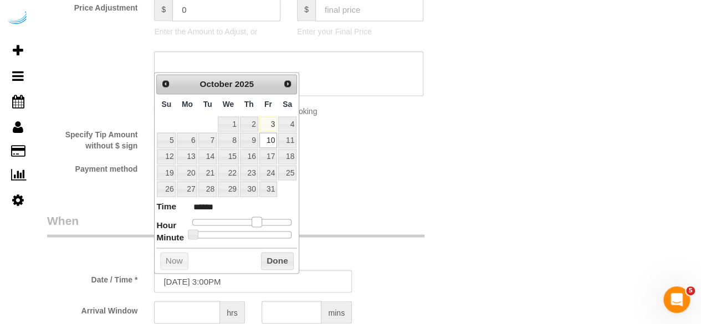
click at [256, 219] on span at bounding box center [256, 222] width 10 height 10
click at [258, 218] on span at bounding box center [256, 222] width 10 height 10
type input "[DATE] 2:00PM"
type input "******"
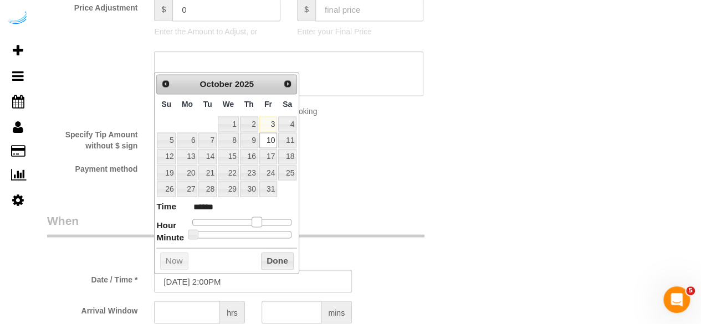
drag, startPoint x: 258, startPoint y: 218, endPoint x: 253, endPoint y: 219, distance: 5.6
click at [255, 218] on span at bounding box center [256, 222] width 10 height 10
click at [253, 219] on span at bounding box center [253, 222] width 10 height 10
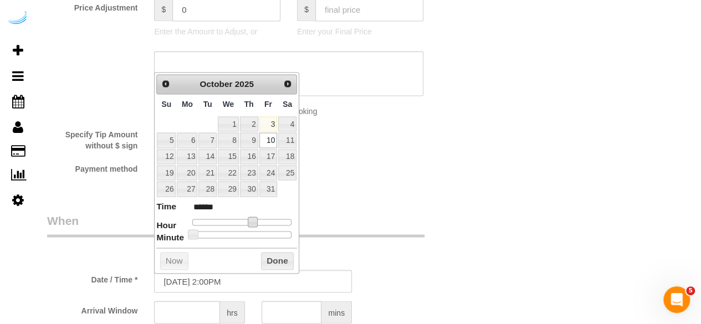
drag, startPoint x: 258, startPoint y: 215, endPoint x: 248, endPoint y: 218, distance: 10.2
click at [248, 218] on dl "Time ****** Hour Minute Second Millisecond Microsecond Time Zone ***** ***** **…" at bounding box center [226, 219] width 141 height 38
click at [251, 220] on span at bounding box center [253, 222] width 10 height 10
type input "[DATE] 1:00PM"
type input "******"
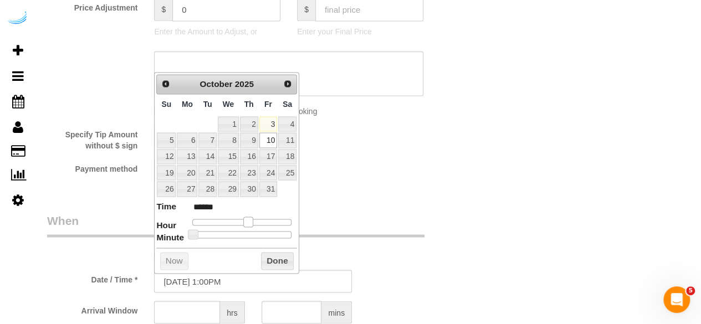
type input "[DATE] 12:00PM"
type input "*******"
click at [247, 222] on span at bounding box center [244, 222] width 10 height 10
type input "[DATE] 1:00PM"
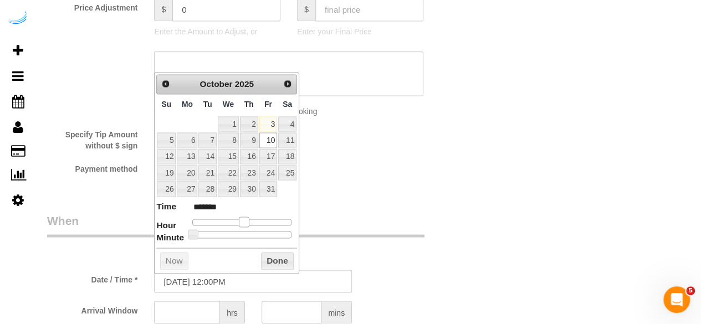
type input "******"
click at [251, 221] on span at bounding box center [248, 222] width 10 height 10
click at [210, 300] on sui-booking-spot "From schedule Manual Date / Time * [DATE] 1:00PM Arrival Window hrs mins Import…" at bounding box center [253, 289] width 412 height 155
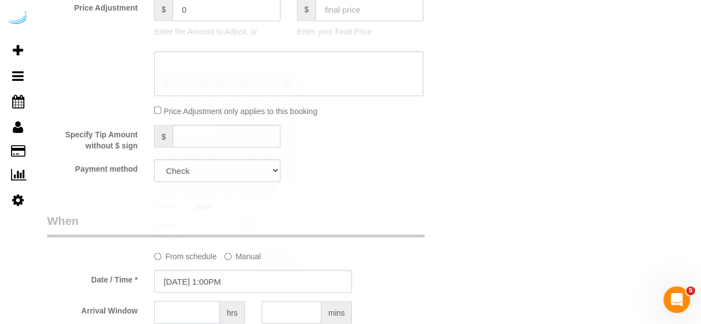
click at [197, 320] on input "text" at bounding box center [187, 312] width 66 height 23
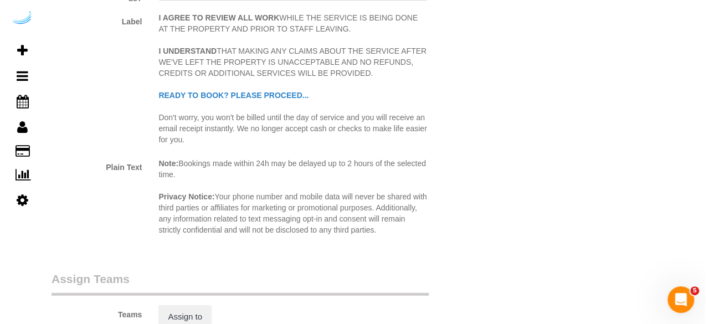
scroll to position [1440, 0]
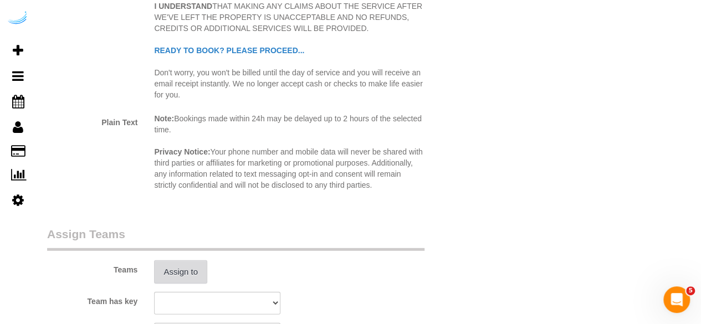
type input "4"
click at [189, 274] on button "Assign to" at bounding box center [180, 271] width 53 height 23
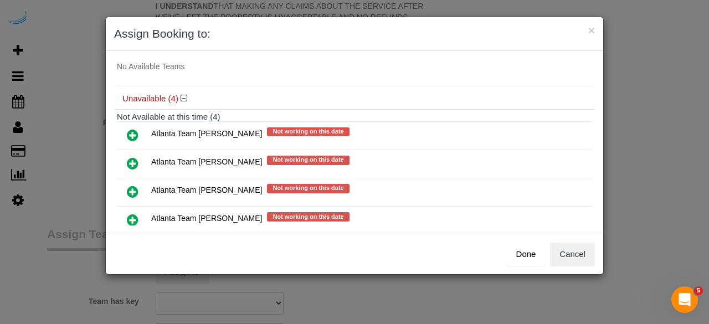
scroll to position [88, 0]
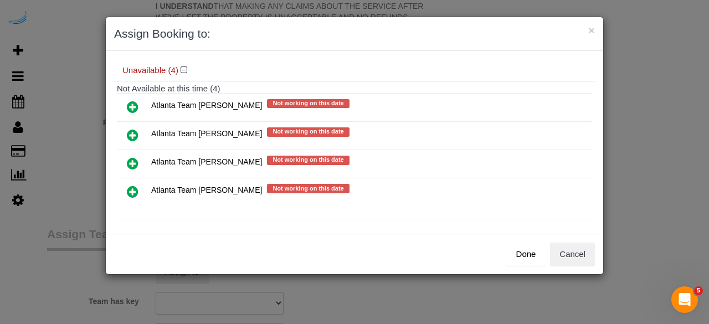
drag, startPoint x: 132, startPoint y: 137, endPoint x: 153, endPoint y: 135, distance: 21.1
click at [132, 137] on icon at bounding box center [133, 135] width 12 height 13
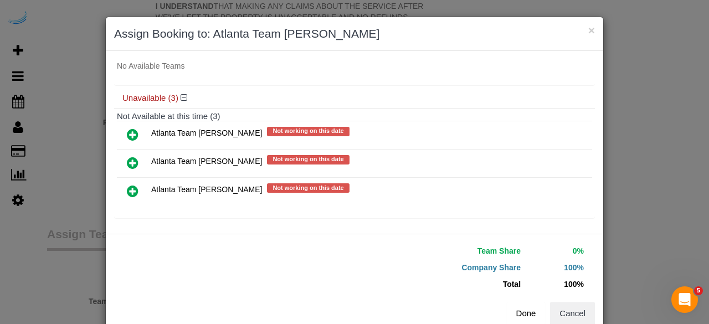
scroll to position [25, 0]
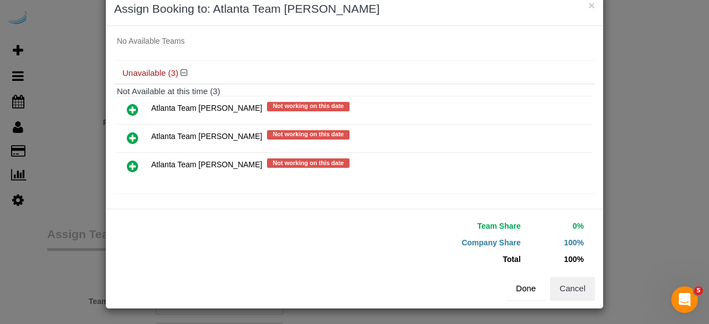
click at [525, 286] on button "Done" at bounding box center [526, 288] width 39 height 23
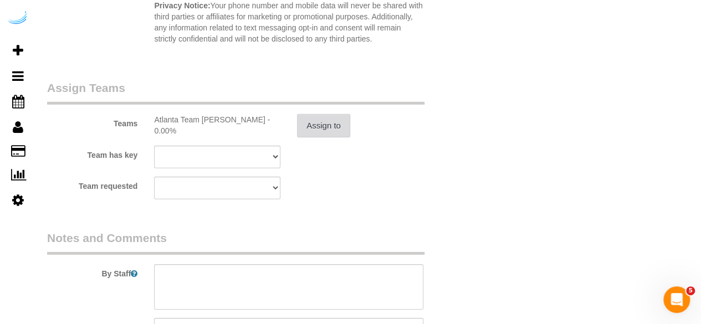
scroll to position [1662, 0]
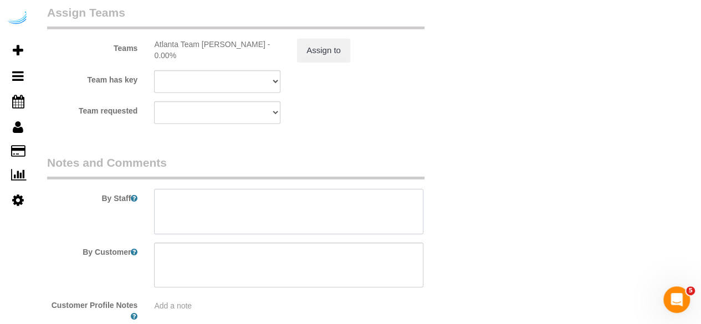
click at [334, 207] on textarea at bounding box center [288, 211] width 269 height 45
paste textarea "1470524"
paste textarea "Permanent Notes:No notes from this [DOMAIN_NAME][DATE] Notes:No notes from this…"
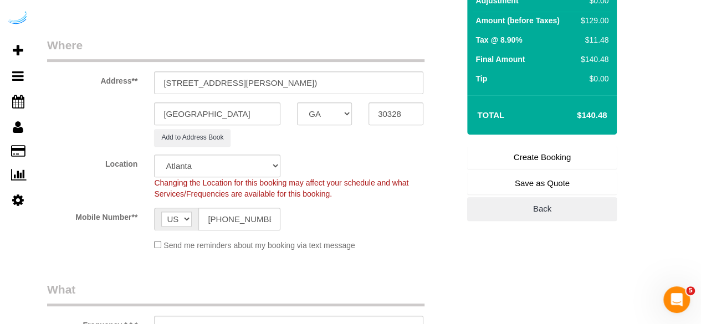
scroll to position [55, 0]
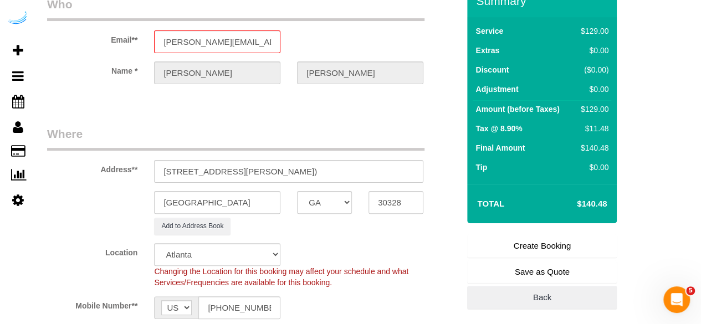
type textarea "Recurrency: Every 5 weeks Permanent Notes:No notes from this [DOMAIN_NAME][DATE…"
click at [521, 246] on link "Create Booking" at bounding box center [542, 245] width 150 height 23
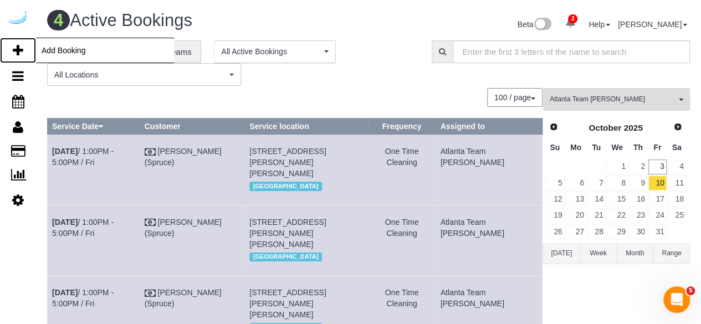
click at [17, 48] on icon at bounding box center [18, 50] width 11 height 13
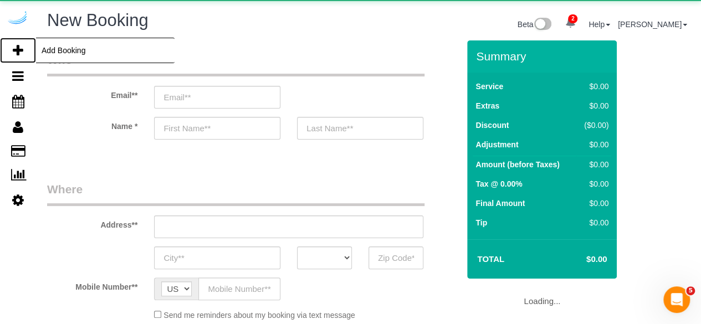
select select "object:5636"
select select "number:9"
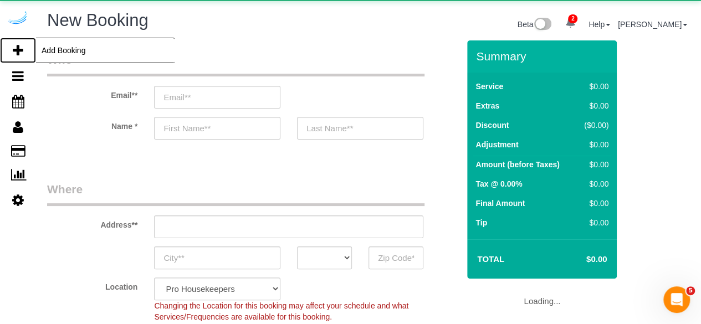
select select "4"
select select "object:6228"
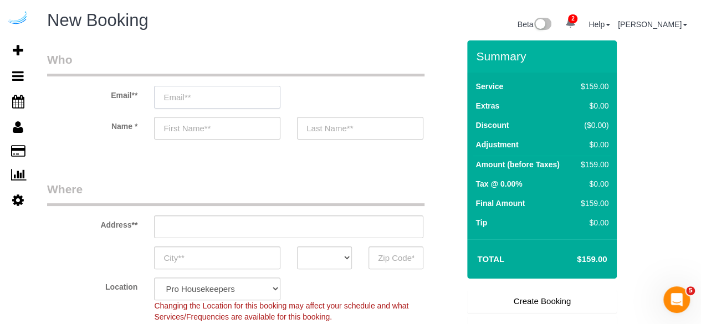
click at [216, 97] on input "email" at bounding box center [217, 97] width 126 height 23
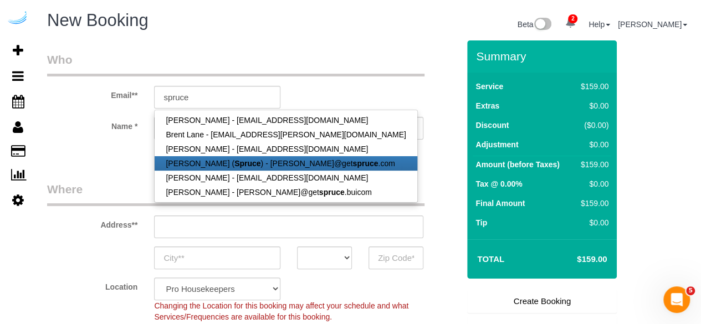
click at [234, 164] on strong "Spruce" at bounding box center [247, 163] width 26 height 9
type input "[PERSON_NAME][EMAIL_ADDRESS][DOMAIN_NAME]"
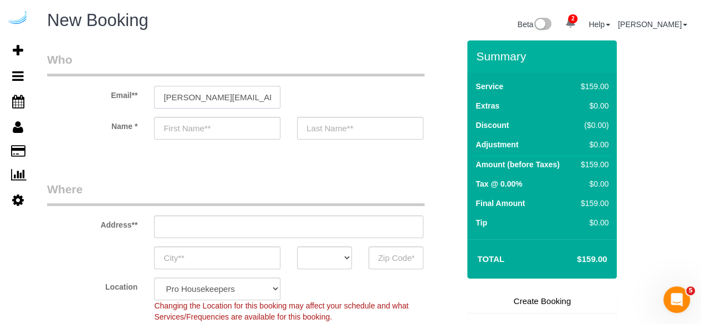
type input "[PERSON_NAME]"
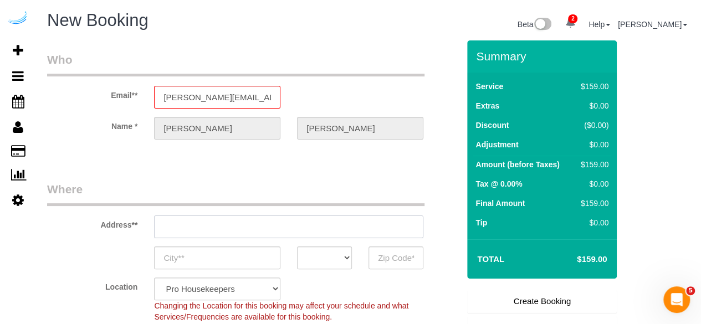
click at [263, 224] on input "text" at bounding box center [288, 226] width 269 height 23
type input "[STREET_ADDRESS][PERSON_NAME]"
type input "Austin"
select select "[GEOGRAPHIC_DATA]"
type input "78704"
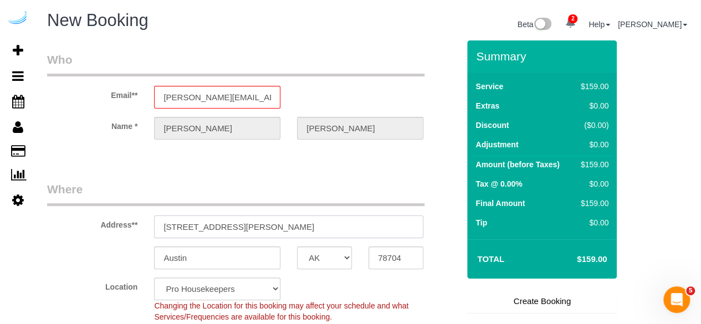
paste input "[STREET_ADDRESS][PERSON_NAME]"
type input "[STREET_ADDRESS][PERSON_NAME]"
select select "9"
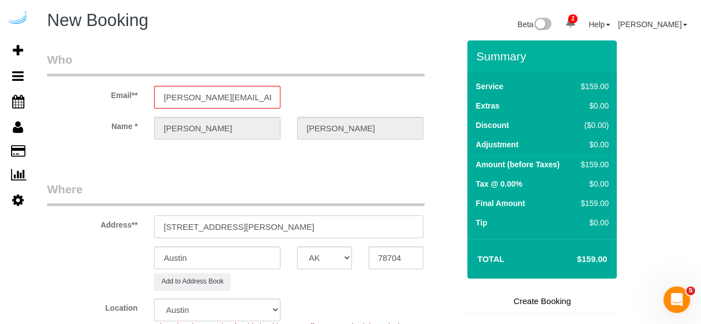
select select "object:6272"
drag, startPoint x: 281, startPoint y: 228, endPoint x: 367, endPoint y: 240, distance: 87.2
click at [344, 234] on input "[STREET_ADDRESS][PERSON_NAME]" at bounding box center [288, 226] width 269 height 23
type input "[STREET_ADDRESS][PERSON_NAME]"
click at [394, 254] on input "78704" at bounding box center [395, 257] width 55 height 23
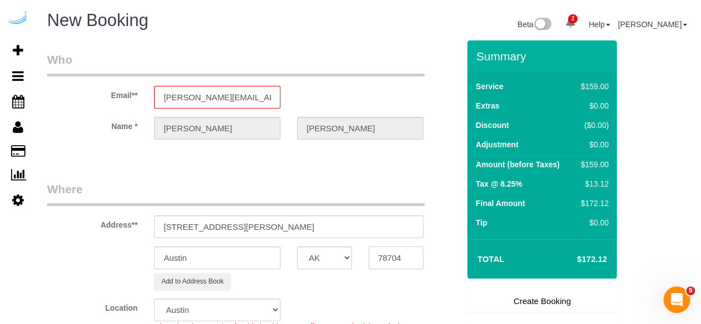
paste input "30305"
type input "30305"
click at [336, 258] on select "AK AL AR AZ CA CO CT DC DE [GEOGRAPHIC_DATA] [GEOGRAPHIC_DATA] HI IA ID IL IN K…" at bounding box center [324, 257] width 55 height 23
select select "GA"
click at [278, 253] on input "Austin" at bounding box center [217, 257] width 126 height 23
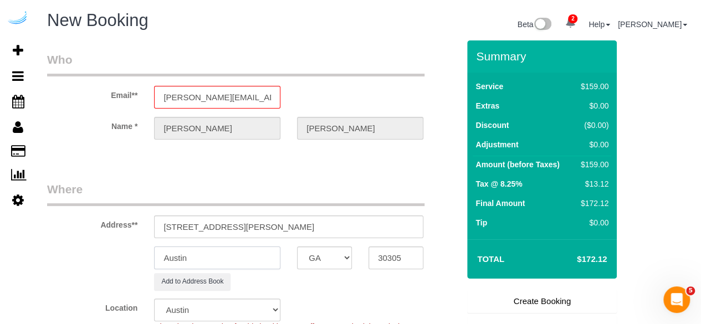
click at [278, 253] on input "Austin" at bounding box center [217, 257] width 126 height 23
select select "8"
type input "A"
select select "object:6314"
type input "[GEOGRAPHIC_DATA]"
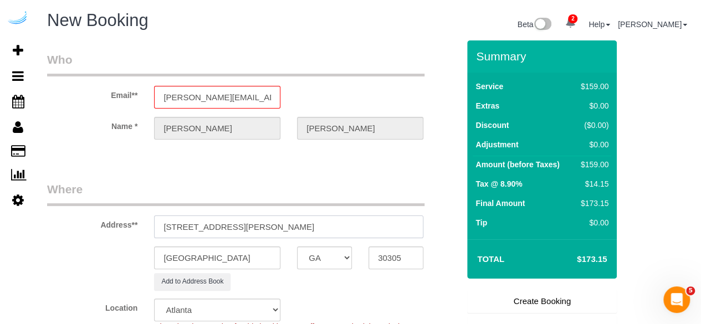
drag, startPoint x: 237, startPoint y: 226, endPoint x: 340, endPoint y: 230, distance: 103.7
click at [339, 230] on input "[STREET_ADDRESS][PERSON_NAME]" at bounding box center [288, 226] width 269 height 23
click at [340, 230] on input "[STREET_ADDRESS][PERSON_NAME]" at bounding box center [288, 226] width 269 height 23
paste input "[PERSON_NAME]"
paste input "[GEOGRAPHIC_DATA]"
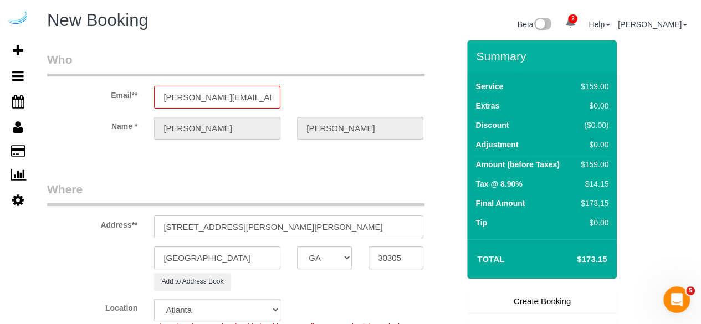
scroll to position [0, 22]
click at [244, 224] on input "[STREET_ADDRESS][PERSON_NAME][PERSON_NAME]" at bounding box center [288, 226] width 269 height 23
paste input "1453726"
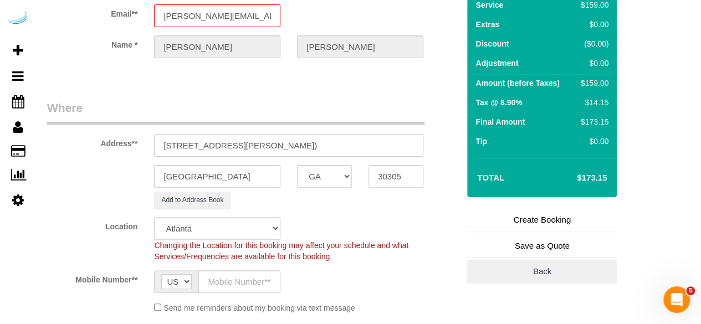
scroll to position [222, 0]
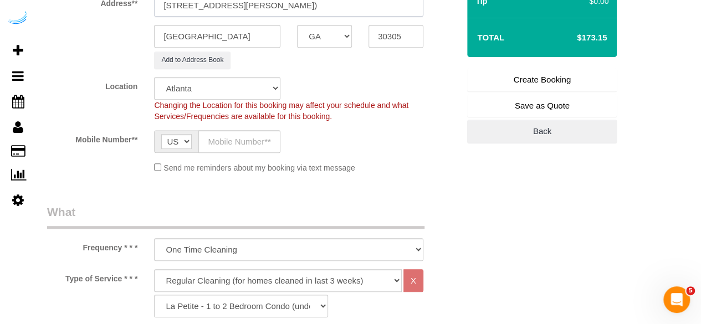
type input "[STREET_ADDRESS][PERSON_NAME])"
click at [248, 153] on sui-booking-location "Location Pro Housekeepers [GEOGRAPHIC_DATA] [GEOGRAPHIC_DATA] [GEOGRAPHIC_DATA]…" at bounding box center [253, 125] width 412 height 96
click at [260, 148] on input "text" at bounding box center [239, 141] width 82 height 23
type input "[PHONE_NUMBER]"
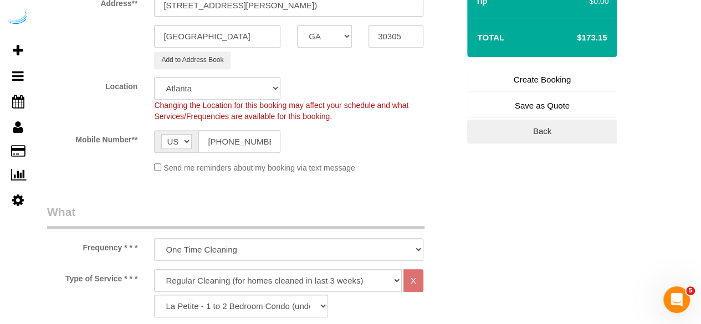
type input "[PERSON_NAME]"
type input "[PHONE_NUMBER]"
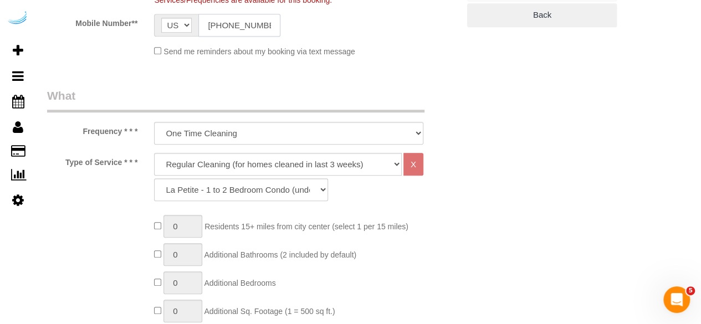
scroll to position [388, 0]
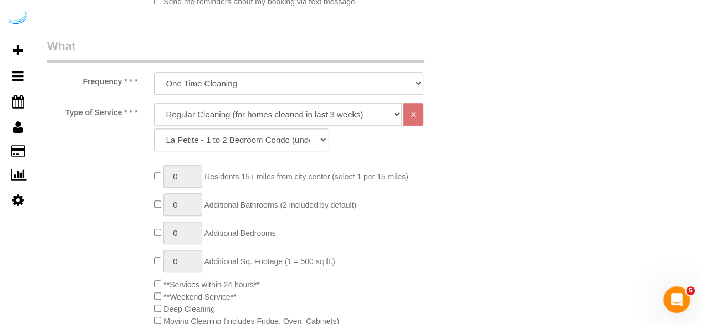
click at [268, 117] on select "Deep Cleaning (for homes that have not been cleaned in 3+ weeks) Spruce Regular…" at bounding box center [278, 114] width 248 height 23
select select "282"
click at [154, 103] on select "Deep Cleaning (for homes that have not been cleaned in 3+ weeks) Spruce Regular…" at bounding box center [278, 114] width 248 height 23
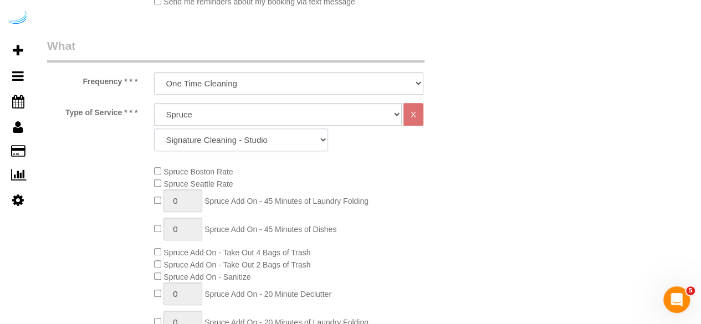
click at [266, 137] on select "Signature Cleaning - Studio Signature Cleaning - 1 Bed 1 Bath Signature Cleanin…" at bounding box center [241, 140] width 174 height 23
select select "304"
click at [154, 129] on select "Signature Cleaning - Studio Signature Cleaning - 1 Bed 1 Bath Signature Cleanin…" at bounding box center [241, 140] width 174 height 23
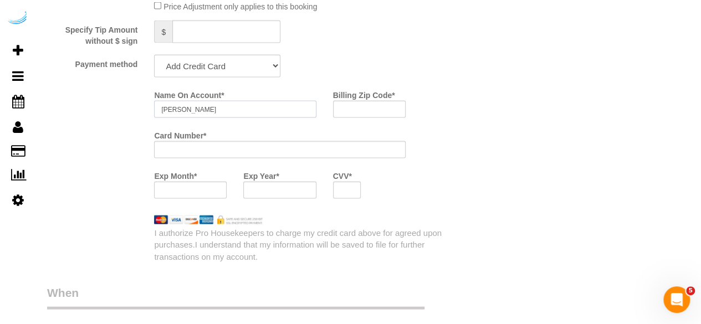
scroll to position [1108, 0]
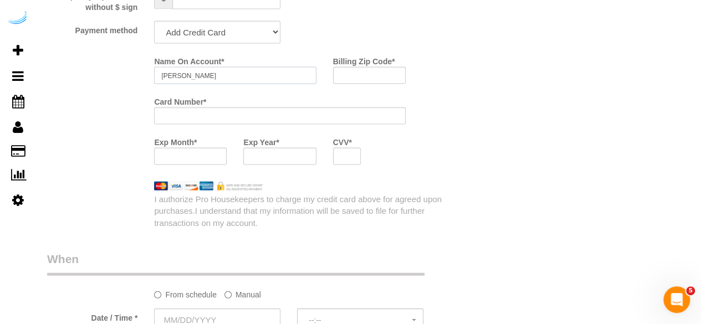
click at [244, 93] on div "Name On Account * [PERSON_NAME]" at bounding box center [235, 72] width 178 height 40
click at [235, 28] on select "Add Credit Card Cash Check Paypal" at bounding box center [217, 32] width 126 height 23
drag, startPoint x: 235, startPoint y: 28, endPoint x: 259, endPoint y: 61, distance: 41.3
click at [235, 28] on select "Add Credit Card Cash Check Paypal" at bounding box center [217, 32] width 126 height 23
click at [258, 33] on select "Add Credit Card Cash Check Paypal" at bounding box center [217, 32] width 126 height 23
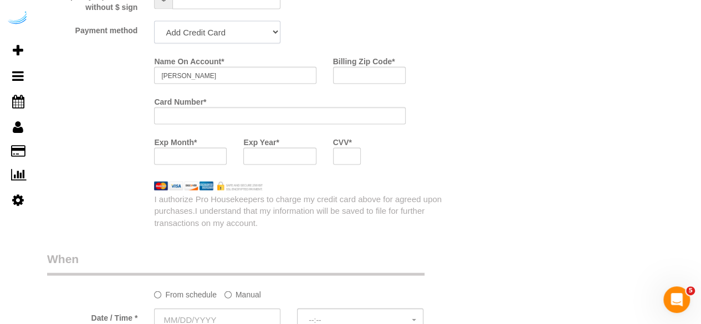
select select "string:check"
click at [154, 22] on select "Add Credit Card Cash Check Paypal" at bounding box center [217, 32] width 126 height 23
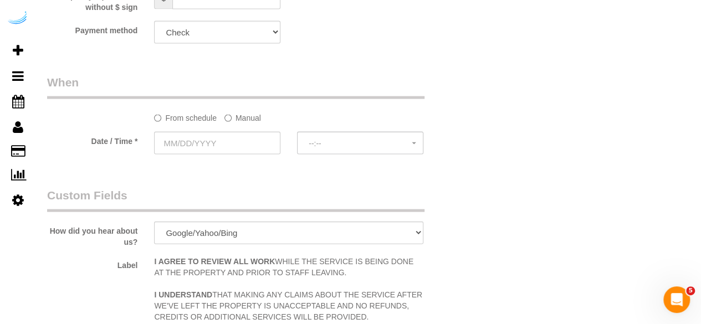
click at [247, 113] on label "Manual" at bounding box center [242, 116] width 37 height 15
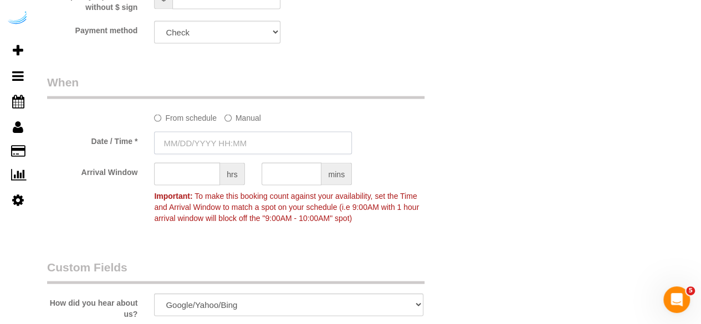
click at [226, 142] on input "text" at bounding box center [253, 143] width 198 height 23
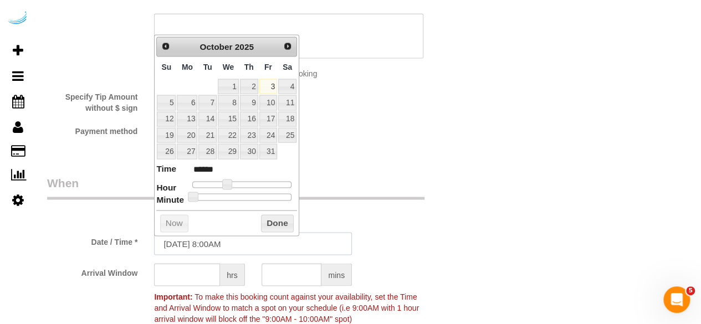
scroll to position [997, 0]
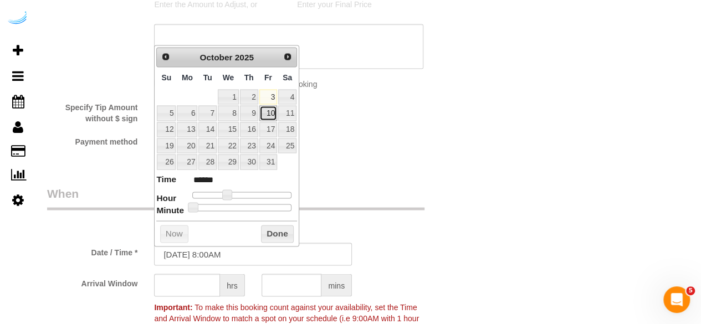
click at [267, 116] on link "10" at bounding box center [268, 112] width 18 height 15
click at [226, 192] on span at bounding box center [227, 194] width 10 height 10
drag, startPoint x: 226, startPoint y: 192, endPoint x: 238, endPoint y: 189, distance: 12.0
click at [226, 192] on span at bounding box center [227, 194] width 10 height 10
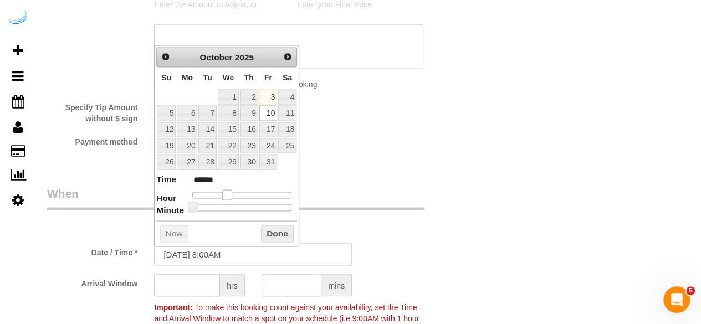
type input "[DATE] 9:00AM"
type input "******"
type input "[DATE] 10:00AM"
type input "*******"
type input "[DATE] 11:00AM"
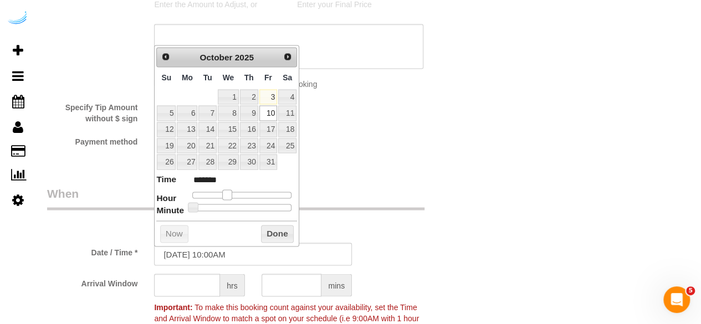
type input "*******"
type input "[DATE] 12:00PM"
type input "*******"
type input "[DATE] 1:00PM"
type input "******"
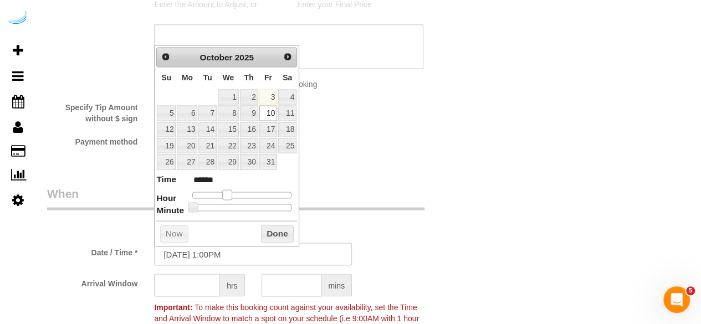
drag, startPoint x: 238, startPoint y: 189, endPoint x: 253, endPoint y: 189, distance: 15.5
click at [232, 189] on span at bounding box center [227, 194] width 10 height 10
type input "[DATE] 2:00PM"
type input "******"
click at [253, 189] on span at bounding box center [253, 194] width 10 height 10
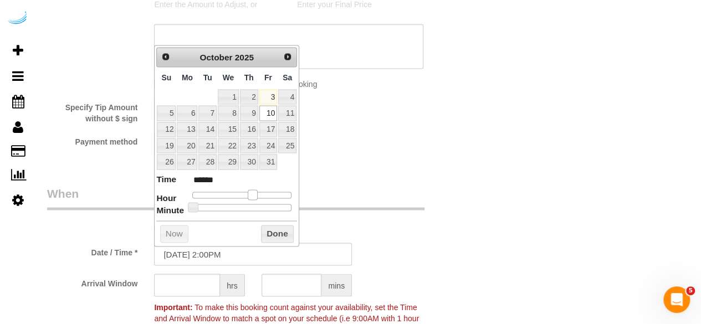
click at [253, 189] on span at bounding box center [253, 194] width 10 height 10
click at [254, 189] on span at bounding box center [253, 194] width 10 height 10
type input "[DATE] 3:00PM"
type input "******"
drag, startPoint x: 254, startPoint y: 189, endPoint x: 260, endPoint y: 190, distance: 6.7
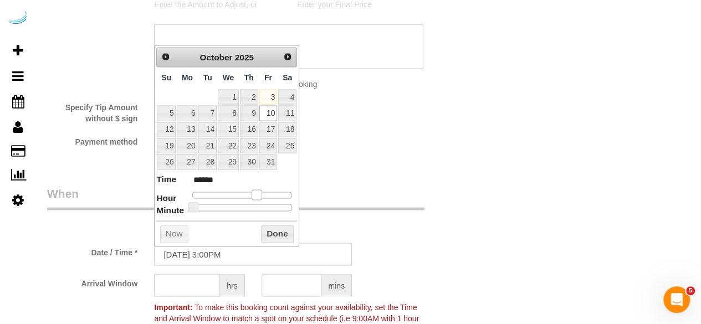
click at [260, 190] on span at bounding box center [256, 194] width 10 height 10
click at [258, 191] on span at bounding box center [256, 194] width 10 height 10
type input "[DATE] 2:00PM"
type input "******"
click at [251, 193] on span at bounding box center [253, 194] width 10 height 10
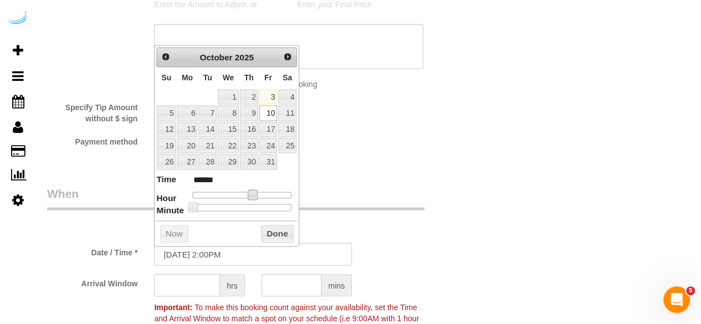
type input "[DATE] 2:20PM"
type input "******"
click at [229, 204] on div at bounding box center [241, 207] width 99 height 7
drag, startPoint x: 249, startPoint y: 192, endPoint x: 244, endPoint y: 194, distance: 6.2
click at [248, 192] on span at bounding box center [253, 194] width 10 height 10
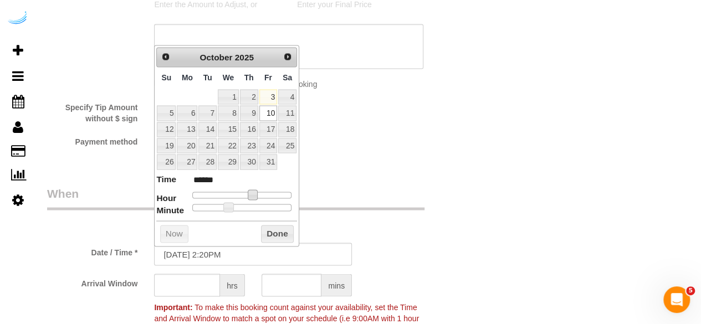
type input "[DATE] 12:20PM"
type input "*******"
click at [244, 194] on div at bounding box center [241, 195] width 99 height 7
click at [244, 194] on span at bounding box center [244, 194] width 10 height 10
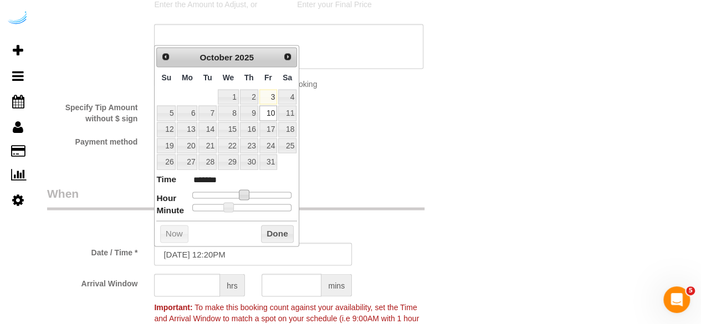
drag, startPoint x: 244, startPoint y: 194, endPoint x: 251, endPoint y: 194, distance: 7.2
click at [247, 194] on span at bounding box center [244, 194] width 10 height 10
click at [249, 194] on span at bounding box center [244, 194] width 10 height 10
type input "[DATE] 1:20PM"
type input "******"
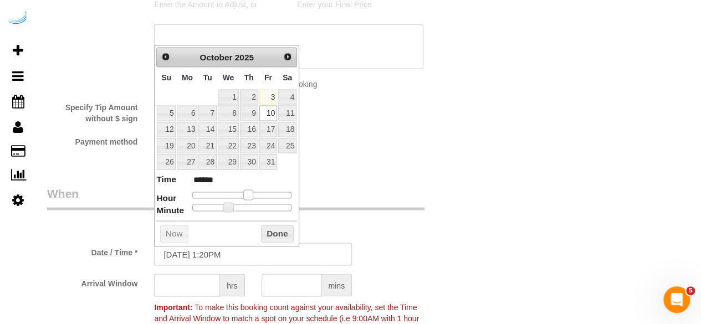
click at [251, 194] on span at bounding box center [248, 194] width 10 height 10
click at [164, 204] on dt "Minute" at bounding box center [170, 211] width 28 height 14
click at [163, 205] on dt "Minute" at bounding box center [170, 211] width 28 height 14
type input "[DATE] 1:15PM"
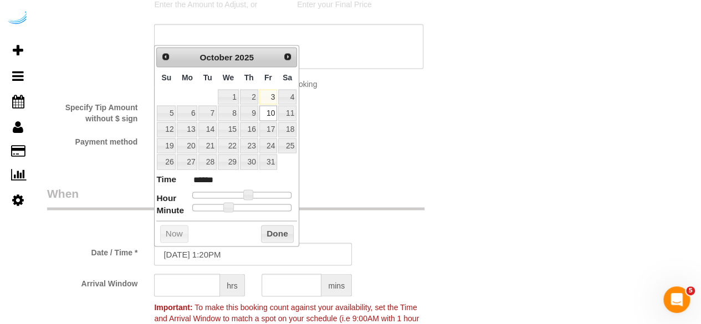
type input "******"
type input "[DATE] 1:20PM"
type input "******"
drag, startPoint x: 222, startPoint y: 206, endPoint x: 227, endPoint y: 204, distance: 5.8
click at [227, 204] on div at bounding box center [241, 207] width 99 height 7
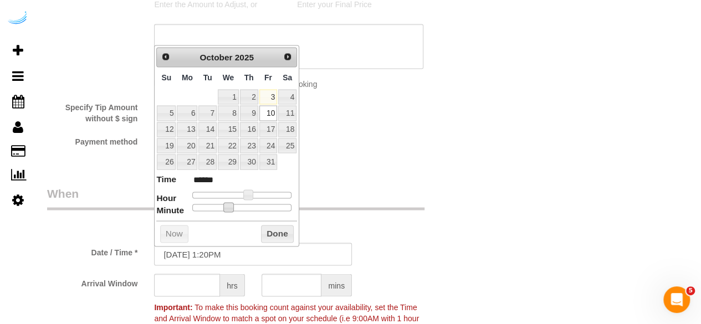
click at [184, 210] on dt "Minute" at bounding box center [170, 211] width 28 height 14
type input "[DATE] 1:00PM"
type input "******"
click at [194, 204] on div at bounding box center [241, 207] width 99 height 7
click at [195, 203] on span at bounding box center [193, 207] width 10 height 10
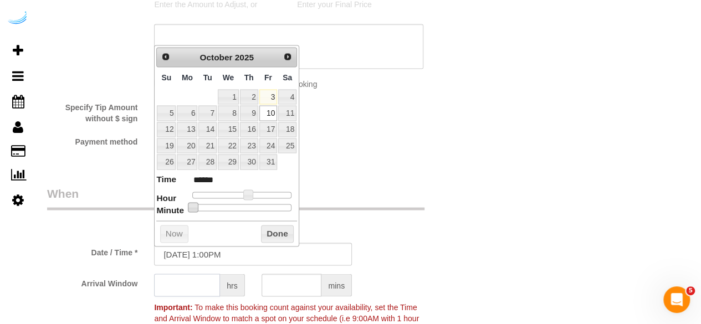
click at [177, 282] on input "text" at bounding box center [187, 285] width 66 height 23
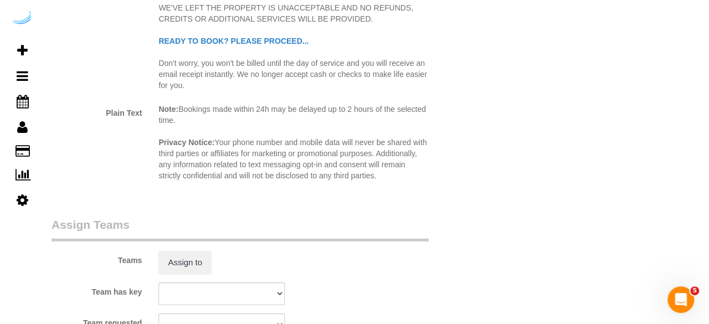
scroll to position [1496, 0]
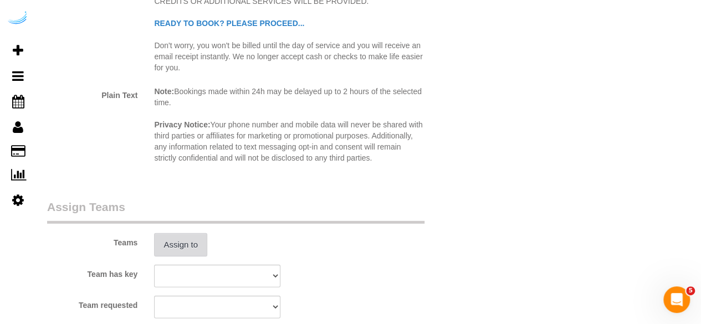
type input "4"
click at [173, 237] on button "Assign to" at bounding box center [180, 244] width 53 height 23
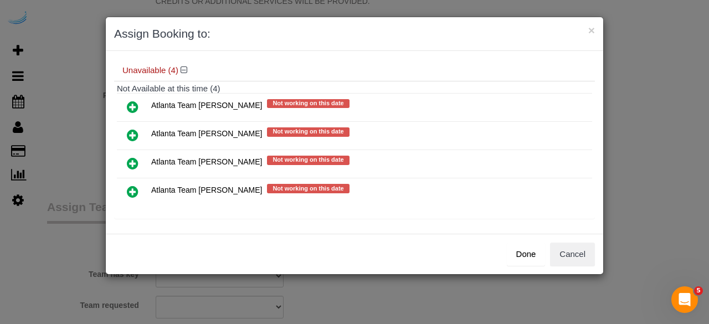
click at [136, 135] on icon at bounding box center [133, 135] width 12 height 13
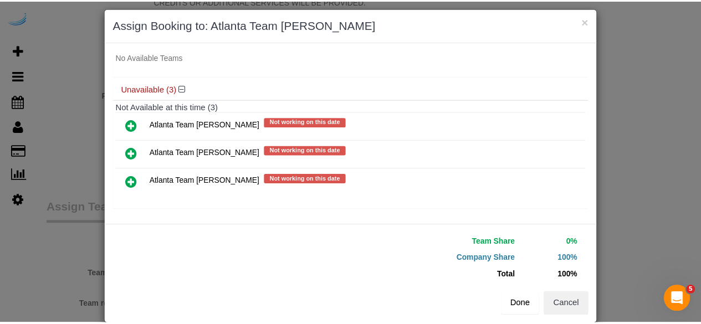
scroll to position [25, 0]
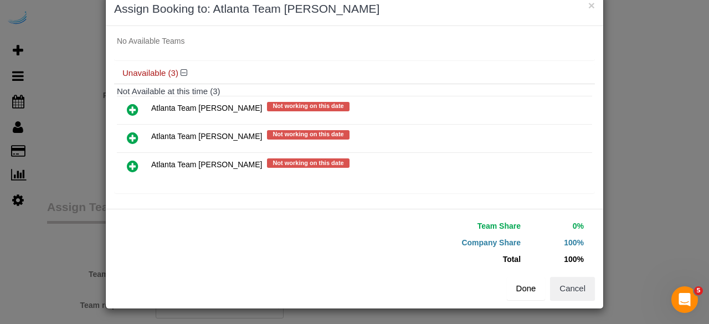
click at [520, 283] on button "Done" at bounding box center [526, 288] width 39 height 23
click at [520, 283] on div "Done Cancel" at bounding box center [479, 288] width 249 height 23
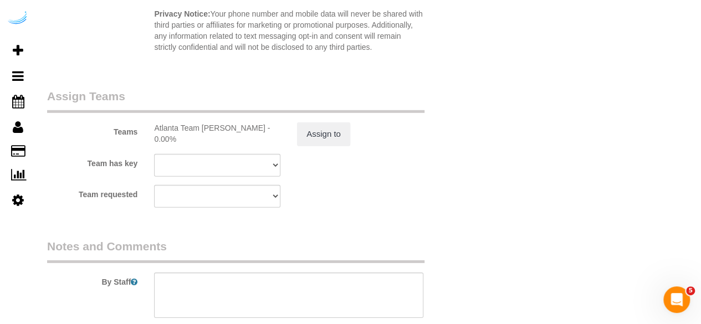
scroll to position [1717, 0]
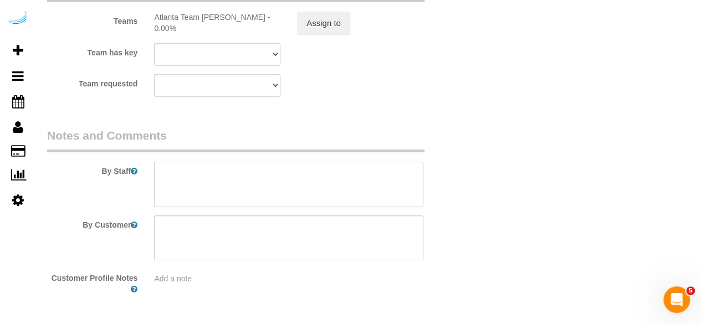
click at [261, 179] on textarea at bounding box center [288, 184] width 269 height 45
click at [261, 178] on textarea at bounding box center [288, 184] width 269 height 45
paste textarea "Permanent Notes:No notes from this [DOMAIN_NAME][DATE] Notes:No notes from this…"
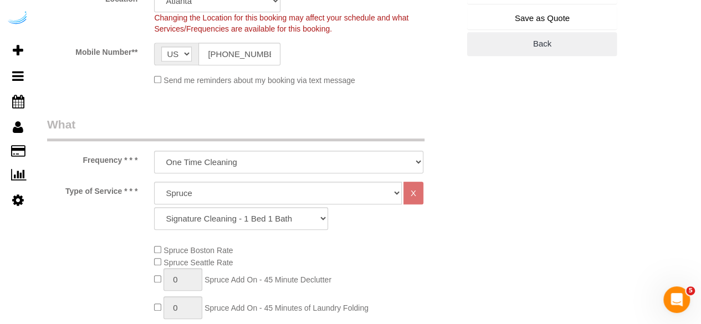
scroll to position [222, 0]
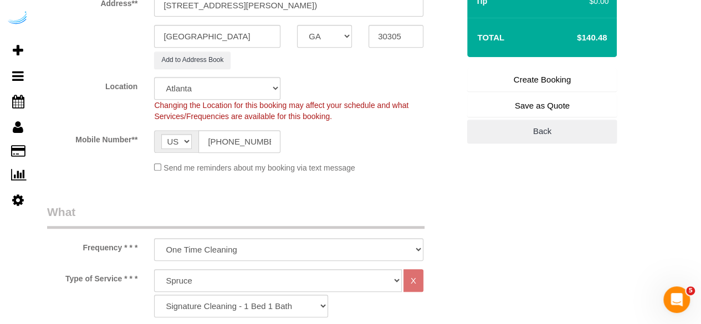
type textarea "Recurrency: Every 2 weeks Permanent Notes:No notes from this [DOMAIN_NAME][DATE…"
click at [530, 74] on link "Create Booking" at bounding box center [542, 79] width 150 height 23
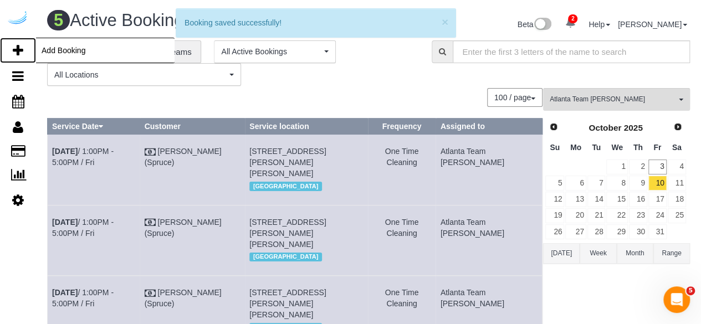
click at [17, 48] on icon at bounding box center [18, 50] width 11 height 13
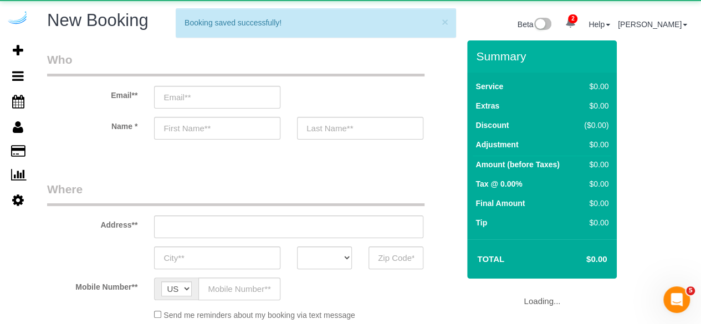
select select "object:7400"
select select "4"
select select "number:9"
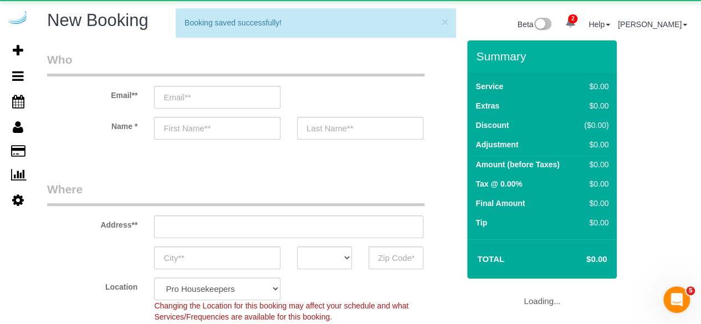
select select "object:7992"
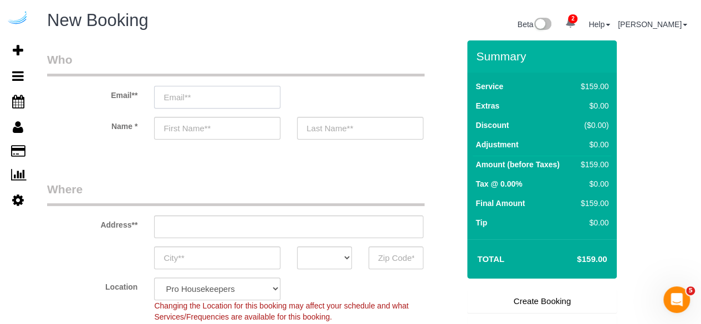
click at [242, 95] on input "email" at bounding box center [217, 97] width 126 height 23
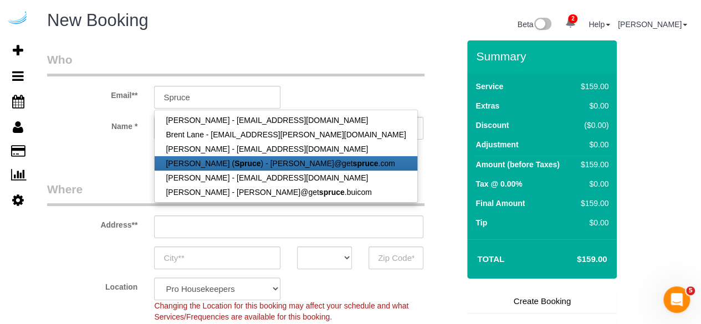
click at [234, 161] on strong "Spruce" at bounding box center [247, 163] width 26 height 9
type input "[PERSON_NAME][EMAIL_ADDRESS][DOMAIN_NAME]"
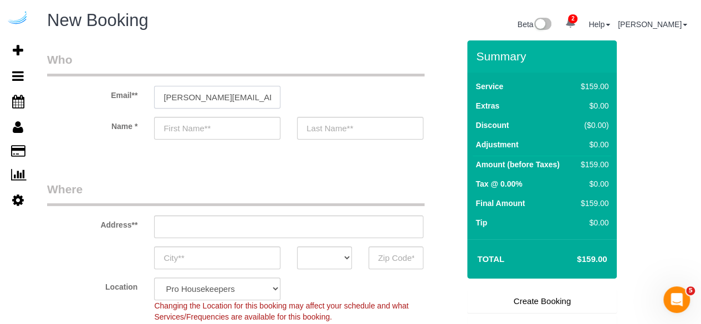
type input "[PERSON_NAME]"
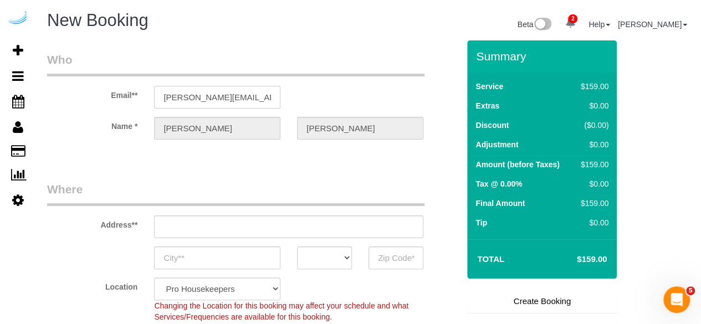
type input "[STREET_ADDRESS][PERSON_NAME]"
type input "Austin"
select select "[GEOGRAPHIC_DATA]"
type input "78704"
click at [302, 231] on input "[STREET_ADDRESS][PERSON_NAME]" at bounding box center [288, 226] width 269 height 23
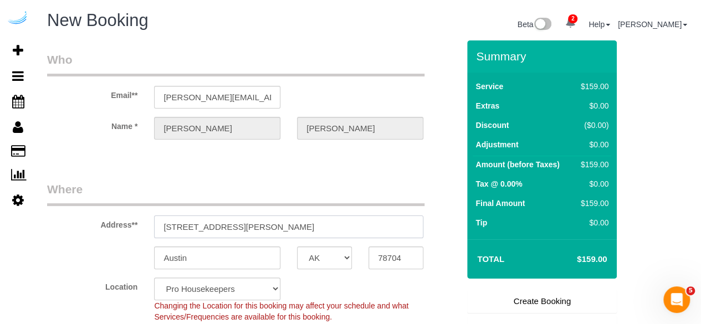
paste input "[STREET_ADDRESS]"
type input "[STREET_ADDRESS]"
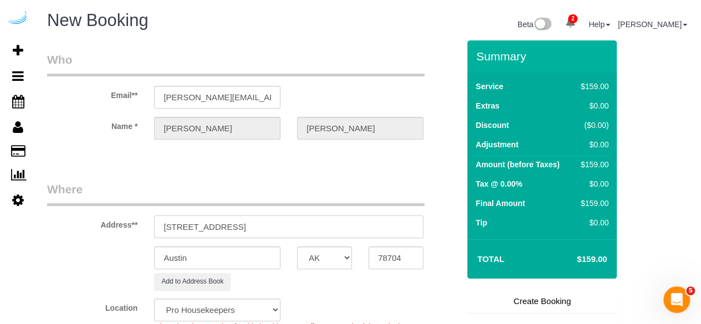
select select "9"
select select "object:8036"
drag, startPoint x: 276, startPoint y: 222, endPoint x: 393, endPoint y: 239, distance: 118.7
click at [387, 238] on sui-booking-address "Address** [STREET_ADDRESS] [GEOGRAPHIC_DATA] AK AL AR AZ CA CO CT DC DE [GEOGRA…" at bounding box center [253, 235] width 412 height 109
type input "[STREET_ADDRESS]"
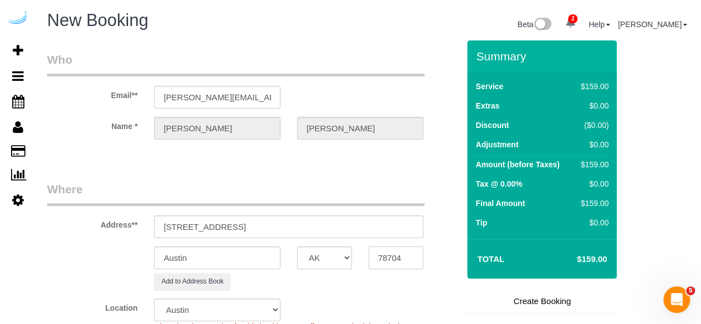
click at [403, 259] on input "78704" at bounding box center [395, 257] width 55 height 23
paste input "30308"
type input "30308"
click at [305, 261] on select "AK AL AR AZ CA CO CT DC DE [GEOGRAPHIC_DATA] [GEOGRAPHIC_DATA] HI IA ID IL IN K…" at bounding box center [324, 257] width 55 height 23
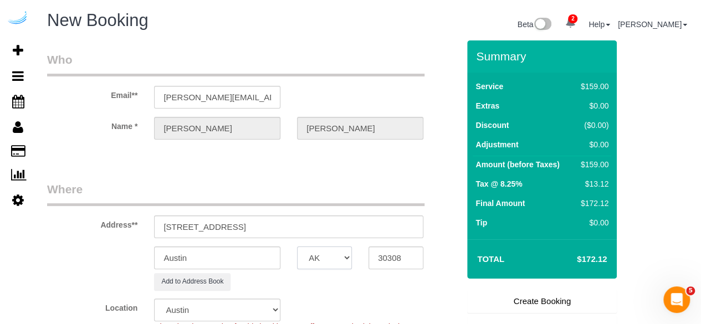
click at [305, 261] on select "AK AL AR AZ CA CO CT DC DE [GEOGRAPHIC_DATA] [GEOGRAPHIC_DATA] HI IA ID IL IN K…" at bounding box center [324, 257] width 55 height 23
select select "GA"
click at [265, 258] on input "Austin" at bounding box center [217, 257] width 126 height 23
select select "8"
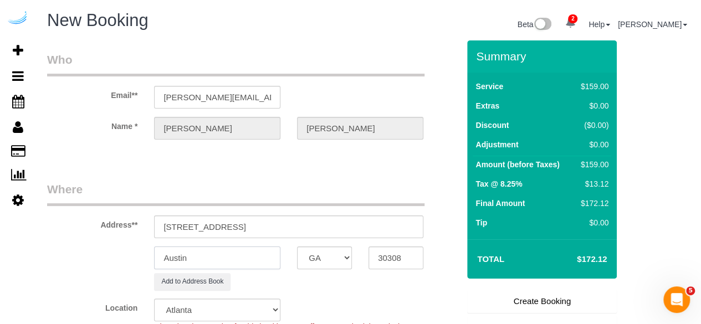
type input "A"
select select "object:8078"
type input "[GEOGRAPHIC_DATA]"
drag, startPoint x: 234, startPoint y: 226, endPoint x: 360, endPoint y: 222, distance: 125.8
click at [360, 222] on input "[STREET_ADDRESS]" at bounding box center [288, 226] width 269 height 23
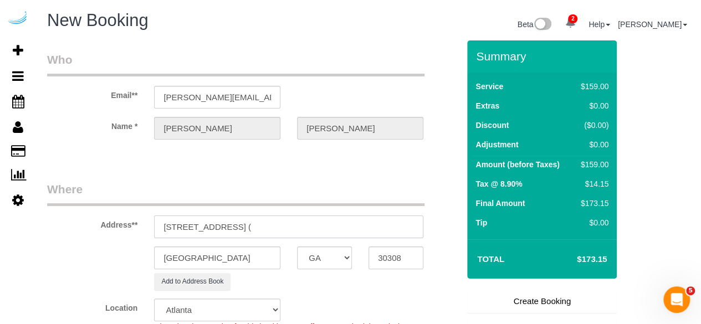
paste input "[PERSON_NAME]"
paste input "1454103"
type input "[STREET_ADDRESS][PERSON_NAME][PERSON_NAME])"
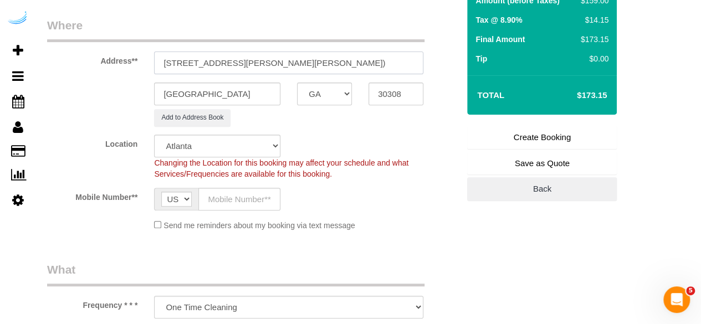
scroll to position [166, 0]
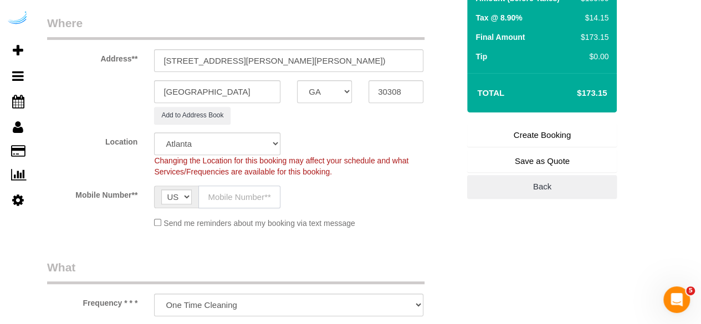
click at [213, 201] on input "text" at bounding box center [239, 197] width 82 height 23
drag, startPoint x: 213, startPoint y: 201, endPoint x: 226, endPoint y: 203, distance: 12.9
click at [213, 201] on input "text" at bounding box center [239, 197] width 82 height 23
type input "[PHONE_NUMBER]"
type input "[PERSON_NAME]"
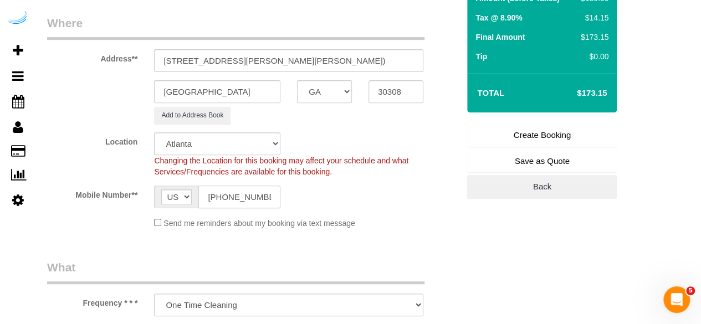
type input "[PHONE_NUMBER]"
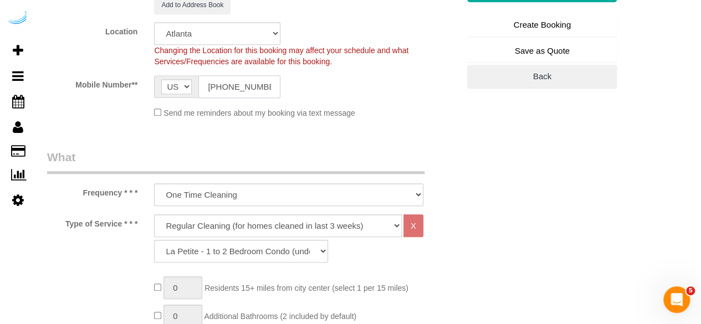
scroll to position [277, 0]
click at [253, 220] on select "Deep Cleaning (for homes that have not been cleaned in 3+ weeks) Spruce Regular…" at bounding box center [278, 225] width 248 height 23
select select "282"
click at [154, 214] on select "Deep Cleaning (for homes that have not been cleaned in 3+ weeks) Spruce Regular…" at bounding box center [278, 225] width 248 height 23
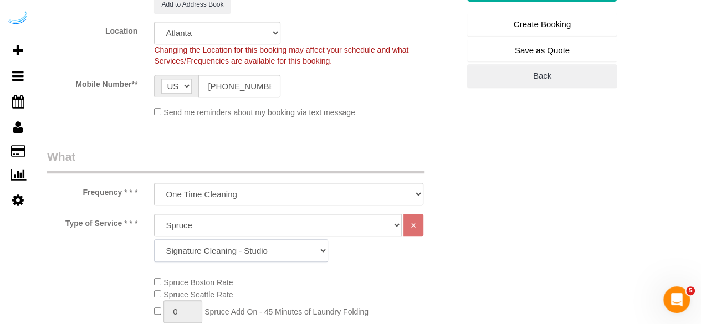
click at [270, 250] on select "Signature Cleaning - Studio Signature Cleaning - 1 Bed 1 Bath Signature Cleanin…" at bounding box center [241, 250] width 174 height 23
select select "304"
click at [154, 239] on select "Signature Cleaning - Studio Signature Cleaning - 1 Bed 1 Bath Signature Cleanin…" at bounding box center [241, 250] width 174 height 23
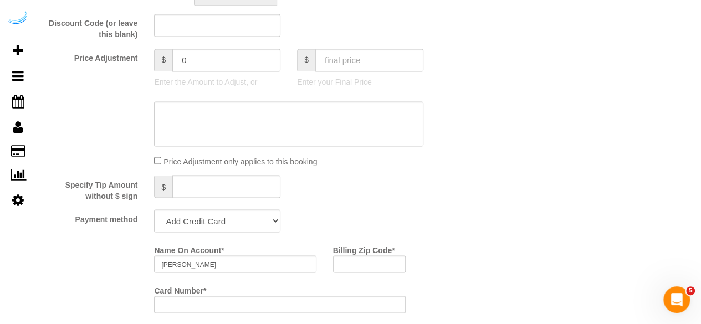
scroll to position [997, 0]
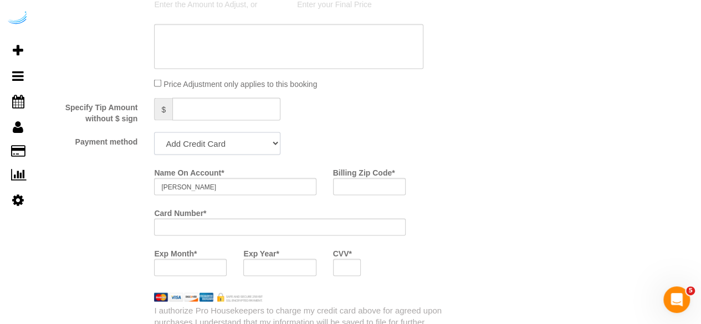
drag, startPoint x: 219, startPoint y: 147, endPoint x: 215, endPoint y: 153, distance: 7.1
click at [219, 147] on select "Add Credit Card Cash Check Paypal" at bounding box center [217, 143] width 126 height 23
select select "string:check"
click at [154, 133] on select "Add Credit Card Cash Check Paypal" at bounding box center [217, 143] width 126 height 23
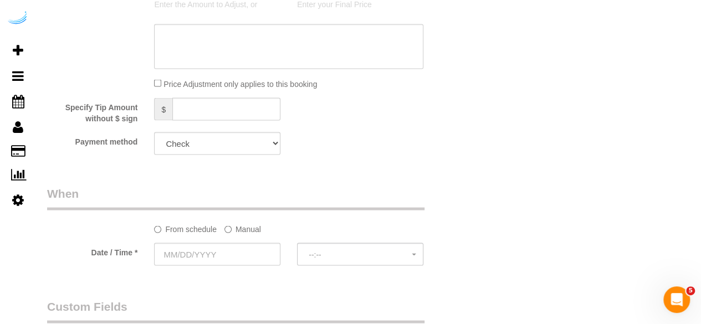
click at [234, 224] on label "Manual" at bounding box center [242, 226] width 37 height 15
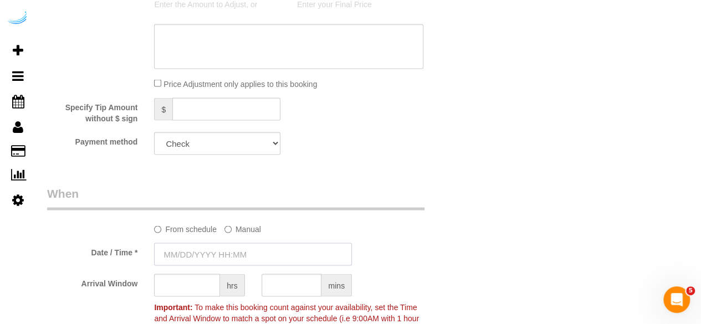
click at [228, 252] on input "text" at bounding box center [253, 254] width 198 height 23
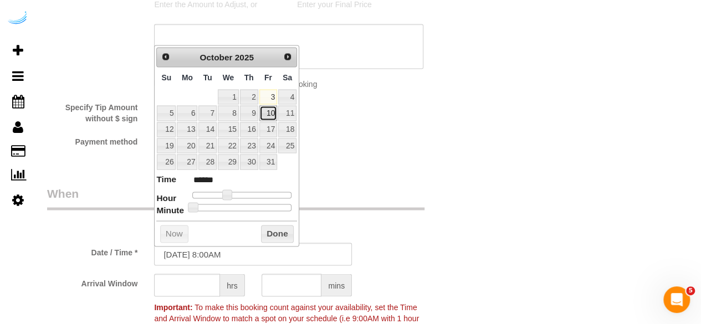
click at [277, 110] on td "10" at bounding box center [268, 113] width 19 height 16
type input "[DATE] 9:00AM"
type input "******"
type input "[DATE] 1:00PM"
type input "******"
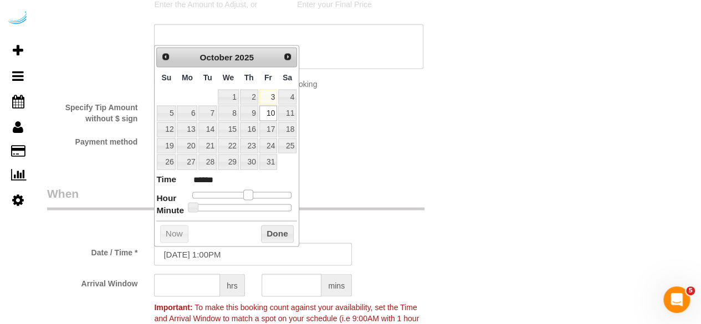
type input "[DATE] 10:00AM"
type input "*******"
drag, startPoint x: 224, startPoint y: 190, endPoint x: 230, endPoint y: 195, distance: 8.3
click at [230, 195] on span at bounding box center [231, 194] width 10 height 10
click at [194, 288] on input "text" at bounding box center [187, 285] width 66 height 23
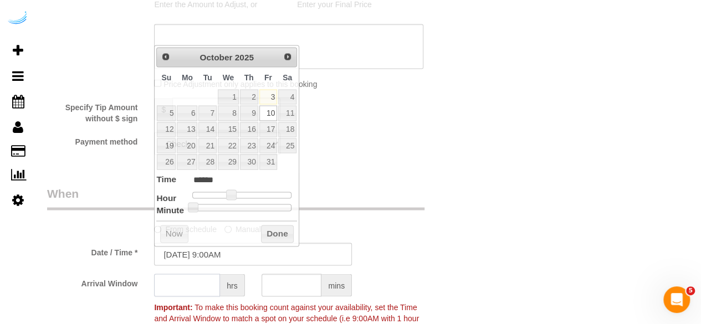
click at [194, 288] on input "text" at bounding box center [187, 285] width 66 height 23
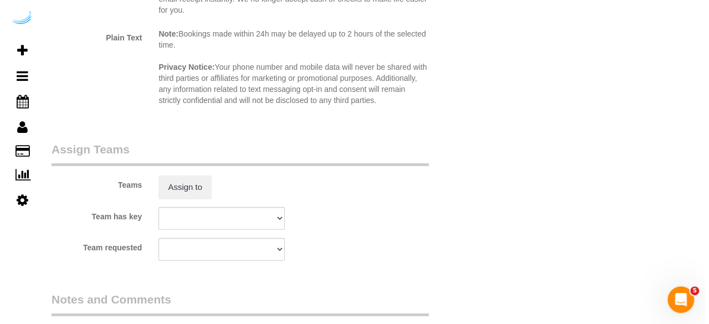
scroll to position [1606, 0]
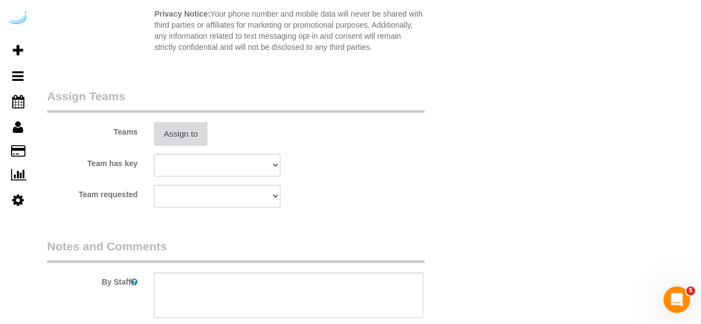
click at [187, 132] on button "Assign to" at bounding box center [180, 133] width 53 height 23
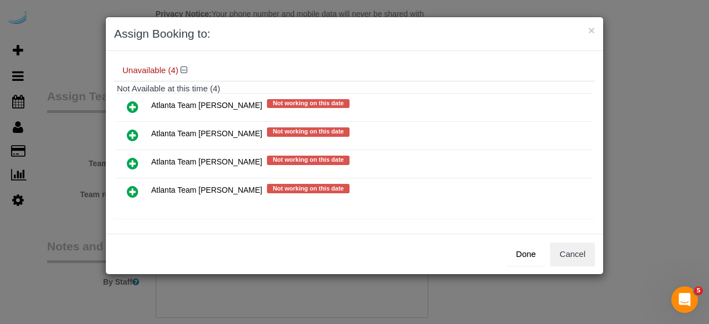
click at [131, 129] on icon at bounding box center [133, 135] width 12 height 13
drag, startPoint x: 131, startPoint y: 128, endPoint x: 140, endPoint y: 129, distance: 8.9
click at [131, 114] on icon at bounding box center [133, 106] width 12 height 13
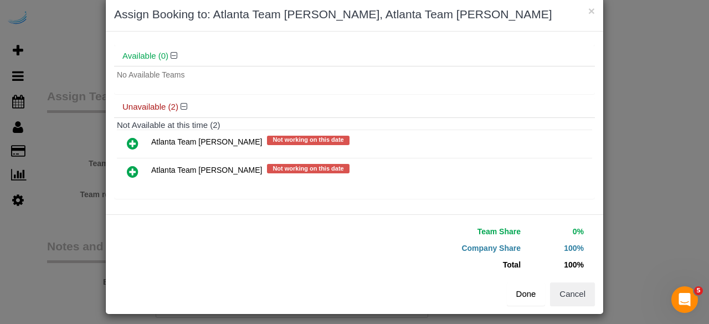
scroll to position [25, 0]
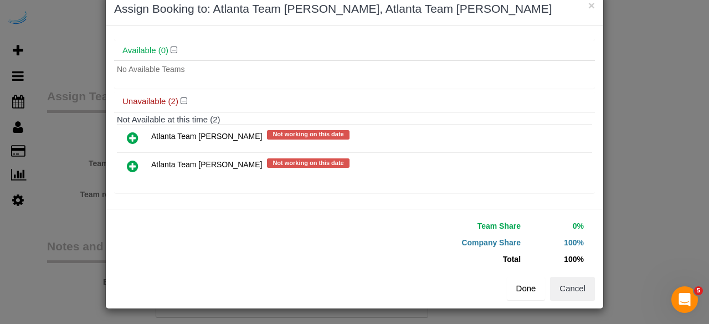
click at [517, 285] on button "Done" at bounding box center [526, 288] width 39 height 23
click at [517, 285] on div "Done Cancel" at bounding box center [479, 288] width 249 height 23
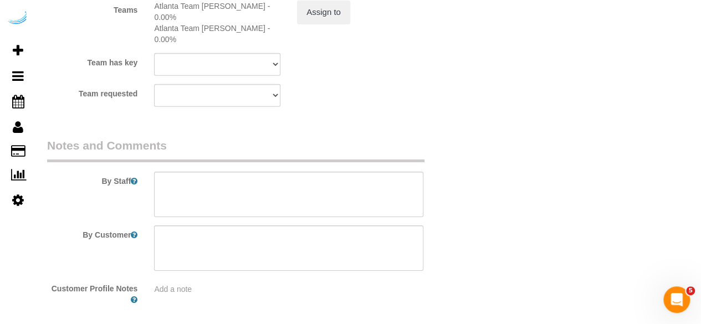
scroll to position [1756, 0]
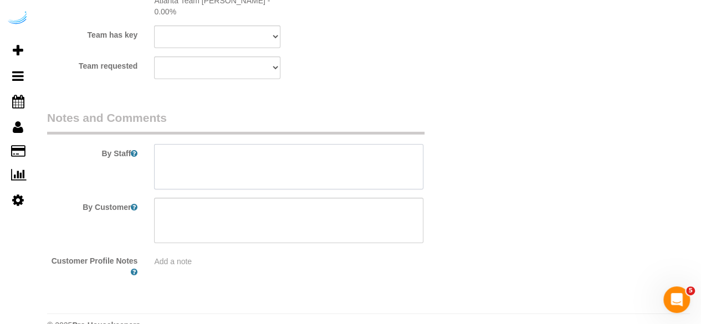
click at [329, 144] on textarea at bounding box center [288, 166] width 269 height 45
click at [328, 148] on textarea at bounding box center [288, 166] width 269 height 45
paste textarea "Permanent Notes:No notes from this [DOMAIN_NAME][DATE] Notes:1) no need to chan…"
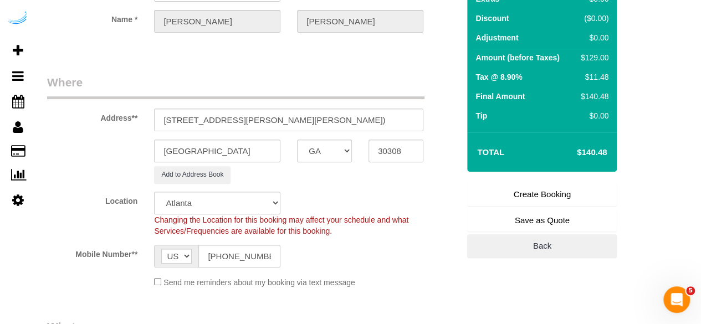
scroll to position [39, 0]
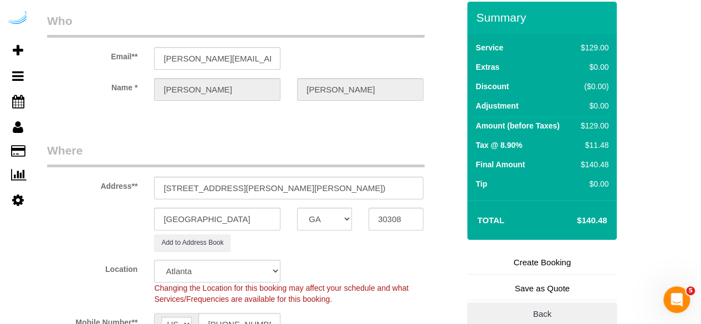
click at [552, 262] on link "Create Booking" at bounding box center [542, 262] width 150 height 23
click at [552, 262] on fieldset "Create Booking Save as Quote Back" at bounding box center [542, 288] width 150 height 75
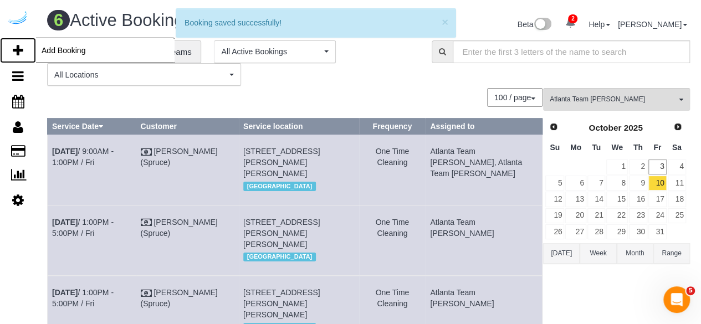
click at [24, 51] on link "Add Booking" at bounding box center [18, 50] width 36 height 25
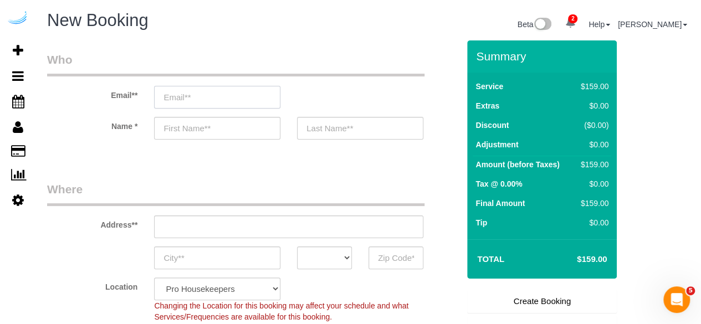
click at [217, 99] on input "email" at bounding box center [217, 97] width 126 height 23
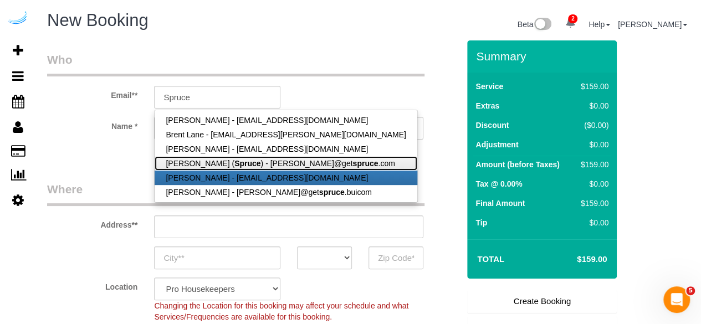
click at [234, 165] on strong "Spruce" at bounding box center [247, 163] width 26 height 9
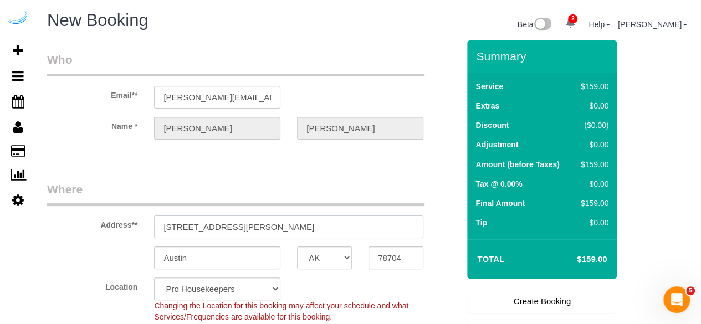
click at [267, 215] on input "[STREET_ADDRESS][PERSON_NAME]" at bounding box center [288, 226] width 269 height 23
paste input "[STREET_ADDRESS]"
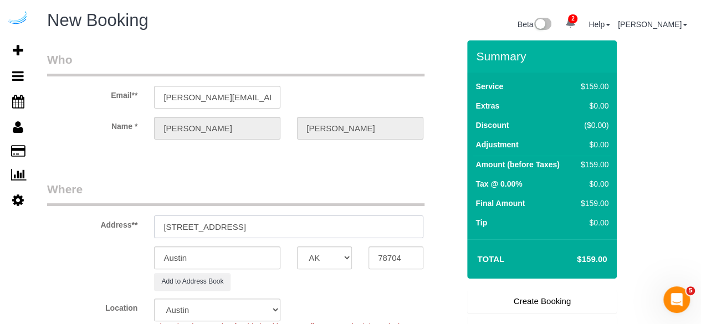
drag, startPoint x: 333, startPoint y: 230, endPoint x: 368, endPoint y: 237, distance: 35.0
click at [363, 237] on input "[STREET_ADDRESS]" at bounding box center [288, 226] width 269 height 23
click at [388, 249] on input "78704" at bounding box center [395, 257] width 55 height 23
paste input "30308"
click at [346, 260] on select "AK AL AR AZ CA CO CT DC DE [GEOGRAPHIC_DATA] [GEOGRAPHIC_DATA] HI IA ID IL IN K…" at bounding box center [324, 257] width 55 height 23
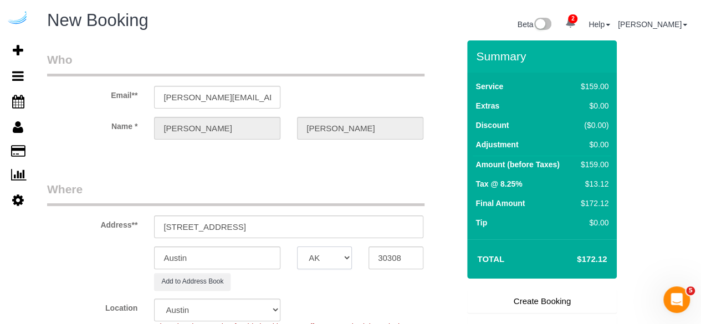
click at [346, 260] on select "AK AL AR AZ CA CO CT DC DE [GEOGRAPHIC_DATA] [GEOGRAPHIC_DATA] HI IA ID IL IN K…" at bounding box center [324, 257] width 55 height 23
click at [248, 255] on input "Austin" at bounding box center [217, 257] width 126 height 23
click at [246, 227] on input "[STREET_ADDRESS]" at bounding box center [288, 226] width 269 height 23
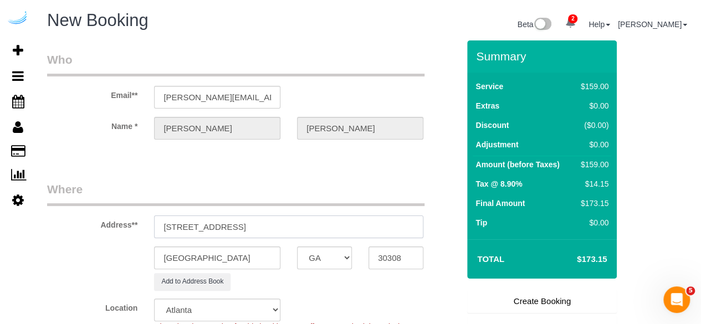
drag, startPoint x: 427, startPoint y: 244, endPoint x: 442, endPoint y: 247, distance: 15.8
click at [442, 247] on sui-booking-address "Address** [STREET_ADDRESS] [GEOGRAPHIC_DATA] AK AL AR AZ CA CO CT DC DE [GEOGRA…" at bounding box center [253, 235] width 412 height 109
paste input "[PERSON_NAME]"
paste input "Lilli Midtown"
paste input "1451674"
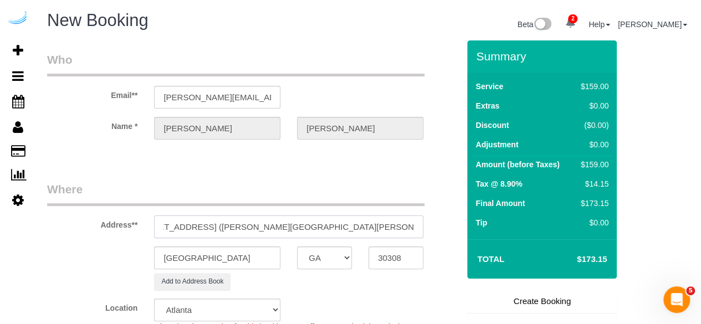
scroll to position [222, 0]
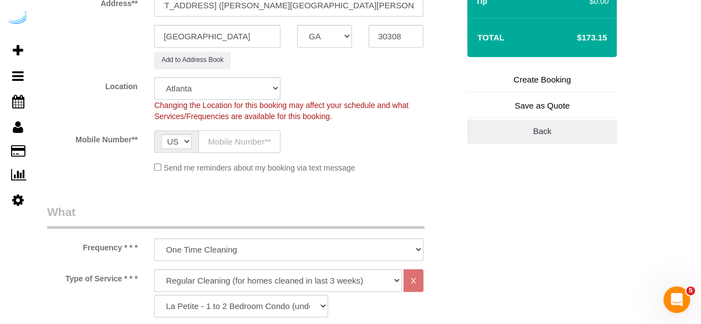
drag, startPoint x: 247, startPoint y: 147, endPoint x: 252, endPoint y: 151, distance: 6.7
click at [247, 147] on input "text" at bounding box center [239, 141] width 82 height 23
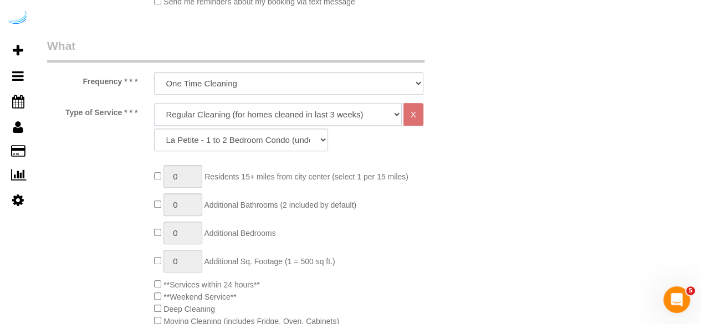
click at [280, 116] on select "Deep Cleaning (for homes that have not been cleaned in 3+ weeks) Spruce Regular…" at bounding box center [278, 114] width 248 height 23
click at [154, 103] on select "Deep Cleaning (for homes that have not been cleaned in 3+ weeks) Spruce Regular…" at bounding box center [278, 114] width 248 height 23
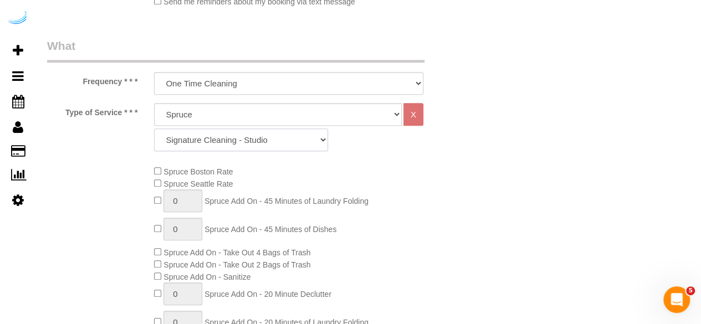
click at [285, 137] on select "Signature Cleaning - Studio Signature Cleaning - 1 Bed 1 Bath Signature Cleanin…" at bounding box center [241, 140] width 174 height 23
click at [267, 129] on select "Signature Cleaning - Studio Signature Cleaning - 1 Bed 1 Bath Signature Cleanin…" at bounding box center [241, 140] width 174 height 23
click at [154, 129] on select "Signature Cleaning - Studio Signature Cleaning - 1 Bed 1 Bath Signature Cleanin…" at bounding box center [241, 140] width 174 height 23
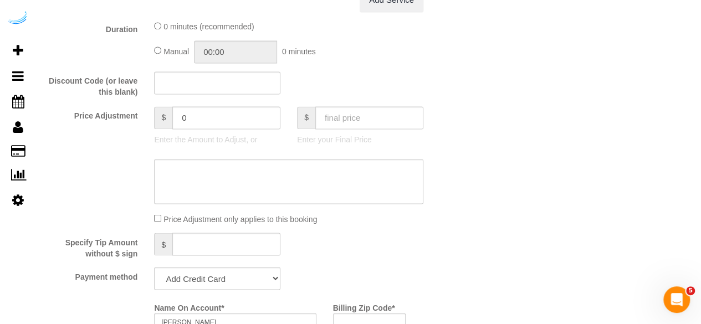
scroll to position [997, 0]
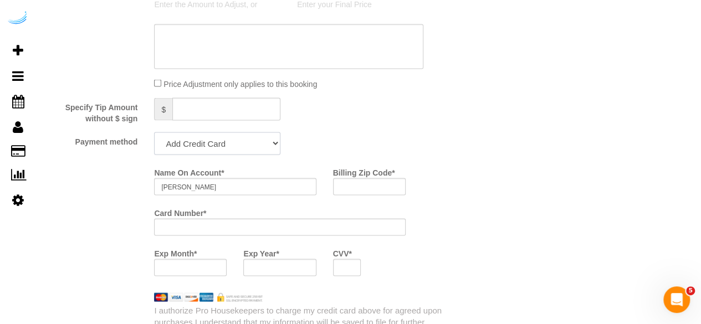
click at [231, 155] on select "Add Credit Card Cash Check Paypal" at bounding box center [217, 143] width 126 height 23
click at [154, 133] on select "Add Credit Card Cash Check Paypal" at bounding box center [217, 143] width 126 height 23
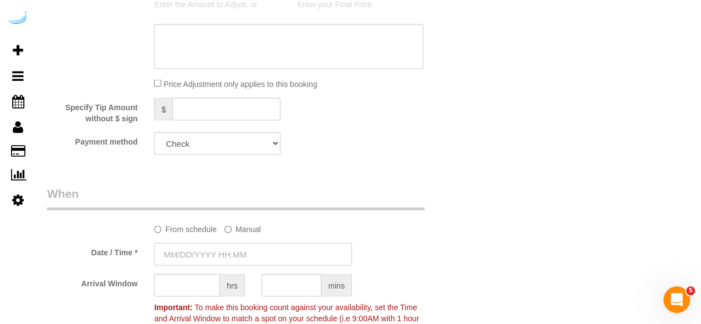
click at [223, 253] on input "text" at bounding box center [253, 254] width 198 height 23
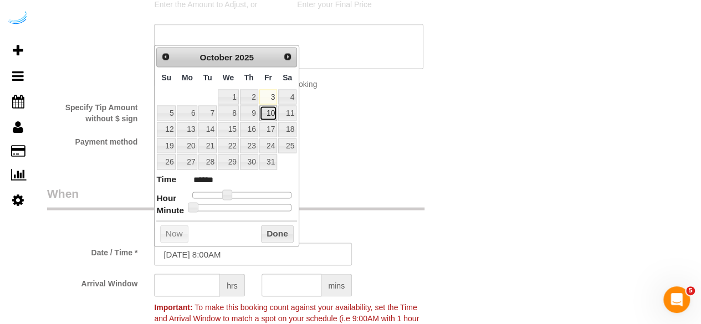
click at [277, 111] on link "10" at bounding box center [268, 112] width 18 height 15
click at [222, 191] on span at bounding box center [227, 194] width 10 height 10
drag, startPoint x: 227, startPoint y: 191, endPoint x: 233, endPoint y: 191, distance: 5.6
click at [228, 191] on span at bounding box center [227, 194] width 10 height 10
click at [235, 192] on div at bounding box center [241, 195] width 99 height 7
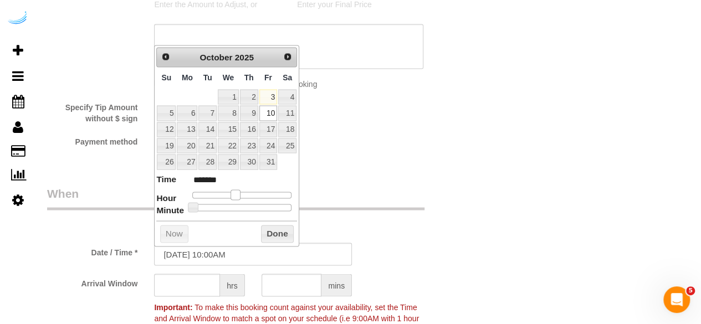
click at [240, 190] on span at bounding box center [235, 194] width 10 height 10
click at [236, 191] on span at bounding box center [231, 194] width 10 height 10
click at [183, 284] on input "text" at bounding box center [187, 285] width 66 height 23
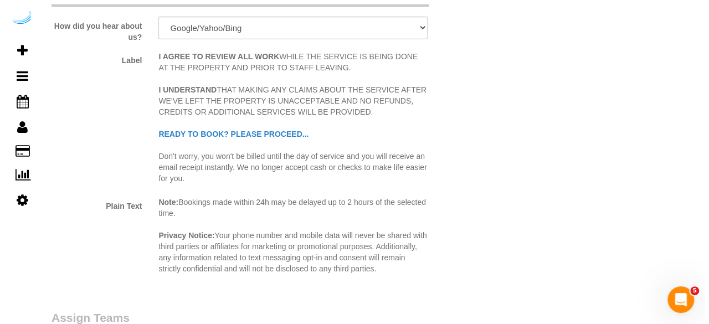
scroll to position [1606, 0]
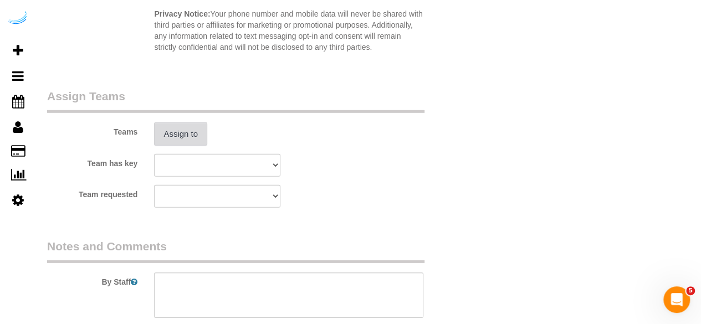
click at [190, 136] on button "Assign to" at bounding box center [180, 133] width 53 height 23
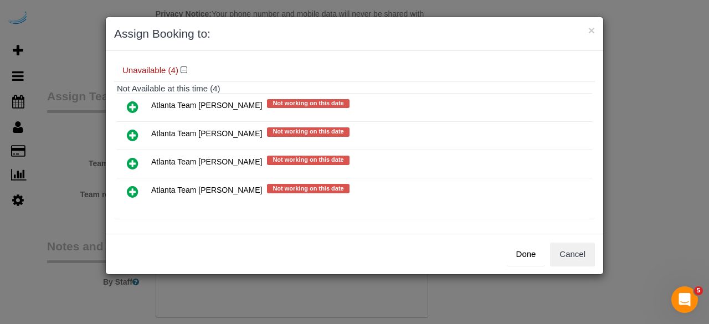
click at [132, 133] on icon at bounding box center [133, 135] width 12 height 13
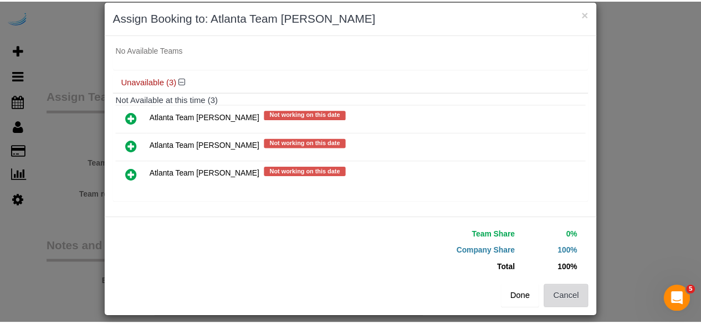
scroll to position [25, 0]
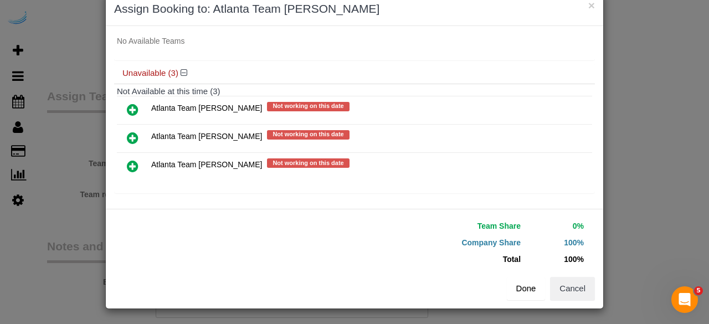
click at [532, 289] on button "Done" at bounding box center [526, 288] width 39 height 23
click at [532, 289] on div "Done Cancel" at bounding box center [479, 288] width 249 height 23
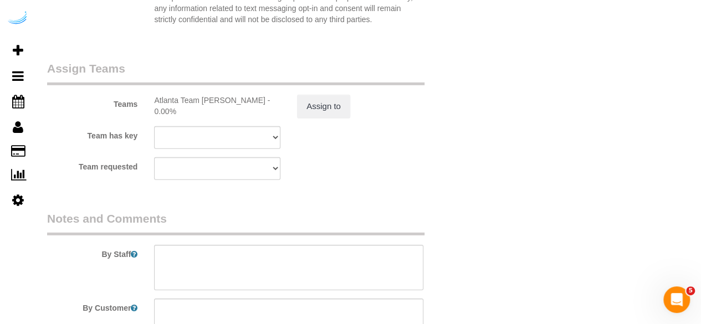
scroll to position [1756, 0]
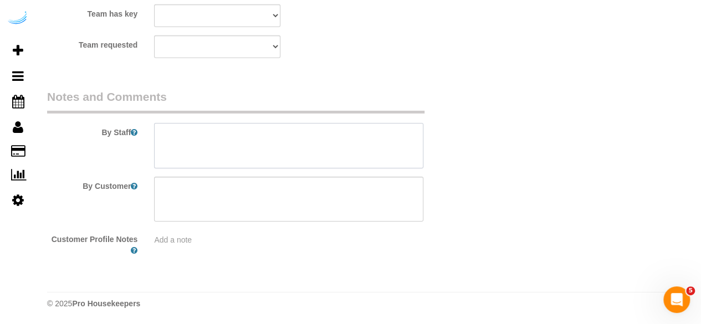
click at [243, 157] on textarea at bounding box center [288, 145] width 269 height 45
paste textarea "Permanent Notes:No notes from this [DOMAIN_NAME][DATE] Notes:No notes from this…"
paste textarea "She will need to be let into the apartment at [GEOGRAPHIC_DATA] by the Door man"
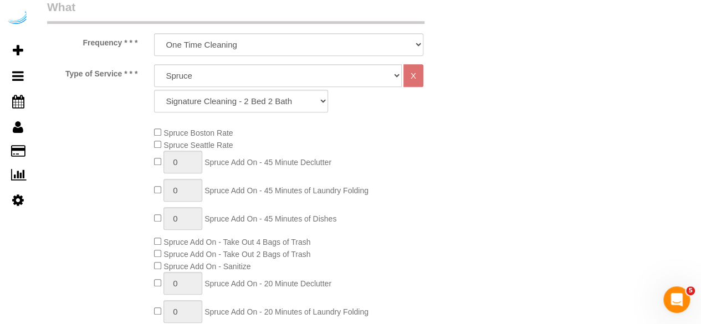
scroll to position [0, 0]
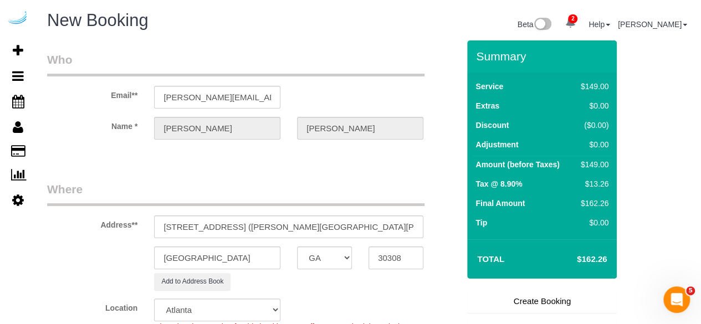
click at [521, 297] on link "Create Booking" at bounding box center [542, 301] width 150 height 23
click at [521, 297] on fieldset "Create Booking Save as Quote Back" at bounding box center [542, 327] width 150 height 75
